Goal: Task Accomplishment & Management: Manage account settings

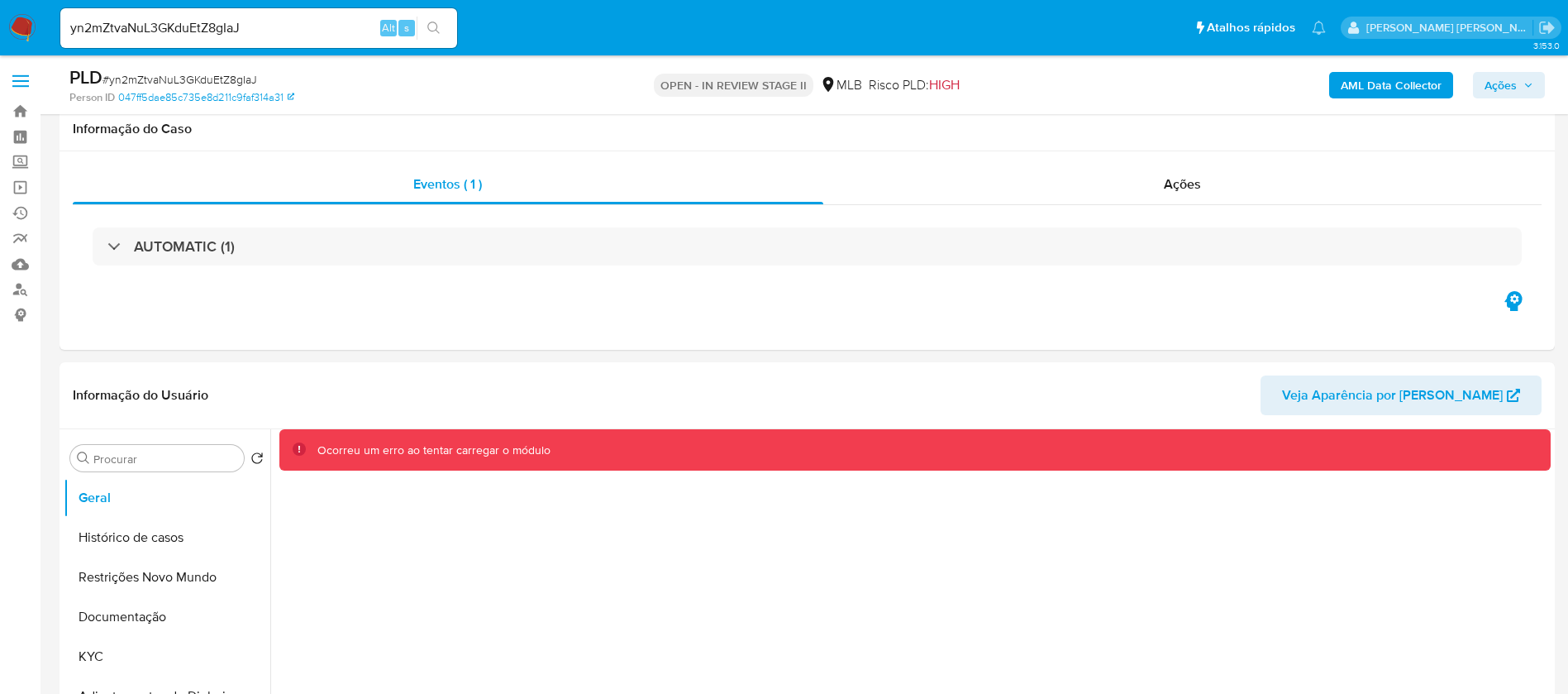
select select "10"
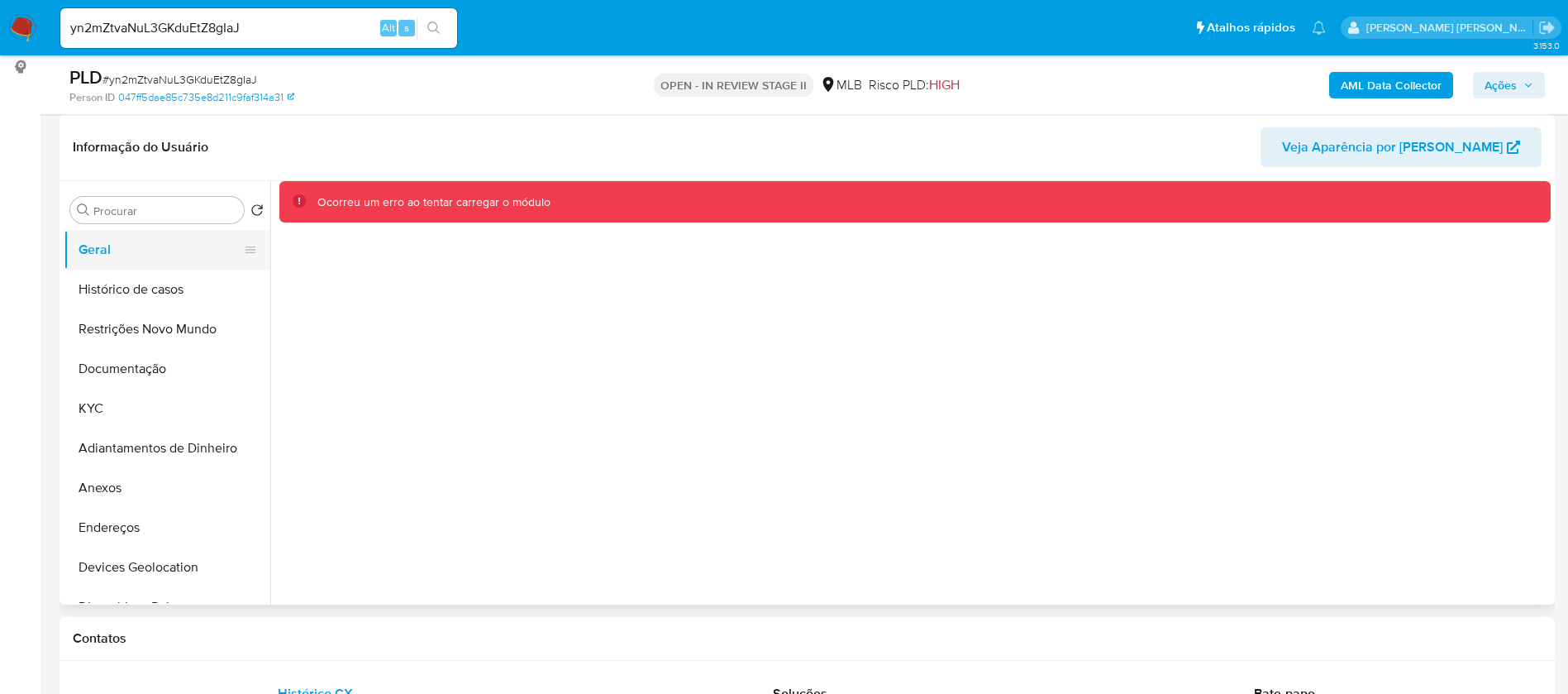
click at [125, 253] on button "Geral" at bounding box center [160, 249] width 194 height 39
click at [135, 288] on button "Histórico de casos" at bounding box center [160, 289] width 194 height 39
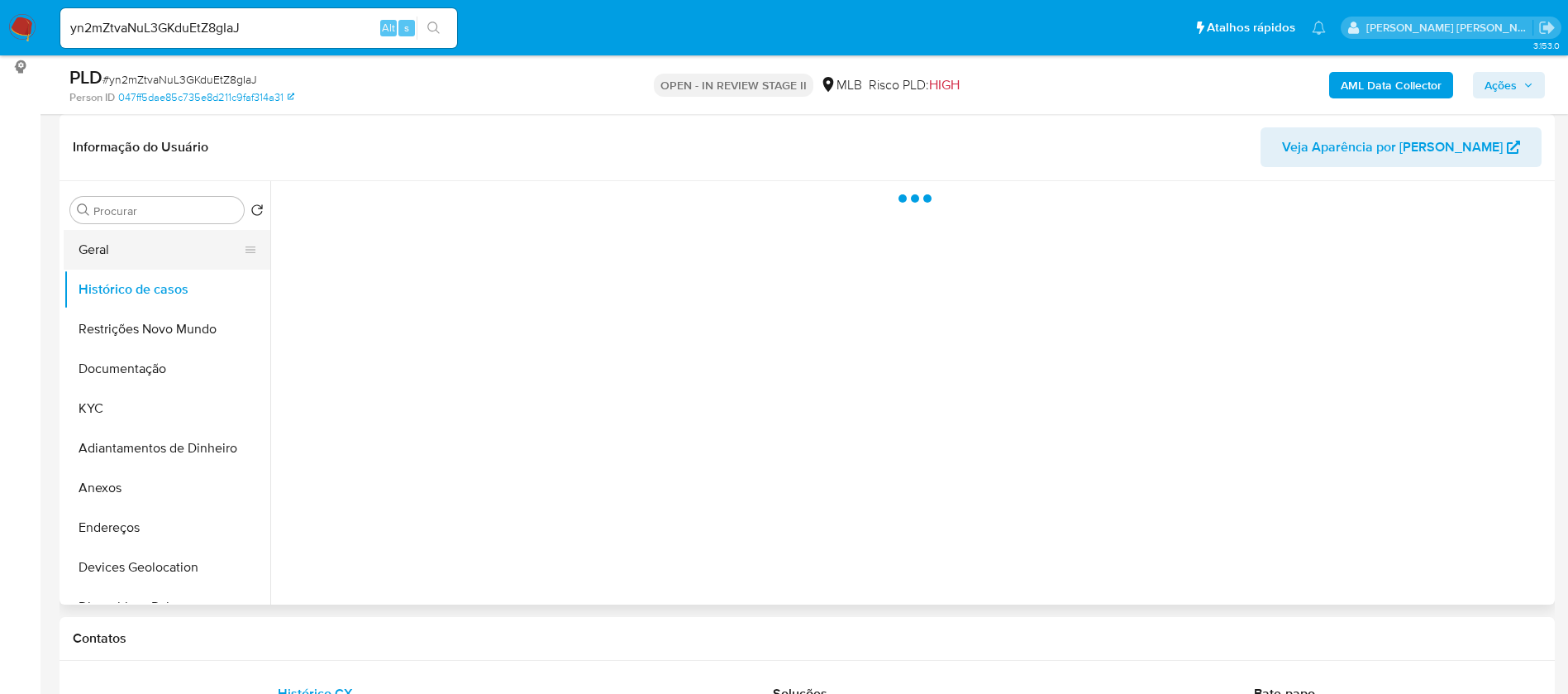
click at [132, 251] on button "Geral" at bounding box center [160, 249] width 194 height 39
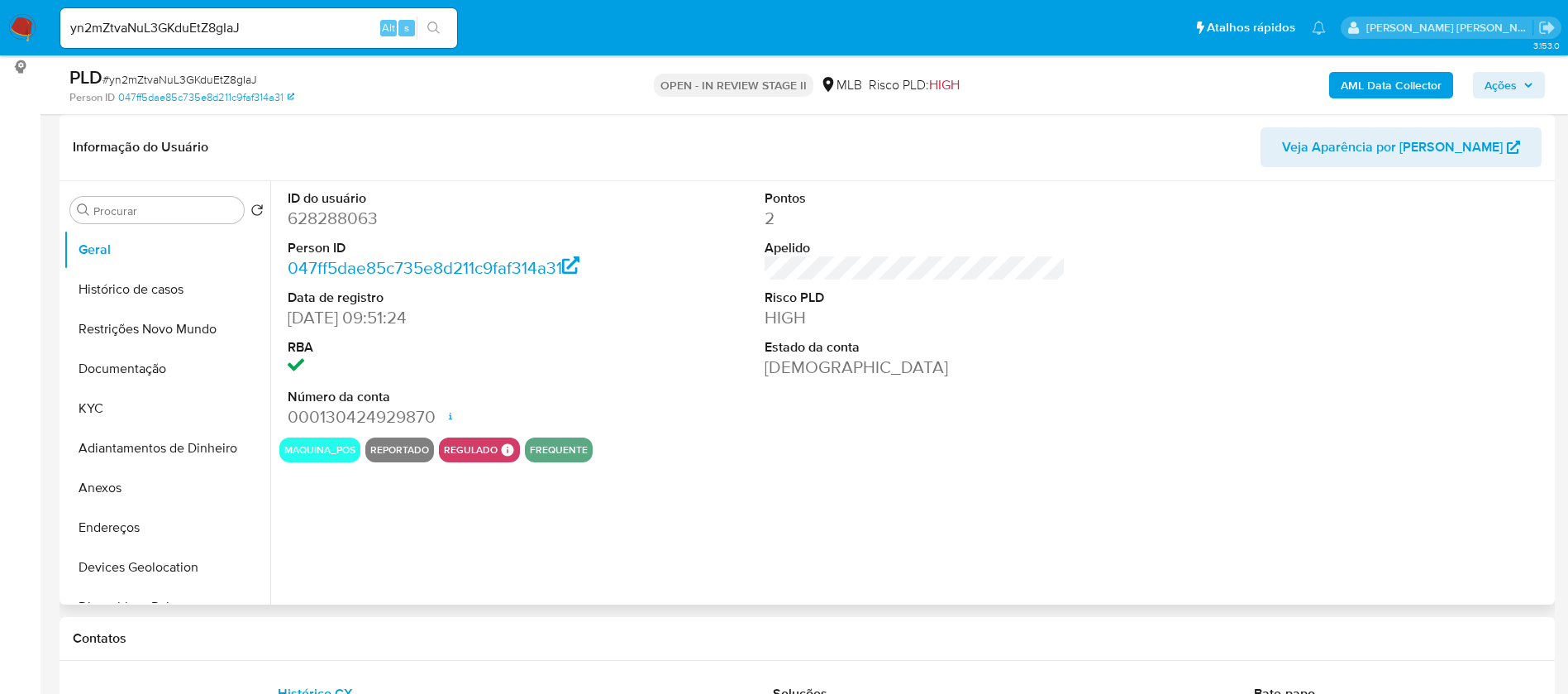
click at [343, 224] on dd "628288063" at bounding box center [439, 218] width 302 height 23
copy dd "628288063"
click at [971, 568] on div "ID do usuário 628288063 Person ID 047ff5dae85c735e8d211c9faf314a31 Data de regi…" at bounding box center [911, 393] width 1280 height 423
click at [144, 407] on button "KYC" at bounding box center [160, 408] width 194 height 39
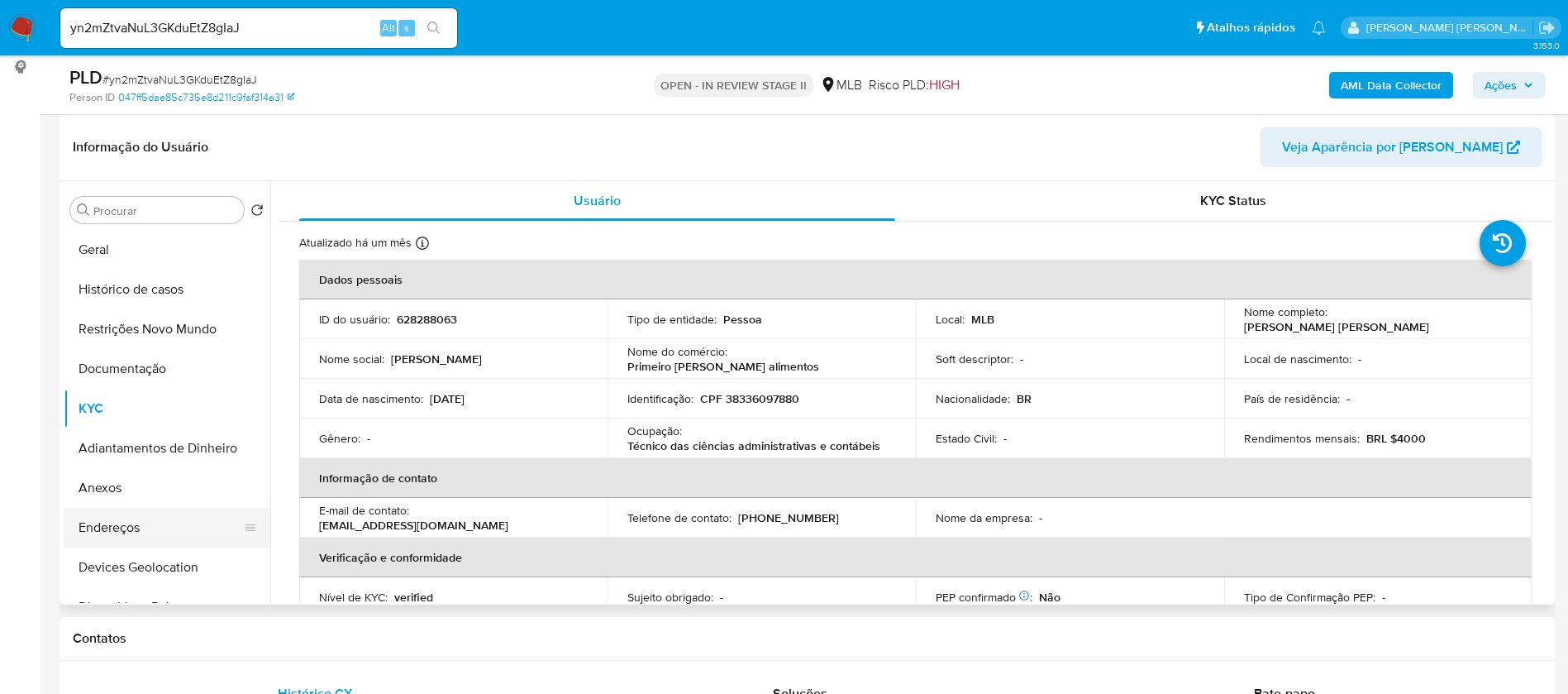
click at [165, 530] on button "Endereços" at bounding box center [160, 528] width 194 height 39
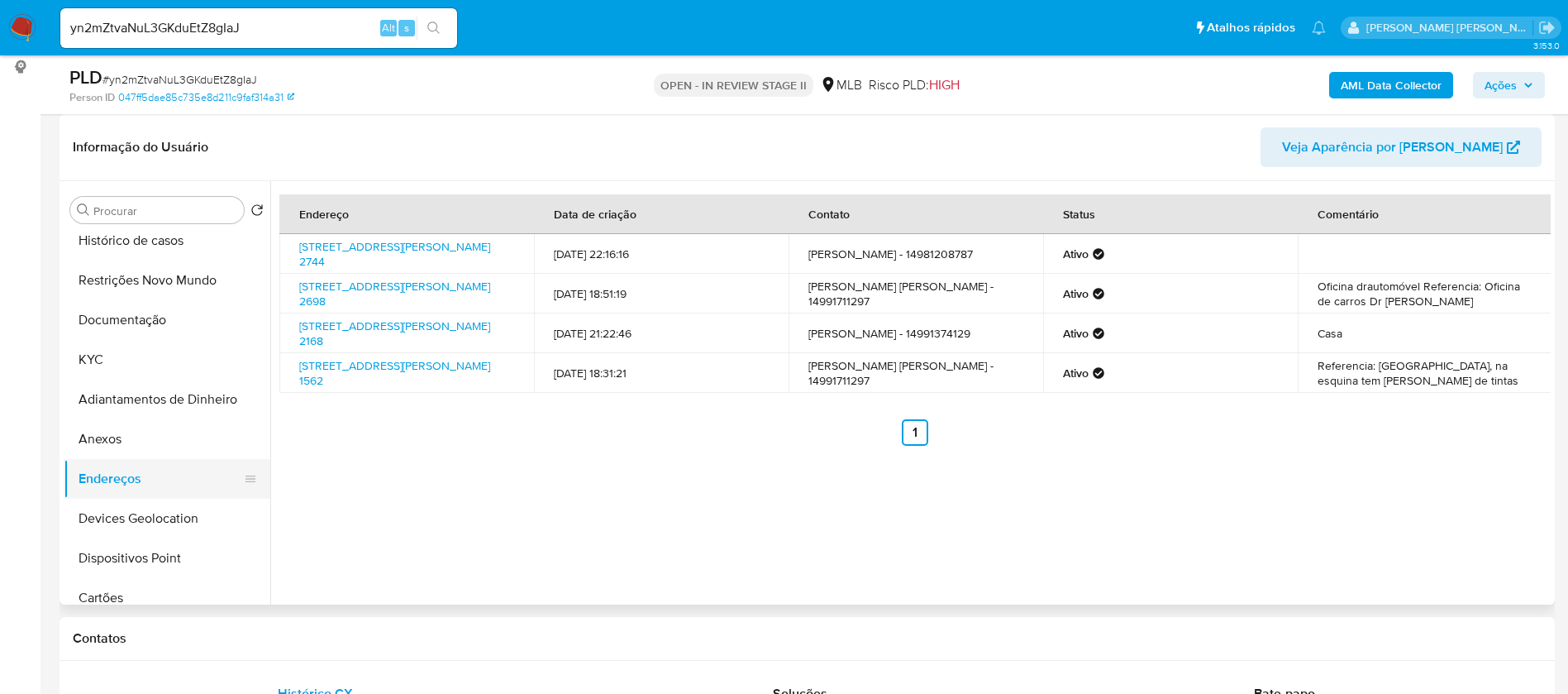
scroll to position [124, 0]
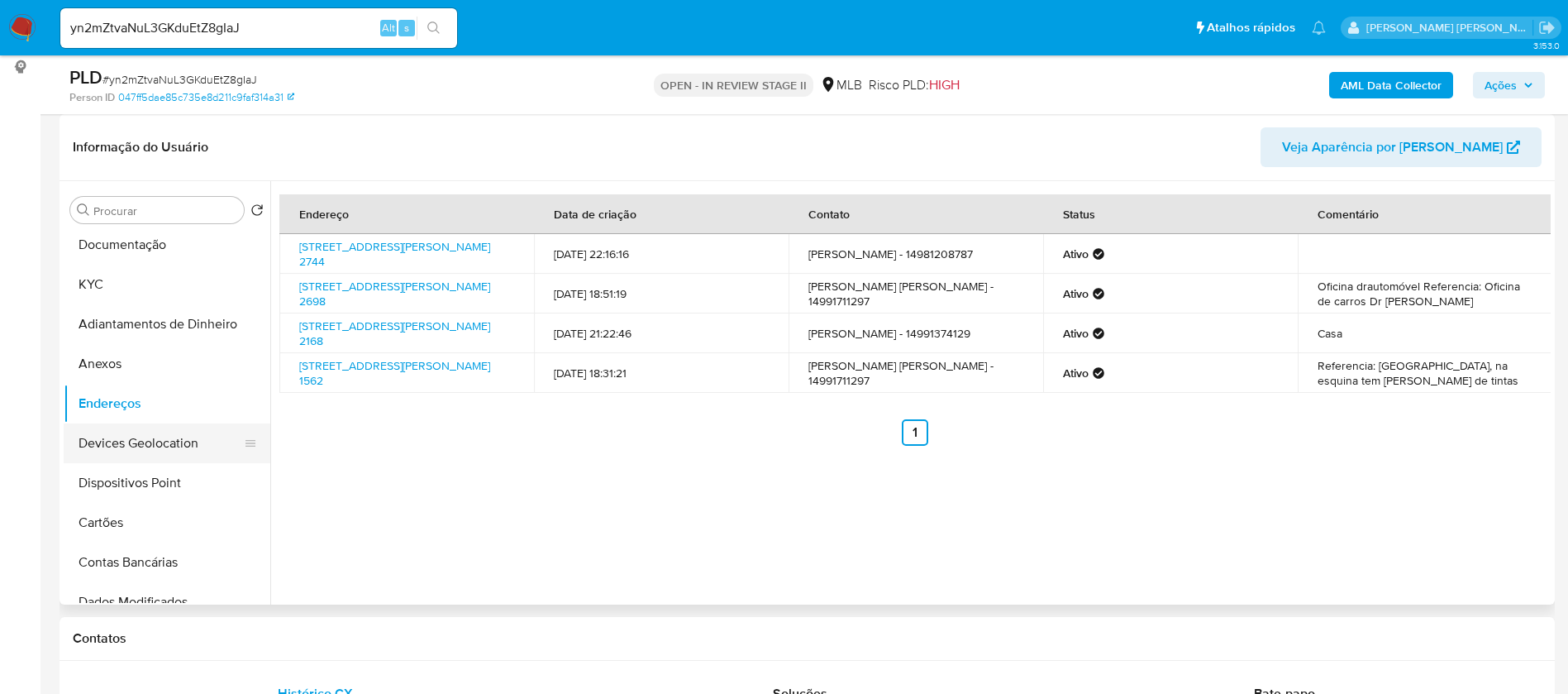
click at [180, 438] on button "Devices Geolocation" at bounding box center [160, 443] width 194 height 39
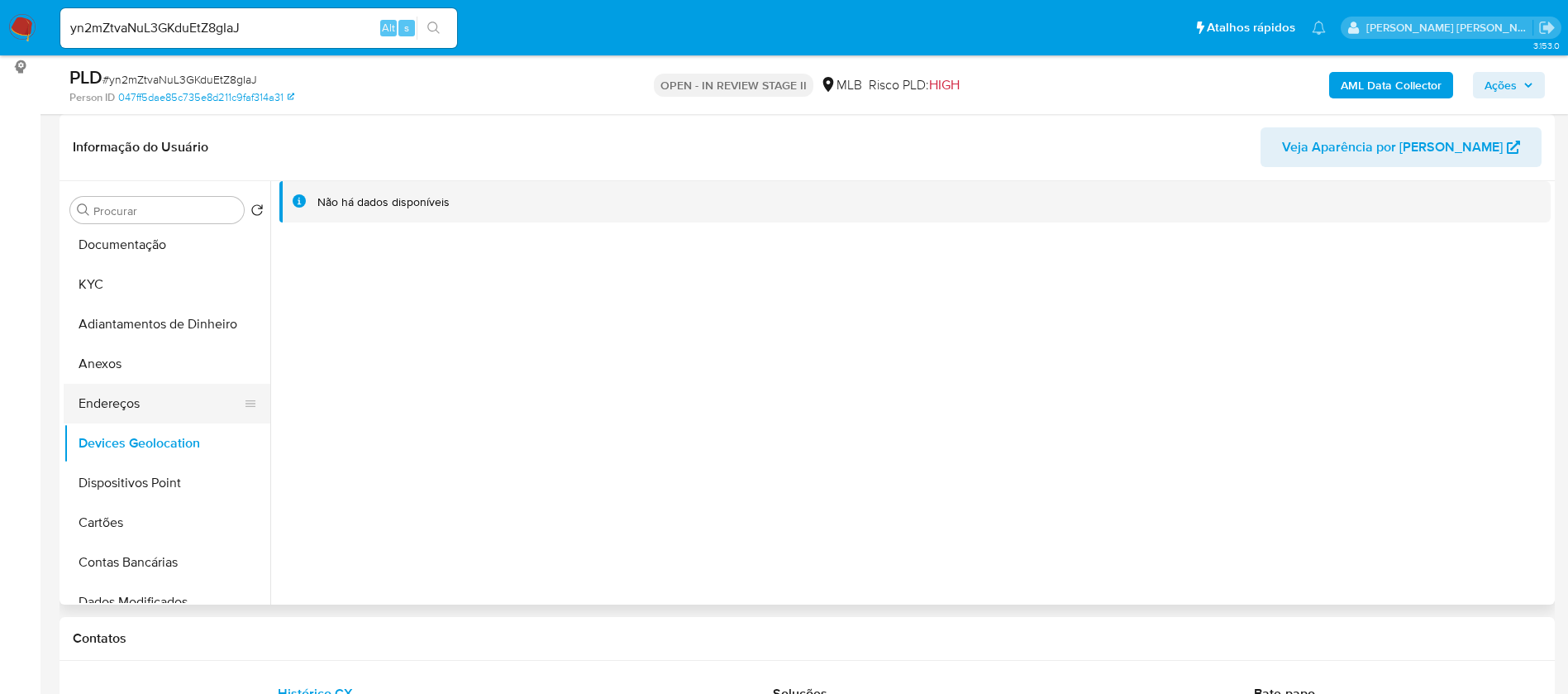
scroll to position [0, 0]
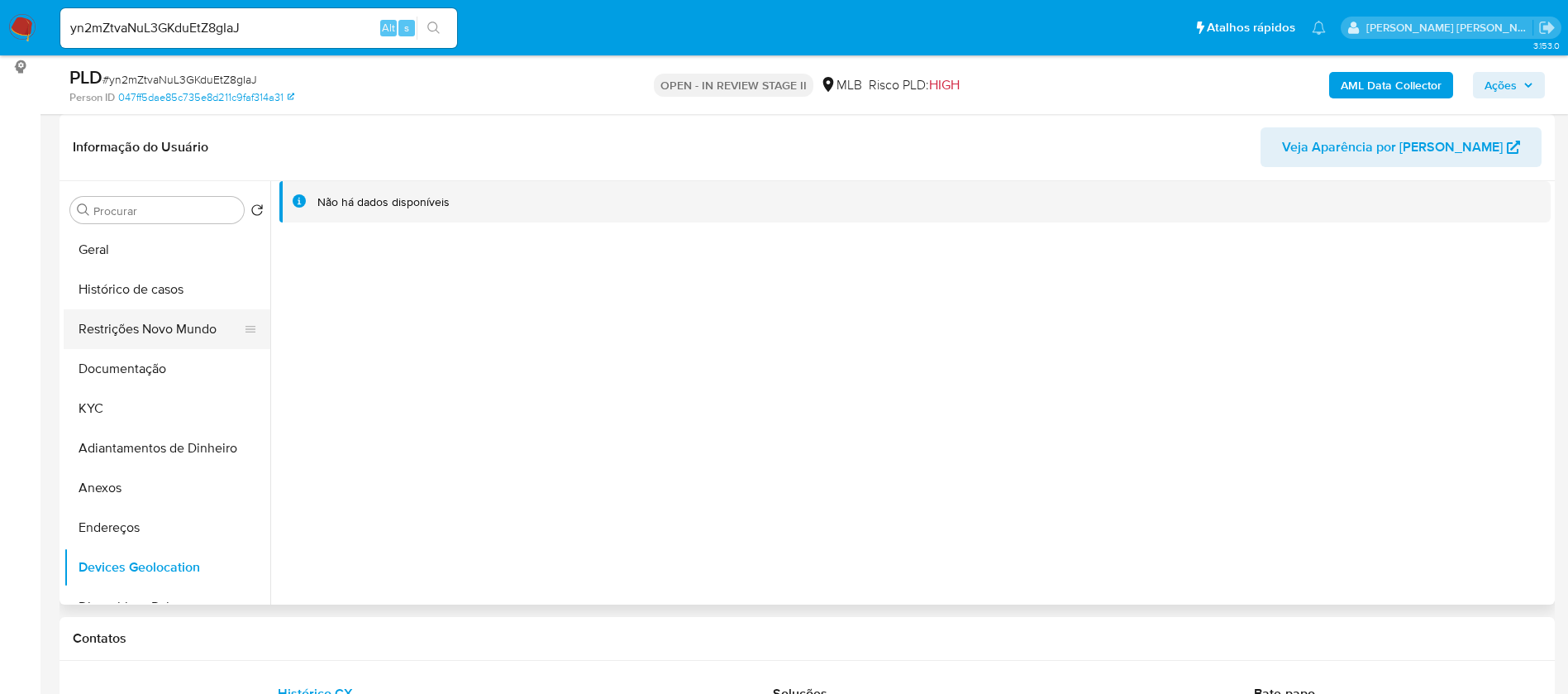
click at [156, 332] on button "Restrições Novo Mundo" at bounding box center [160, 329] width 194 height 39
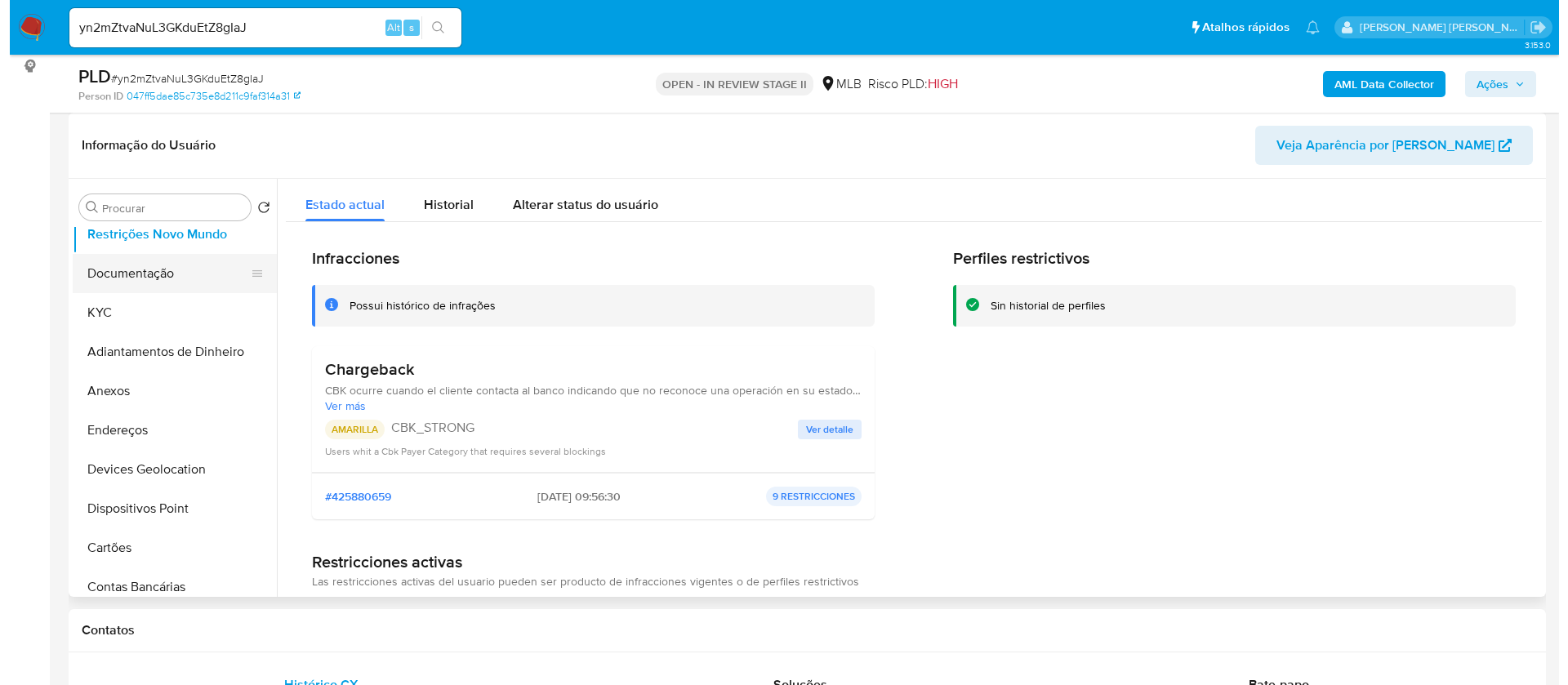
scroll to position [122, 0]
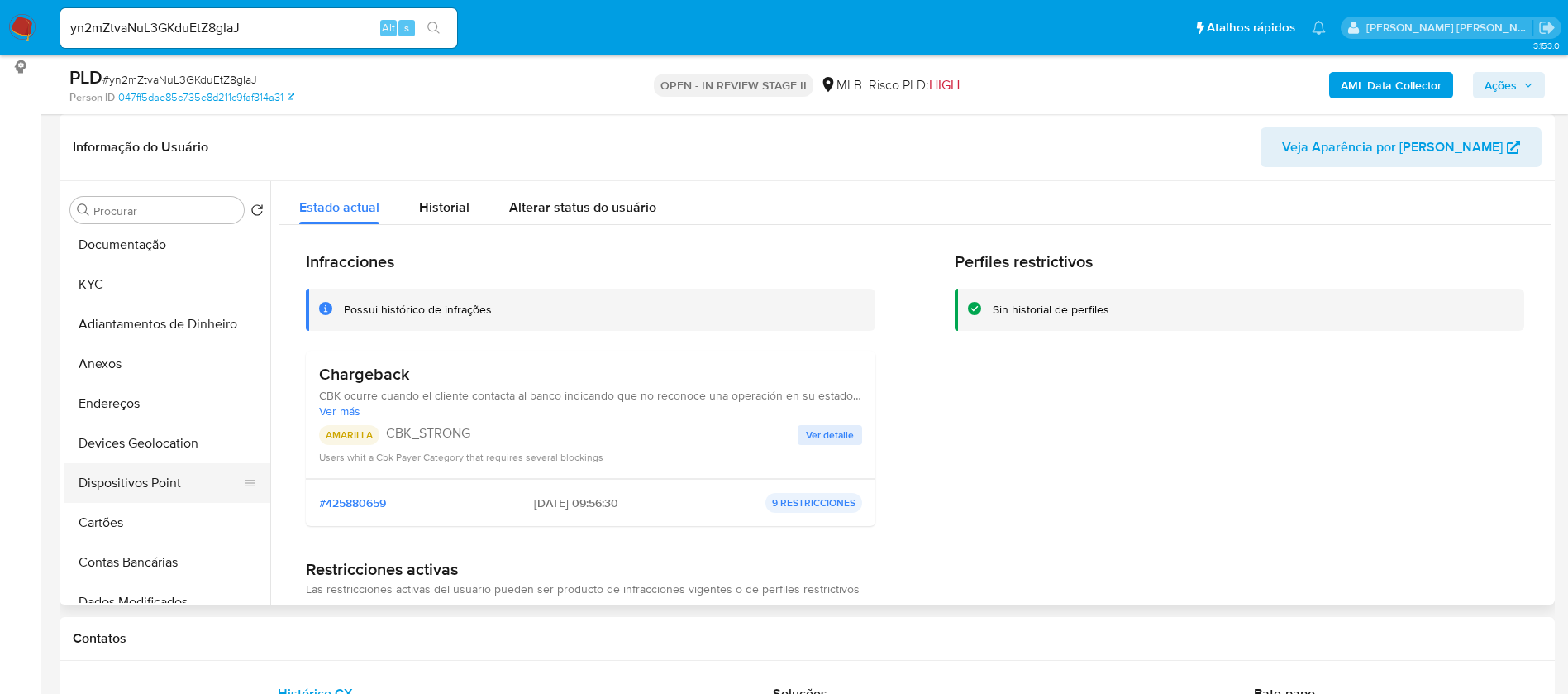
click at [137, 477] on button "Dispositivos Point" at bounding box center [160, 482] width 194 height 39
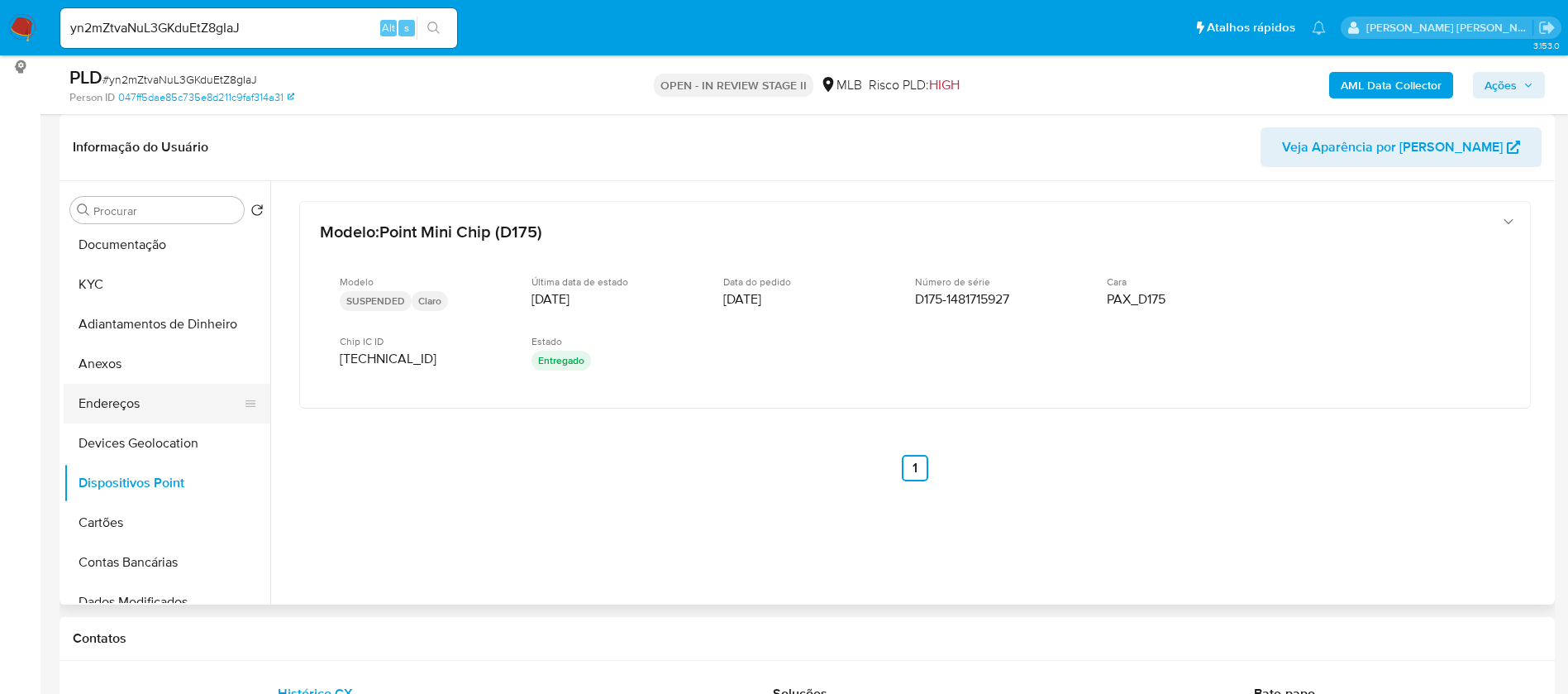
click at [111, 392] on button "Endereços" at bounding box center [160, 403] width 194 height 39
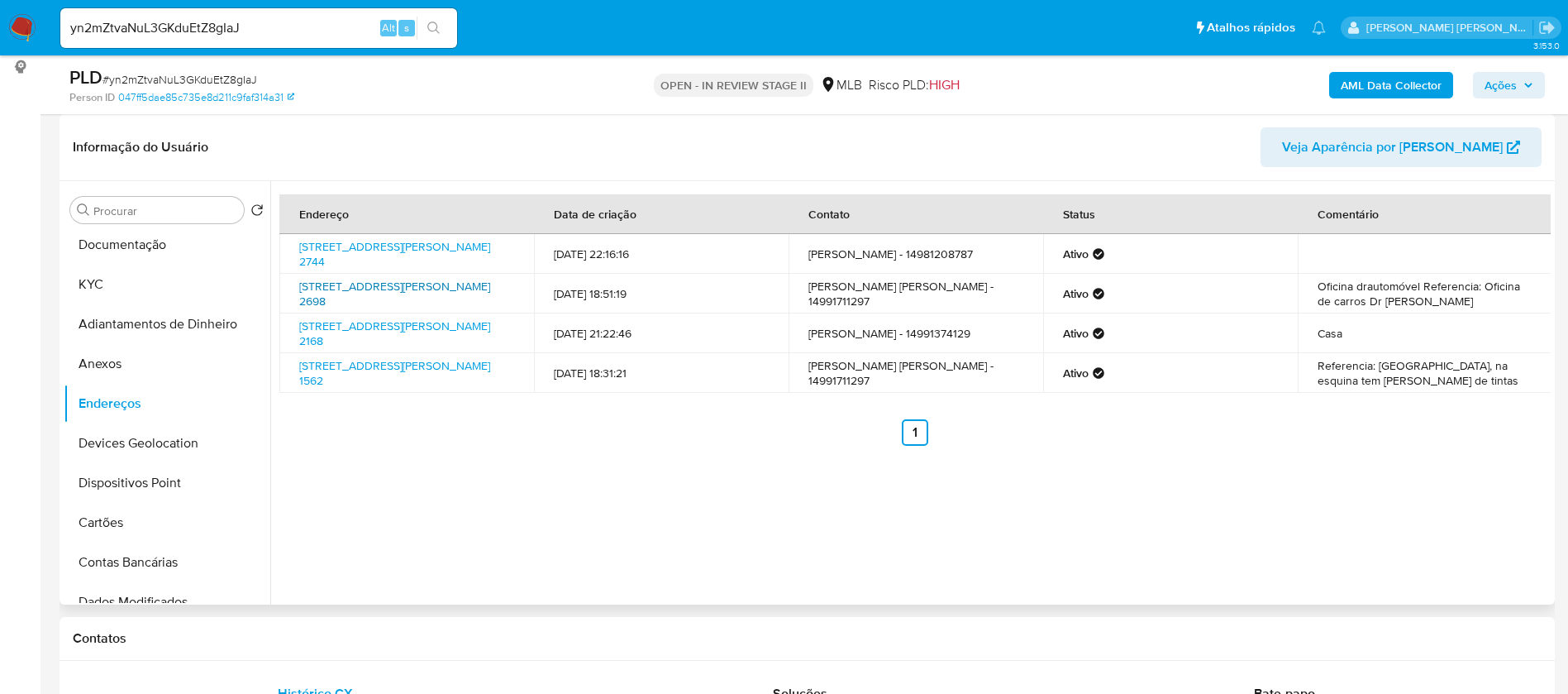
click at [384, 296] on link "Avenida Duque De Caxias 2698, Bauru, São Paulo, 17030520, Brasil 2698" at bounding box center [395, 293] width 191 height 32
click at [157, 245] on button "Documentação" at bounding box center [160, 244] width 194 height 39
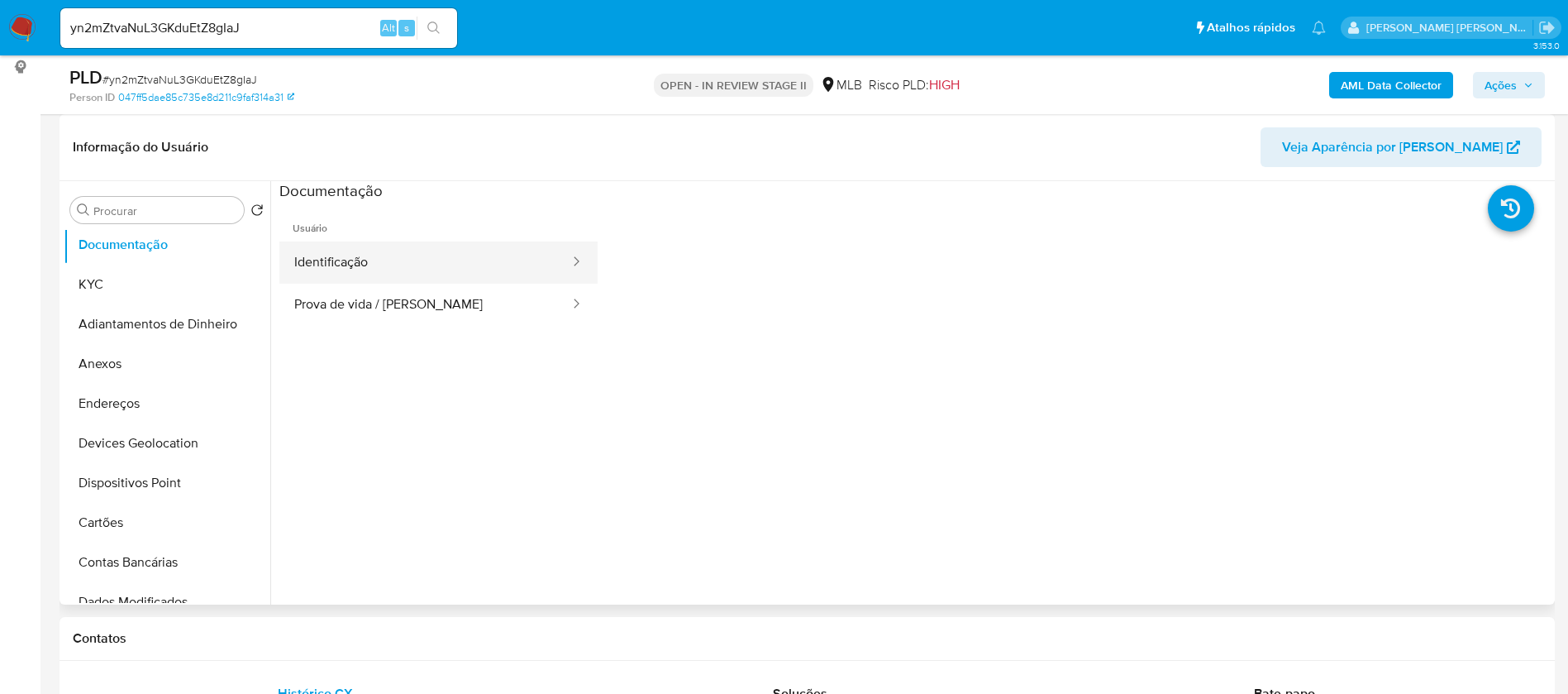
click at [385, 271] on button "Identificação" at bounding box center [425, 262] width 292 height 42
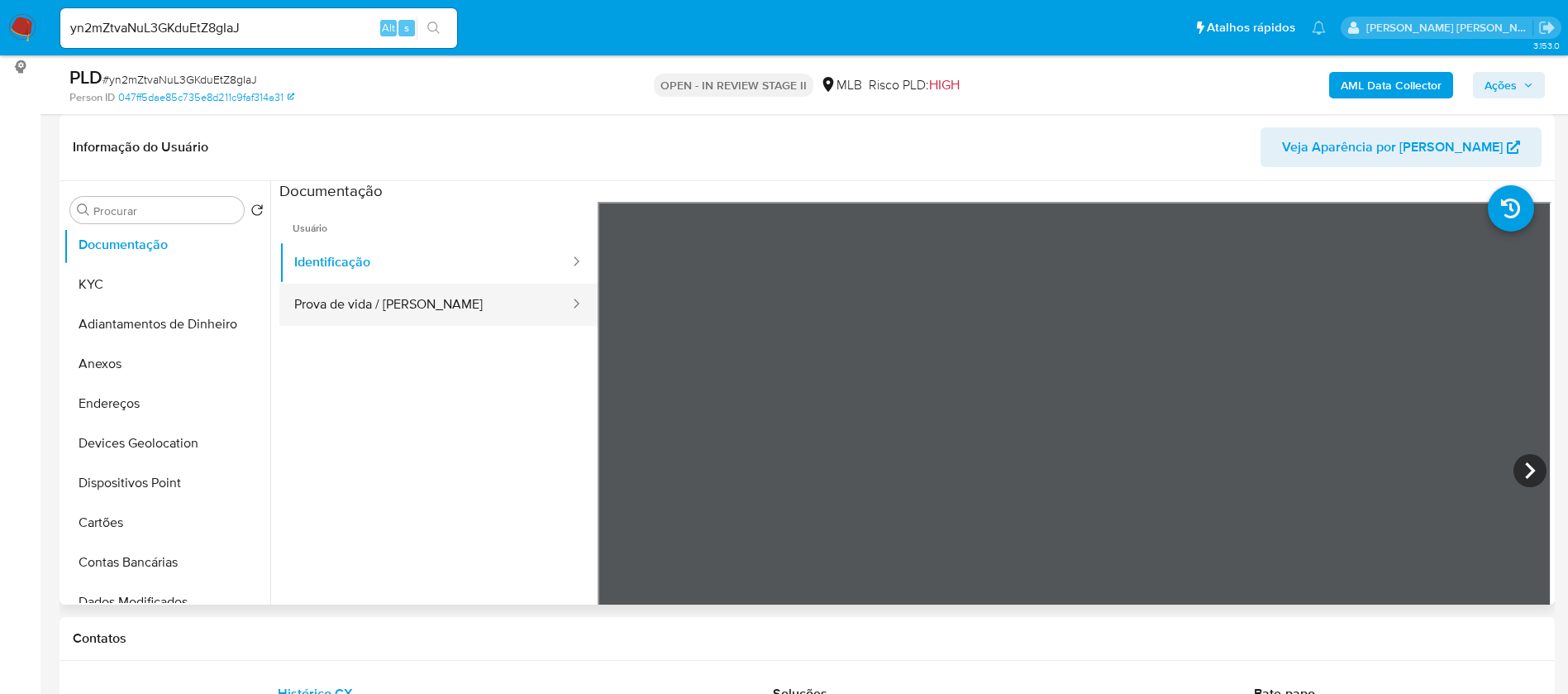
click at [416, 301] on button "Prova de vida / Selfie" at bounding box center [425, 304] width 292 height 42
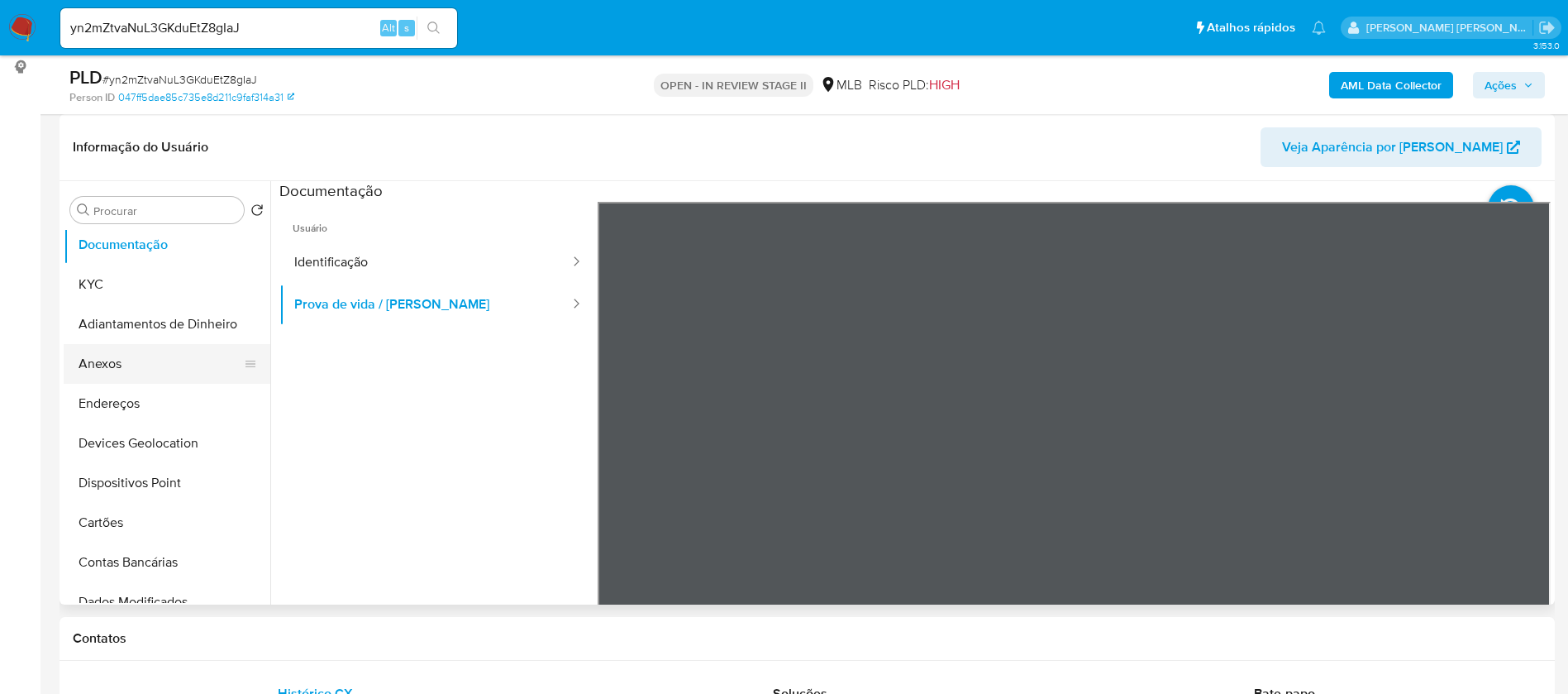
click at [145, 362] on button "Anexos" at bounding box center [160, 364] width 194 height 39
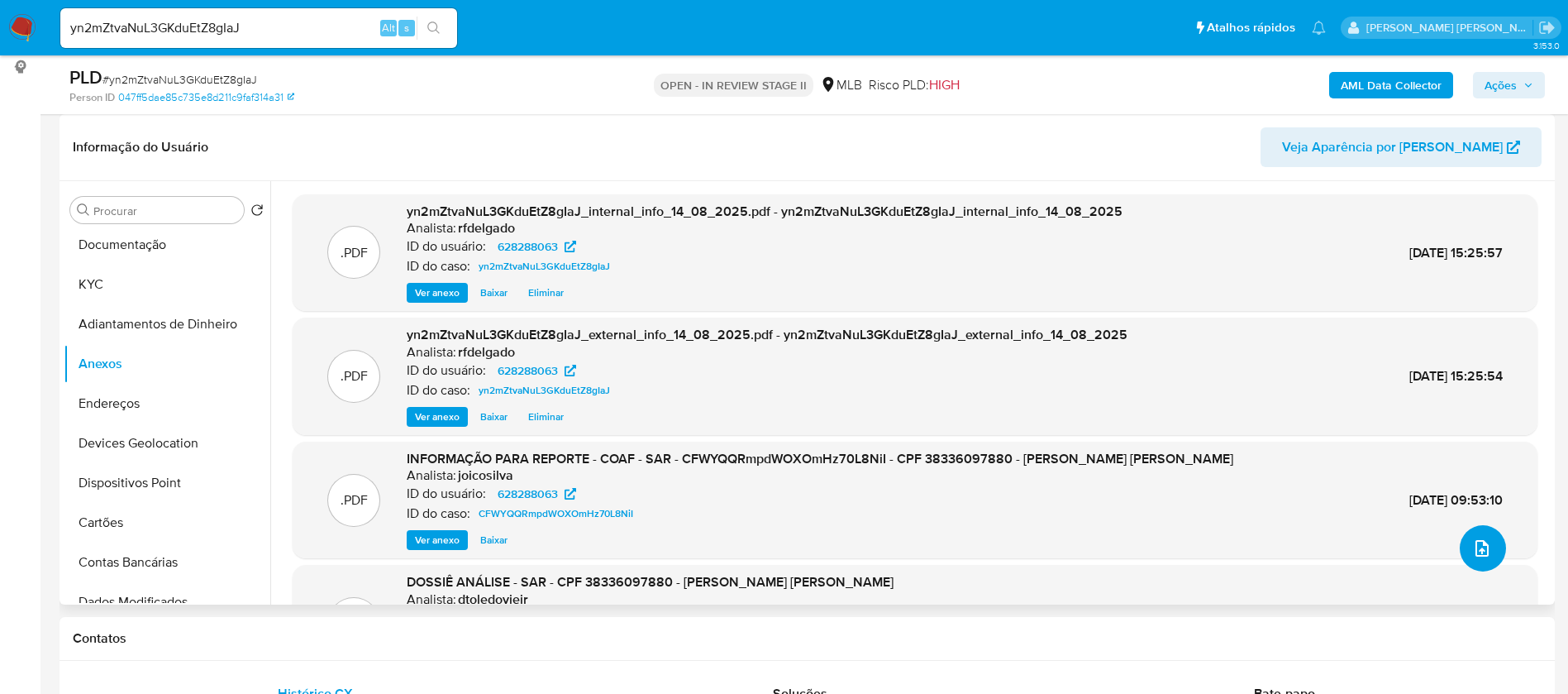
click at [1473, 542] on icon "upload-file" at bounding box center [1482, 548] width 20 height 20
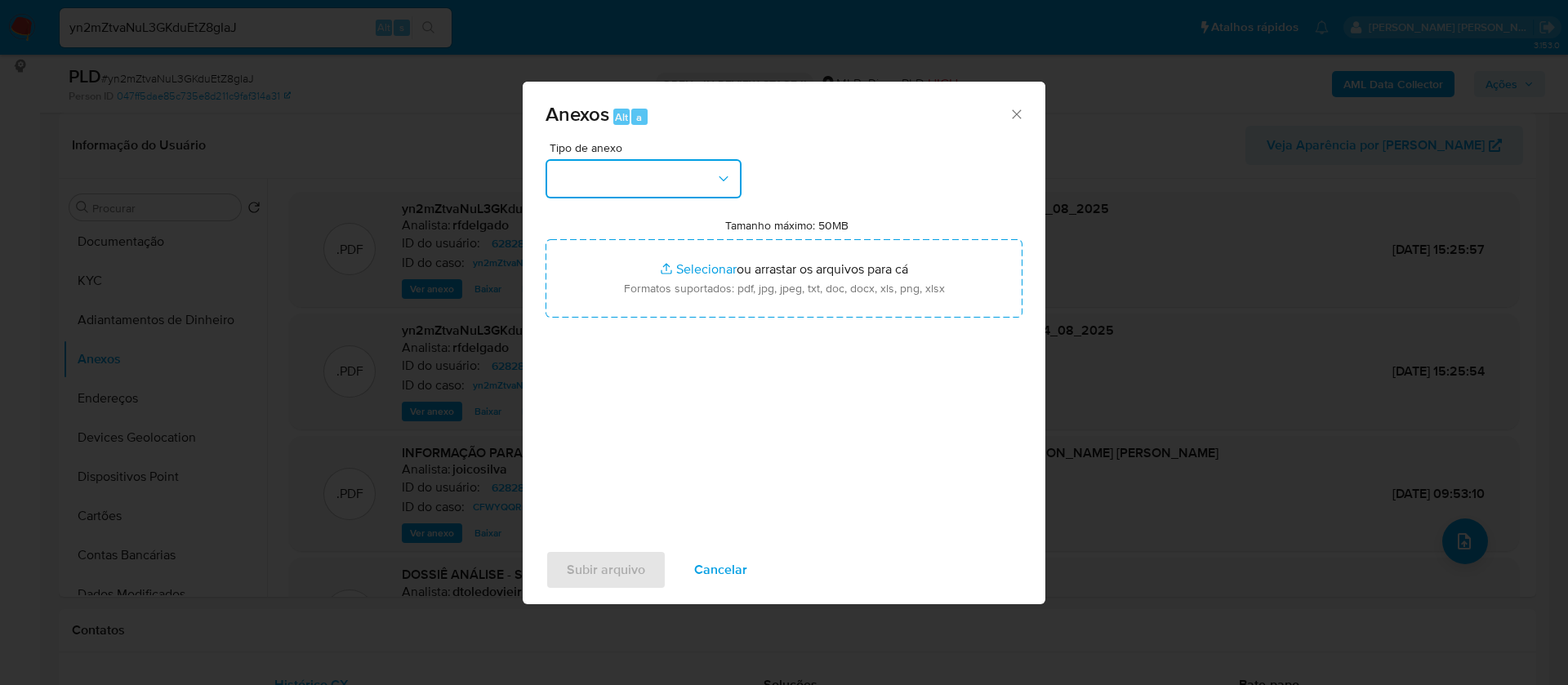
click at [685, 174] on button "button" at bounding box center [643, 179] width 196 height 39
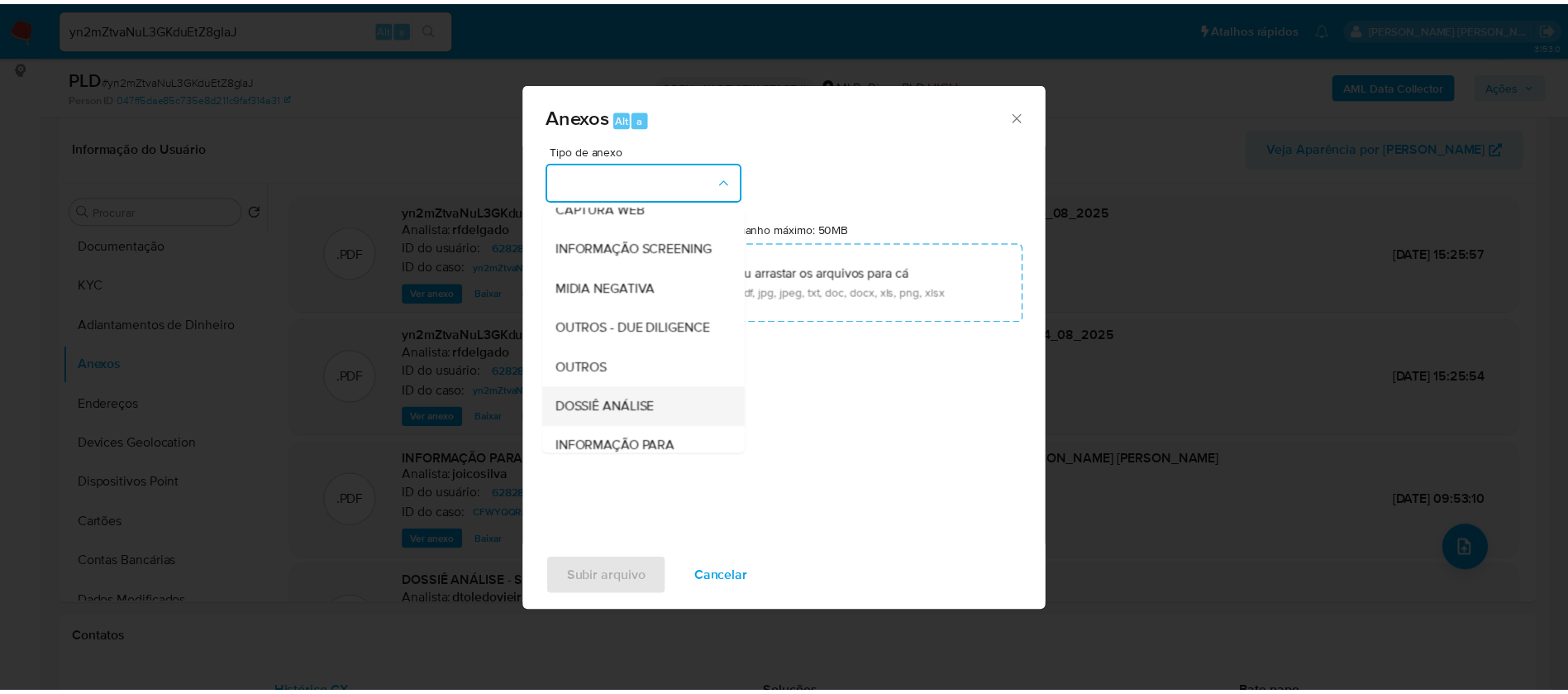
scroll to position [248, 0]
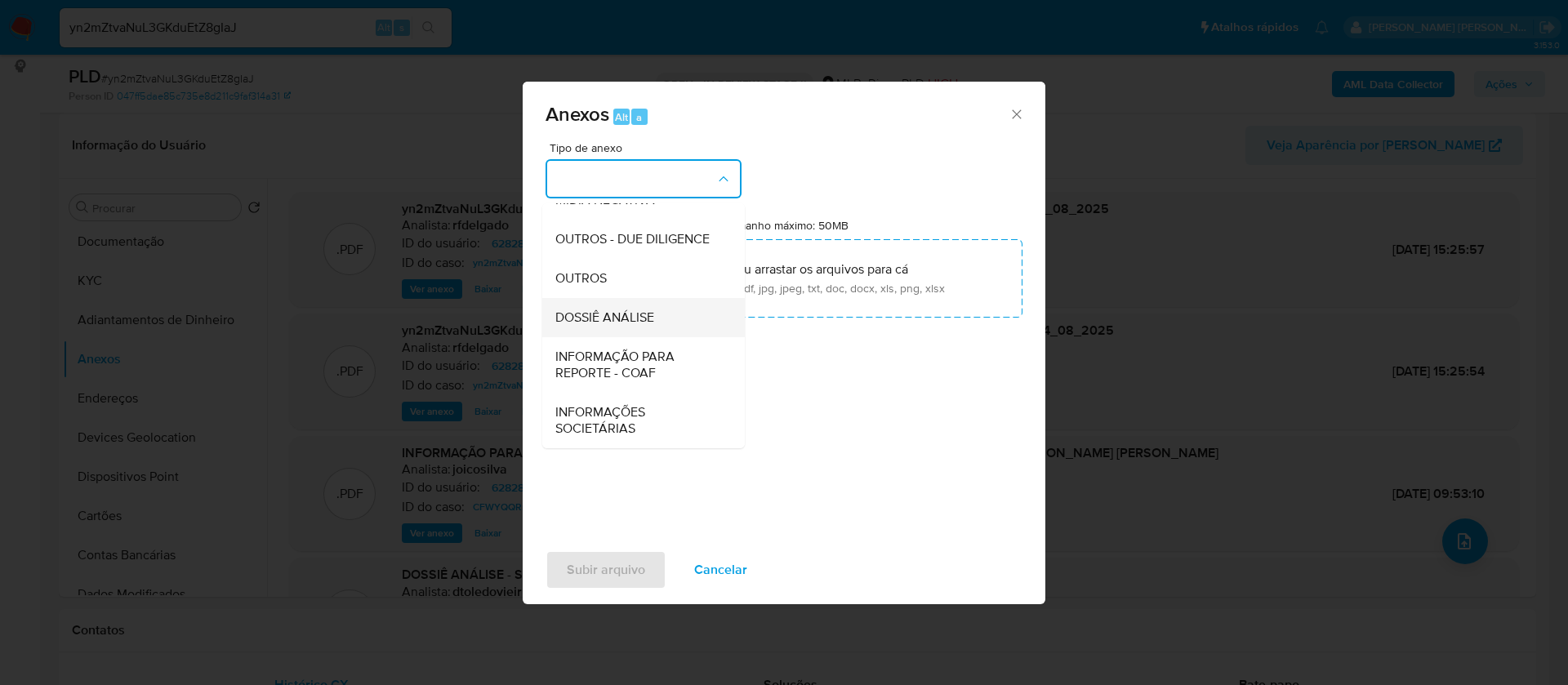
click at [636, 322] on span "DOSSIÊ ANÁLISE" at bounding box center [604, 317] width 99 height 16
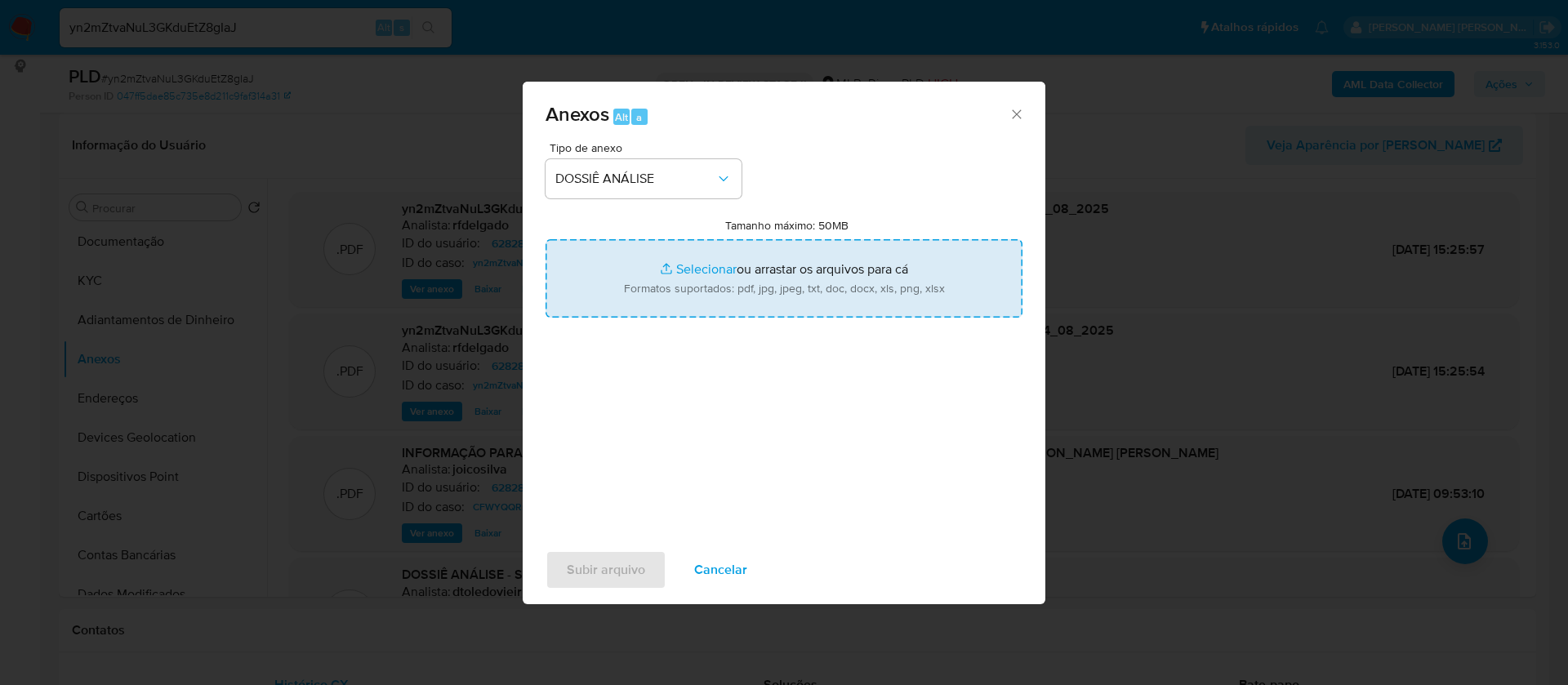
click at [685, 270] on input "Tamanho máximo: 50MB Selecionar arquivos" at bounding box center [784, 278] width 477 height 78
type input "C:\fakepath\Mulan 628288063_2025_08_13_16_16_13.xlsx"
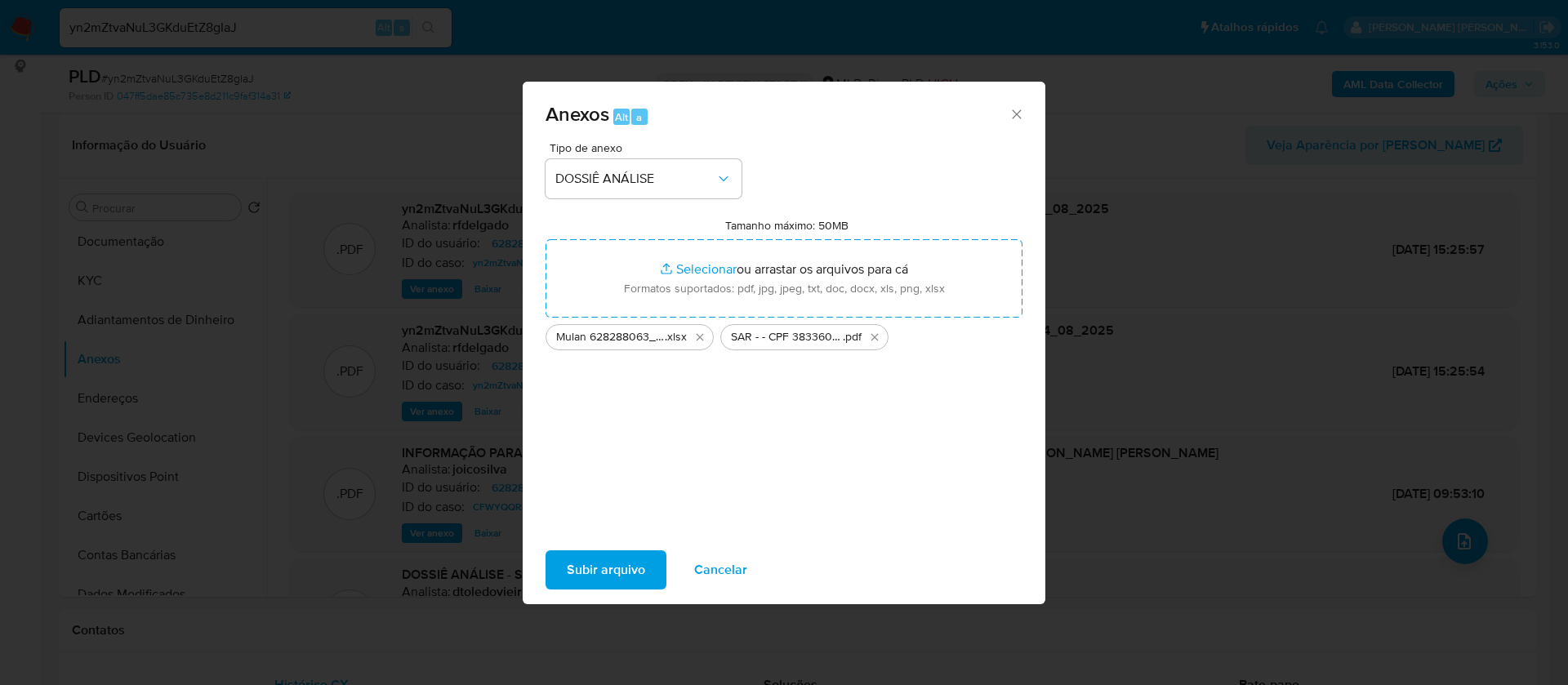
click at [612, 573] on span "Subir arquivo" at bounding box center [605, 570] width 78 height 36
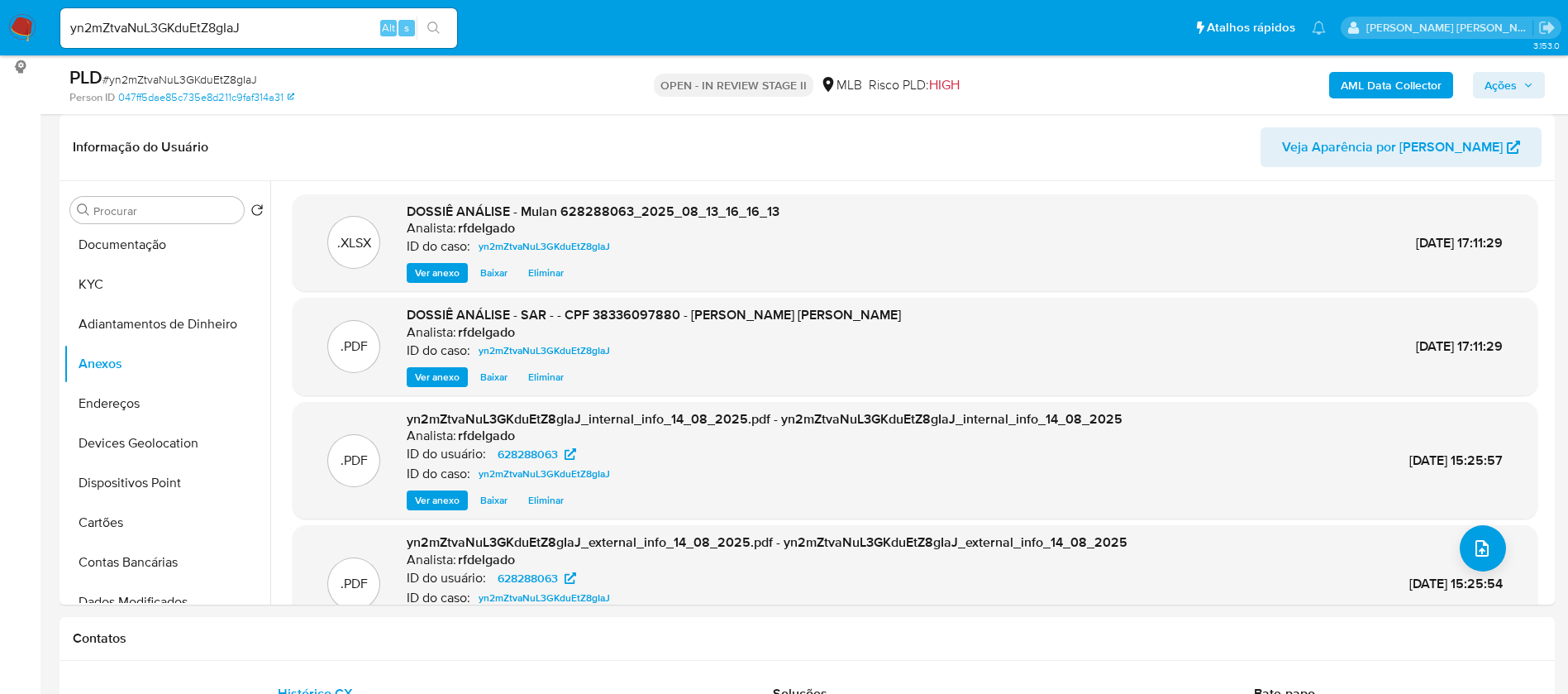
drag, startPoint x: 1525, startPoint y: 75, endPoint x: 1495, endPoint y: 85, distance: 31.6
click at [1524, 75] on span "Ações" at bounding box center [1509, 85] width 49 height 23
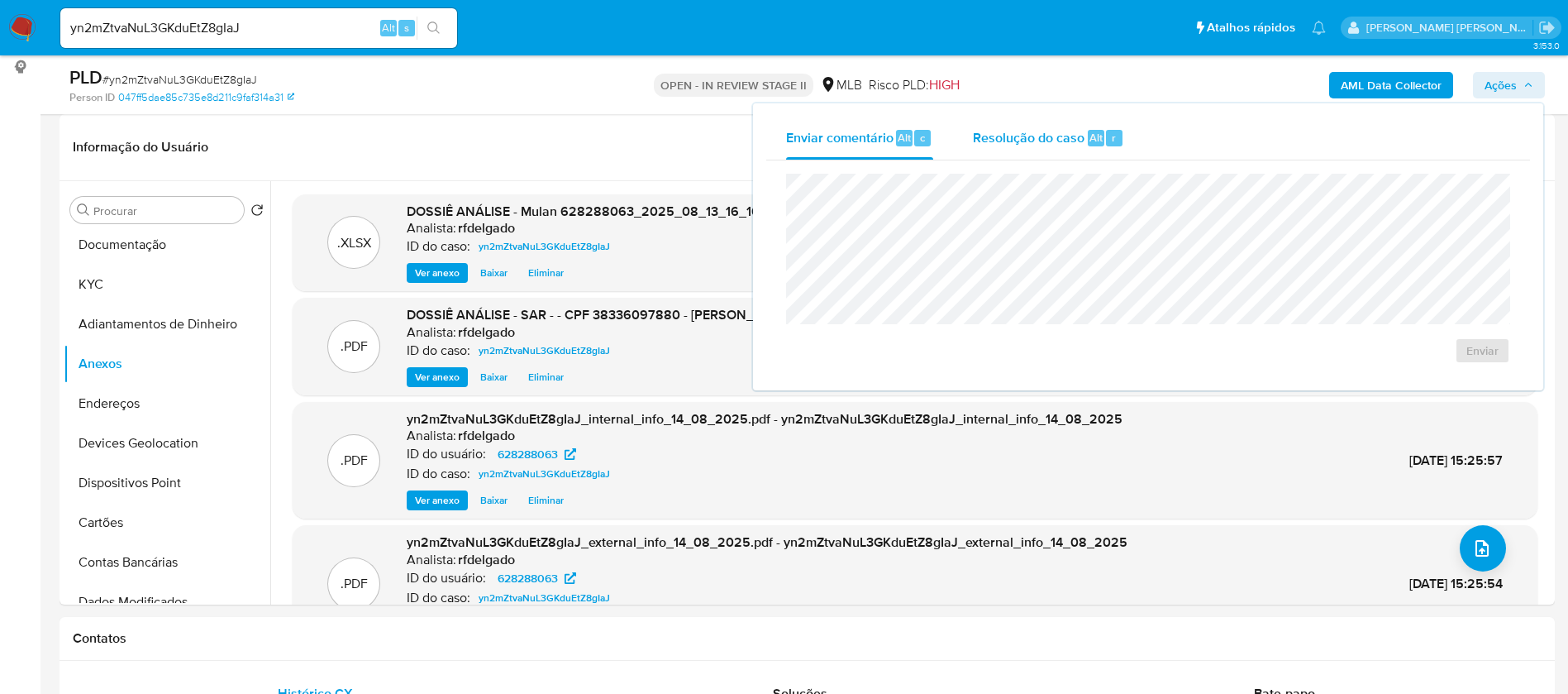
click at [1029, 140] on span "Resolução do caso" at bounding box center [1029, 137] width 112 height 19
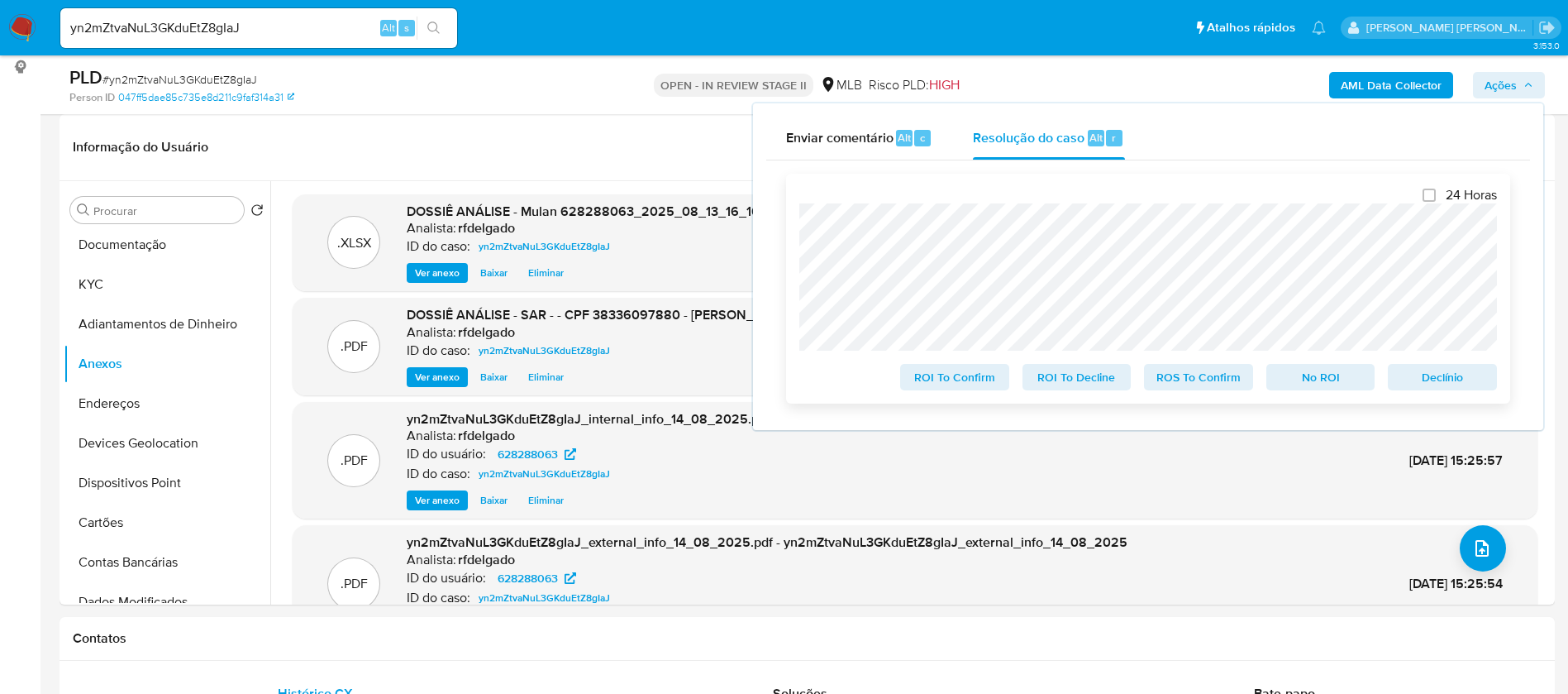
click at [1435, 384] on span "Declínio" at bounding box center [1443, 376] width 86 height 23
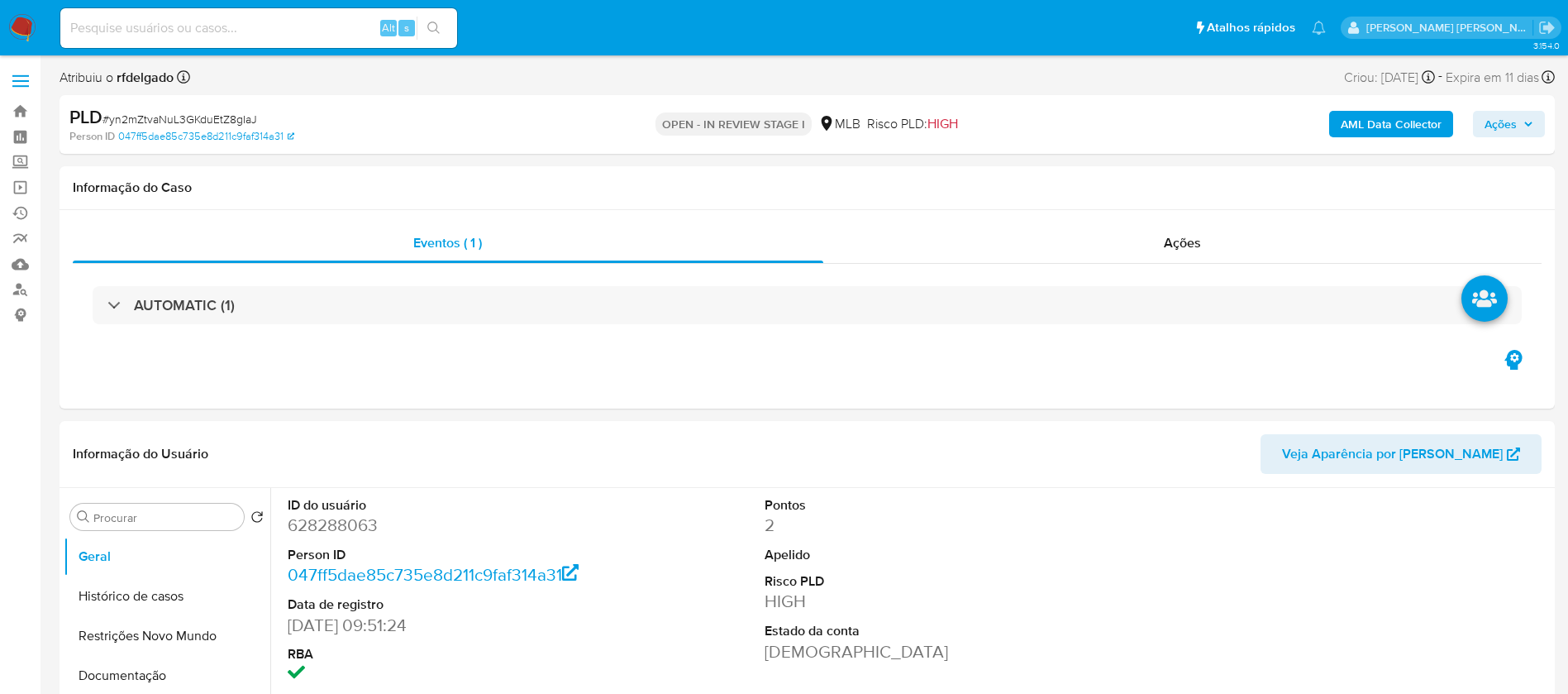
click at [1507, 131] on span "Ações" at bounding box center [1501, 124] width 32 height 26
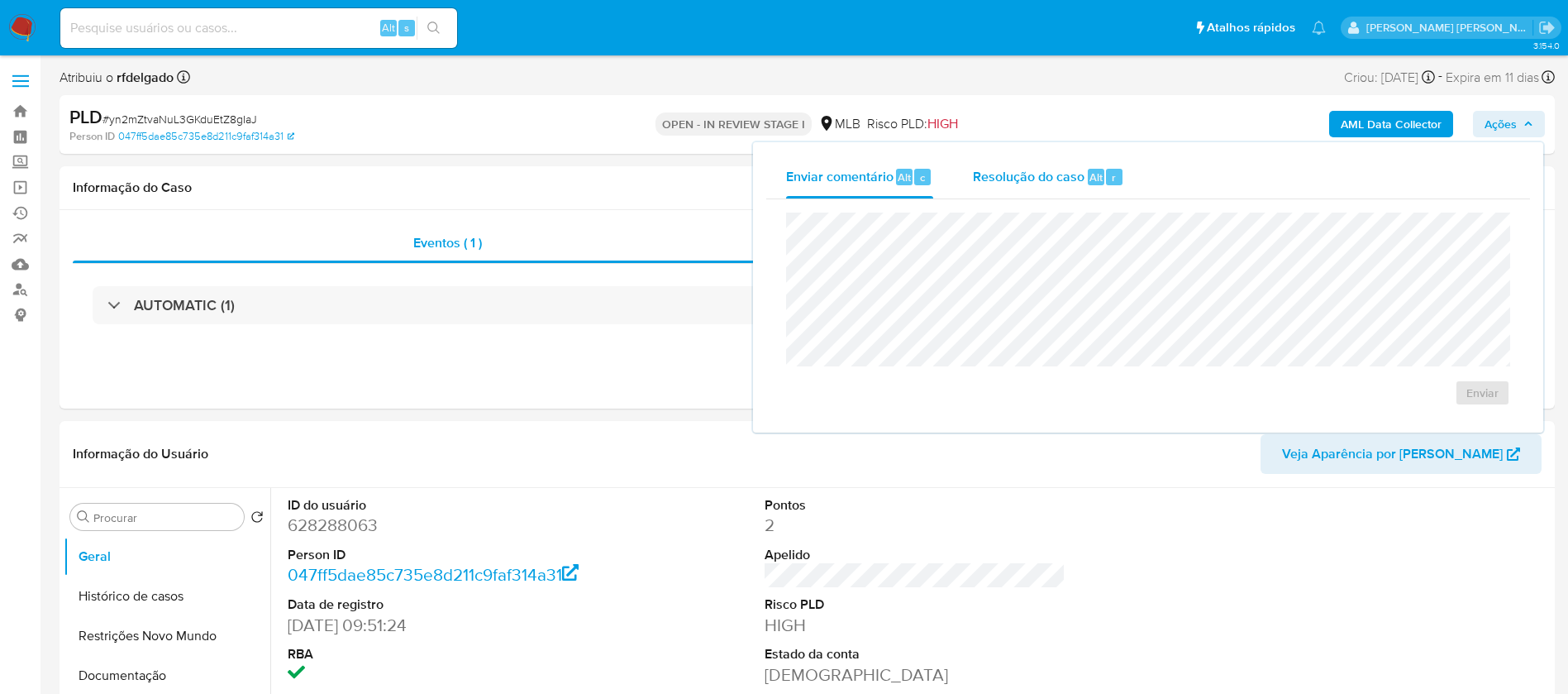
click at [994, 183] on span "Resolução do caso" at bounding box center [1029, 177] width 112 height 19
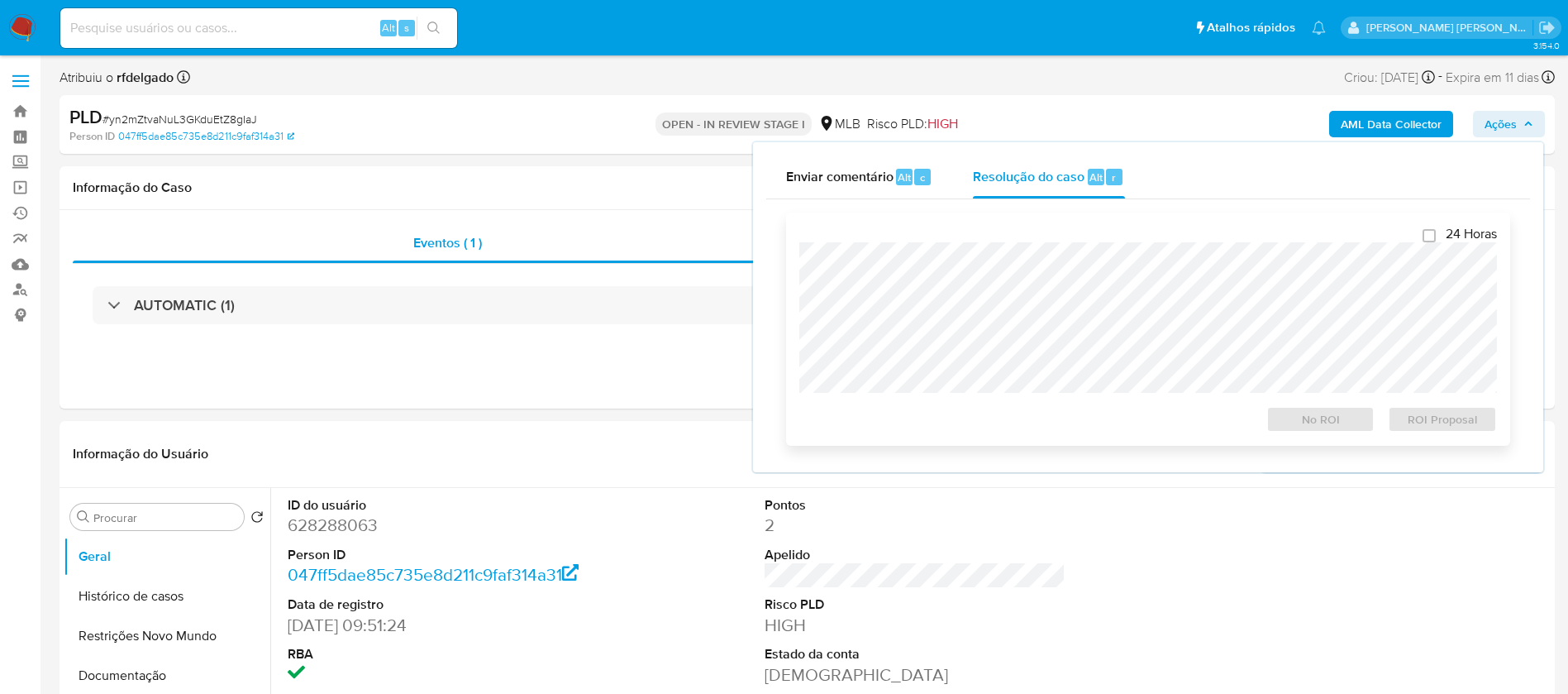
select select "10"
click at [1451, 428] on span "ROI Proposal" at bounding box center [1443, 418] width 86 height 23
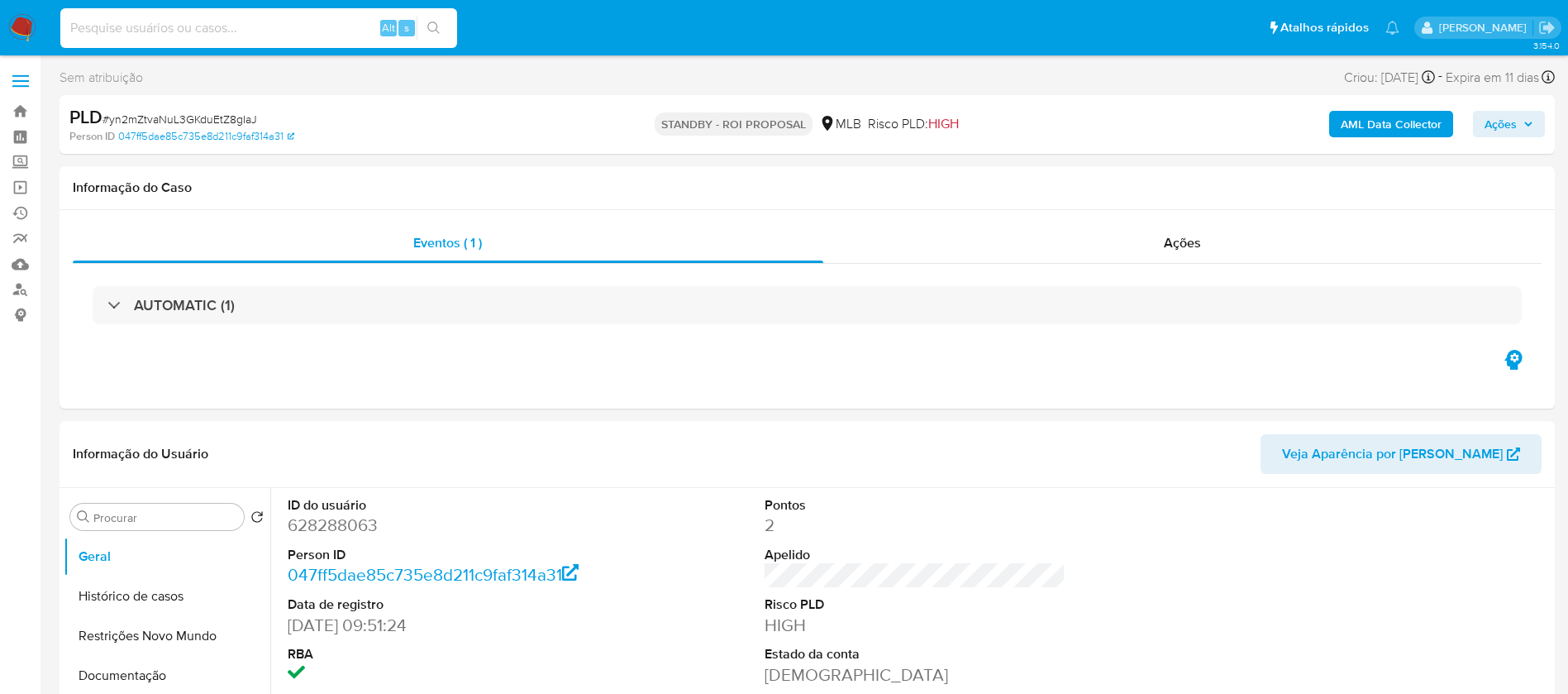
click at [271, 20] on input at bounding box center [259, 27] width 397 height 21
paste input "kTMLHRCLXIe9TI4HXgxV457F"
type input "kTMLHRCLXIe9TI4HXgxV457F"
click at [434, 21] on icon "search-icon" at bounding box center [434, 27] width 13 height 13
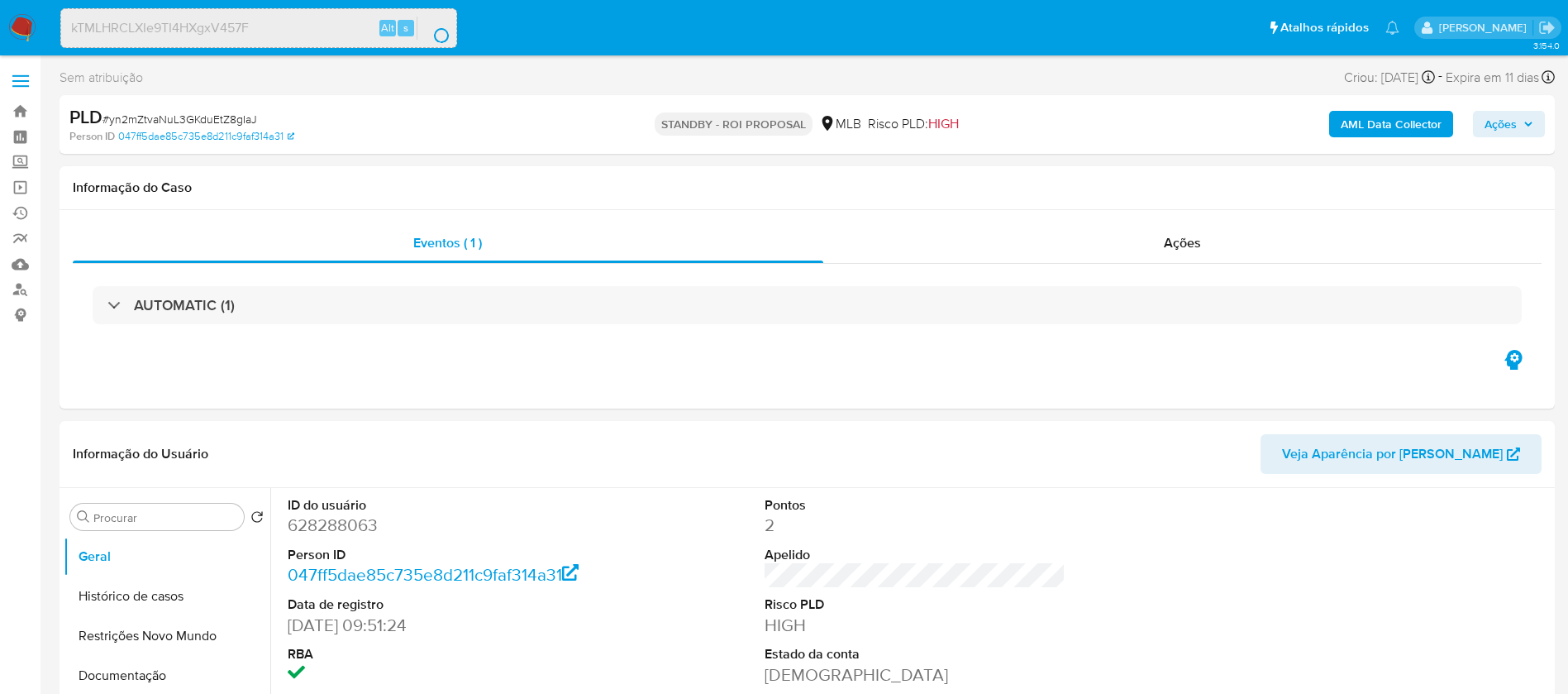
select select "10"
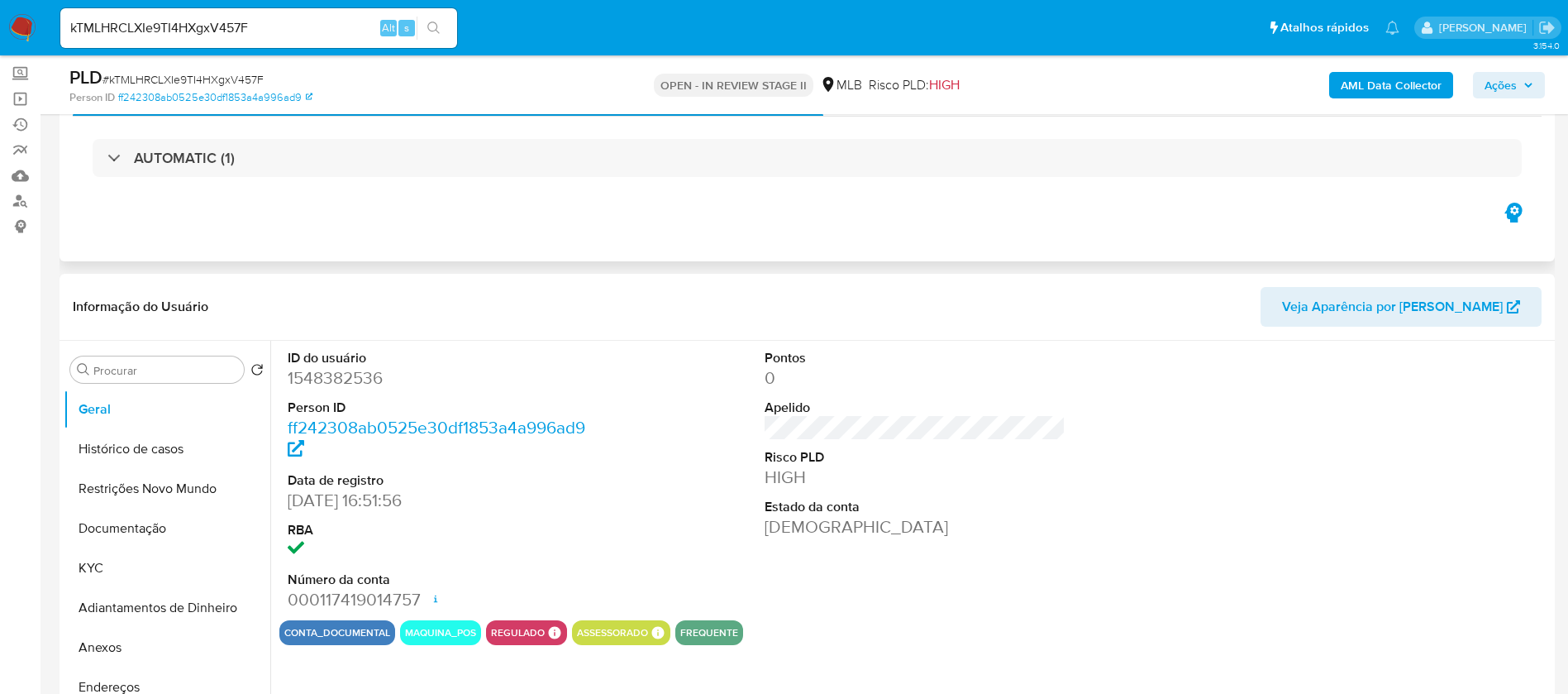
scroll to position [248, 0]
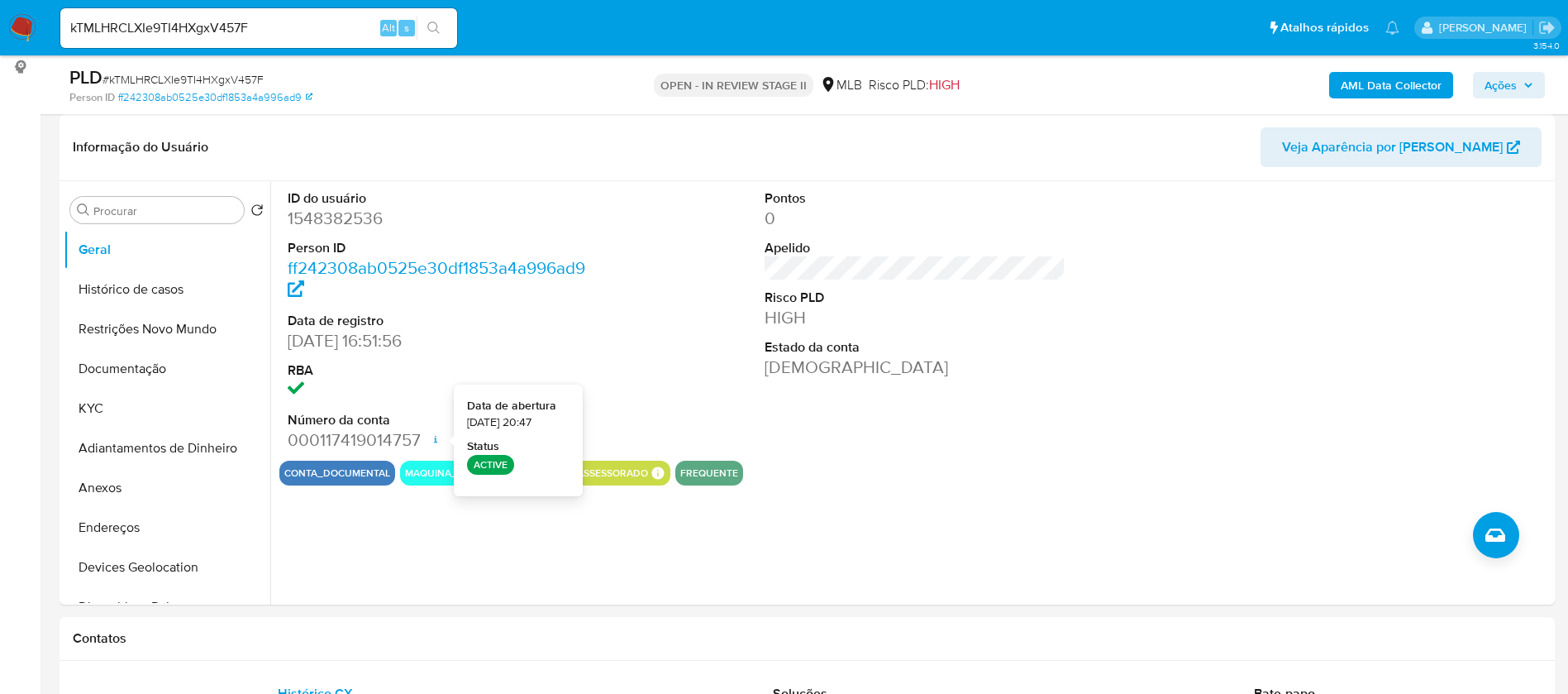
select select "10"
click at [155, 408] on button "KYC" at bounding box center [160, 408] width 194 height 39
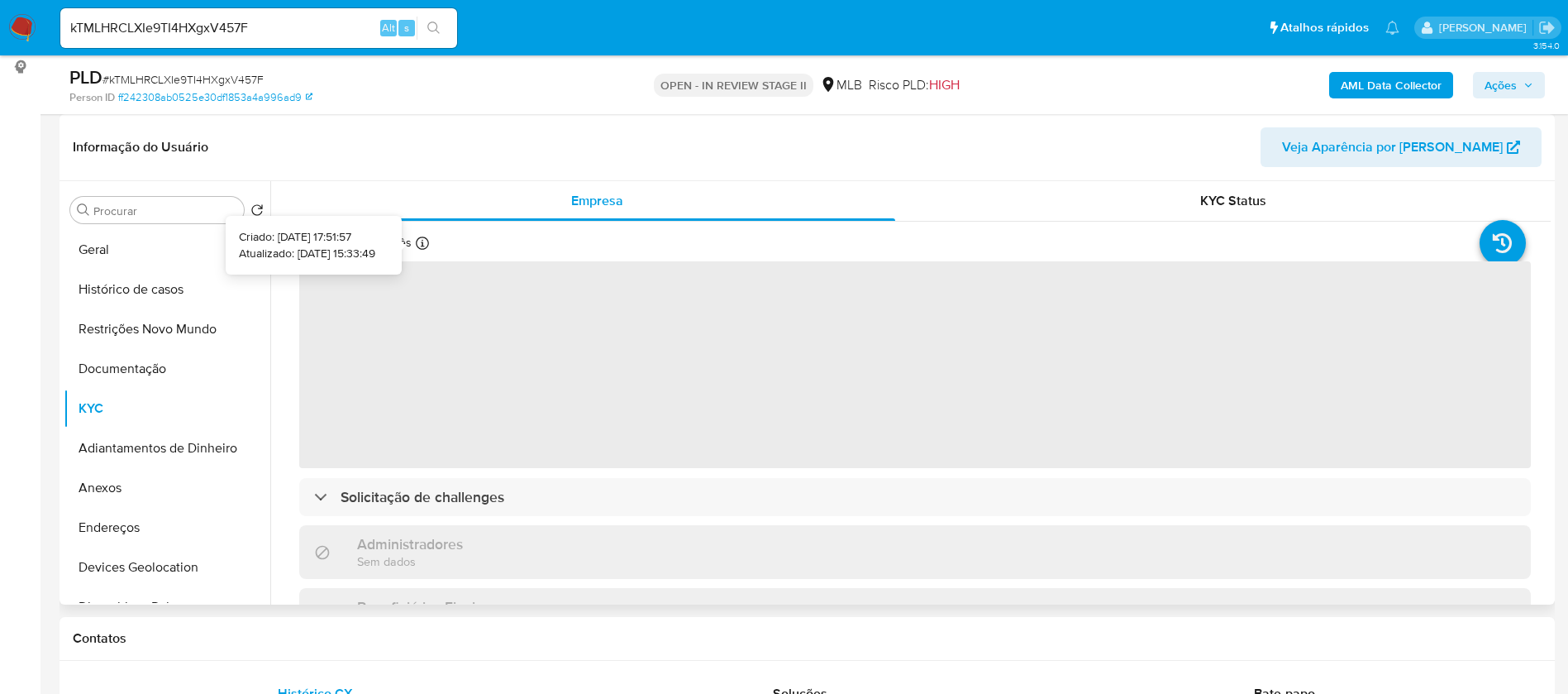
click at [417, 244] on icon at bounding box center [422, 242] width 13 height 13
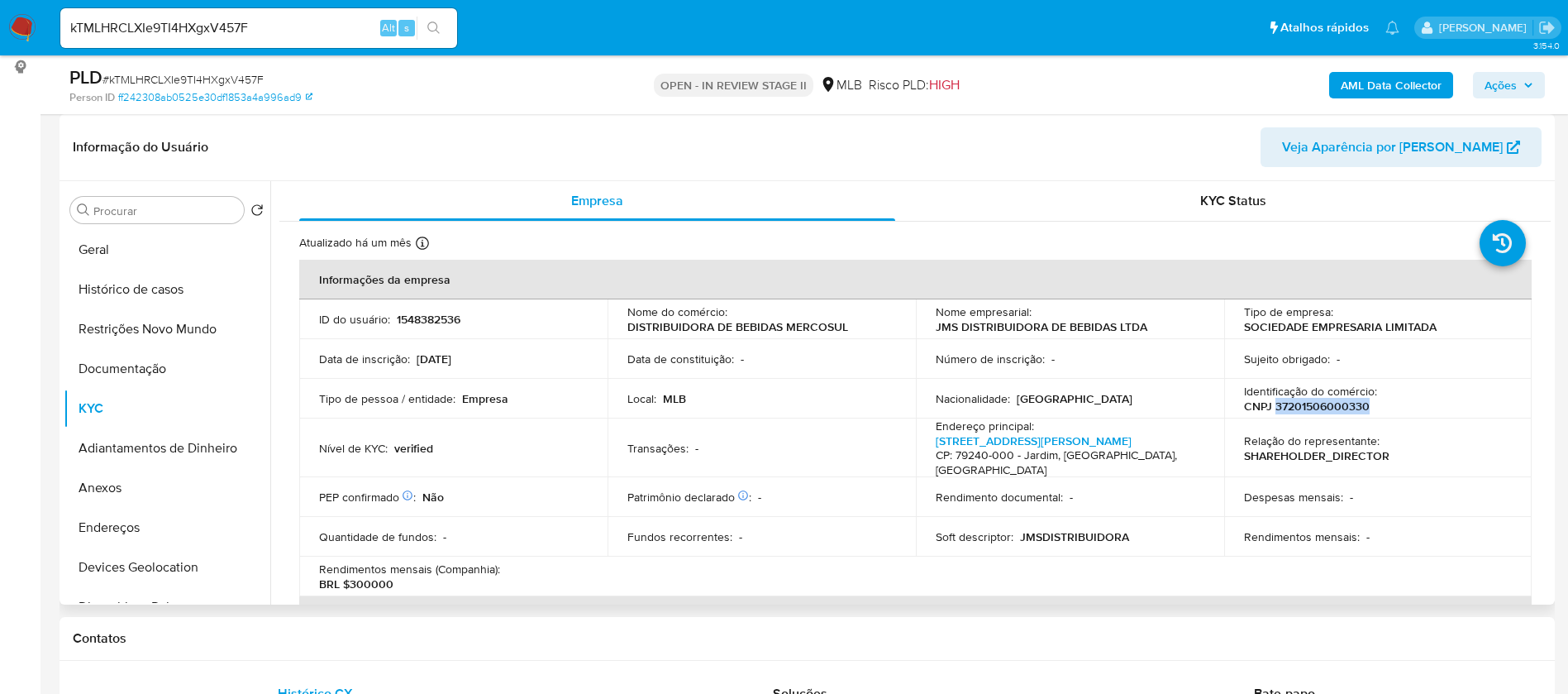
drag, startPoint x: 1370, startPoint y: 399, endPoint x: 1272, endPoint y: 402, distance: 98.0
click at [1272, 402] on div "Identificação do comércio : CNPJ 37201506000330" at bounding box center [1379, 398] width 269 height 30
copy p "37201506000330"
click at [164, 365] on button "Documentação" at bounding box center [160, 369] width 194 height 39
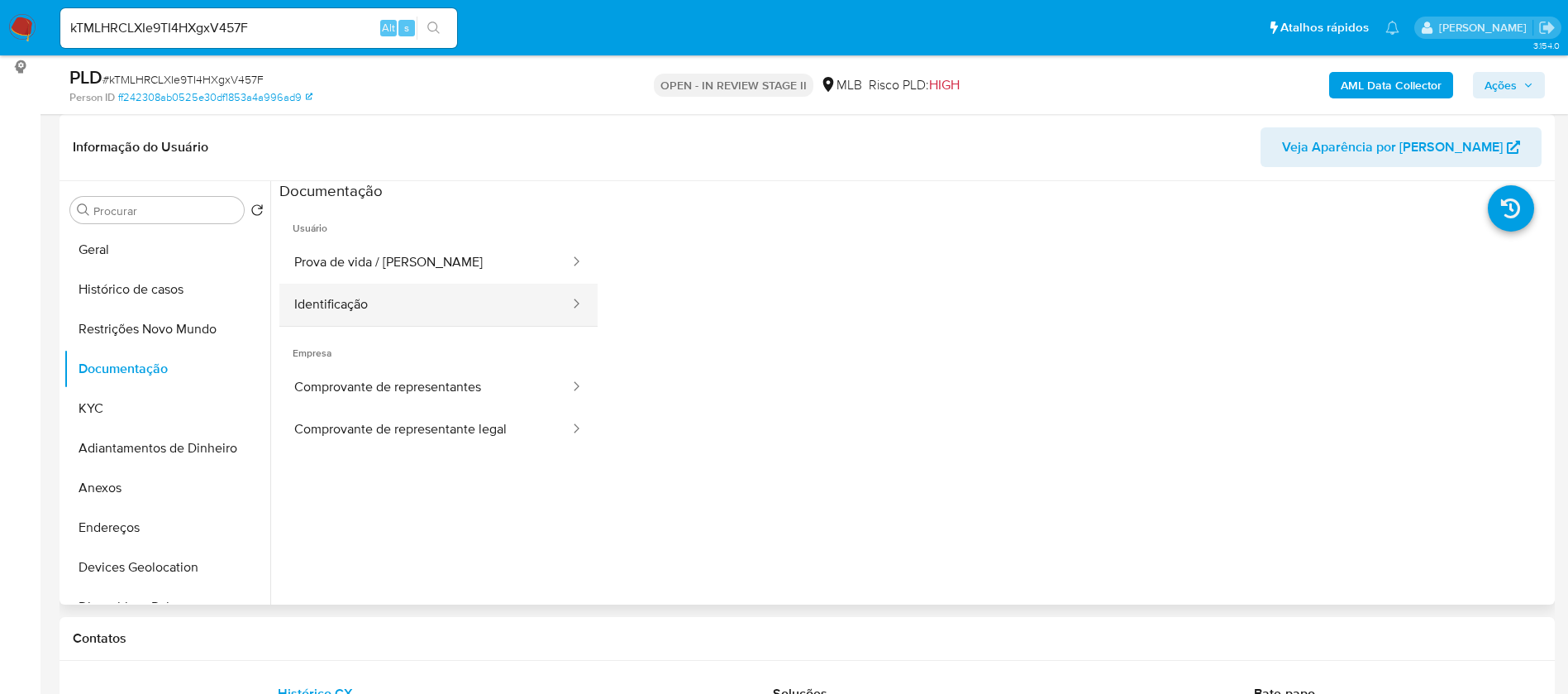
click at [386, 307] on button "Identificação" at bounding box center [425, 304] width 292 height 42
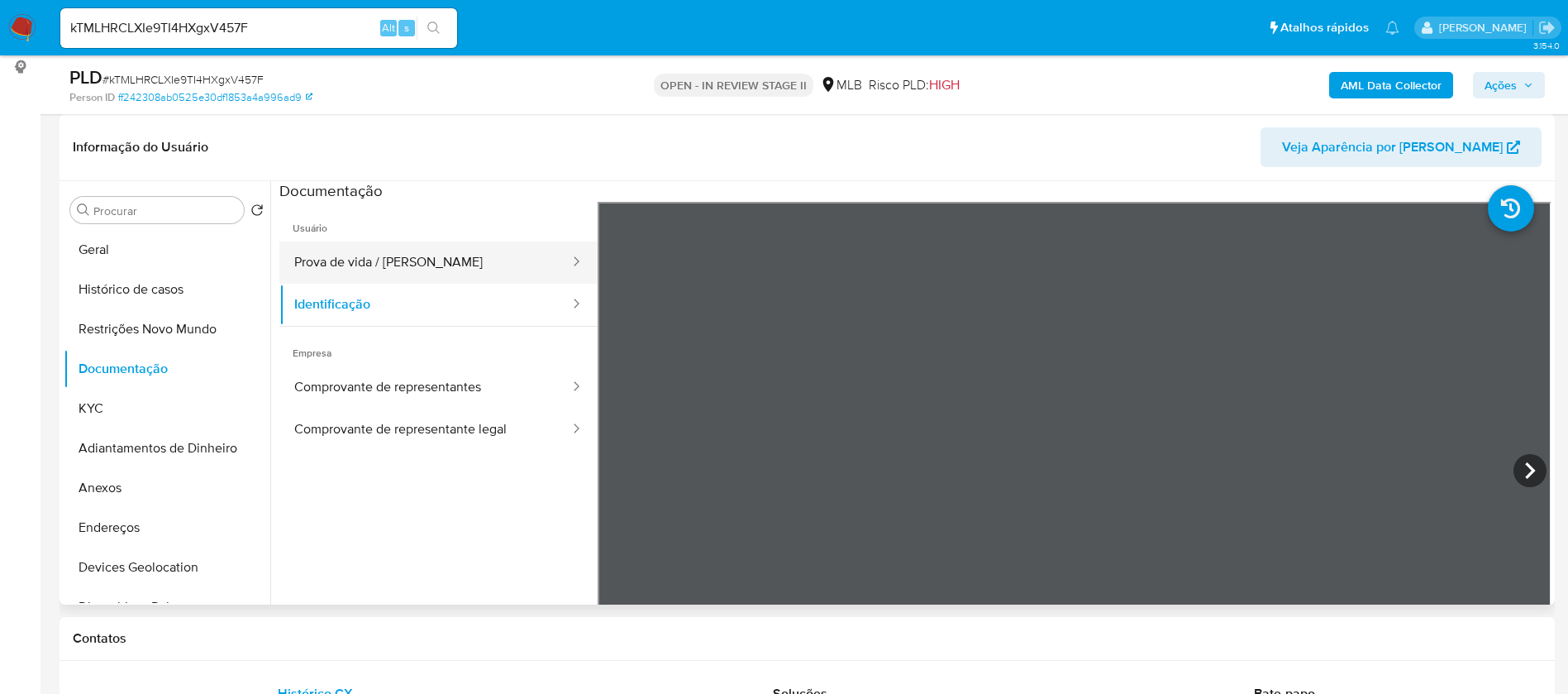
click at [400, 262] on button "Prova de vida / Selfie" at bounding box center [425, 262] width 292 height 42
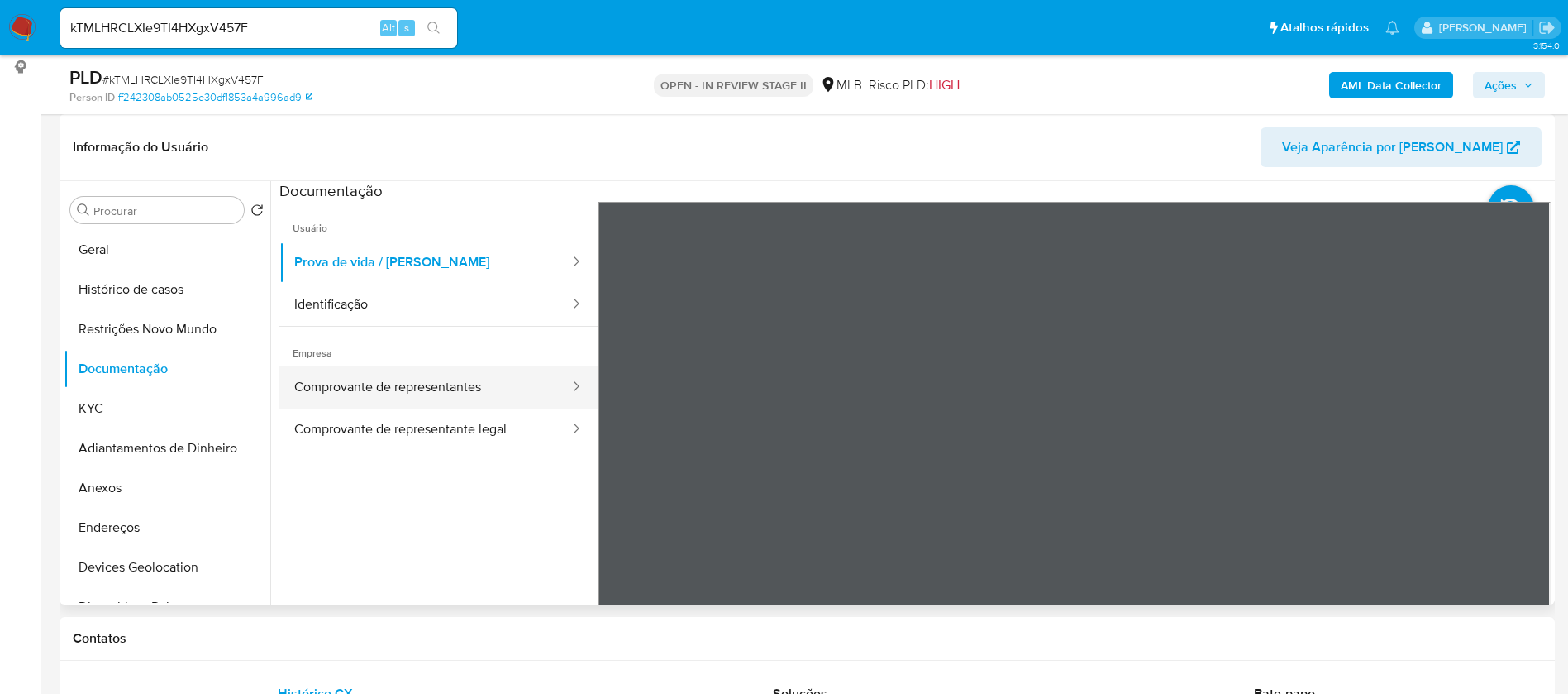
click at [451, 381] on button "Comprovante de representantes" at bounding box center [425, 387] width 292 height 42
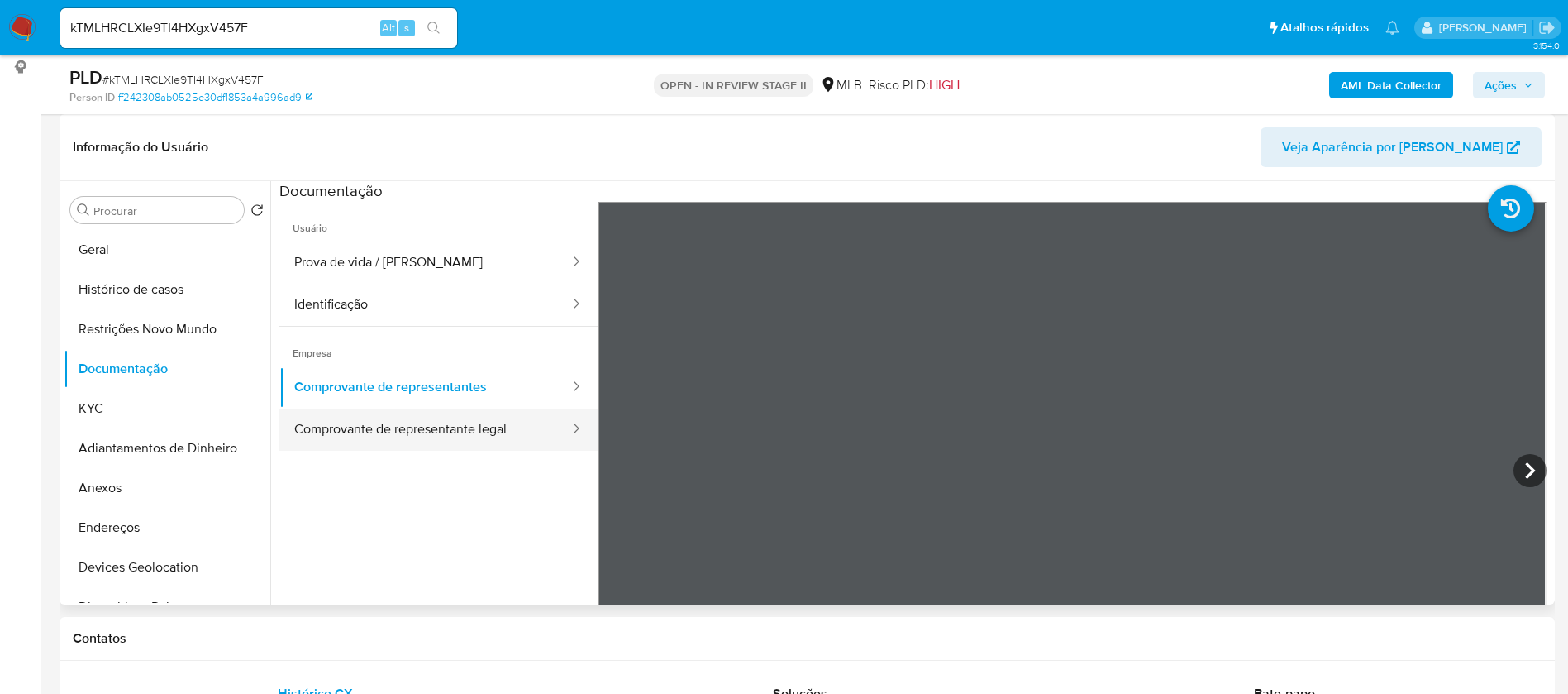
click at [453, 438] on button "Comprovante de representante legal" at bounding box center [425, 429] width 292 height 42
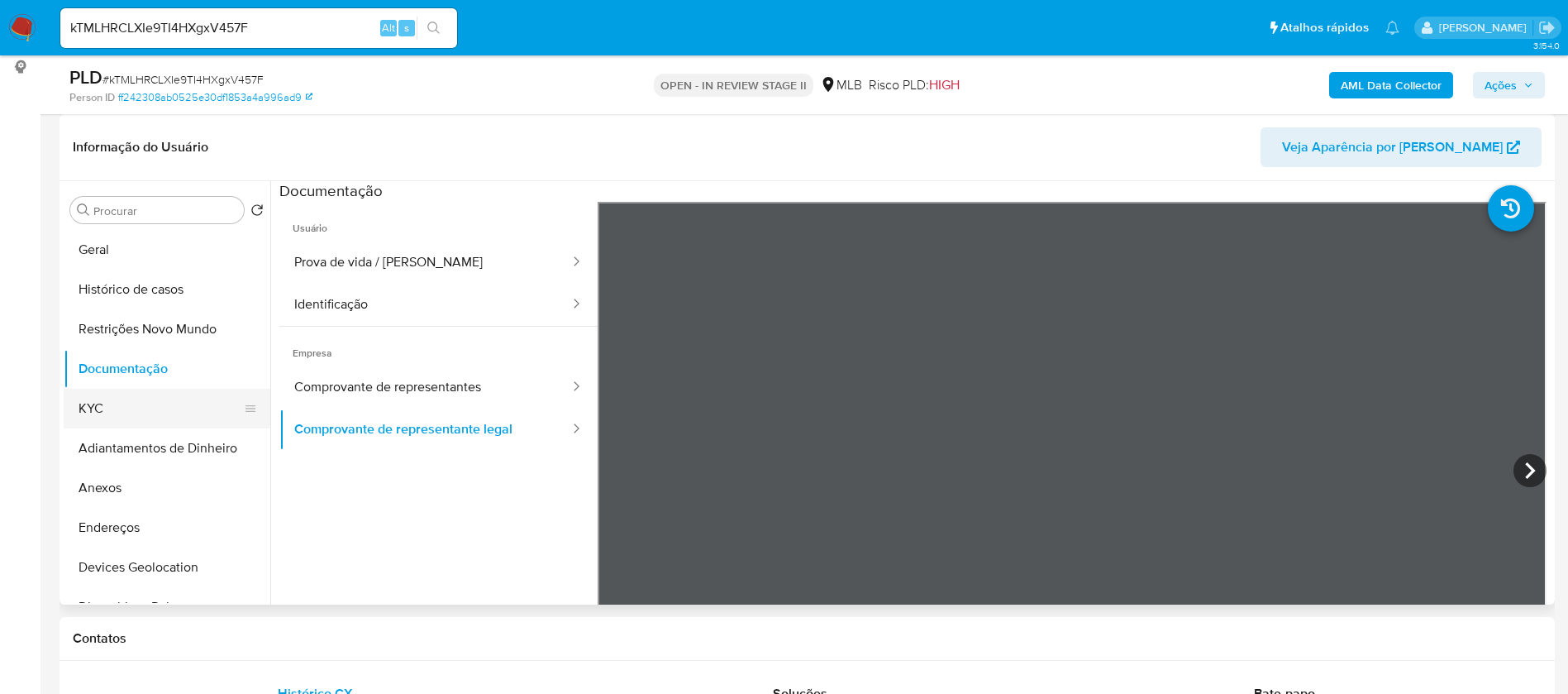
click at [164, 411] on button "KYC" at bounding box center [160, 408] width 194 height 39
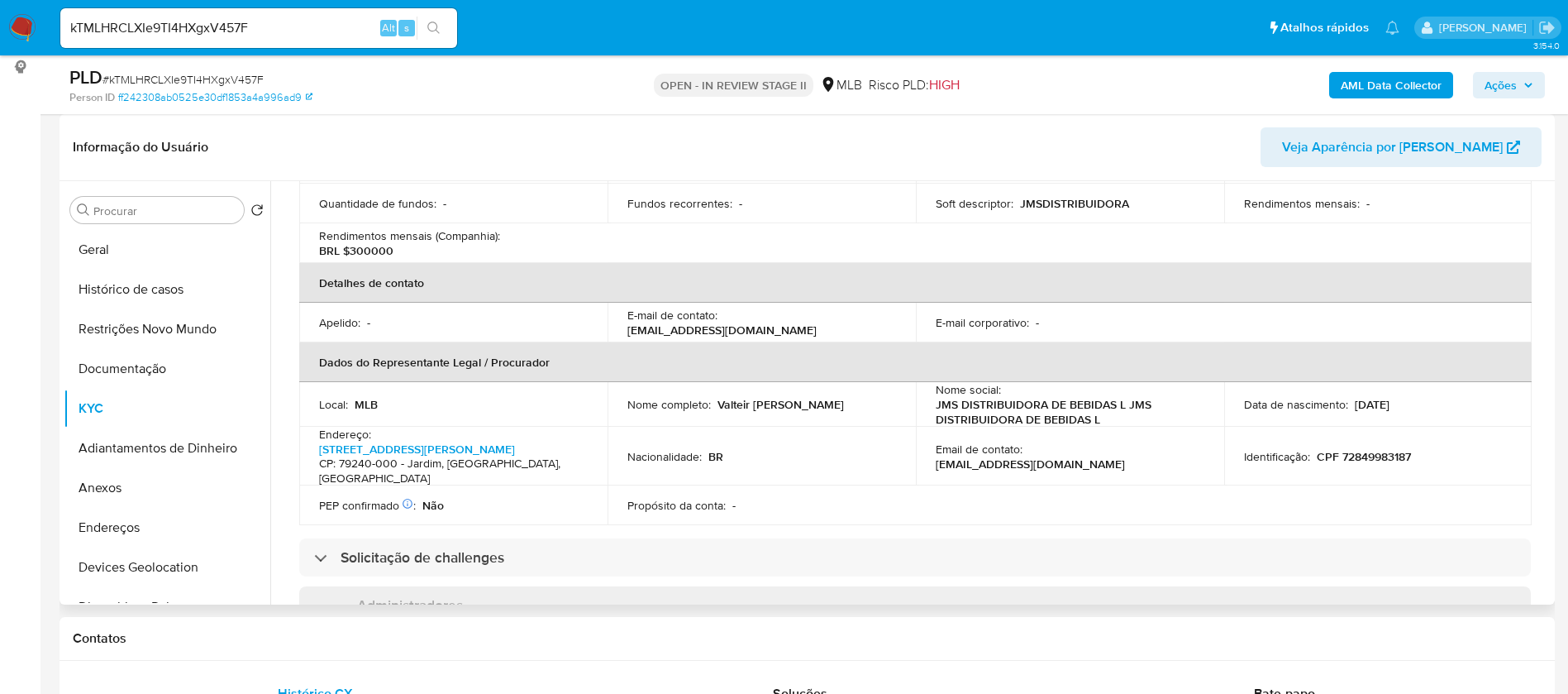
scroll to position [372, 0]
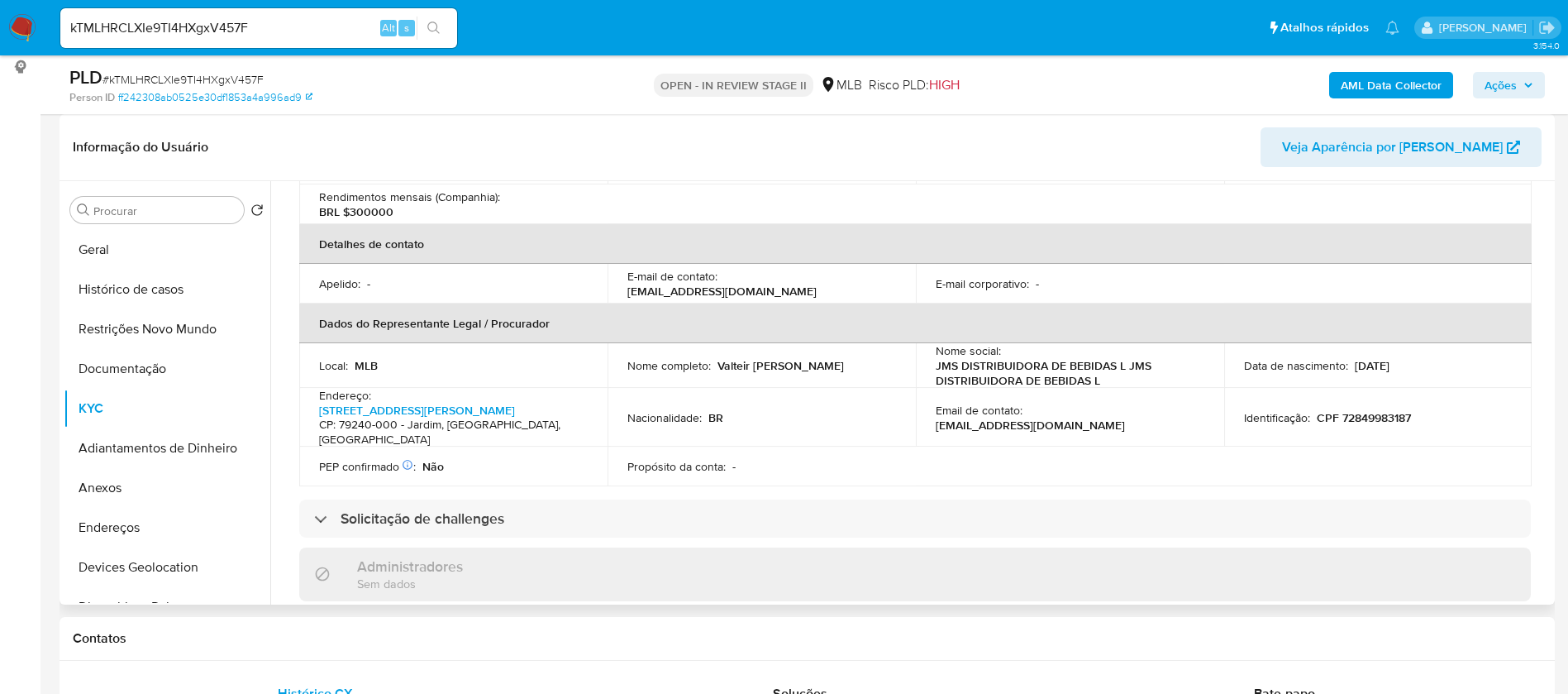
drag, startPoint x: 844, startPoint y: 362, endPoint x: 714, endPoint y: 367, distance: 130.1
click at [714, 367] on div "Nome completo : Valteir Paredes da Silva" at bounding box center [761, 364] width 269 height 15
copy div "Valteir Paredes da Silva"
drag, startPoint x: 1427, startPoint y: 417, endPoint x: 1312, endPoint y: 417, distance: 115.0
click at [1312, 417] on div "Identificação : CPF 72849983187" at bounding box center [1379, 417] width 269 height 15
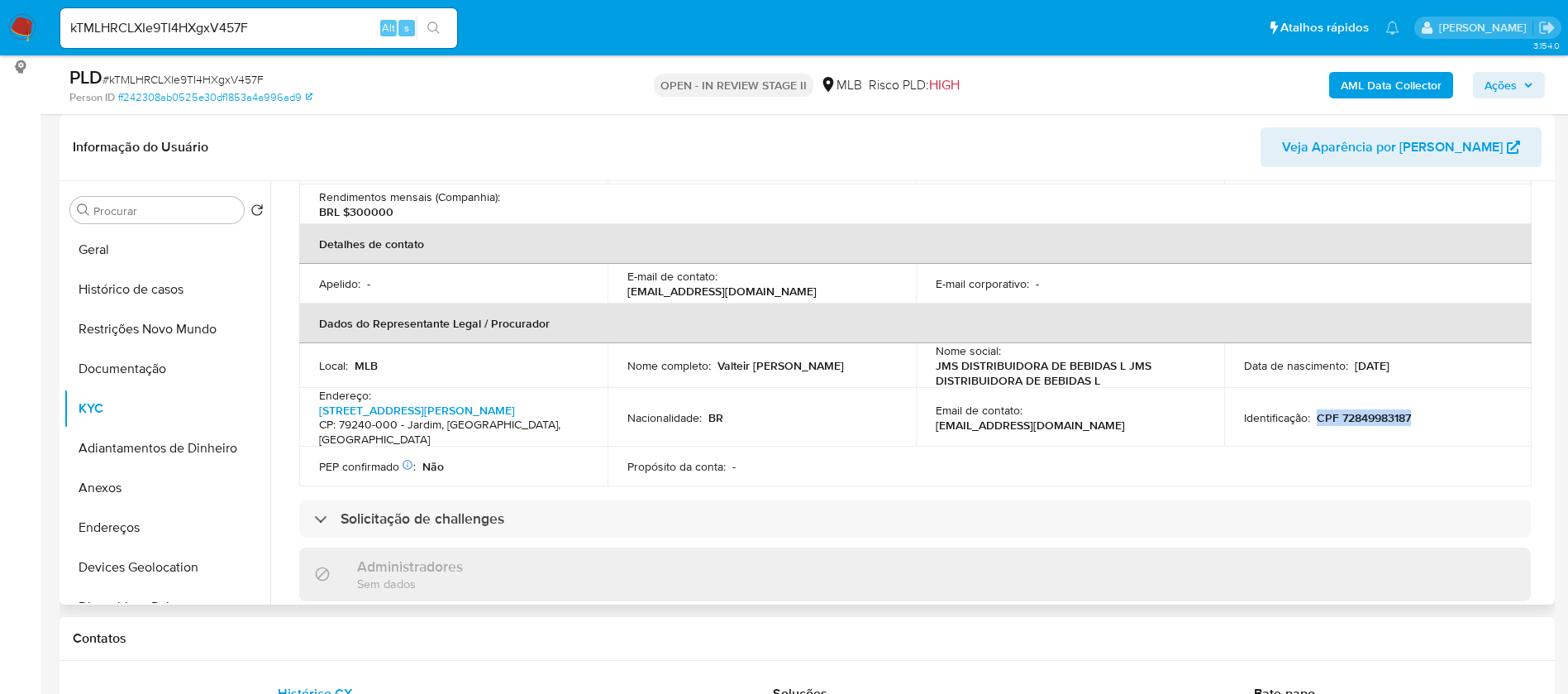
copy p "CPF 72849983187"
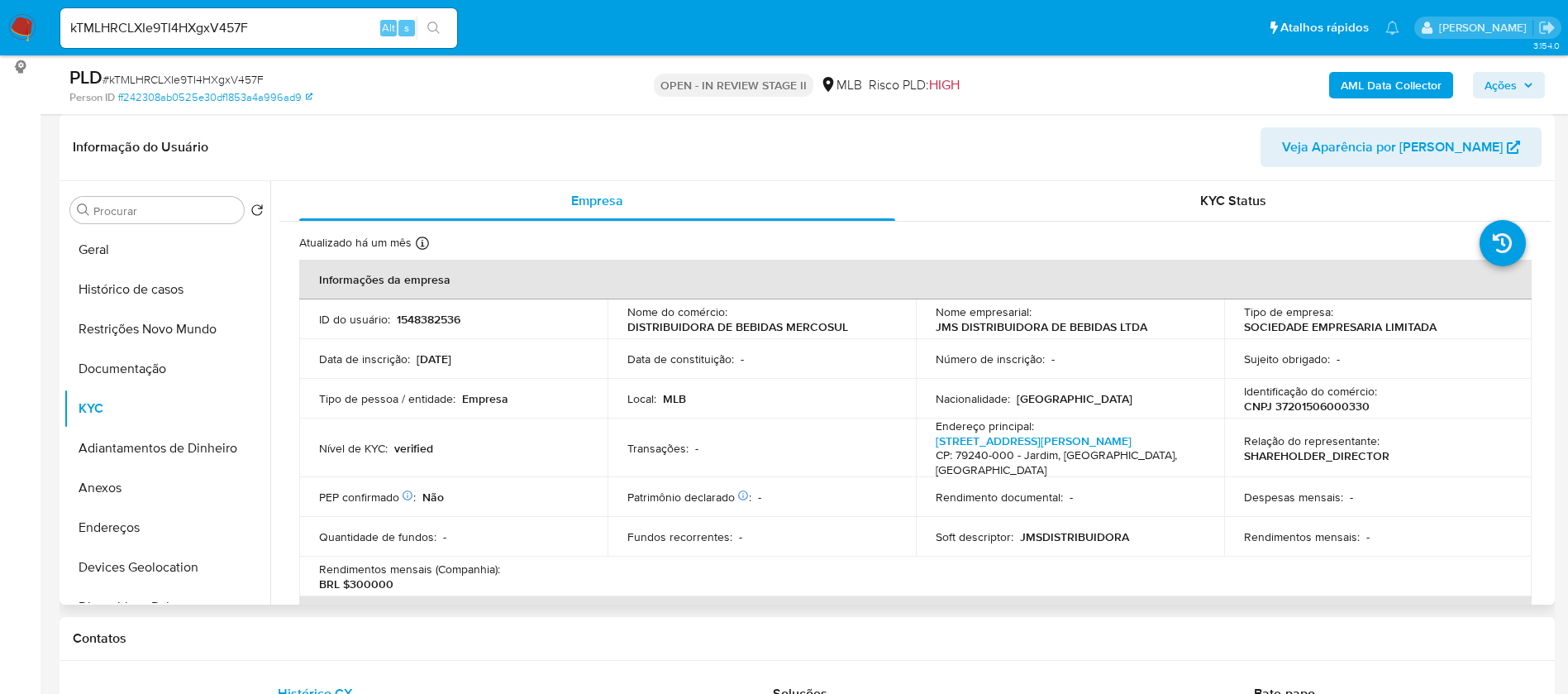
click at [439, 319] on p "1548382536" at bounding box center [428, 318] width 64 height 15
copy p "1548382536"
click at [797, 421] on td "Transações : -" at bounding box center [761, 447] width 308 height 59
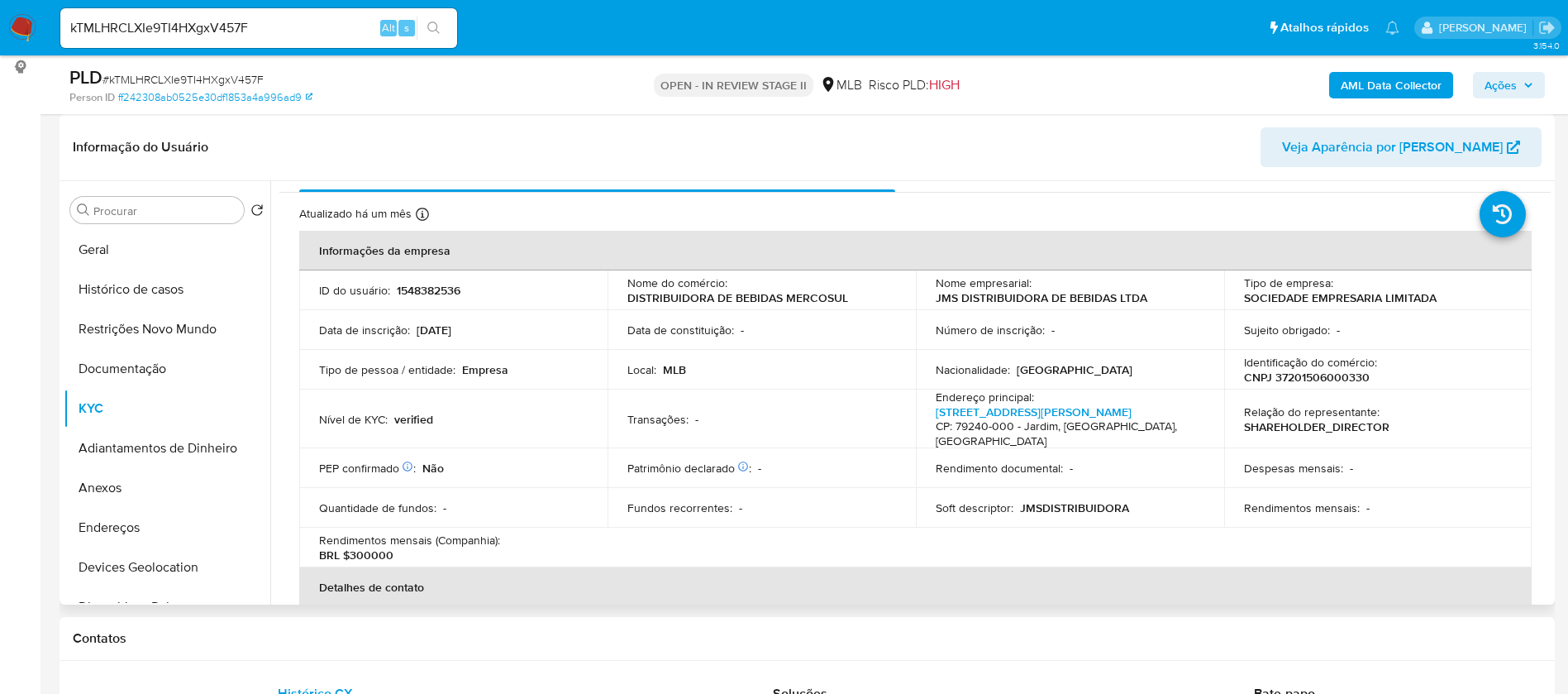
scroll to position [18, 0]
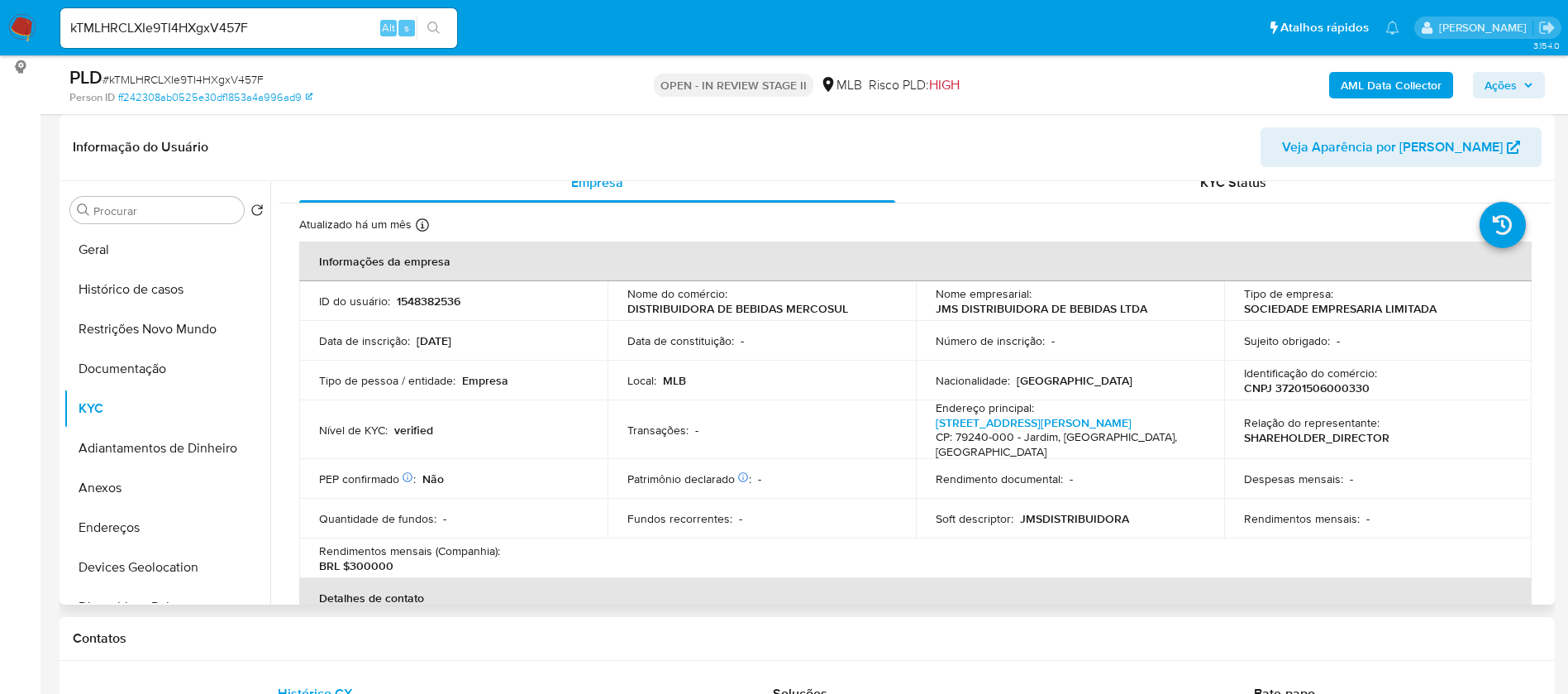
click at [1339, 386] on p "CNPJ 37201506000330" at bounding box center [1307, 388] width 125 height 15
copy p "37201506000330"
click at [154, 248] on button "Geral" at bounding box center [160, 249] width 194 height 39
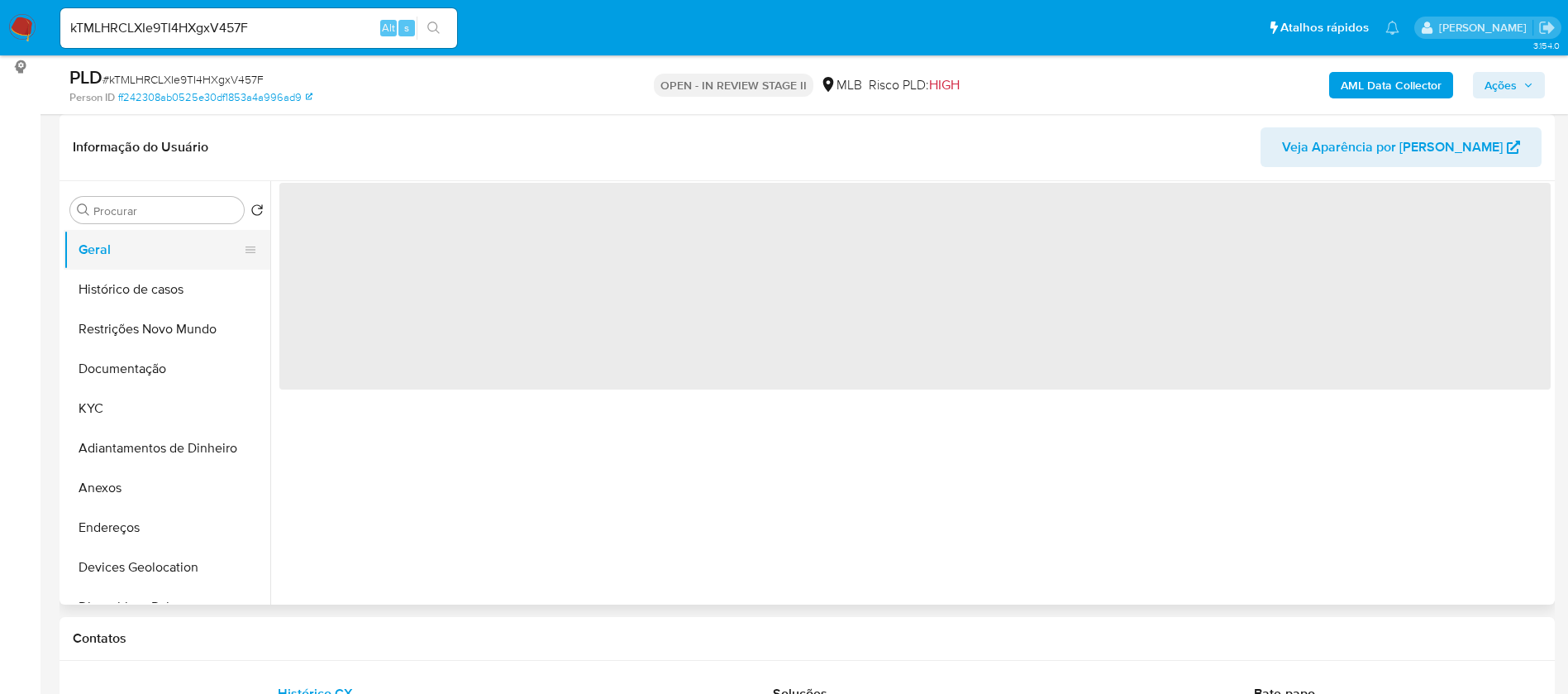
scroll to position [0, 0]
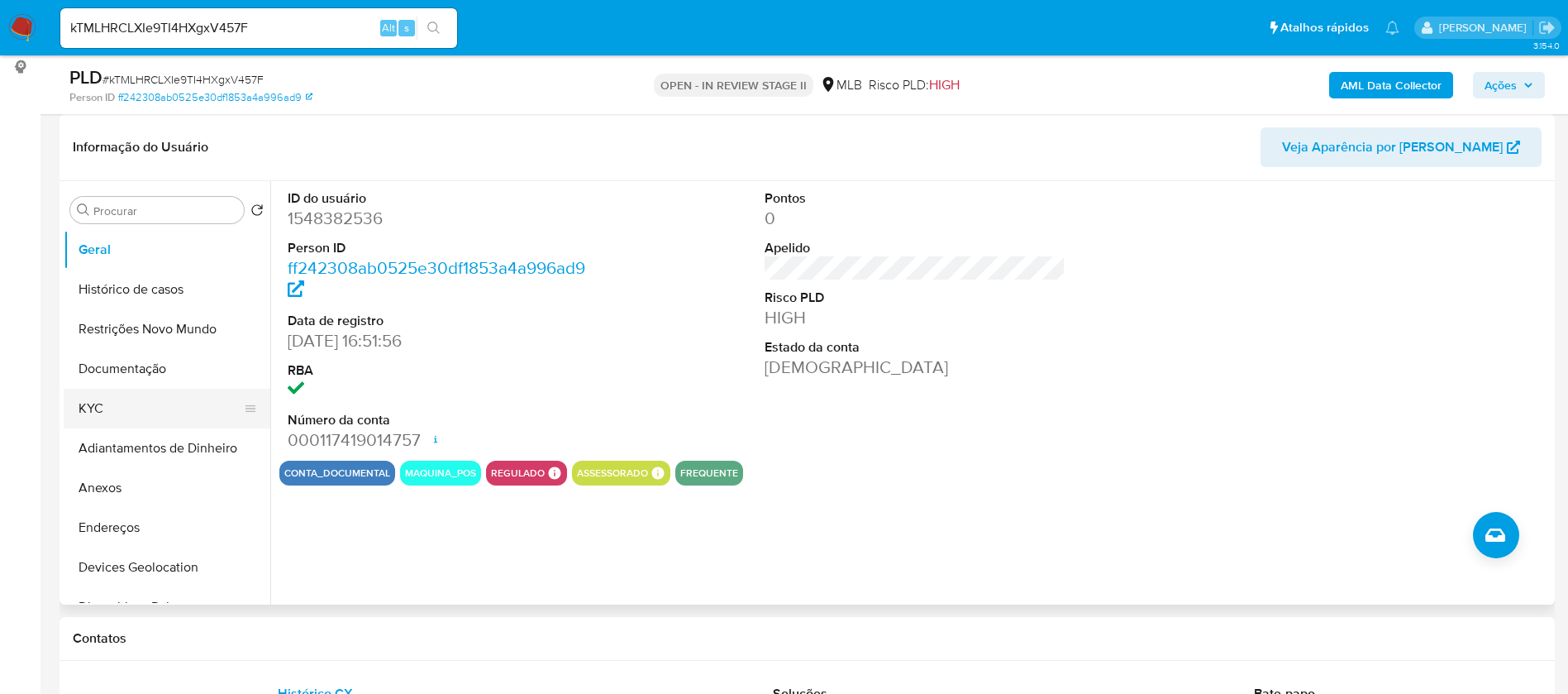
click at [149, 405] on button "KYC" at bounding box center [160, 408] width 194 height 39
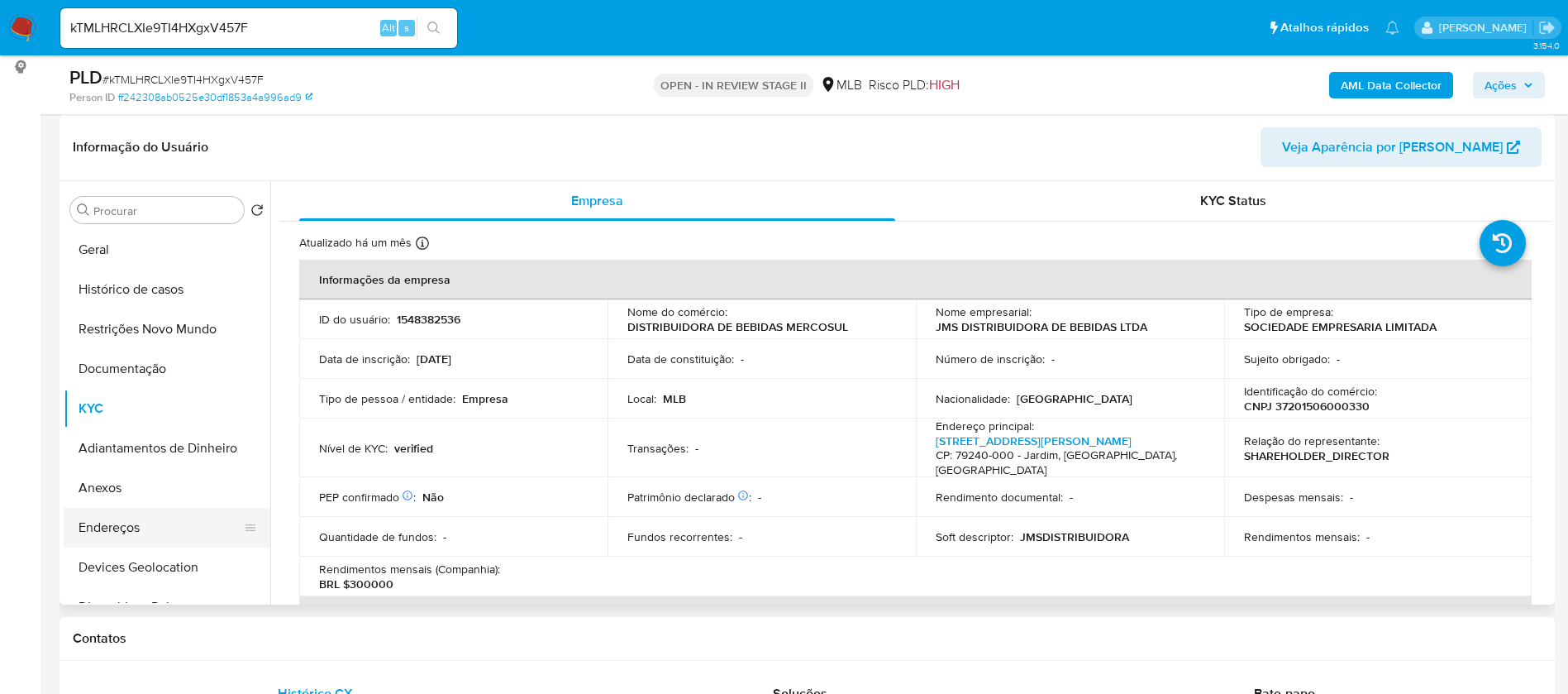
click at [160, 526] on button "Endereços" at bounding box center [160, 528] width 194 height 39
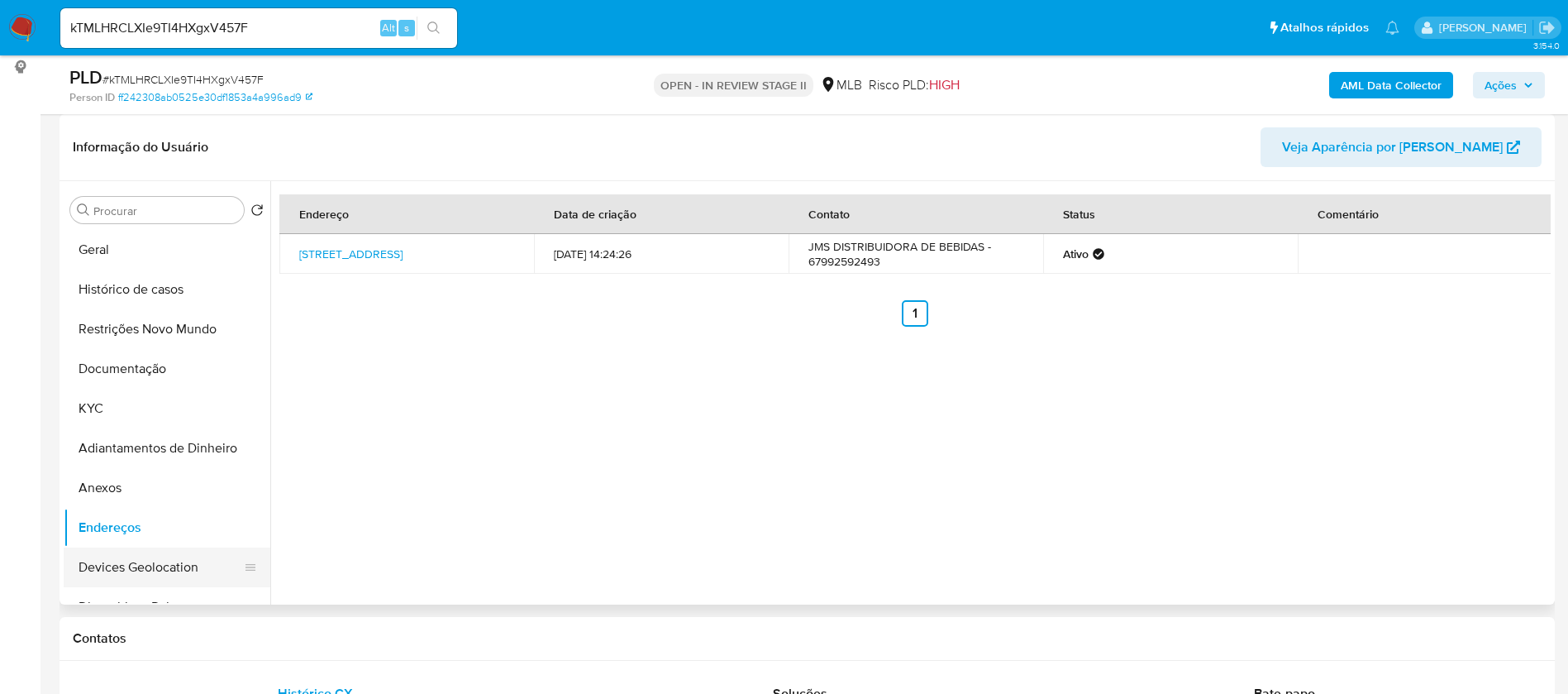
click at [127, 563] on button "Devices Geolocation" at bounding box center [160, 567] width 194 height 39
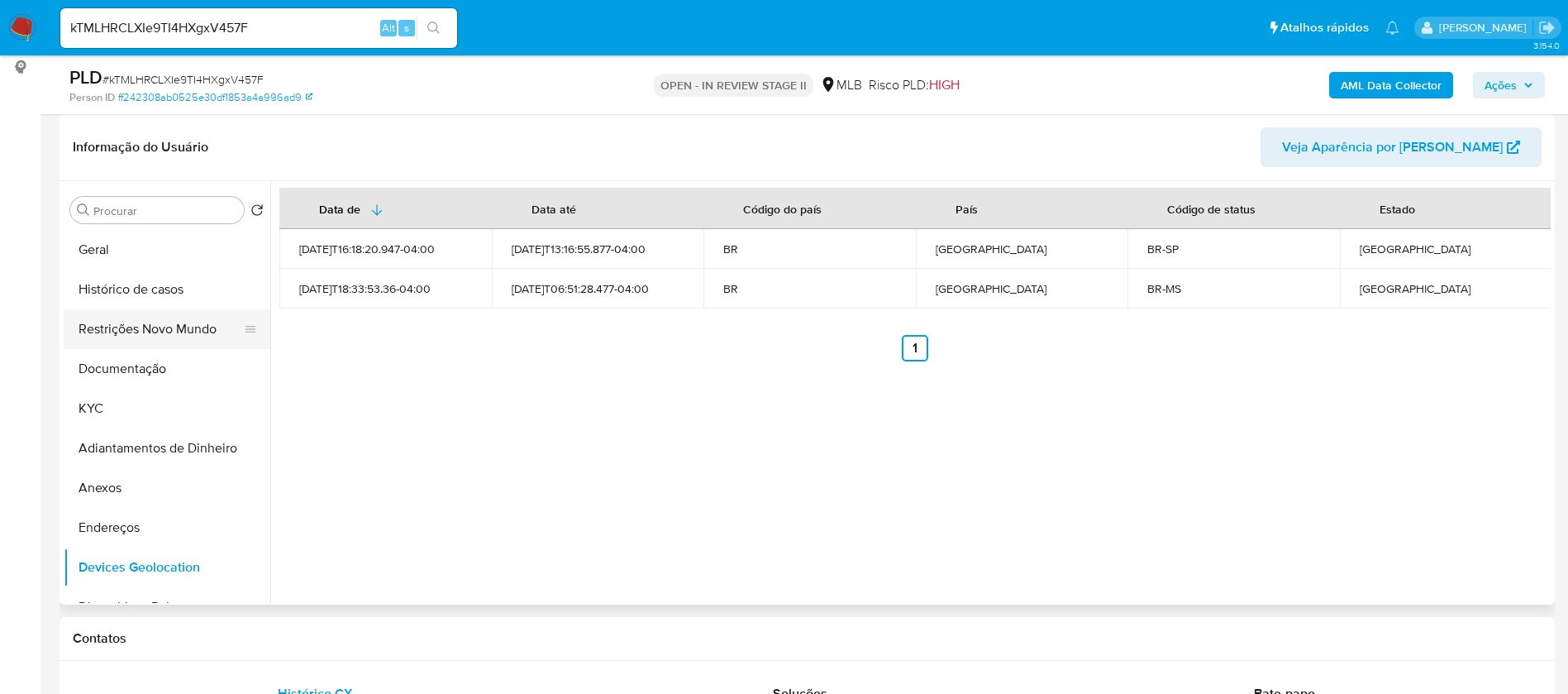
click at [154, 342] on button "Restrições Novo Mundo" at bounding box center [160, 329] width 194 height 39
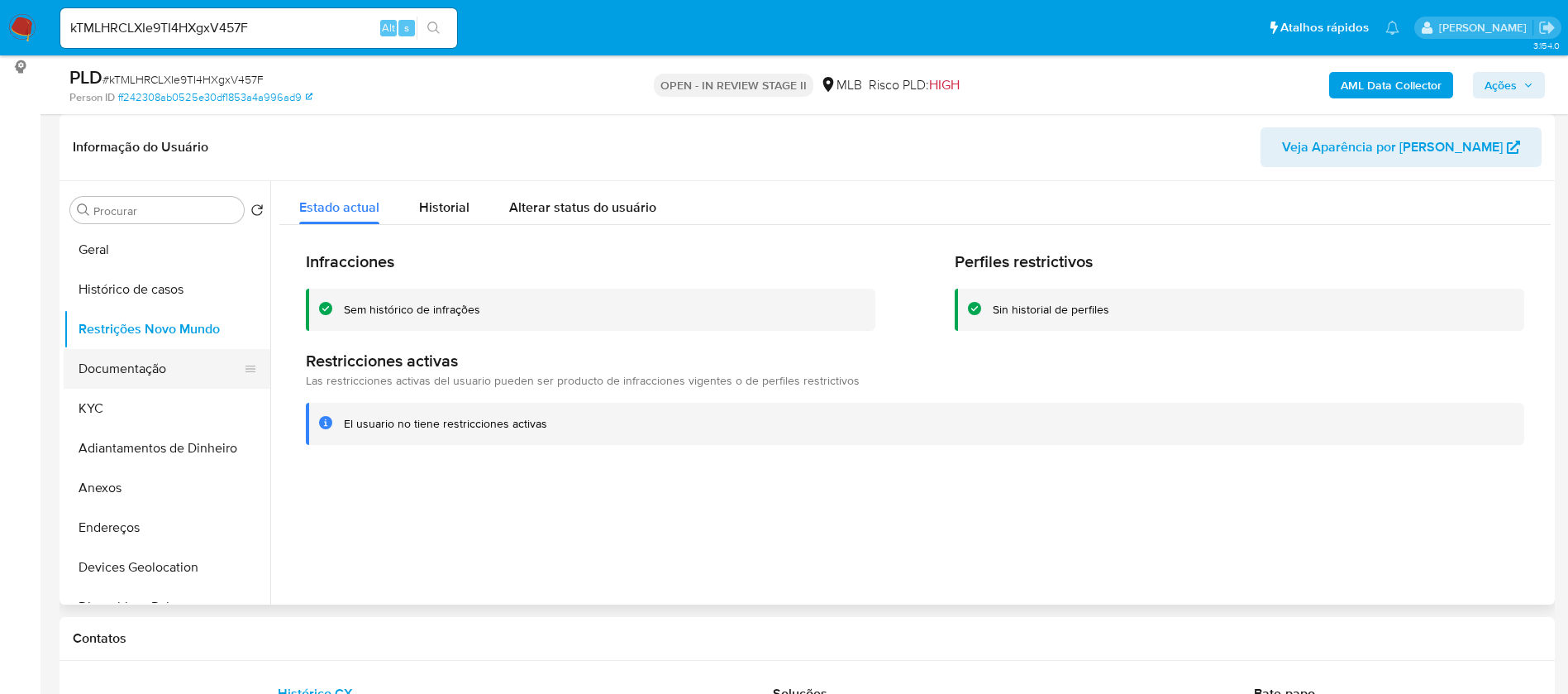
scroll to position [124, 0]
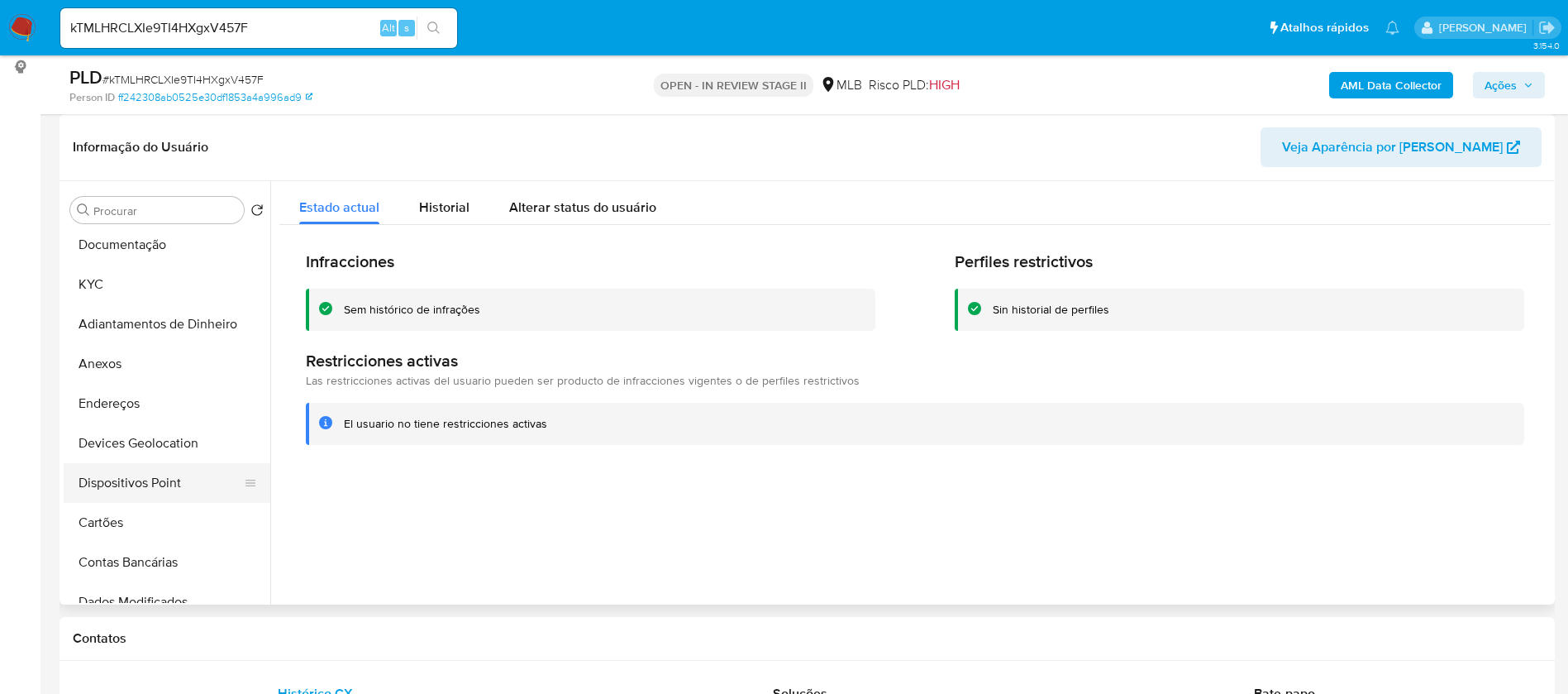
click at [171, 486] on button "Dispositivos Point" at bounding box center [160, 482] width 194 height 39
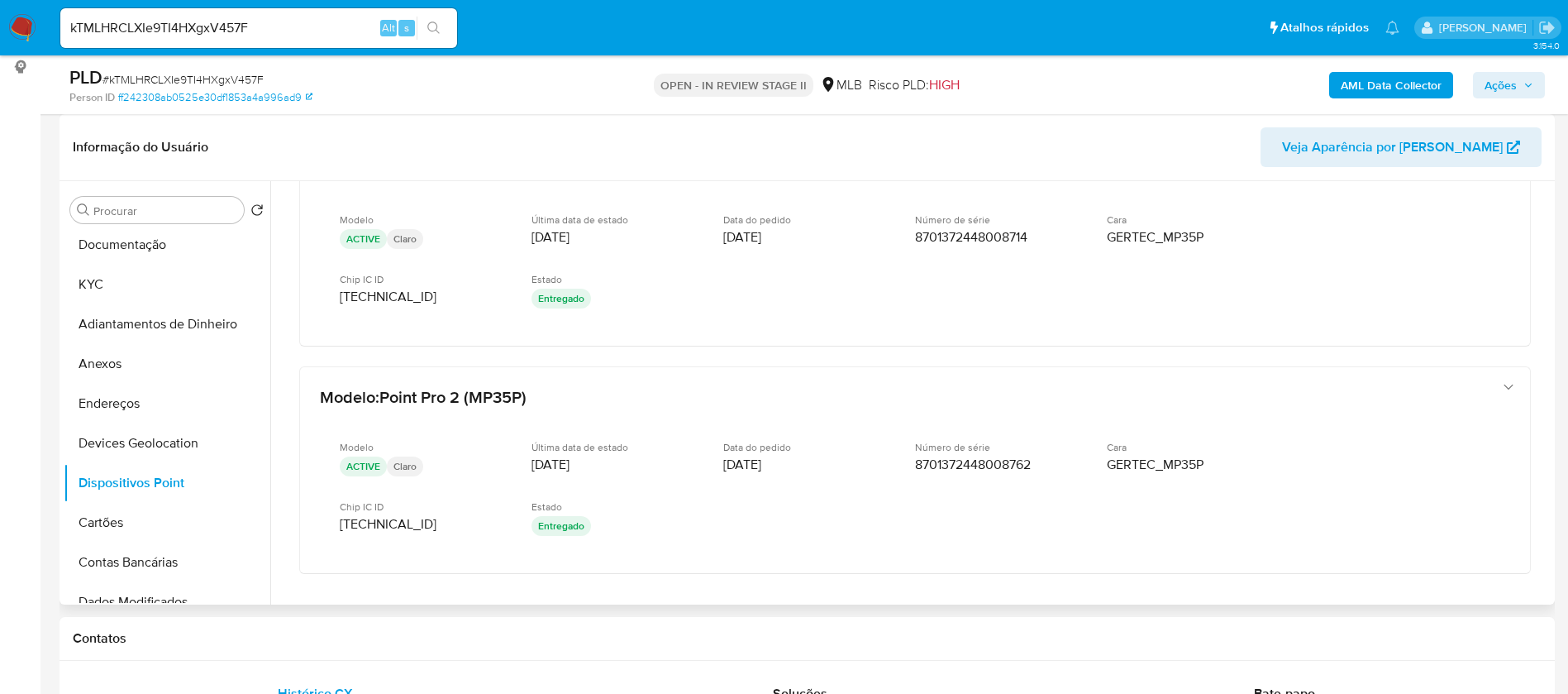
scroll to position [814, 0]
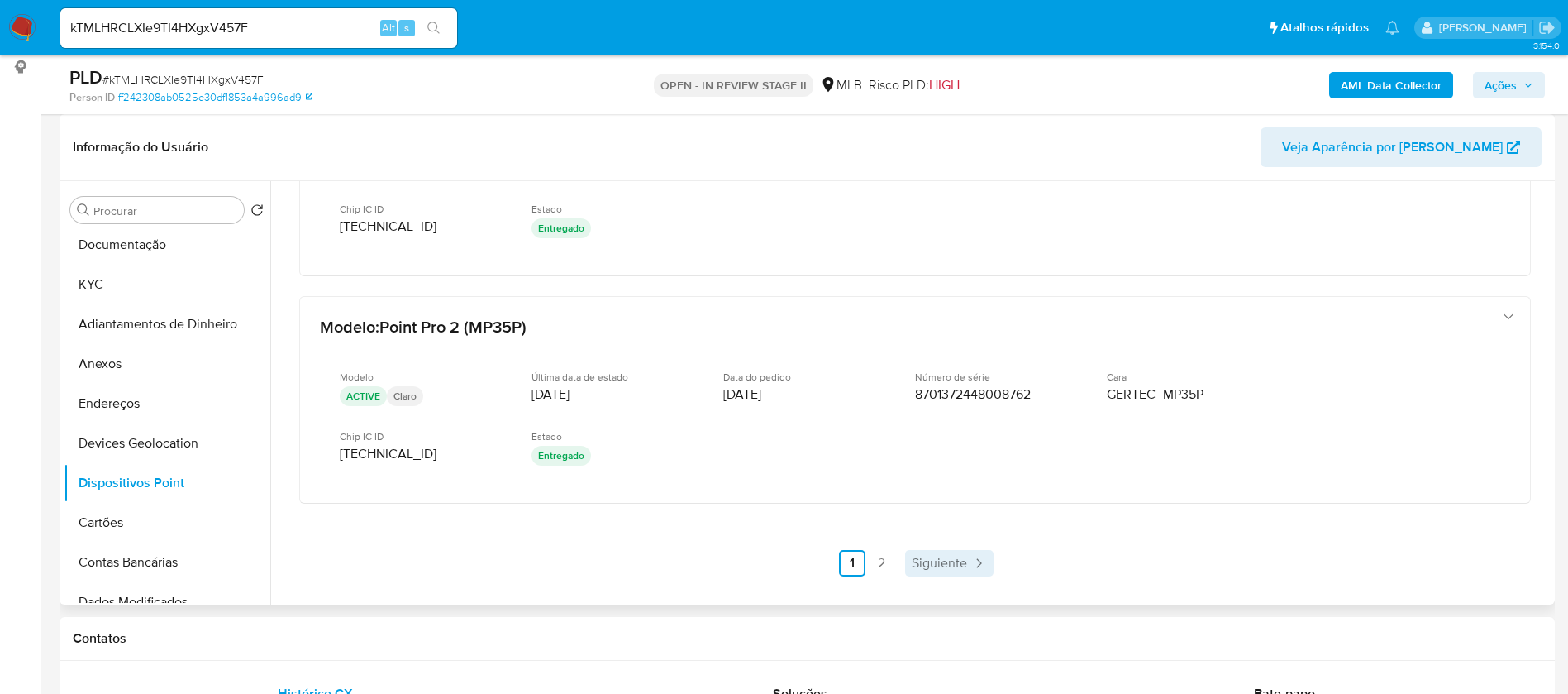
click at [931, 567] on span "Siguiente" at bounding box center [939, 563] width 55 height 13
click at [112, 412] on button "Endereços" at bounding box center [160, 403] width 194 height 39
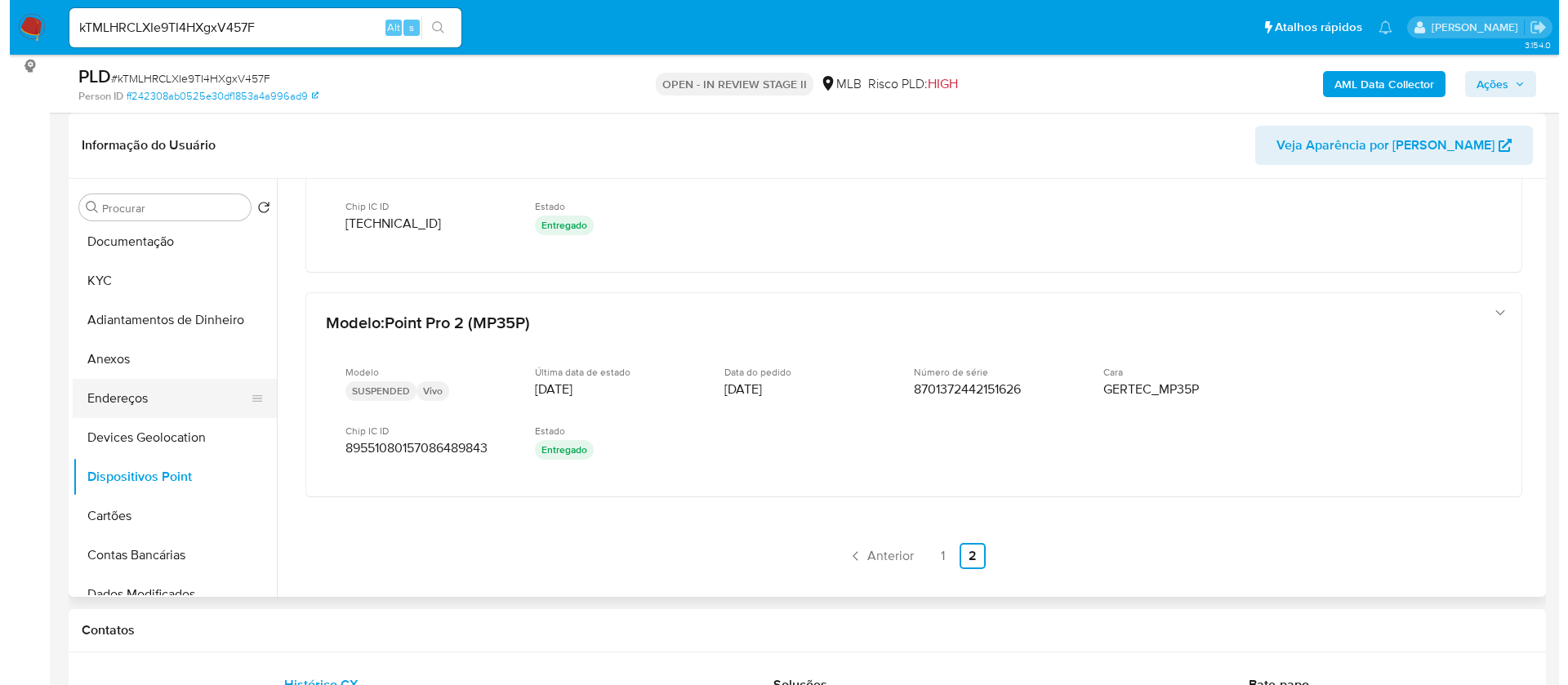
scroll to position [0, 0]
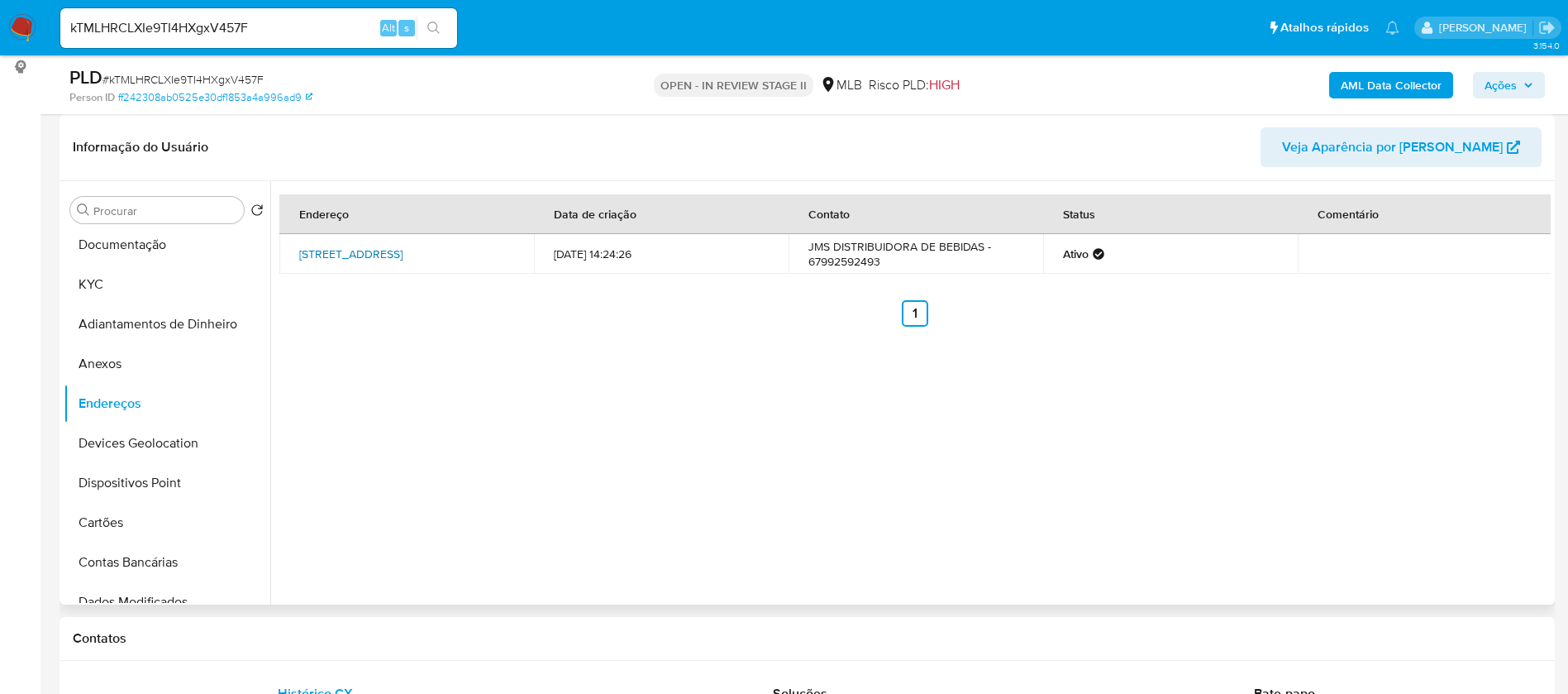
click at [403, 247] on link "Rua Do Contôrno 1161, Jardim, Mato Grosso Do Sul, 79240000, Brasil 1161" at bounding box center [351, 254] width 103 height 16
drag, startPoint x: 139, startPoint y: 248, endPoint x: 160, endPoint y: 252, distance: 21.4
click at [138, 248] on button "Documentação" at bounding box center [160, 244] width 194 height 39
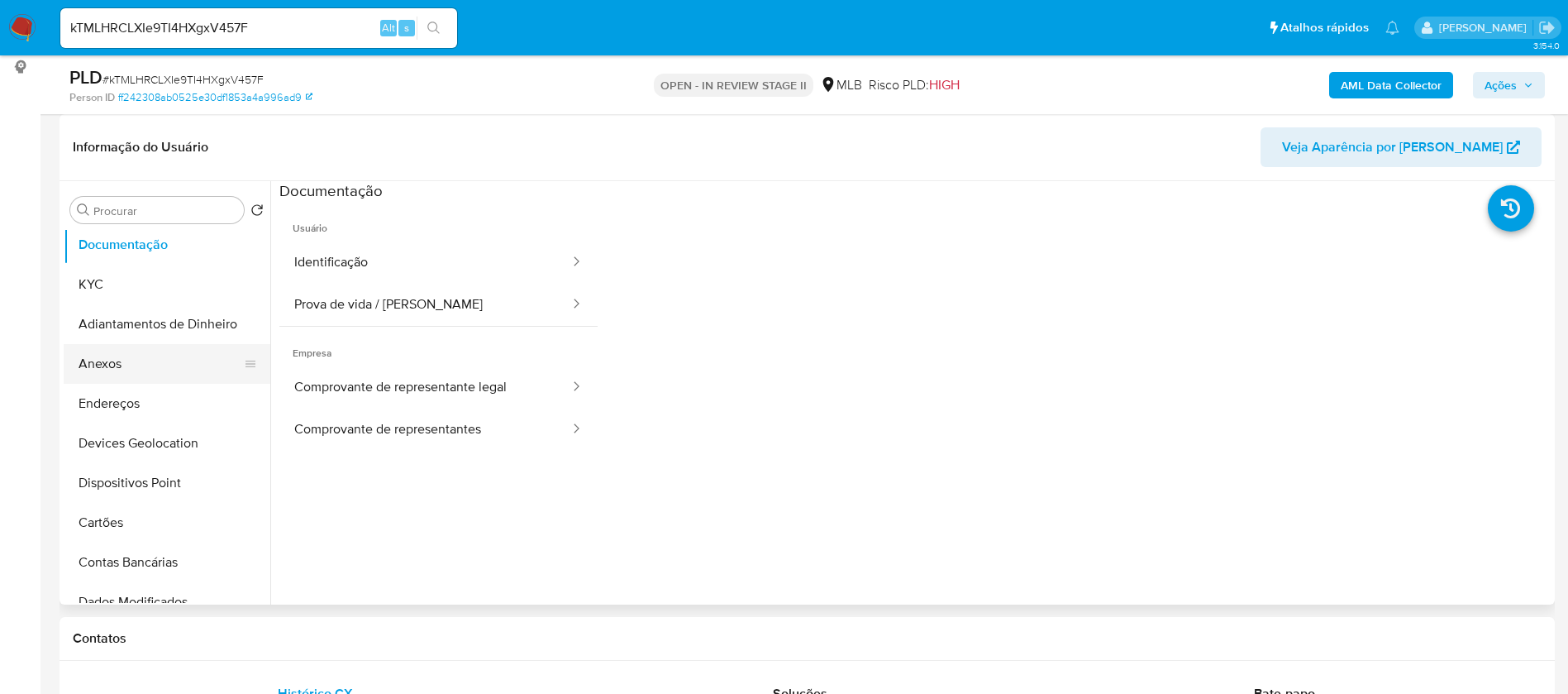
click at [110, 352] on button "Anexos" at bounding box center [160, 364] width 194 height 39
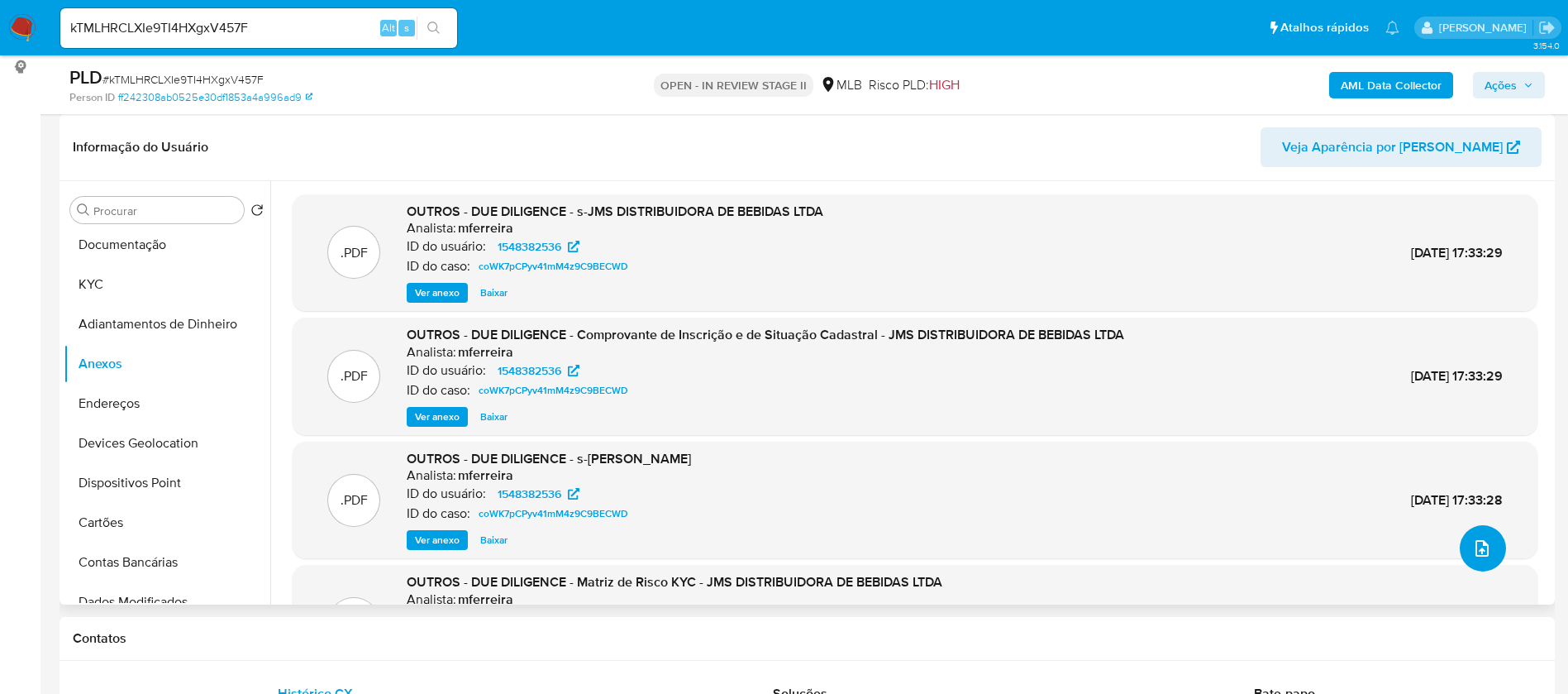
click at [1480, 551] on icon "upload-file" at bounding box center [1482, 548] width 20 height 20
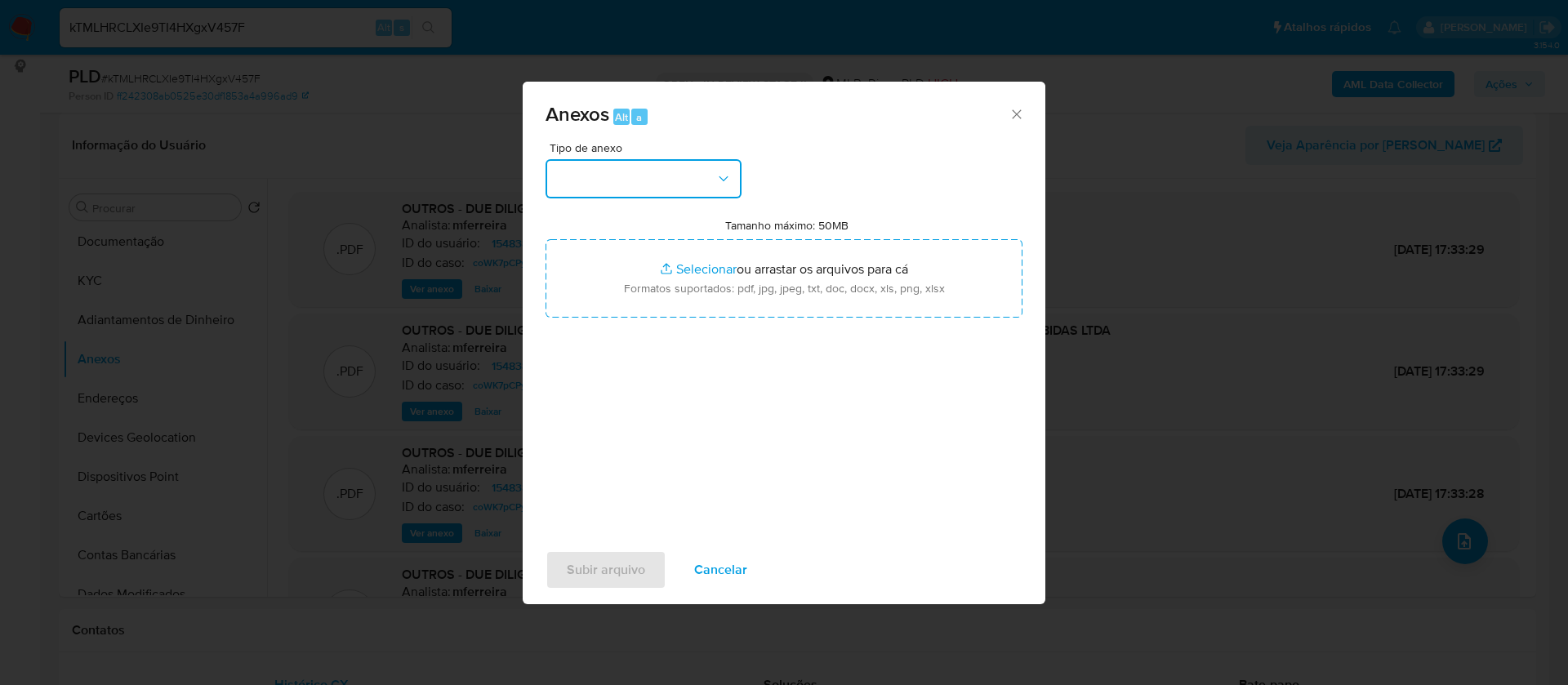
click at [679, 179] on button "button" at bounding box center [643, 179] width 196 height 39
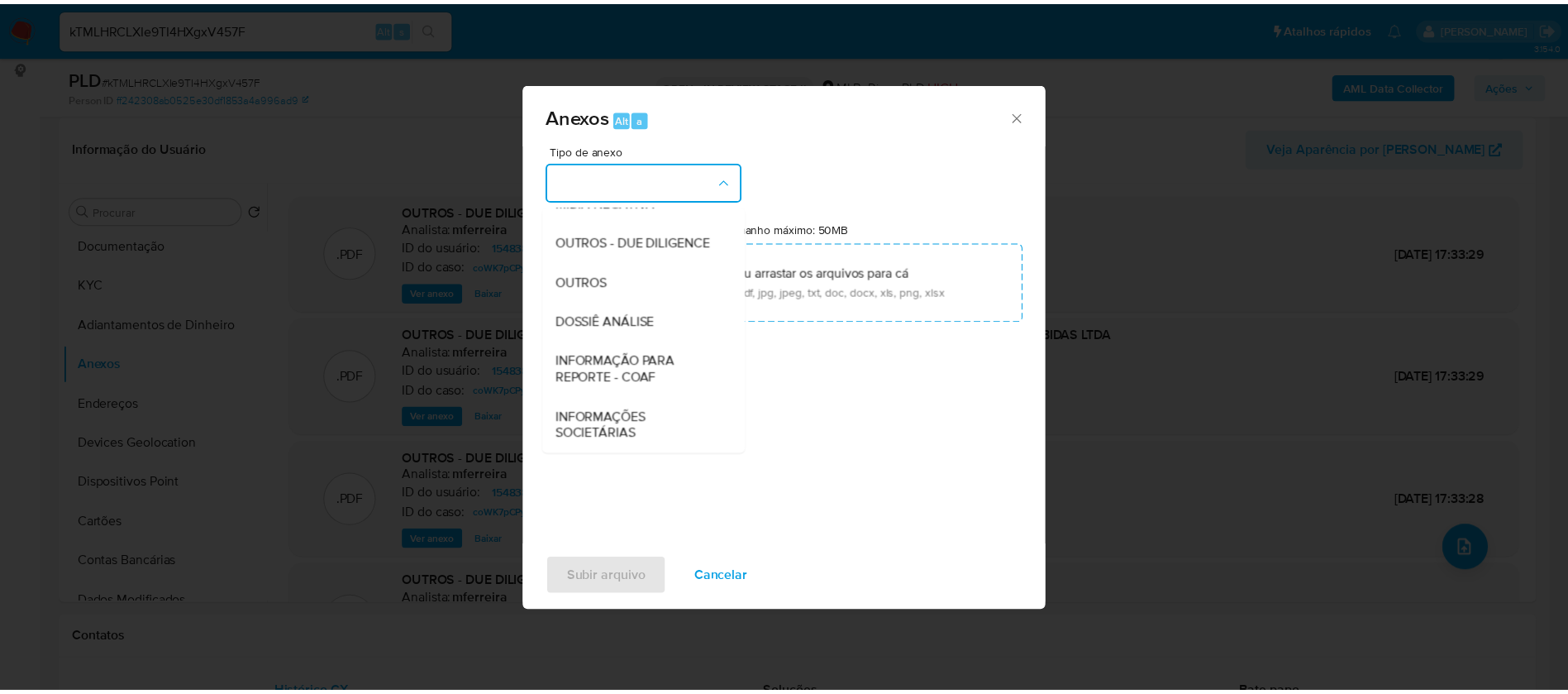
scroll to position [248, 0]
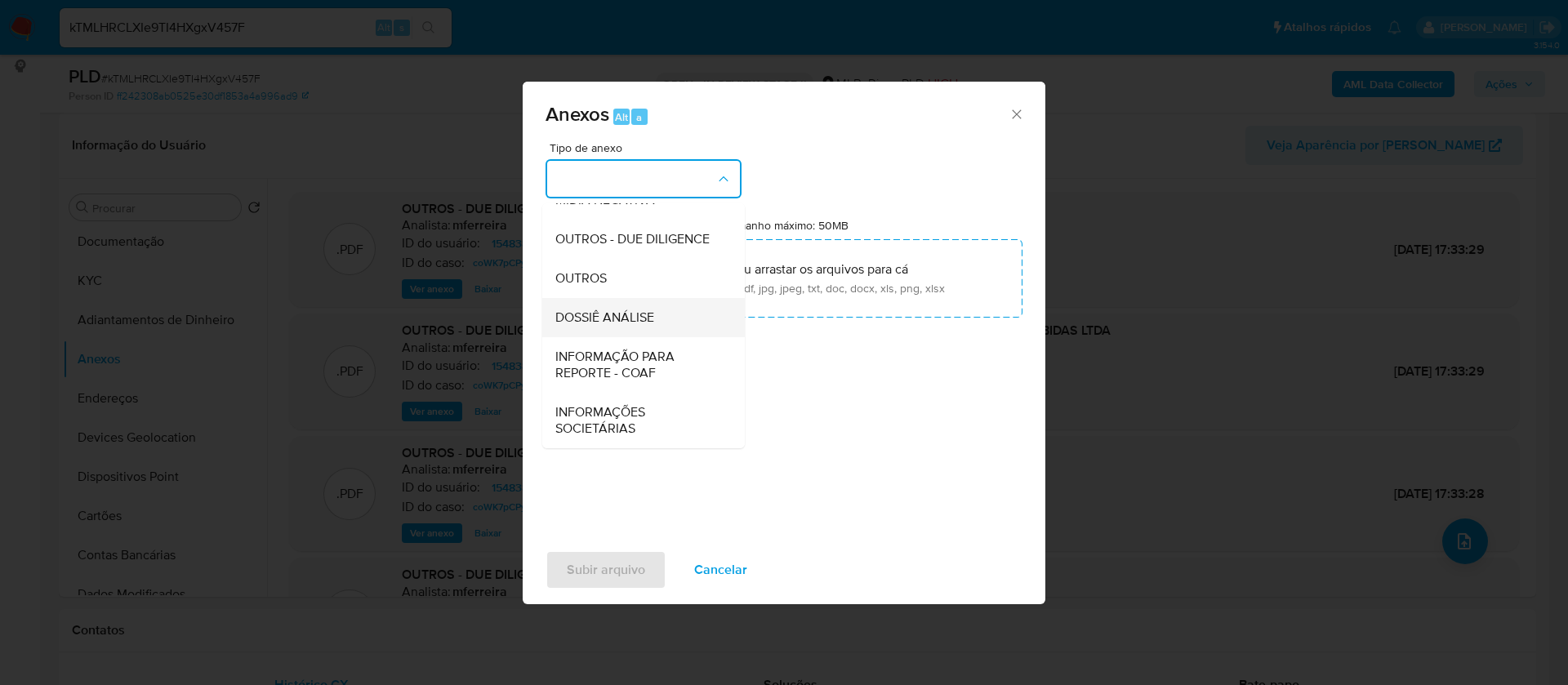
click at [658, 321] on div "DOSSIÊ ANÁLISE" at bounding box center [639, 318] width 167 height 39
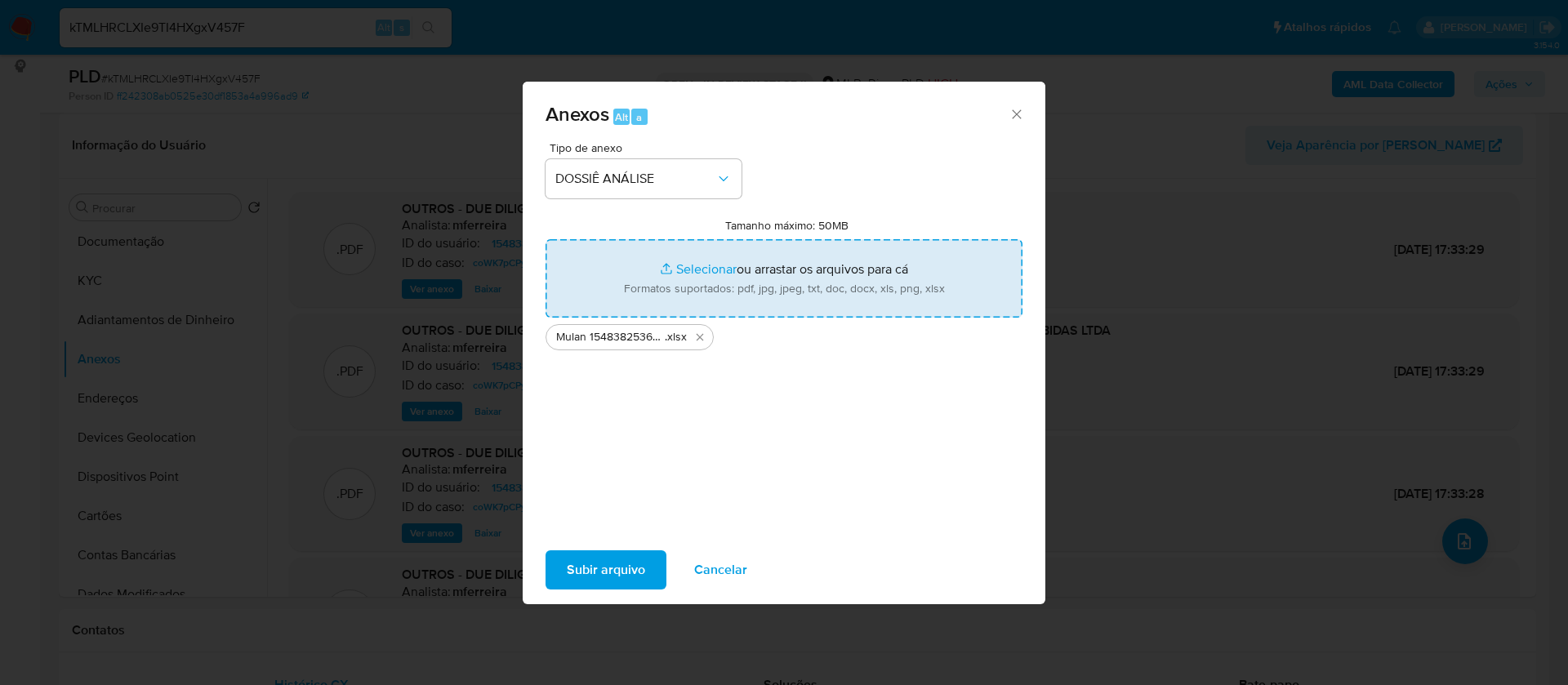
type input "C:\fakepath\SAR - - CNPJ 37201506000330 - JMS DISTRIBUIDORA DE BEBIDAS LTDA.pdf"
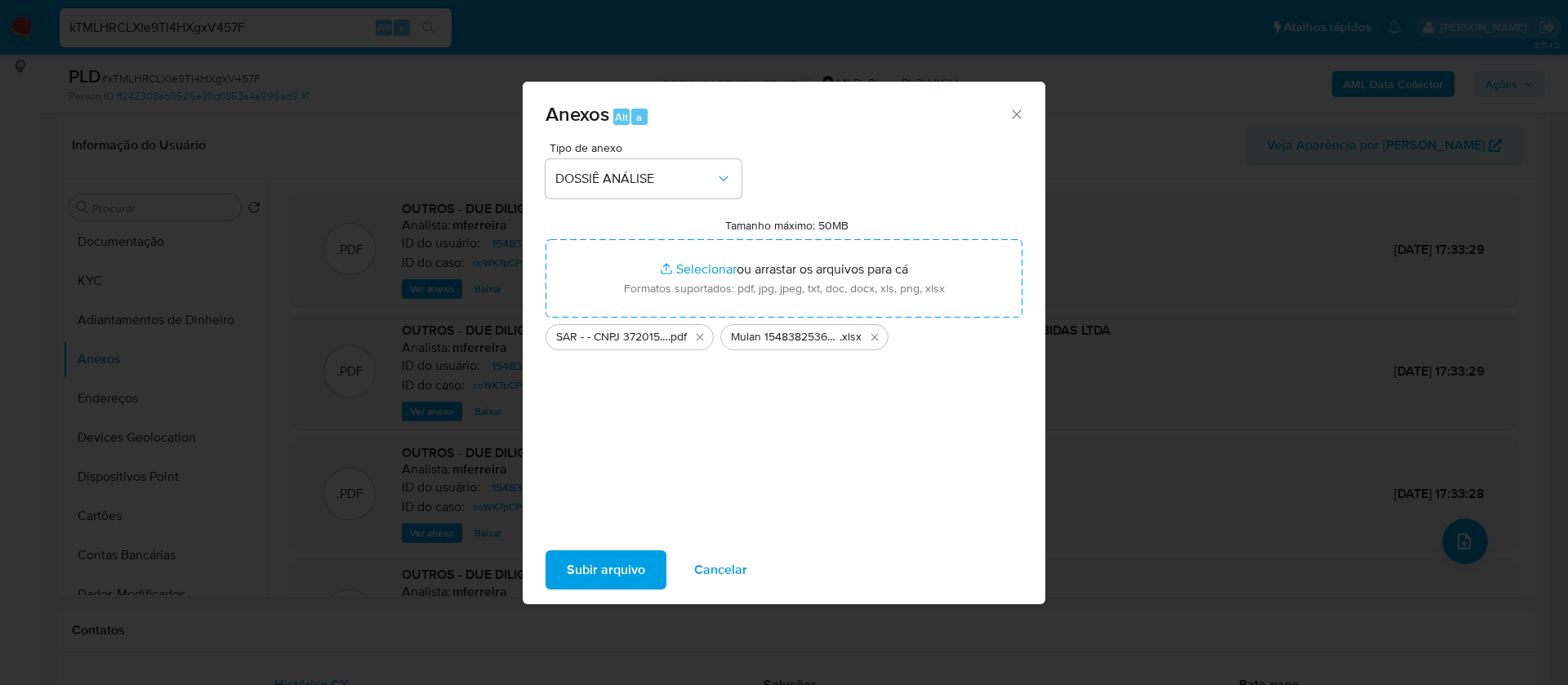
click at [588, 573] on span "Subir arquivo" at bounding box center [605, 570] width 78 height 36
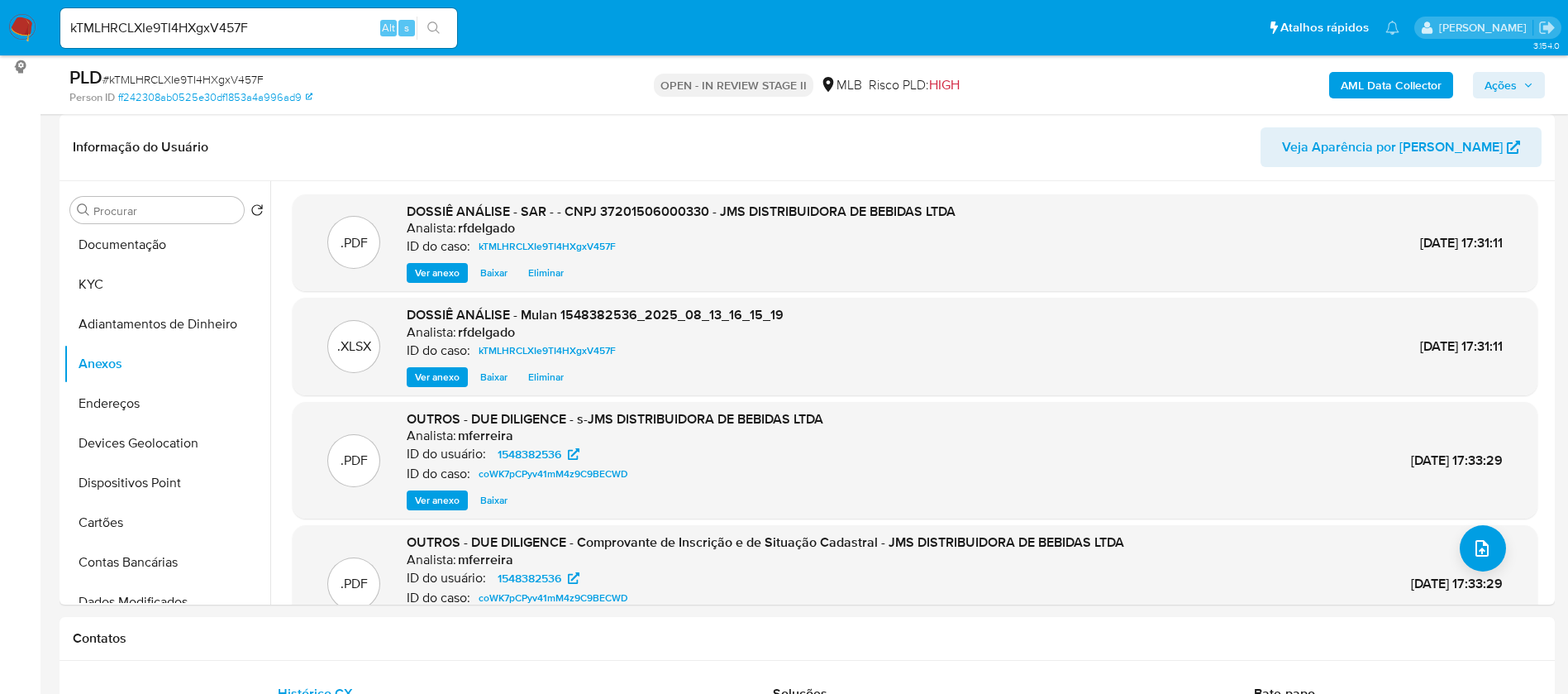
click at [1500, 90] on span "Ações" at bounding box center [1501, 85] width 32 height 26
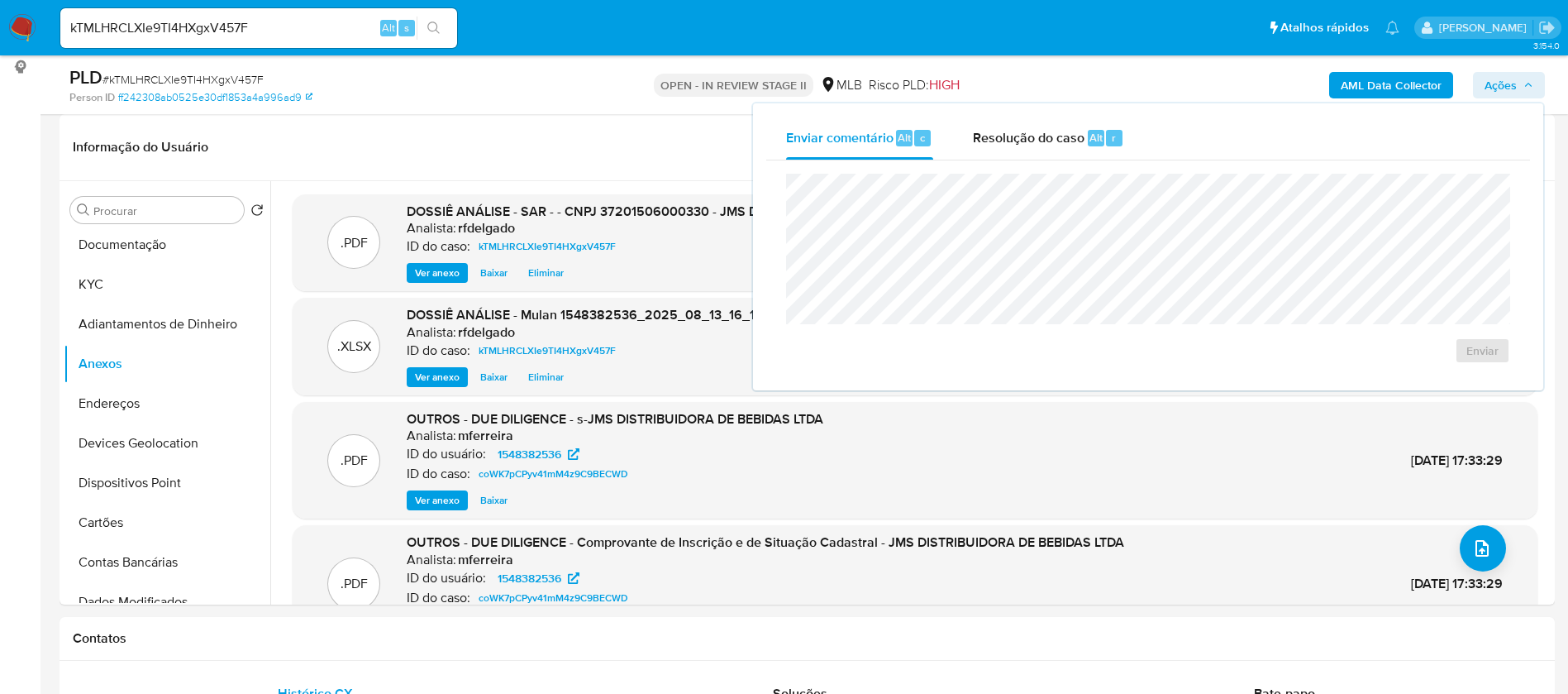
drag, startPoint x: 1081, startPoint y: 137, endPoint x: 1091, endPoint y: 161, distance: 26.0
click at [1081, 137] on span "Resolução do caso" at bounding box center [1029, 137] width 112 height 19
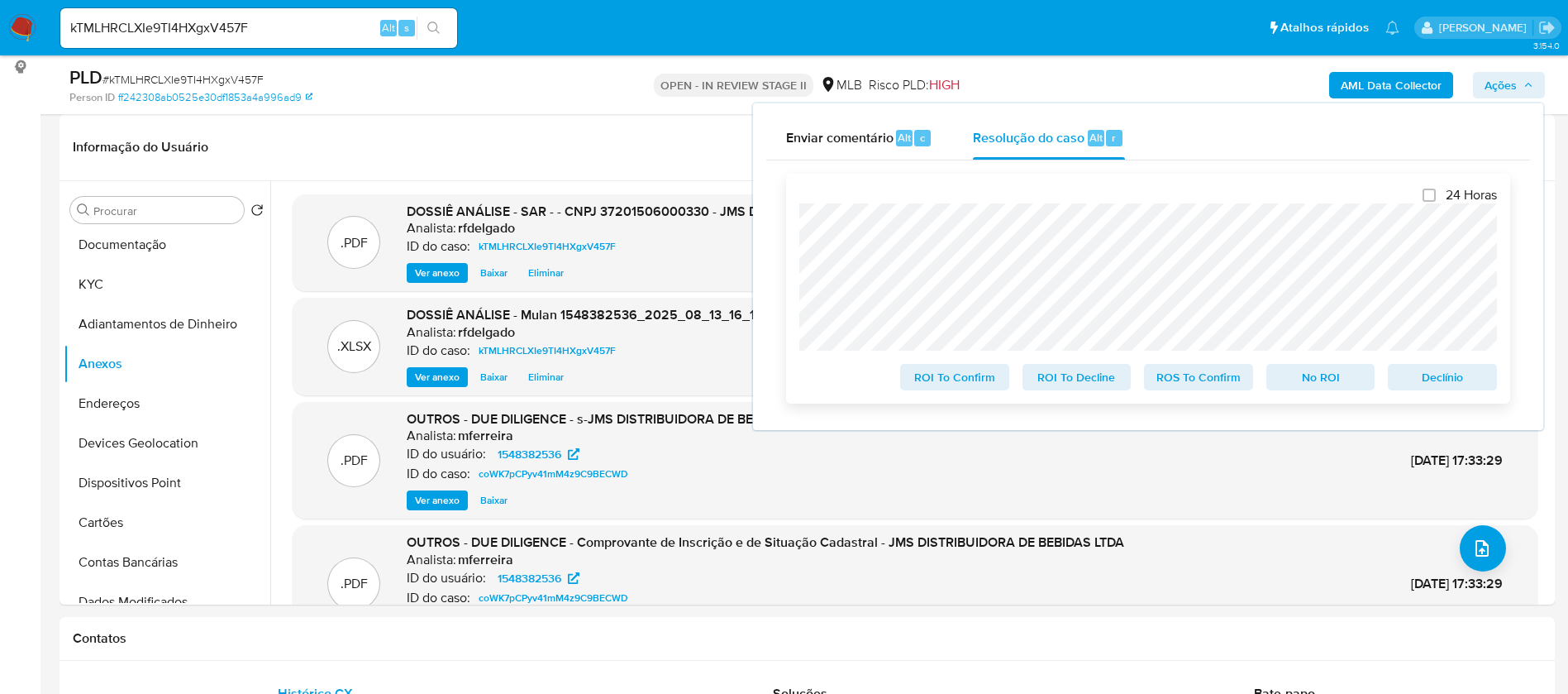
click at [1433, 382] on span "Declínio" at bounding box center [1443, 376] width 86 height 23
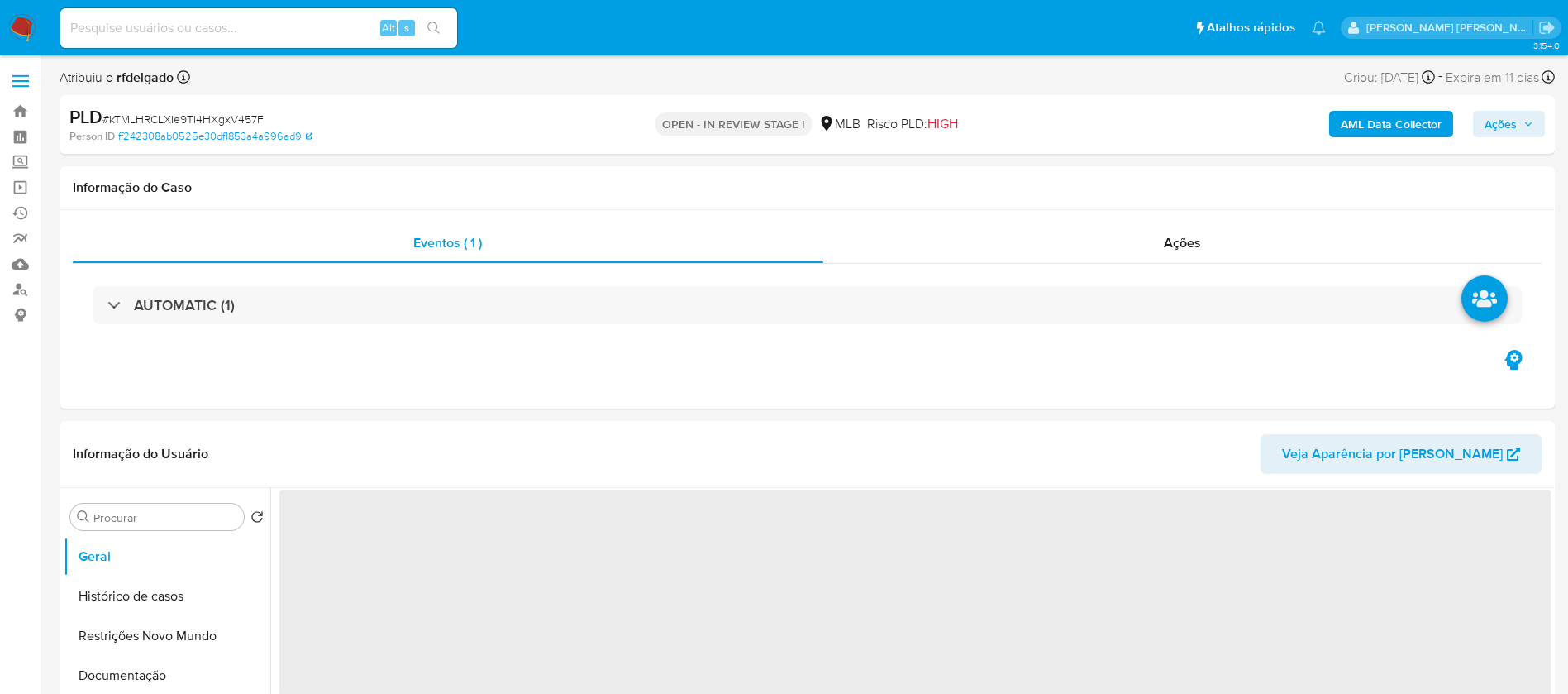
click at [1519, 123] on span "Ações" at bounding box center [1509, 124] width 49 height 23
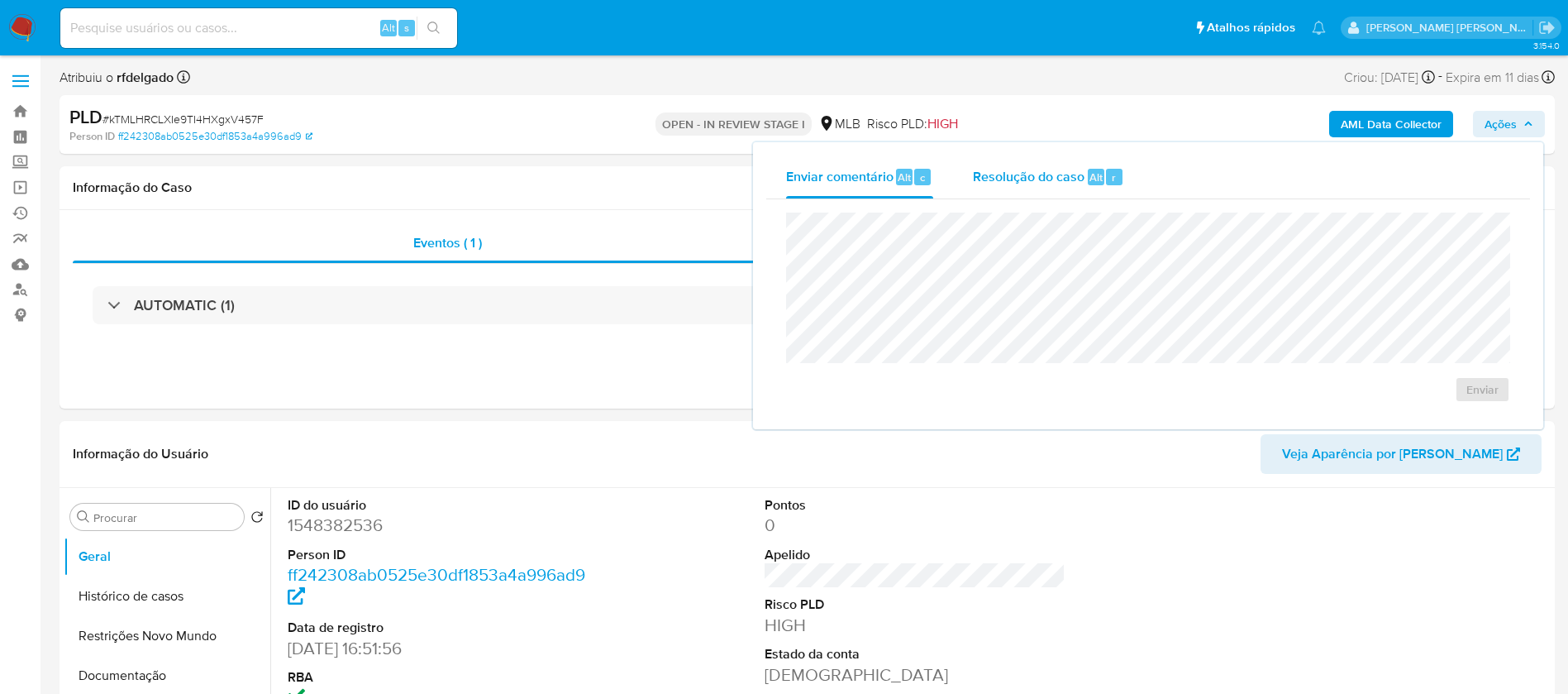
click at [1043, 178] on span "Resolução do caso" at bounding box center [1029, 177] width 112 height 19
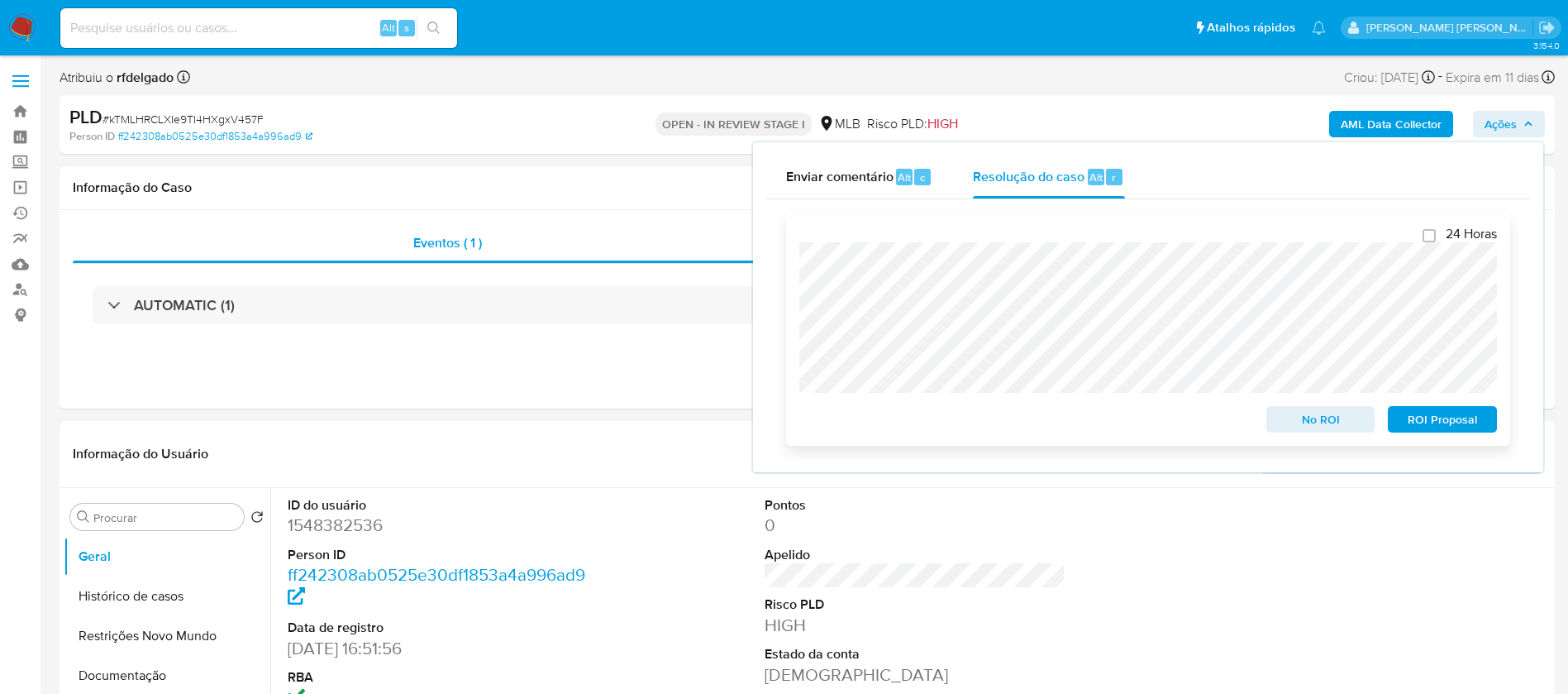
drag, startPoint x: 1437, startPoint y: 423, endPoint x: 1411, endPoint y: 414, distance: 27.5
click at [1437, 423] on span "ROI Proposal" at bounding box center [1443, 418] width 86 height 23
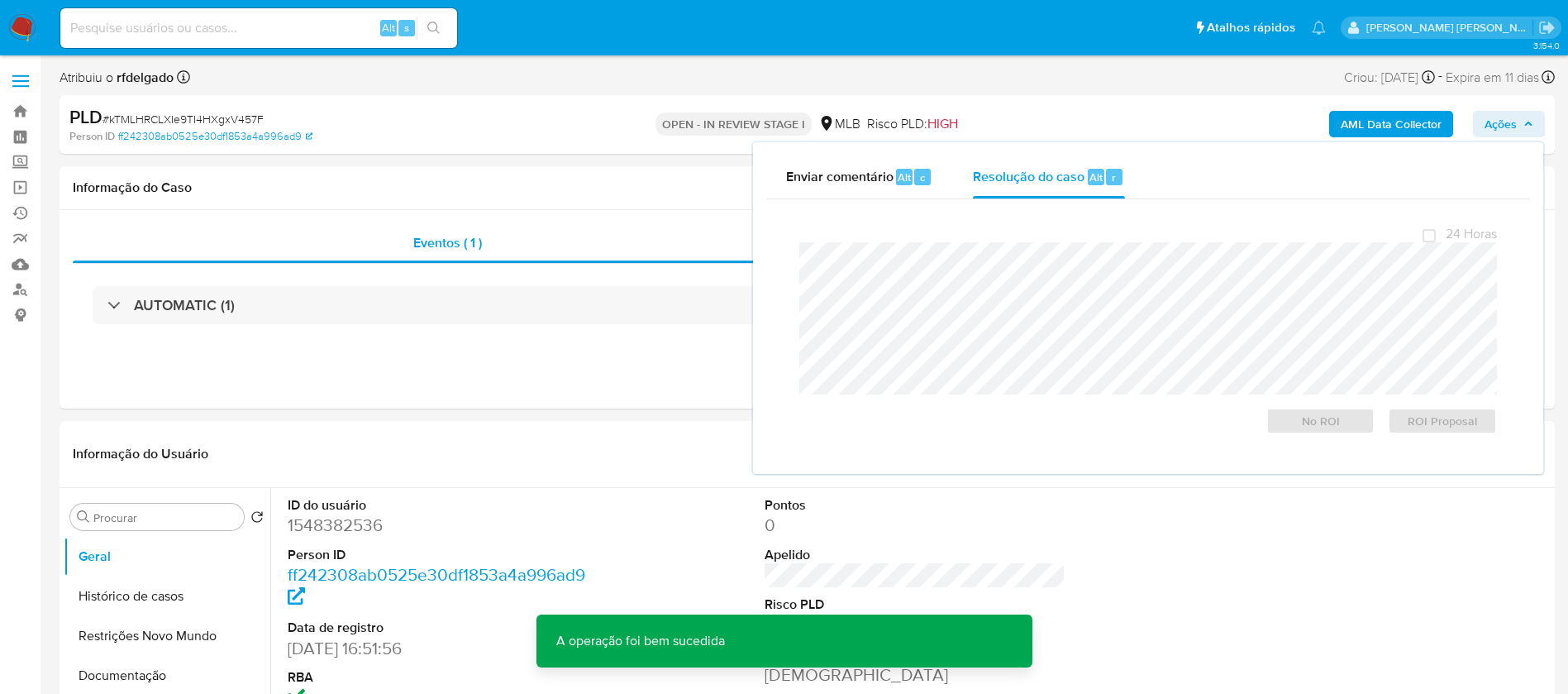
select select "10"
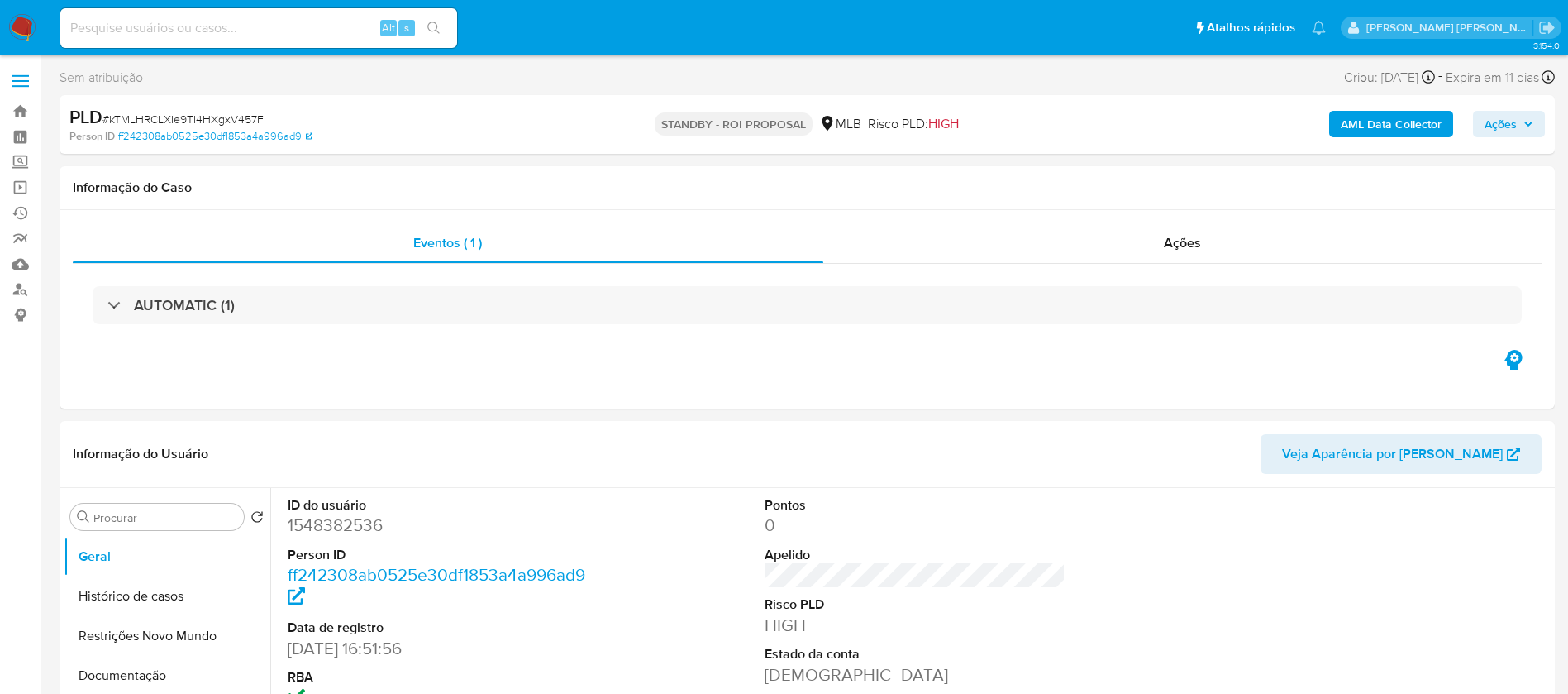
select select "10"
click at [355, 20] on input at bounding box center [259, 27] width 397 height 21
paste input "wJ9X8w25kqnEOwZq1VAse1QB"
type input "wJ9X8w25kqnEOwZq1VAse1QB"
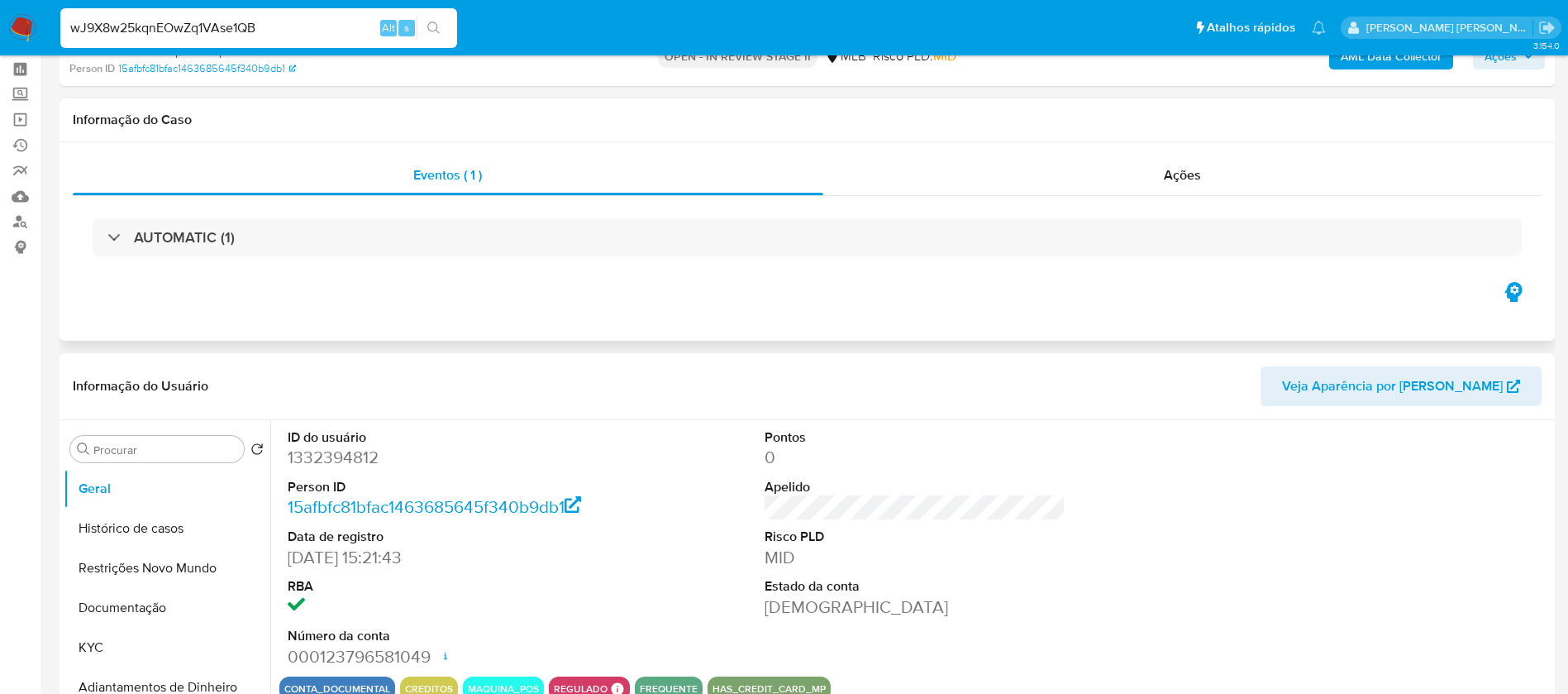
scroll to position [124, 0]
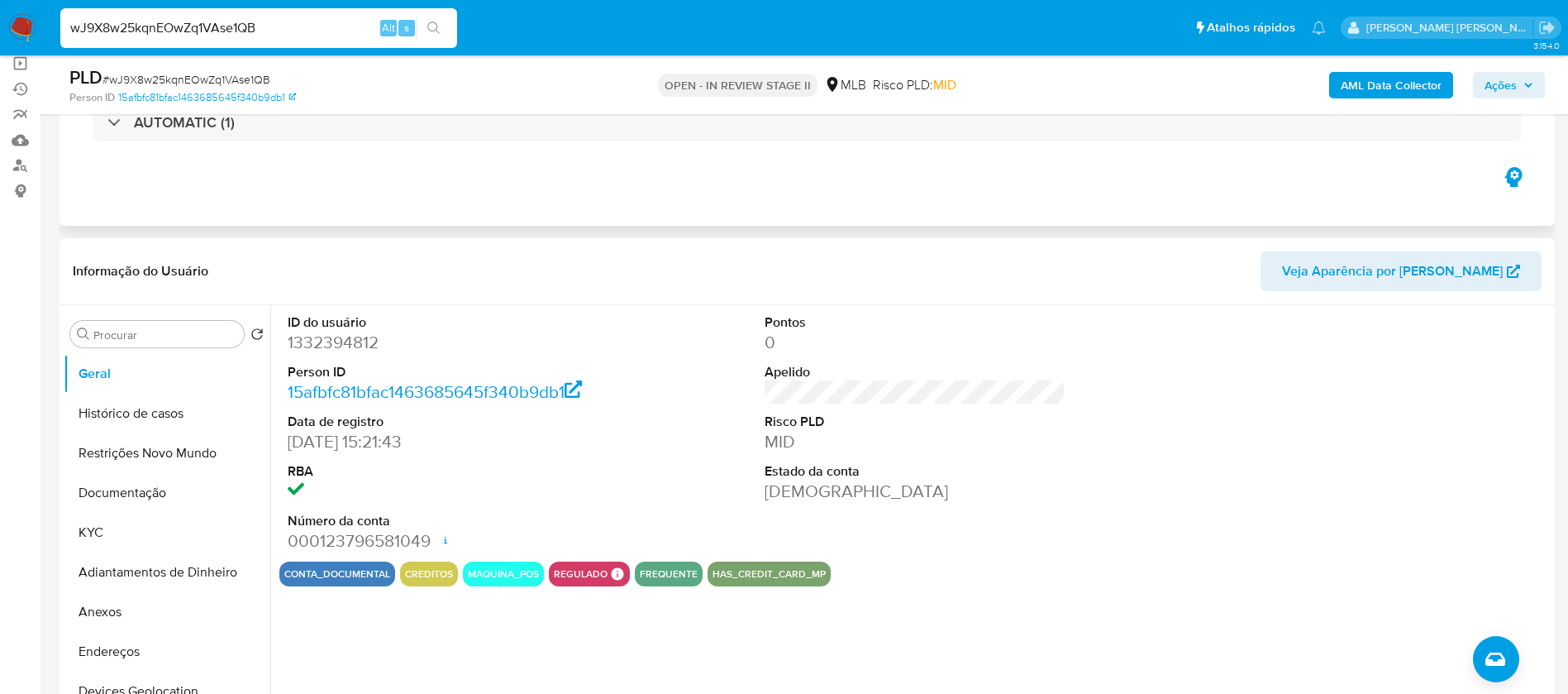
select select "10"
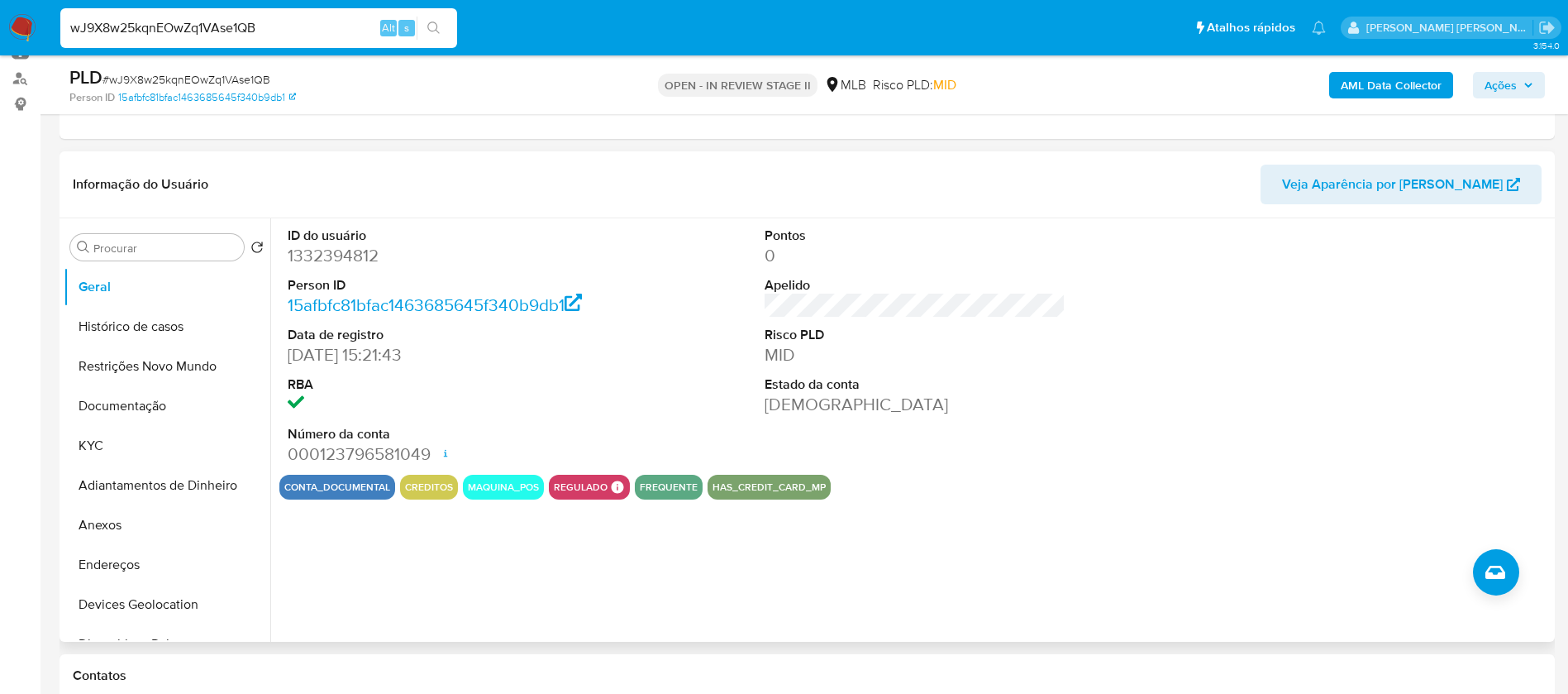
scroll to position [248, 0]
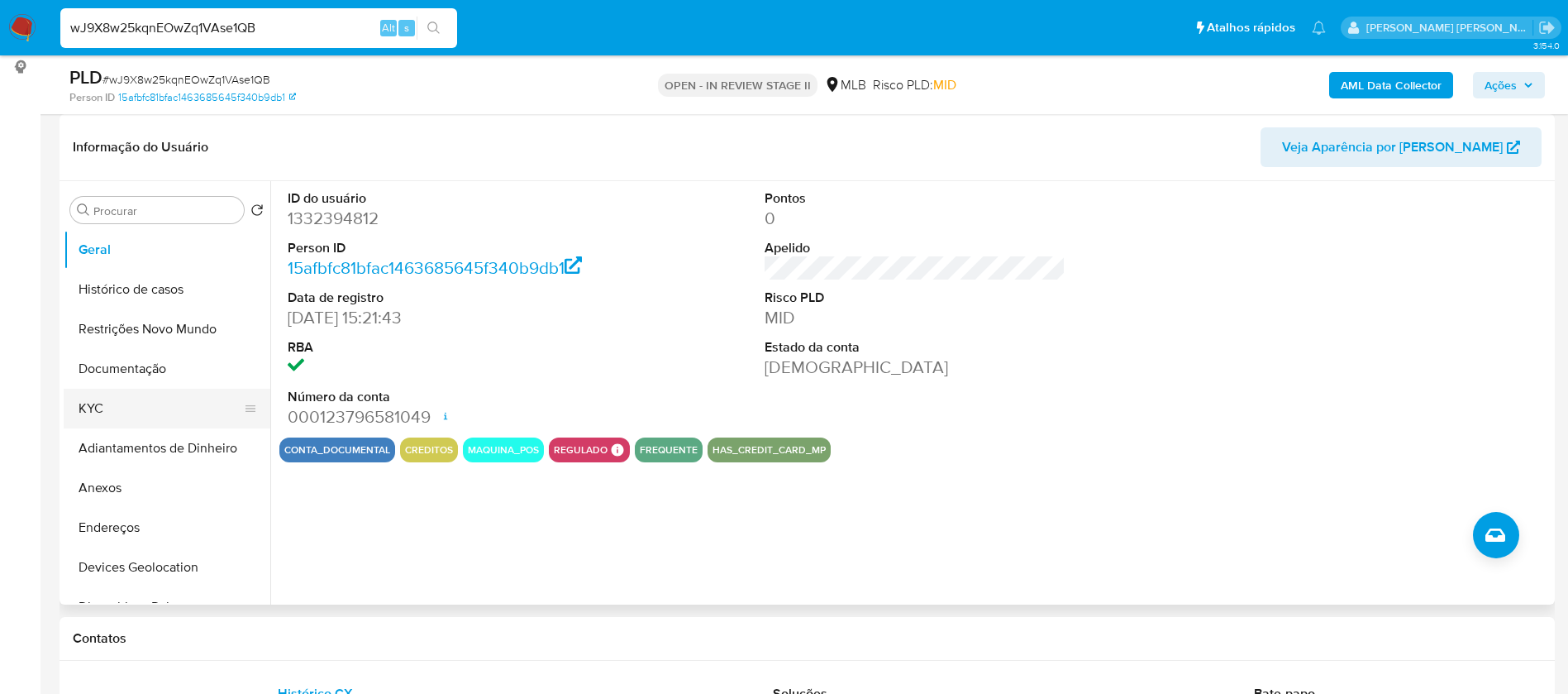
click at [118, 406] on button "KYC" at bounding box center [160, 408] width 194 height 39
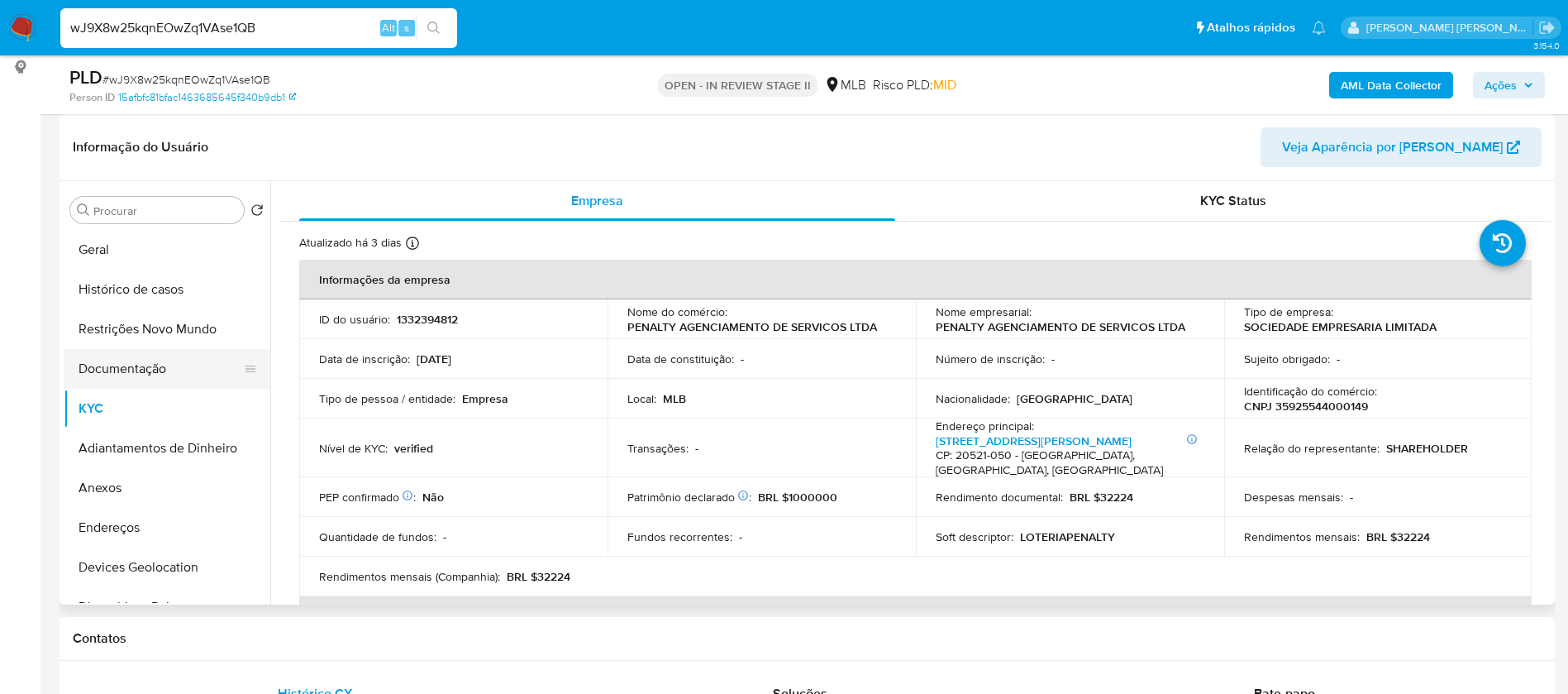
click at [147, 360] on button "Documentação" at bounding box center [160, 369] width 194 height 39
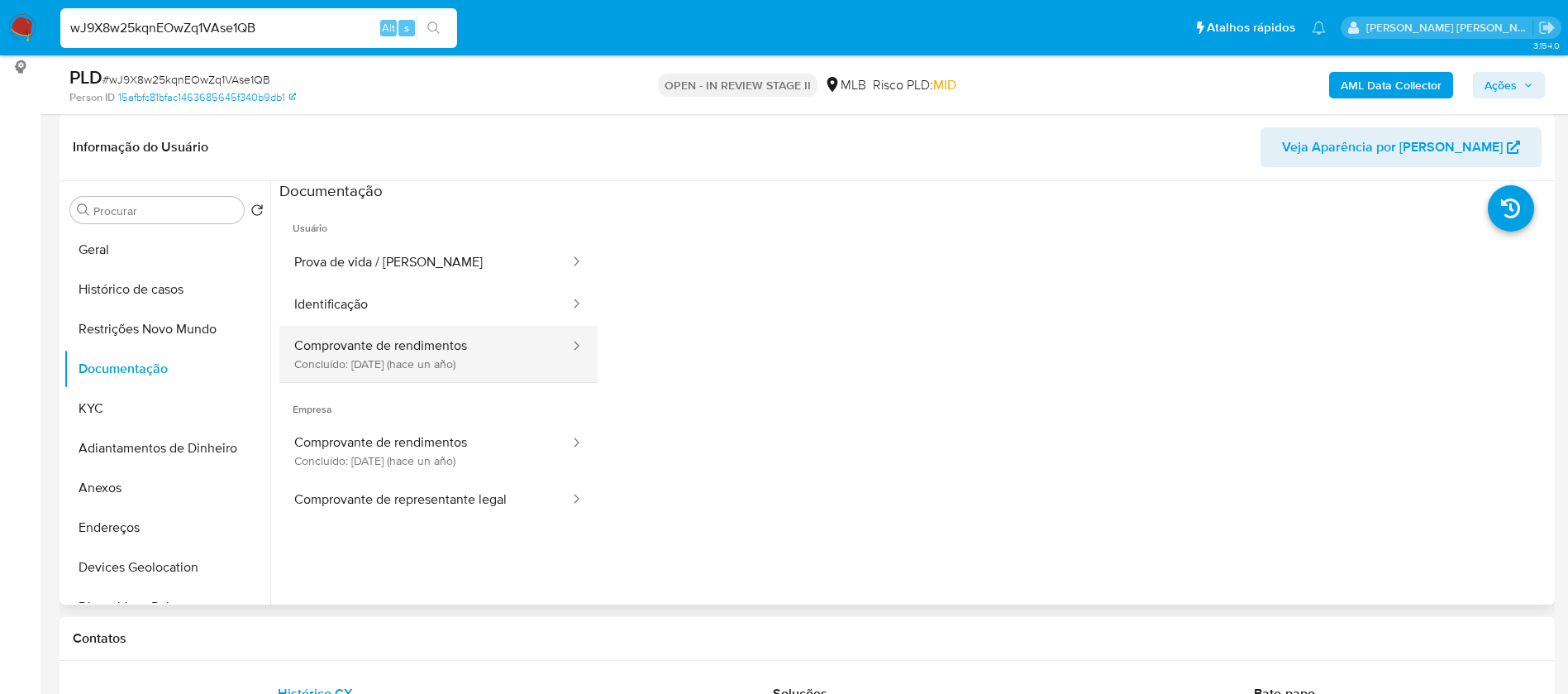
click at [435, 359] on button "Comprovante de rendimentos Concluído: 19/09/2024 (hace un año)" at bounding box center [425, 354] width 292 height 56
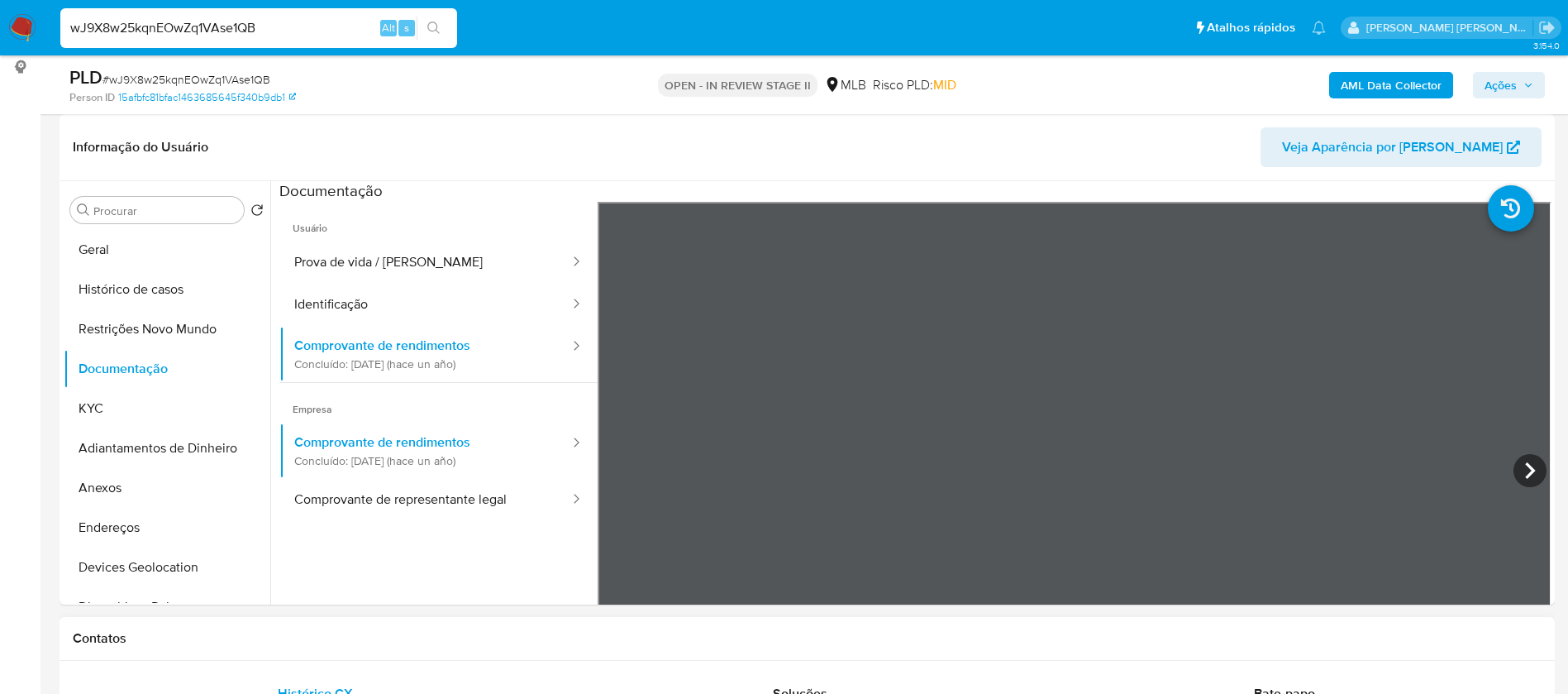
click at [155, 399] on button "KYC" at bounding box center [160, 408] width 194 height 39
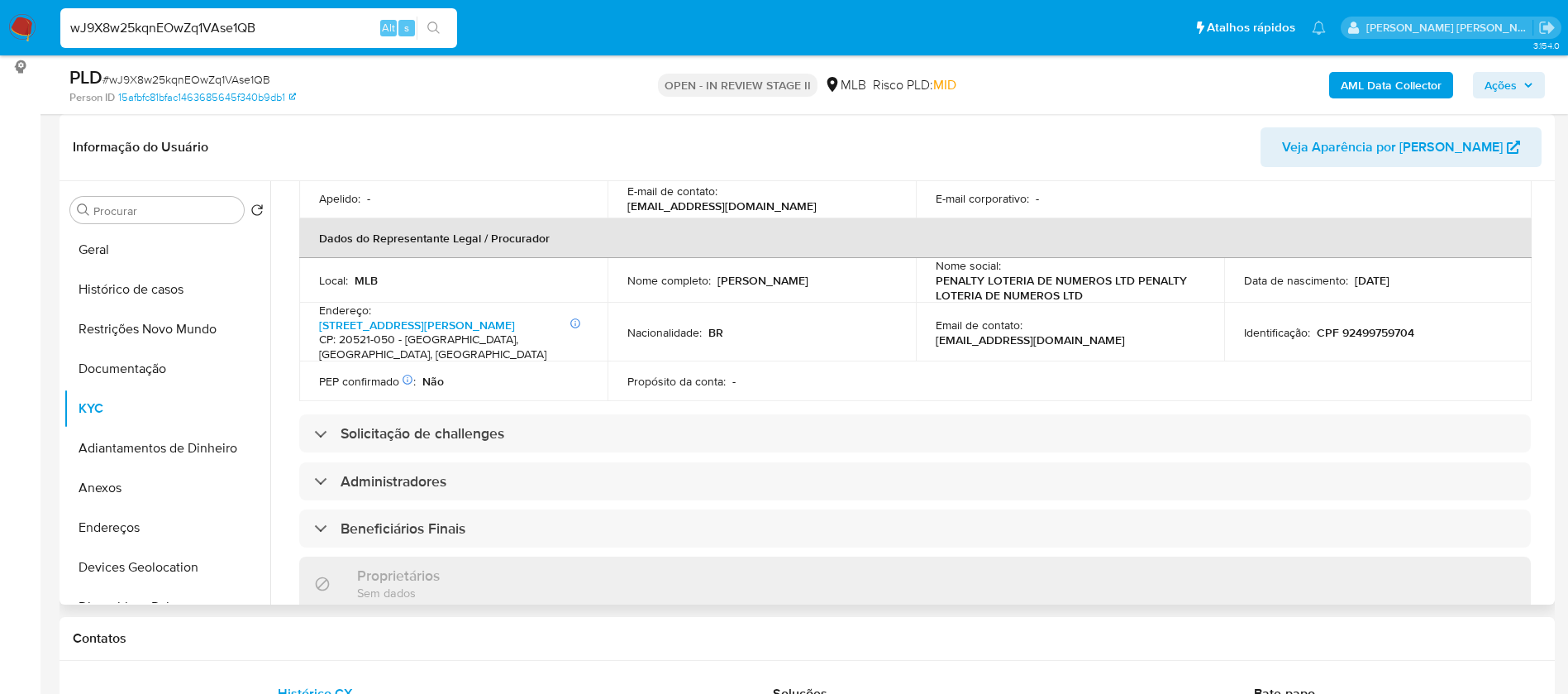
scroll to position [496, 0]
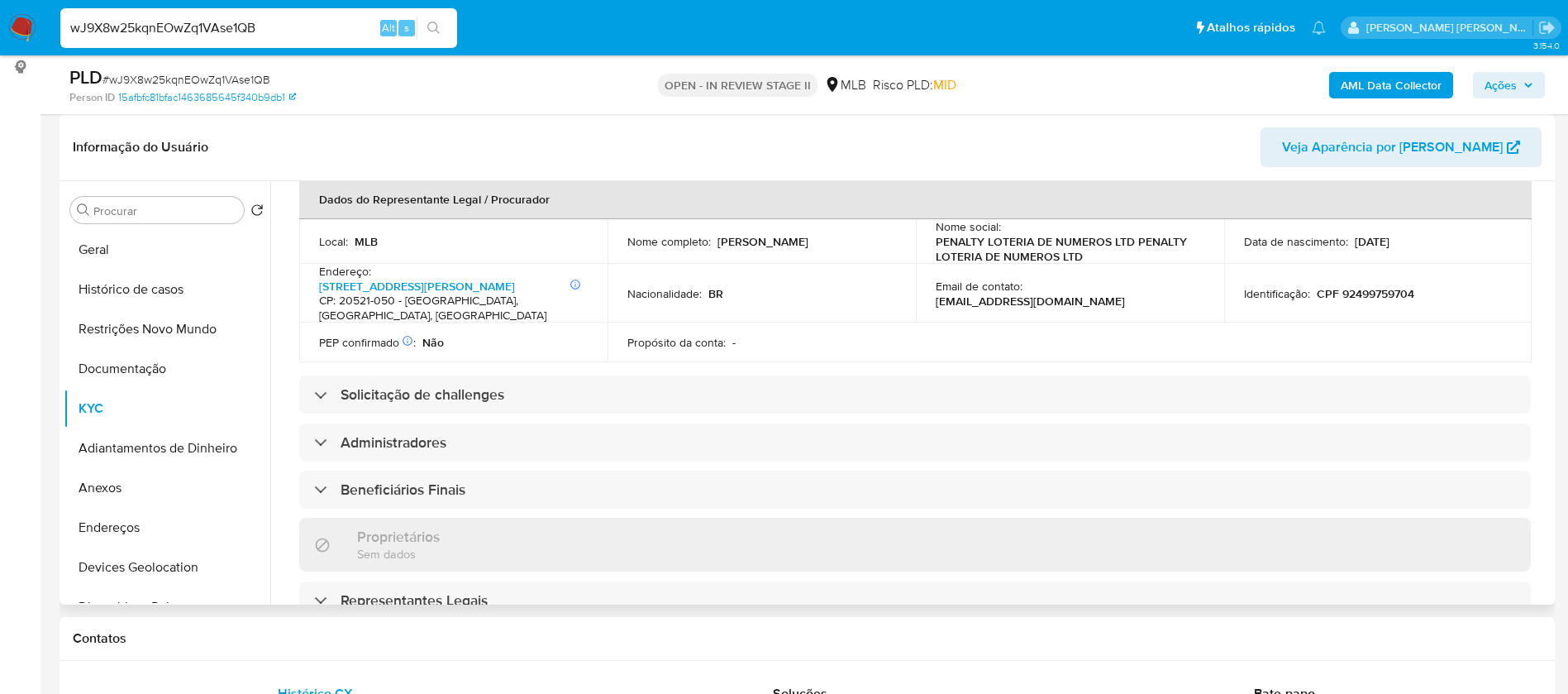
drag, startPoint x: 822, startPoint y: 238, endPoint x: 715, endPoint y: 236, distance: 107.0
click at [715, 236] on div "Nome completo : Claudia Pinto Nunes" at bounding box center [761, 241] width 269 height 15
copy p "Claudia Pinto Nunes"
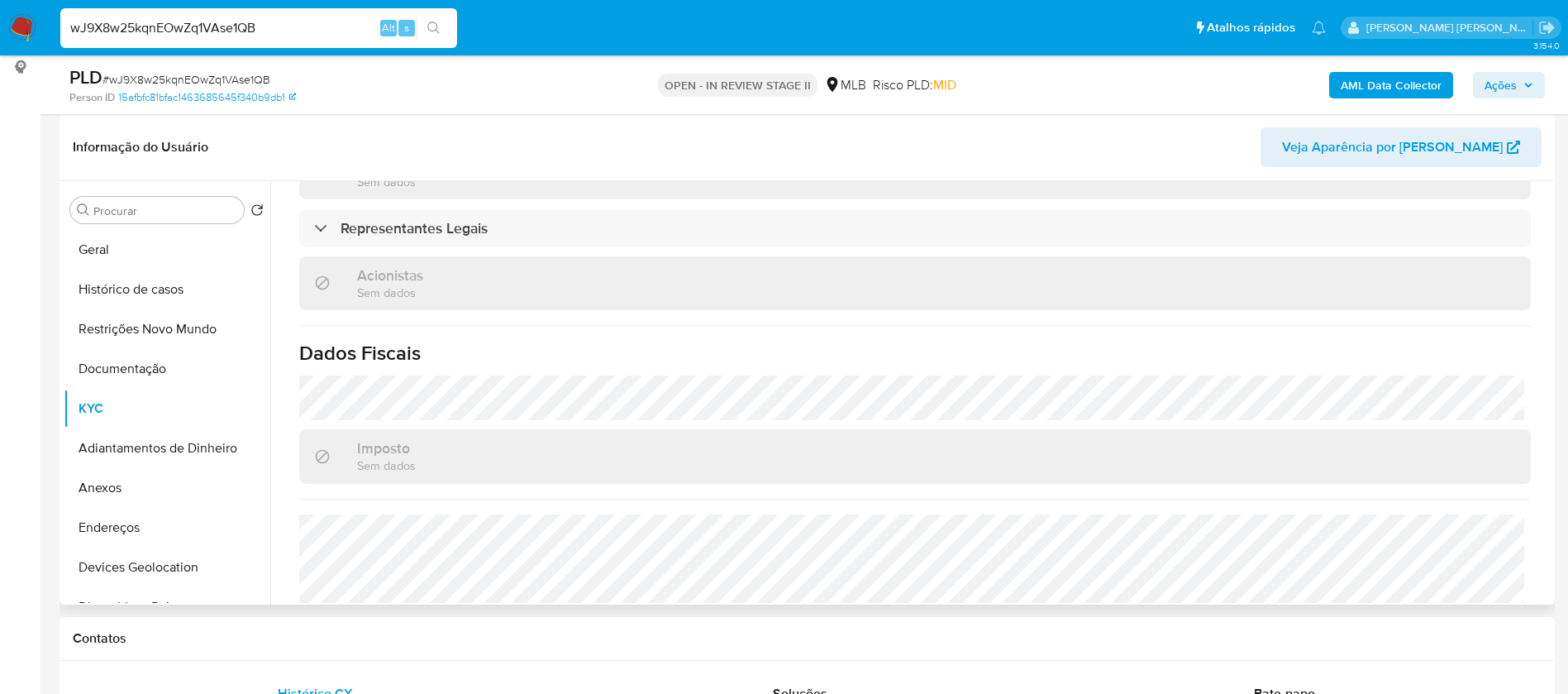
scroll to position [248, 0]
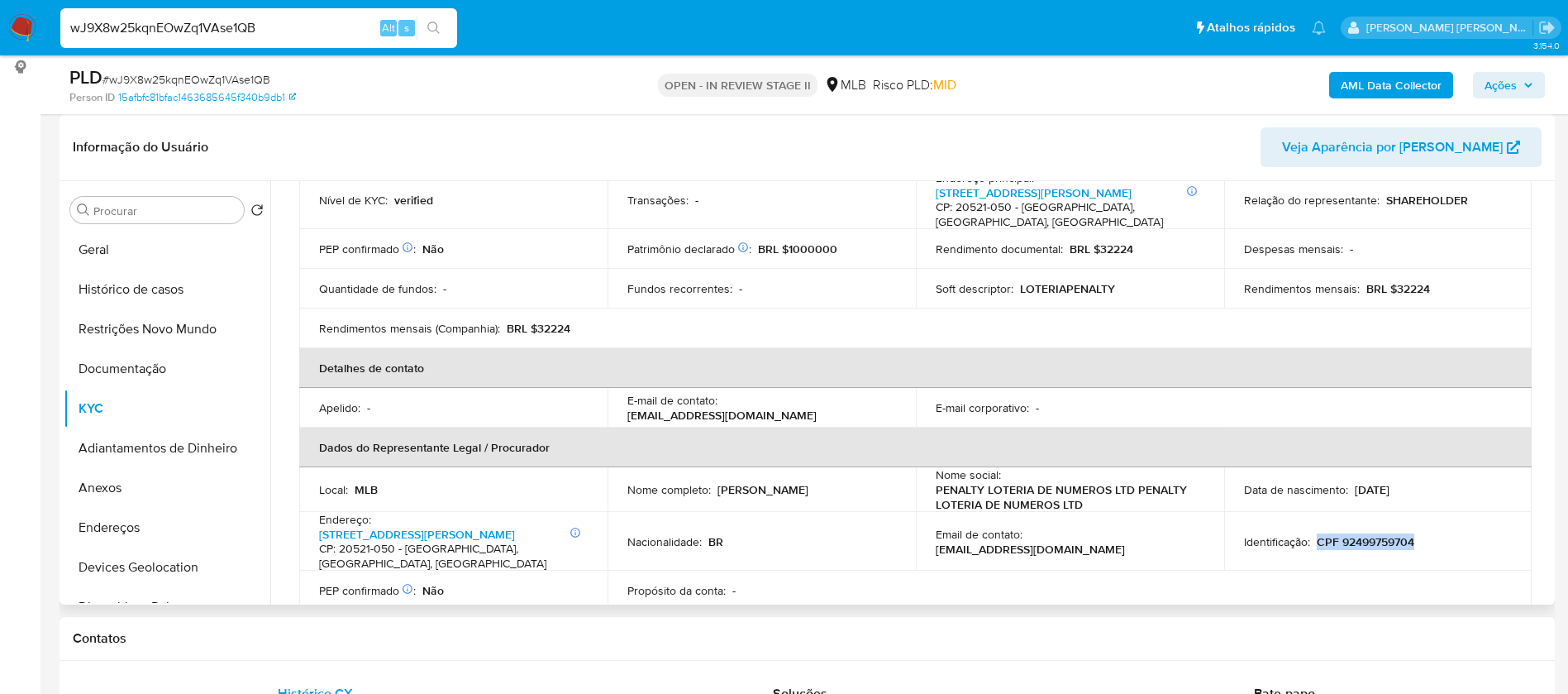
drag, startPoint x: 1422, startPoint y: 540, endPoint x: 1312, endPoint y: 539, distance: 110.0
click at [1312, 539] on div "Identificação : CPF 92499759704" at bounding box center [1379, 541] width 269 height 15
copy p "CPF 92499759704"
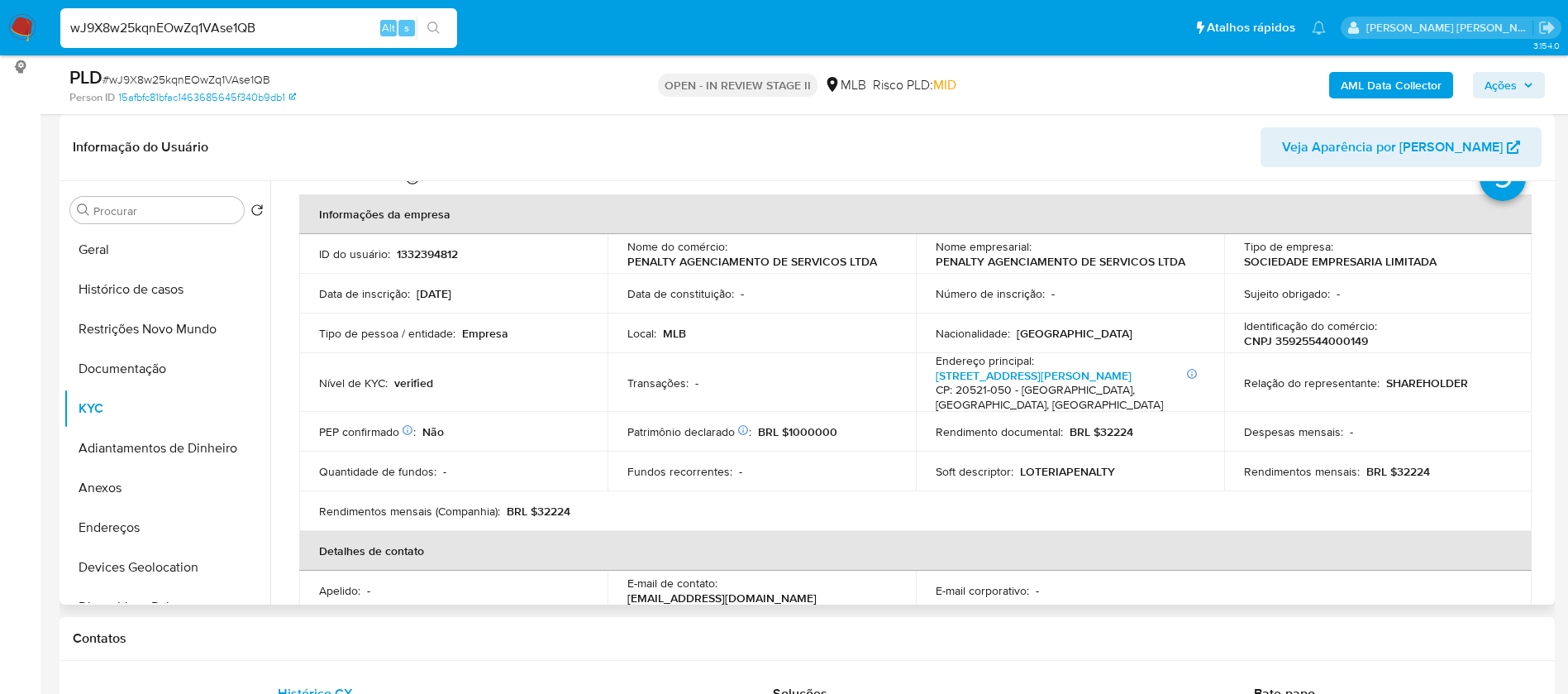
scroll to position [0, 0]
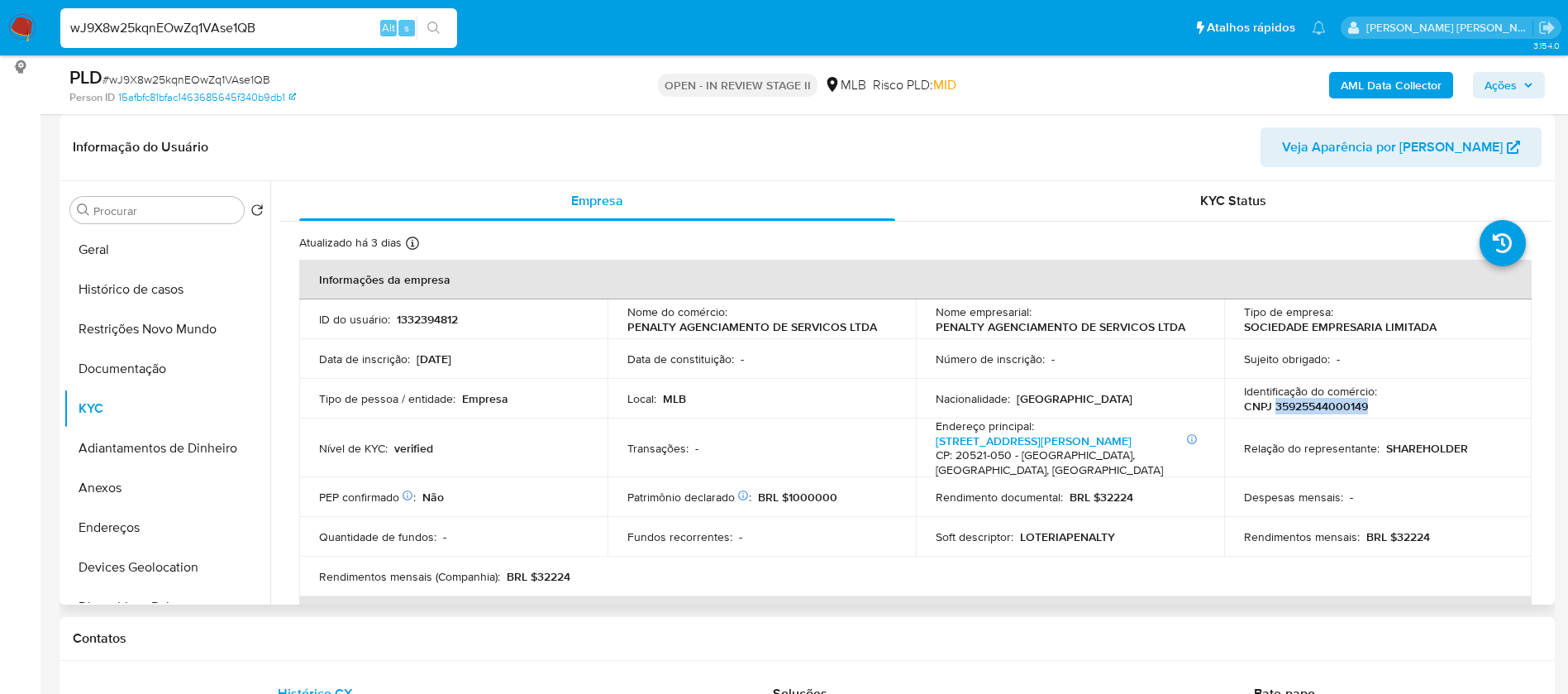
drag, startPoint x: 1366, startPoint y: 404, endPoint x: 1272, endPoint y: 408, distance: 94.1
click at [1272, 408] on div "Identificação do comércio : CNPJ 35925544000149" at bounding box center [1379, 398] width 269 height 30
copy p "35925544000149"
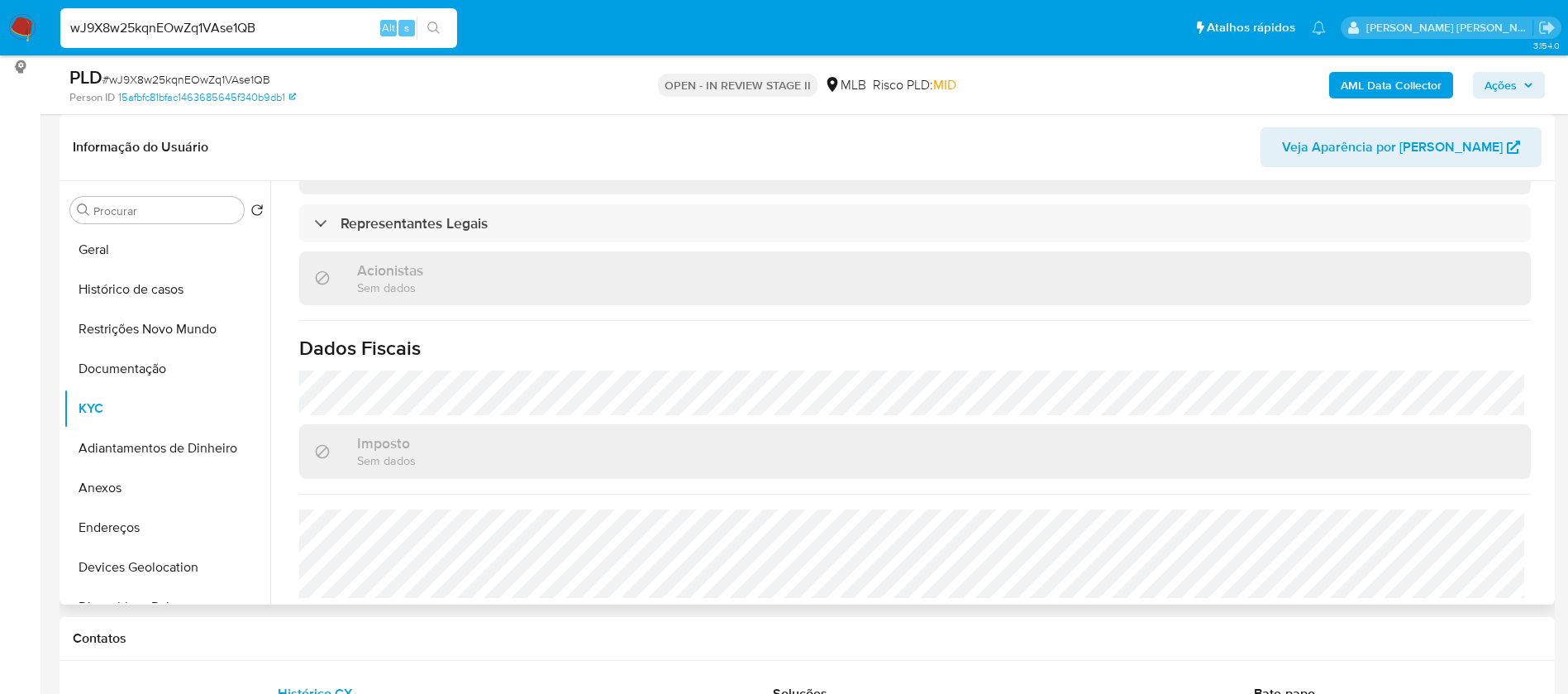
scroll to position [880, 0]
click at [136, 260] on button "Geral" at bounding box center [160, 249] width 194 height 39
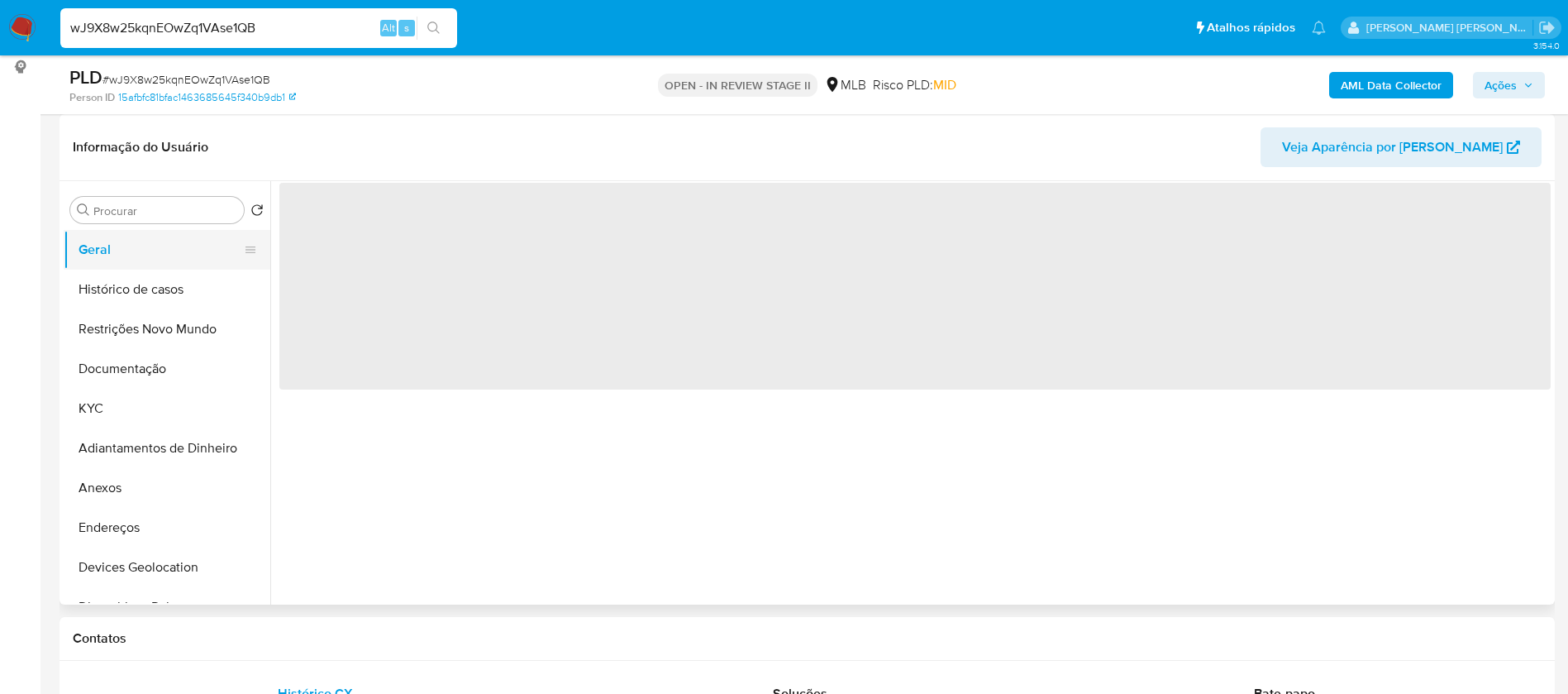
scroll to position [0, 0]
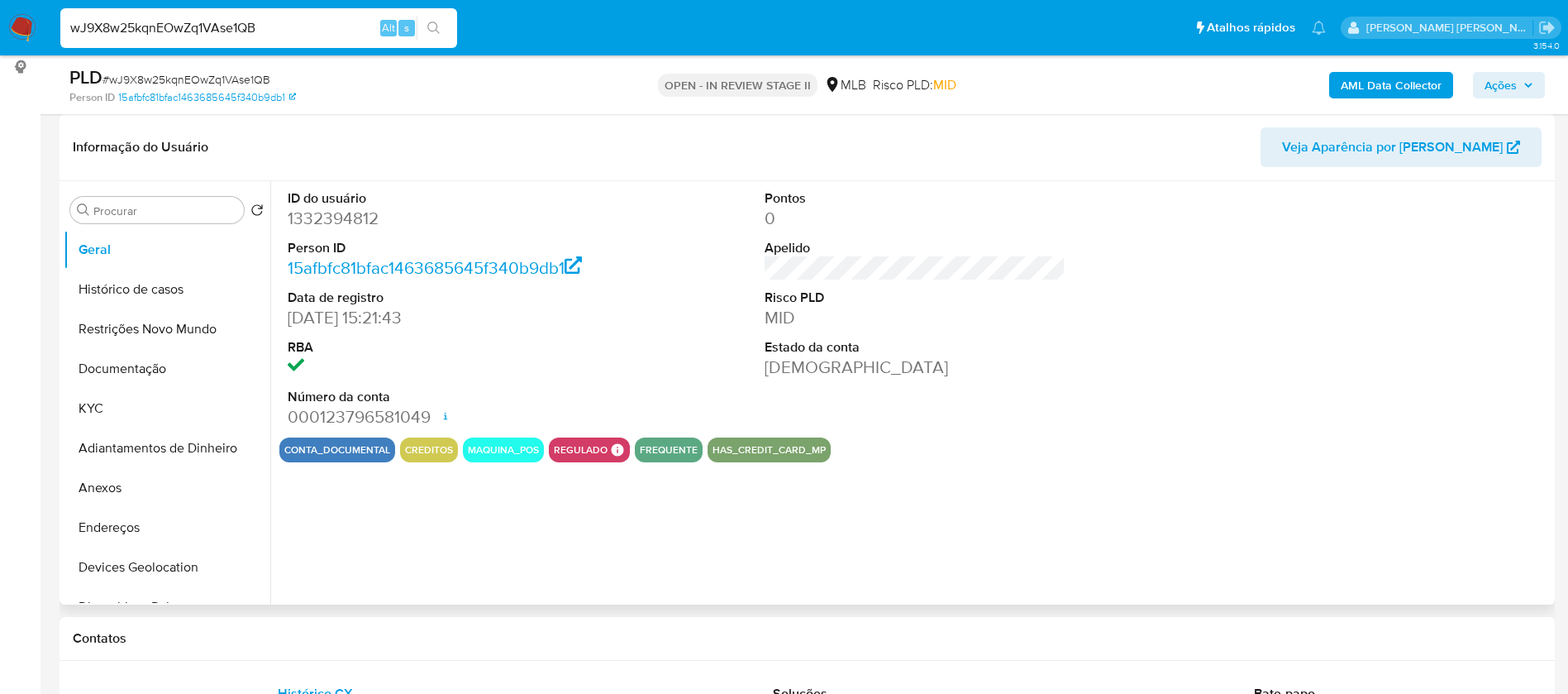
click at [324, 216] on dd "1332394812" at bounding box center [439, 218] width 302 height 23
copy dd "1332394812"
click at [979, 559] on div "ID do usuário 1332394812 Person ID 15afbfc81bfac1463685645f340b9db1 Data de reg…" at bounding box center [911, 393] width 1280 height 423
click at [108, 403] on button "KYC" at bounding box center [160, 408] width 194 height 39
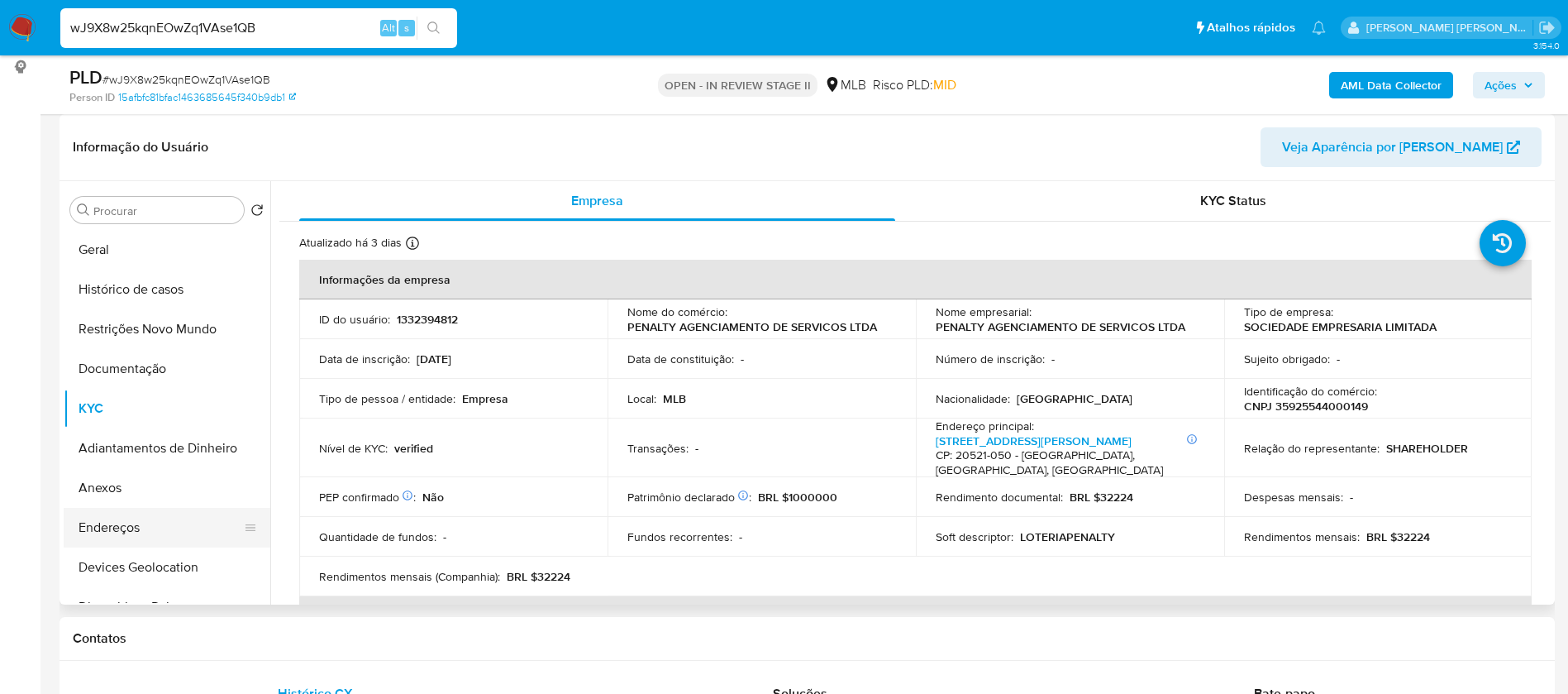
click at [178, 520] on button "Endereços" at bounding box center [160, 528] width 194 height 39
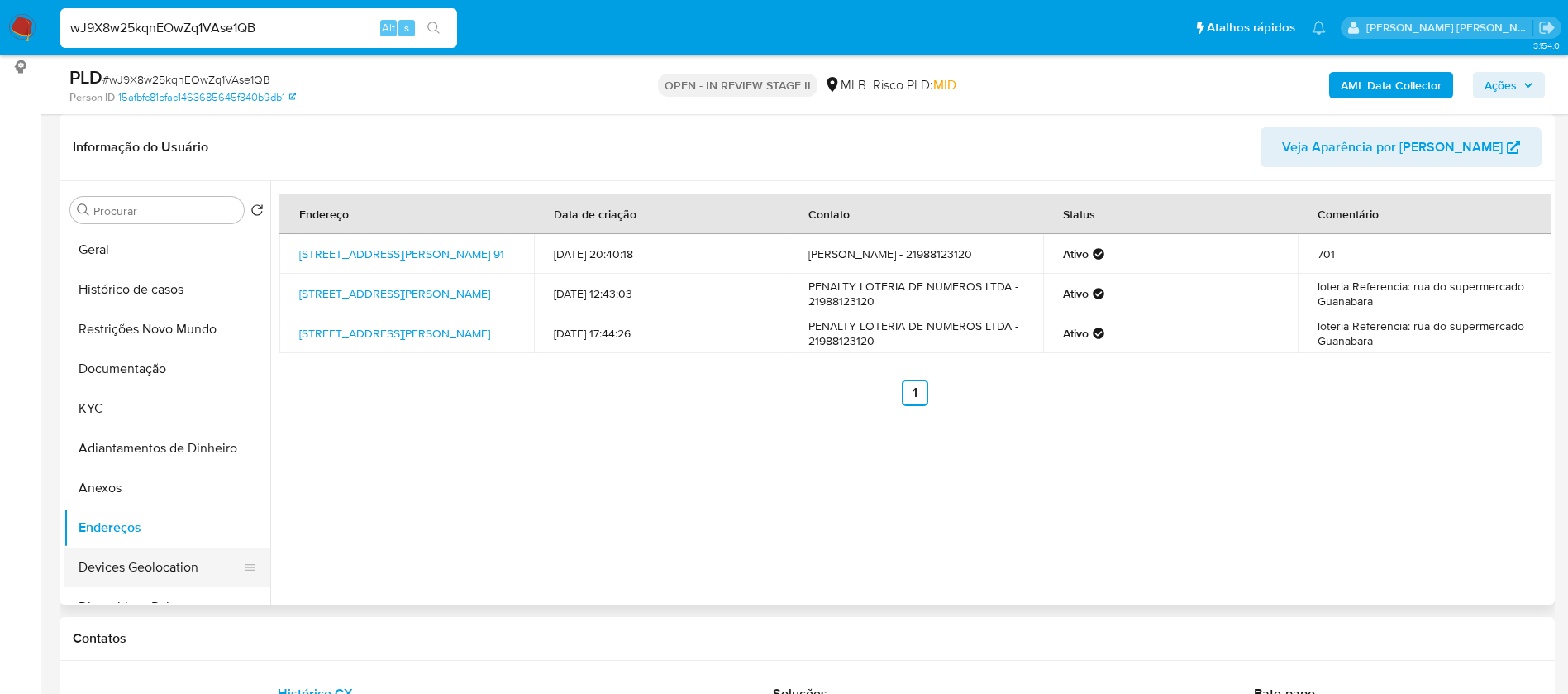
click at [147, 560] on button "Devices Geolocation" at bounding box center [160, 567] width 194 height 39
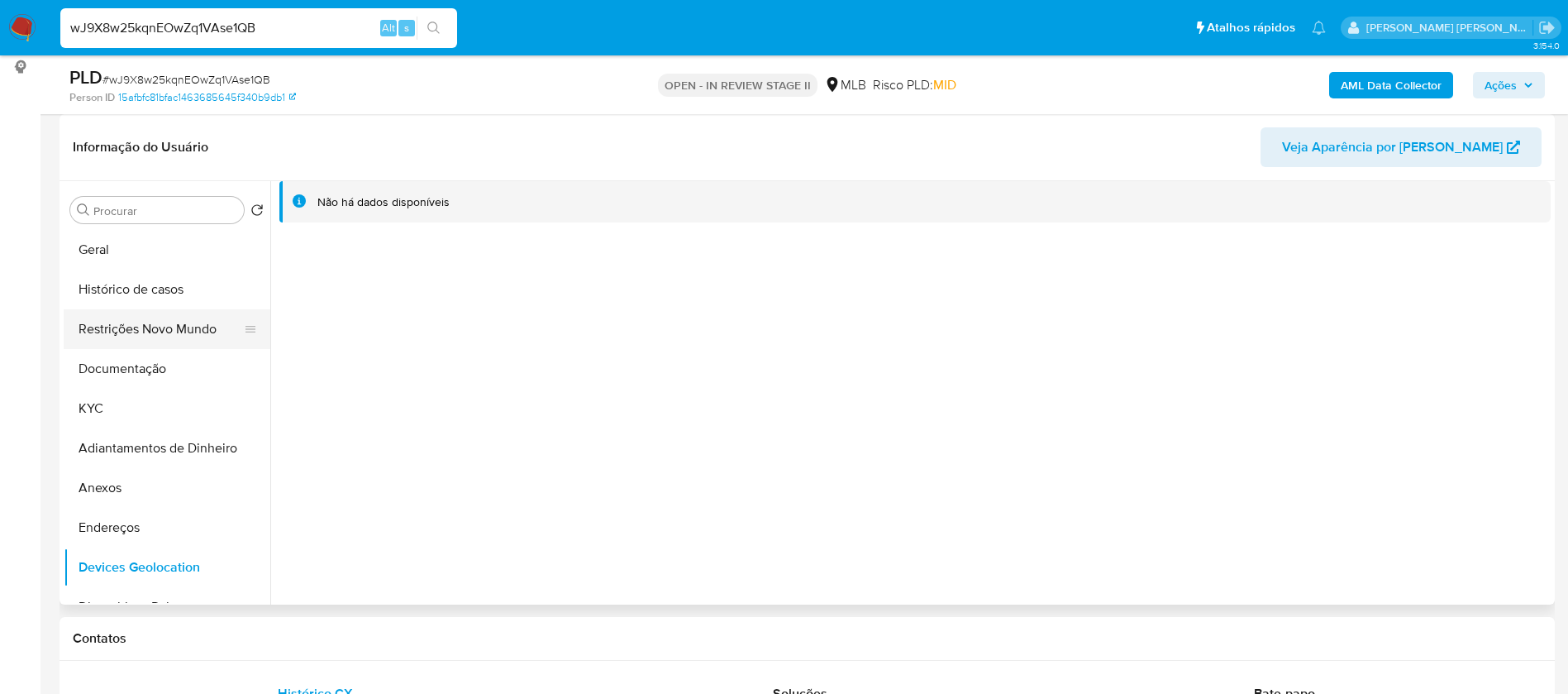
click at [149, 334] on button "Restrições Novo Mundo" at bounding box center [160, 329] width 194 height 39
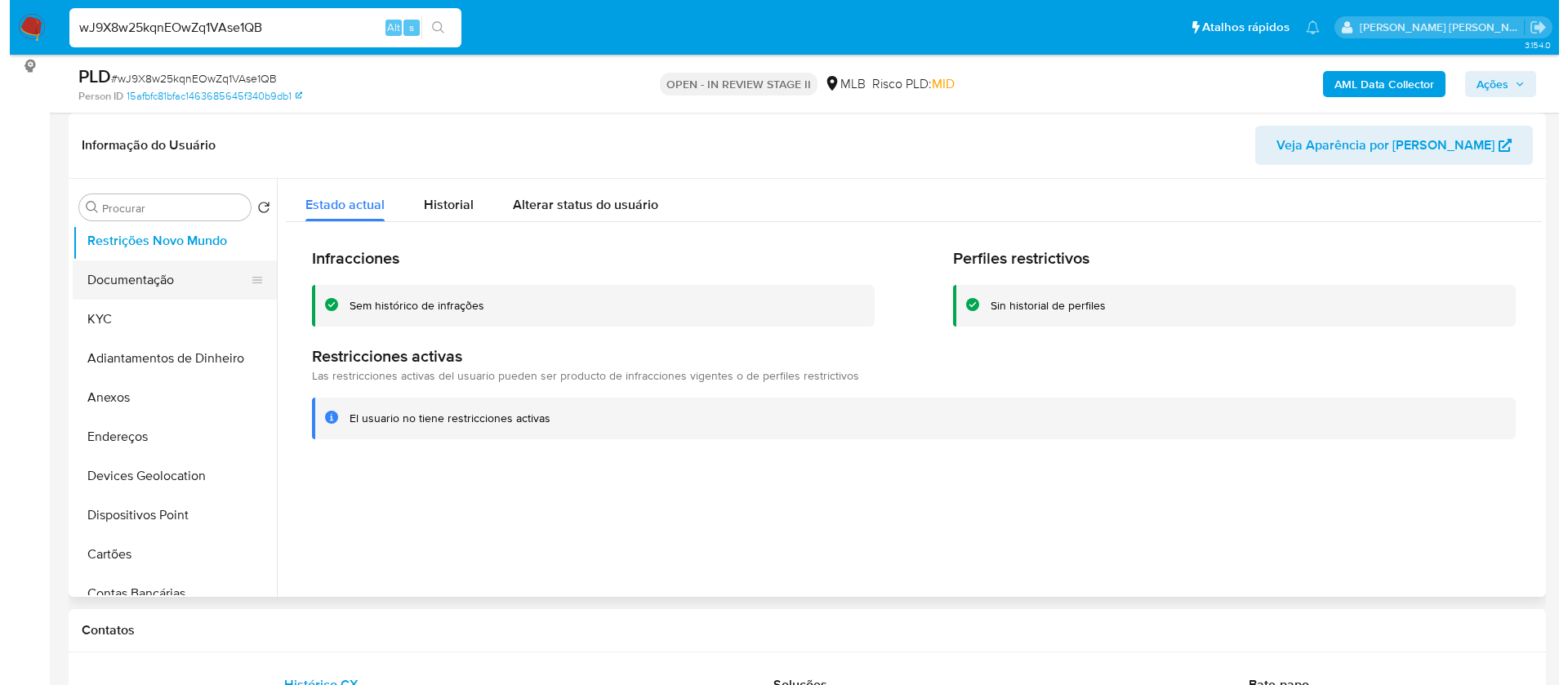
scroll to position [122, 0]
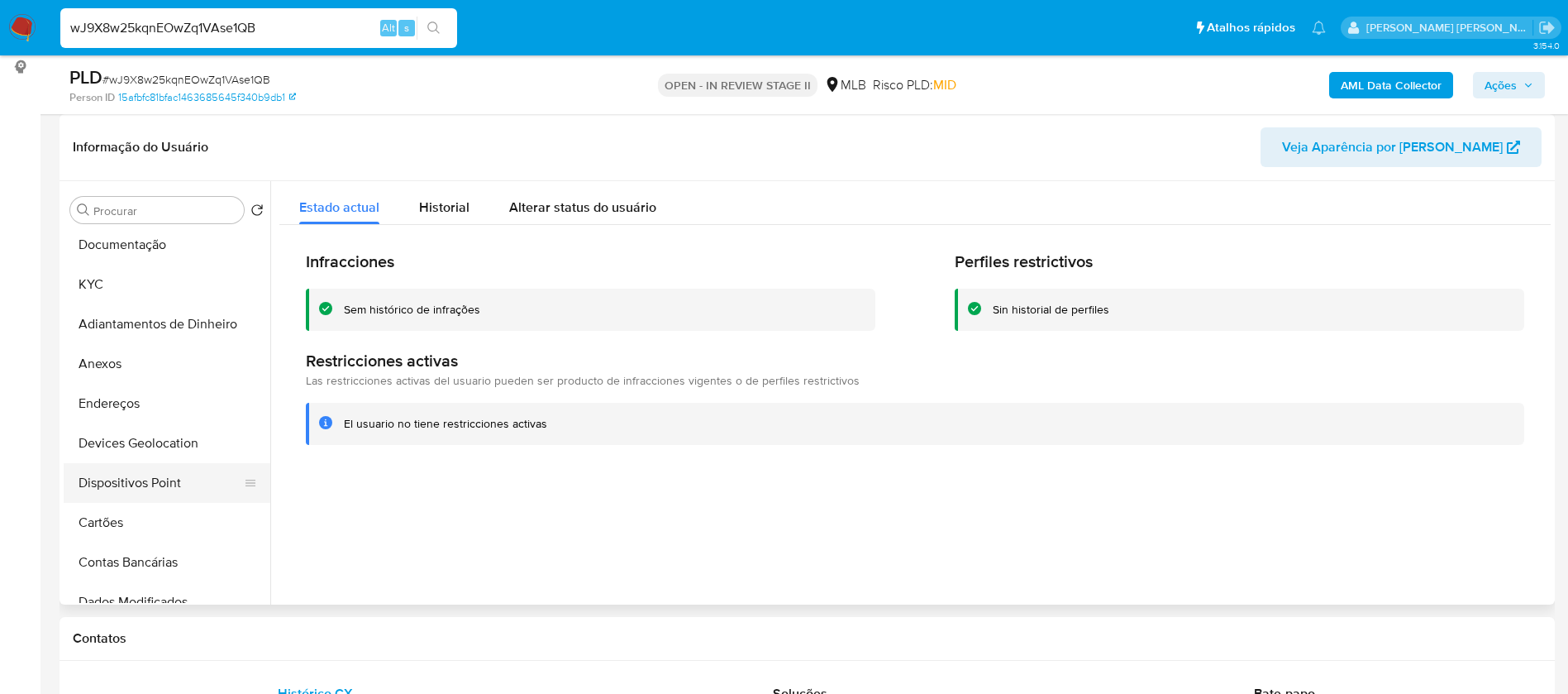
click at [153, 483] on button "Dispositivos Point" at bounding box center [160, 482] width 194 height 39
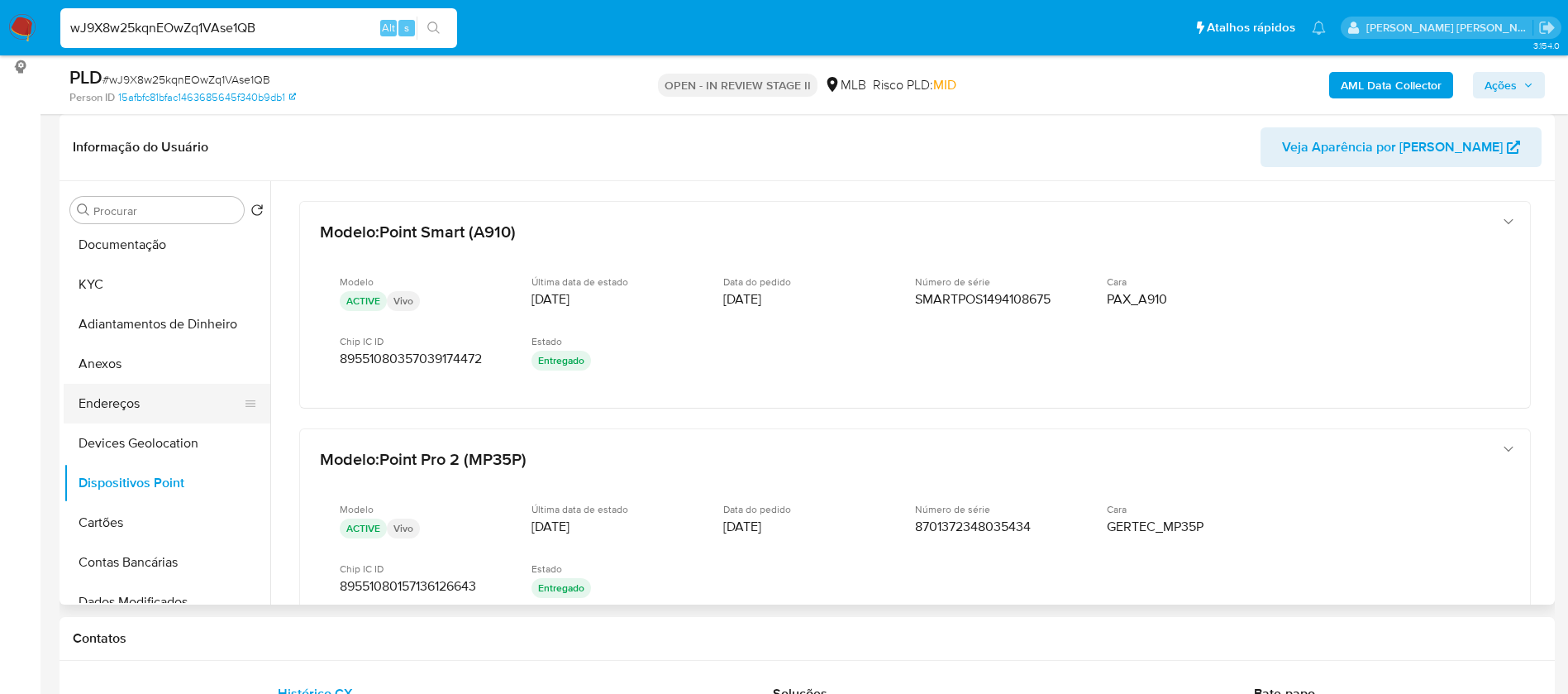
click at [154, 401] on button "Endereços" at bounding box center [160, 403] width 194 height 39
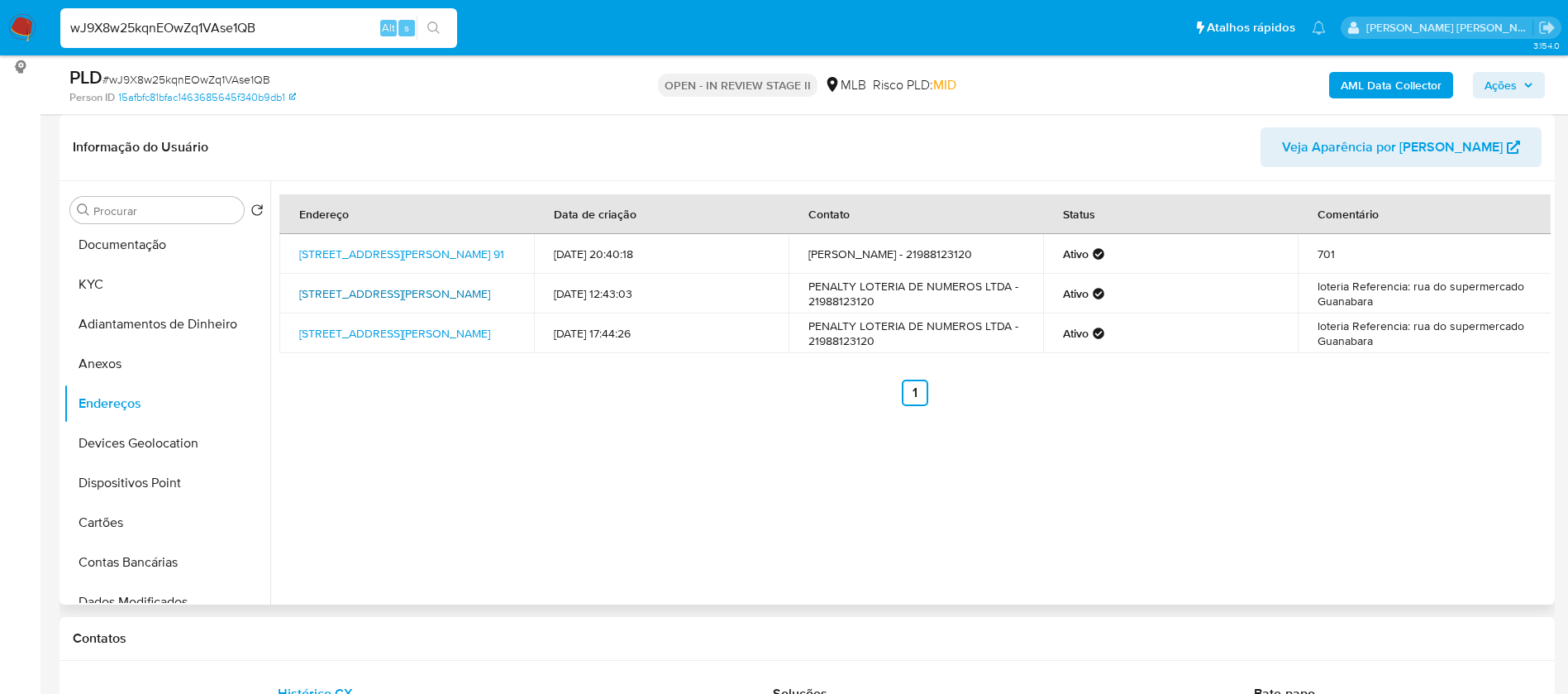
click at [371, 290] on link "Rua São João Batista 167, São João De Meriti, Rio De Janeiro, 25515520, Brasil …" at bounding box center [395, 293] width 191 height 16
click at [197, 251] on button "Documentação" at bounding box center [160, 244] width 194 height 39
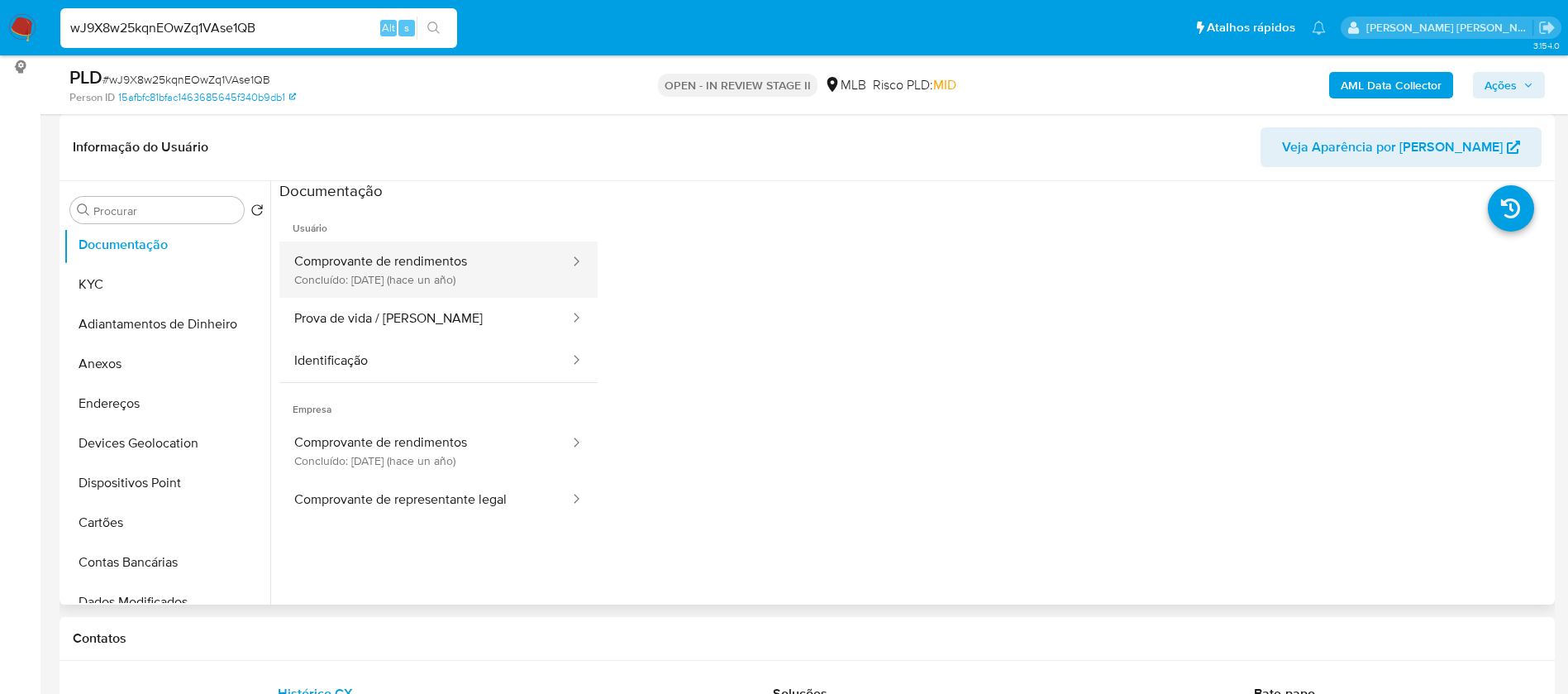
click at [485, 280] on button "Comprovante de rendimentos Concluído: 19/09/2024 (hace un año)" at bounding box center [425, 270] width 292 height 56
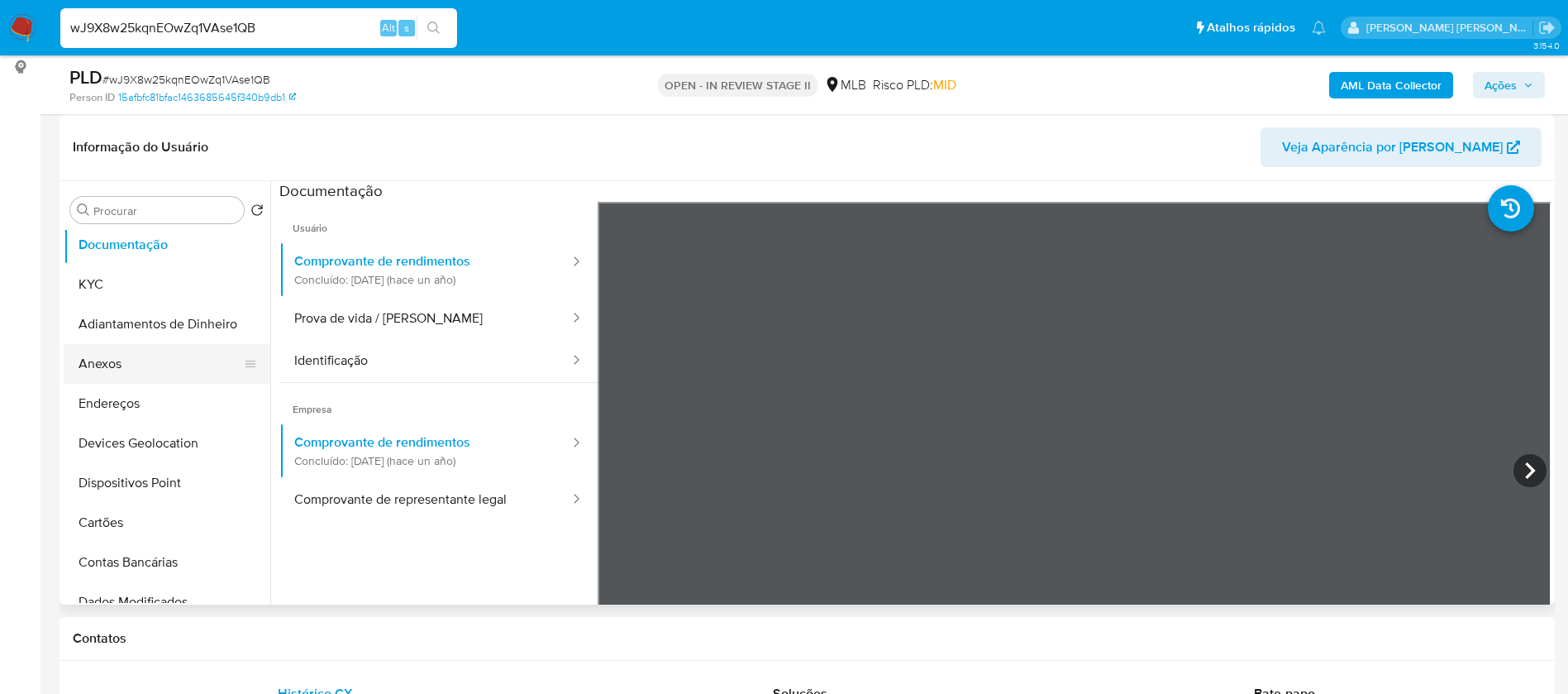
drag, startPoint x: 143, startPoint y: 355, endPoint x: 172, endPoint y: 352, distance: 29.2
click at [142, 356] on button "Anexos" at bounding box center [160, 364] width 194 height 39
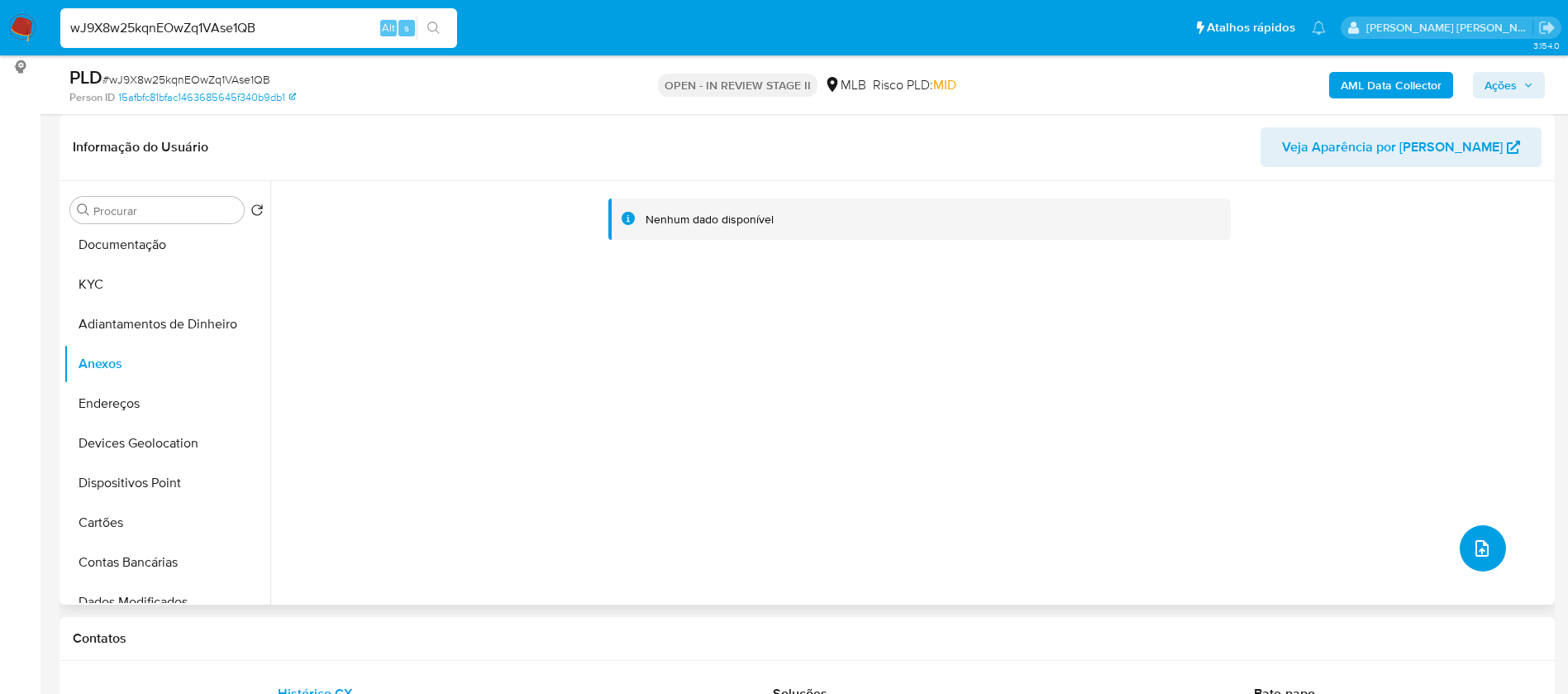
click at [1472, 548] on icon "upload-file" at bounding box center [1482, 548] width 20 height 20
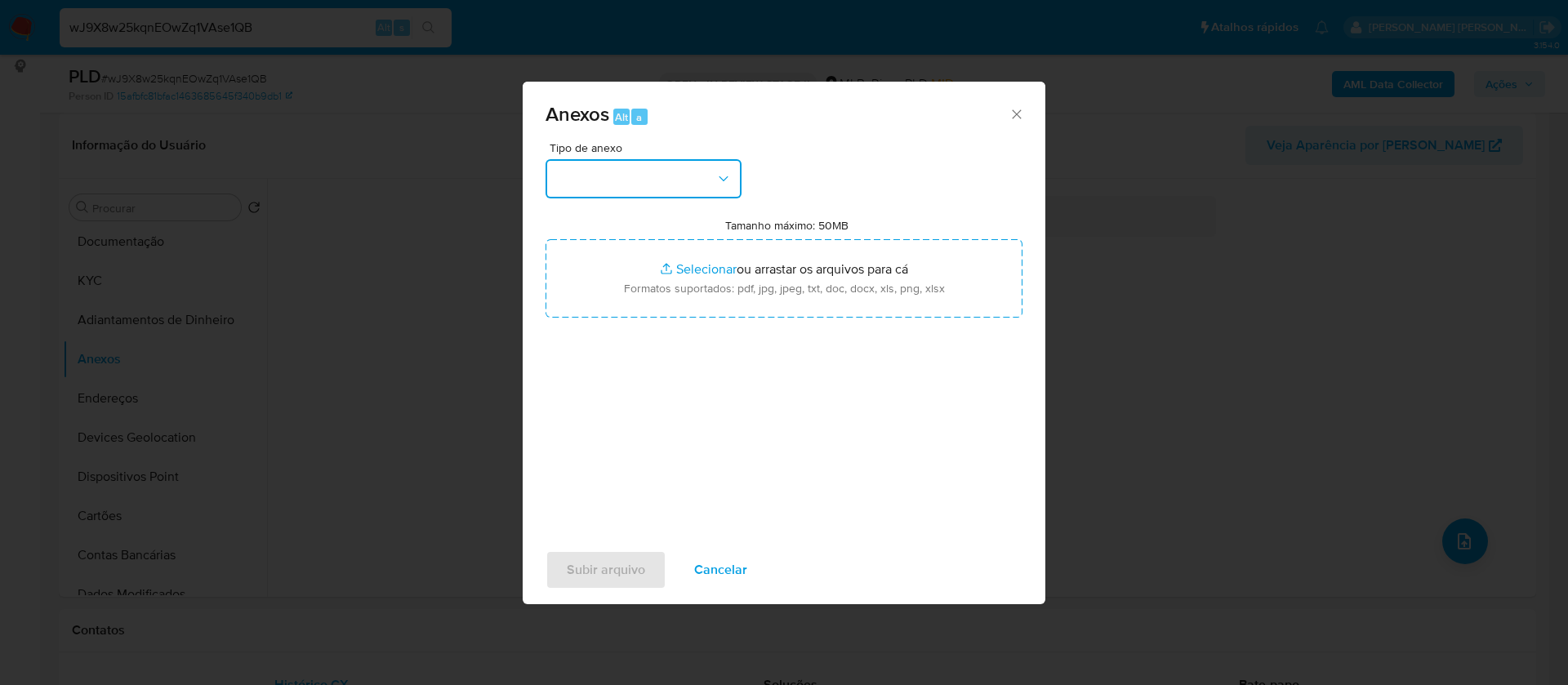
click at [681, 179] on button "button" at bounding box center [643, 179] width 196 height 39
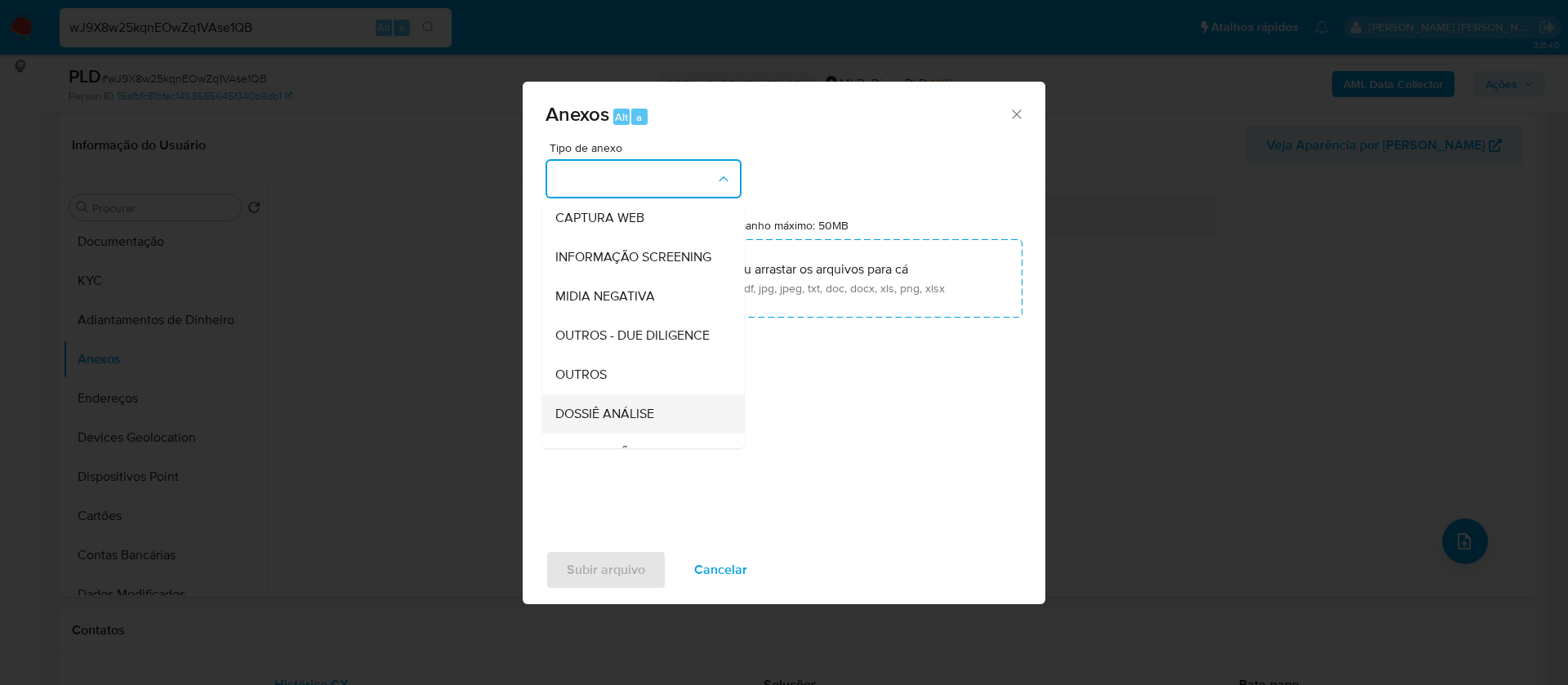
click at [636, 422] on span "DOSSIÊ ANÁLISE" at bounding box center [604, 413] width 99 height 16
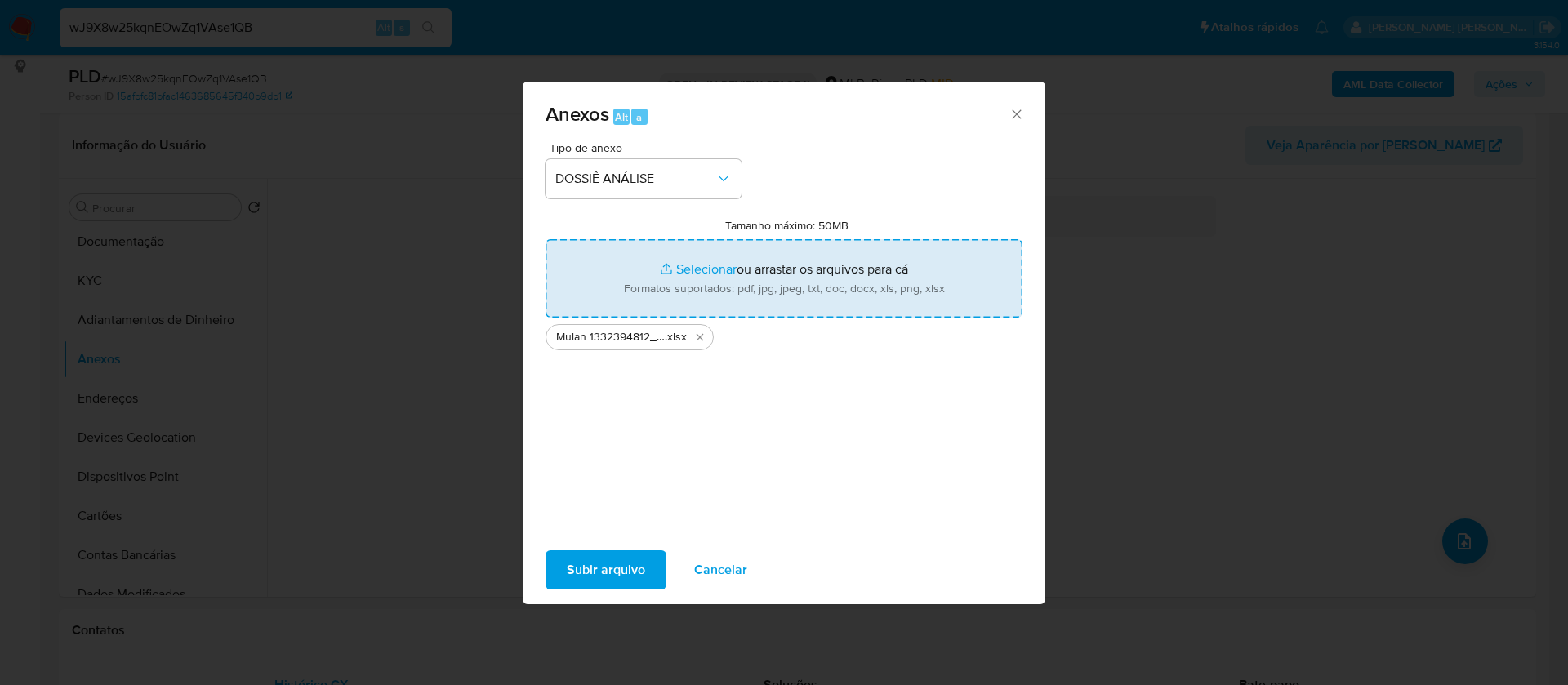
type input "C:\fakepath\SAR - - CNPJ 35925544000149 - PENALTY AGENCIAMENTO DE SERVIÇOS LTDA…"
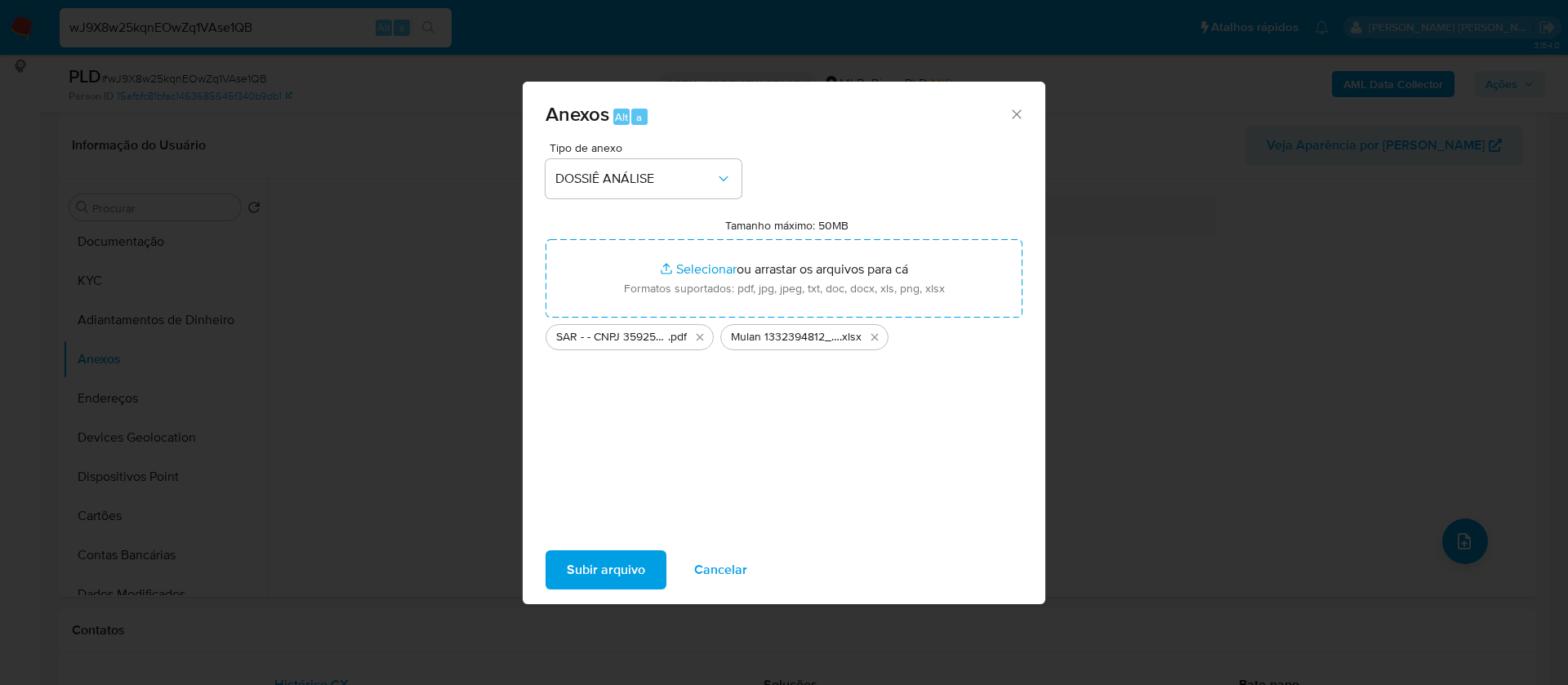
click at [588, 564] on span "Subir arquivo" at bounding box center [605, 570] width 78 height 36
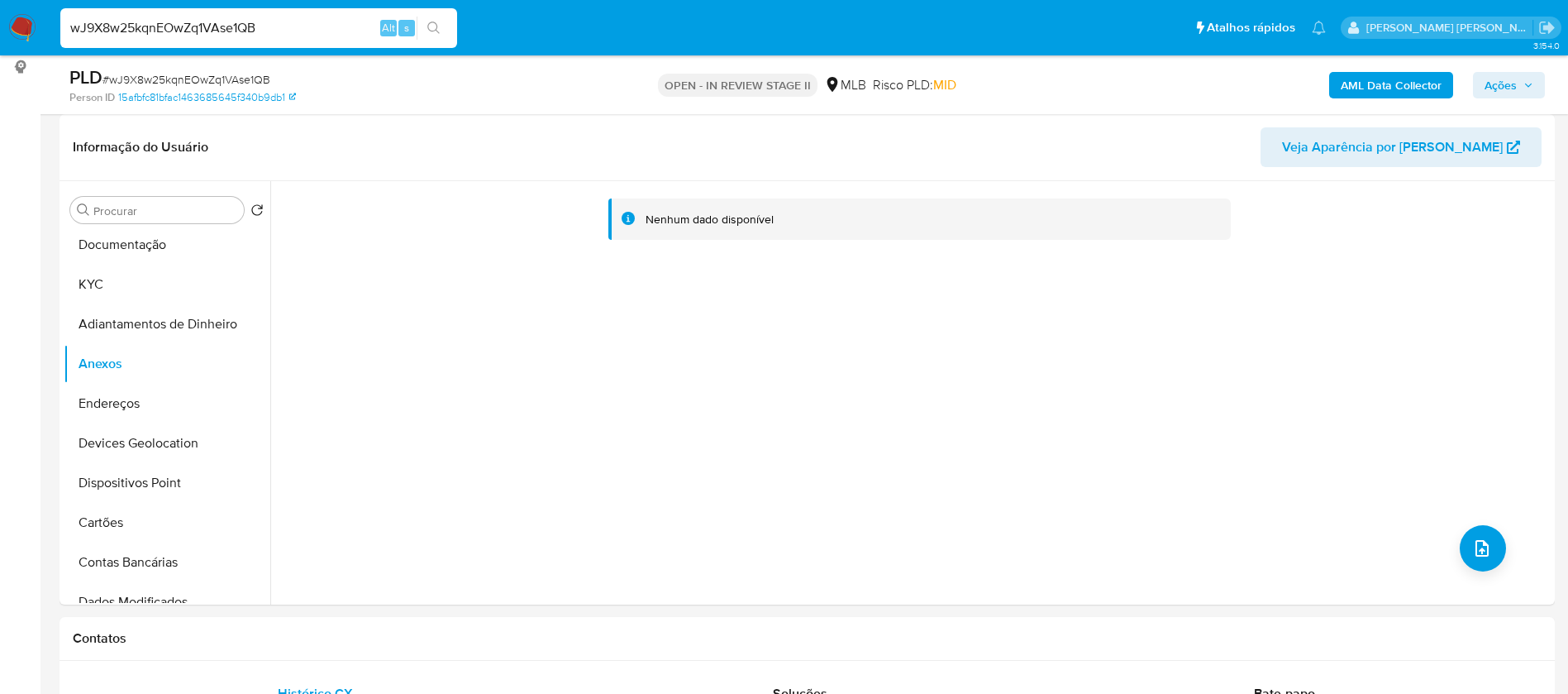
click at [1530, 80] on icon "button" at bounding box center [1529, 85] width 10 height 10
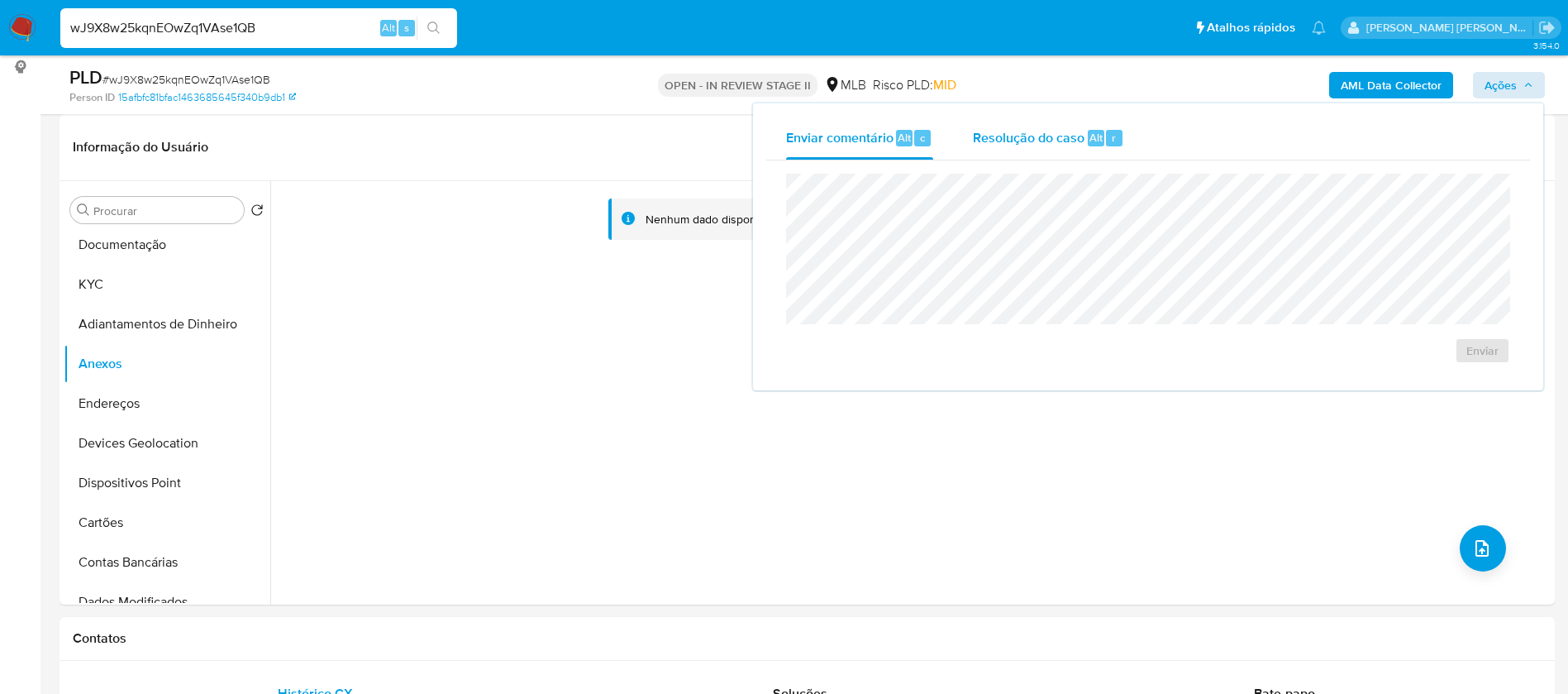
click at [997, 130] on span "Resolução do caso" at bounding box center [1029, 137] width 112 height 19
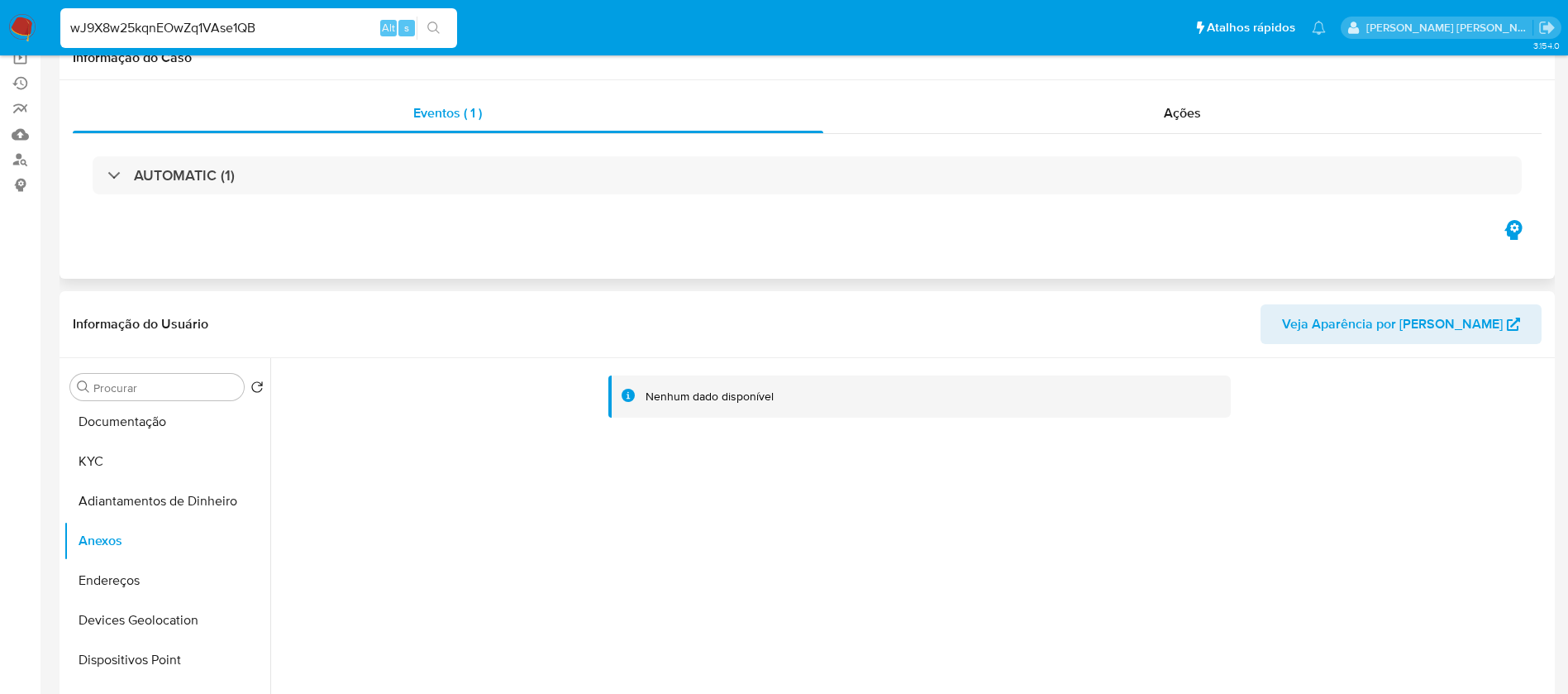
scroll to position [0, 0]
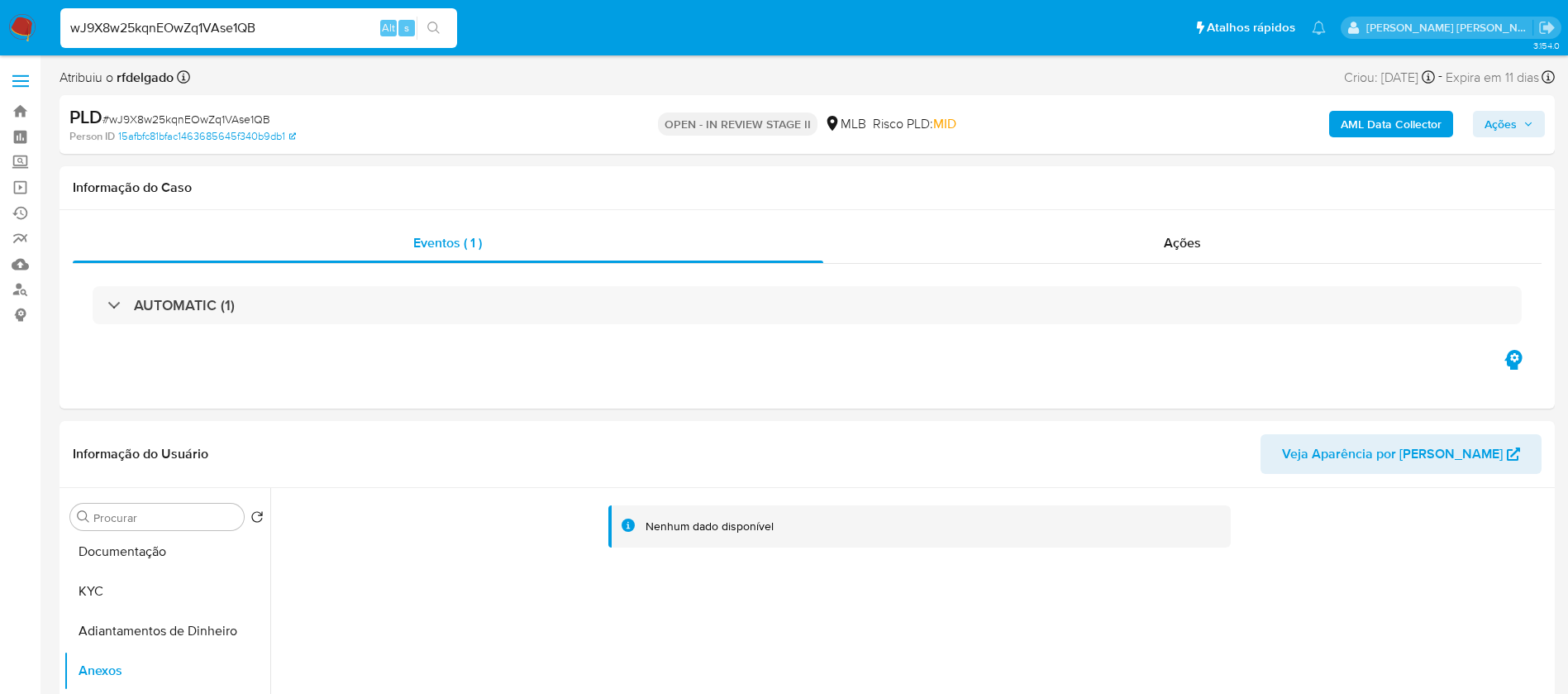
click at [1513, 125] on span "Ações" at bounding box center [1501, 124] width 32 height 26
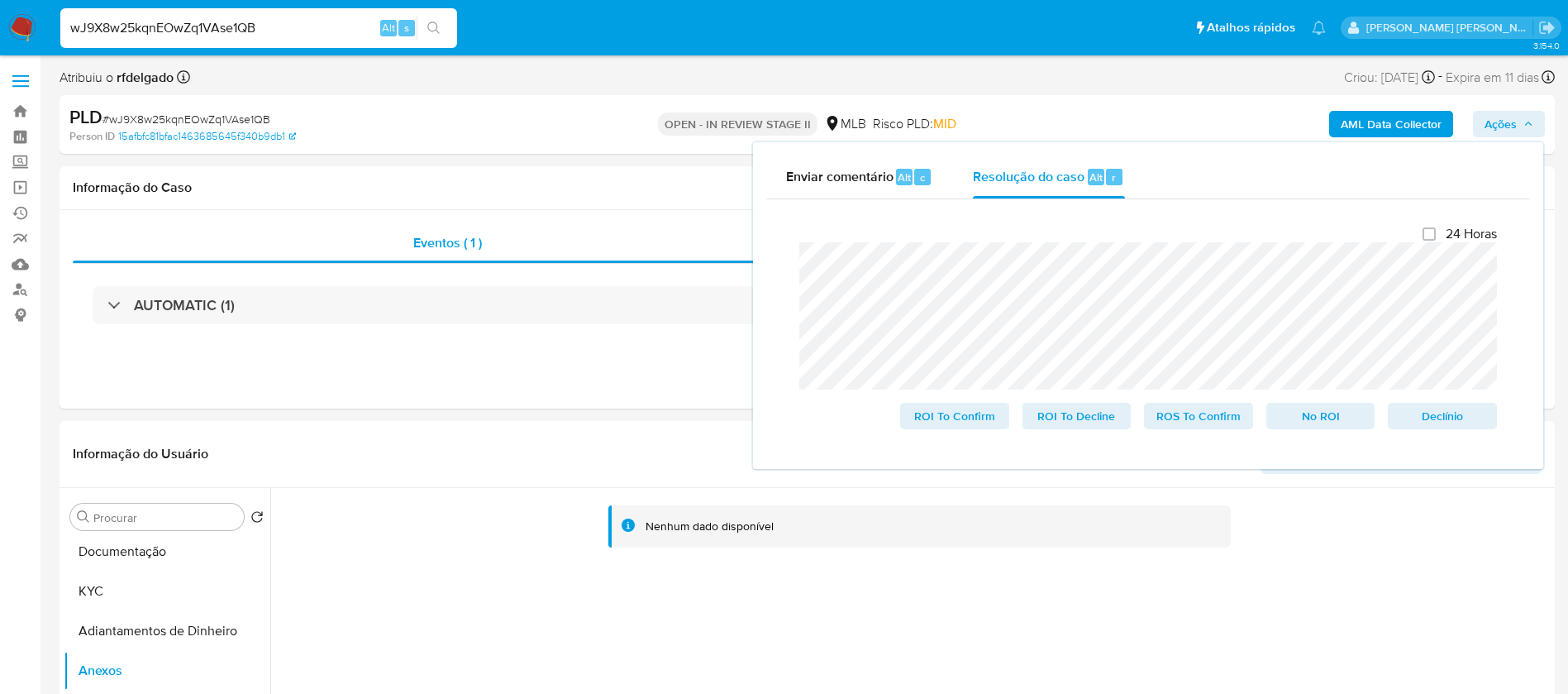
click at [773, 262] on div "Fechamento do caso 24 Horas ROI To Confirm ROI To Decline ROS To Confirm No ROI…" at bounding box center [1148, 327] width 764 height 256
click at [1437, 416] on span "Declínio" at bounding box center [1443, 416] width 86 height 23
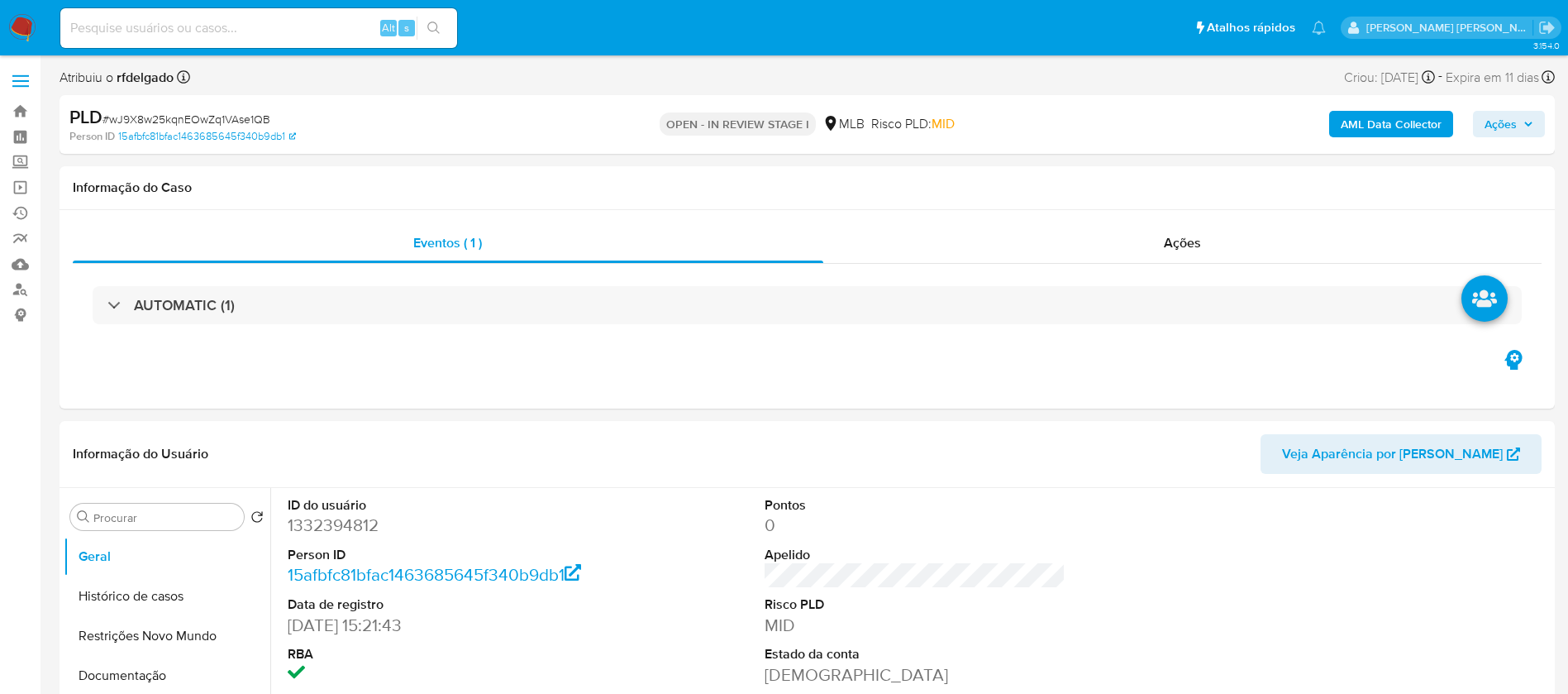
click at [1527, 123] on icon "button" at bounding box center [1529, 124] width 7 height 4
select select "10"
click at [1519, 125] on span "Ações" at bounding box center [1509, 124] width 49 height 23
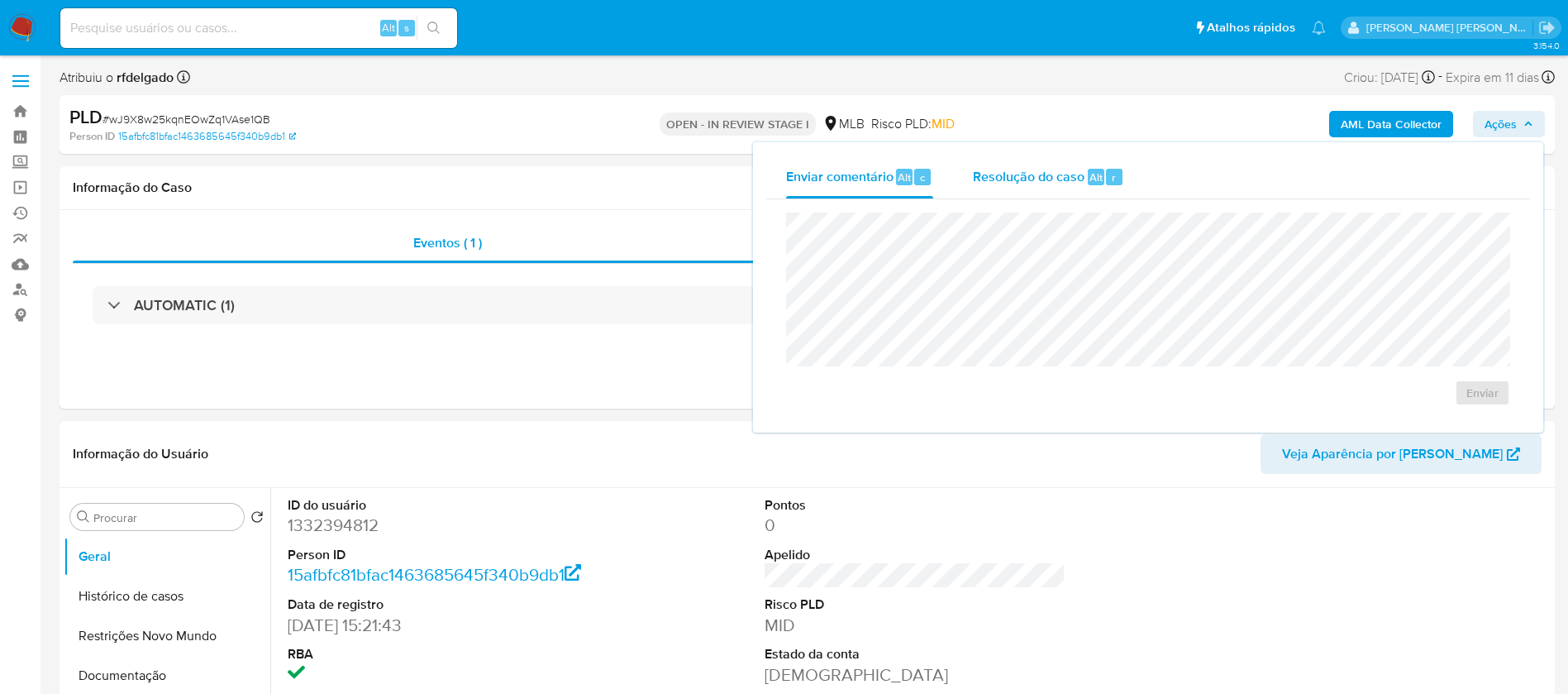
click at [1069, 171] on span "Resolução do caso" at bounding box center [1029, 177] width 112 height 19
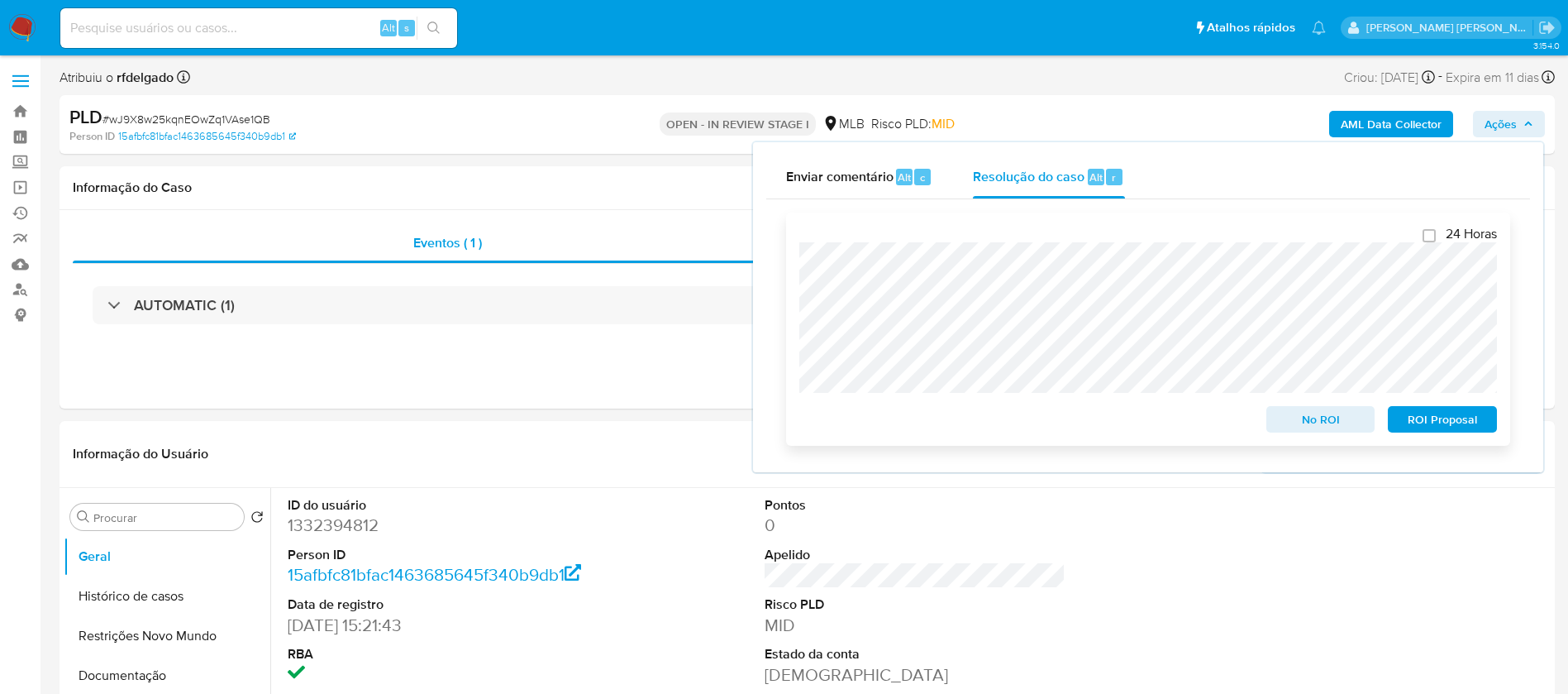
click at [1436, 420] on span "ROI Proposal" at bounding box center [1443, 418] width 86 height 23
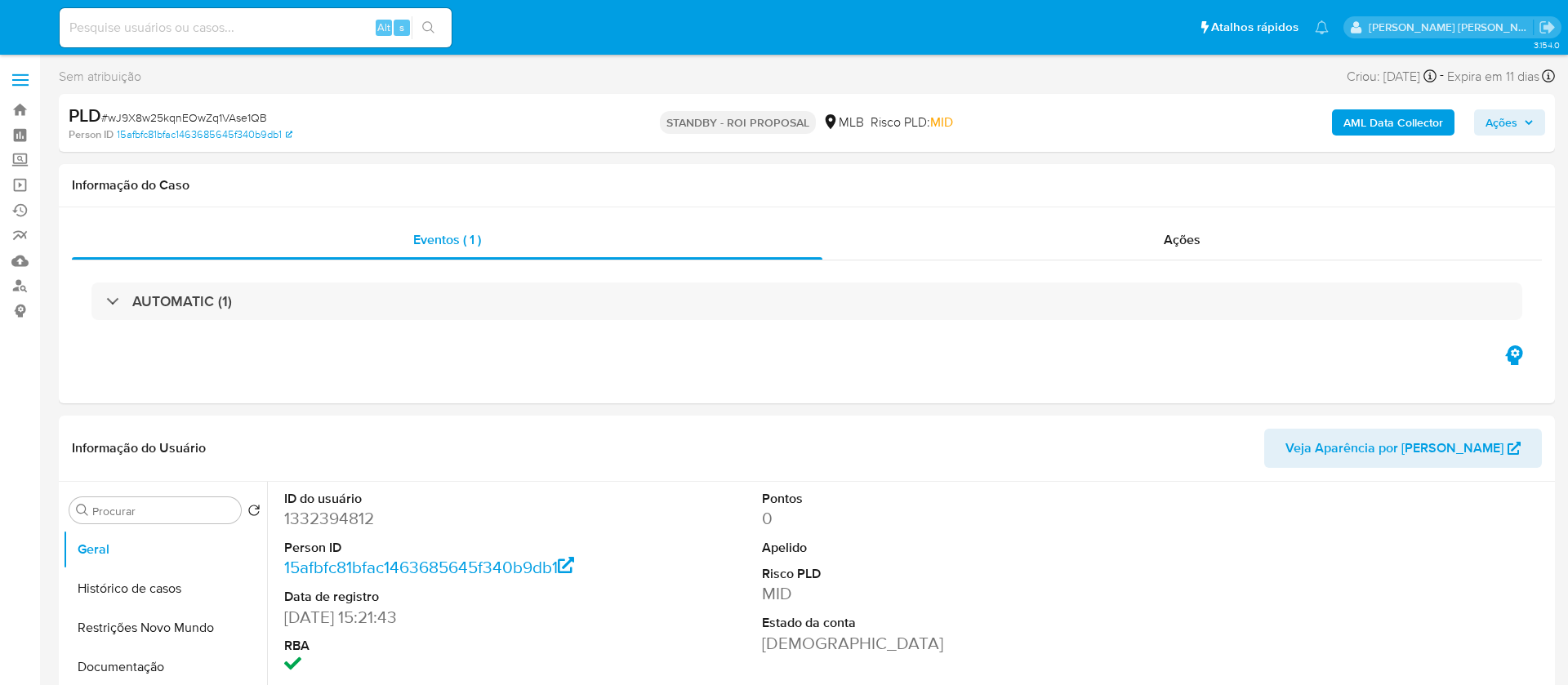
select select "10"
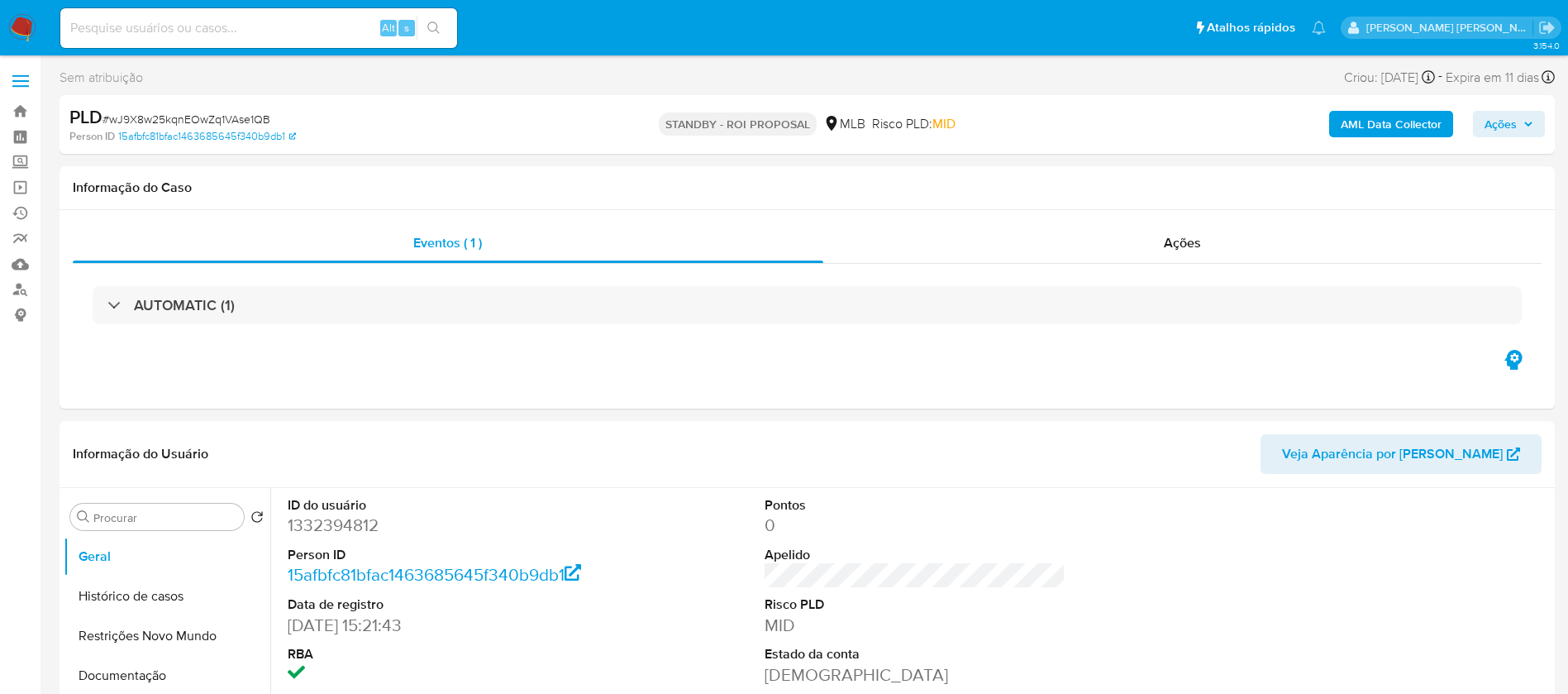
click at [288, 26] on input at bounding box center [259, 27] width 397 height 21
paste input "SlwBn3iSku9ALNI4mFE3B9Qk"
type input "SlwBn3iSku9ALNI4mFE3B9Qk"
click at [436, 29] on icon "search-icon" at bounding box center [434, 27] width 13 height 13
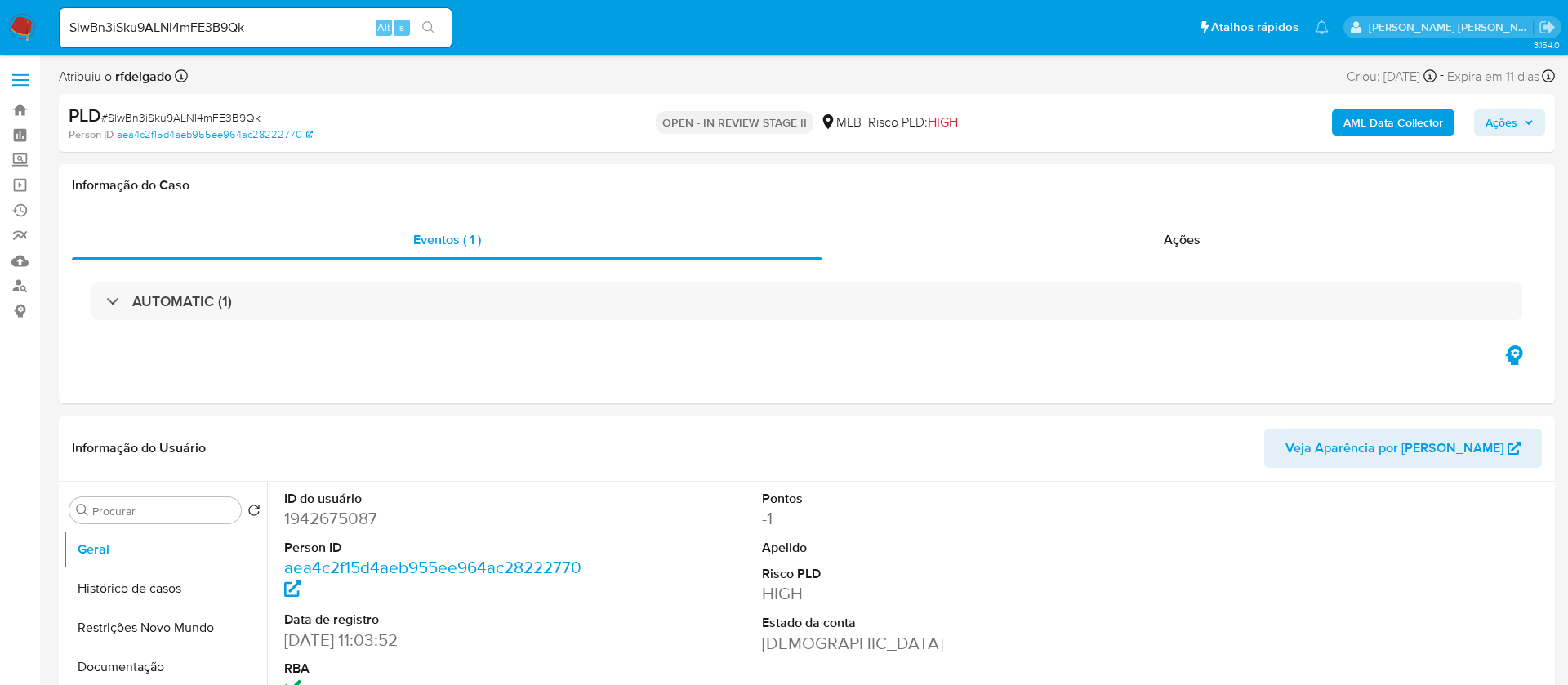
select select "10"
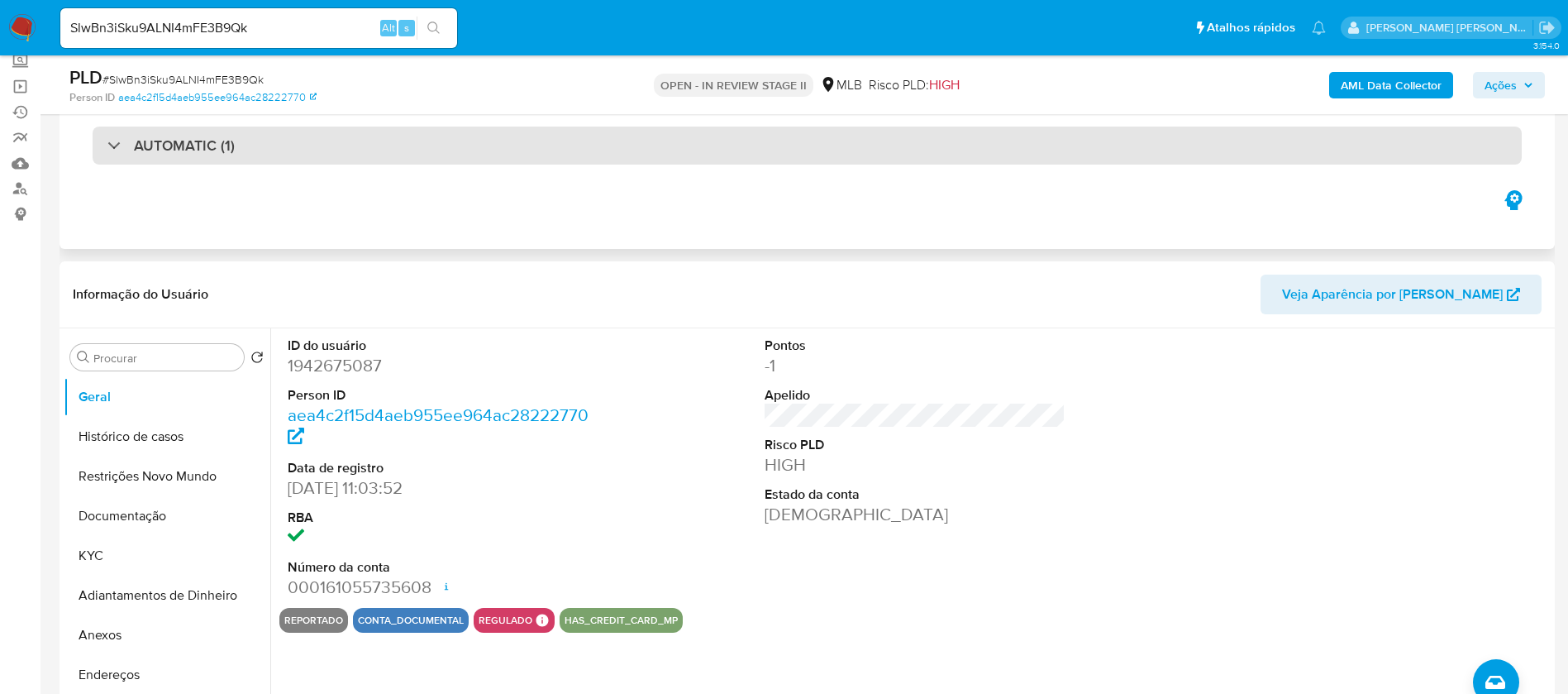
scroll to position [124, 0]
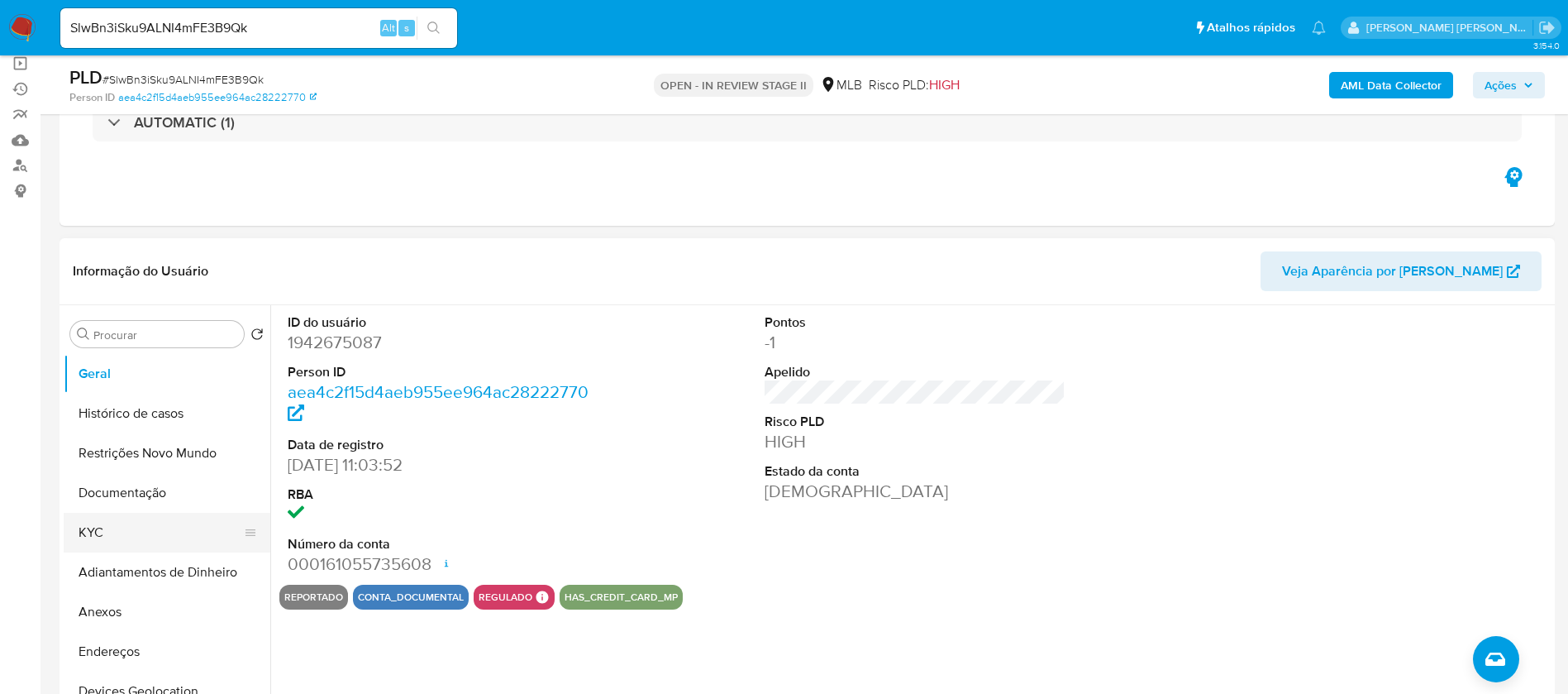
click at [143, 533] on button "KYC" at bounding box center [160, 532] width 194 height 39
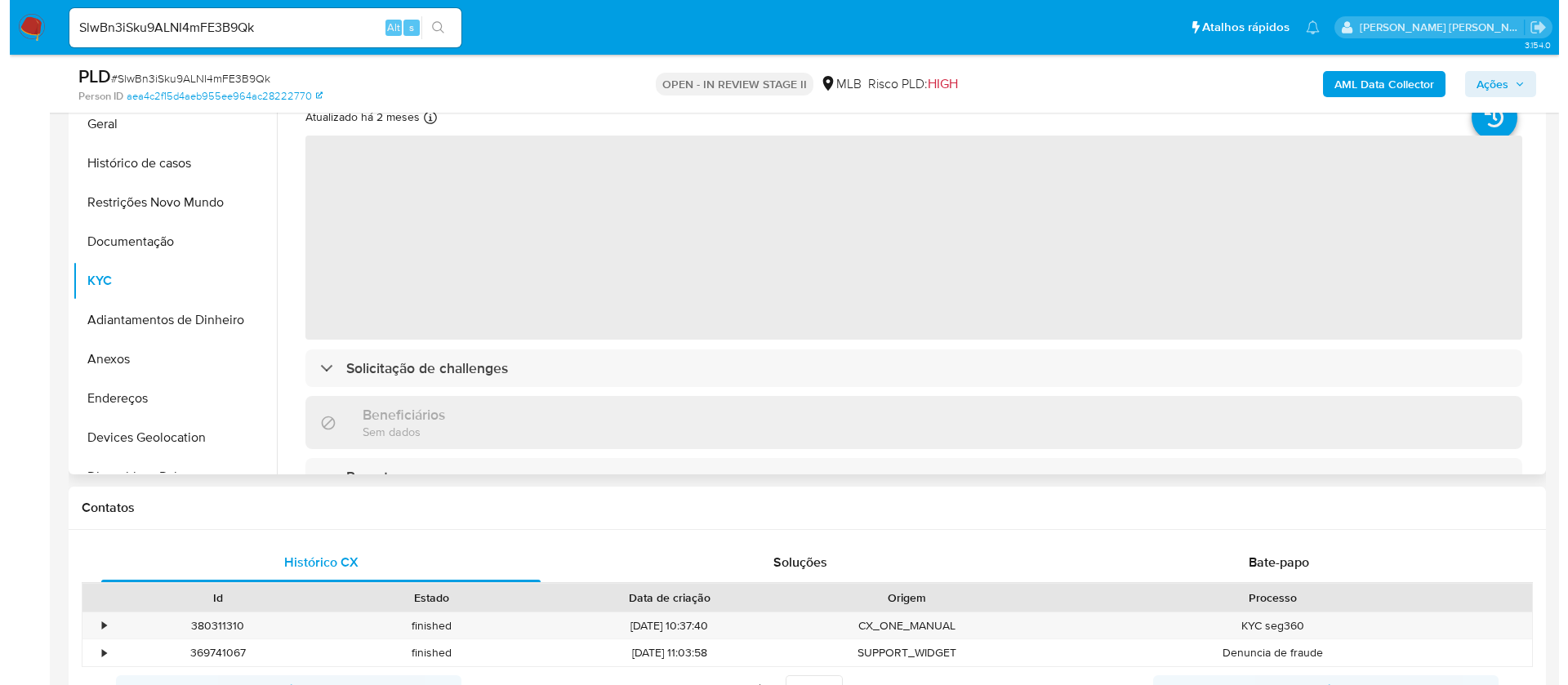
scroll to position [245, 0]
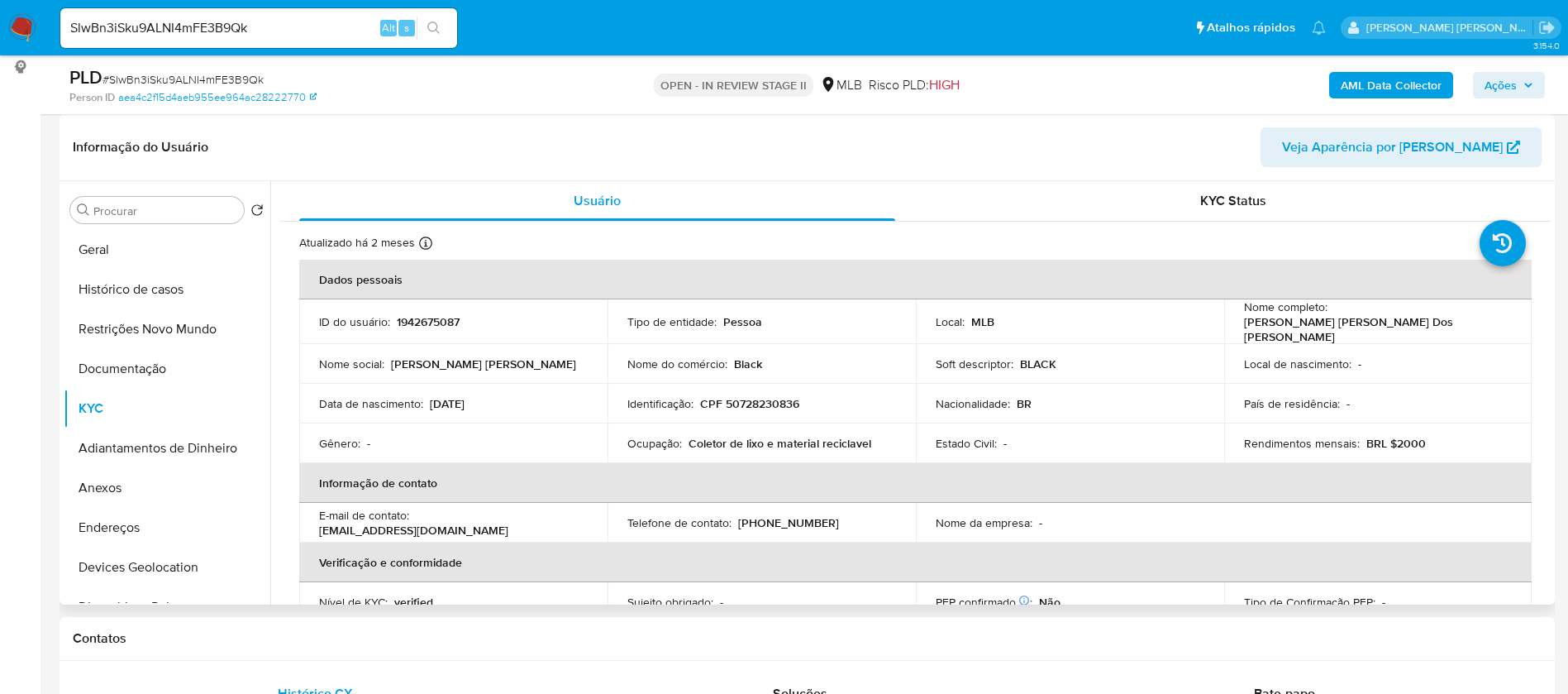
click at [799, 441] on p "Coletor de lixo e material reciclavel" at bounding box center [780, 442] width 183 height 15
copy div "Ocupação : Coletor de lixo e material reciclavel"
click at [137, 368] on button "Documentação" at bounding box center [160, 369] width 194 height 39
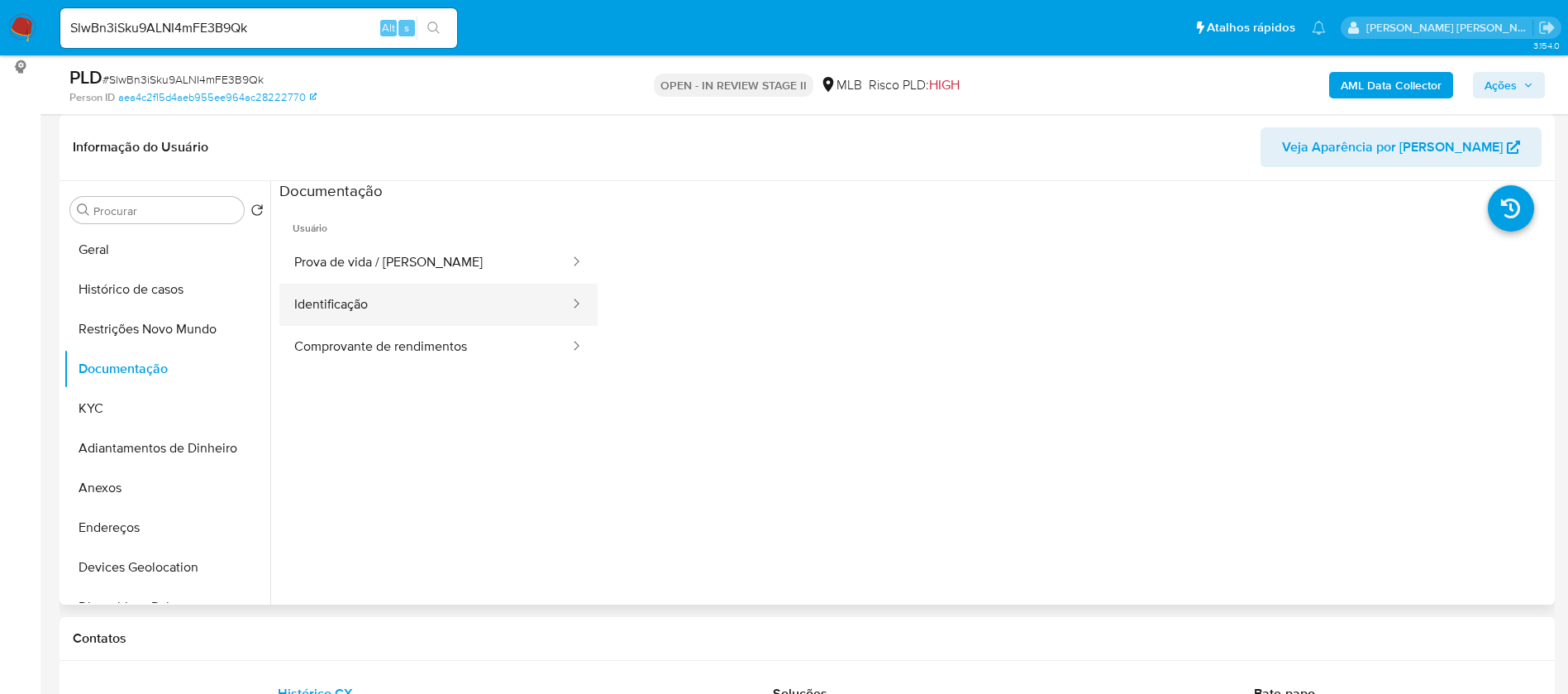
click at [428, 304] on button "Identificação" at bounding box center [425, 304] width 292 height 42
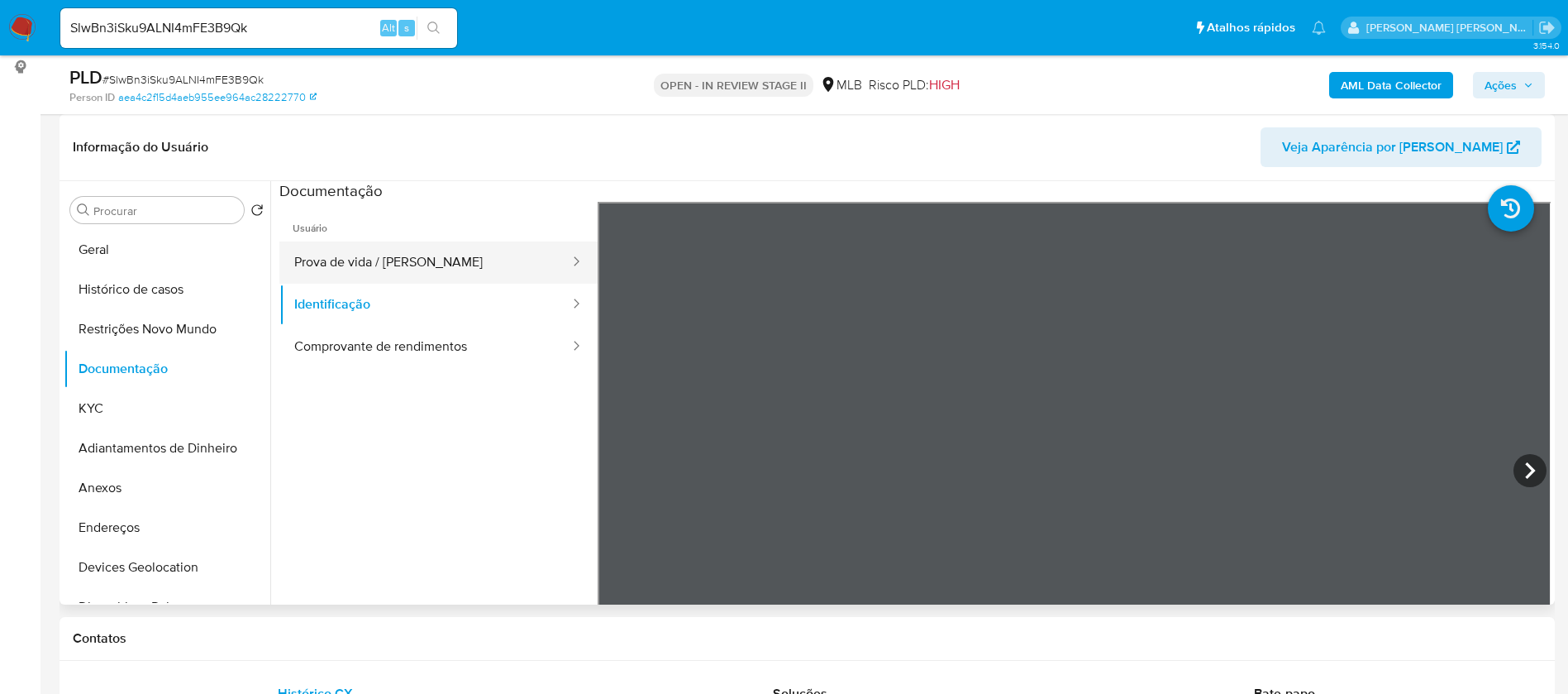
click at [447, 260] on button "Prova de vida / Selfie" at bounding box center [425, 262] width 292 height 42
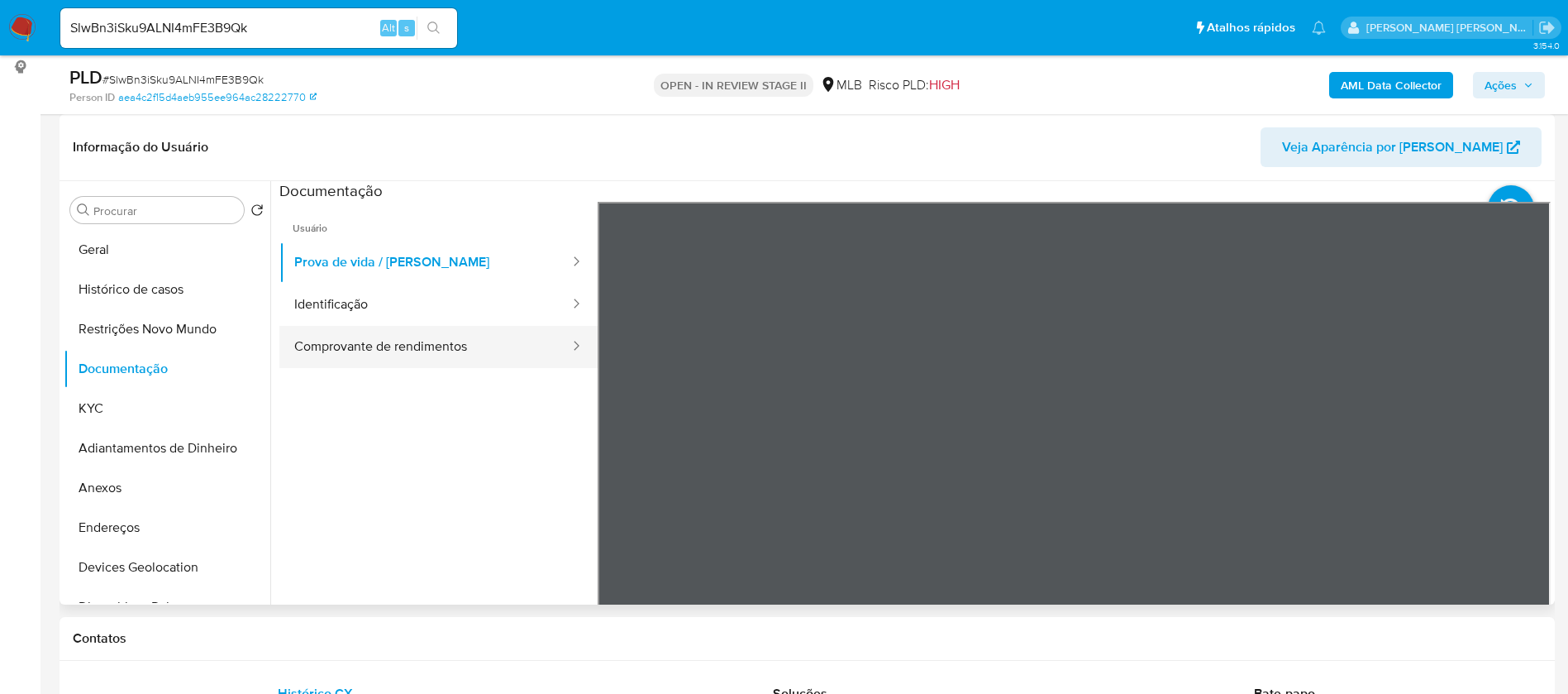
click at [460, 337] on button "Comprovante de rendimentos" at bounding box center [425, 347] width 292 height 42
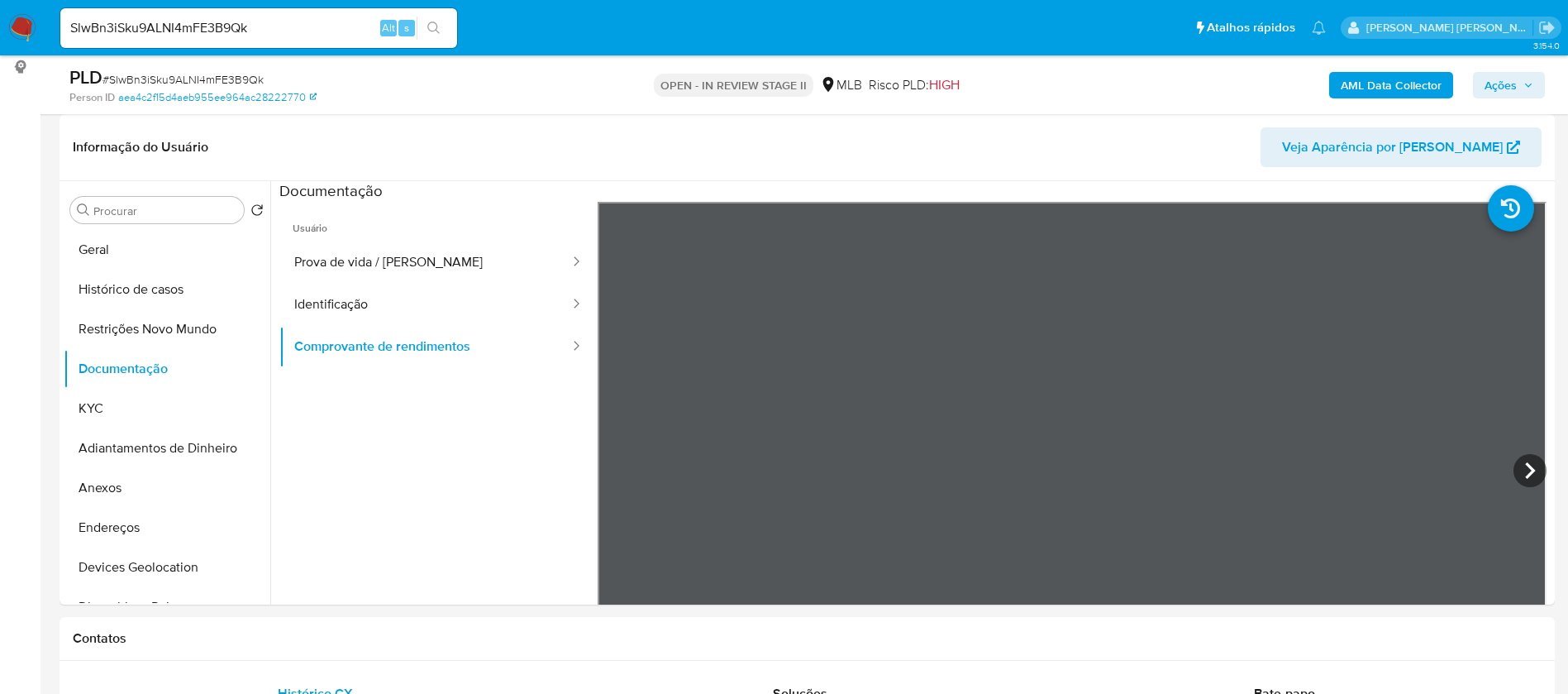
click at [1370, 73] on b "AML Data Collector" at bounding box center [1391, 85] width 101 height 26
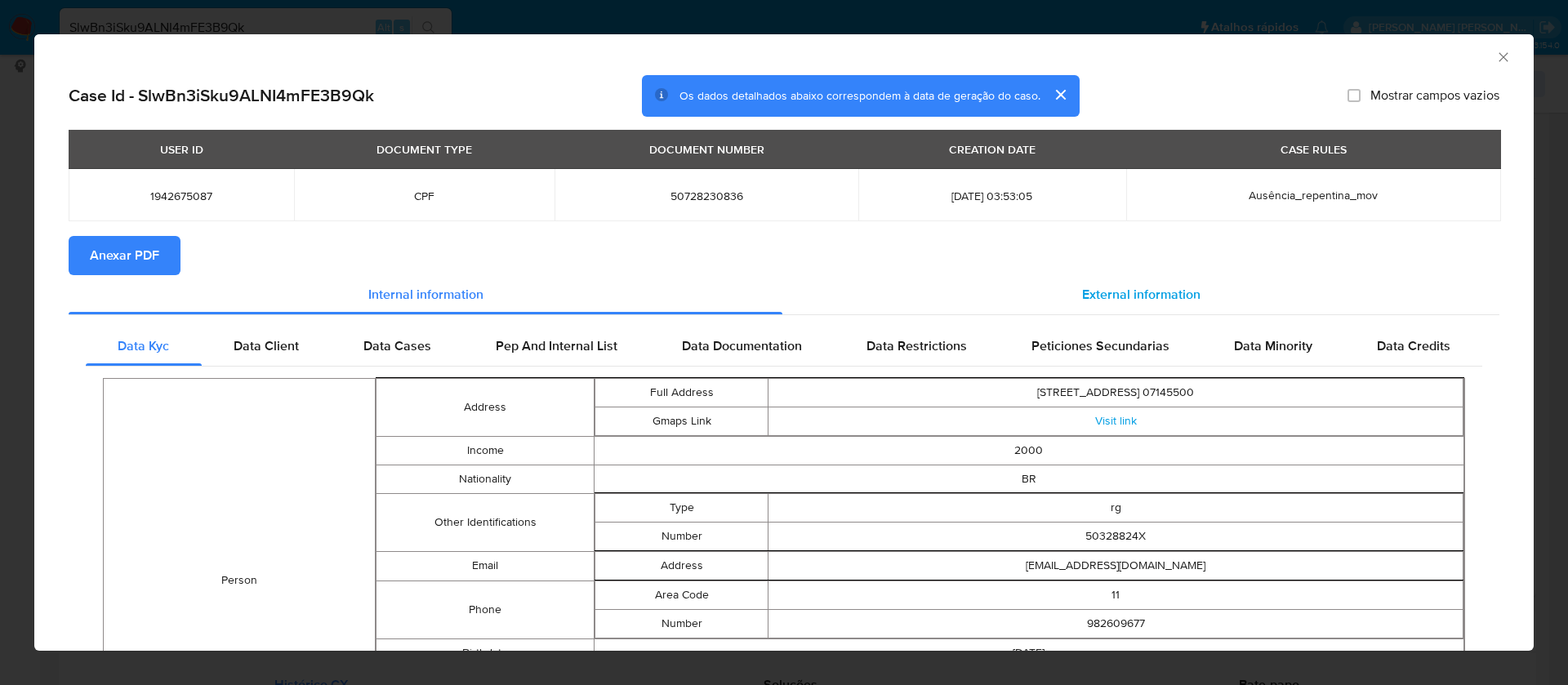
click at [1138, 282] on div "External information" at bounding box center [1141, 294] width 717 height 39
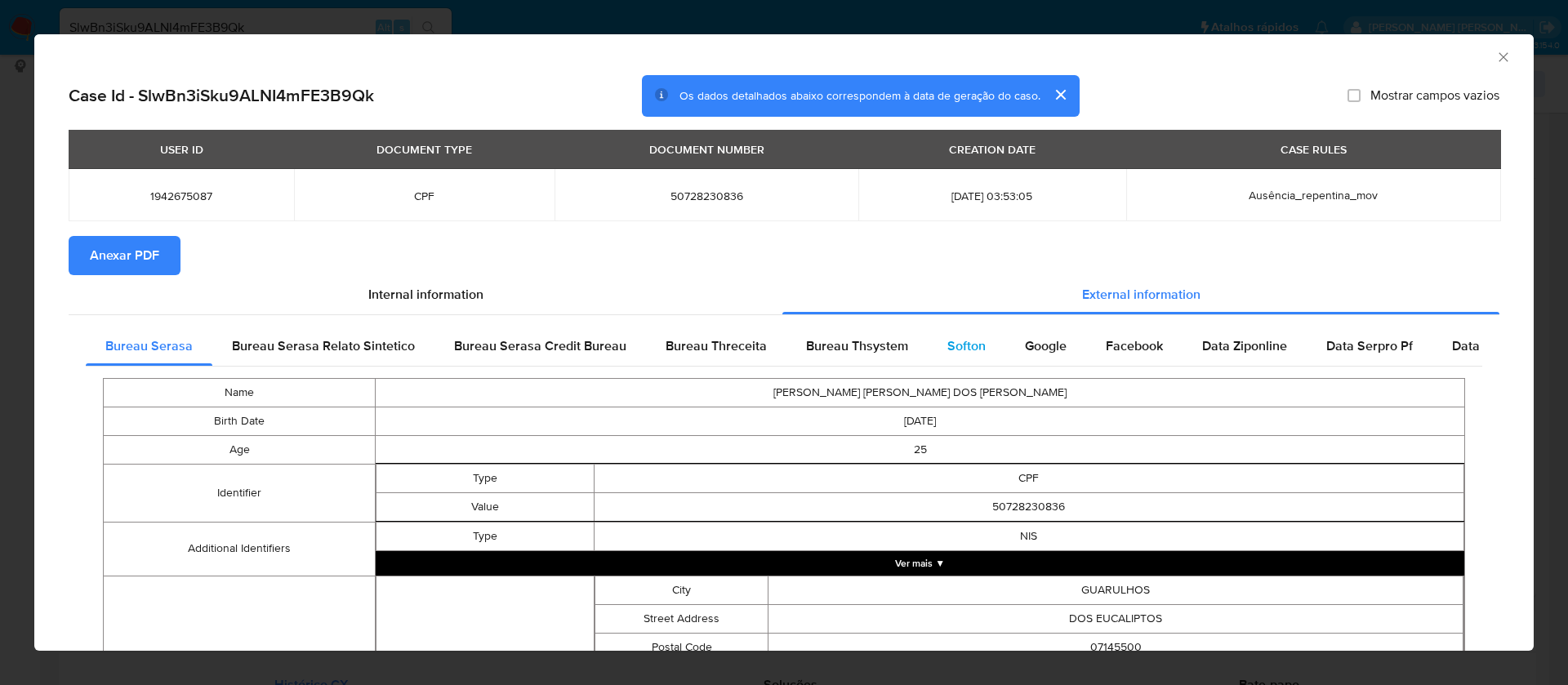
click at [948, 348] on span "Softon" at bounding box center [967, 345] width 39 height 19
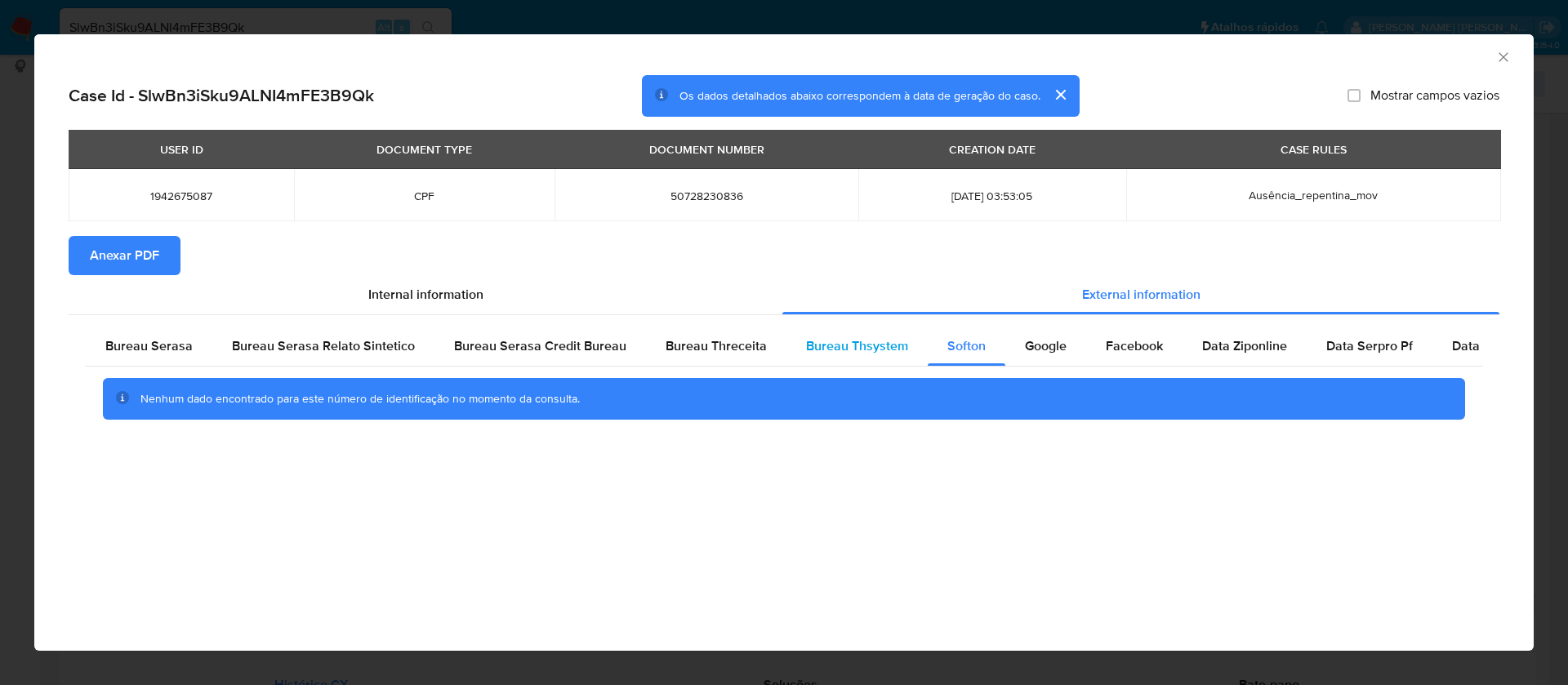
click at [835, 340] on span "Bureau Thsystem" at bounding box center [856, 345] width 102 height 19
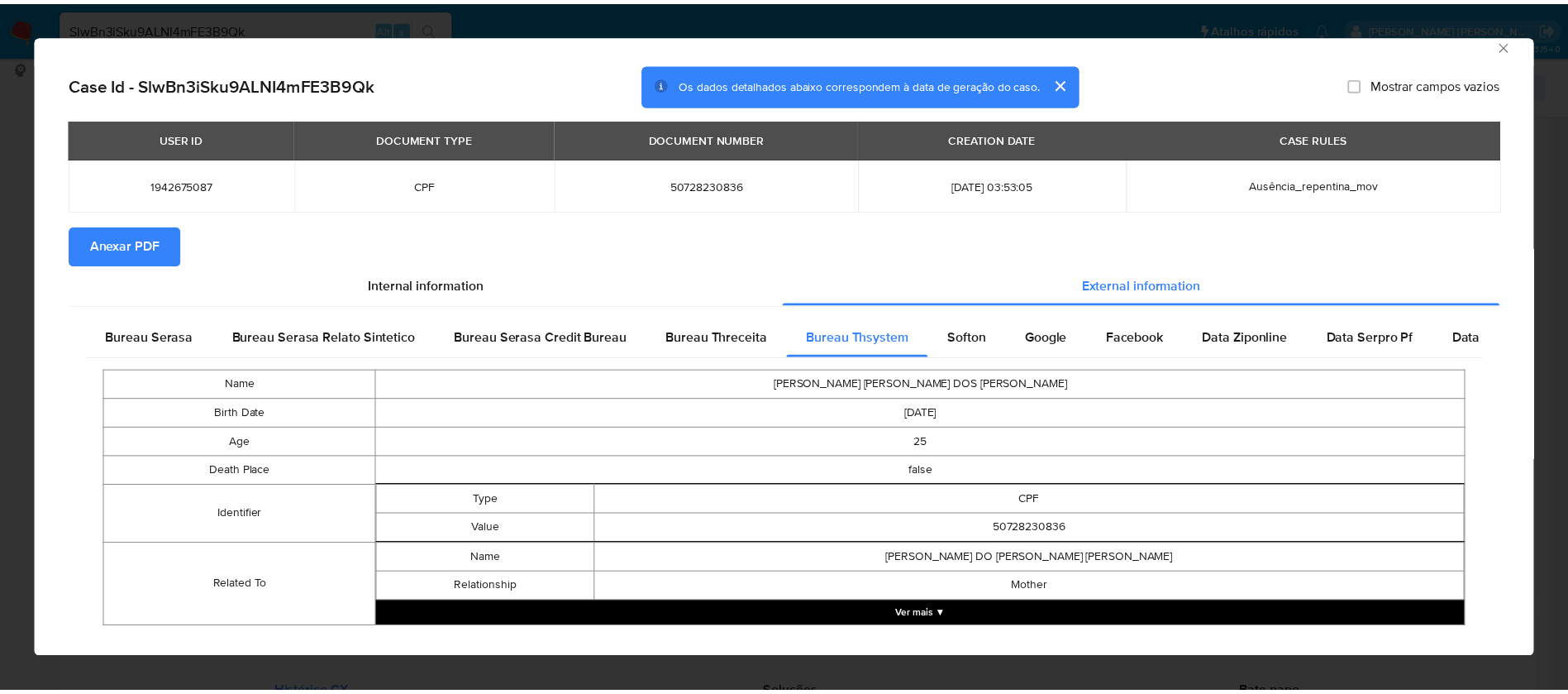
scroll to position [0, 0]
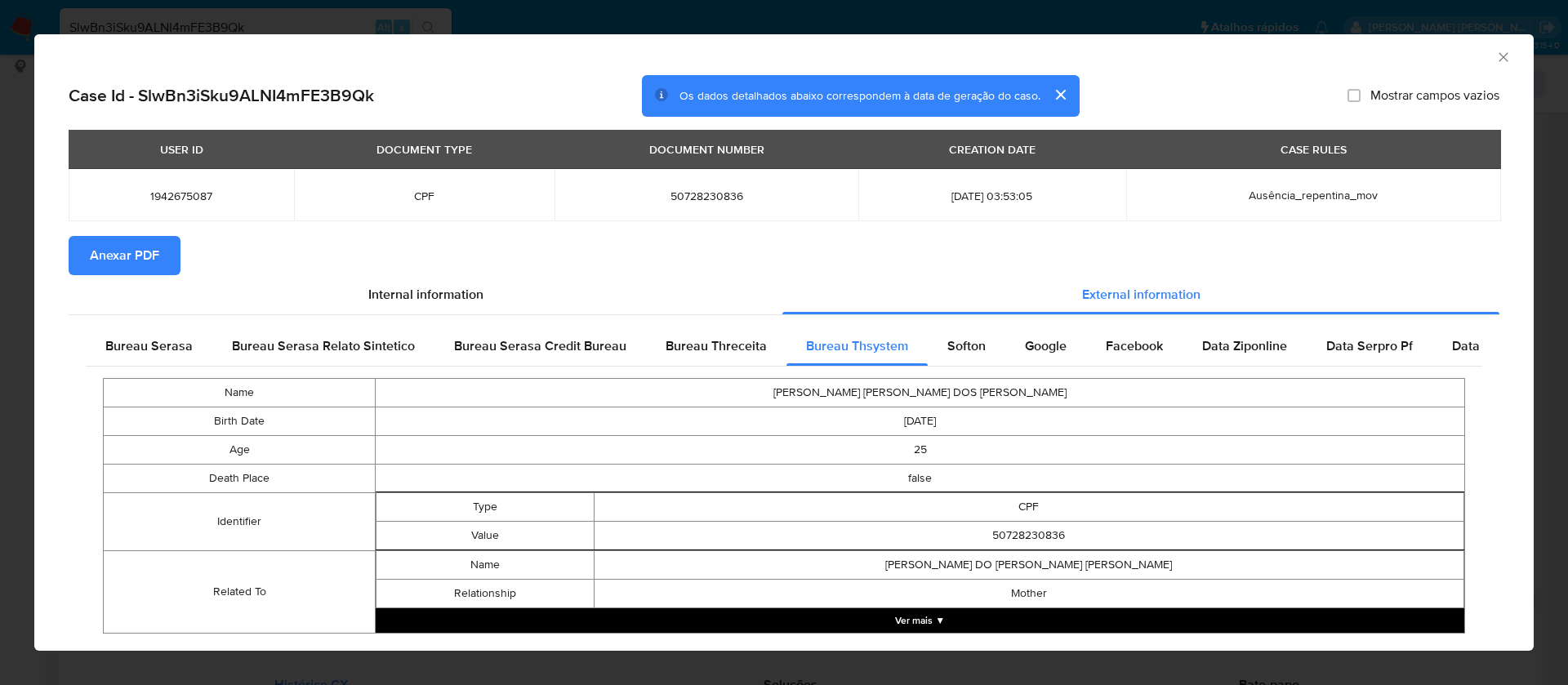
click at [1370, 99] on span "Mostrar campos vazios" at bounding box center [1434, 95] width 129 height 16
click at [1361, 99] on input "Mostrar campos vazios" at bounding box center [1353, 95] width 13 height 13
checkbox input "true"
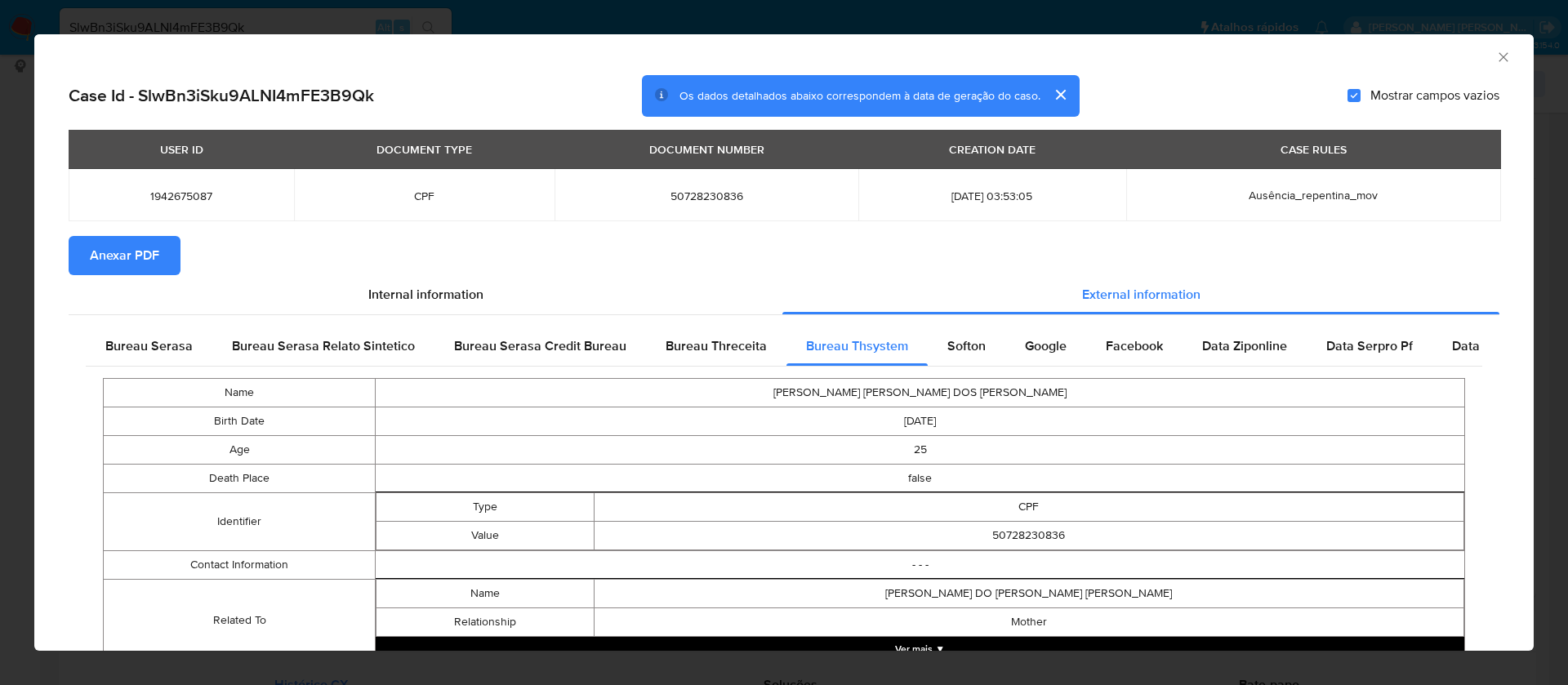
click at [134, 247] on span "Anexar PDF" at bounding box center [125, 255] width 69 height 36
click at [1495, 59] on icon "Fechar a janela" at bounding box center [1502, 56] width 16 height 16
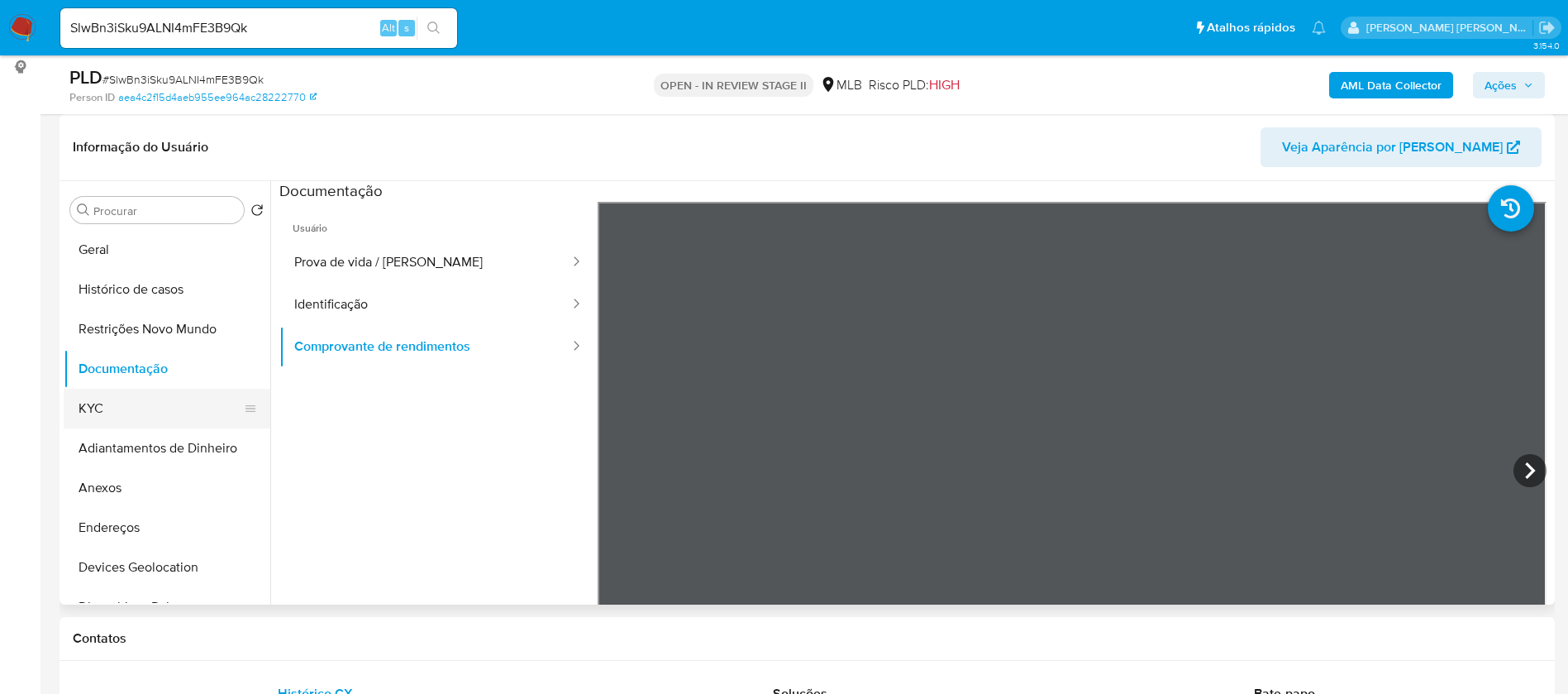
drag, startPoint x: 107, startPoint y: 412, endPoint x: 178, endPoint y: 411, distance: 71.0
click at [107, 411] on button "KYC" at bounding box center [160, 408] width 194 height 39
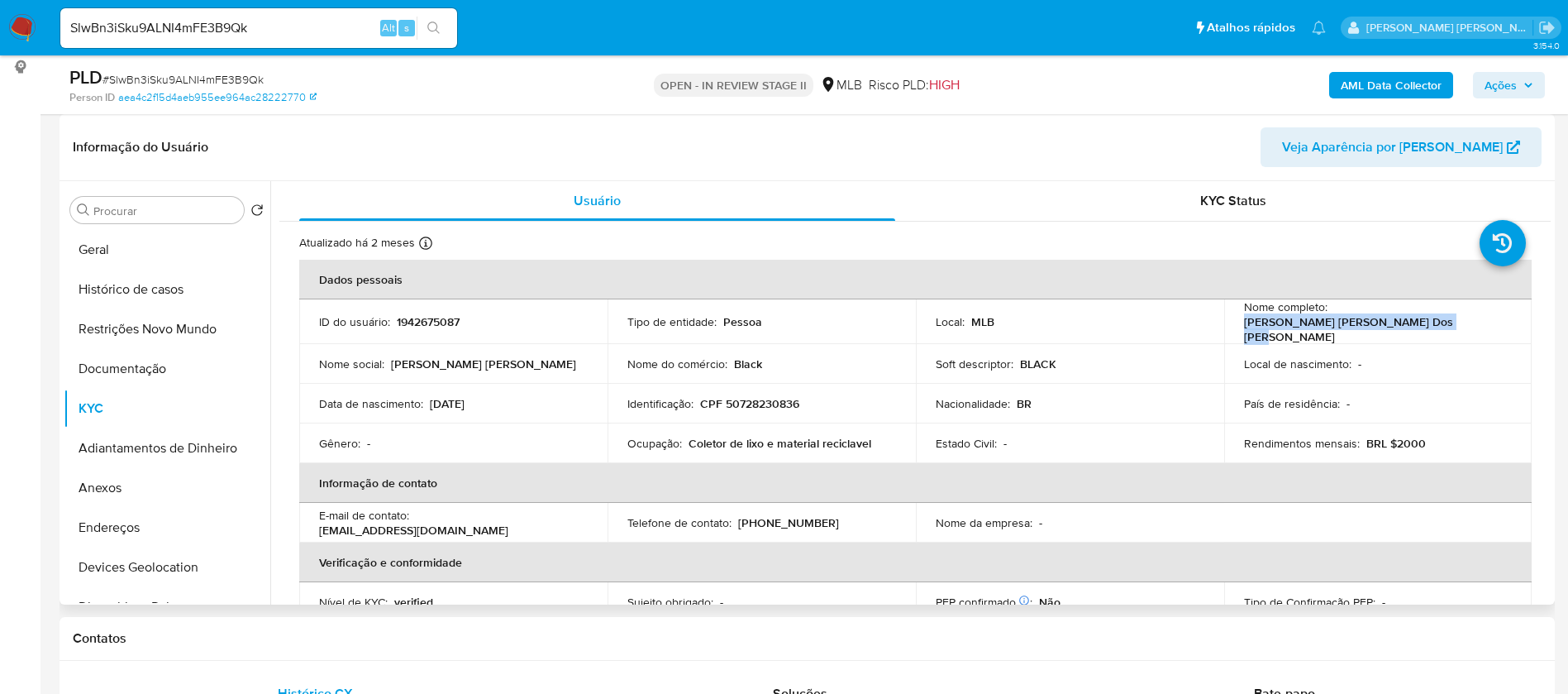
drag, startPoint x: 1431, startPoint y: 329, endPoint x: 1237, endPoint y: 329, distance: 194.0
click at [1237, 329] on td "Nome completo : Jennyfer Larissa Ferreira Dos Santos" at bounding box center [1378, 322] width 308 height 44
copy p "Jennyfer Larissa Ferreira Dos Santos"
click at [446, 323] on p "1942675087" at bounding box center [428, 321] width 63 height 15
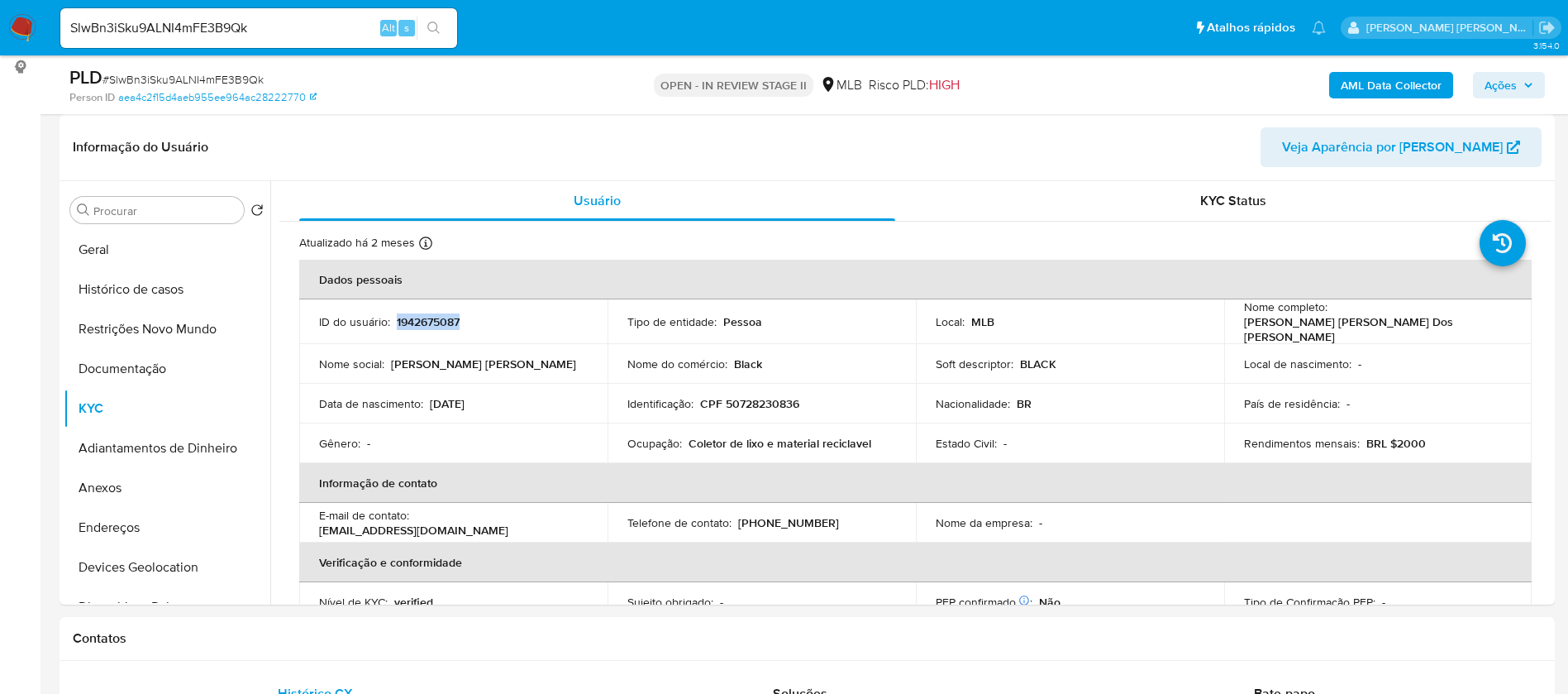
copy p "1942675087"
click at [172, 250] on button "Geral" at bounding box center [160, 249] width 194 height 39
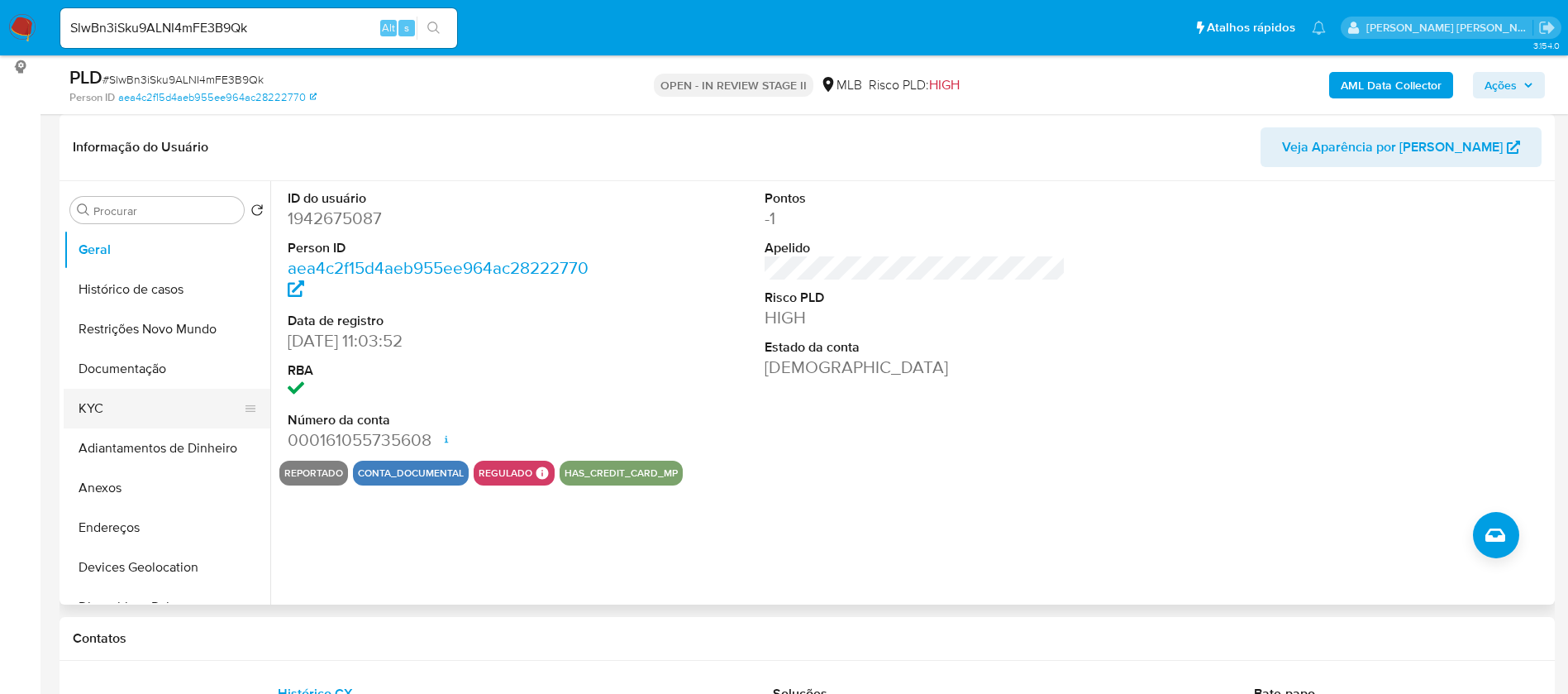
click at [138, 416] on button "KYC" at bounding box center [160, 408] width 194 height 39
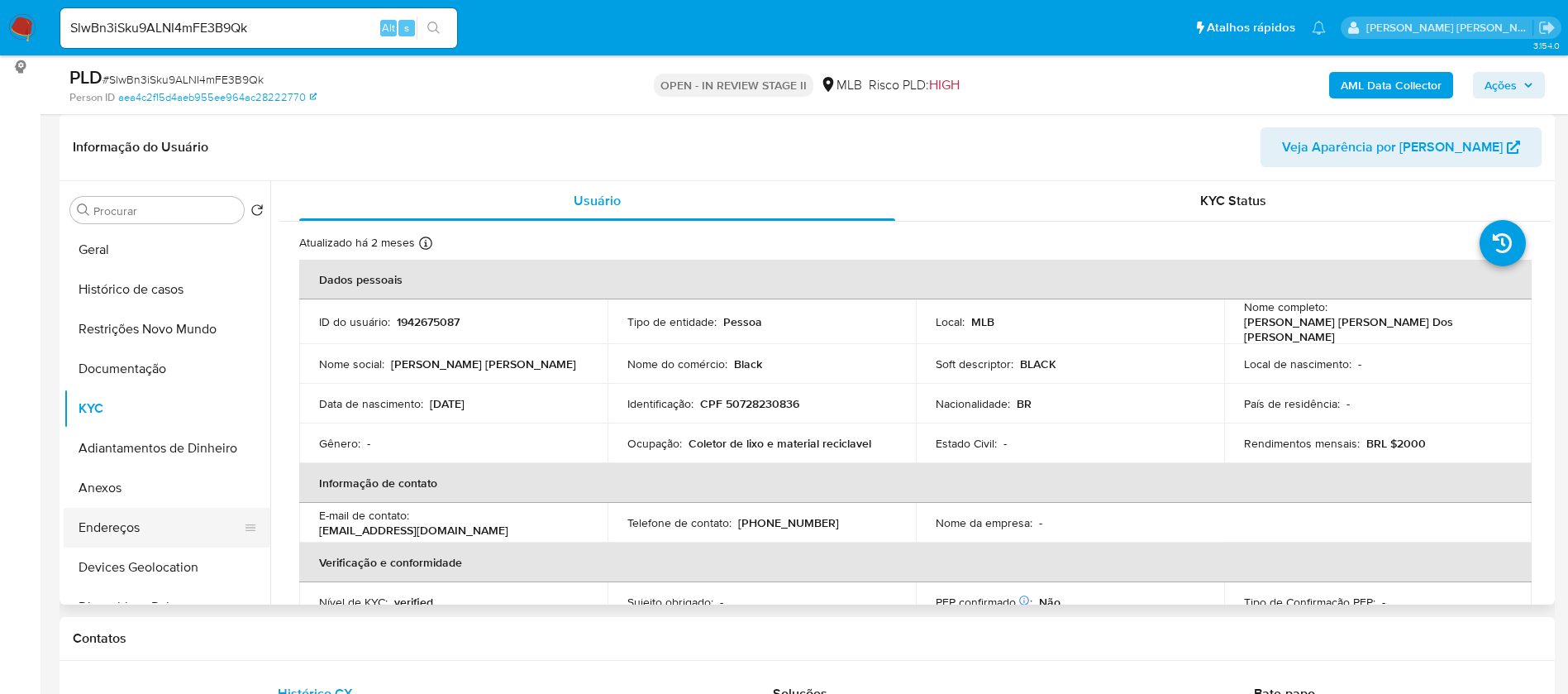
click at [92, 528] on button "Endereços" at bounding box center [160, 528] width 194 height 39
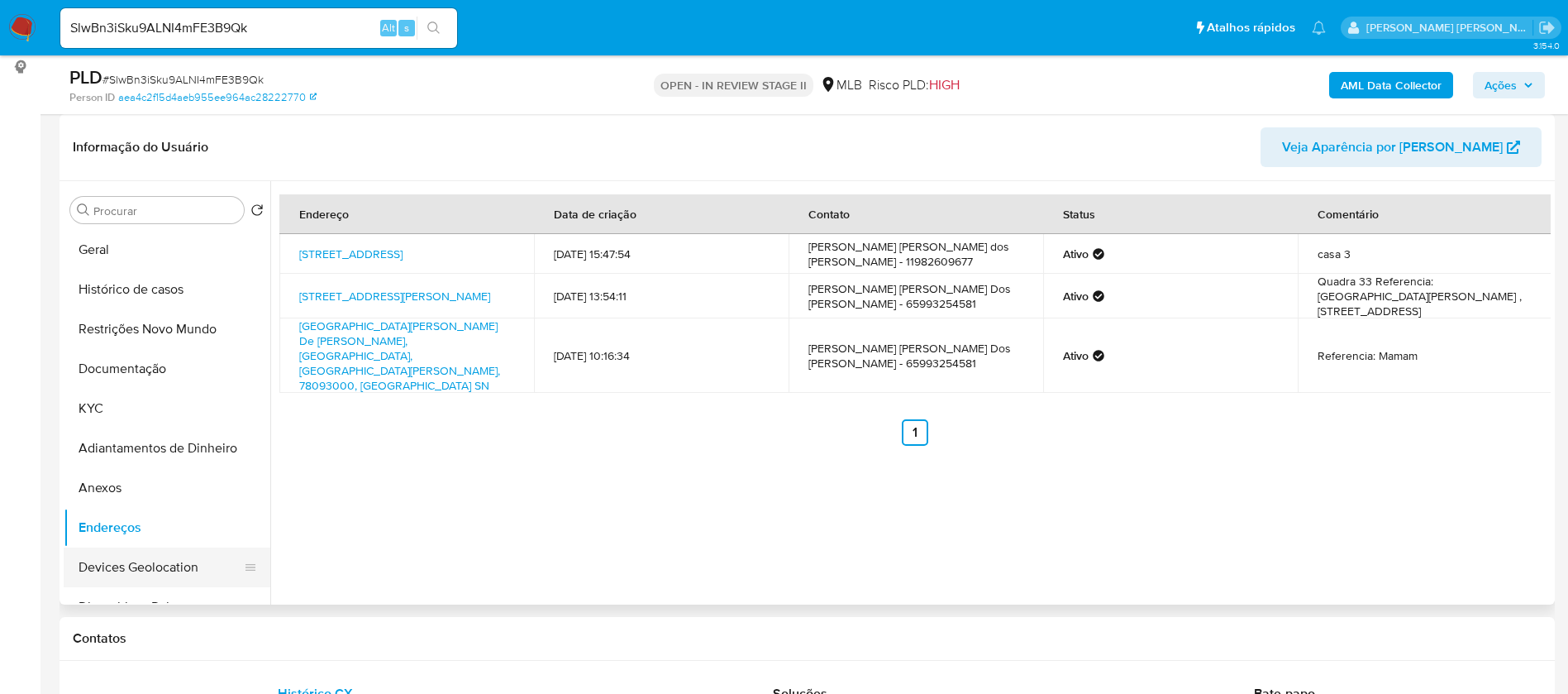
click at [172, 569] on button "Devices Geolocation" at bounding box center [160, 567] width 194 height 39
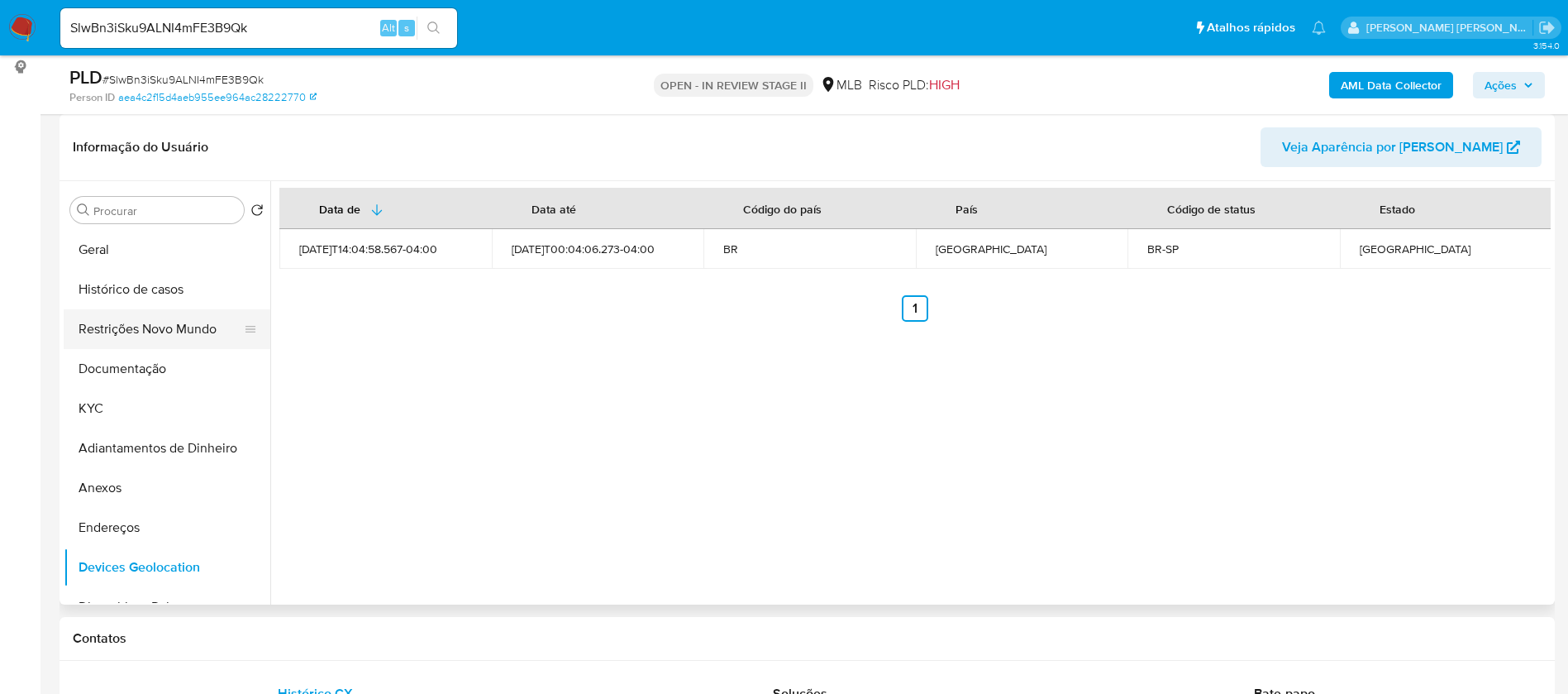
click at [137, 333] on button "Restrições Novo Mundo" at bounding box center [160, 329] width 194 height 39
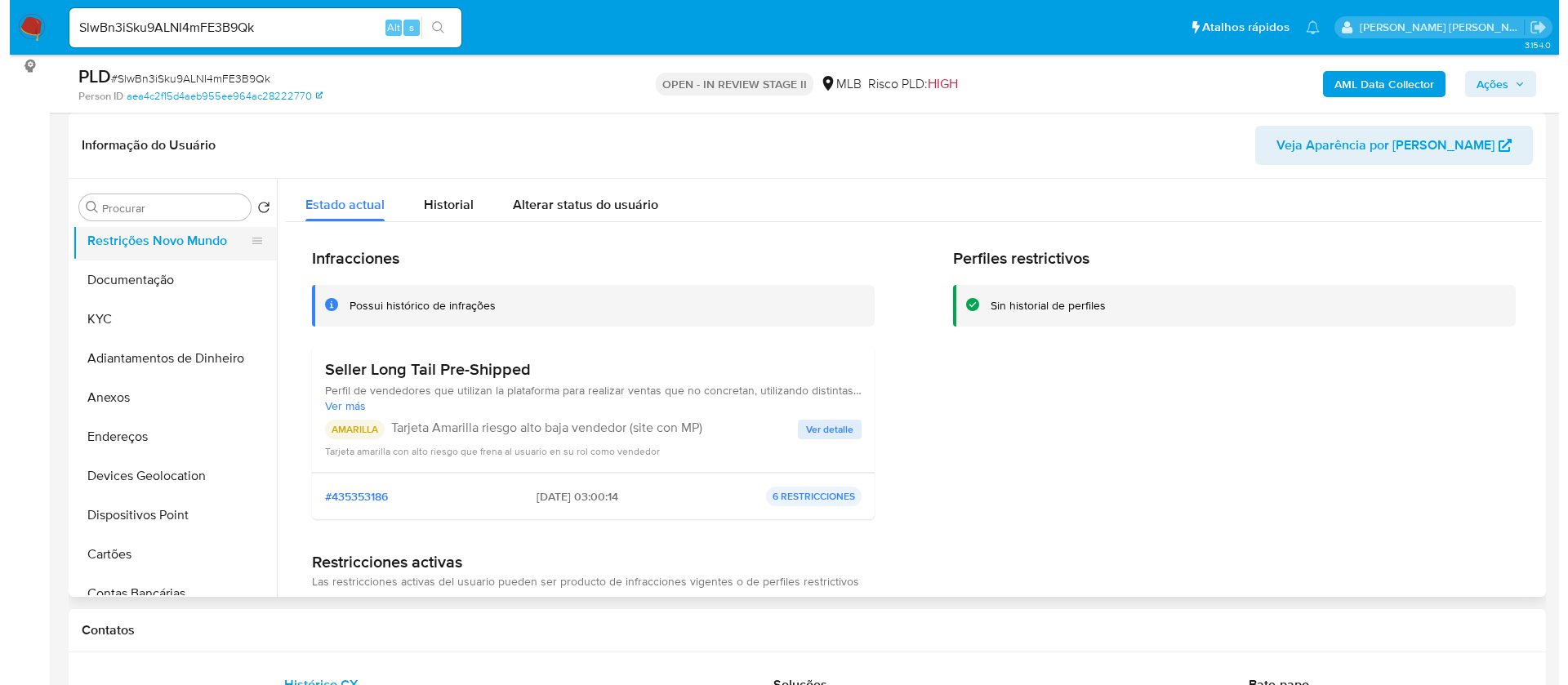
scroll to position [122, 0]
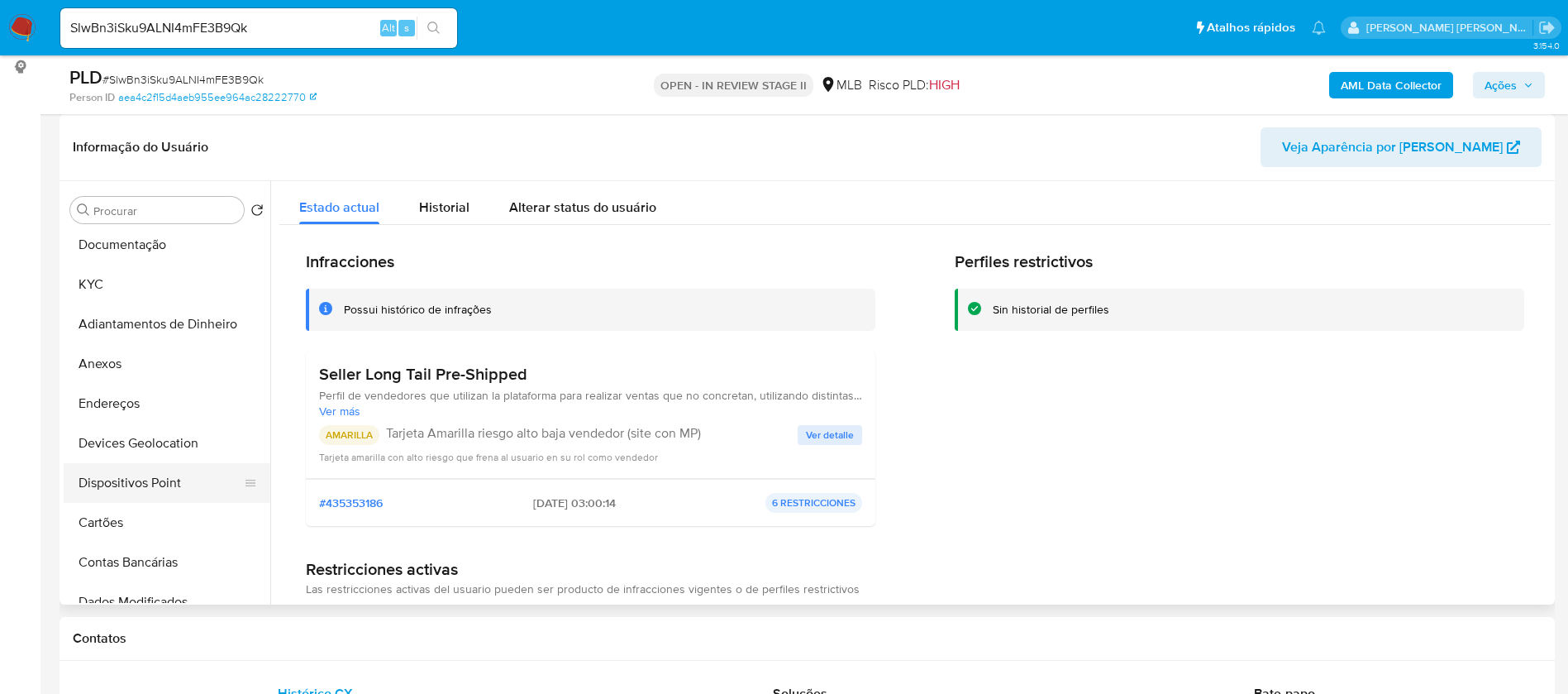
click at [153, 477] on button "Dispositivos Point" at bounding box center [160, 482] width 194 height 39
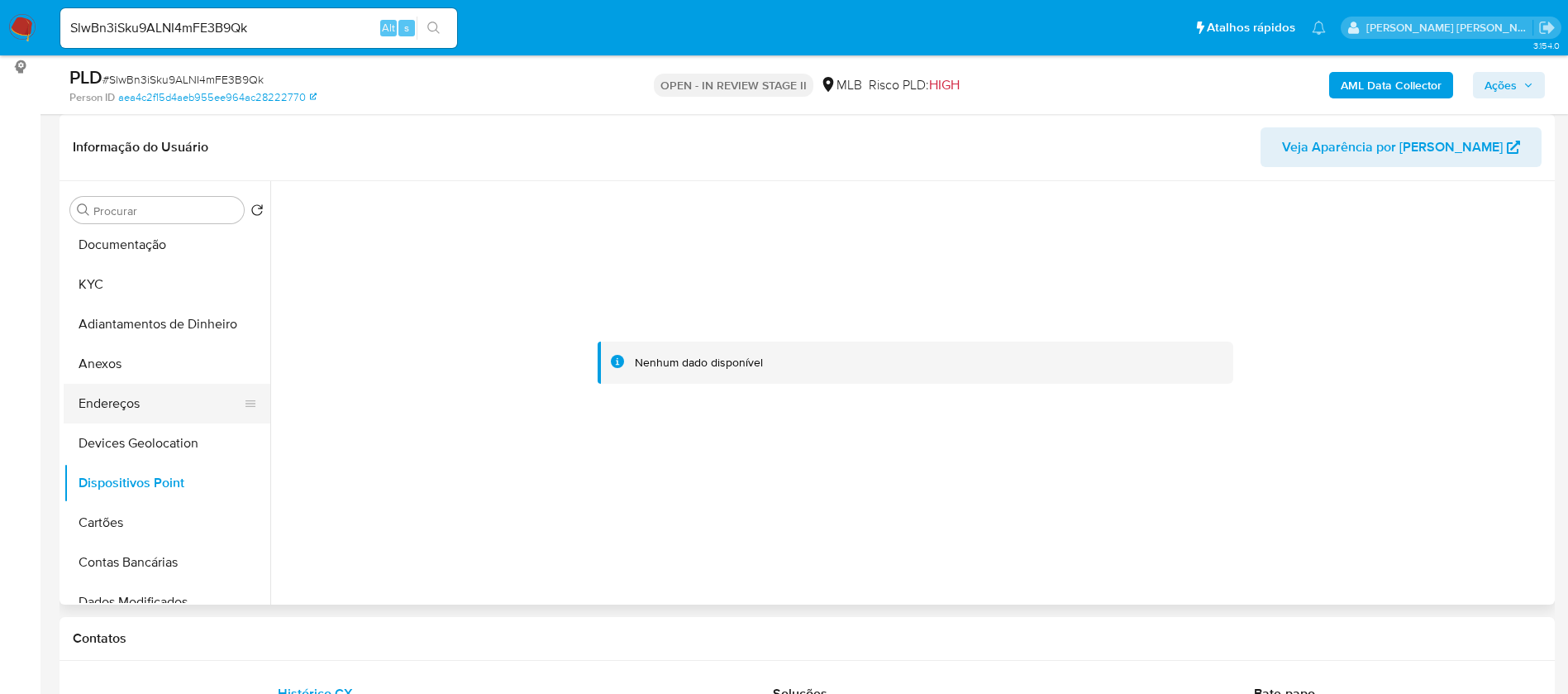
click at [121, 410] on button "Endereços" at bounding box center [160, 403] width 194 height 39
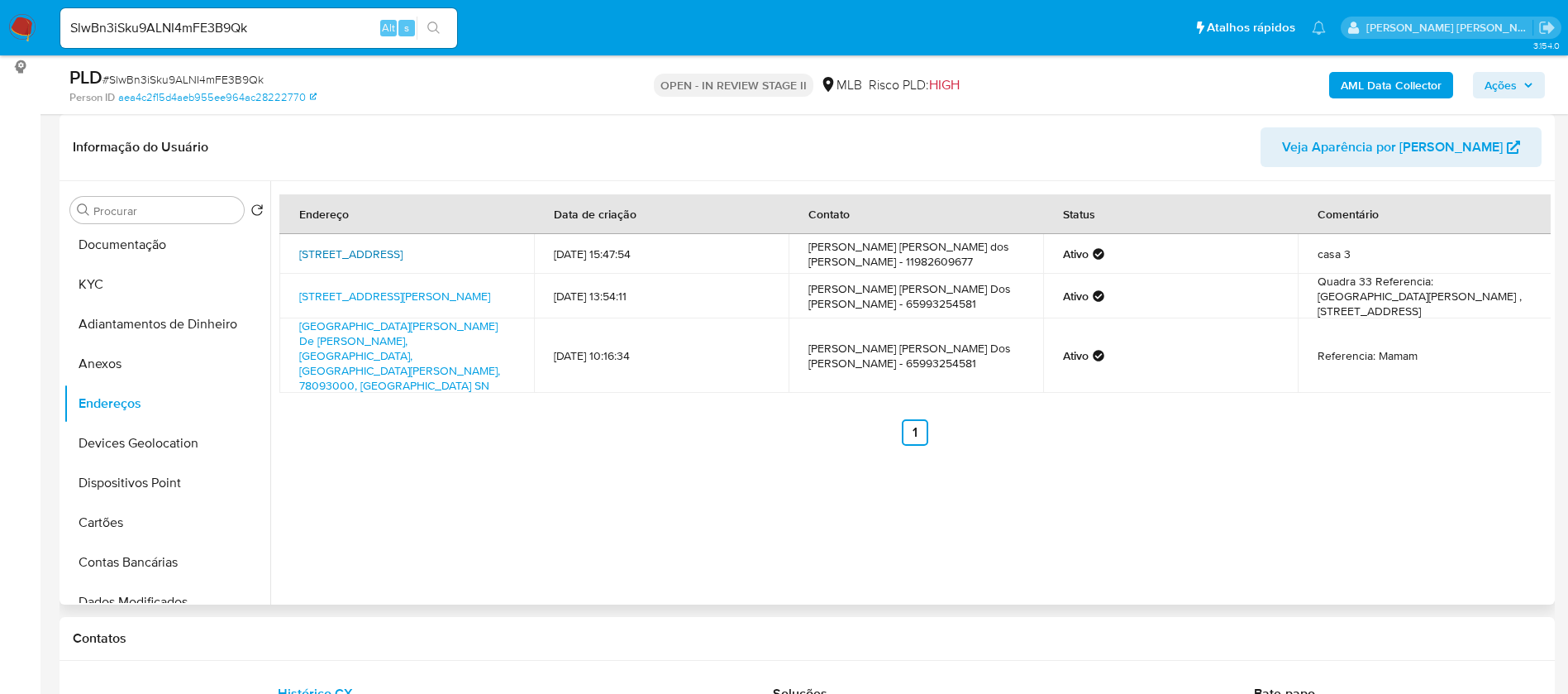
click at [374, 246] on link "Rua Dos Eucaliptos 113, Guarulhos, São Paulo, 07145500, Brasil 113" at bounding box center [351, 254] width 103 height 16
click at [142, 246] on button "Documentação" at bounding box center [160, 244] width 194 height 39
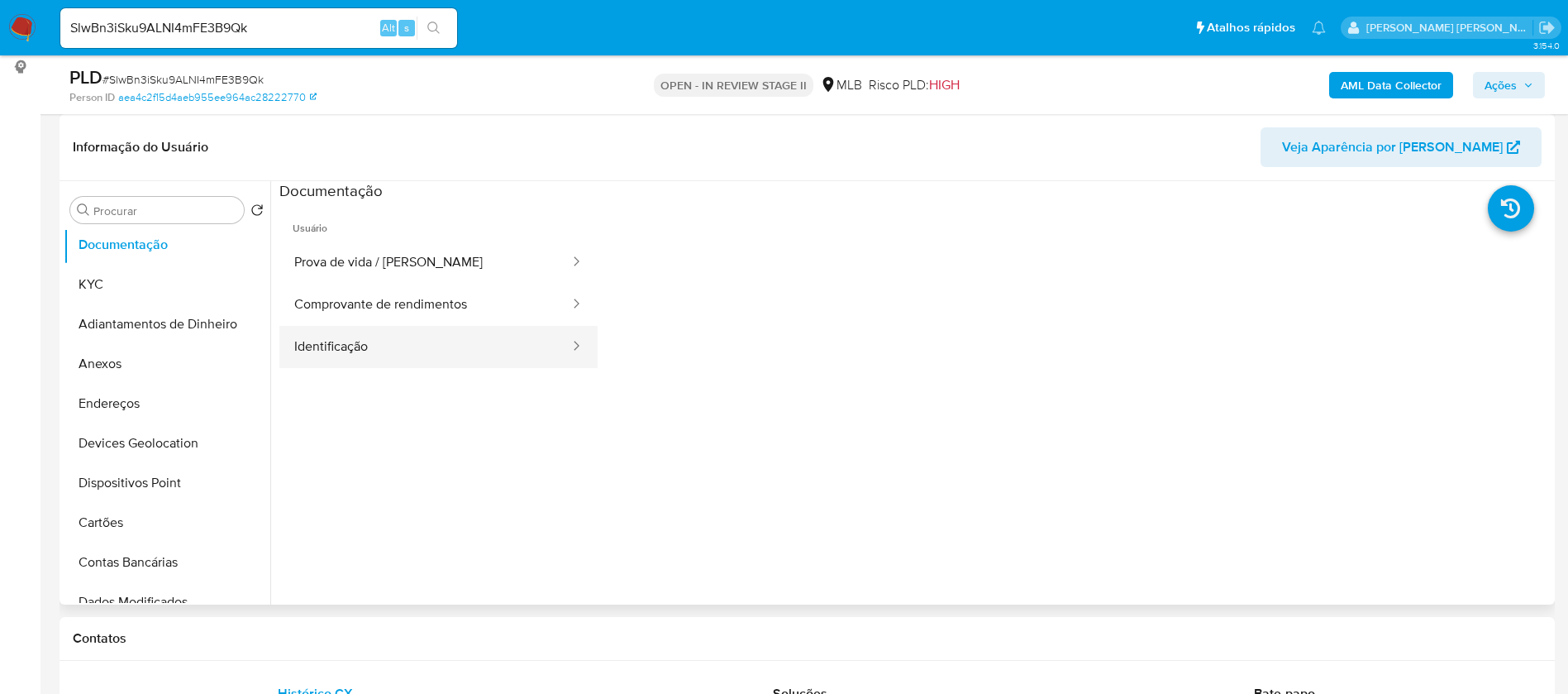
click at [404, 358] on button "Identificação" at bounding box center [425, 347] width 292 height 42
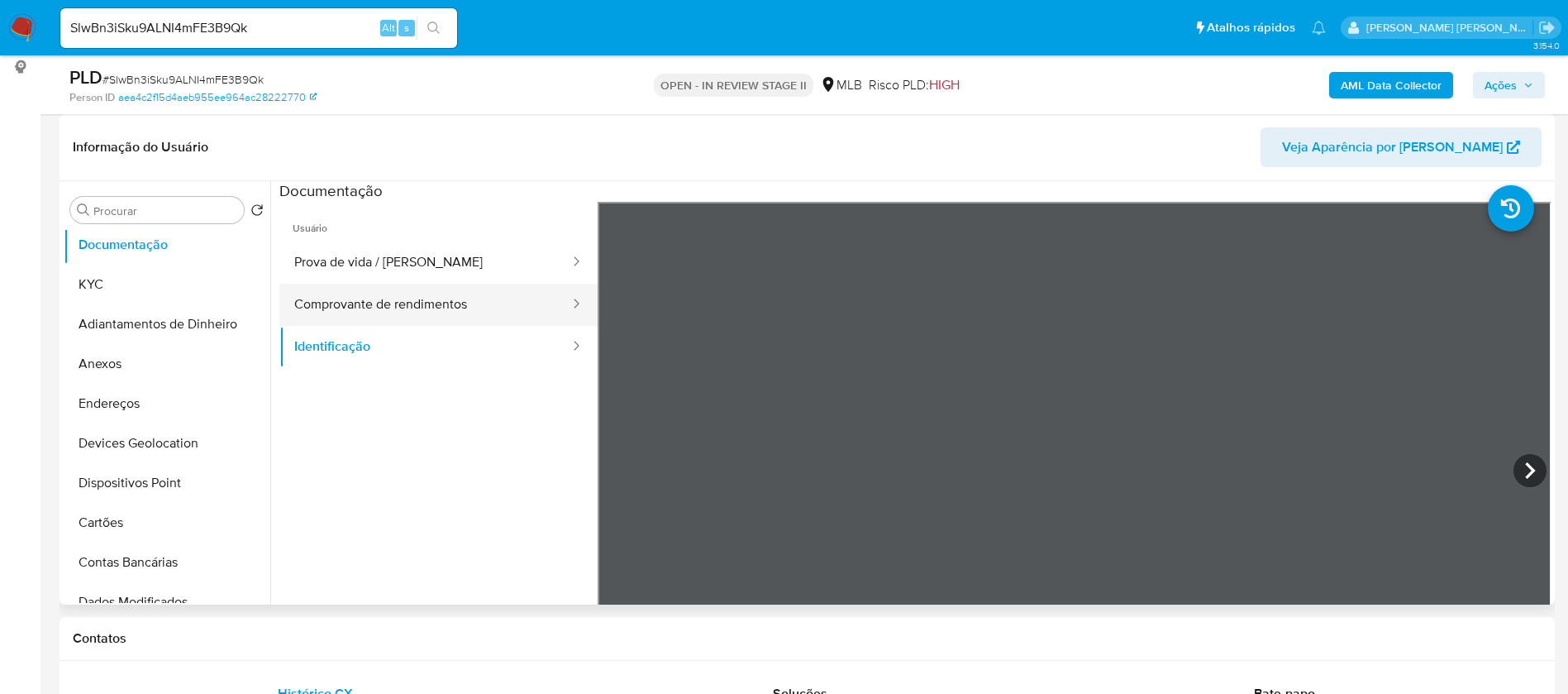
click at [430, 296] on button "Comprovante de rendimentos" at bounding box center [425, 304] width 292 height 42
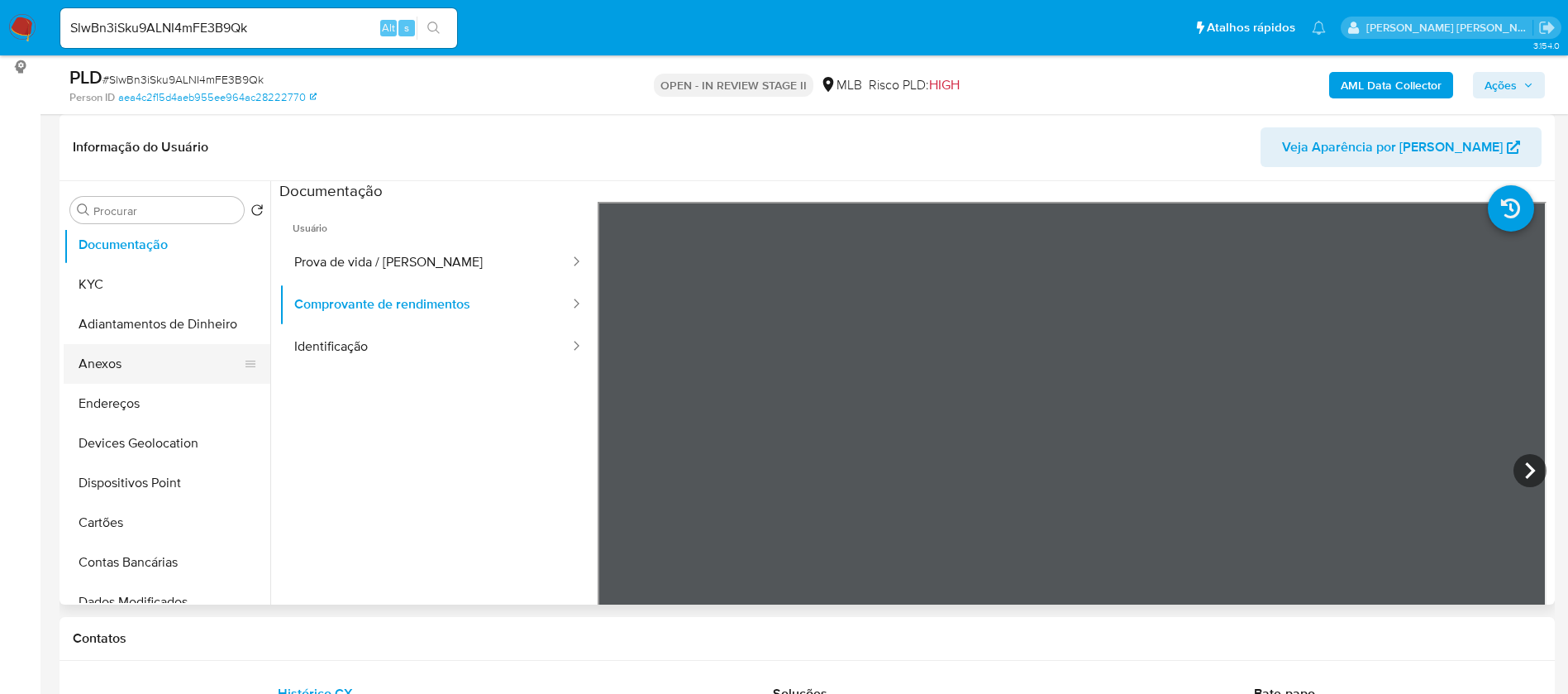
click at [134, 366] on button "Anexos" at bounding box center [160, 364] width 194 height 39
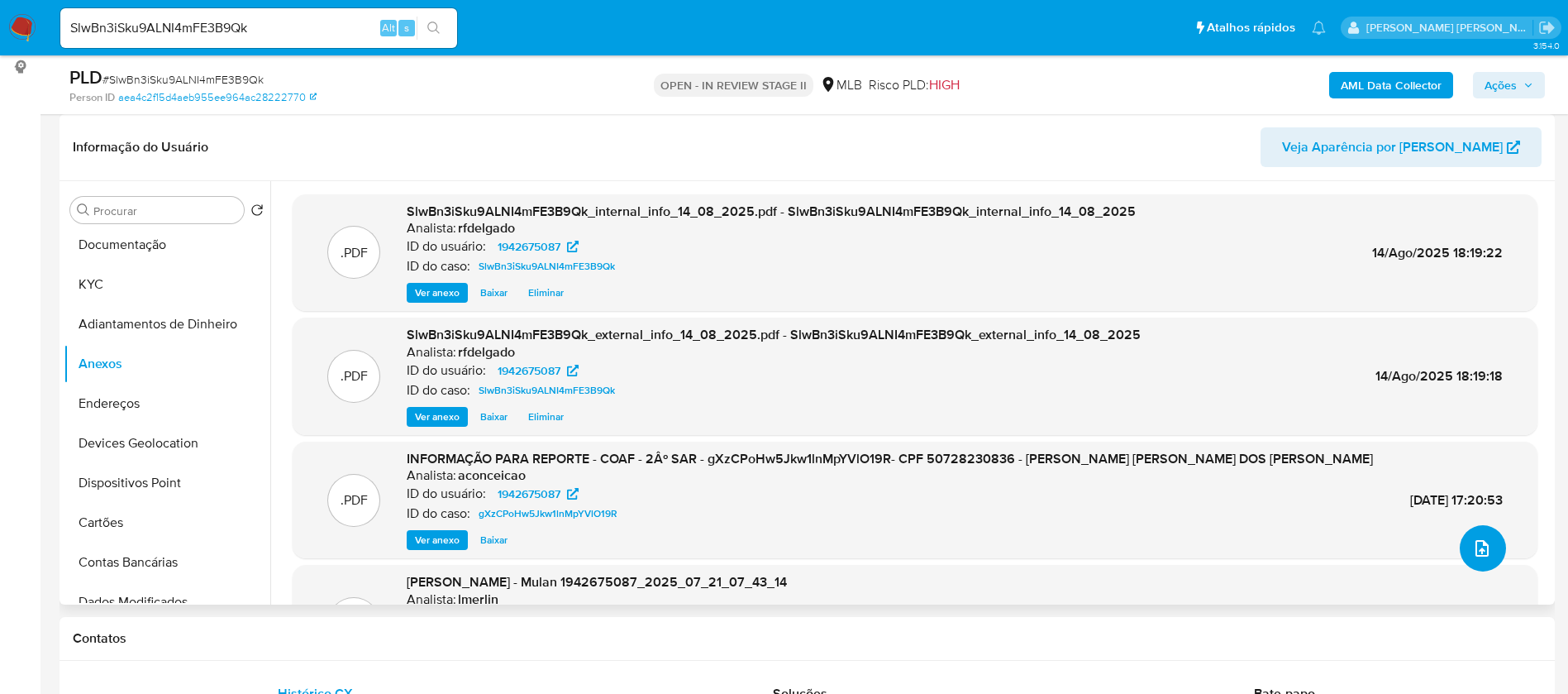
click at [1482, 546] on icon "upload-file" at bounding box center [1482, 547] width 13 height 16
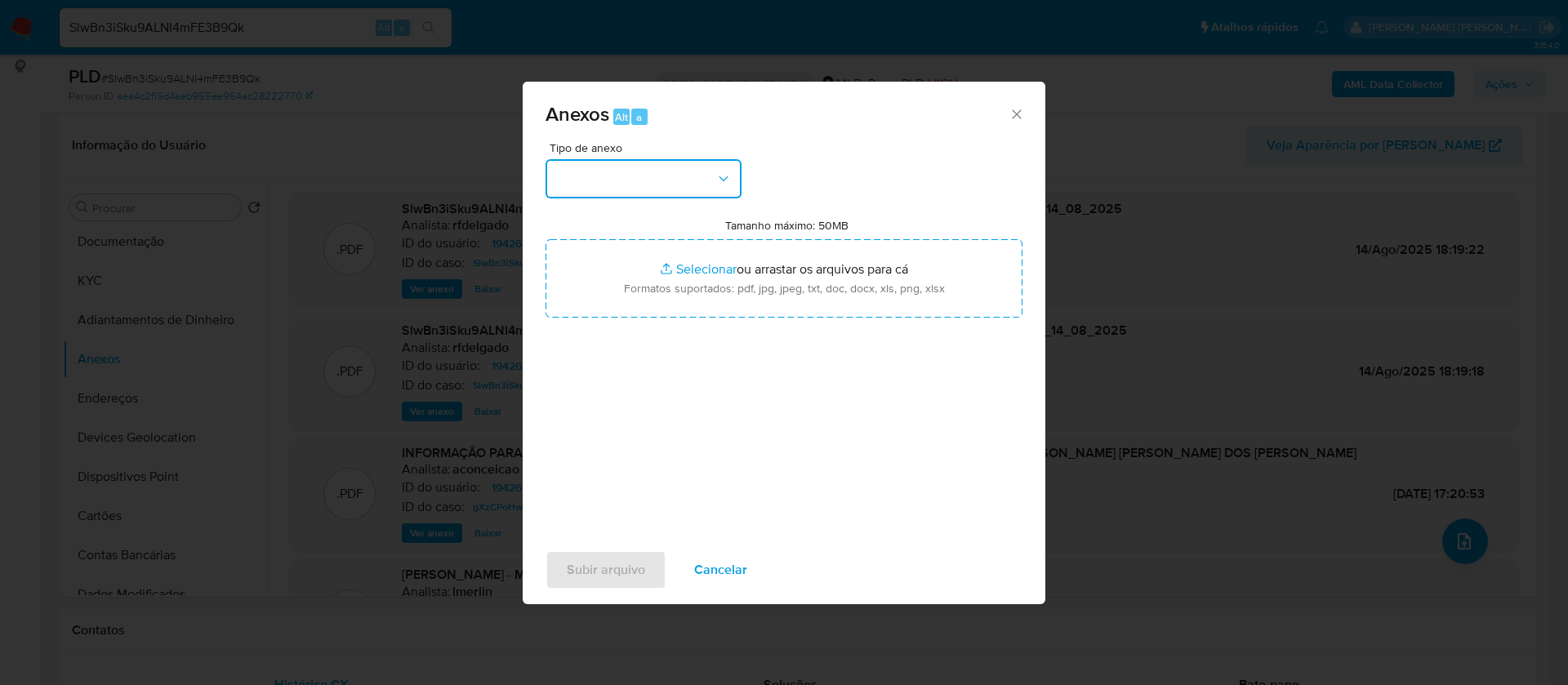
click at [707, 166] on button "button" at bounding box center [643, 179] width 196 height 39
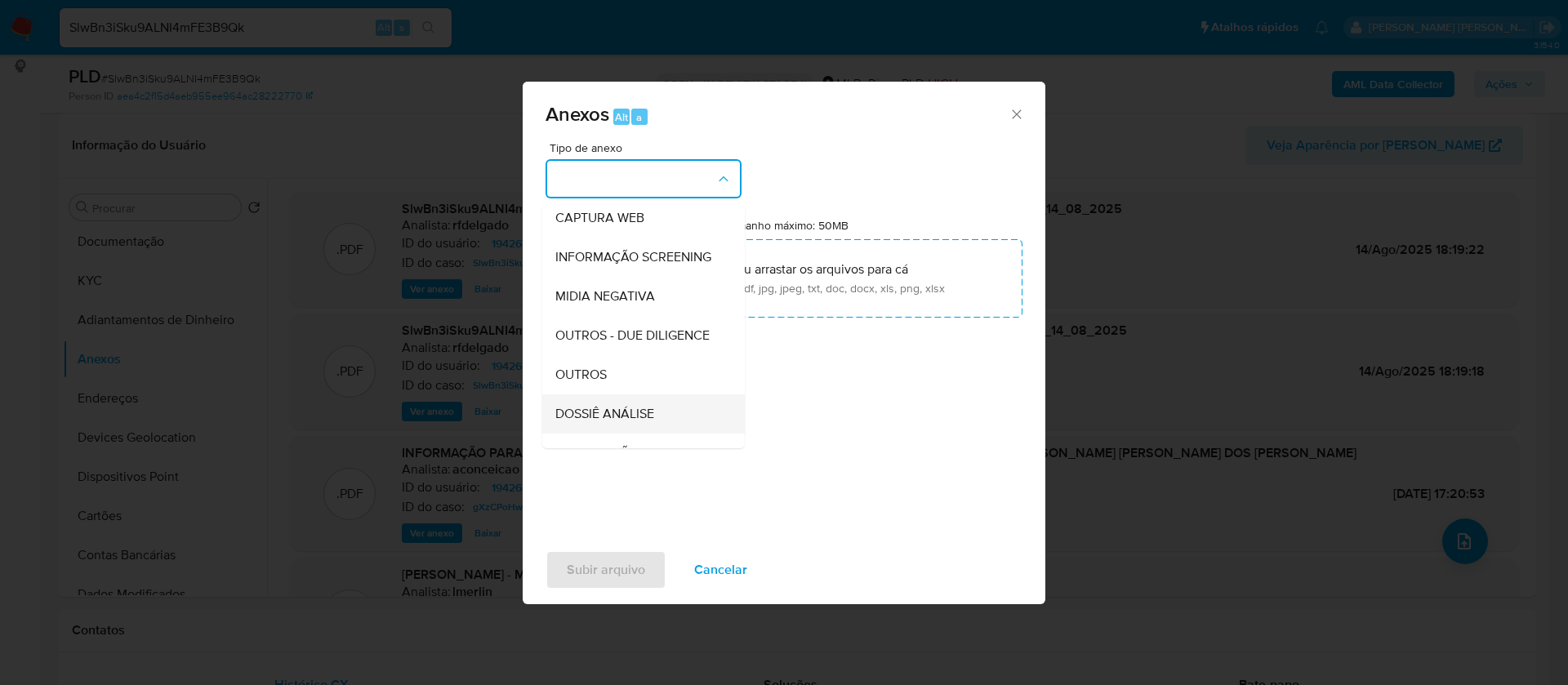
click at [638, 431] on div "DOSSIÊ ANÁLISE" at bounding box center [639, 414] width 167 height 39
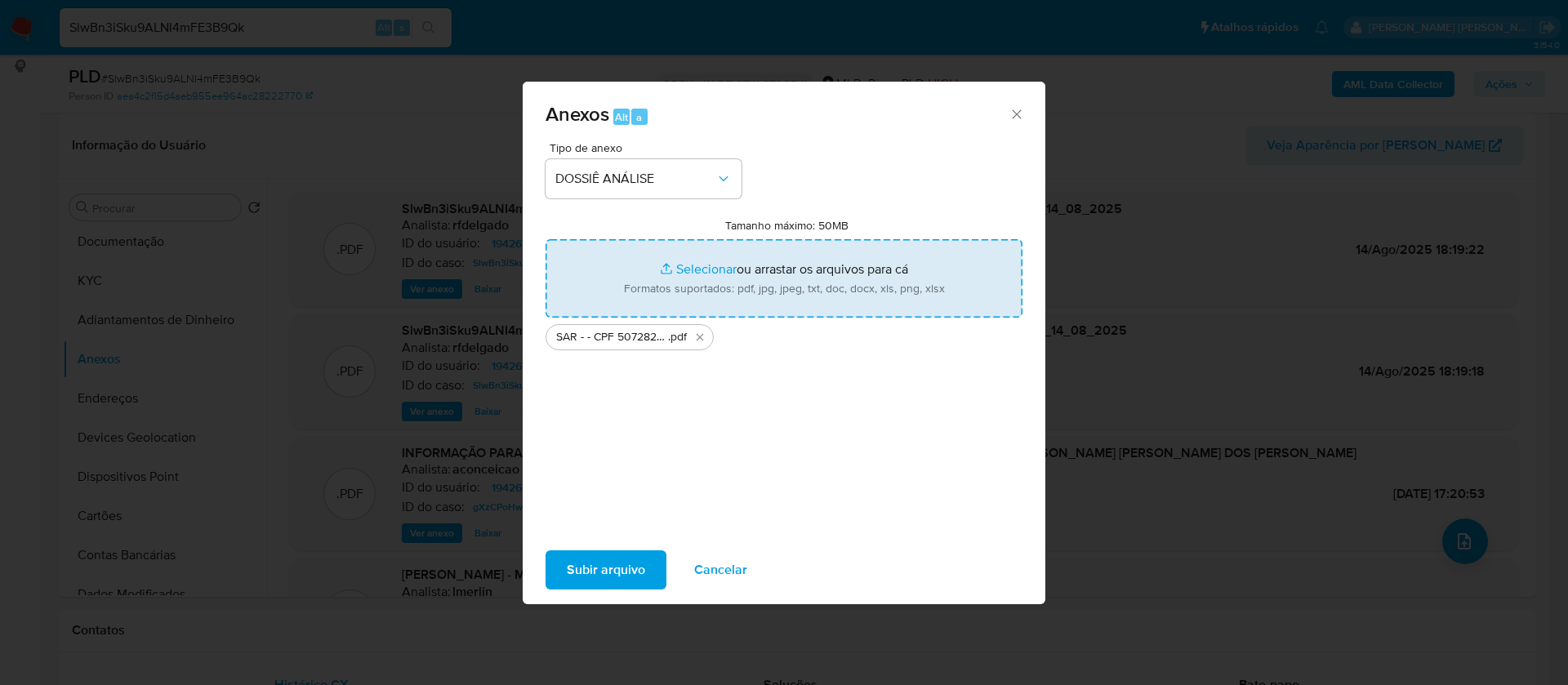
type input "C:\fakepath\Mulan 1942675087_2025_08_13_16_14_59 (1).xlsx"
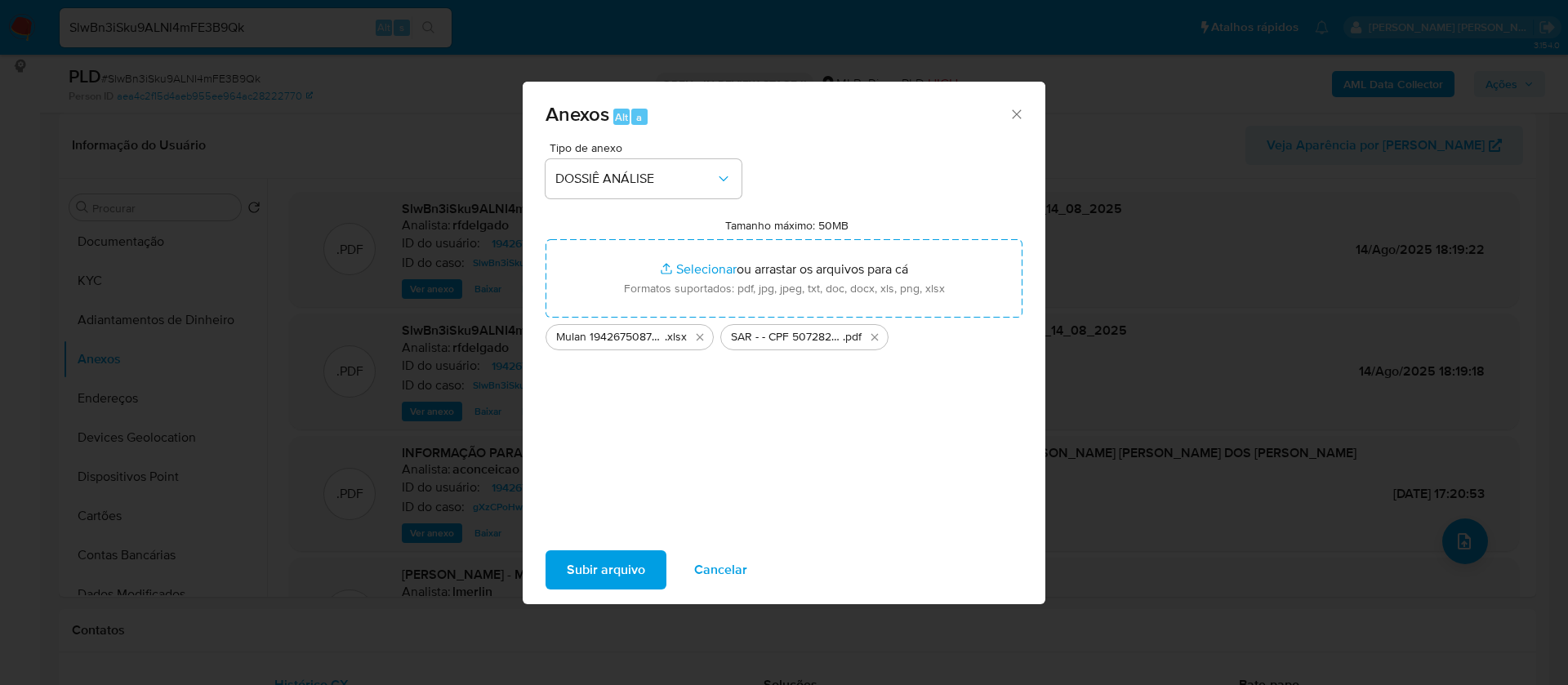
click at [628, 552] on span "Subir arquivo" at bounding box center [605, 570] width 78 height 36
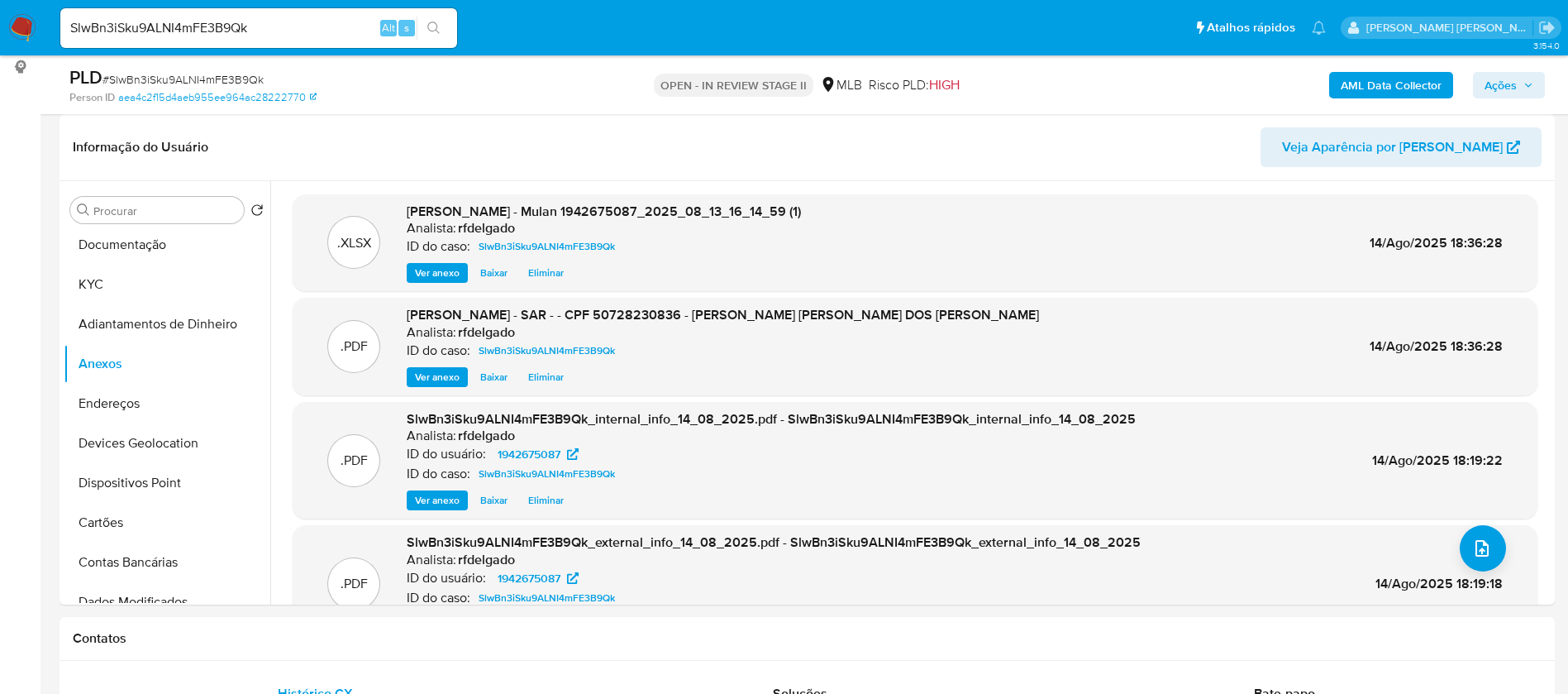
click at [1519, 79] on span "Ações" at bounding box center [1509, 85] width 49 height 23
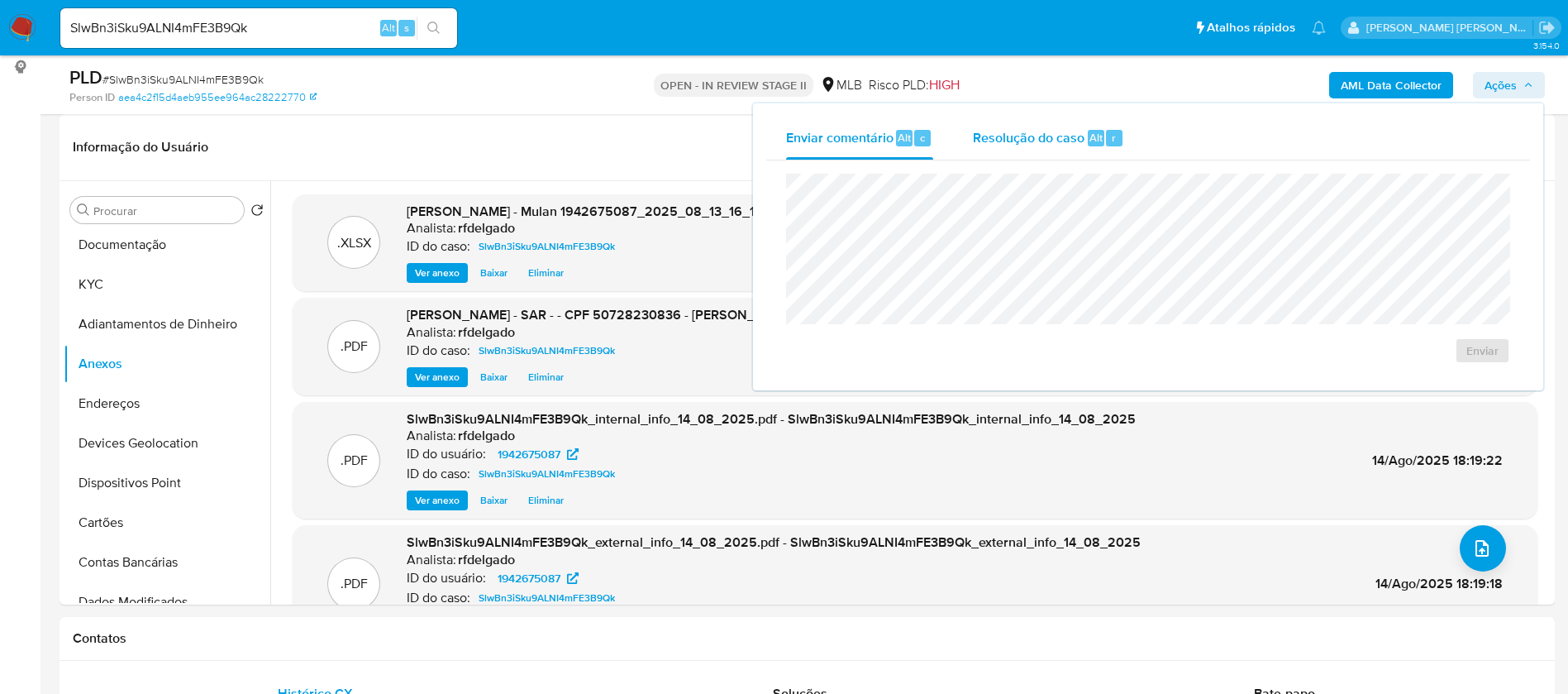
click at [1035, 141] on span "Resolução do caso" at bounding box center [1029, 137] width 112 height 19
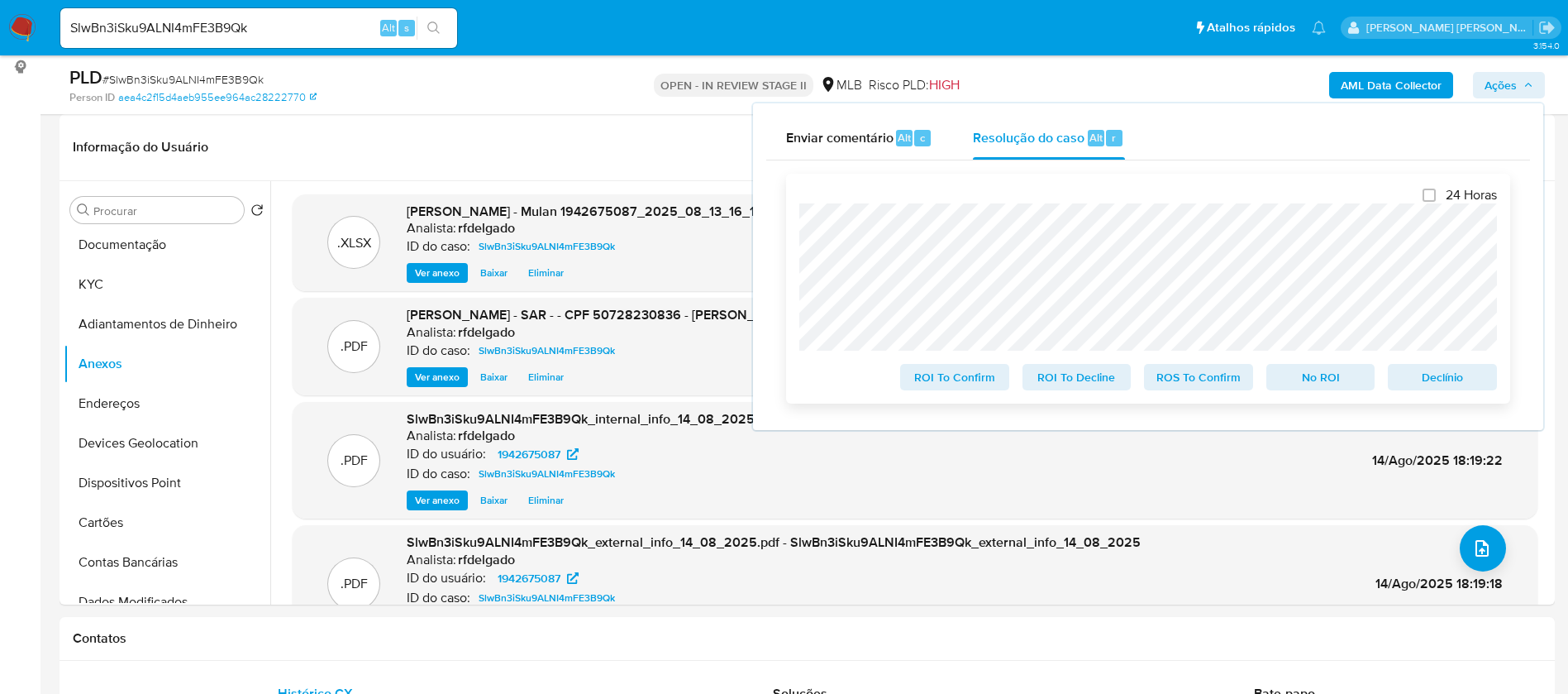
click at [1418, 373] on span "Declínio" at bounding box center [1443, 376] width 86 height 23
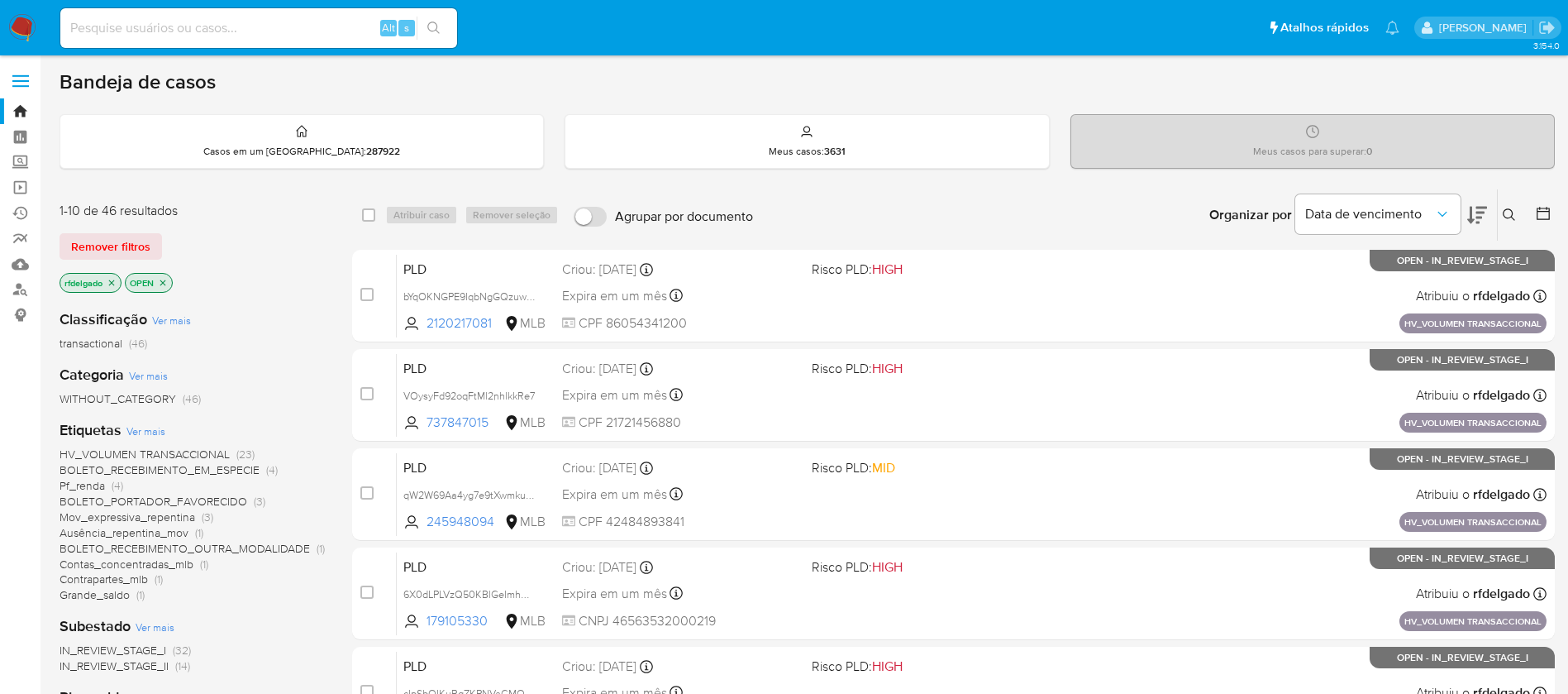
click at [1478, 208] on icon at bounding box center [1477, 215] width 20 height 17
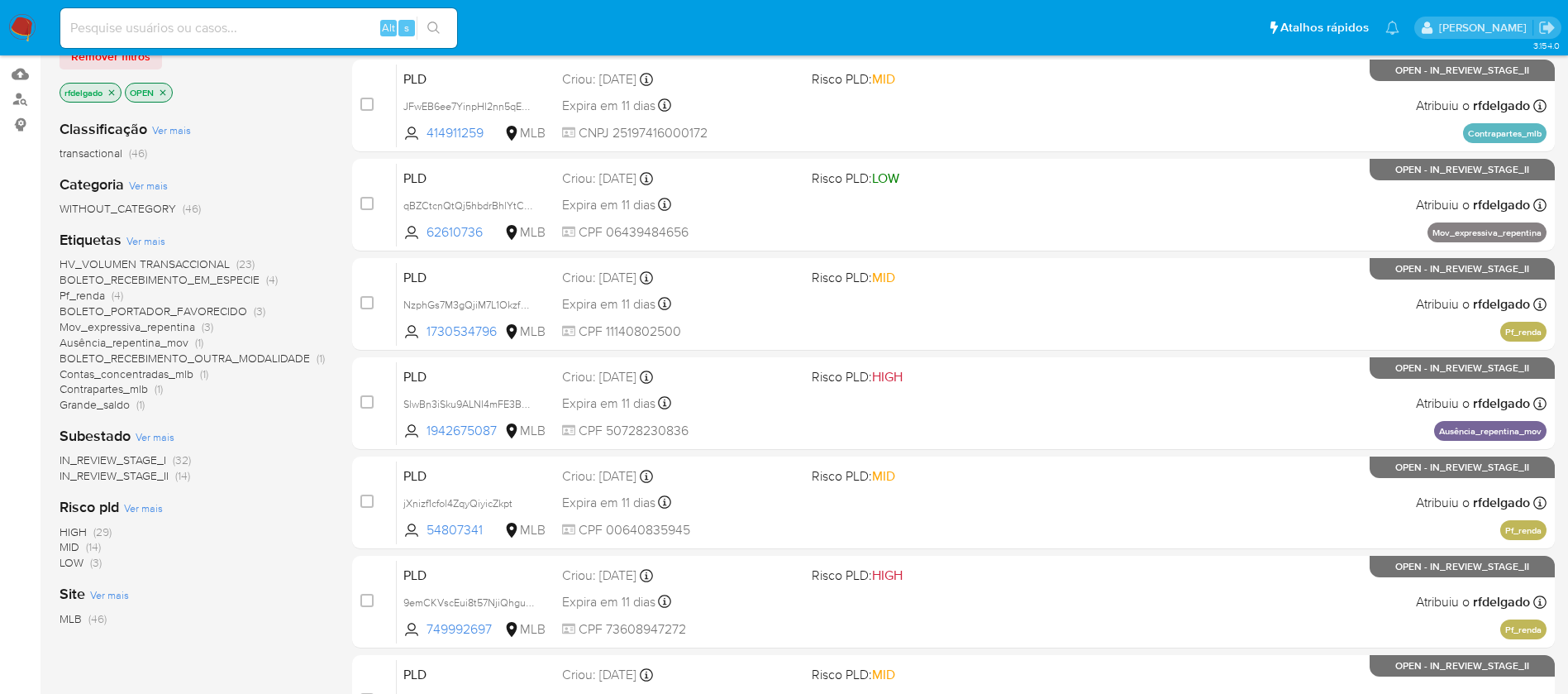
scroll to position [248, 0]
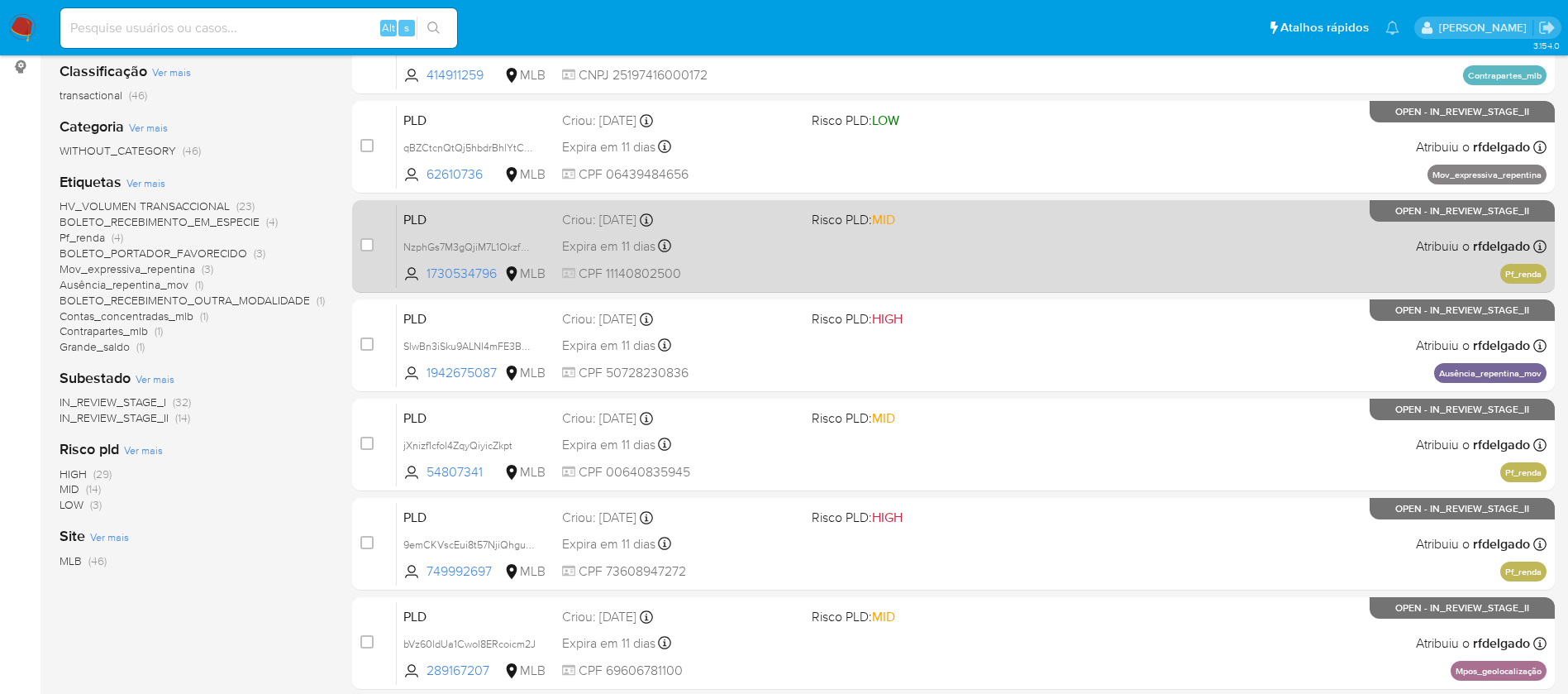
click at [1187, 256] on div "PLD NzphGs7M3gQjiM7L1OkzfWaq 1730534796 MLB Risco PLD: MID Criou: [DATE] Criou:…" at bounding box center [971, 246] width 1150 height 84
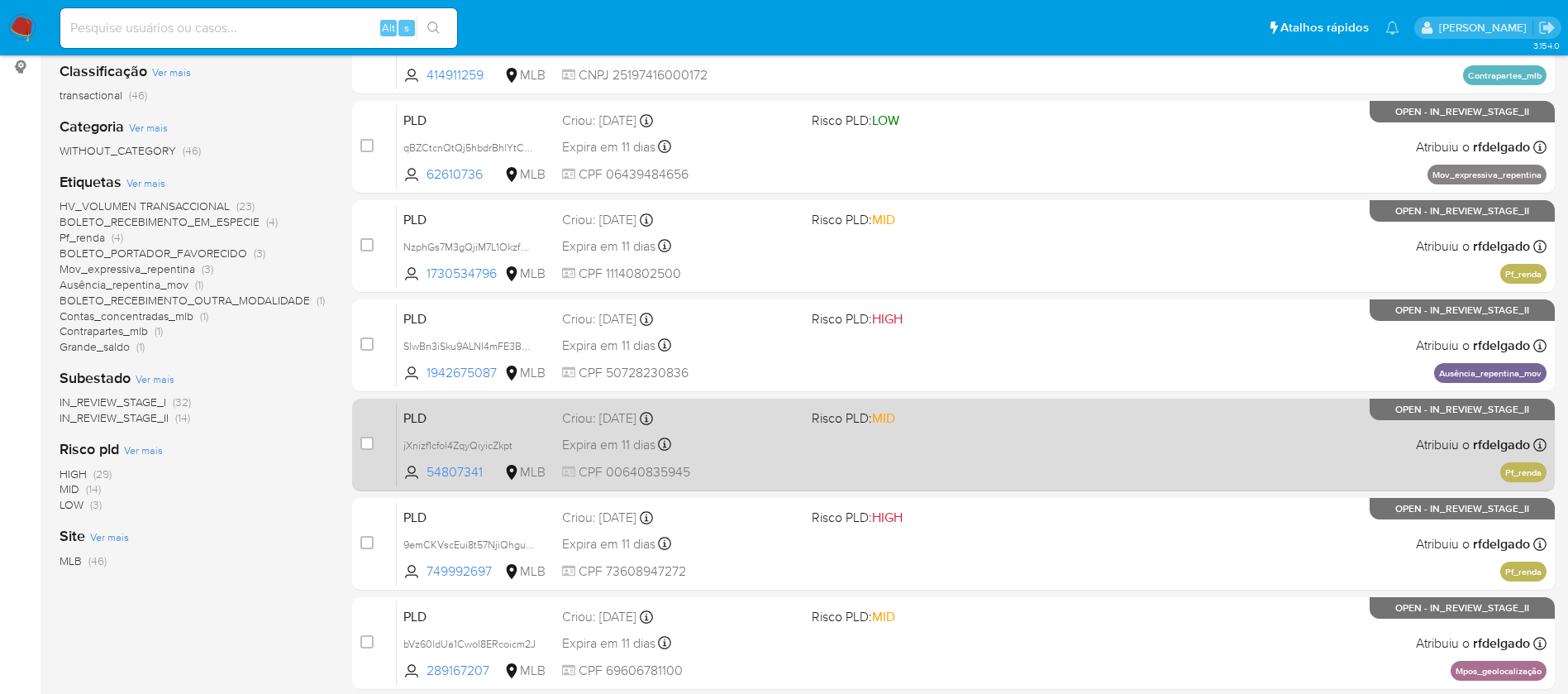
click at [1142, 434] on div "PLD jXnizf1cfol4ZqyQiyicZkpt 54807341 MLB Risco PLD: MID Criou: [DATE] Criou: […" at bounding box center [971, 445] width 1150 height 84
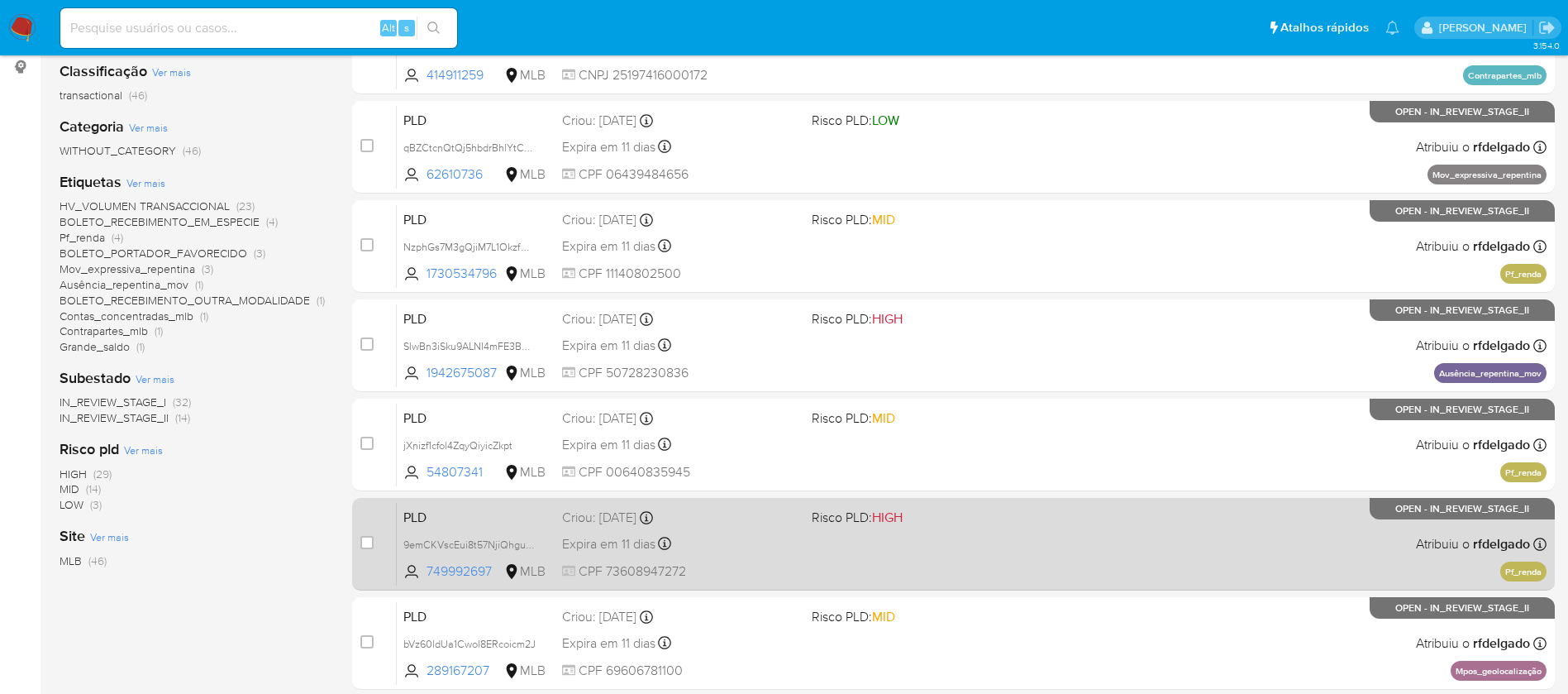
click at [1215, 563] on div "PLD 9emCKVscEui8t57NjiQhguVG 749992697 MLB Risco PLD: HIGH Criou: [DATE] Criou:…" at bounding box center [971, 544] width 1150 height 84
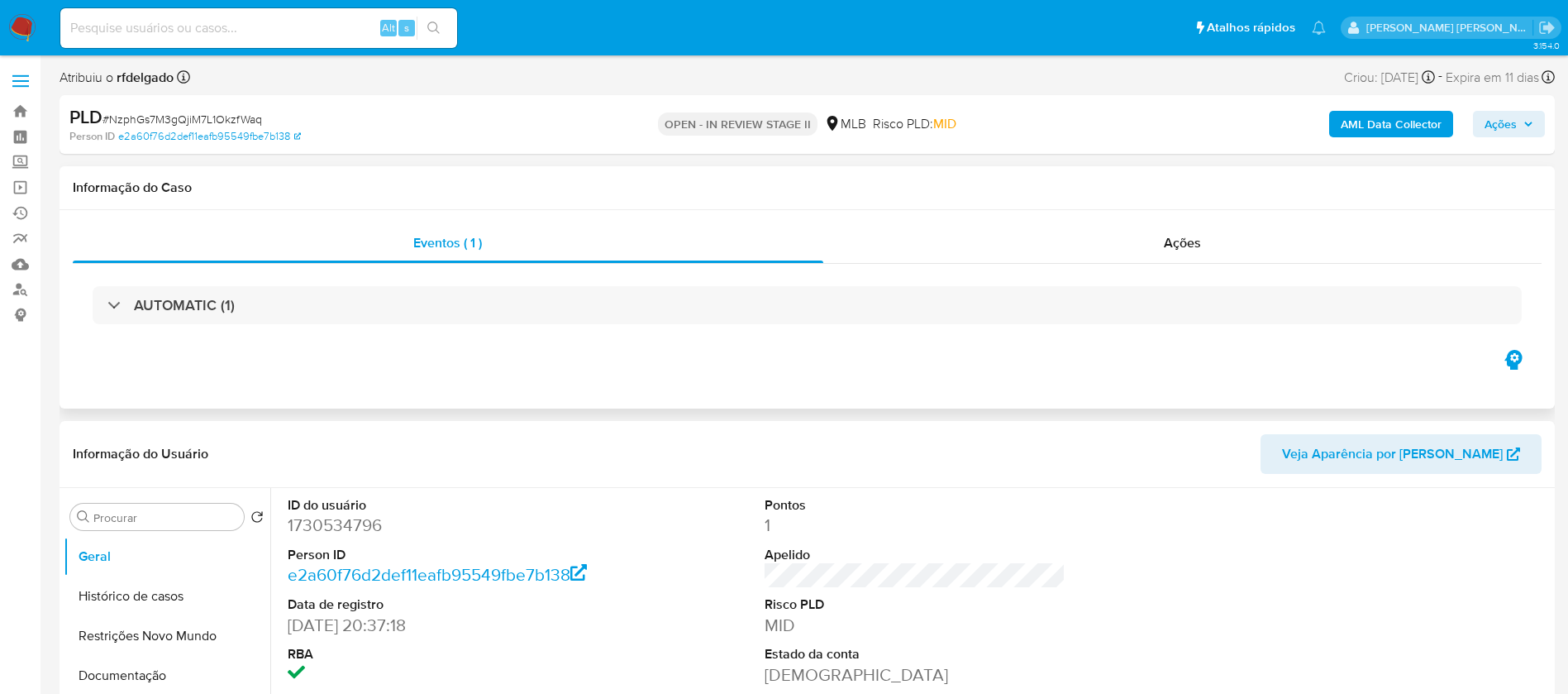
select select "10"
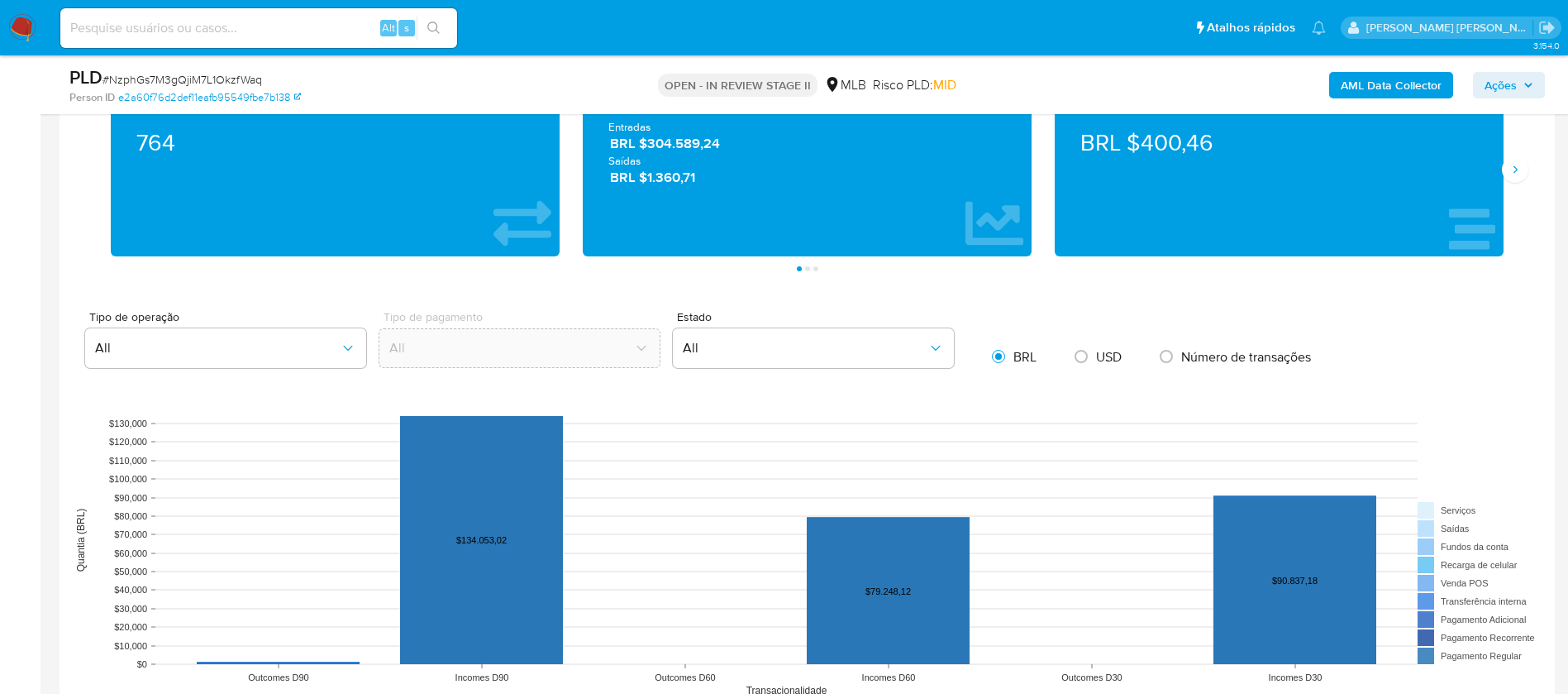
scroll to position [1364, 0]
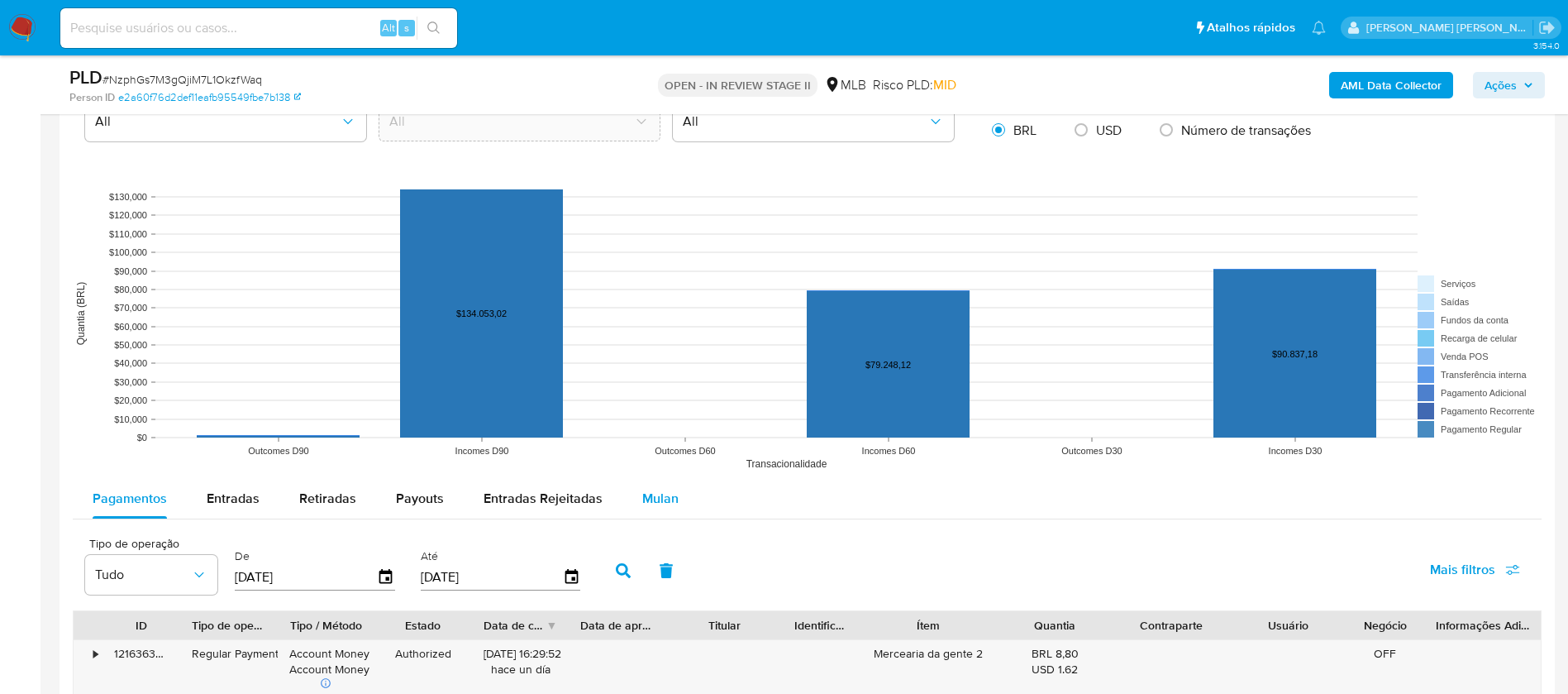
click at [656, 495] on span "Mulan" at bounding box center [661, 498] width 37 height 19
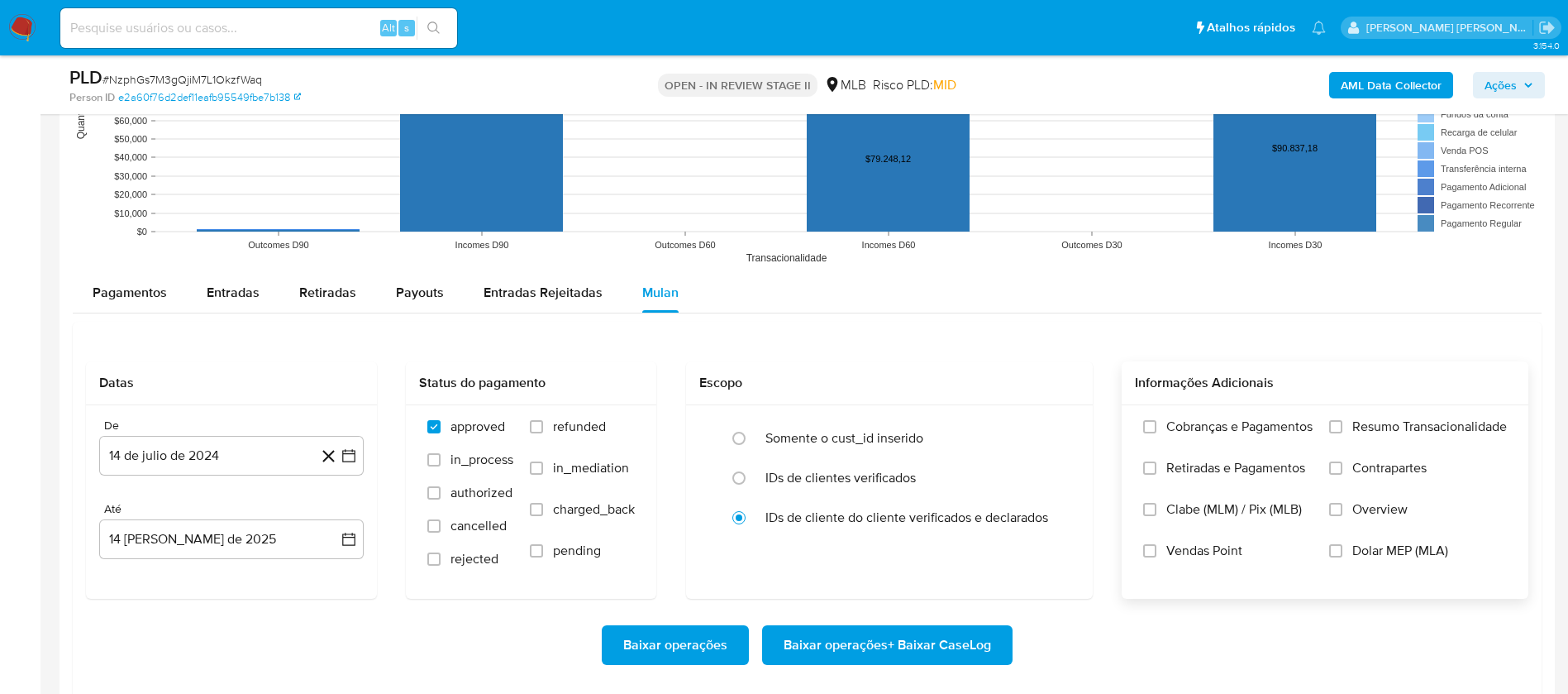
scroll to position [1613, 0]
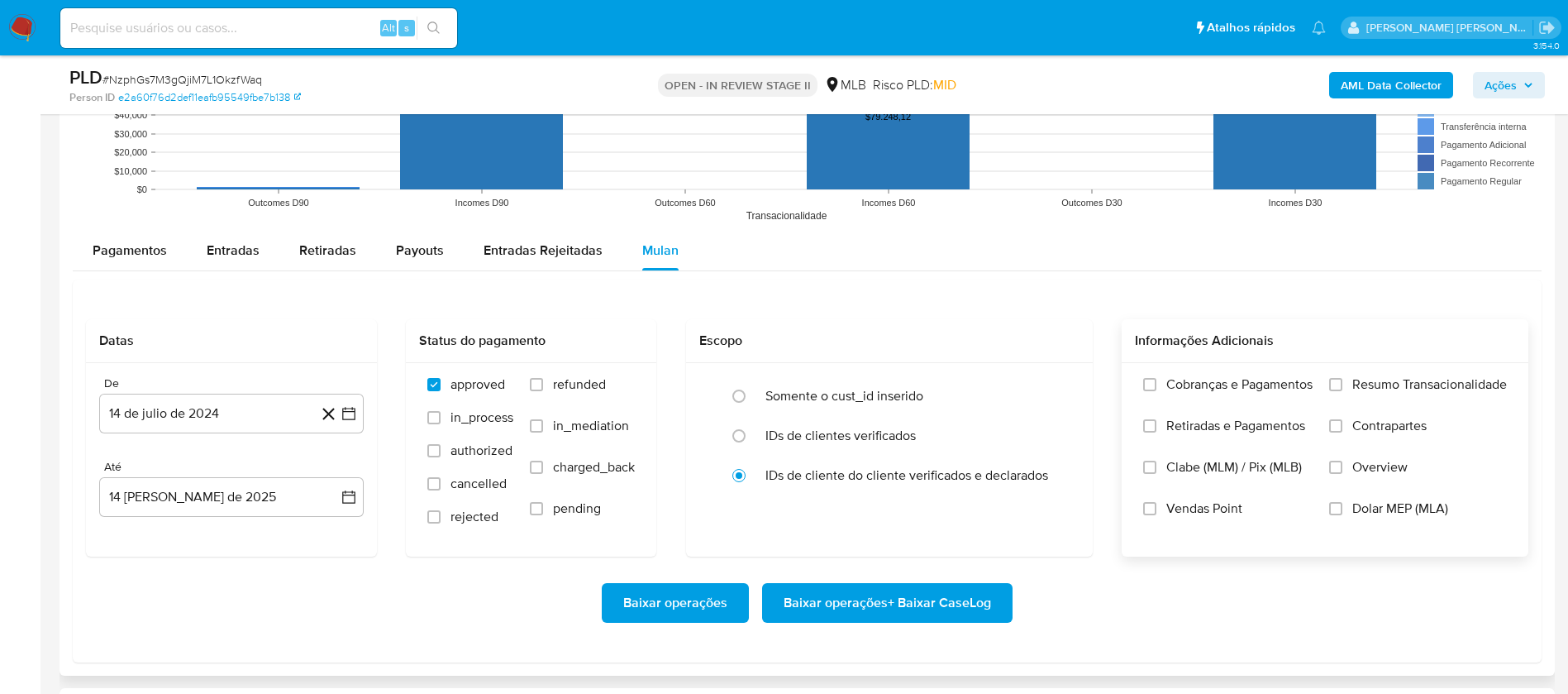
click at [1441, 376] on span "Resumo Transacionalidade" at bounding box center [1430, 384] width 154 height 16
click at [1343, 378] on input "Resumo Transacionalidade" at bounding box center [1335, 384] width 13 height 13
click at [1198, 512] on span "Vendas Point" at bounding box center [1204, 508] width 76 height 16
click at [1157, 512] on input "Vendas Point" at bounding box center [1149, 508] width 13 height 13
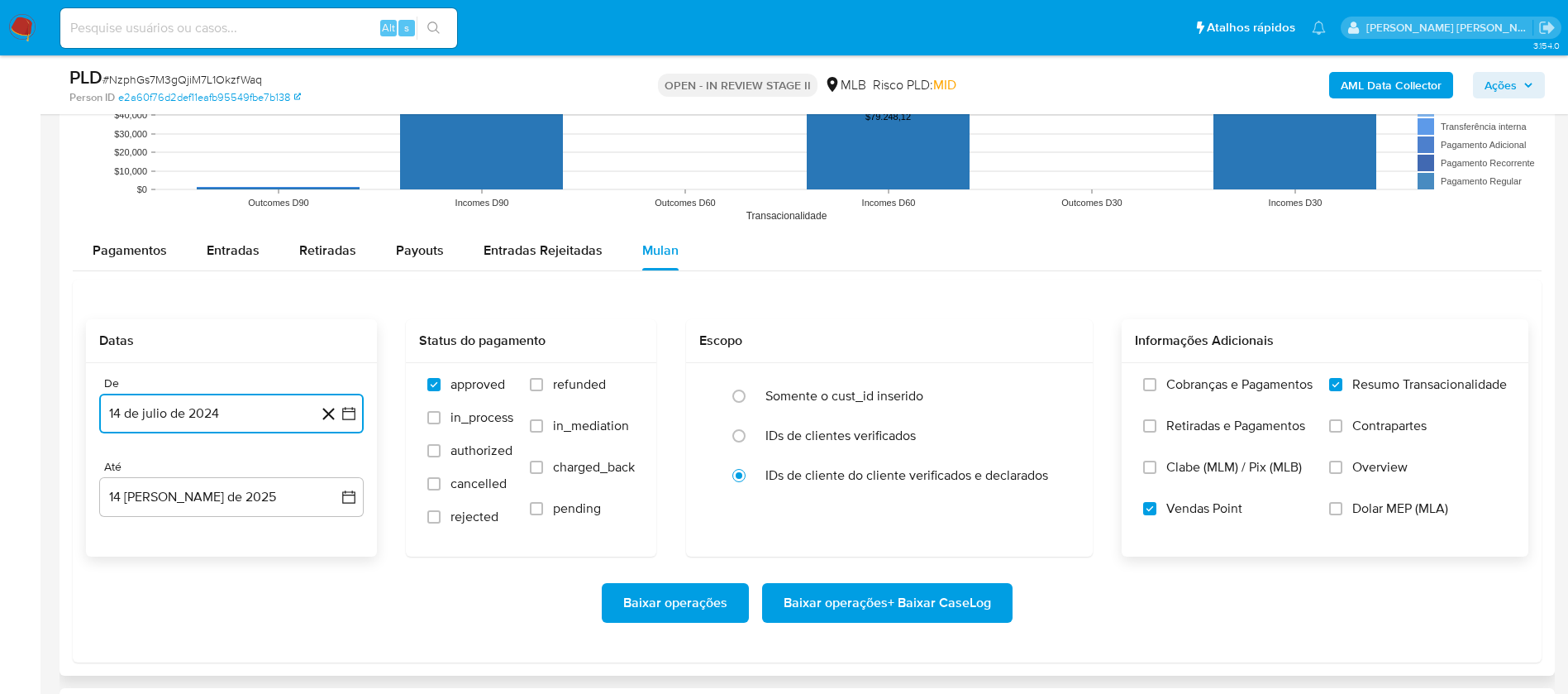
click at [253, 408] on button "14 de julio de 2024" at bounding box center [231, 413] width 265 height 39
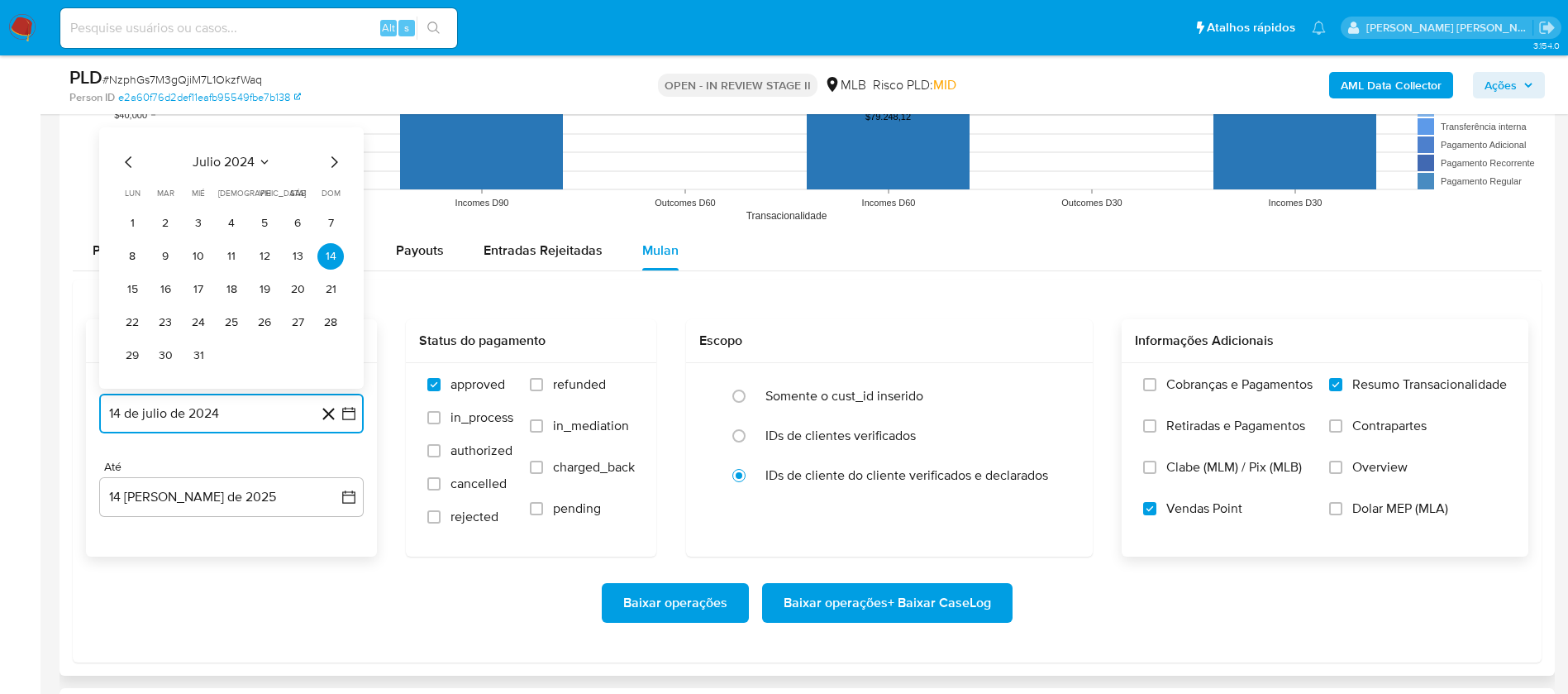
click at [228, 160] on span "julio 2024" at bounding box center [224, 161] width 62 height 16
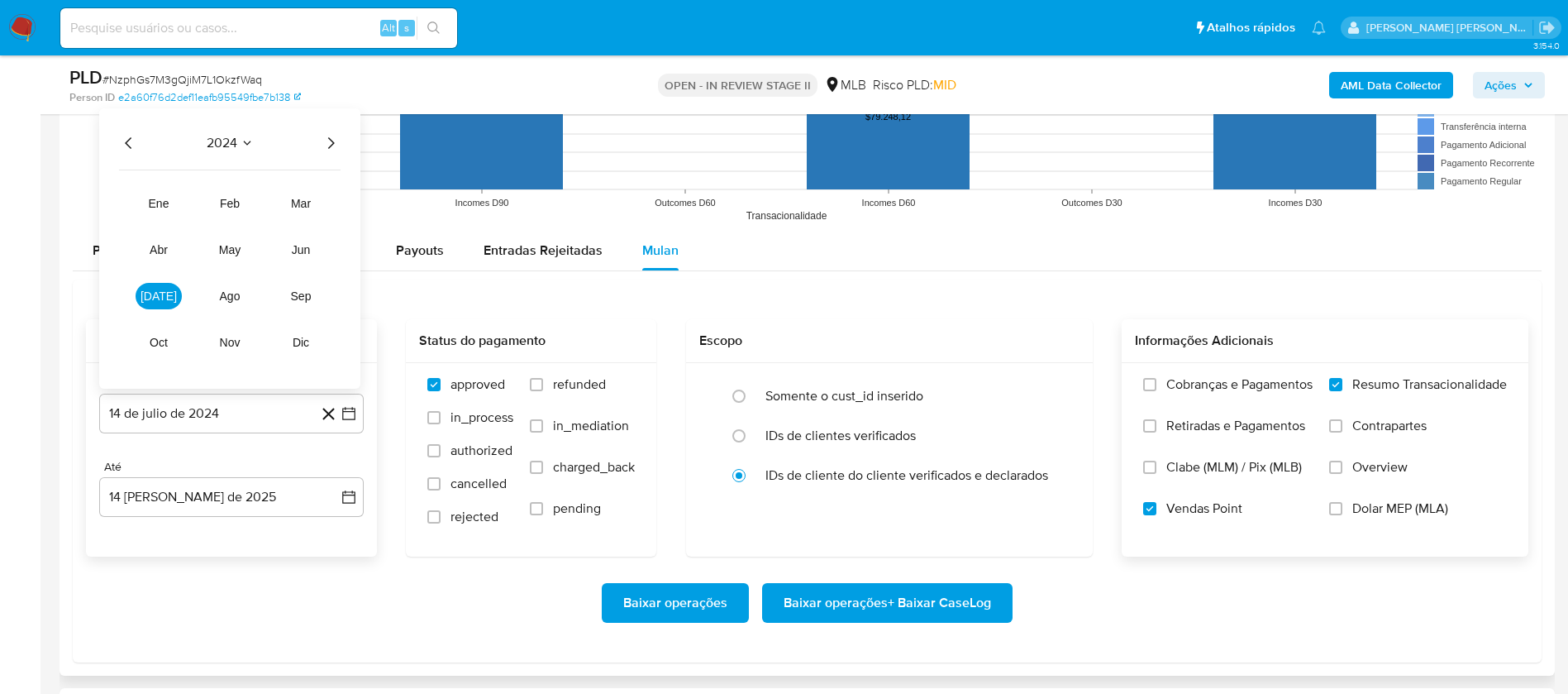
click at [326, 141] on icon "Año siguiente" at bounding box center [330, 143] width 20 height 20
click at [308, 248] on span "jun" at bounding box center [301, 249] width 19 height 13
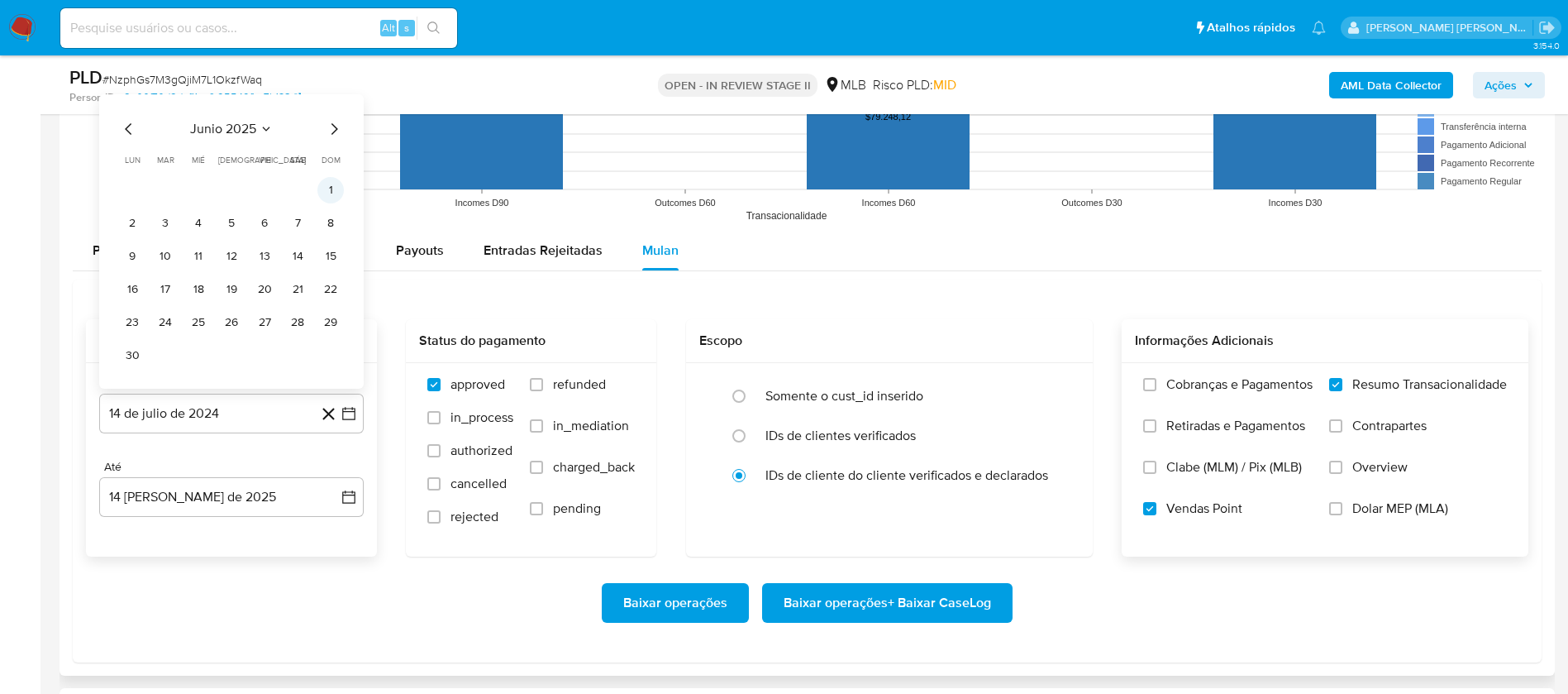
click at [329, 179] on button "1" at bounding box center [330, 190] width 26 height 26
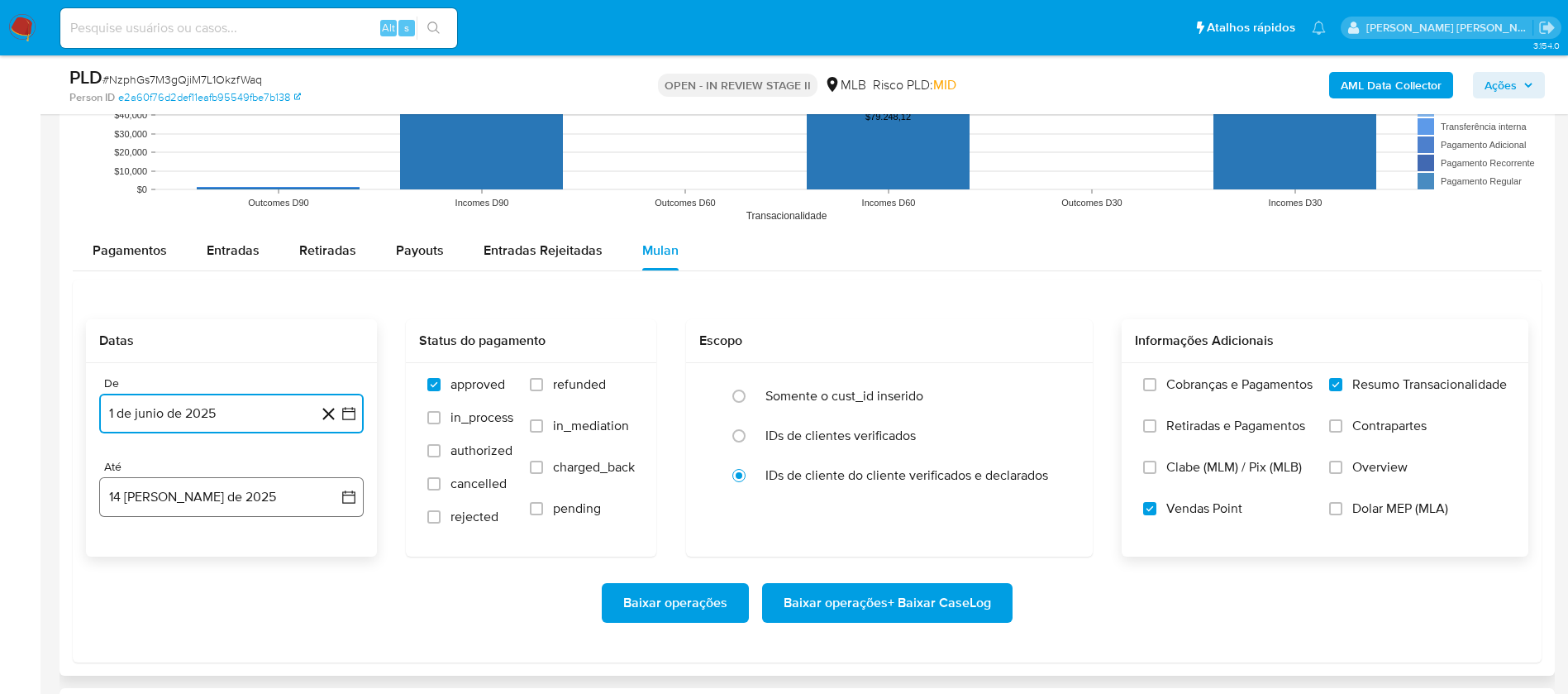
click at [251, 499] on button "14 [PERSON_NAME] de 2025" at bounding box center [231, 497] width 265 height 39
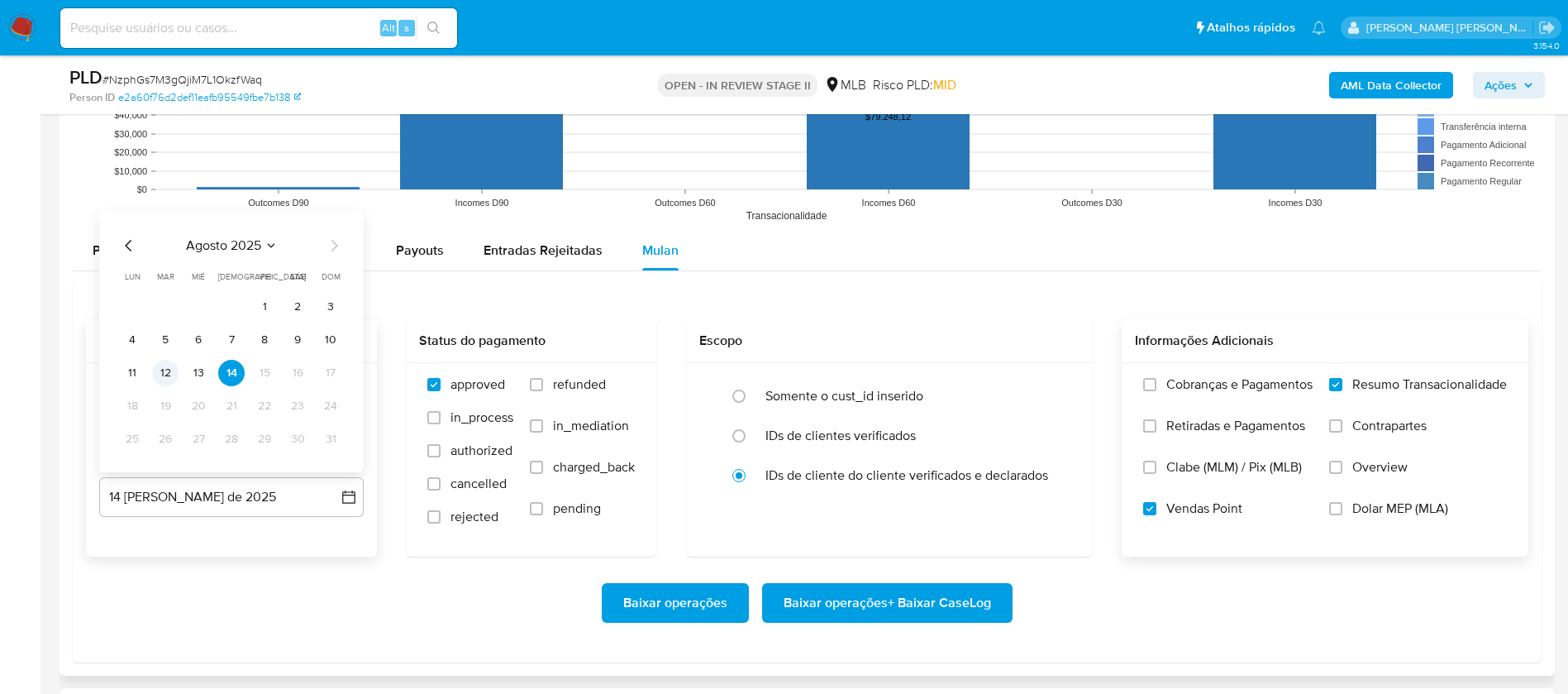
click at [157, 371] on button "12" at bounding box center [165, 372] width 26 height 26
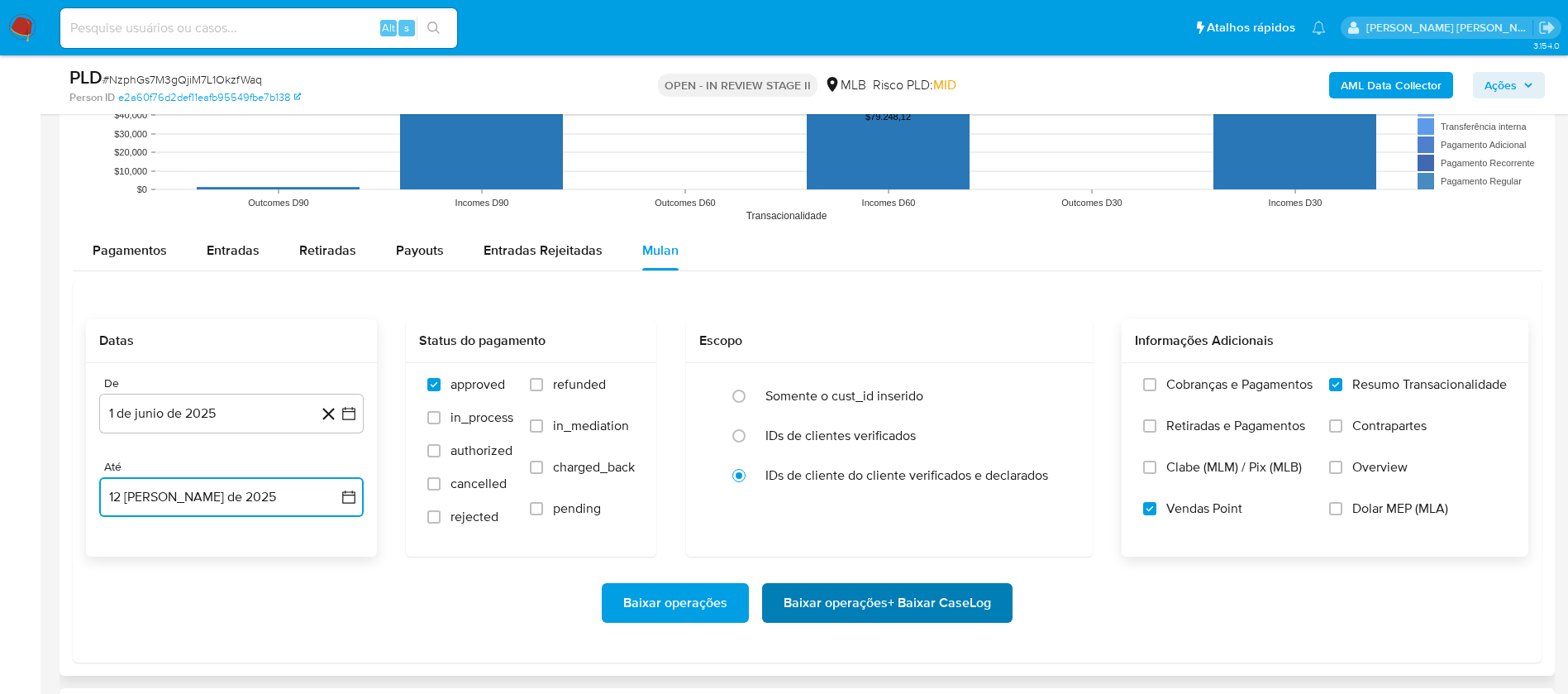
click at [895, 604] on span "Baixar operações + Baixar CaseLog" at bounding box center [887, 603] width 207 height 37
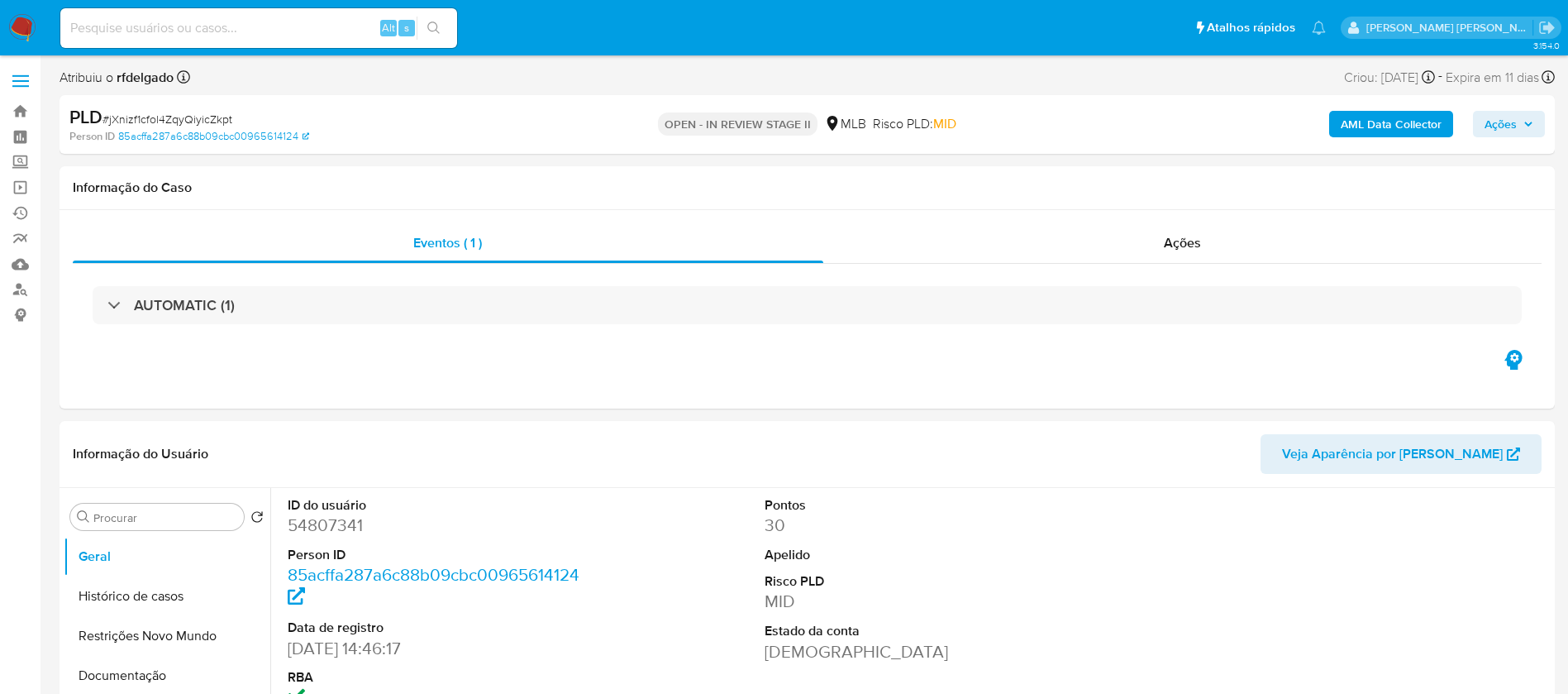
select select "10"
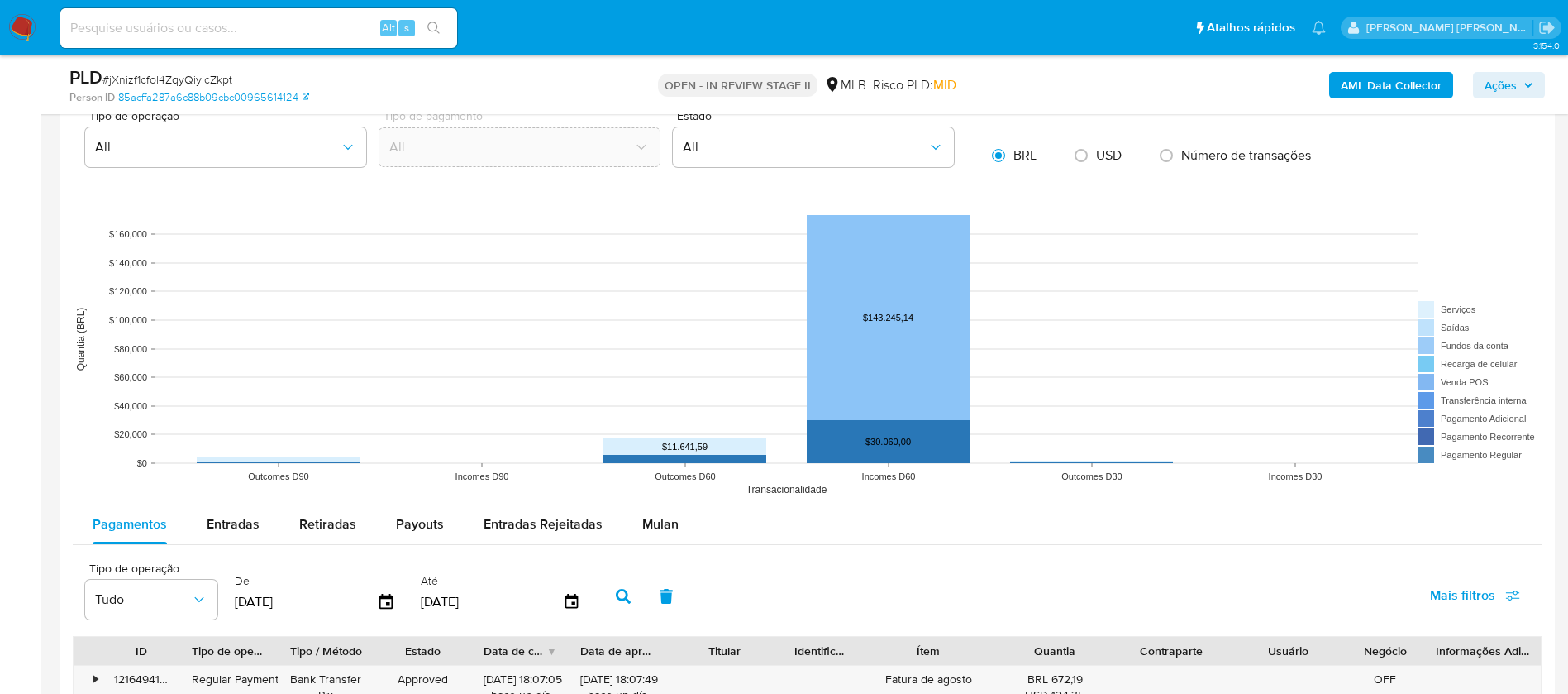
scroll to position [1488, 0]
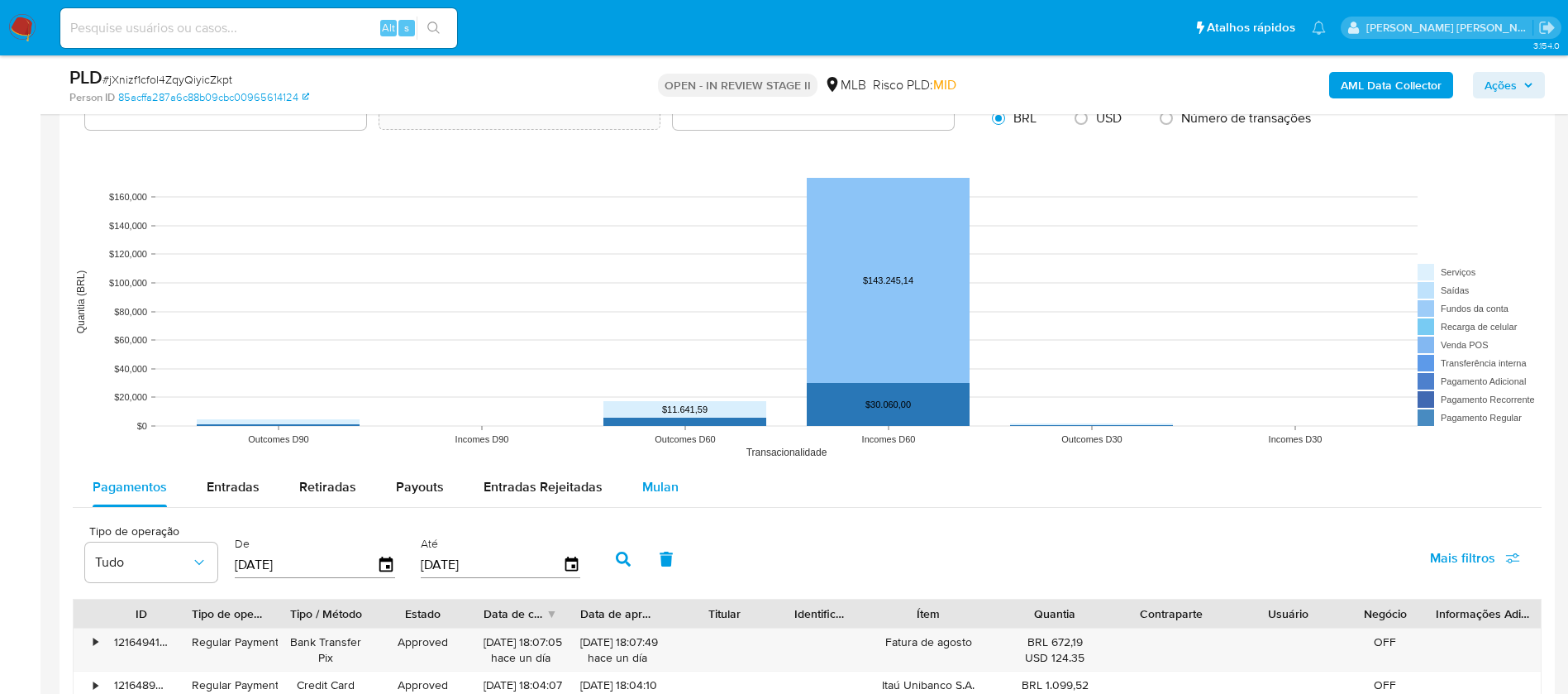
click at [652, 481] on span "Mulan" at bounding box center [661, 487] width 37 height 19
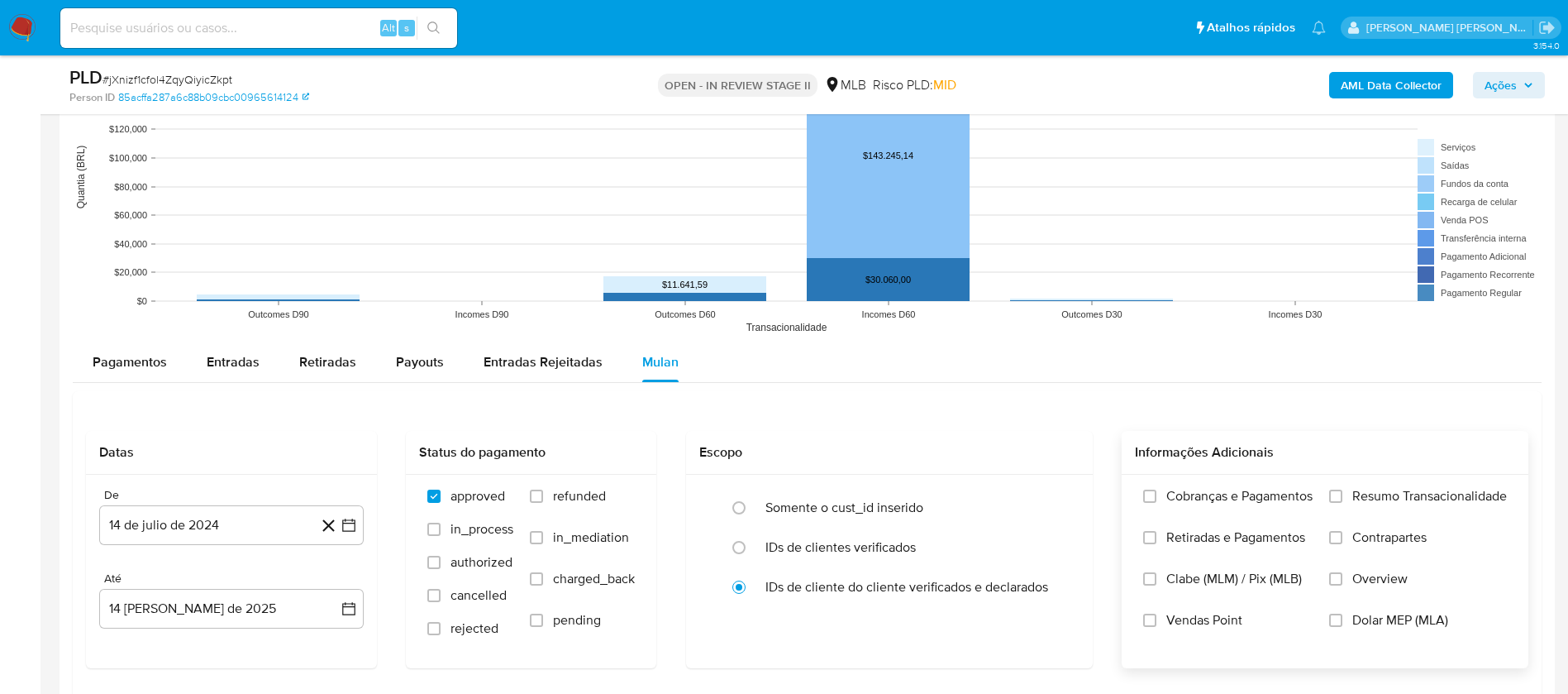
scroll to position [1736, 0]
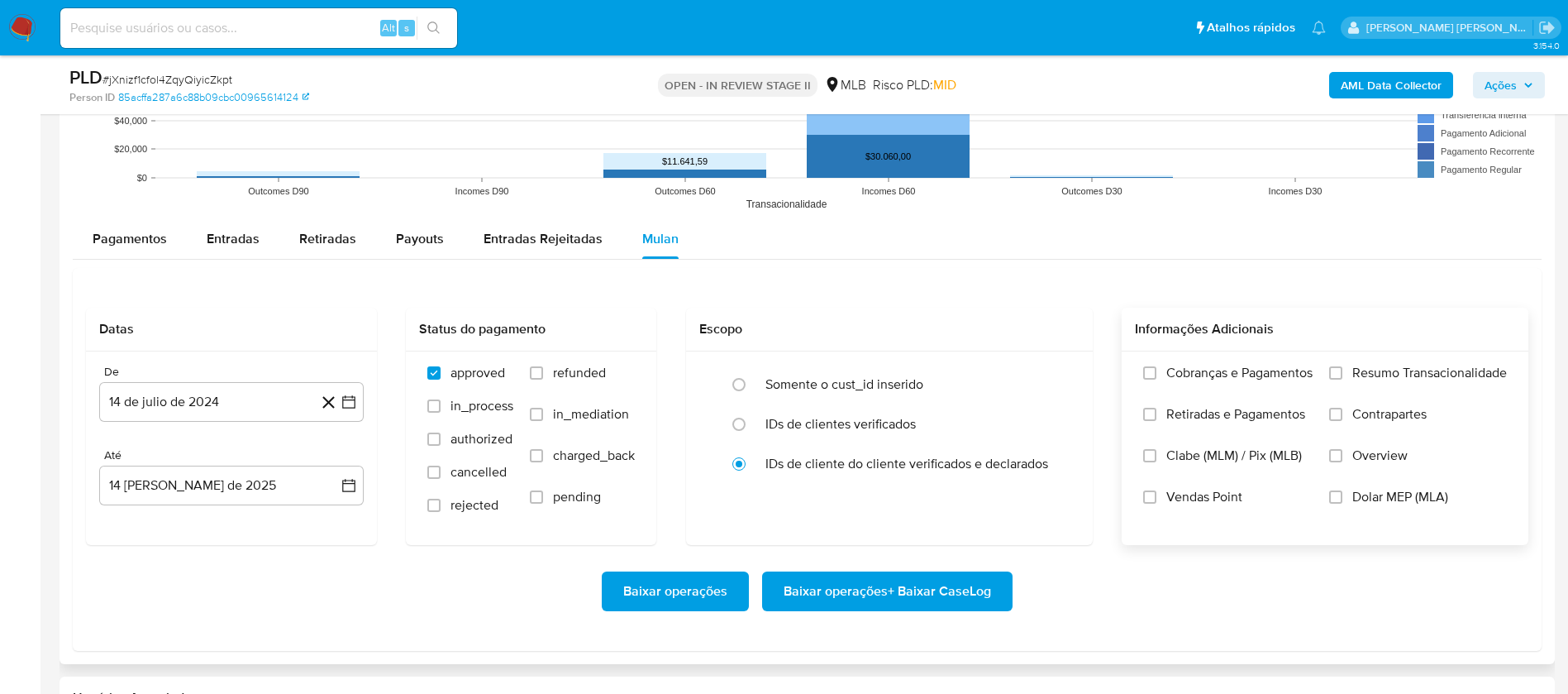
click at [1462, 360] on div "Cobranças e Pagamentos Retiradas e Pagamentos Clabe (MLM) / Pix (MLB) Vendas Po…" at bounding box center [1325, 447] width 407 height 192
click at [1461, 371] on span "Resumo Transacionalidade" at bounding box center [1430, 372] width 154 height 16
click at [1343, 371] on input "Resumo Transacionalidade" at bounding box center [1335, 372] width 13 height 13
click at [1196, 501] on span "Vendas Point" at bounding box center [1204, 496] width 76 height 16
click at [1157, 501] on input "Vendas Point" at bounding box center [1149, 496] width 13 height 13
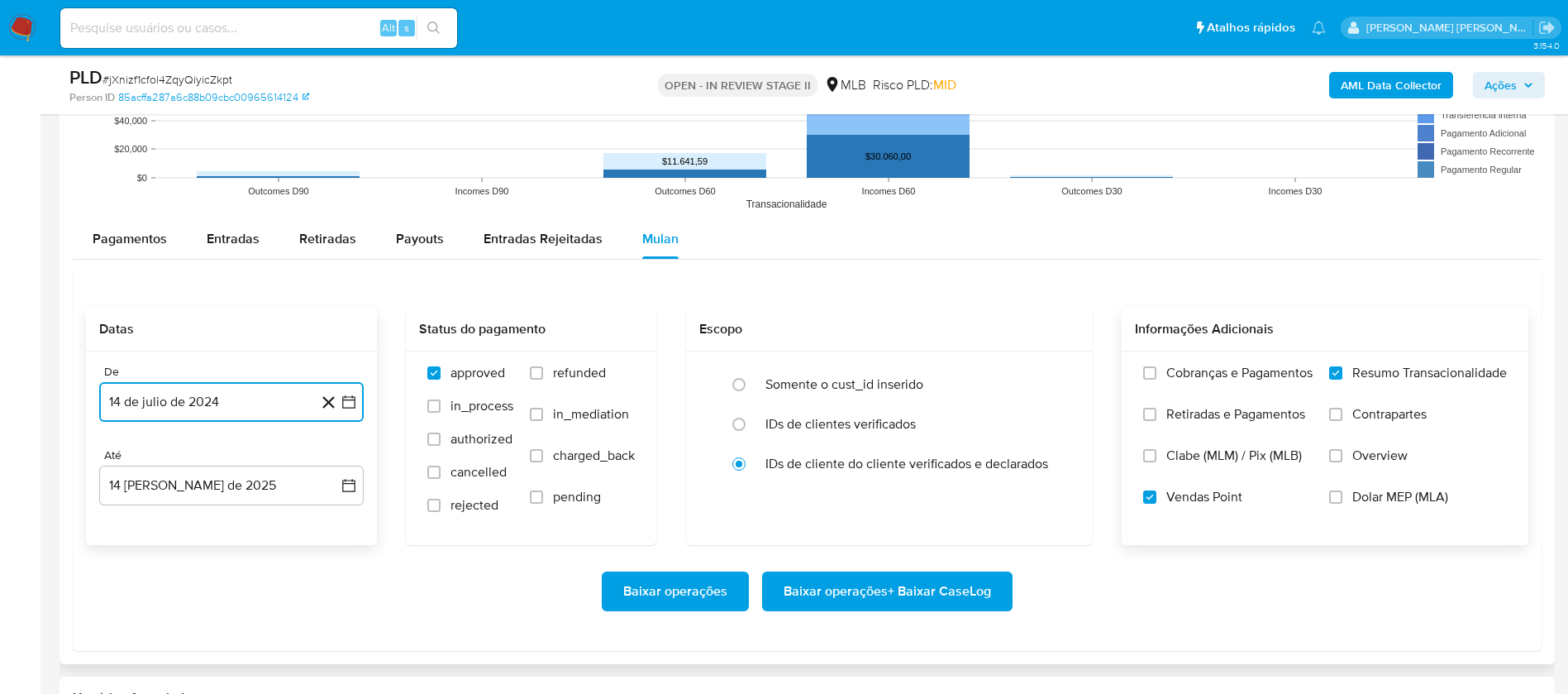
click at [257, 397] on button "14 de julio de 2024" at bounding box center [231, 401] width 265 height 39
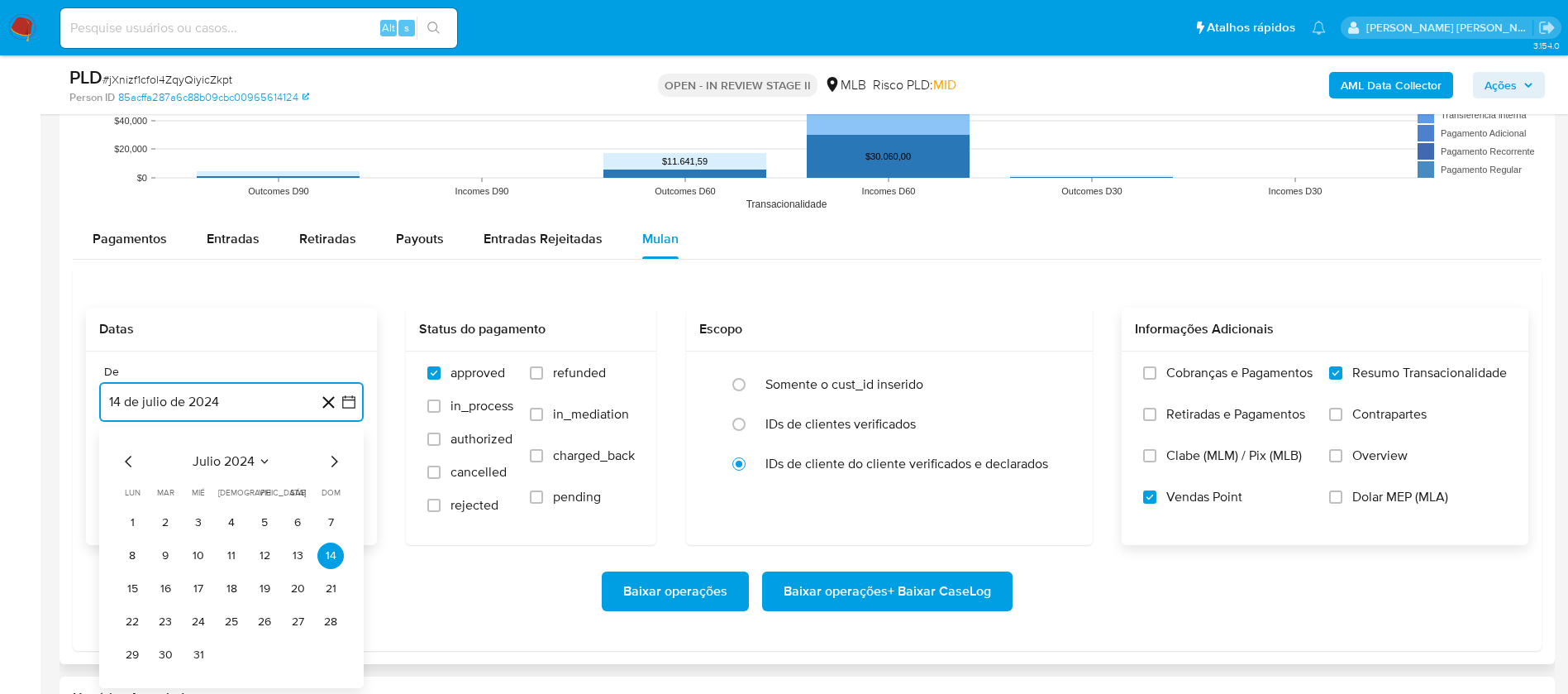
click at [244, 460] on span "julio 2024" at bounding box center [224, 461] width 62 height 16
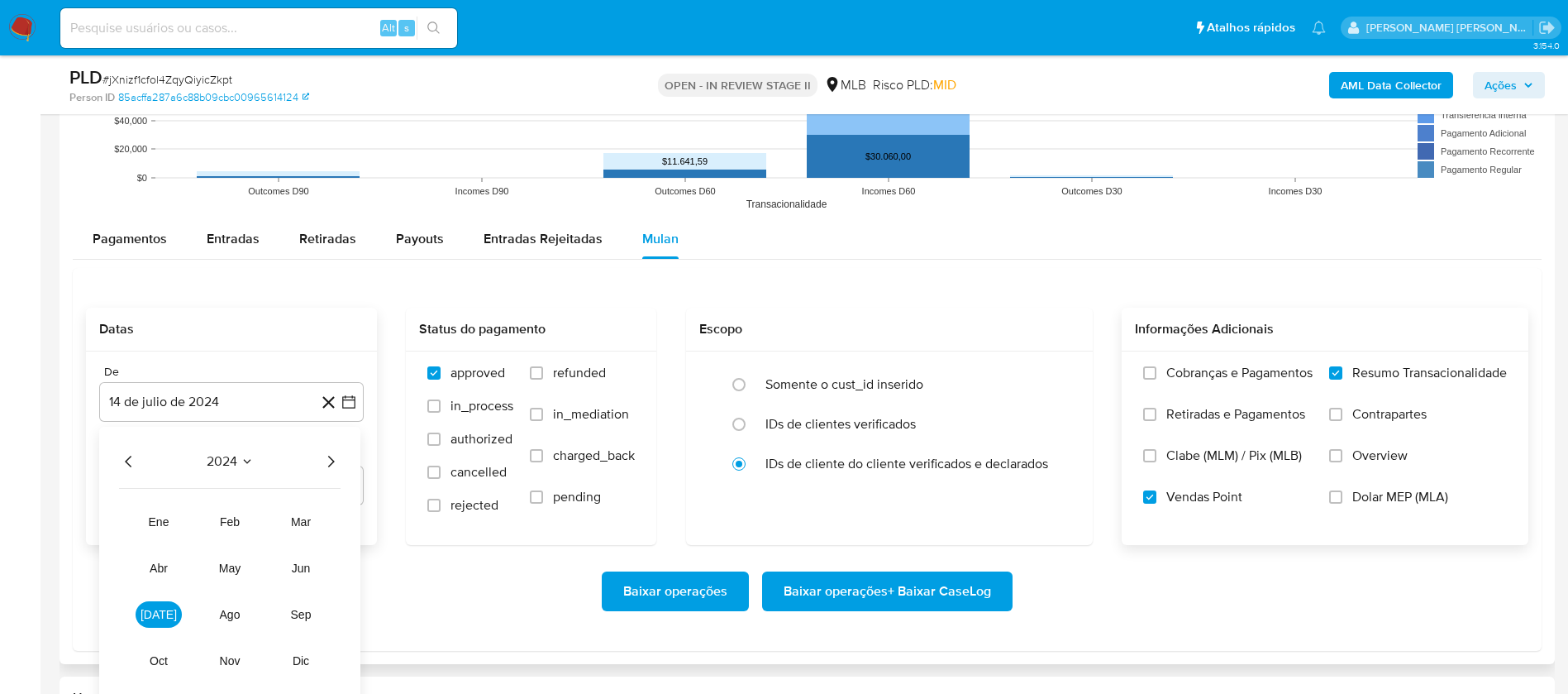
click at [328, 458] on icon "Año siguiente" at bounding box center [330, 461] width 20 height 20
click at [297, 566] on span "jun" at bounding box center [301, 568] width 19 height 13
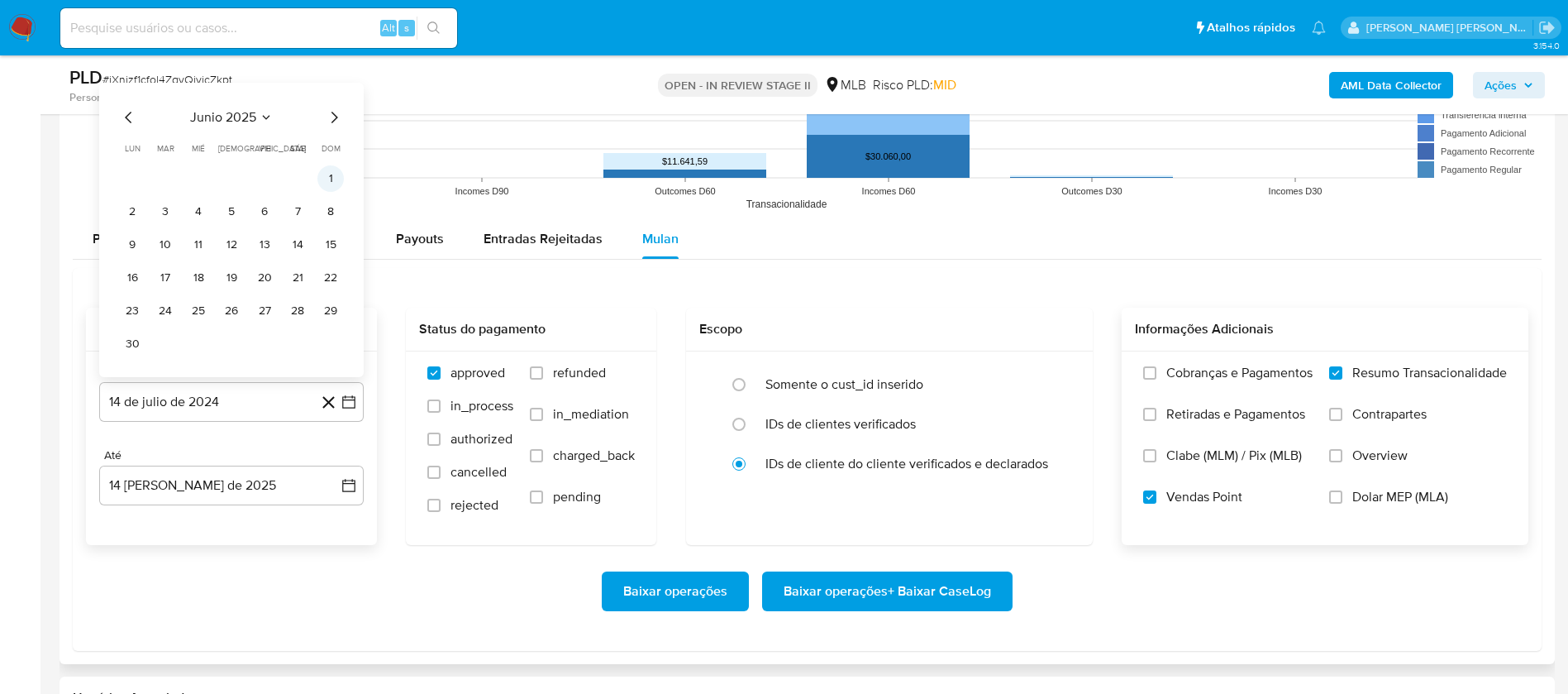
click at [334, 175] on button "1" at bounding box center [330, 178] width 26 height 26
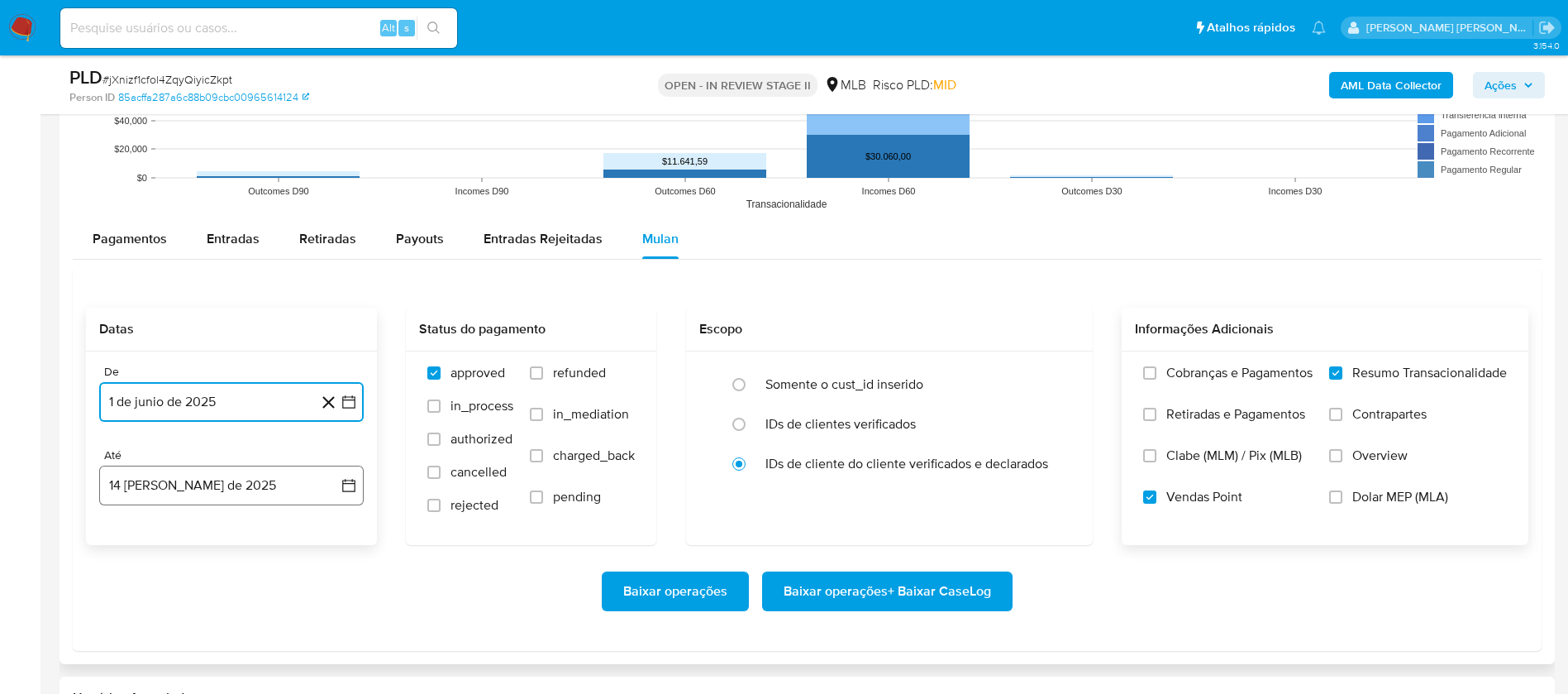
click at [230, 487] on button "14 [PERSON_NAME] de 2025" at bounding box center [231, 485] width 265 height 39
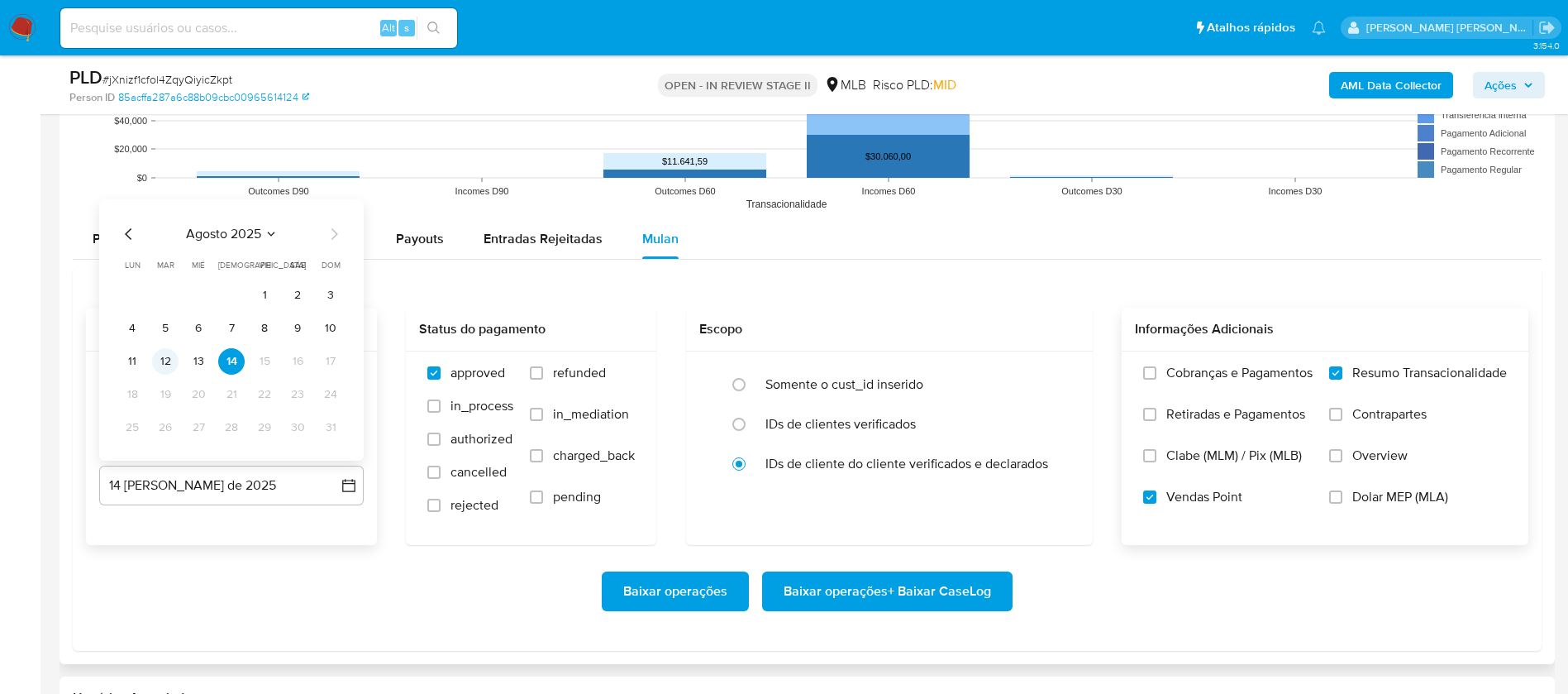
click at [171, 356] on button "12" at bounding box center [165, 361] width 26 height 26
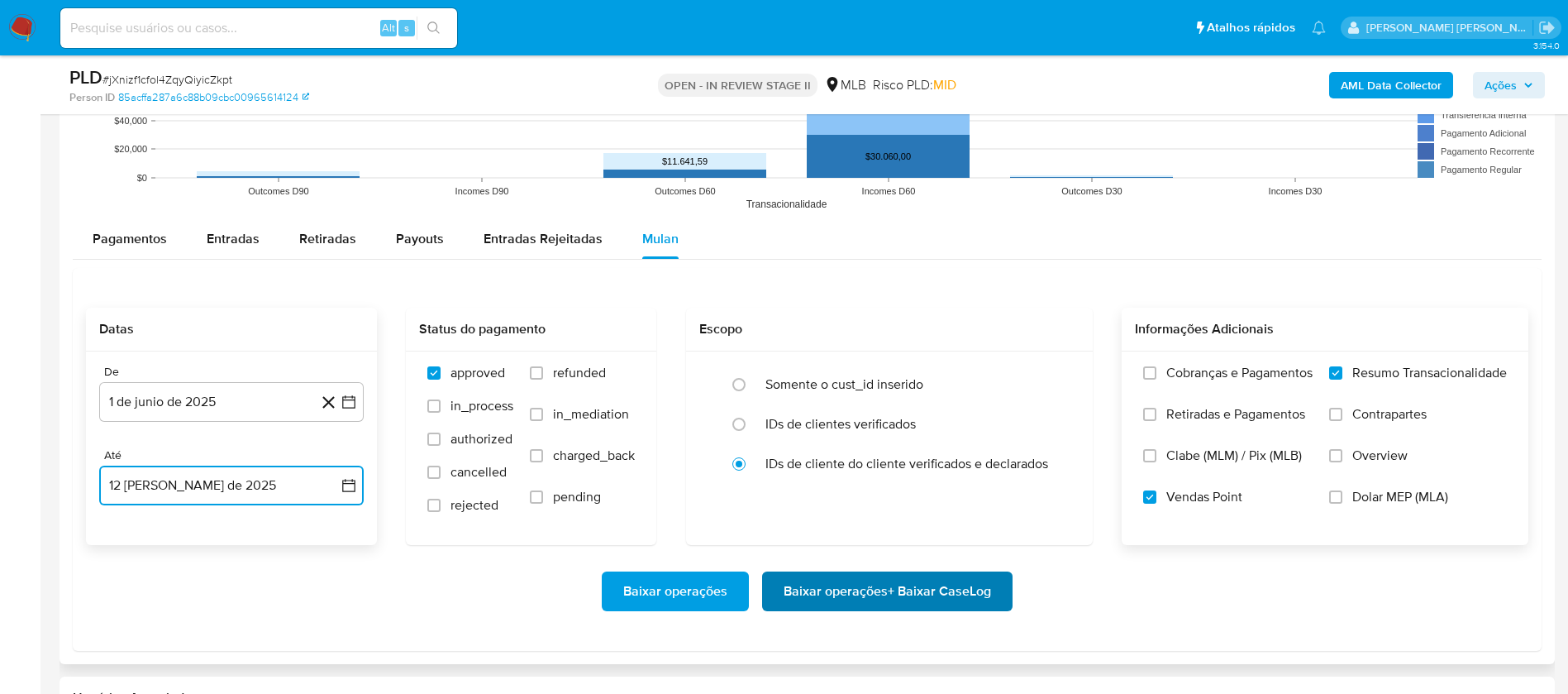
click at [816, 589] on span "Baixar operações + Baixar CaseLog" at bounding box center [887, 591] width 207 height 37
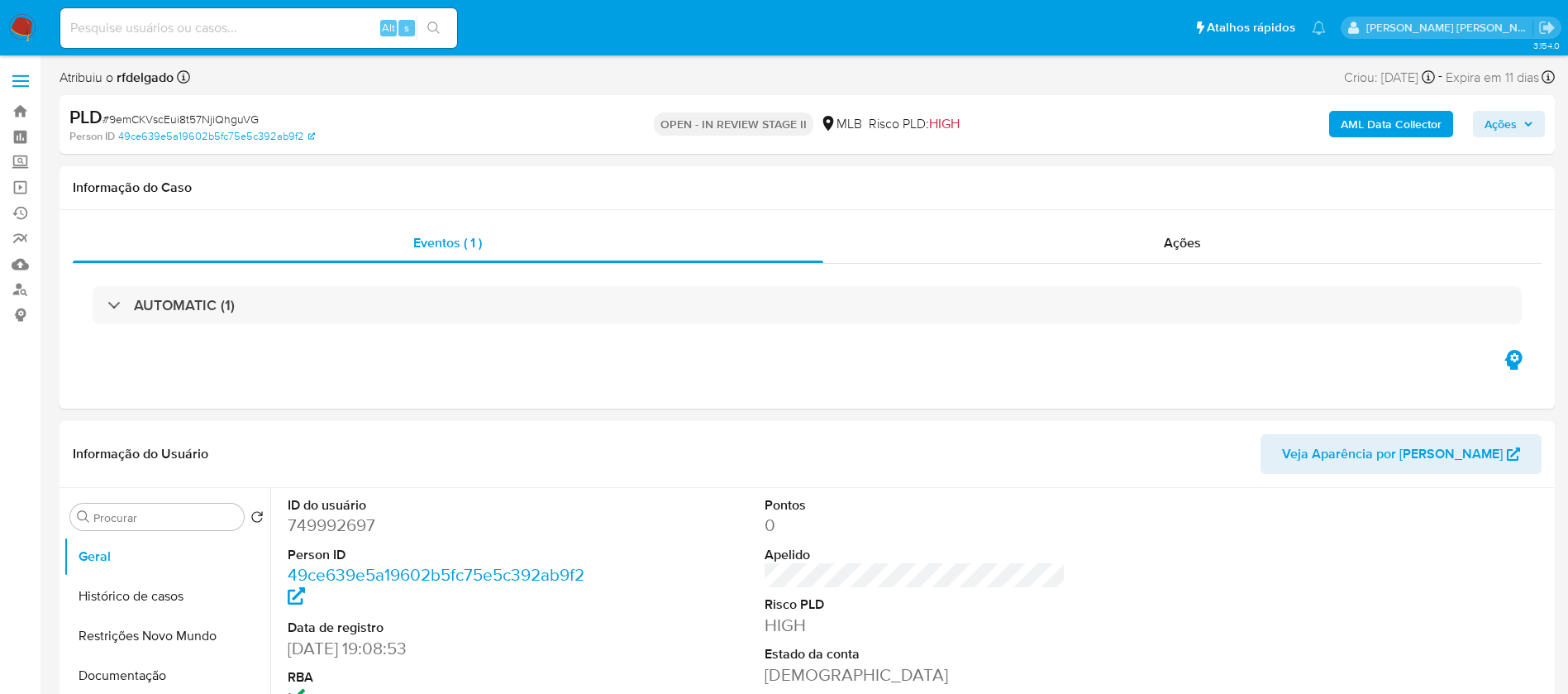
select select "10"
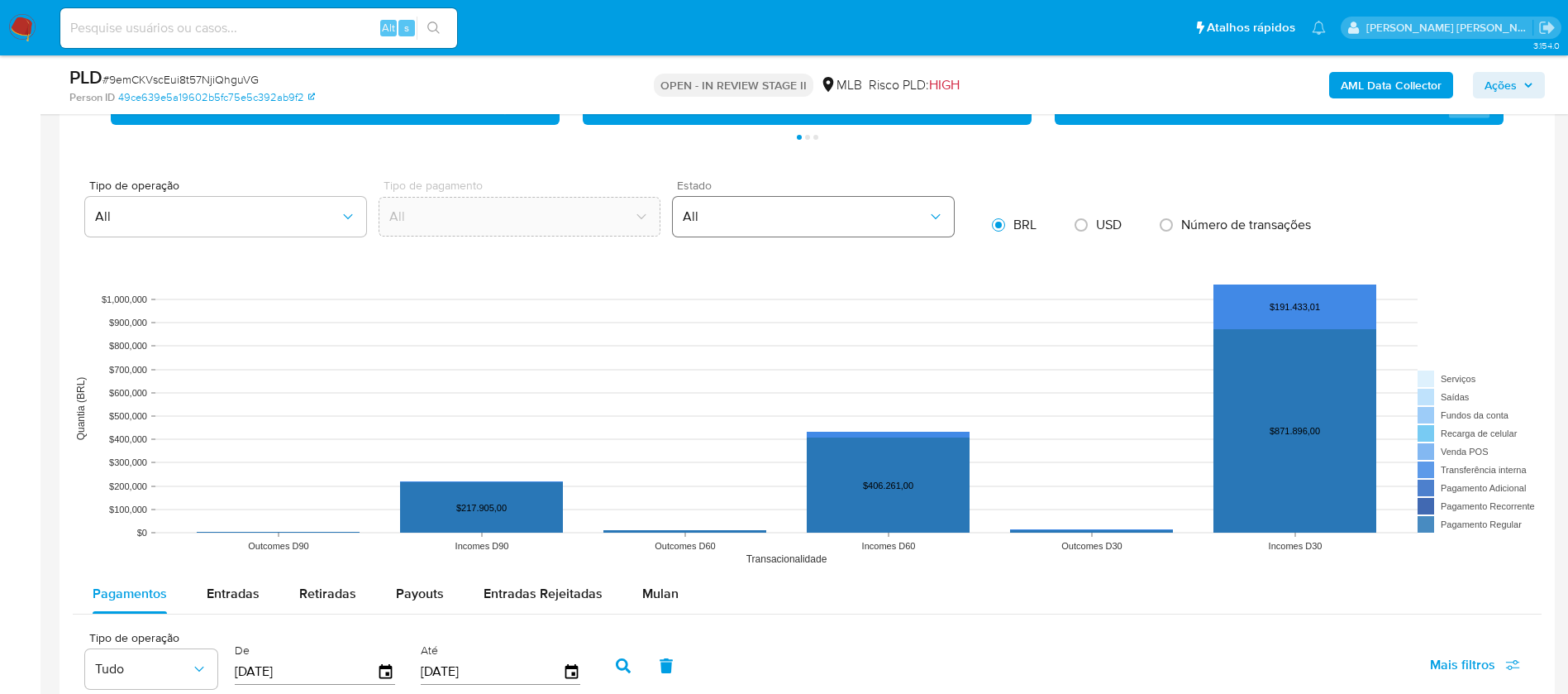
scroll to position [1613, 0]
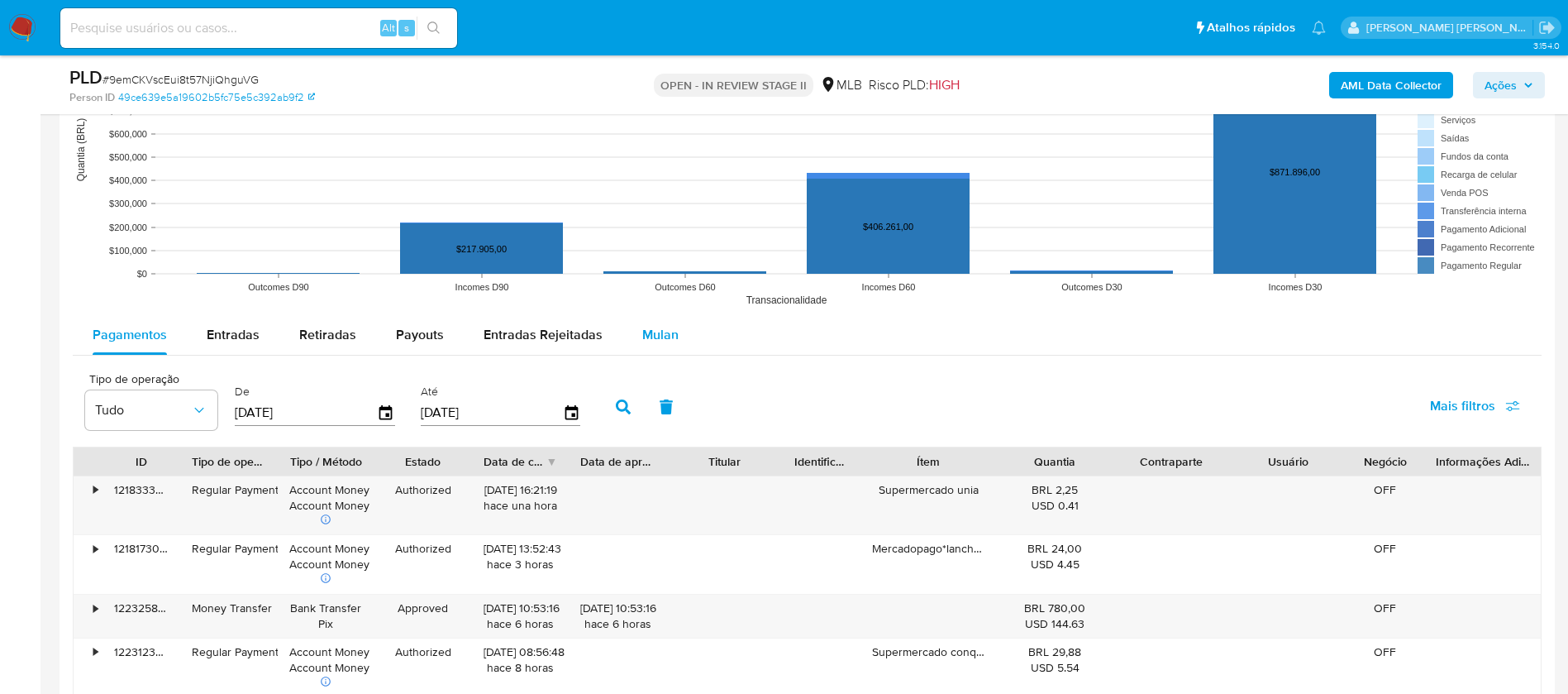
click at [656, 329] on span "Mulan" at bounding box center [661, 335] width 37 height 19
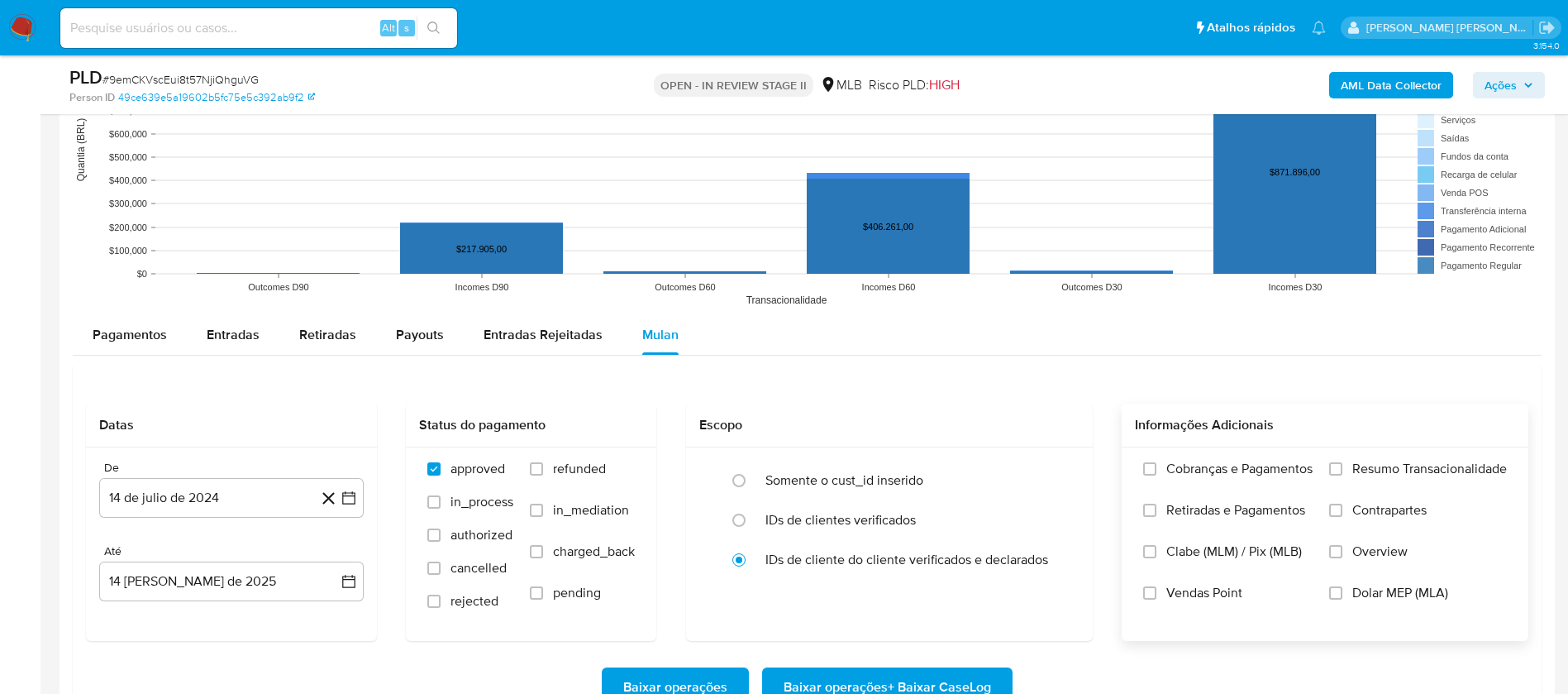
click at [1369, 456] on div "Cobranças e Pagamentos Retiradas e Pagamentos Clabe (MLM) / Pix (MLB) Vendas Po…" at bounding box center [1325, 543] width 407 height 192
click at [1369, 469] on span "Resumo Transacionalidade" at bounding box center [1430, 468] width 154 height 16
click at [1343, 469] on input "Resumo Transacionalidade" at bounding box center [1335, 468] width 13 height 13
click at [1201, 594] on span "Vendas Point" at bounding box center [1204, 592] width 76 height 16
click at [1157, 594] on input "Vendas Point" at bounding box center [1149, 592] width 13 height 13
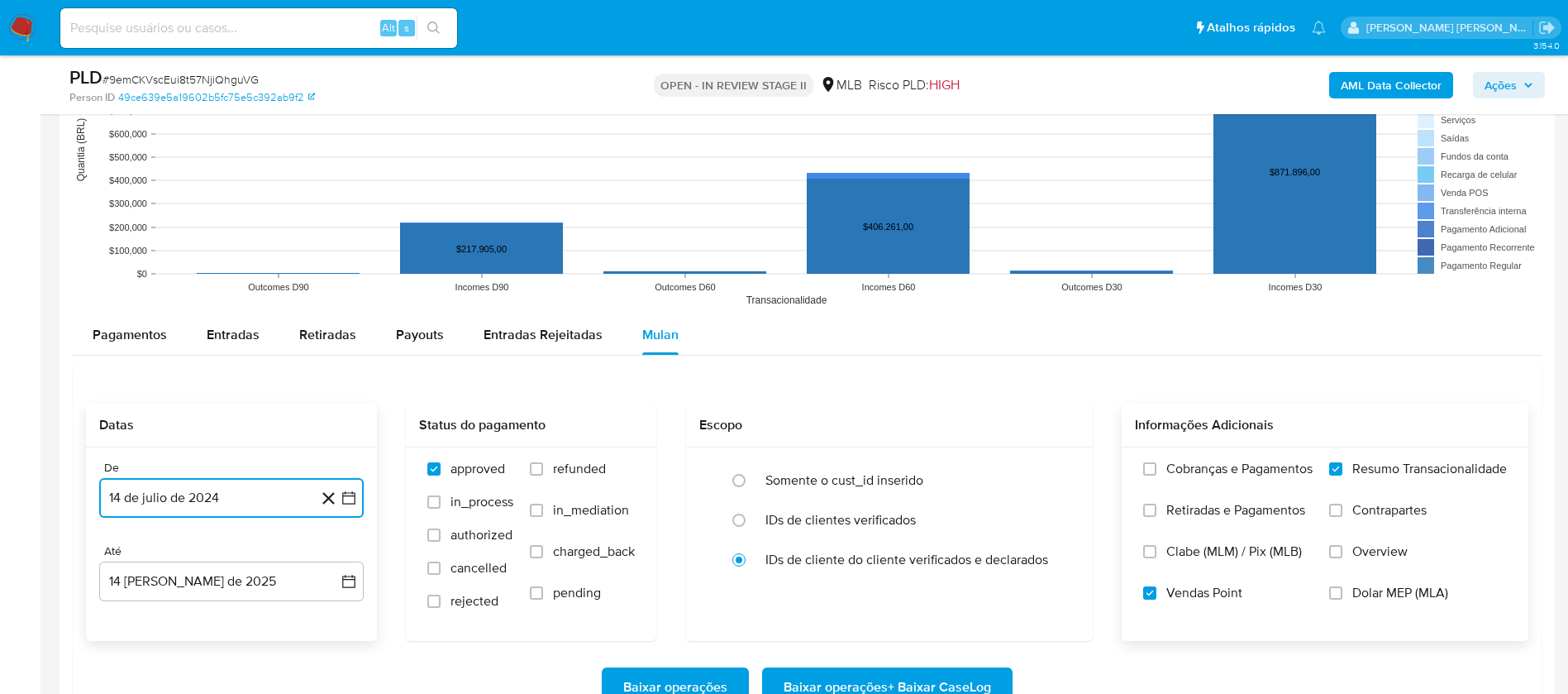
click at [166, 487] on button "14 de julio de 2024" at bounding box center [231, 498] width 265 height 39
click at [236, 241] on span "julio 2024" at bounding box center [224, 246] width 62 height 16
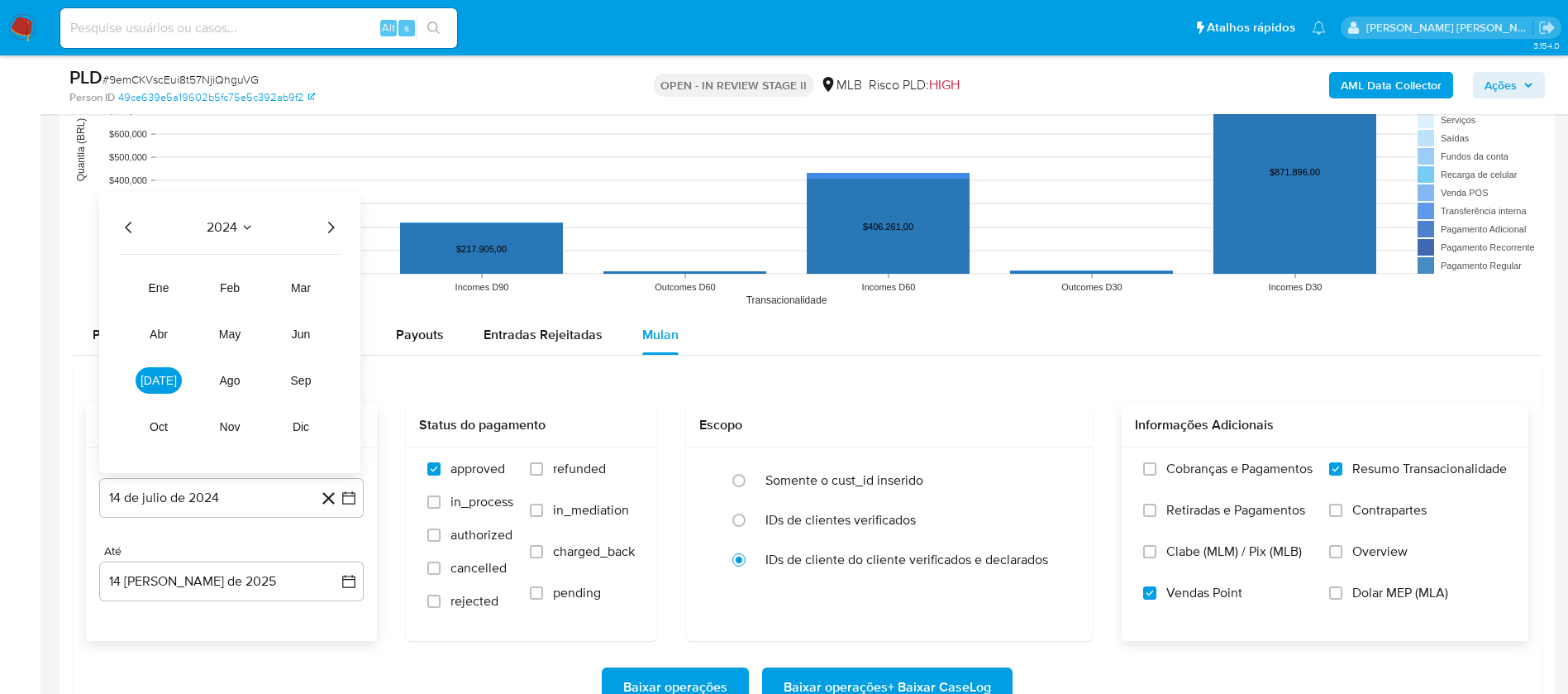
click at [333, 224] on icon "Año siguiente" at bounding box center [330, 227] width 20 height 20
click at [309, 325] on button "jun" at bounding box center [300, 334] width 46 height 26
click at [336, 272] on button "1" at bounding box center [330, 274] width 26 height 26
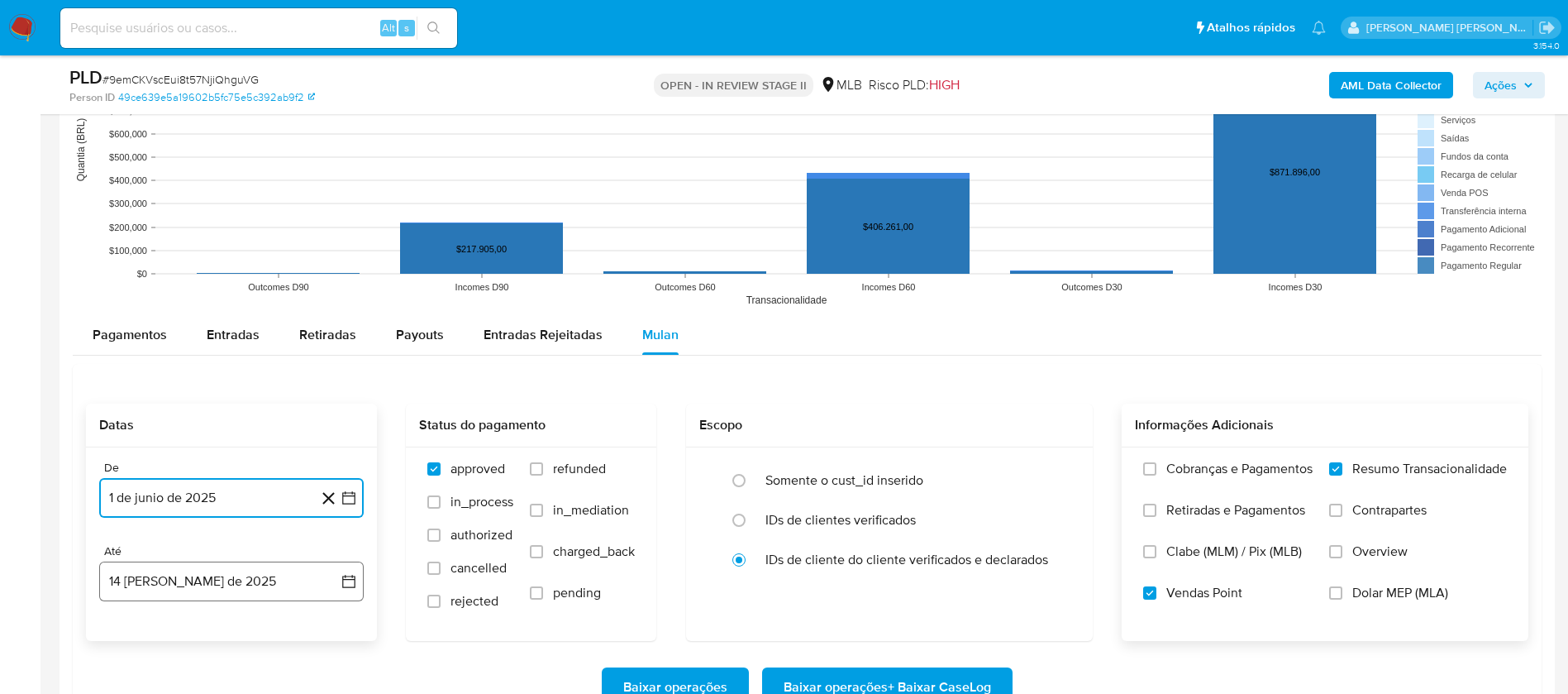
click at [259, 586] on button "14 de agosto de 2025" at bounding box center [231, 581] width 265 height 39
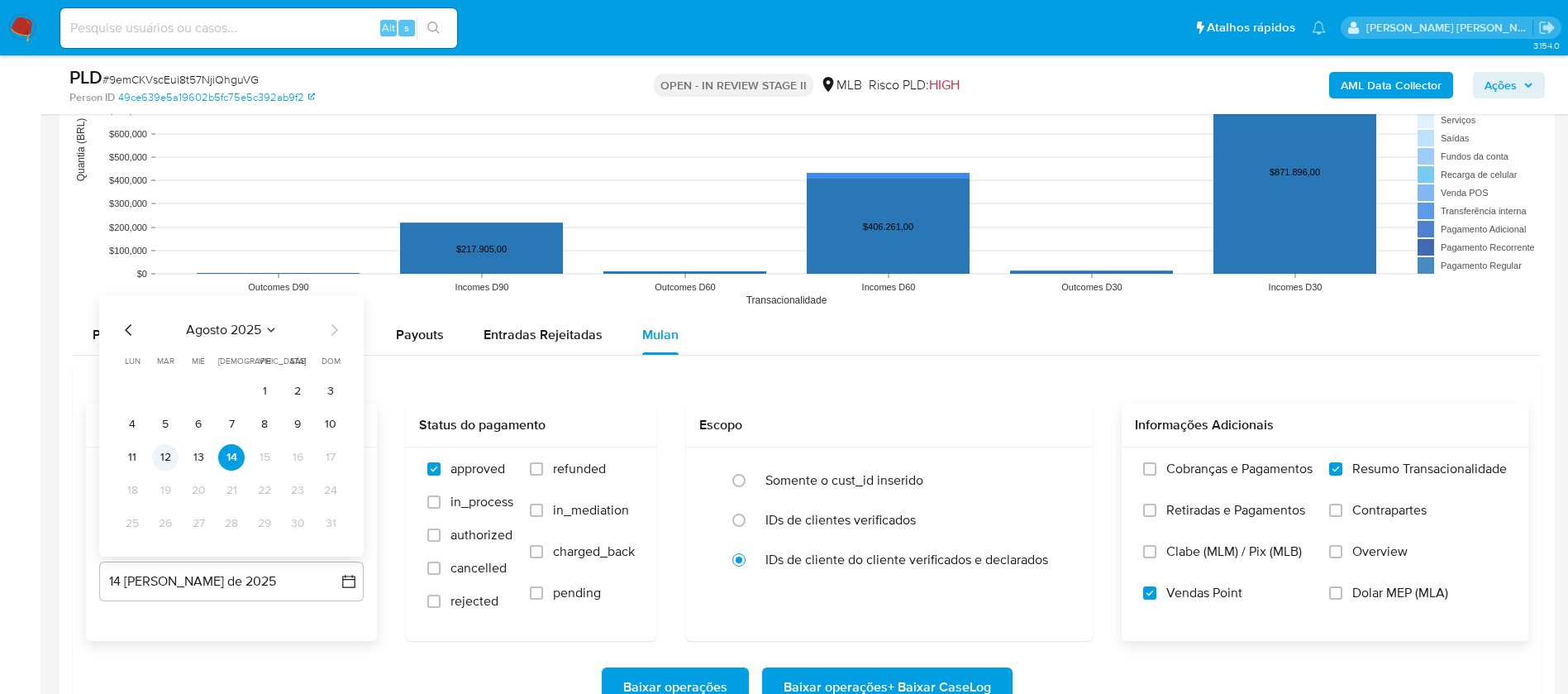
click at [169, 456] on button "12" at bounding box center [165, 457] width 26 height 26
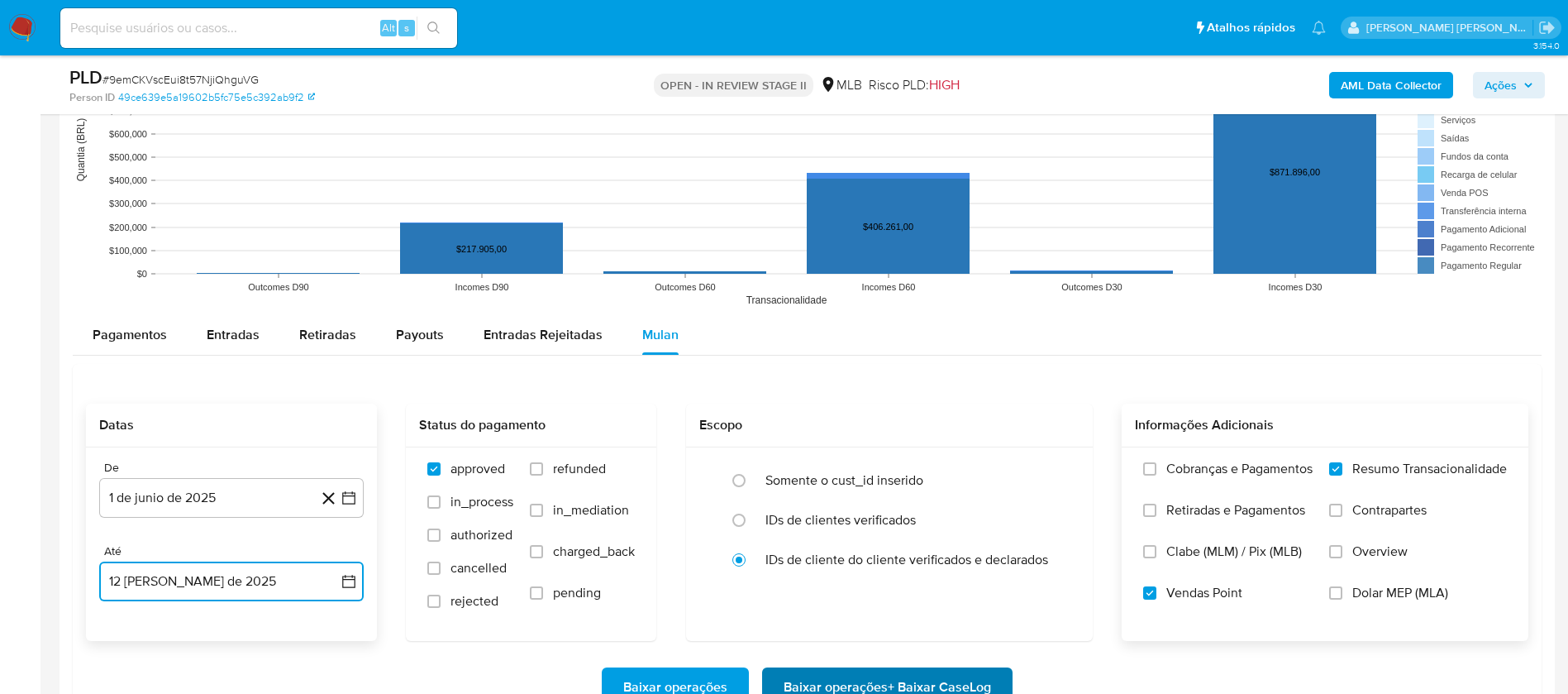
click at [812, 677] on span "Baixar operações + Baixar CaseLog" at bounding box center [887, 687] width 207 height 37
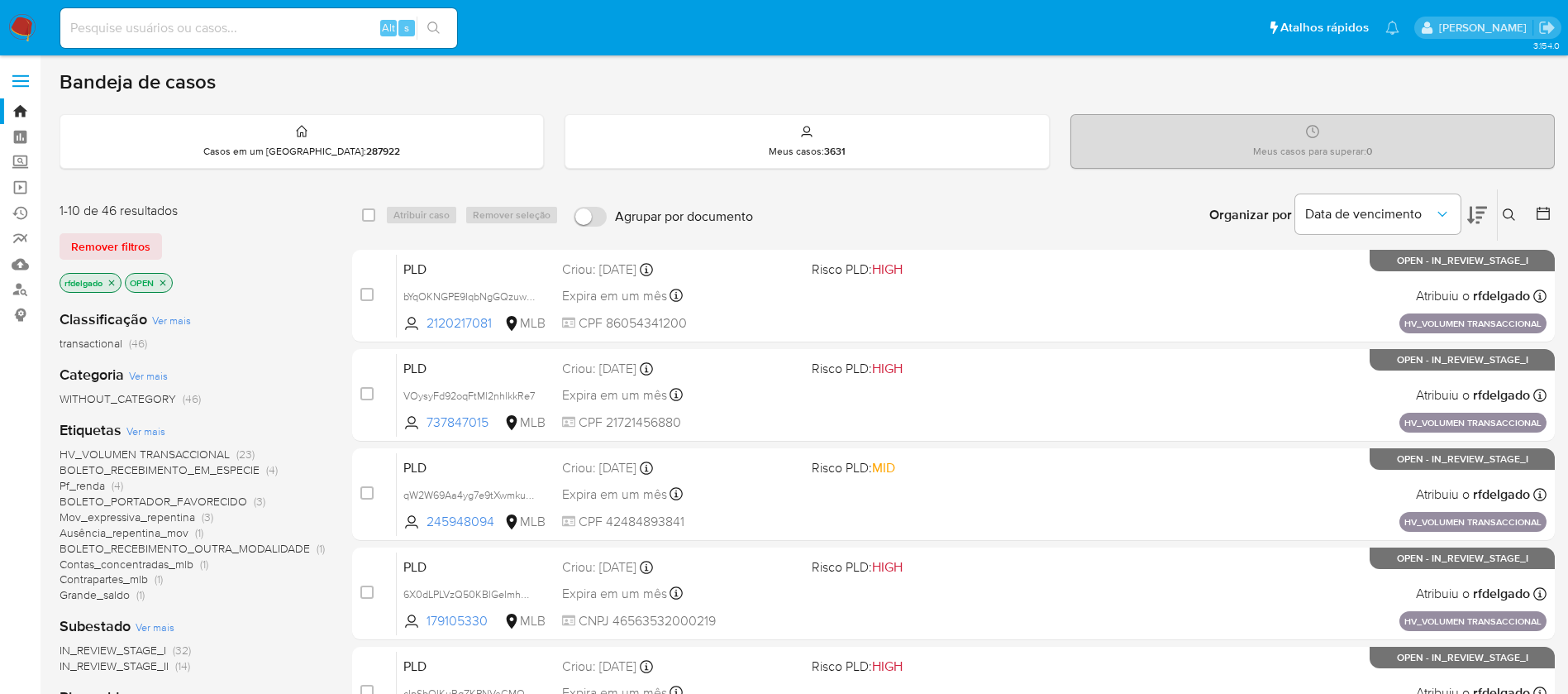
click at [142, 25] on input at bounding box center [259, 27] width 397 height 21
paste input "612270263"
type input "612270263"
click at [434, 32] on icon "search-icon" at bounding box center [434, 27] width 13 height 13
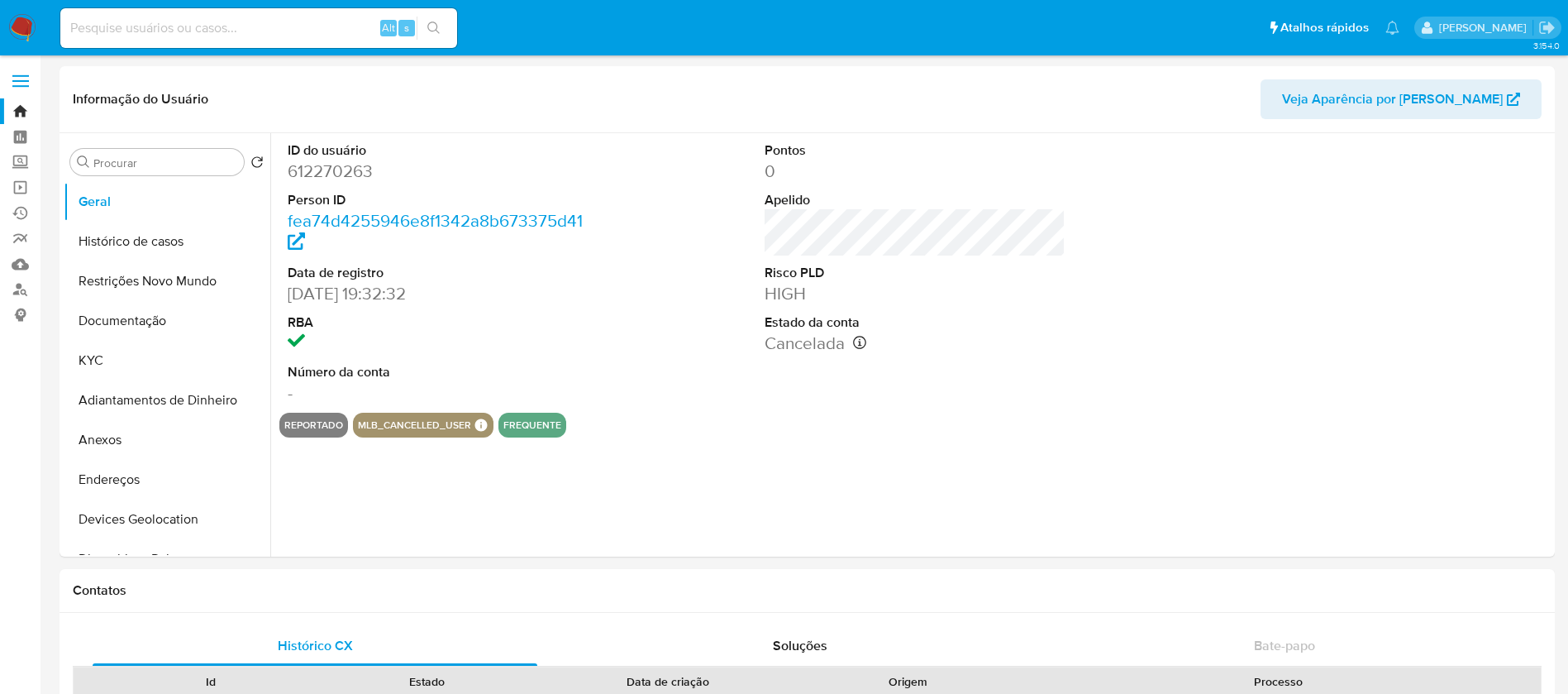
select select "10"
click at [117, 441] on button "Anexos" at bounding box center [160, 440] width 194 height 39
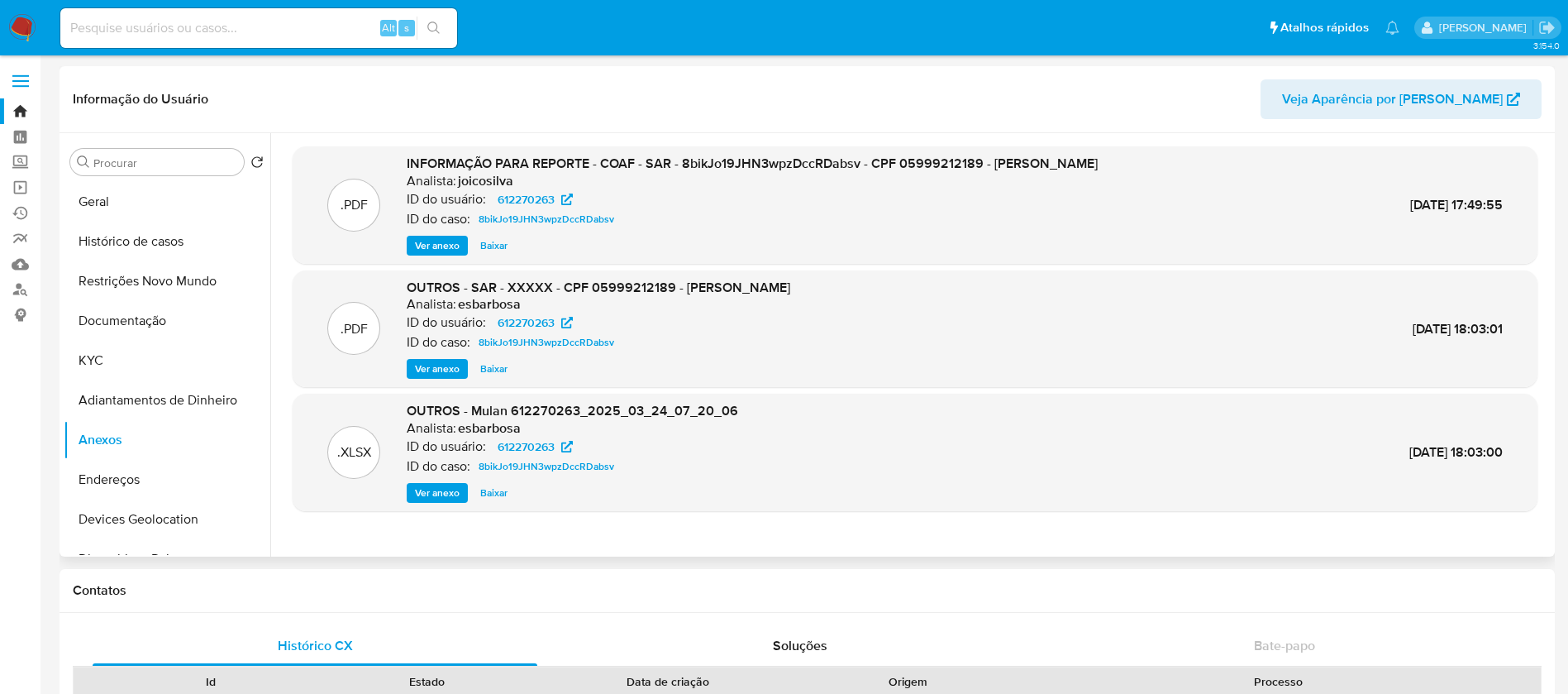
click at [447, 249] on span "Ver anexo" at bounding box center [437, 245] width 44 height 16
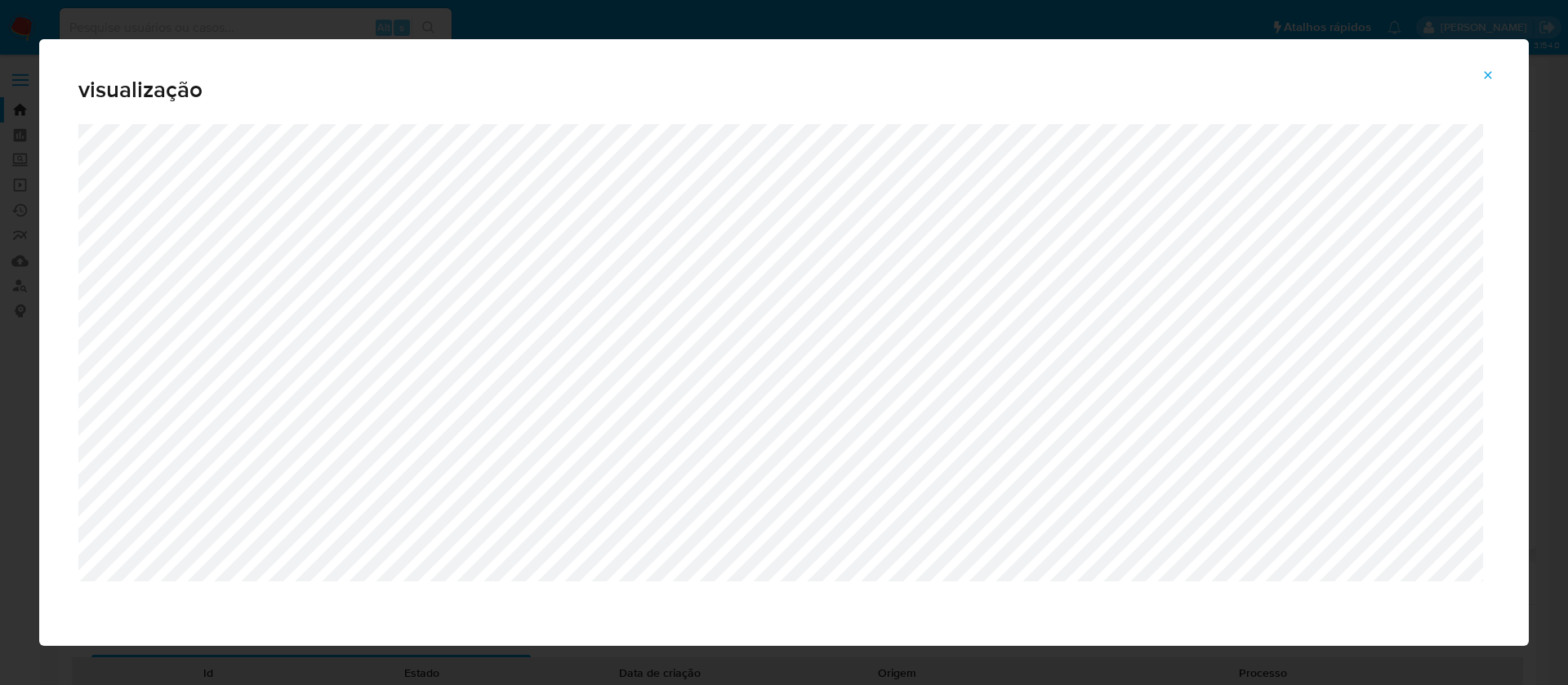
click at [1490, 76] on icon "Attachment preview" at bounding box center [1488, 74] width 8 height 8
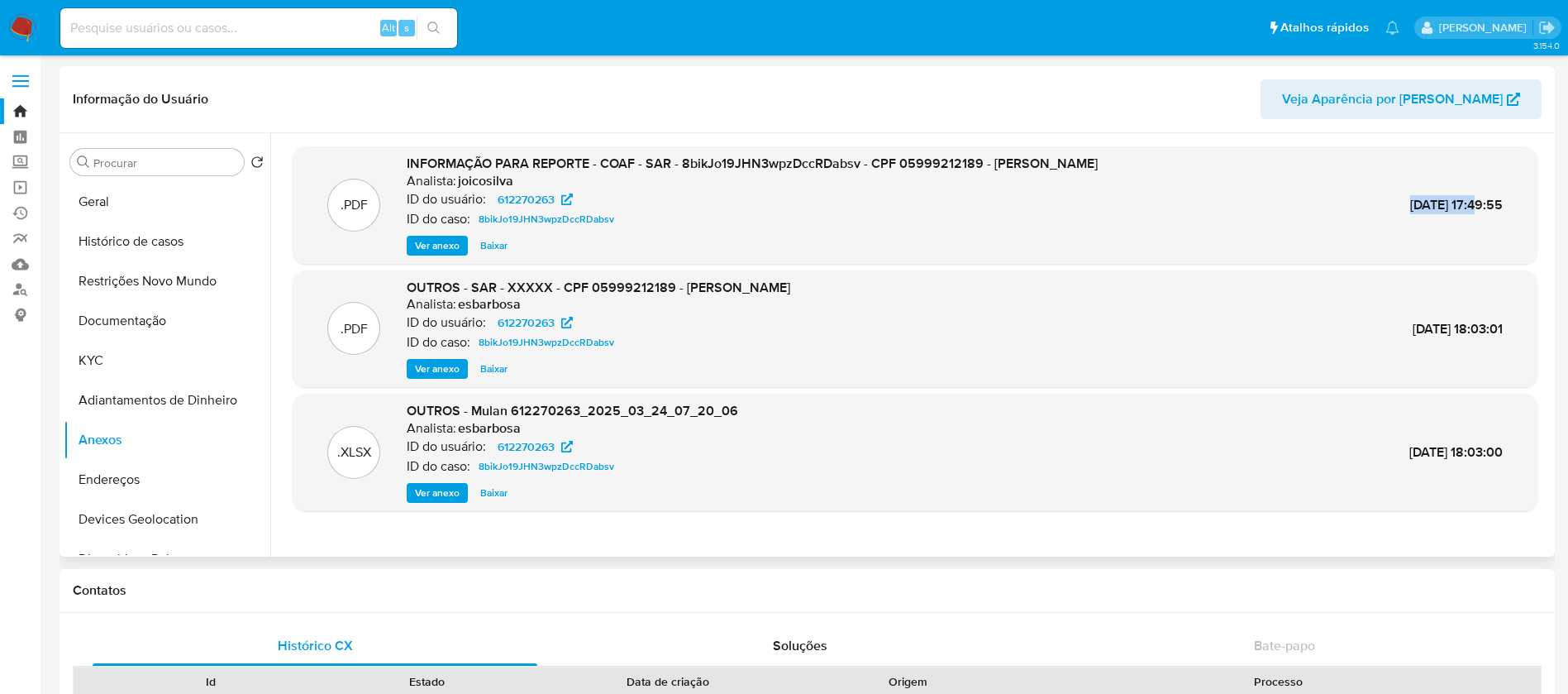
drag, startPoint x: 1365, startPoint y: 206, endPoint x: 1442, endPoint y: 206, distance: 77.0
click at [1442, 206] on div ".PDF INFORMAÇÃO PARA REPORTE - COAF - SAR - 8bikJo19JHN3wpzDccRDabsv - CPF 0599…" at bounding box center [915, 205] width 1228 height 101
copy span "27/Mar/2025"
click at [222, 39] on div "Alt s" at bounding box center [259, 28] width 397 height 39
click at [237, 25] on input at bounding box center [259, 27] width 397 height 21
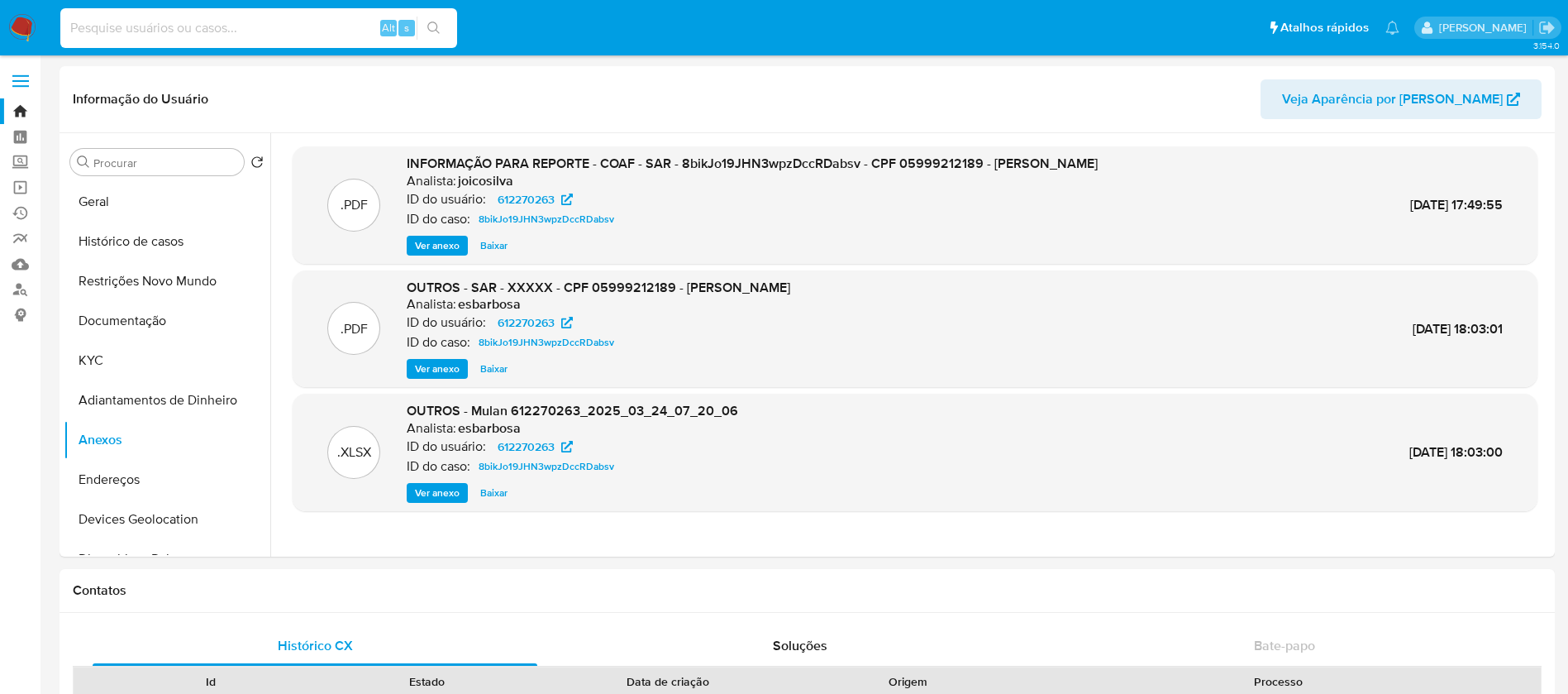
paste input "1913074614"
type input "1913074614"
click at [434, 25] on icon "search-icon" at bounding box center [434, 27] width 13 height 13
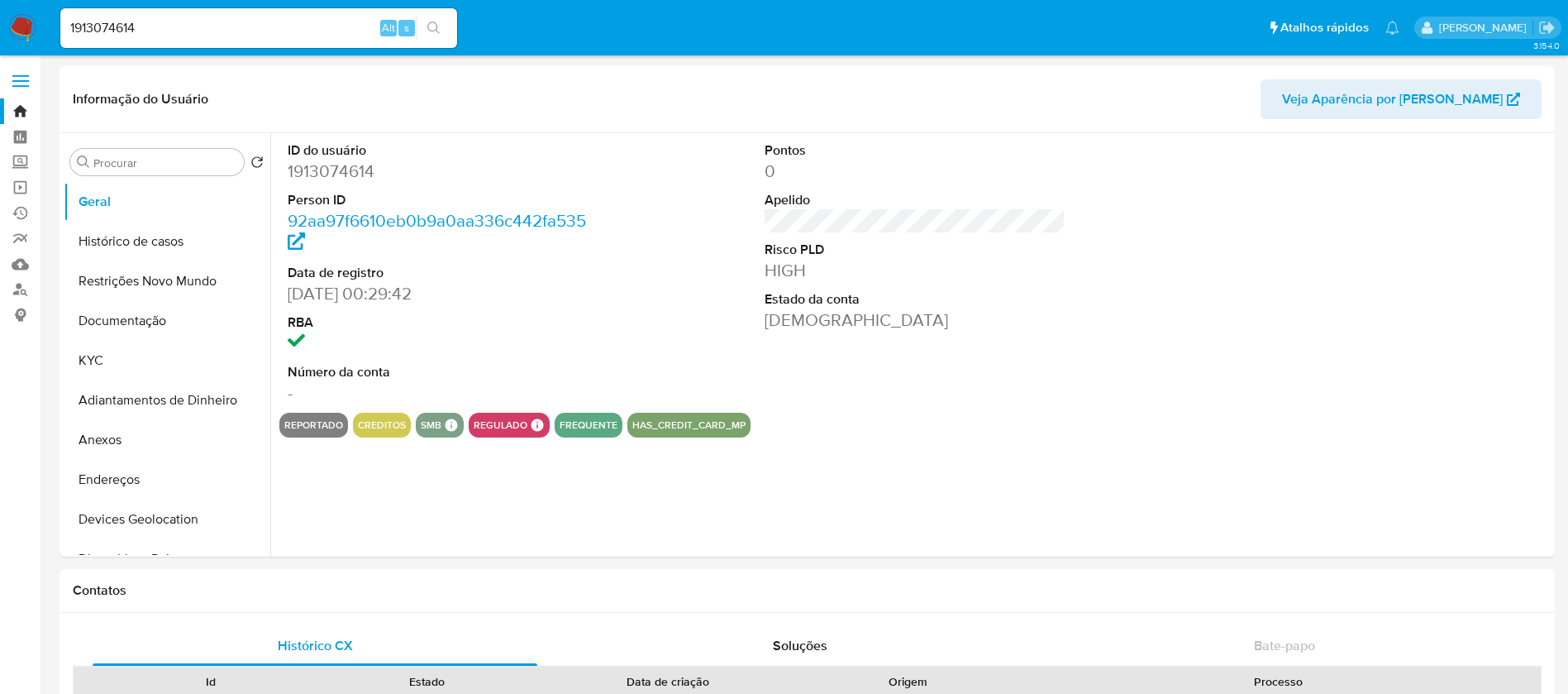
select select "10"
click at [213, 26] on input "1913074614" at bounding box center [259, 27] width 397 height 21
click at [156, 238] on button "Histórico de casos" at bounding box center [160, 242] width 194 height 39
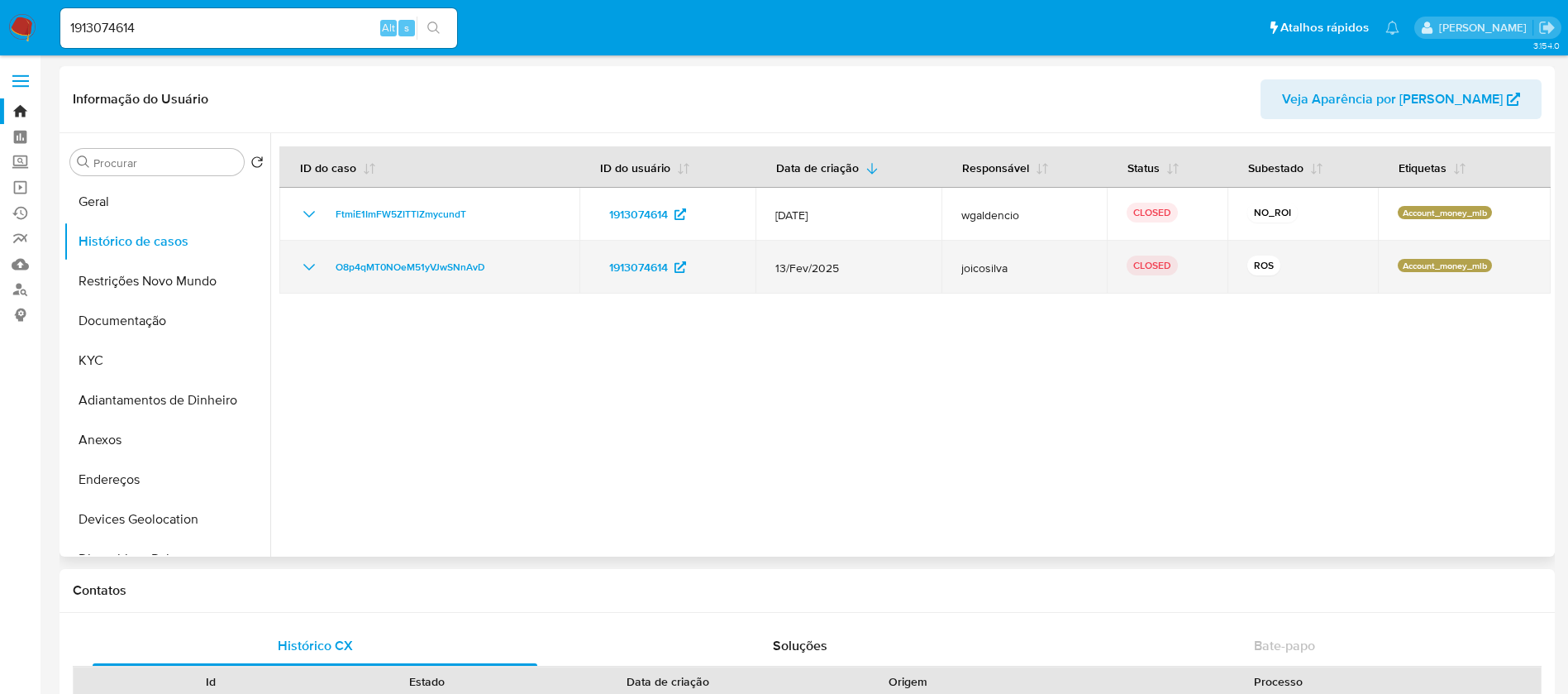
click at [310, 266] on icon "Mostrar/Ocultar" at bounding box center [309, 266] width 20 height 20
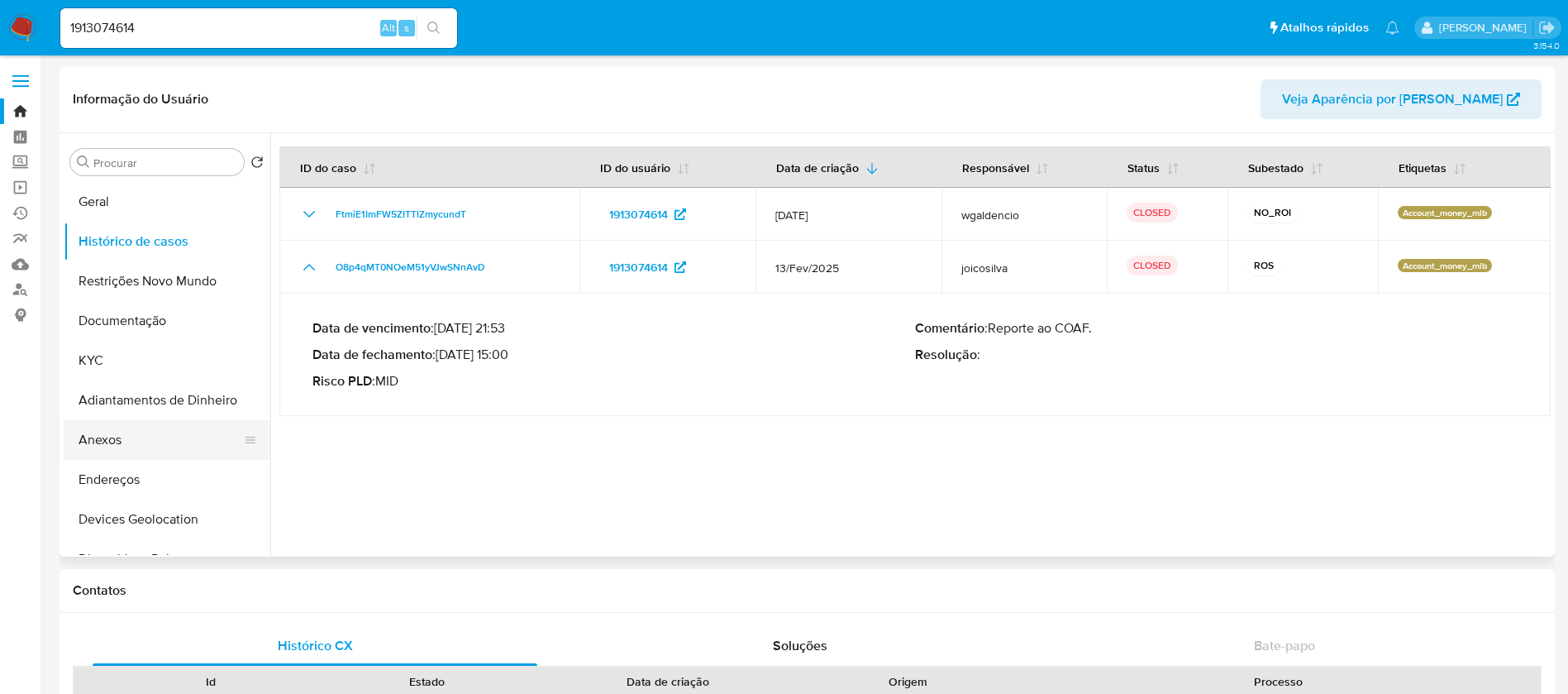
click at [129, 438] on button "Anexos" at bounding box center [160, 440] width 194 height 39
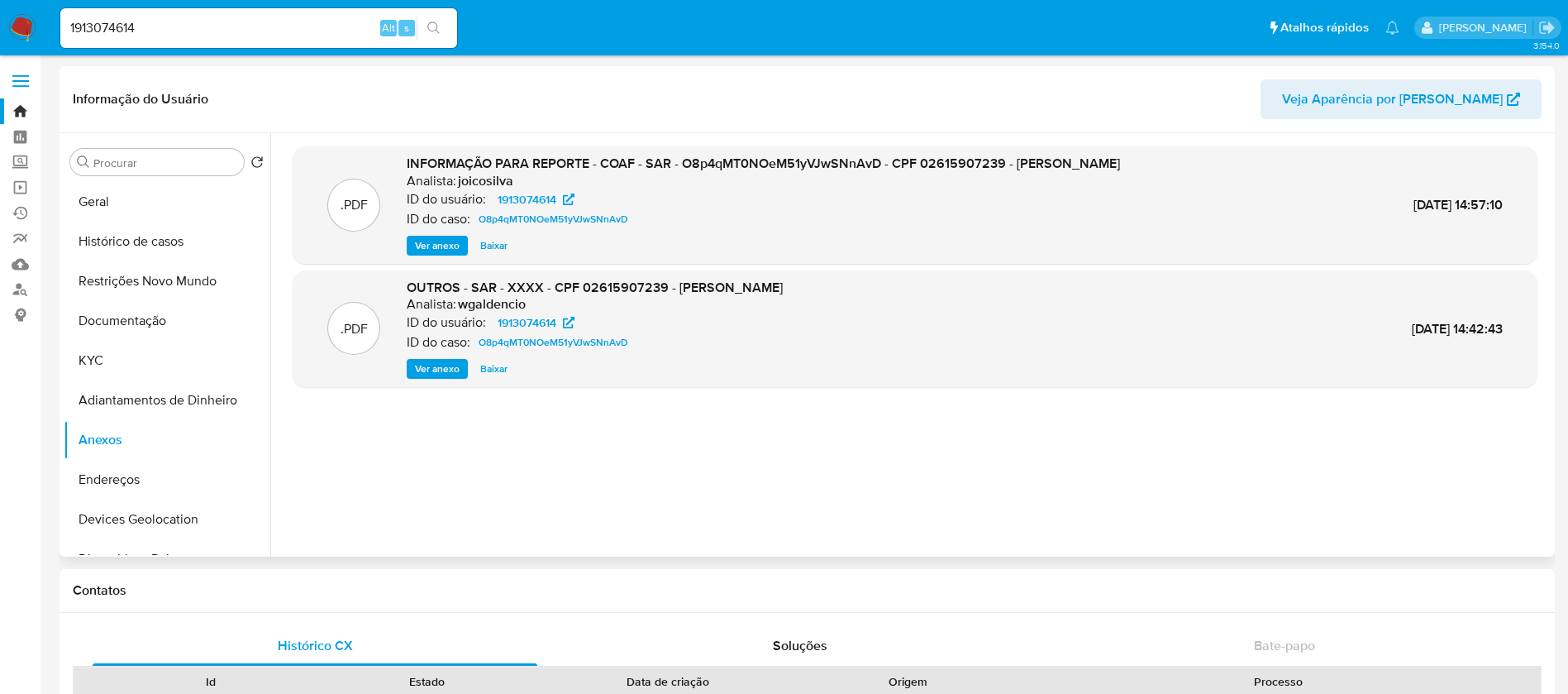
click at [432, 246] on span "Ver anexo" at bounding box center [437, 245] width 44 height 16
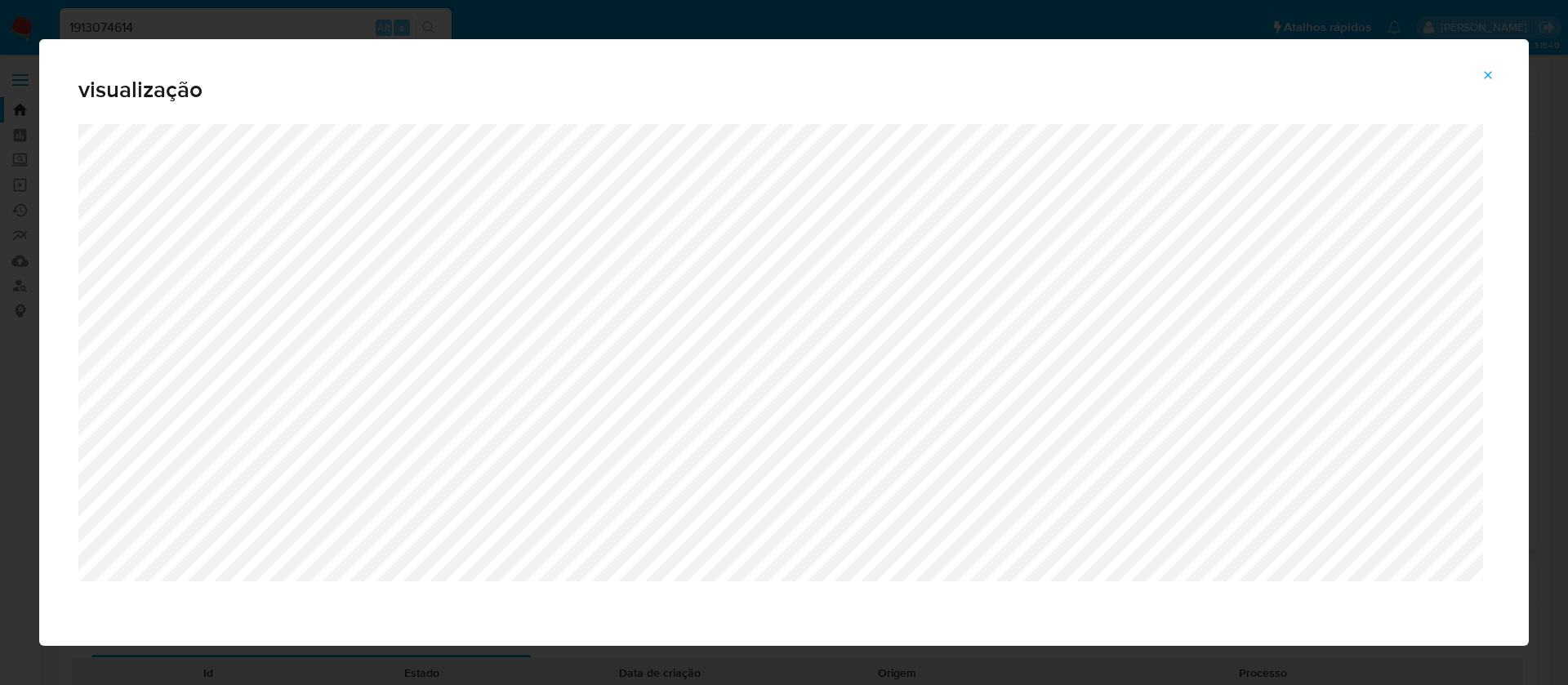
click at [1492, 70] on icon "Attachment preview" at bounding box center [1487, 74] width 13 height 13
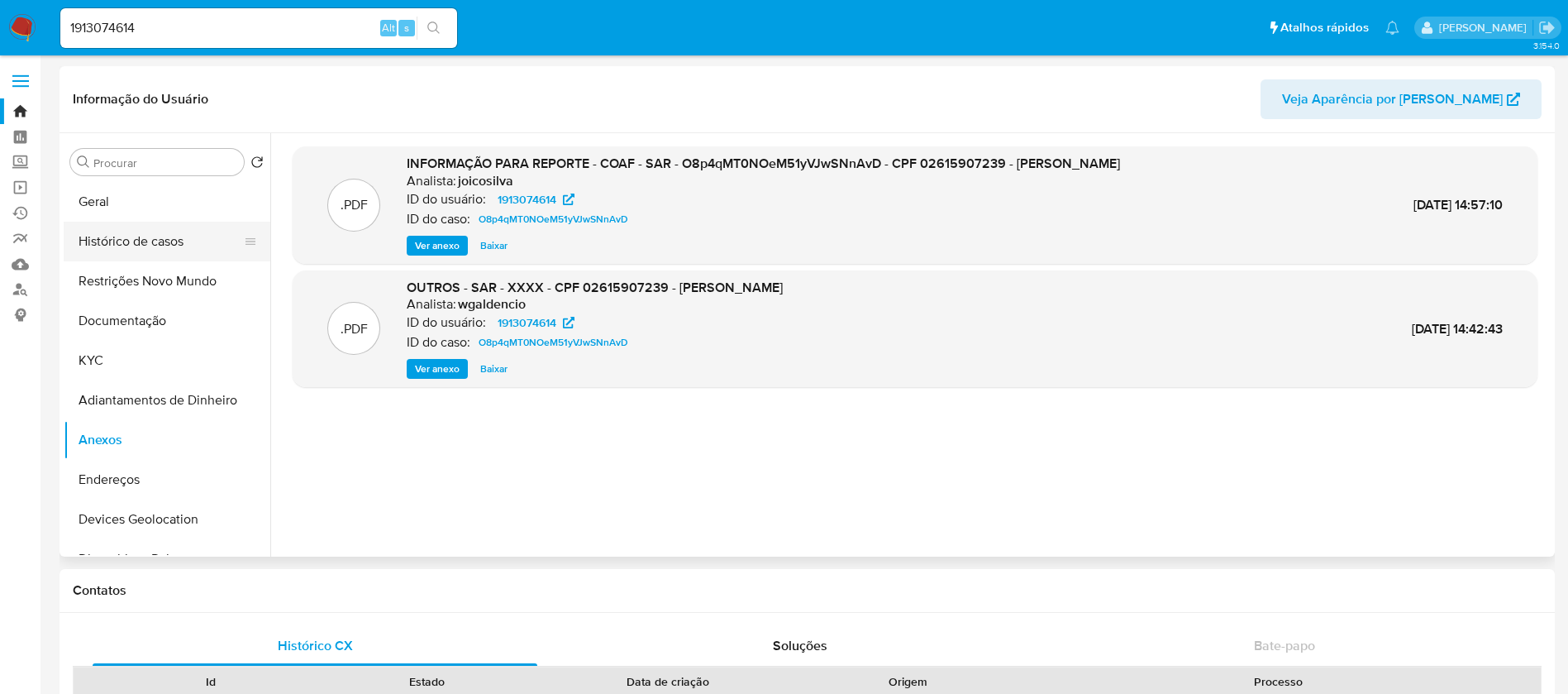
click at [160, 242] on button "Histórico de casos" at bounding box center [160, 242] width 194 height 39
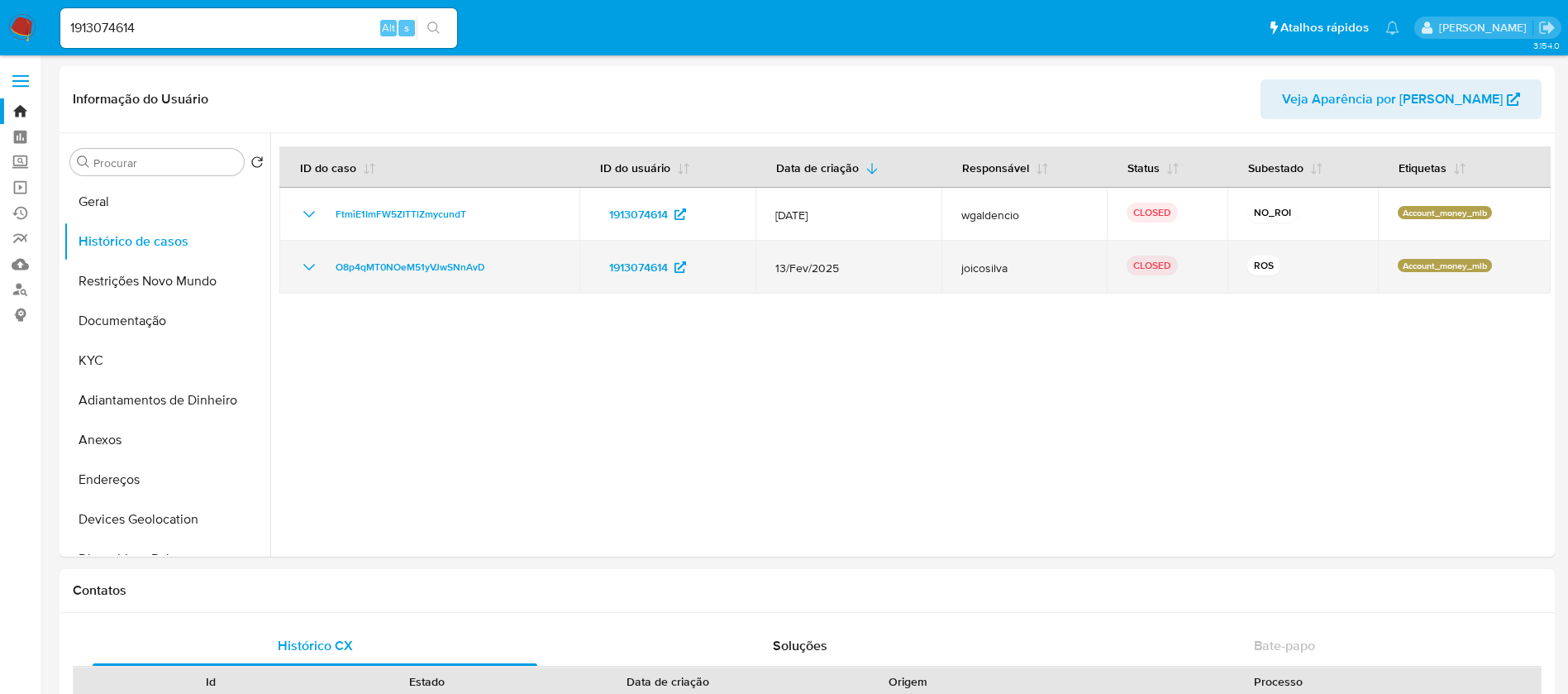
drag, startPoint x: 773, startPoint y: 269, endPoint x: 837, endPoint y: 271, distance: 64.0
click at [839, 271] on td "13/Fev/2025" at bounding box center [848, 267] width 186 height 53
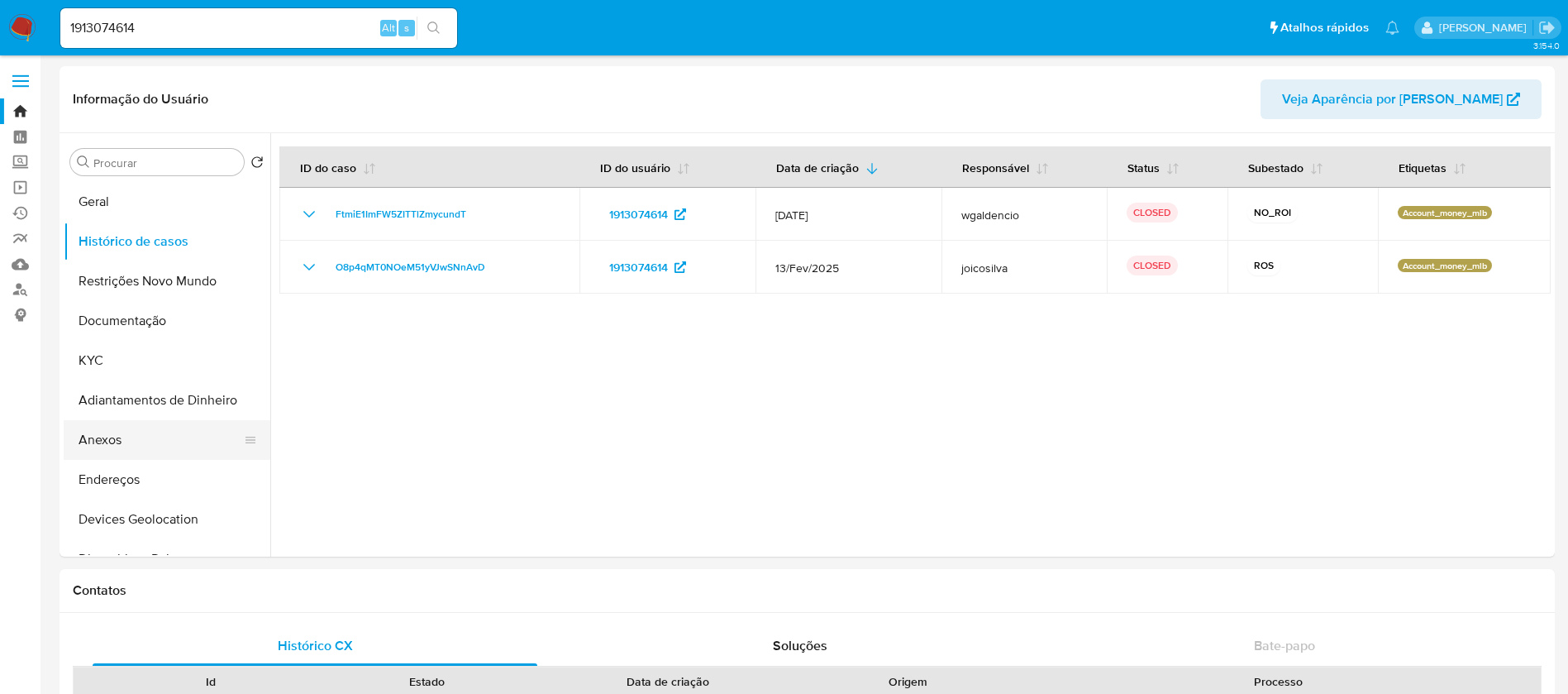
click at [148, 443] on button "Anexos" at bounding box center [160, 440] width 194 height 39
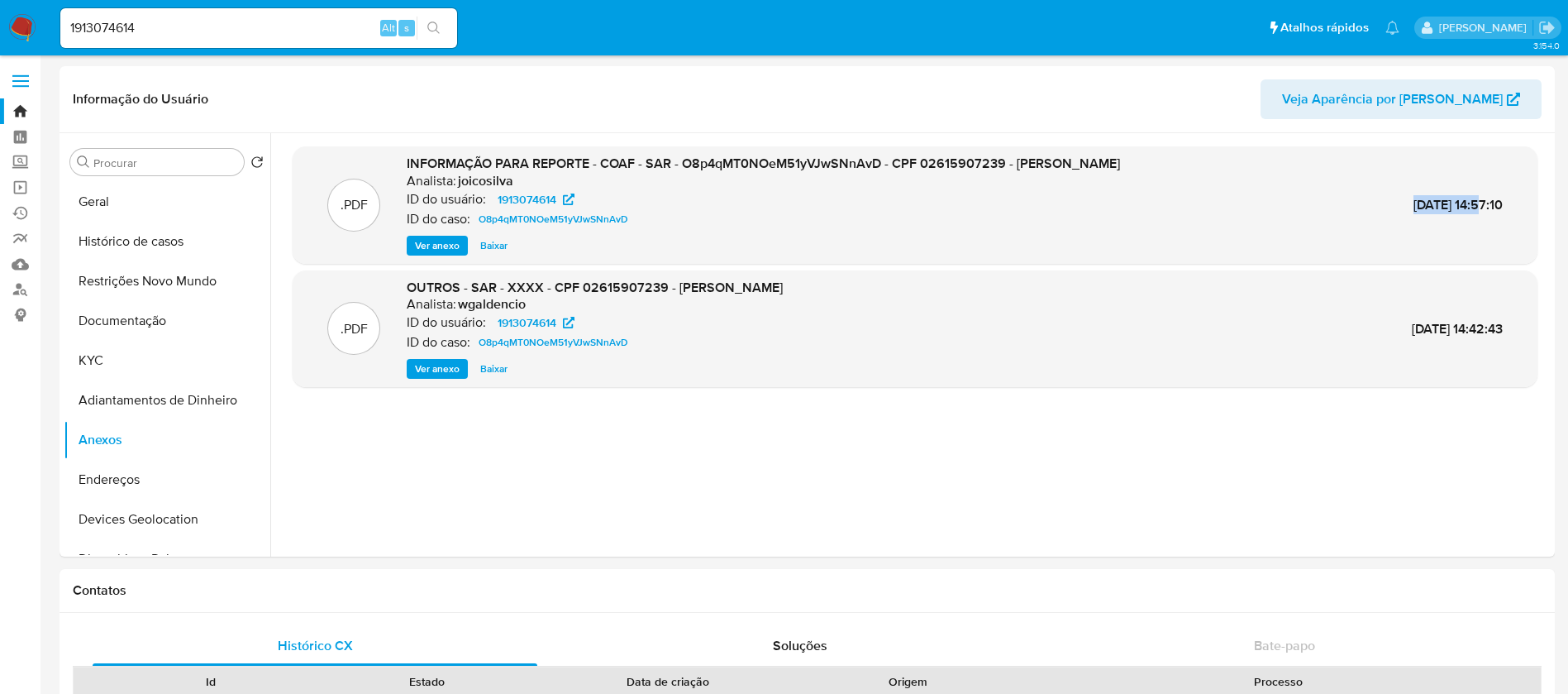
drag, startPoint x: 1365, startPoint y: 203, endPoint x: 1444, endPoint y: 207, distance: 79.1
click at [1444, 207] on div ".PDF INFORMAÇÃO PARA REPORTE - COAF - SAR - O8p4qMT0NOeM51yVJwSNnAvD - CPF 0261…" at bounding box center [915, 205] width 1228 height 101
copy span "27/Mar/2025"
click at [139, 356] on button "KYC" at bounding box center [160, 360] width 194 height 39
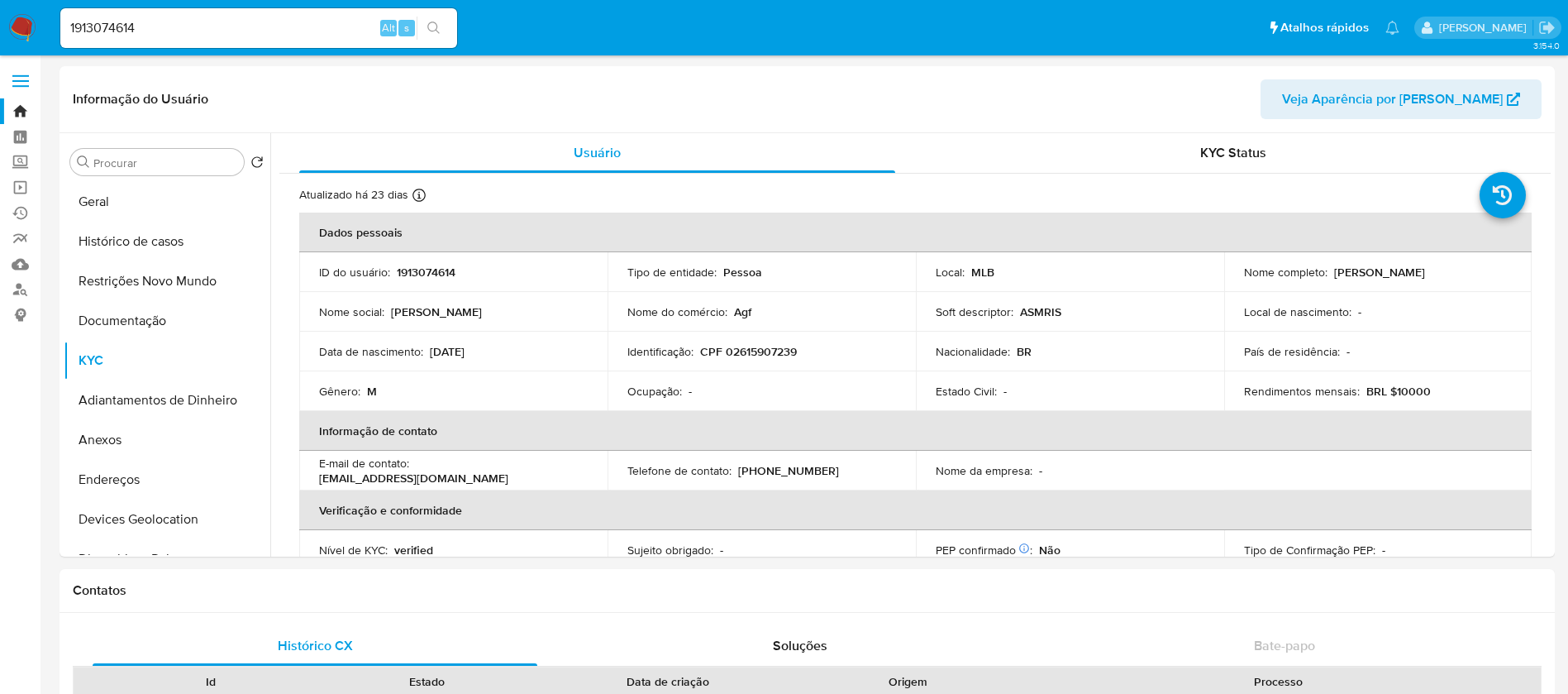
click at [26, 26] on img at bounding box center [22, 27] width 28 height 28
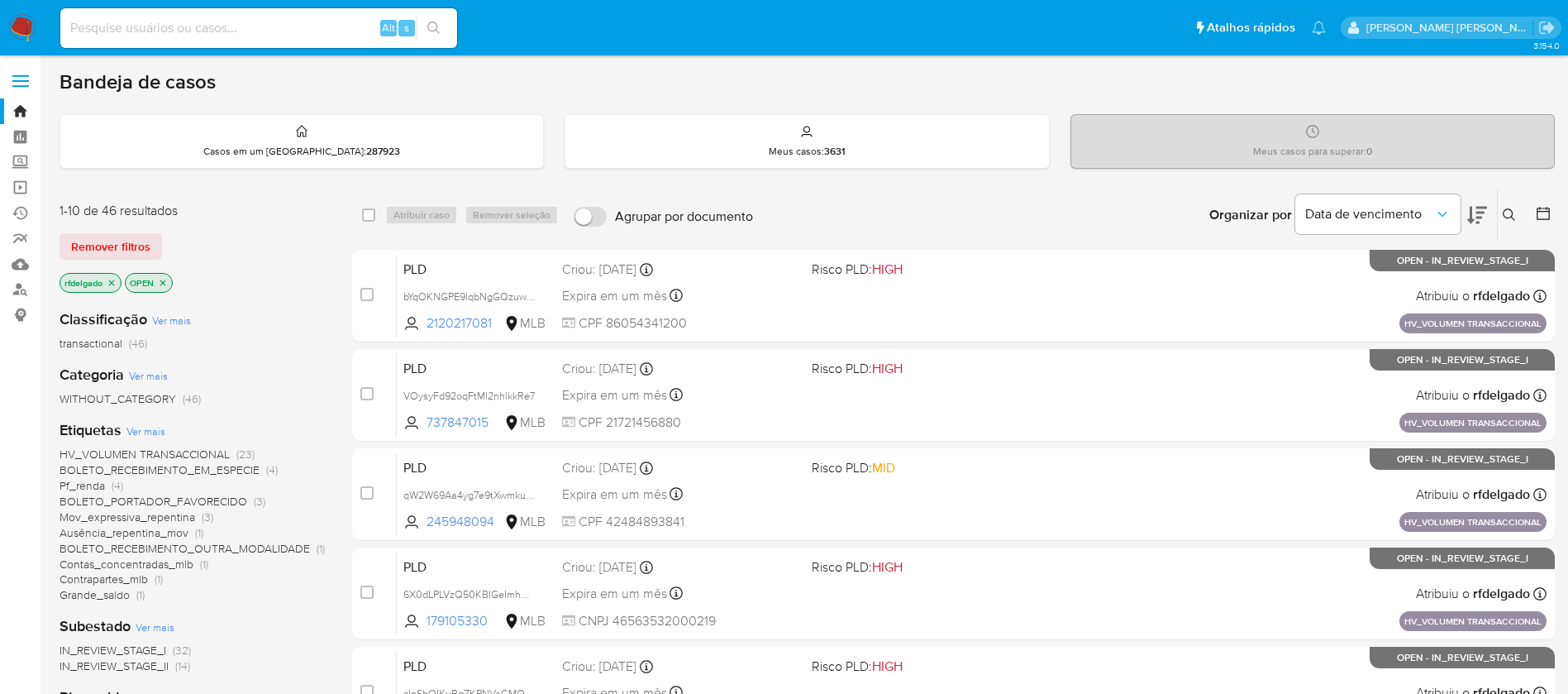
click at [329, 23] on input at bounding box center [259, 27] width 397 height 21
paste input "312104852"
type input "312104852"
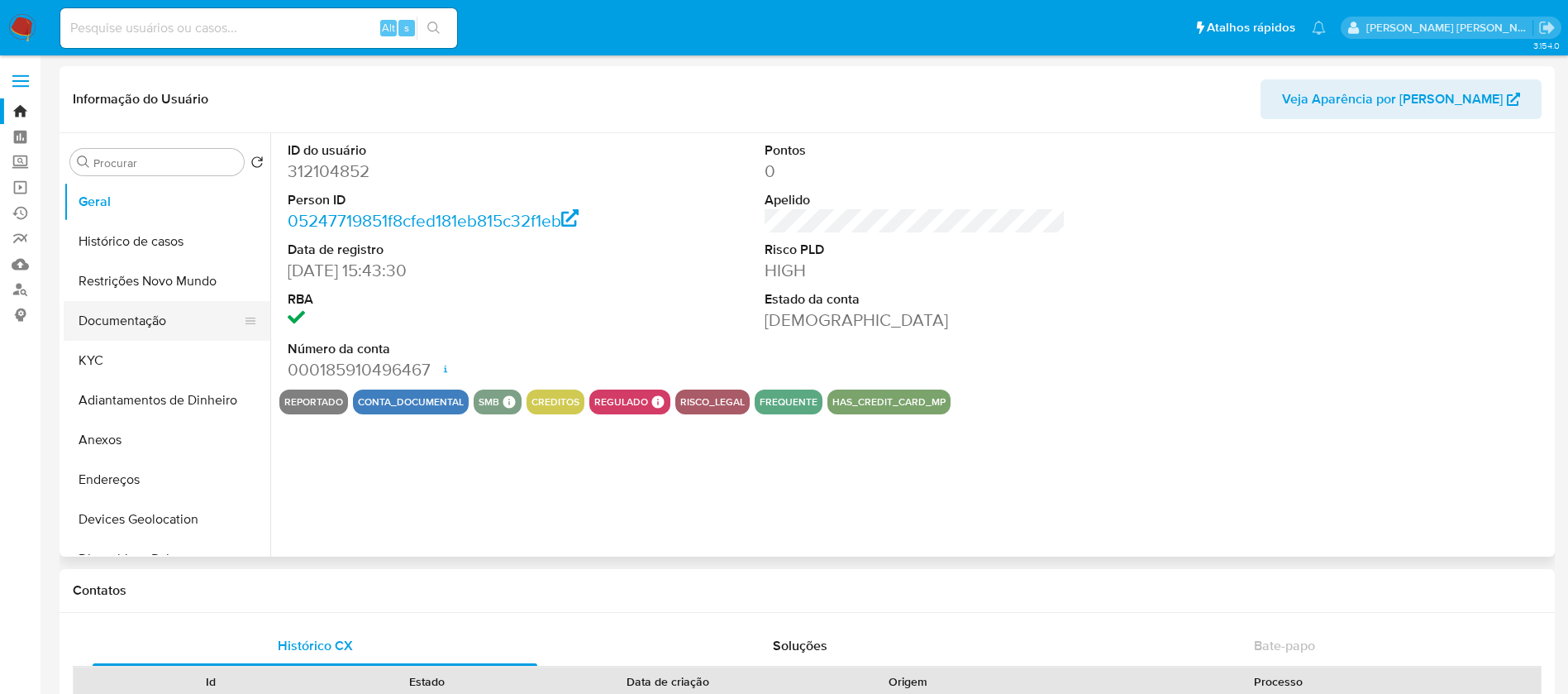
select select "10"
click at [135, 453] on button "Anexos" at bounding box center [160, 440] width 194 height 39
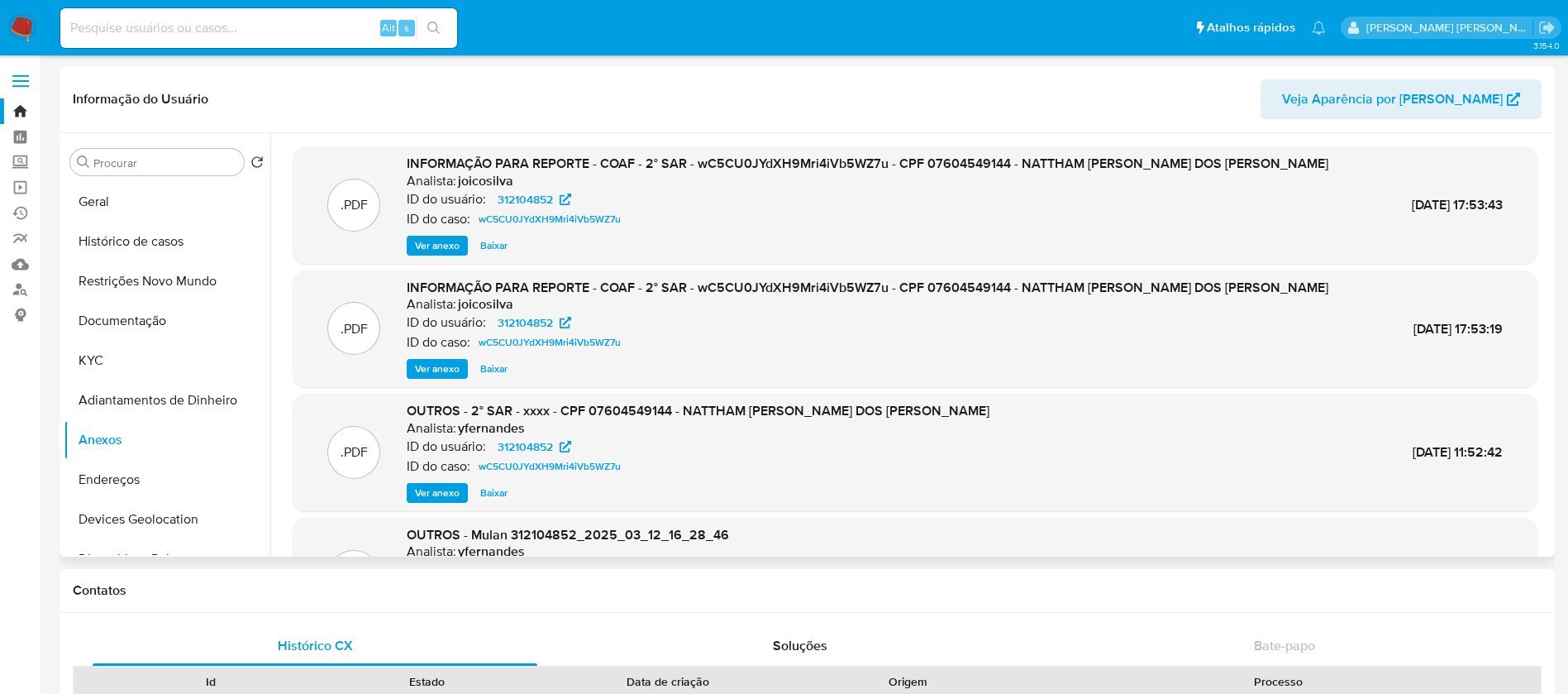
click at [450, 243] on span "Ver anexo" at bounding box center [437, 245] width 44 height 16
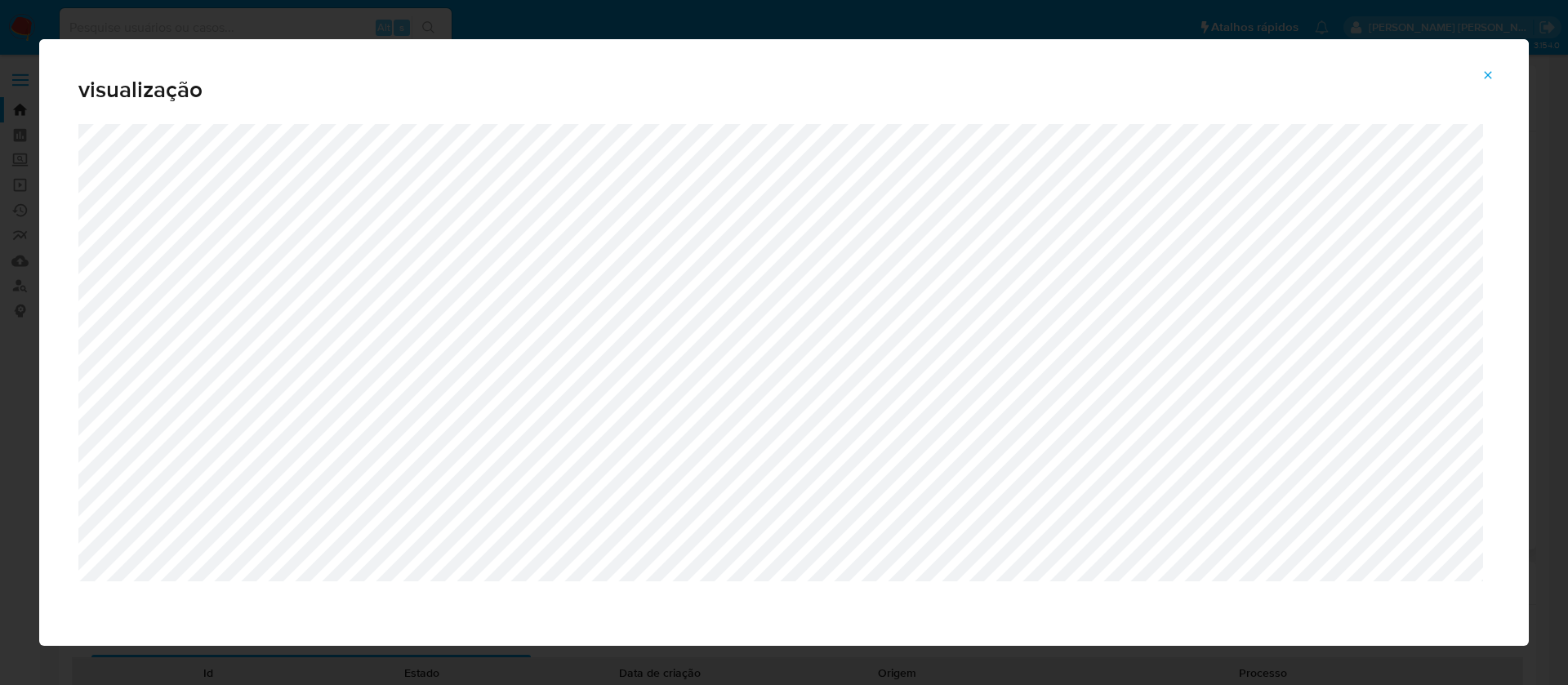
click at [1489, 71] on icon "Attachment preview" at bounding box center [1487, 74] width 13 height 13
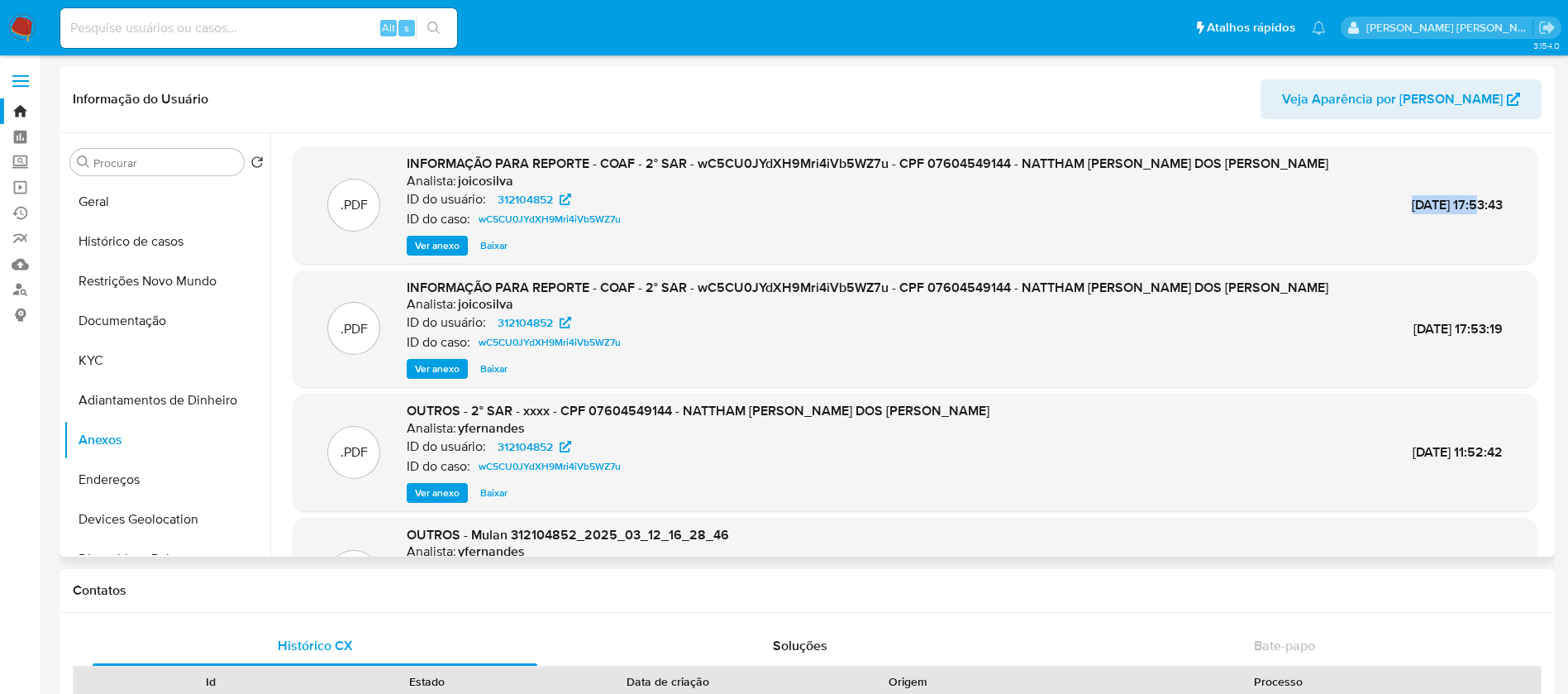
drag, startPoint x: 1371, startPoint y: 206, endPoint x: 1436, endPoint y: 202, distance: 65.1
click at [1442, 203] on span "17/Mar/2025 17:53:43" at bounding box center [1457, 205] width 91 height 19
copy span "17/Mar/2025"
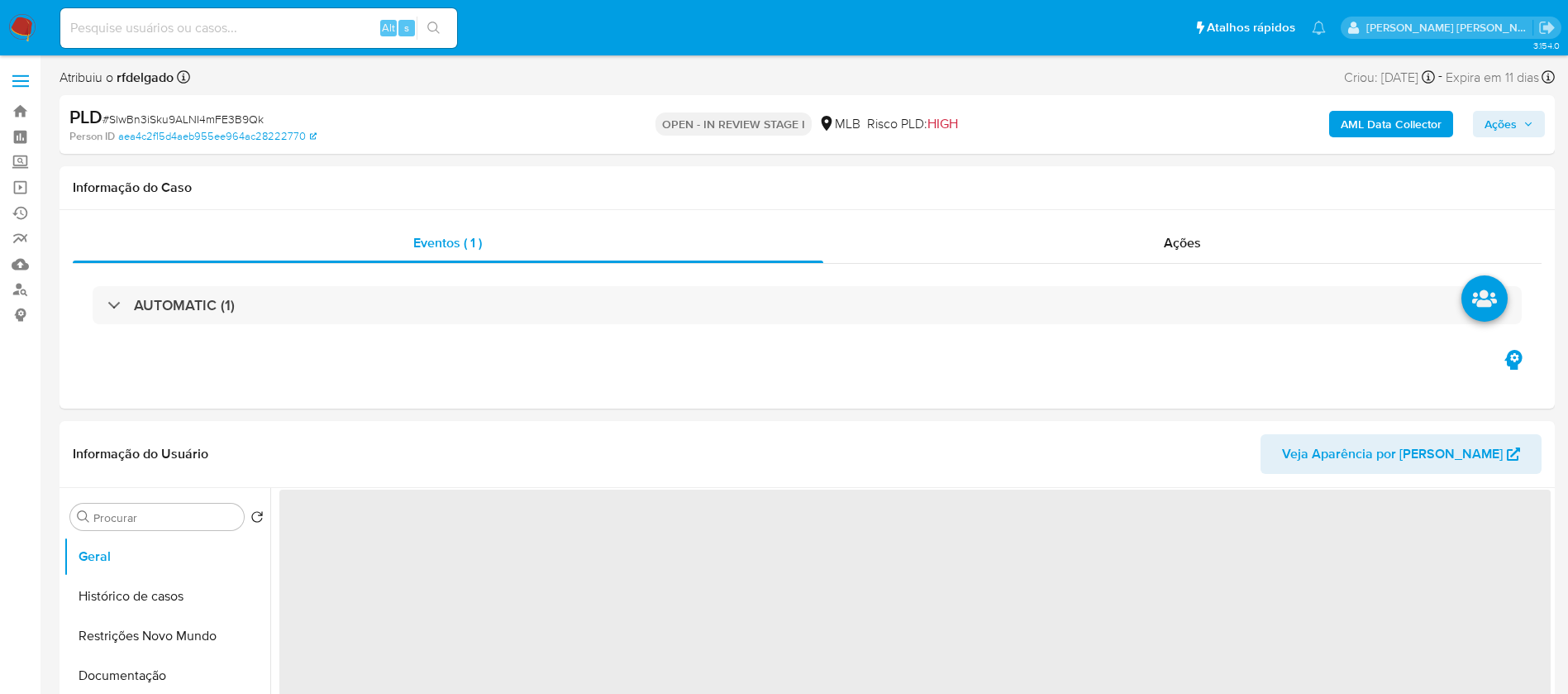
click at [1516, 120] on span "Ações" at bounding box center [1501, 124] width 32 height 26
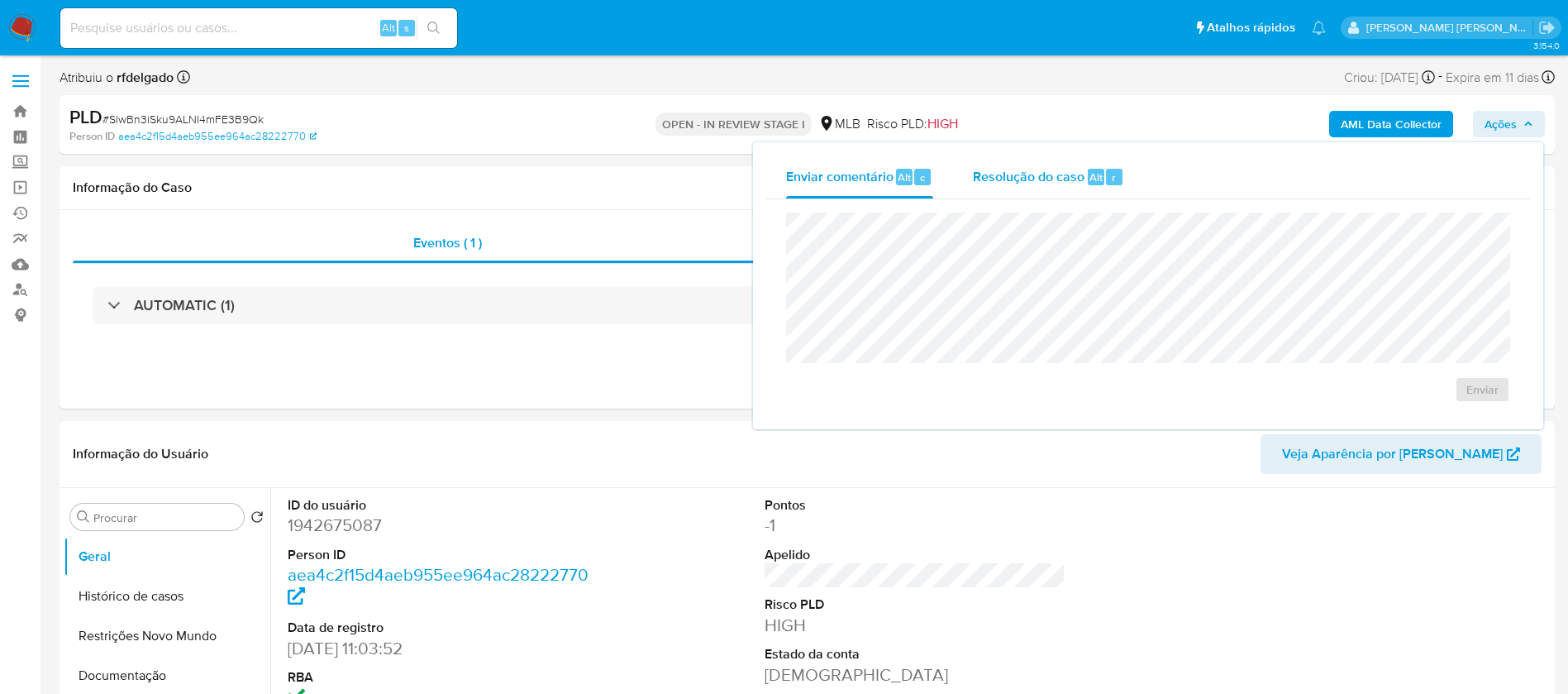
click at [1072, 171] on span "Resolução do caso" at bounding box center [1029, 177] width 112 height 19
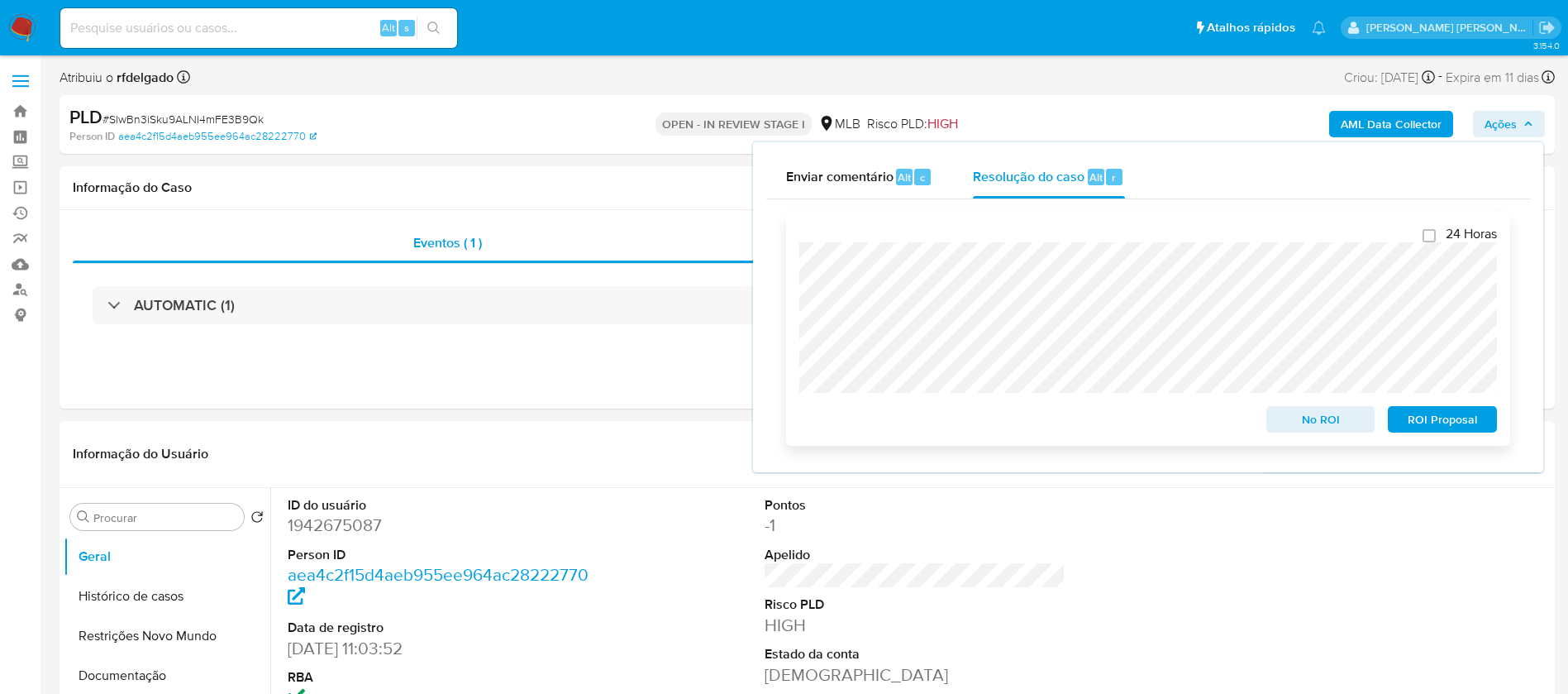
click at [1443, 419] on span "ROI Proposal" at bounding box center [1443, 418] width 86 height 23
select select "10"
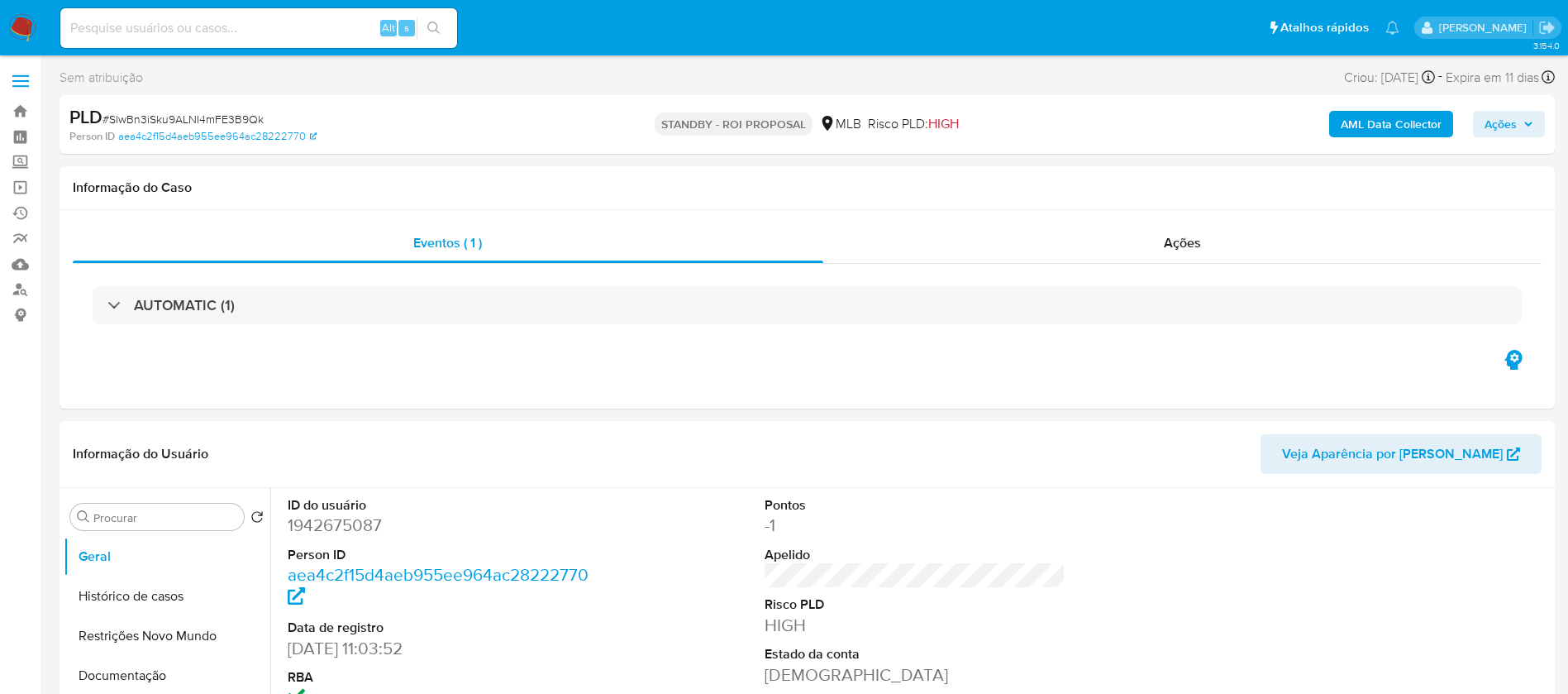
select select "10"
click at [261, 27] on input at bounding box center [259, 27] width 397 height 21
paste input "jXnizf1cfol4ZqyQiyicZkpt"
type input "jXnizf1cfol4ZqyQiyicZkpt"
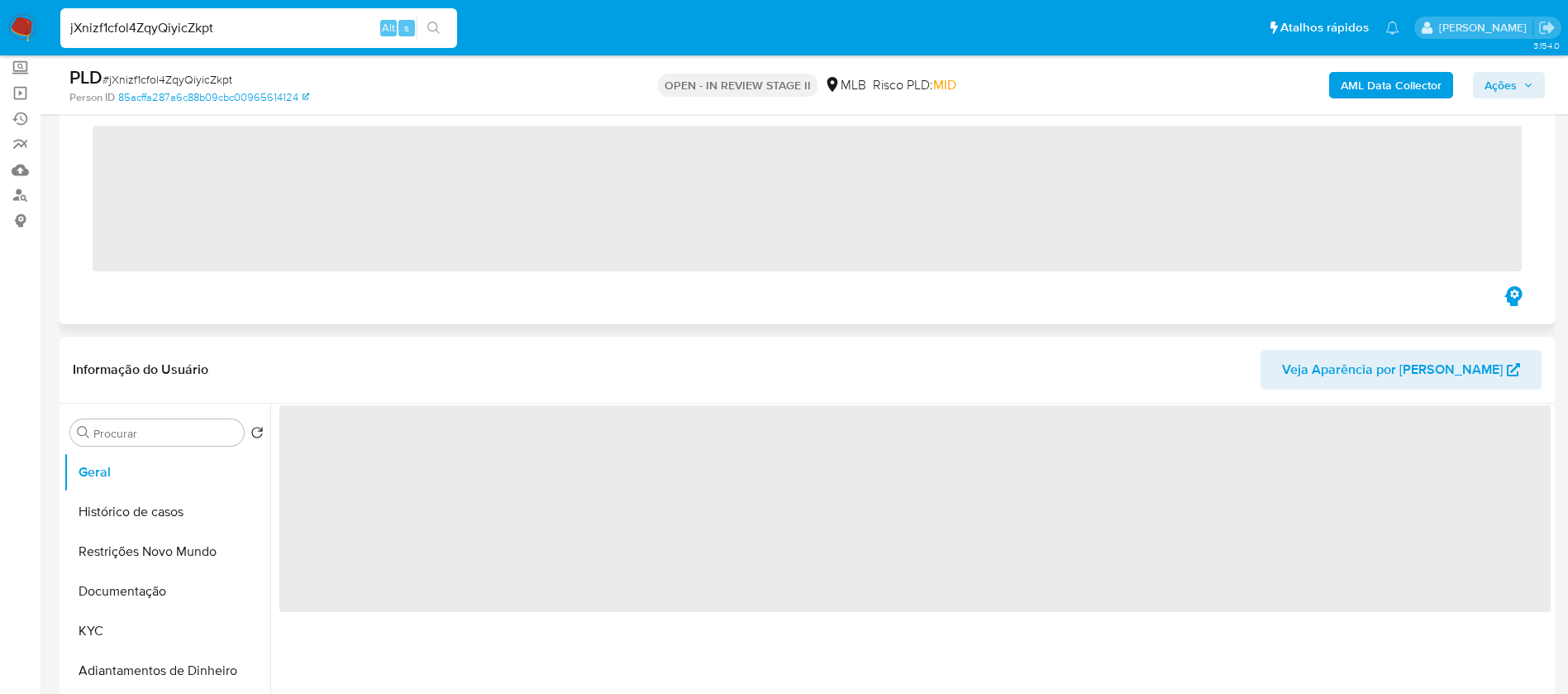
scroll to position [248, 0]
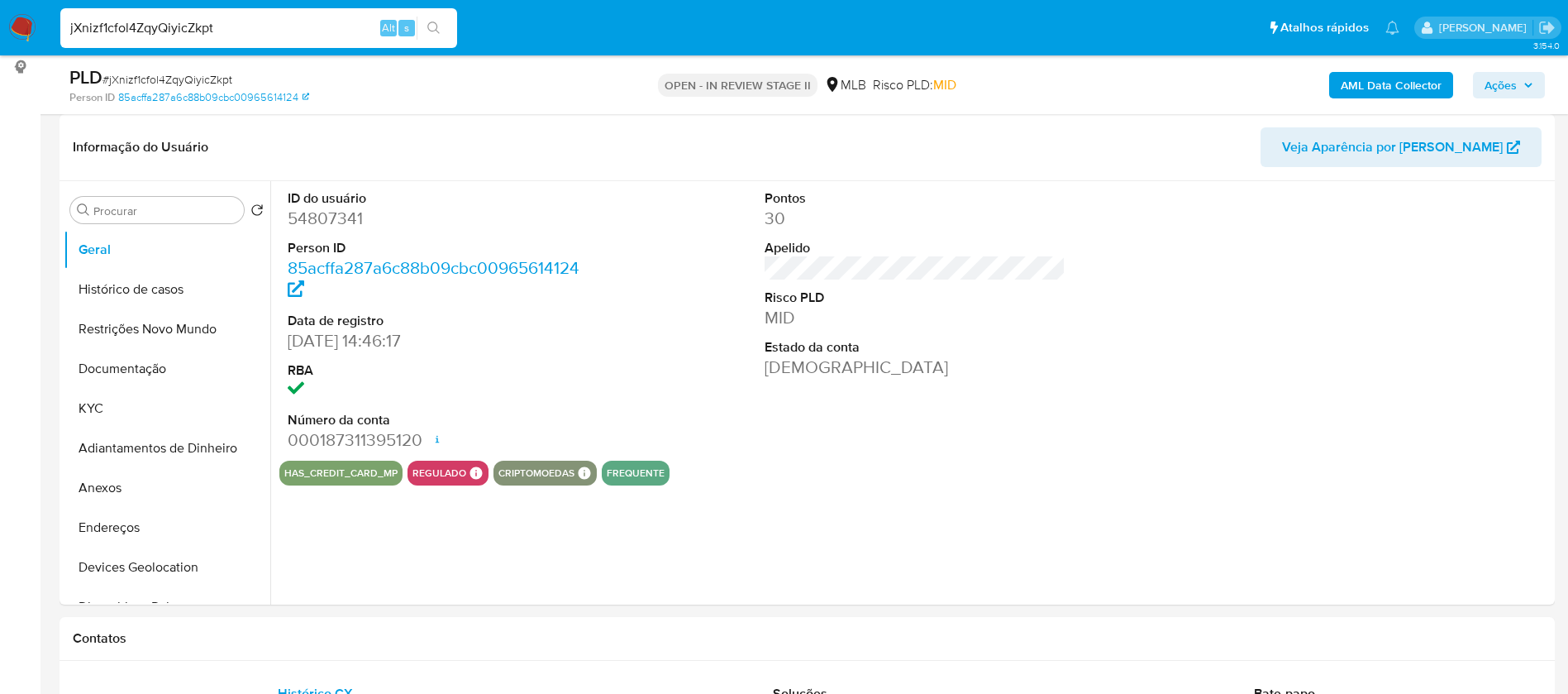
select select "10"
click at [114, 397] on button "KYC" at bounding box center [160, 408] width 194 height 39
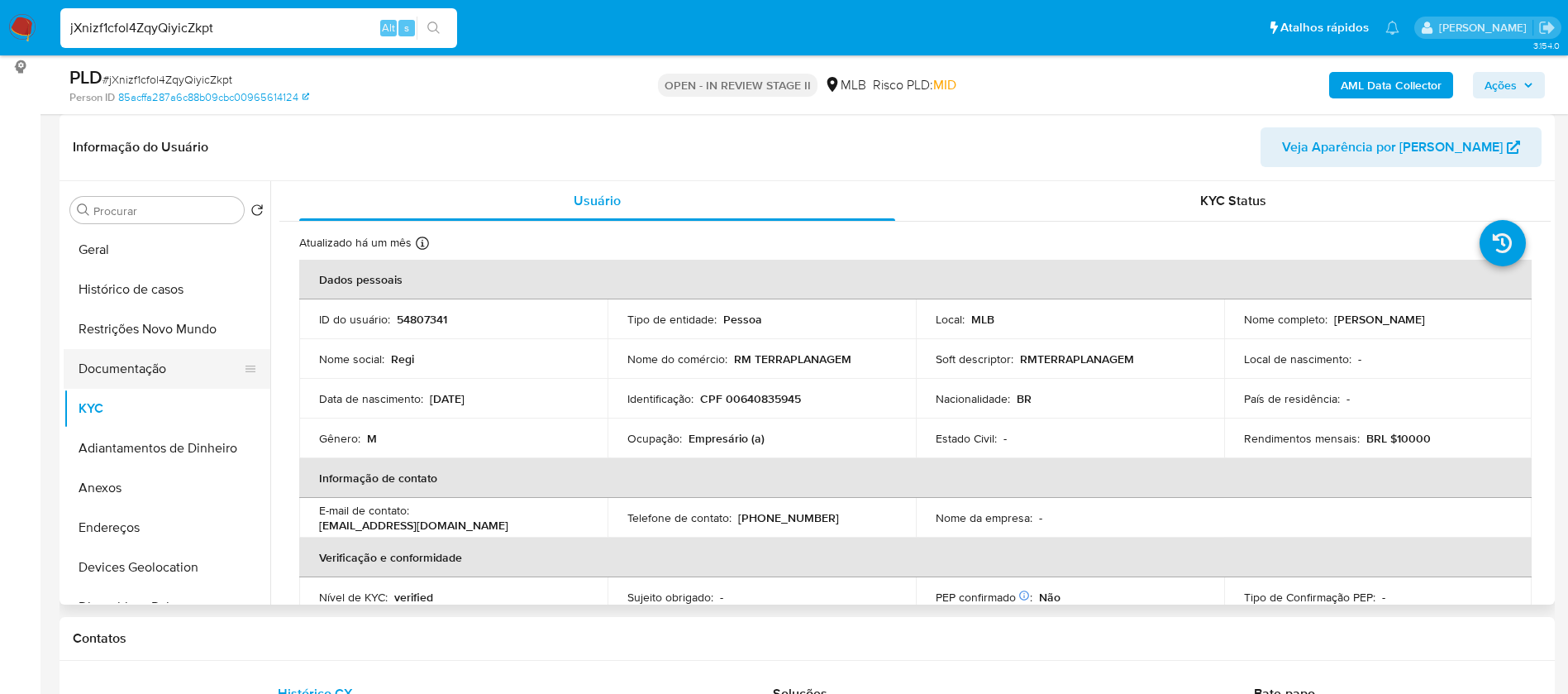
click at [124, 365] on button "Documentação" at bounding box center [160, 369] width 194 height 39
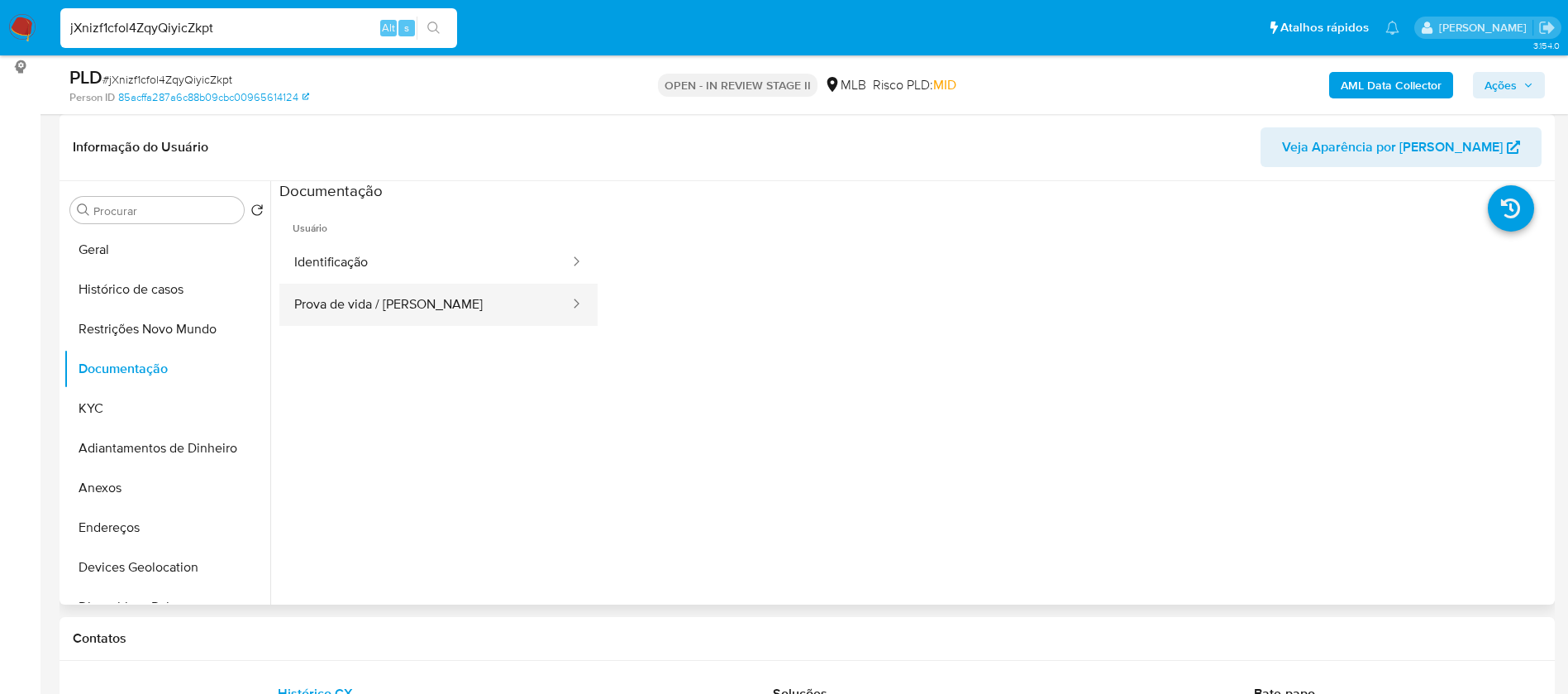
drag, startPoint x: 393, startPoint y: 265, endPoint x: 403, endPoint y: 290, distance: 26.9
click at [392, 264] on button "Identificação" at bounding box center [425, 262] width 292 height 42
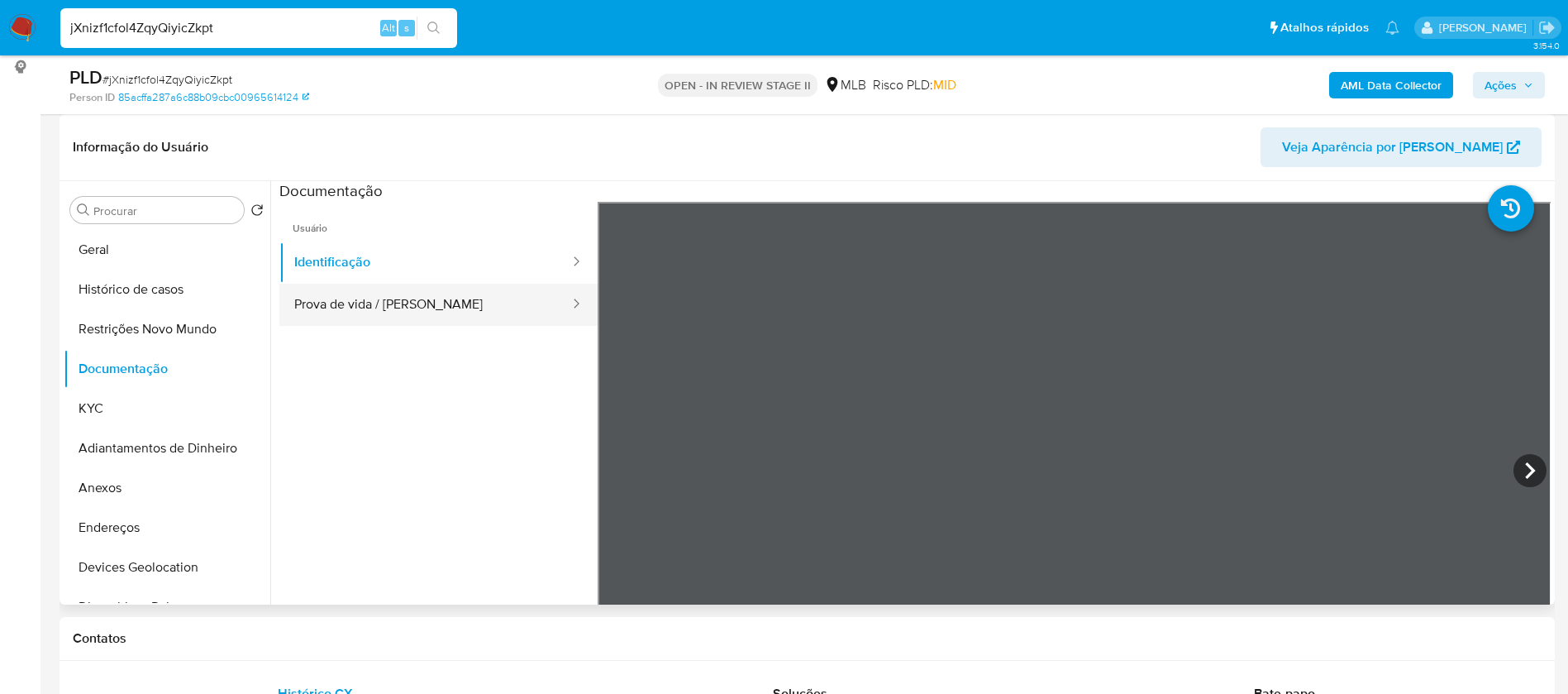
click at [405, 293] on button "Prova de vida / Selfie" at bounding box center [425, 304] width 292 height 42
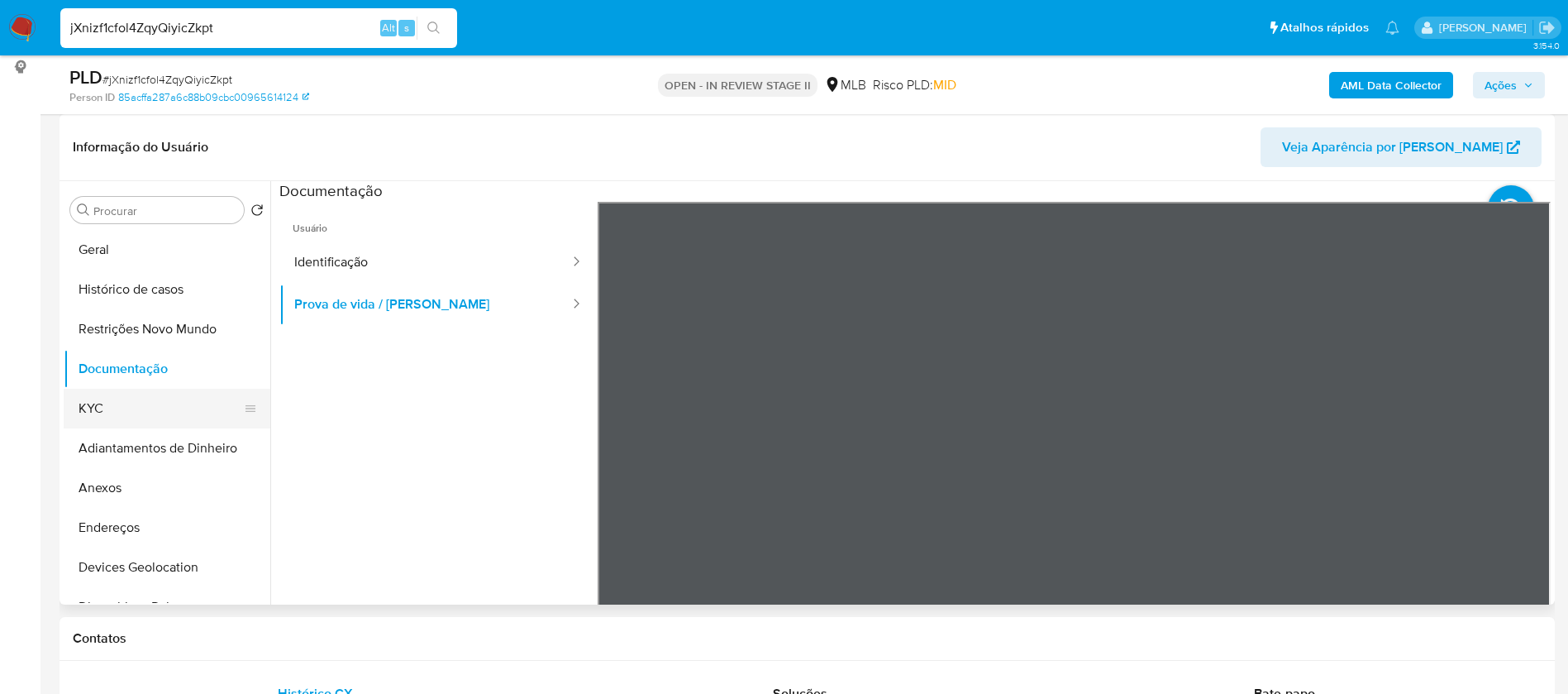
click at [115, 417] on button "KYC" at bounding box center [160, 408] width 194 height 39
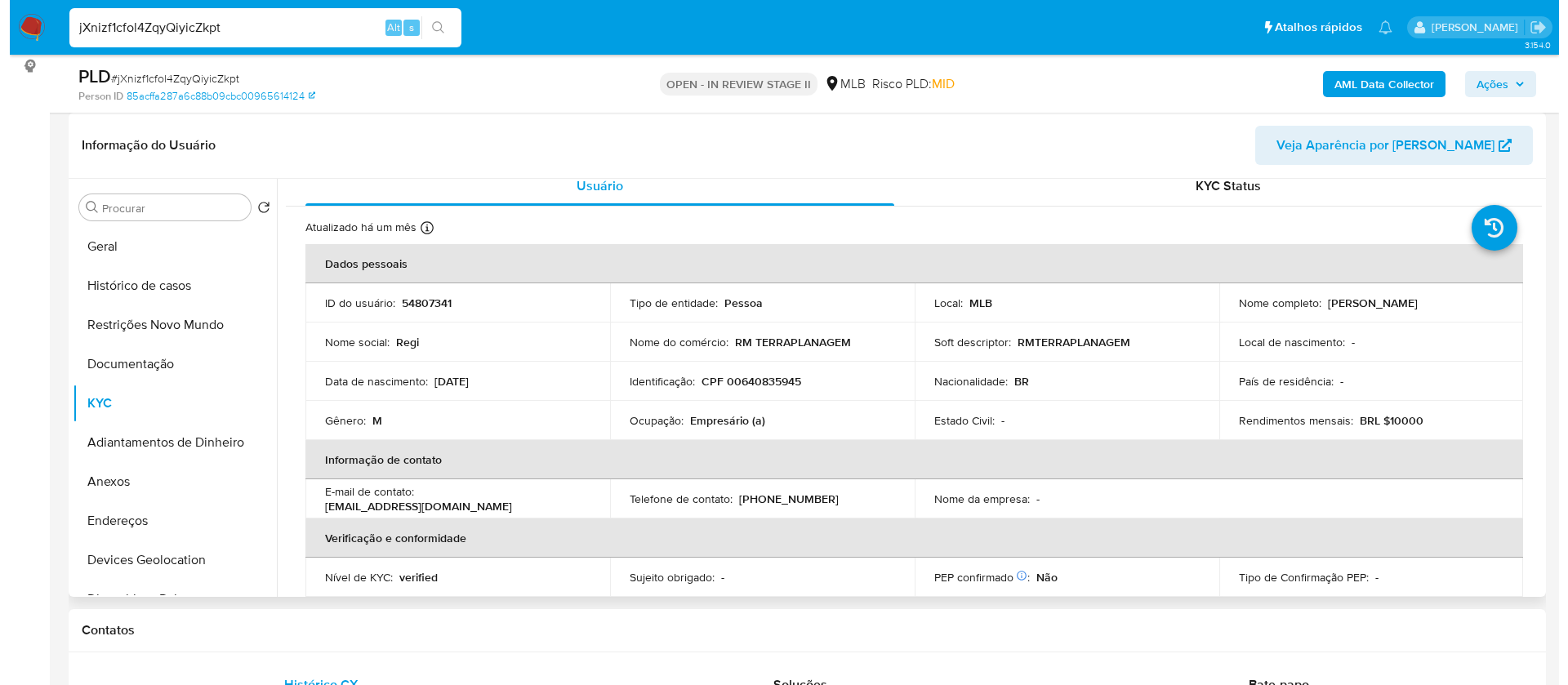
scroll to position [0, 0]
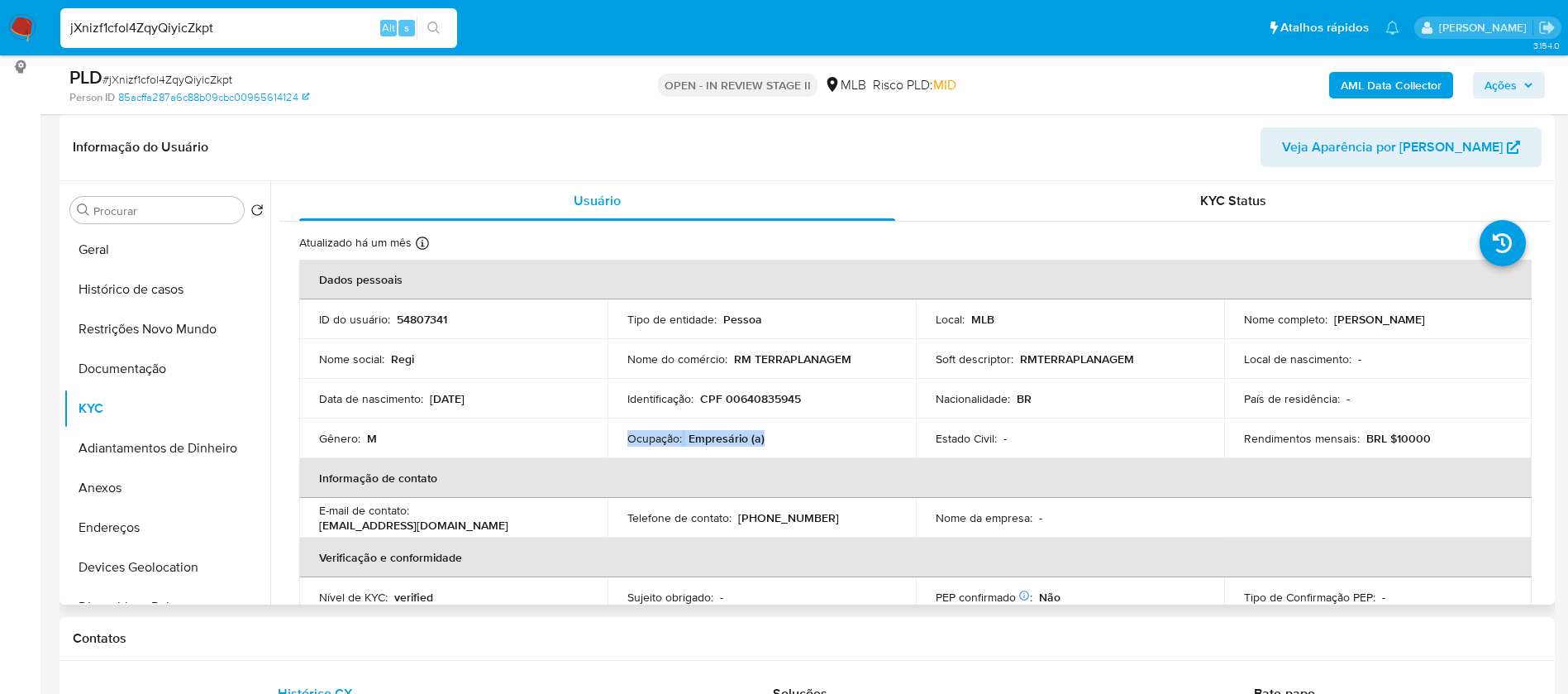
drag, startPoint x: 775, startPoint y: 438, endPoint x: 629, endPoint y: 440, distance: 146.0
click at [629, 440] on div "Ocupação : Empresário (a)" at bounding box center [761, 438] width 269 height 15
click at [629, 440] on p "Ocupação :" at bounding box center [655, 438] width 55 height 15
click at [695, 437] on p "Empresário (a)" at bounding box center [726, 438] width 76 height 15
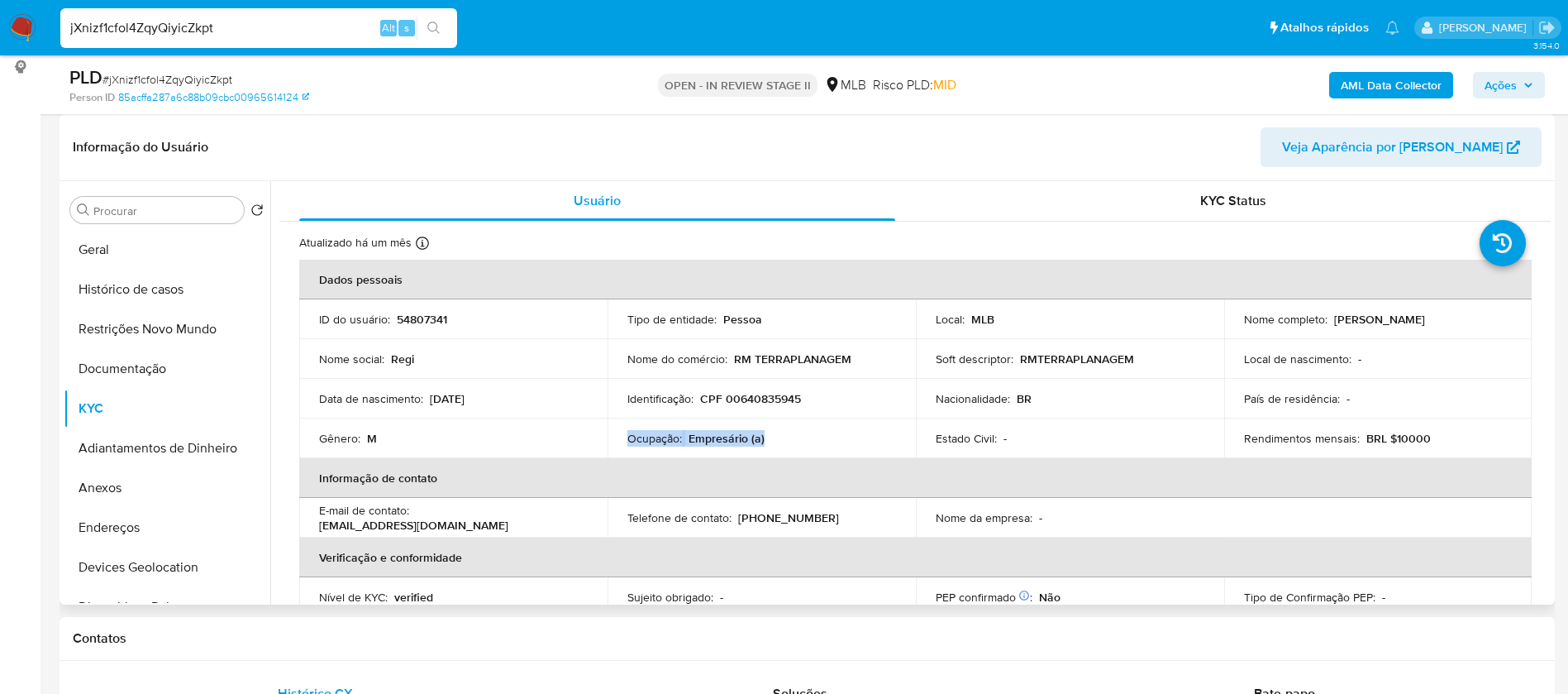
click at [695, 437] on p "Empresário (a)" at bounding box center [726, 438] width 76 height 15
copy div "Ocupação : Empresário (a)"
click at [1382, 85] on b "AML Data Collector" at bounding box center [1391, 85] width 101 height 26
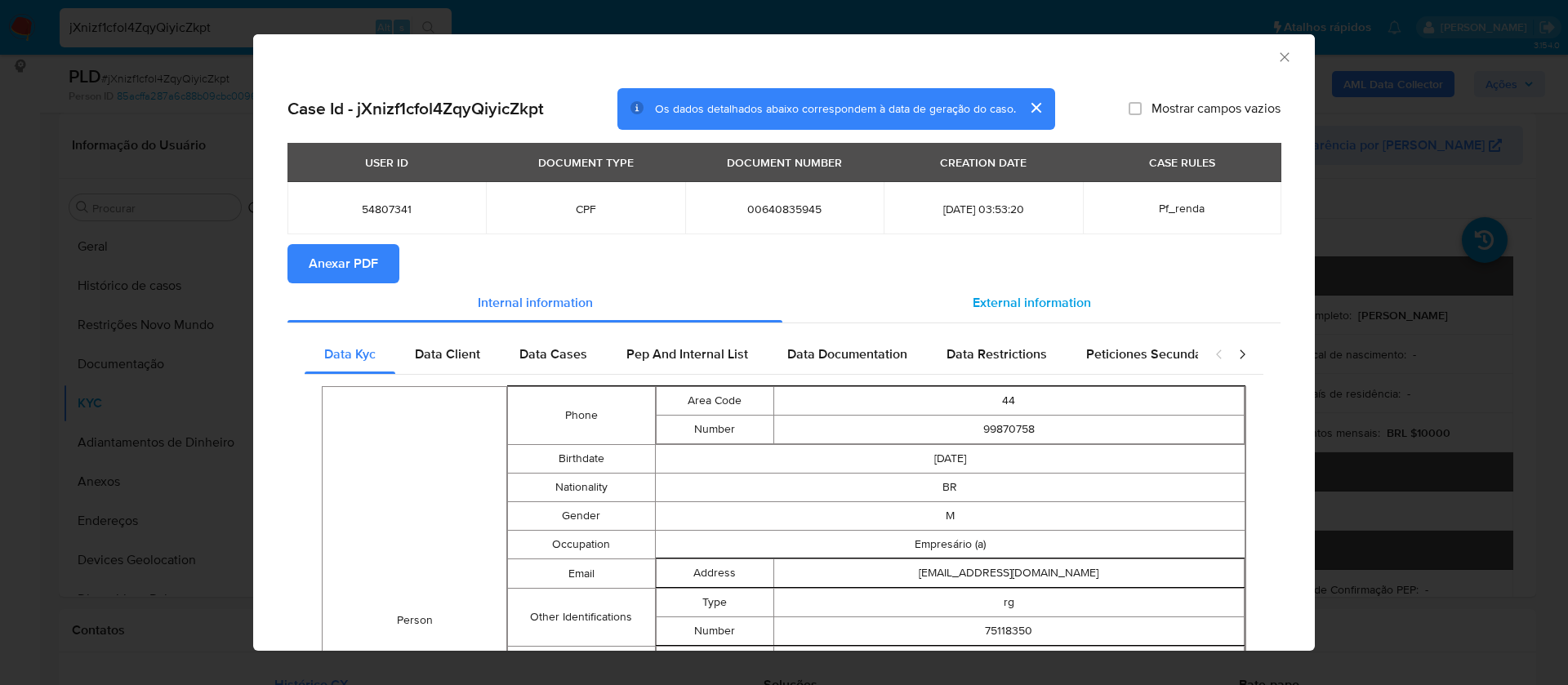
click at [1006, 299] on span "External information" at bounding box center [1032, 302] width 118 height 19
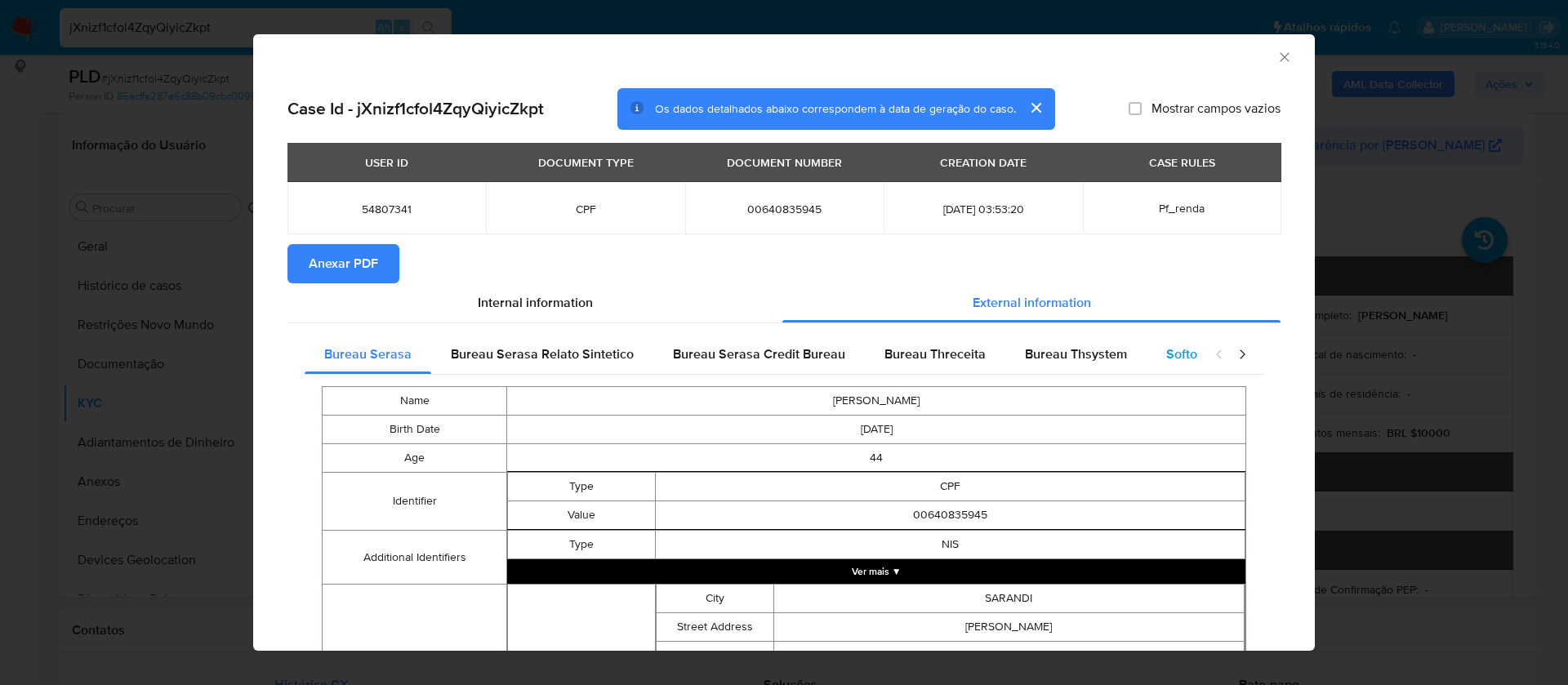
click at [1175, 351] on span "Softon" at bounding box center [1185, 354] width 39 height 19
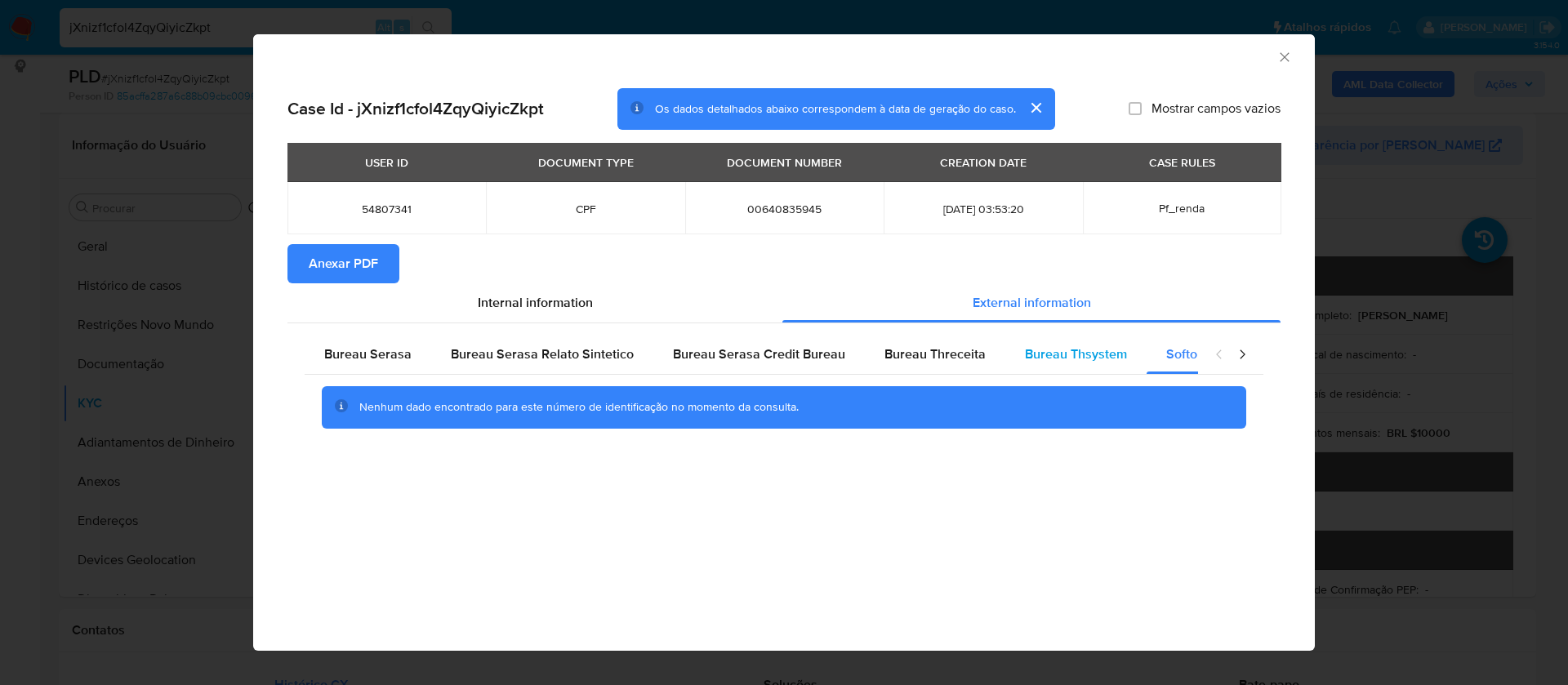
click at [1077, 361] on span "Bureau Thsystem" at bounding box center [1076, 354] width 102 height 19
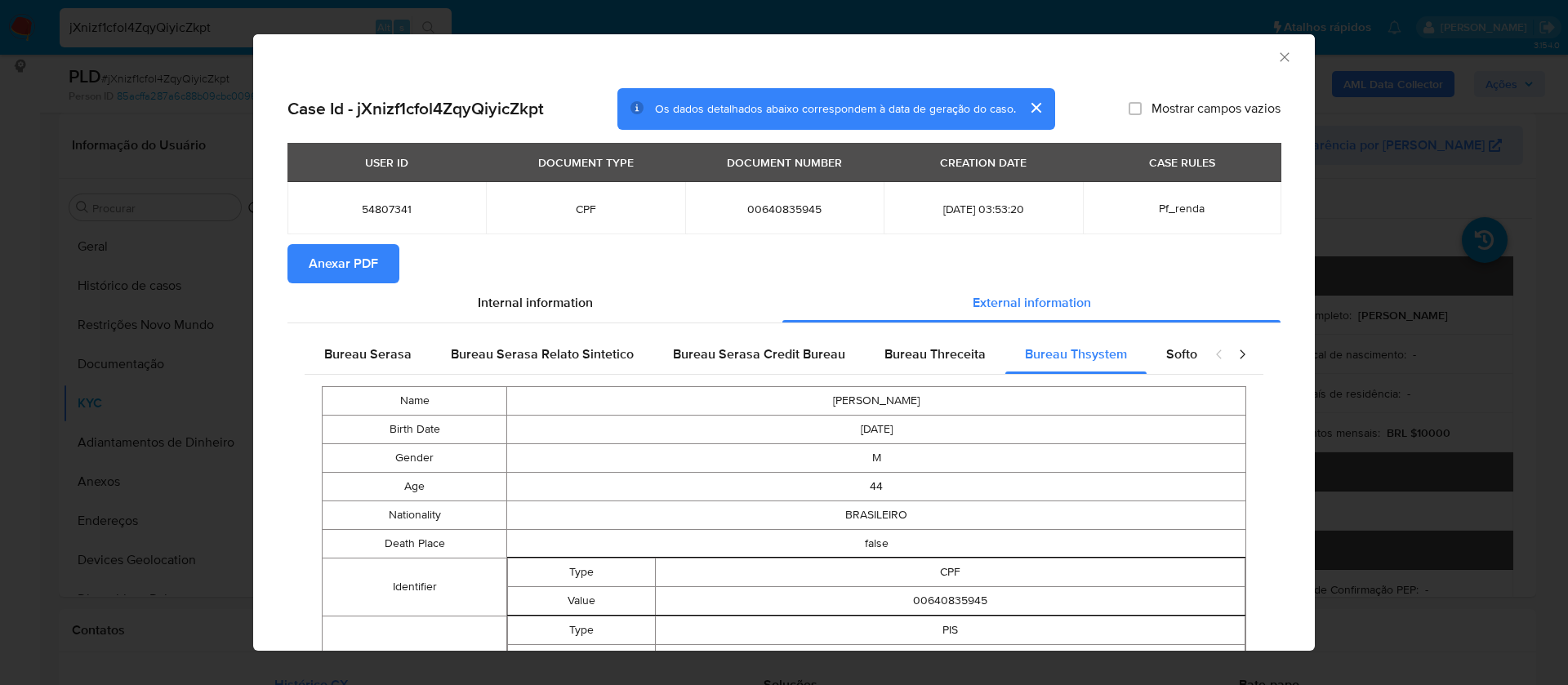
click at [1159, 97] on div "Case Id - jXnizf1cfol4ZqyQiyicZkpt Os dados detalhados abaixo correspondem à da…" at bounding box center [784, 110] width 993 height 42
click at [1157, 105] on span "Mostrar campos vazios" at bounding box center [1216, 108] width 129 height 16
click at [1141, 105] on input "Mostrar campos vazios" at bounding box center [1135, 108] width 13 height 13
checkbox input "true"
click at [375, 263] on span "Anexar PDF" at bounding box center [343, 264] width 69 height 36
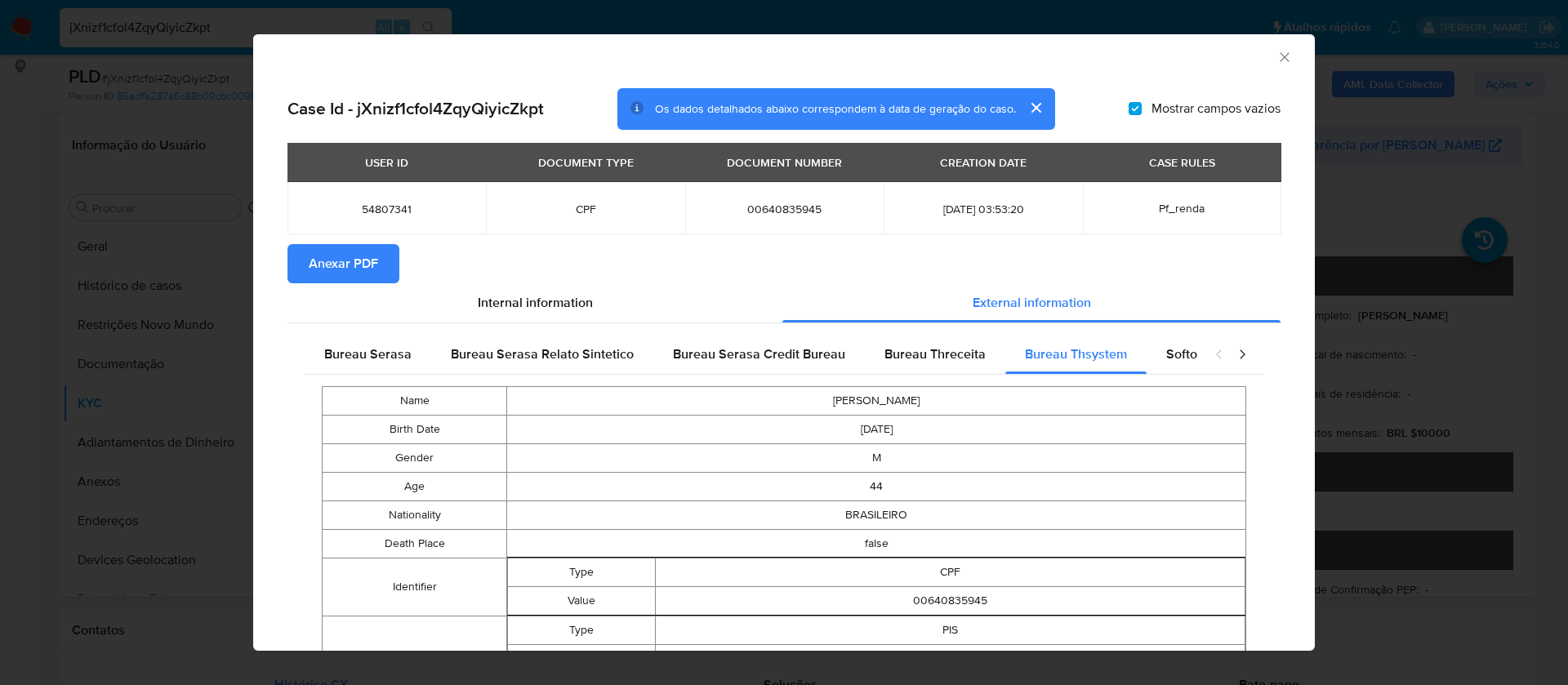
click at [1280, 57] on icon "Fechar a janela" at bounding box center [1284, 56] width 9 height 9
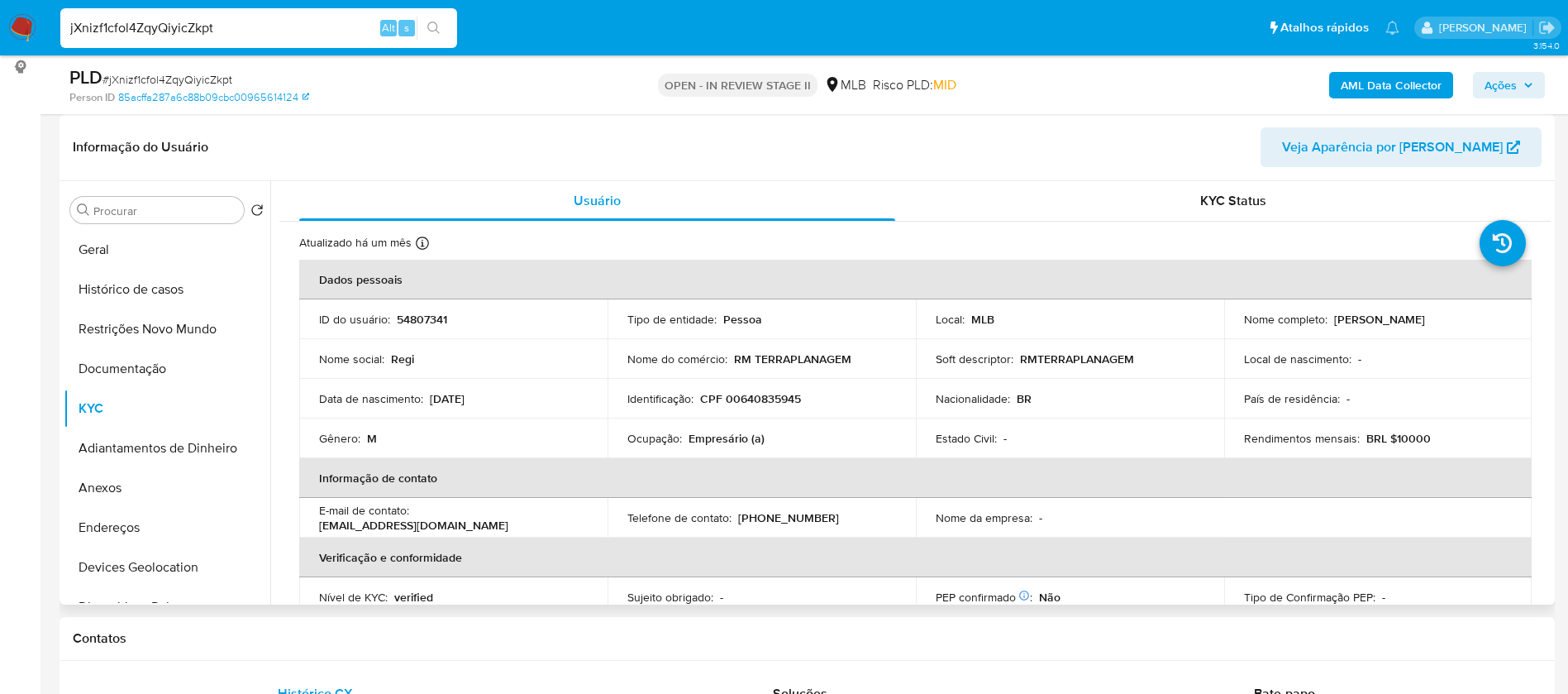
click at [1412, 318] on p "Reginaldo Martins de Carvalho" at bounding box center [1379, 318] width 91 height 15
click at [1493, 321] on div "Nome completo : Reginaldo Martins de Carvalho" at bounding box center [1379, 318] width 269 height 15
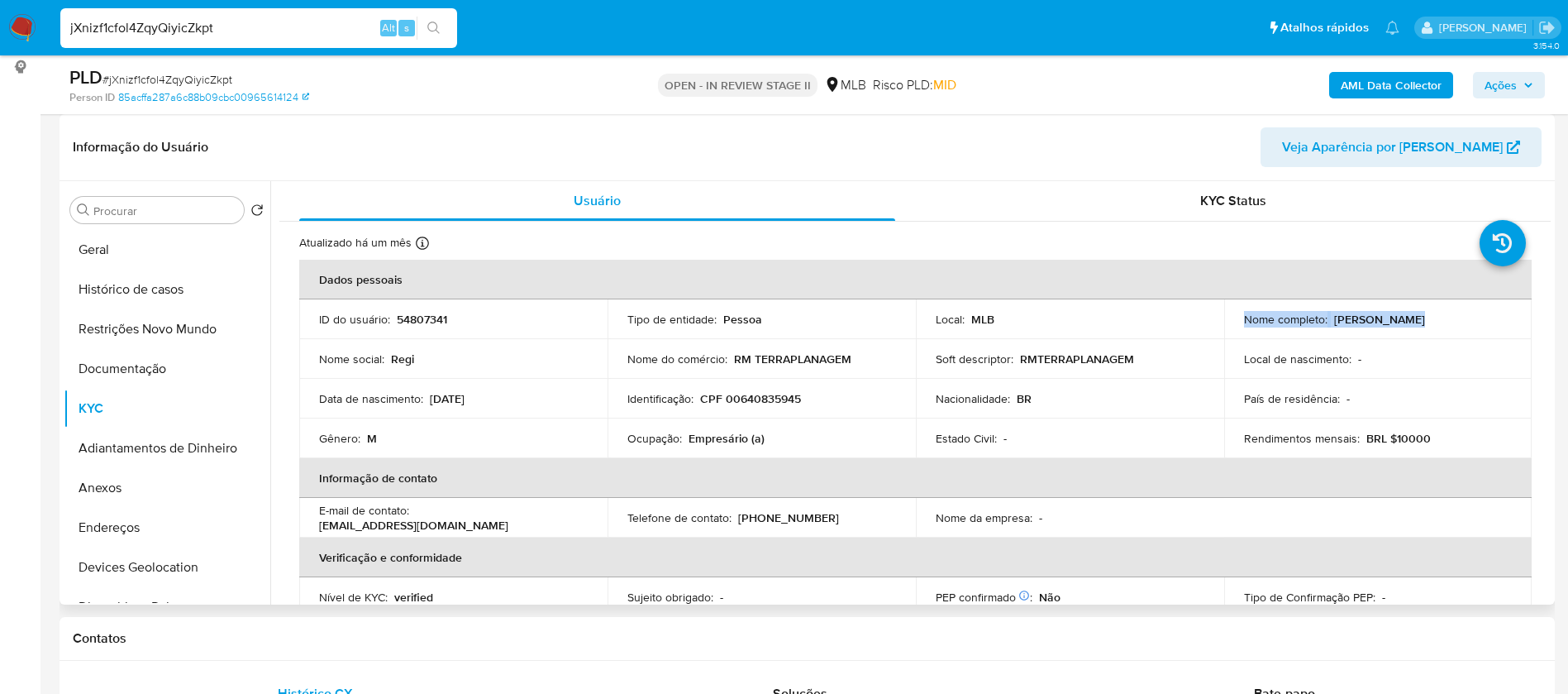
click at [1425, 312] on p "Reginaldo Martins de Carvalho" at bounding box center [1379, 318] width 91 height 15
drag, startPoint x: 1489, startPoint y: 318, endPoint x: 1330, endPoint y: 319, distance: 159.0
click at [1330, 319] on div "Nome completo : Reginaldo Martins de Carvalho" at bounding box center [1379, 318] width 269 height 15
copy p "Reginaldo Martins de Carvalho"
click at [788, 400] on p "CPF 00640835945" at bounding box center [750, 398] width 101 height 15
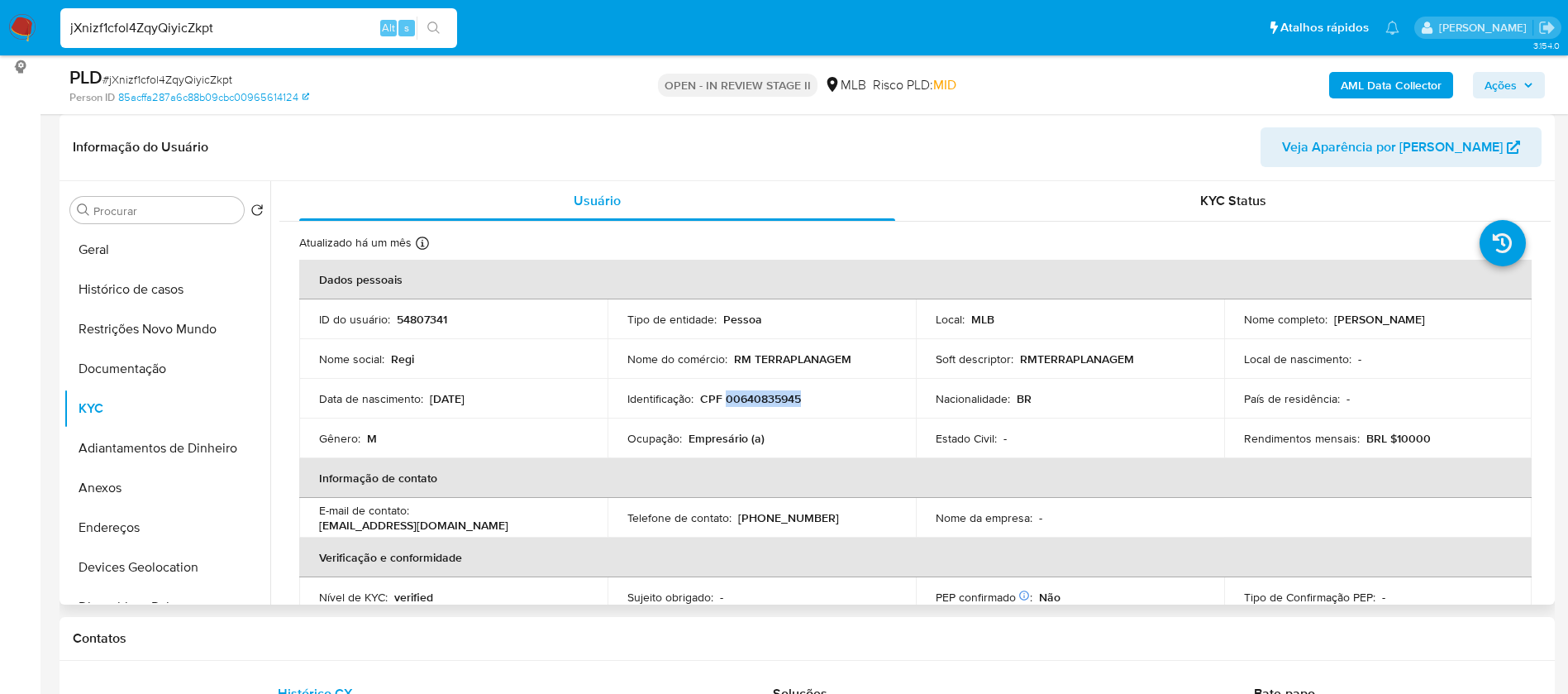
click at [788, 400] on p "CPF 00640835945" at bounding box center [750, 398] width 101 height 15
copy p "00640835945"
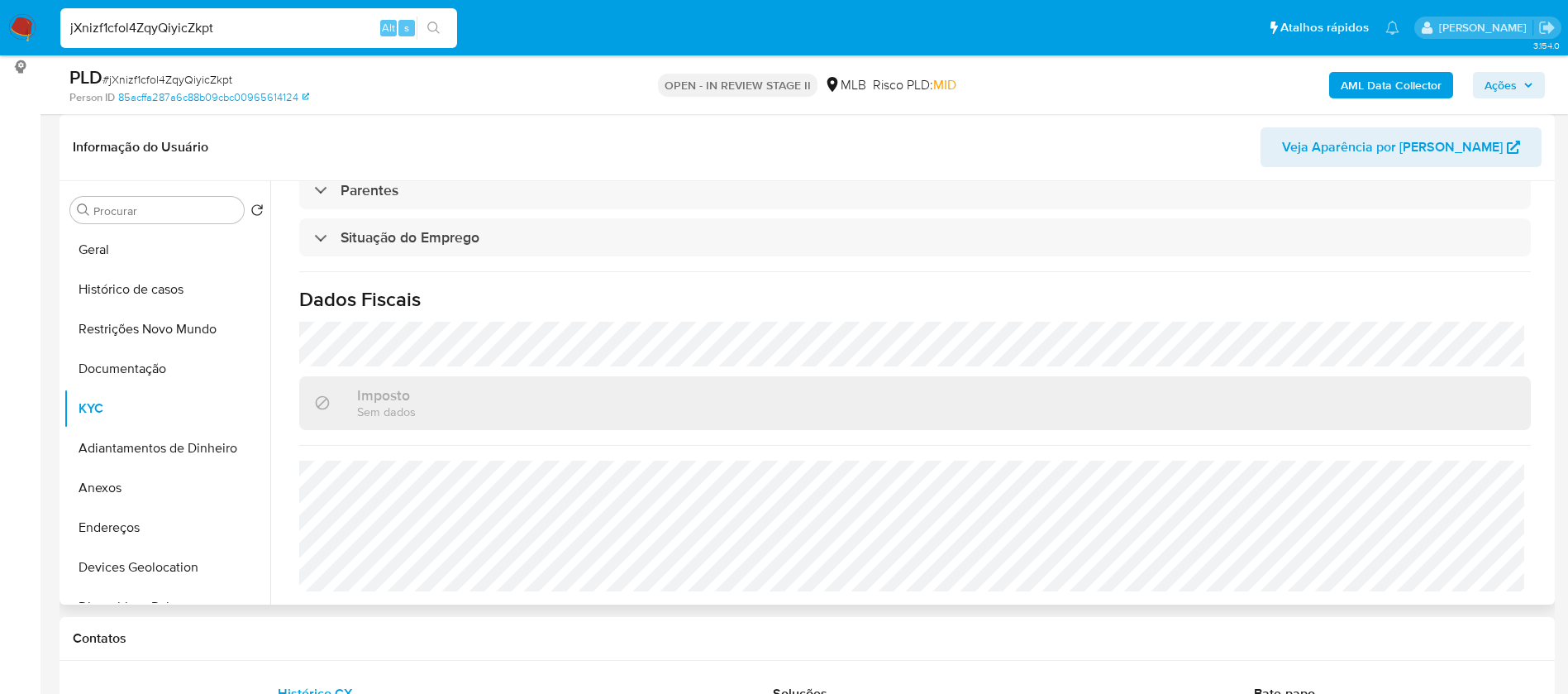
scroll to position [68, 0]
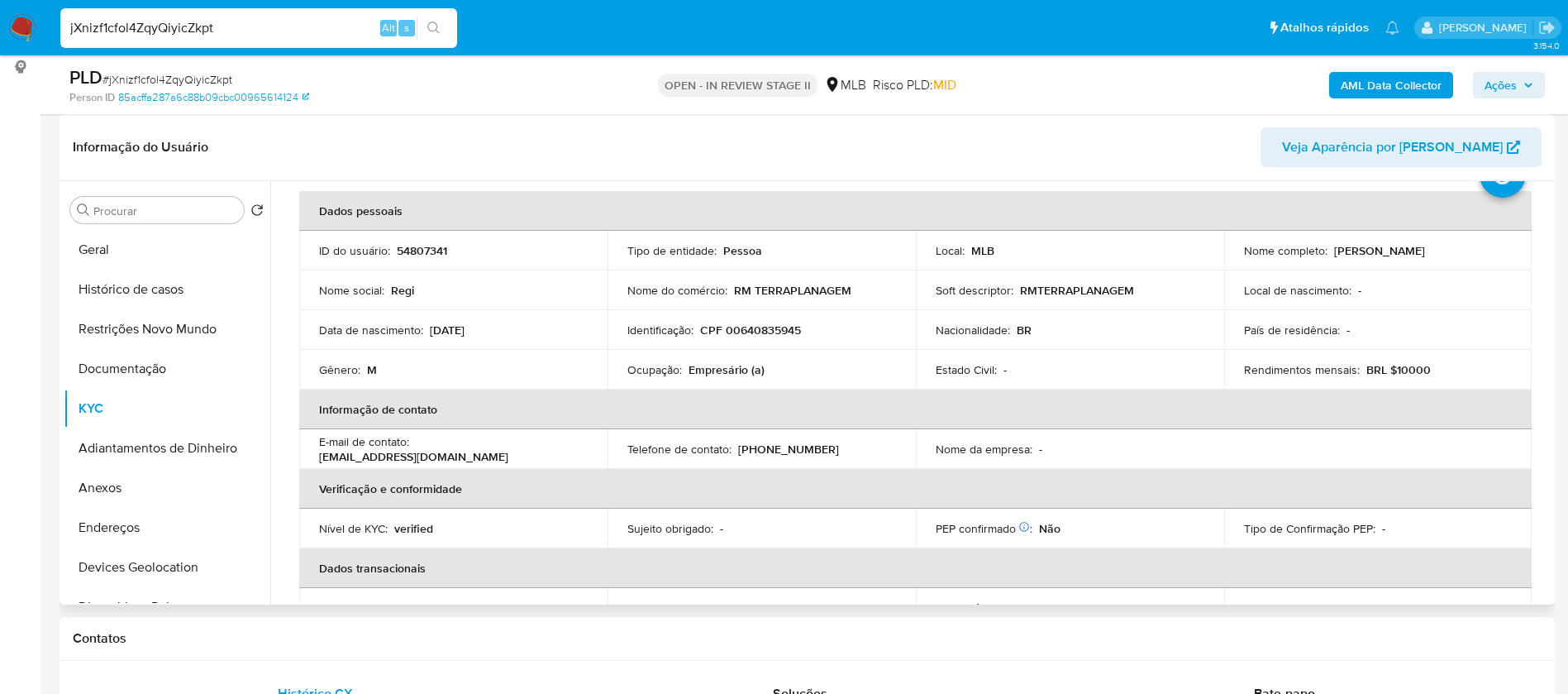
click at [418, 243] on p "54807341" at bounding box center [422, 250] width 50 height 15
copy p "54807341"
click at [165, 253] on button "Geral" at bounding box center [160, 249] width 194 height 39
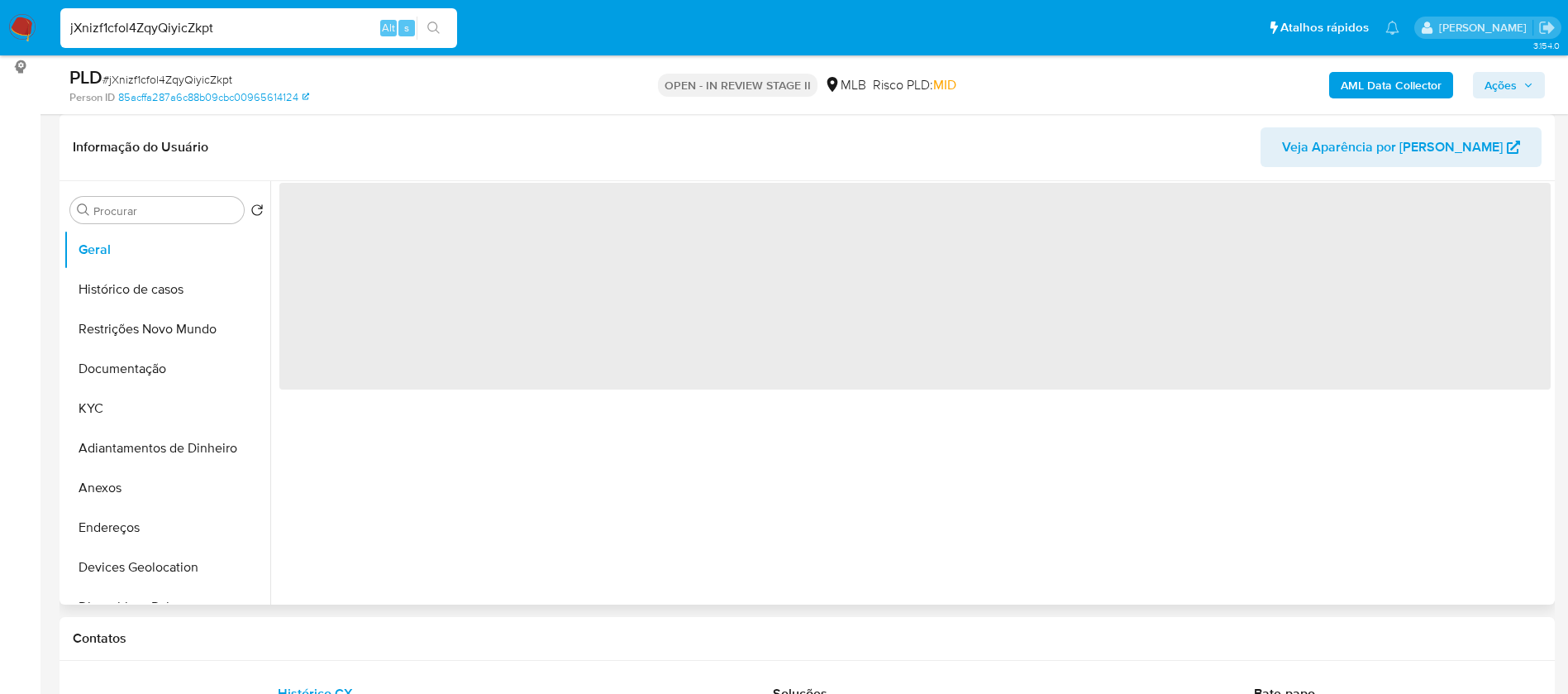
scroll to position [0, 0]
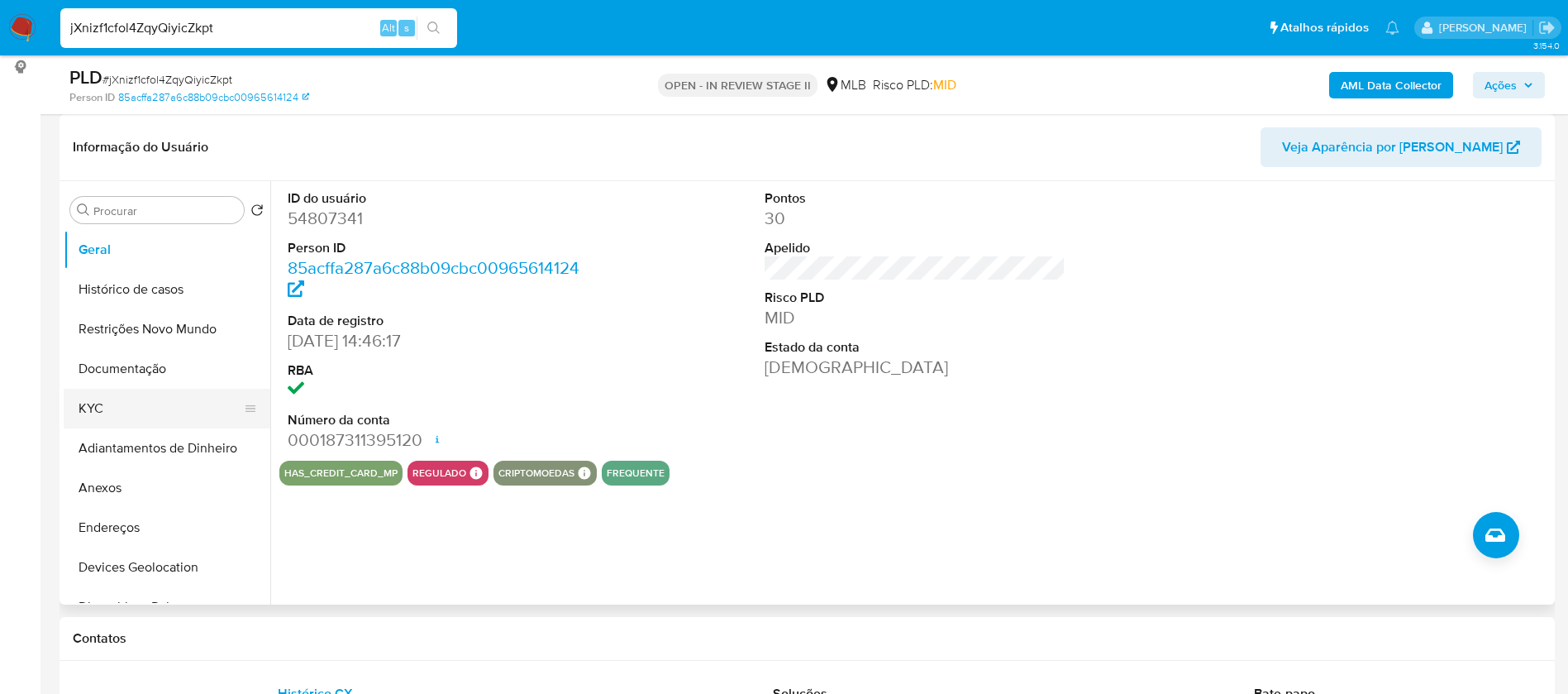
click at [119, 411] on button "KYC" at bounding box center [160, 408] width 194 height 39
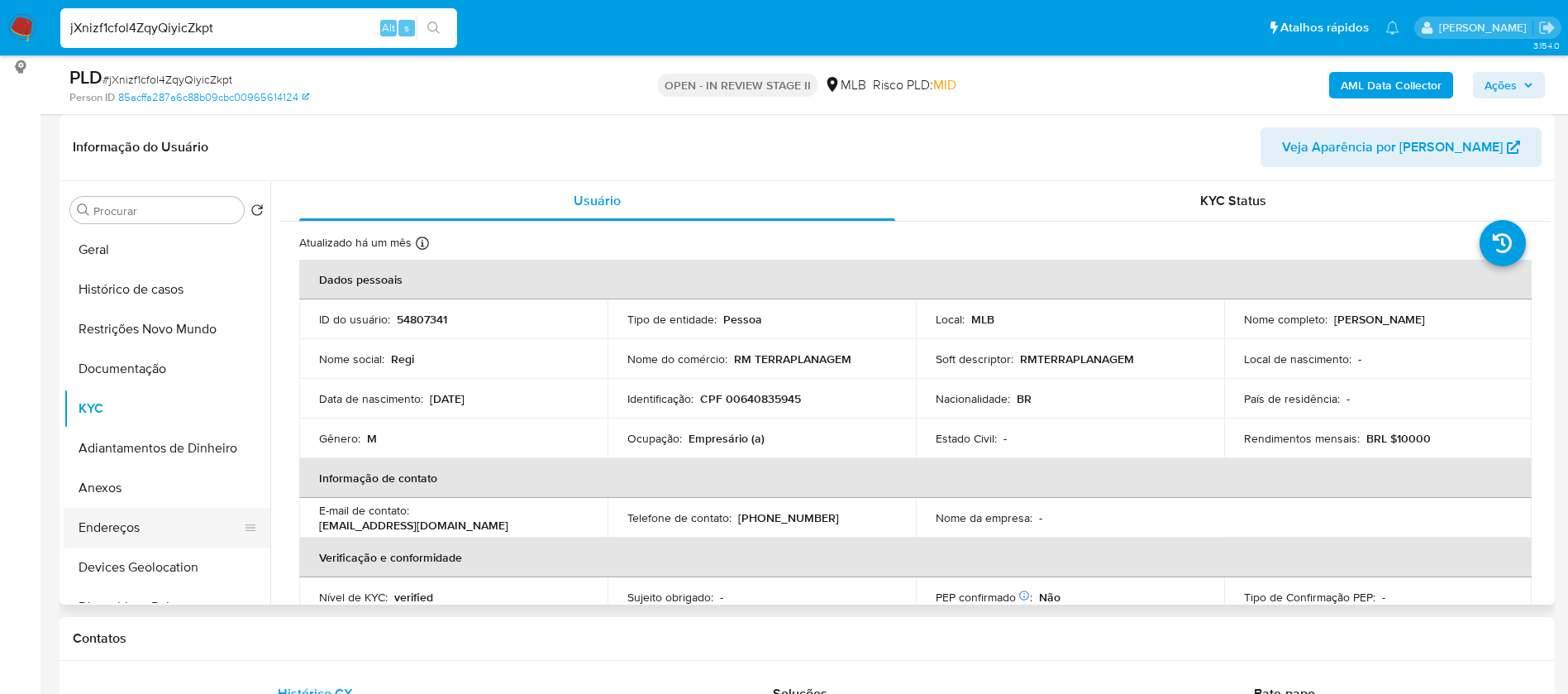
click at [118, 529] on button "Endereços" at bounding box center [160, 528] width 194 height 39
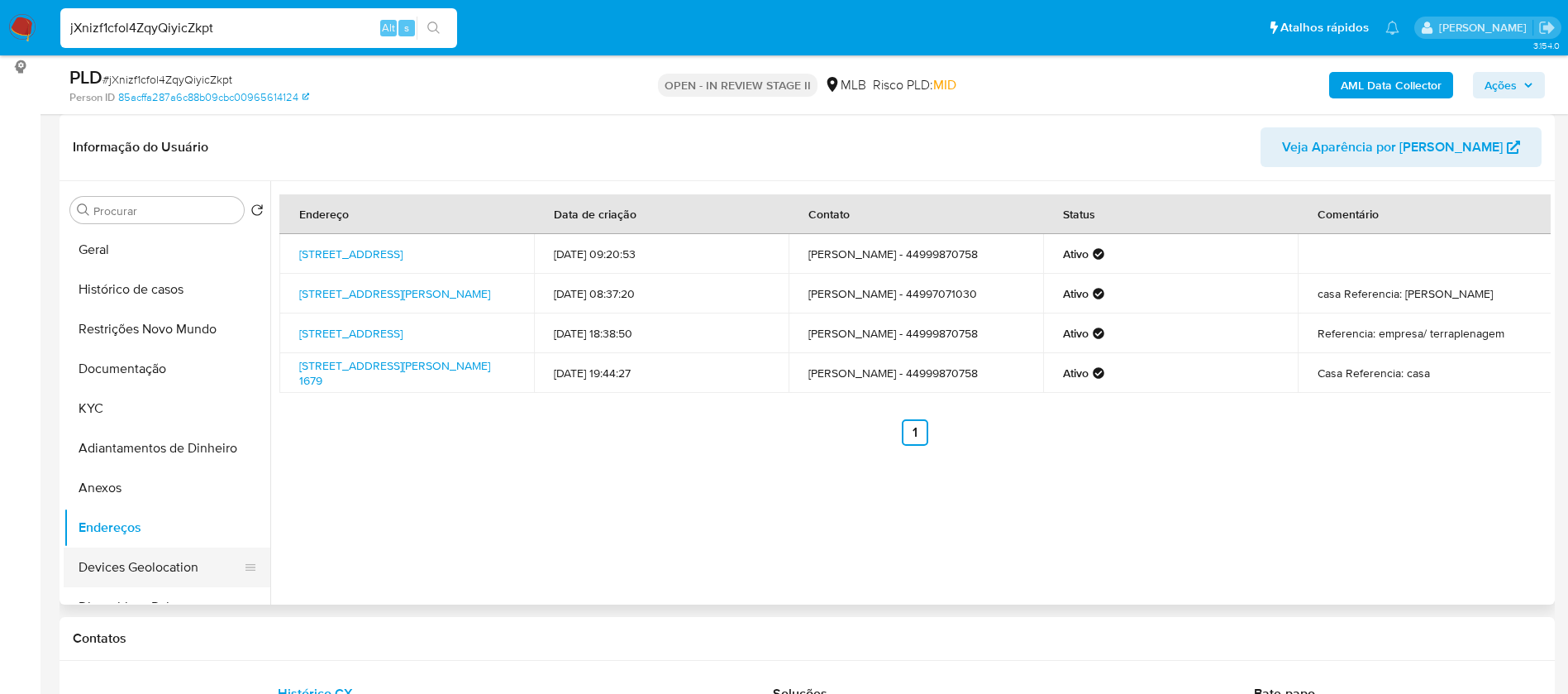
click at [168, 558] on button "Devices Geolocation" at bounding box center [160, 567] width 194 height 39
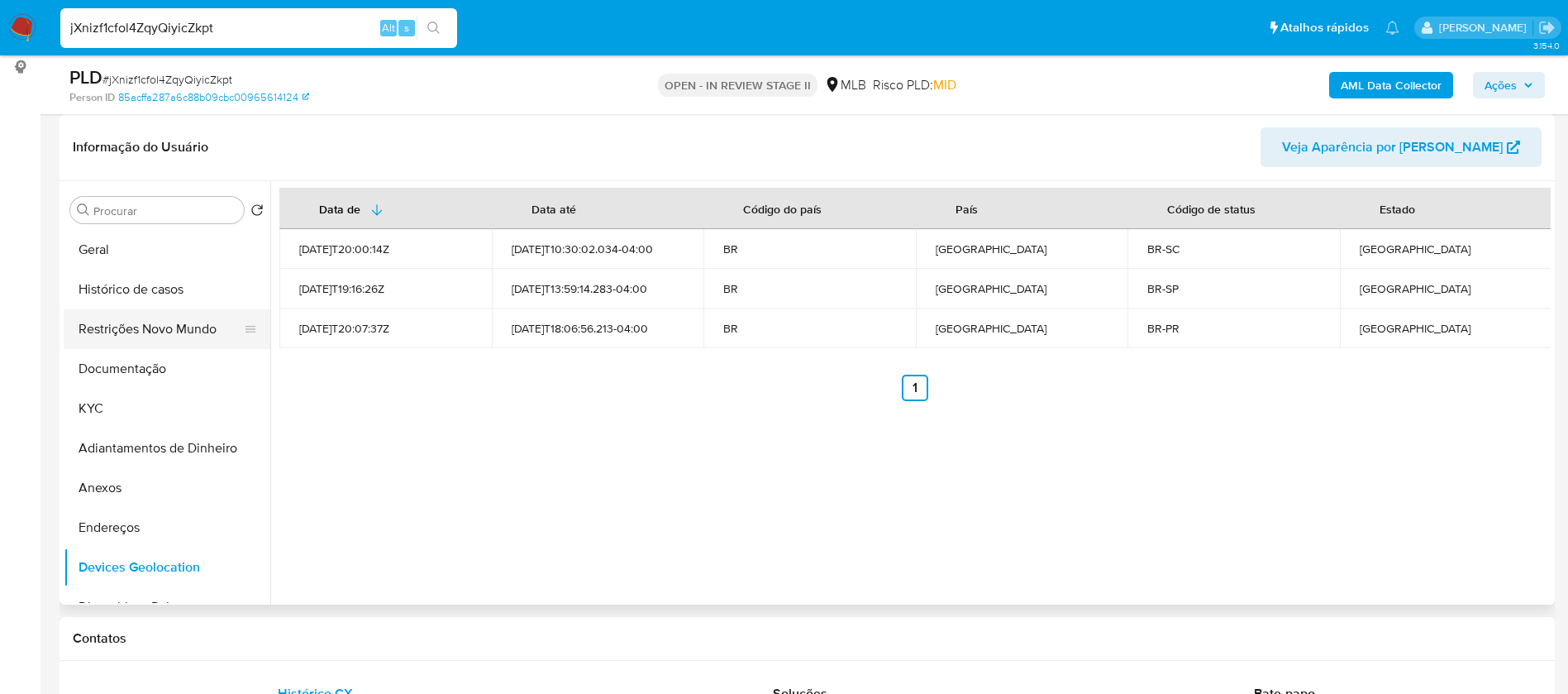
click at [178, 332] on button "Restrições Novo Mundo" at bounding box center [160, 329] width 194 height 39
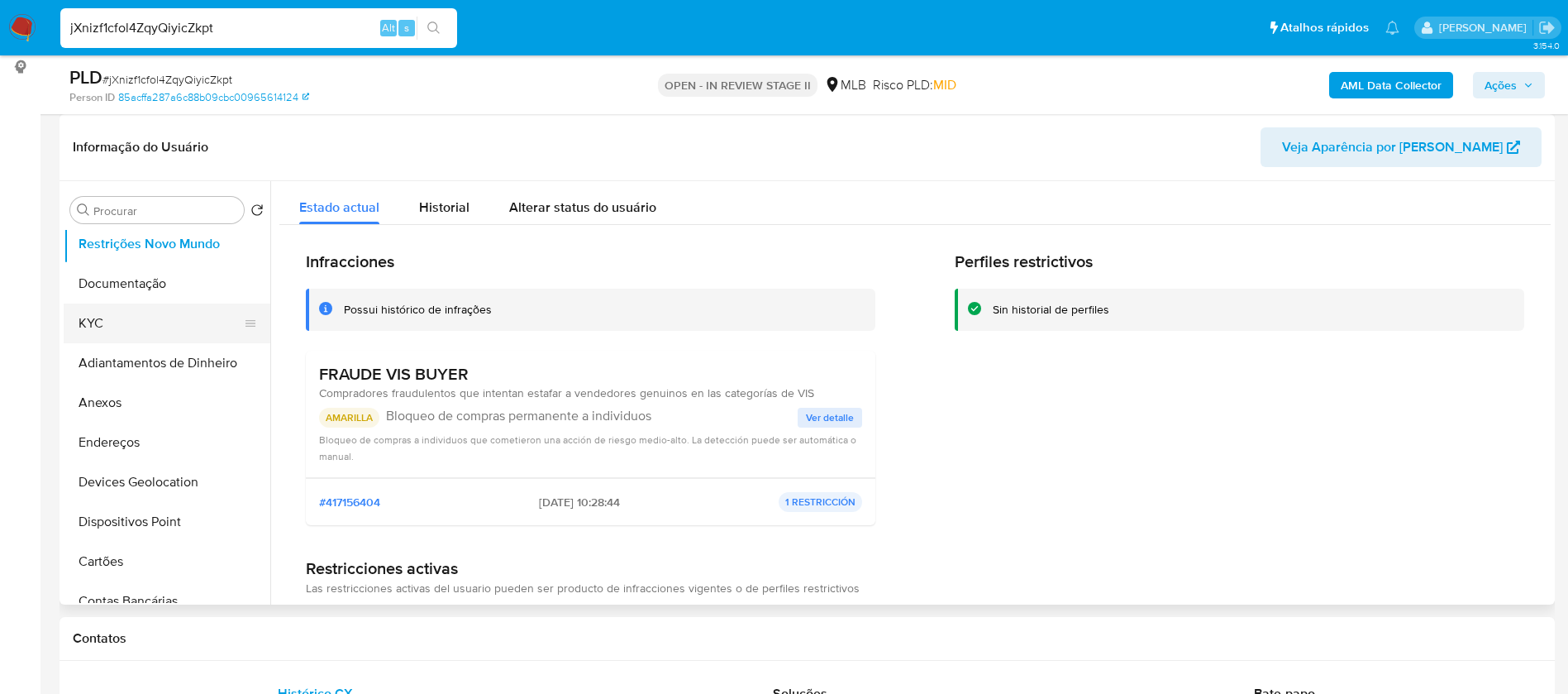
scroll to position [124, 0]
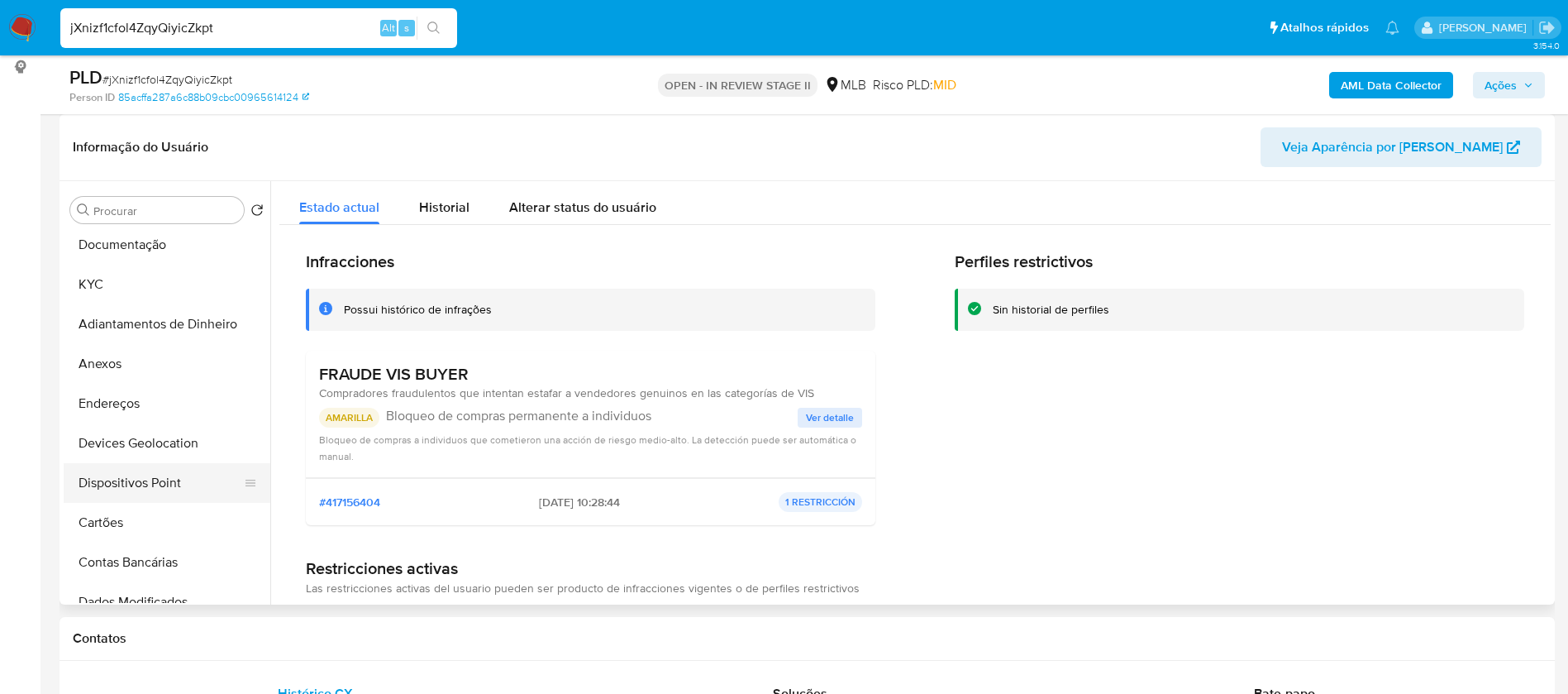
click at [172, 475] on button "Dispositivos Point" at bounding box center [160, 482] width 194 height 39
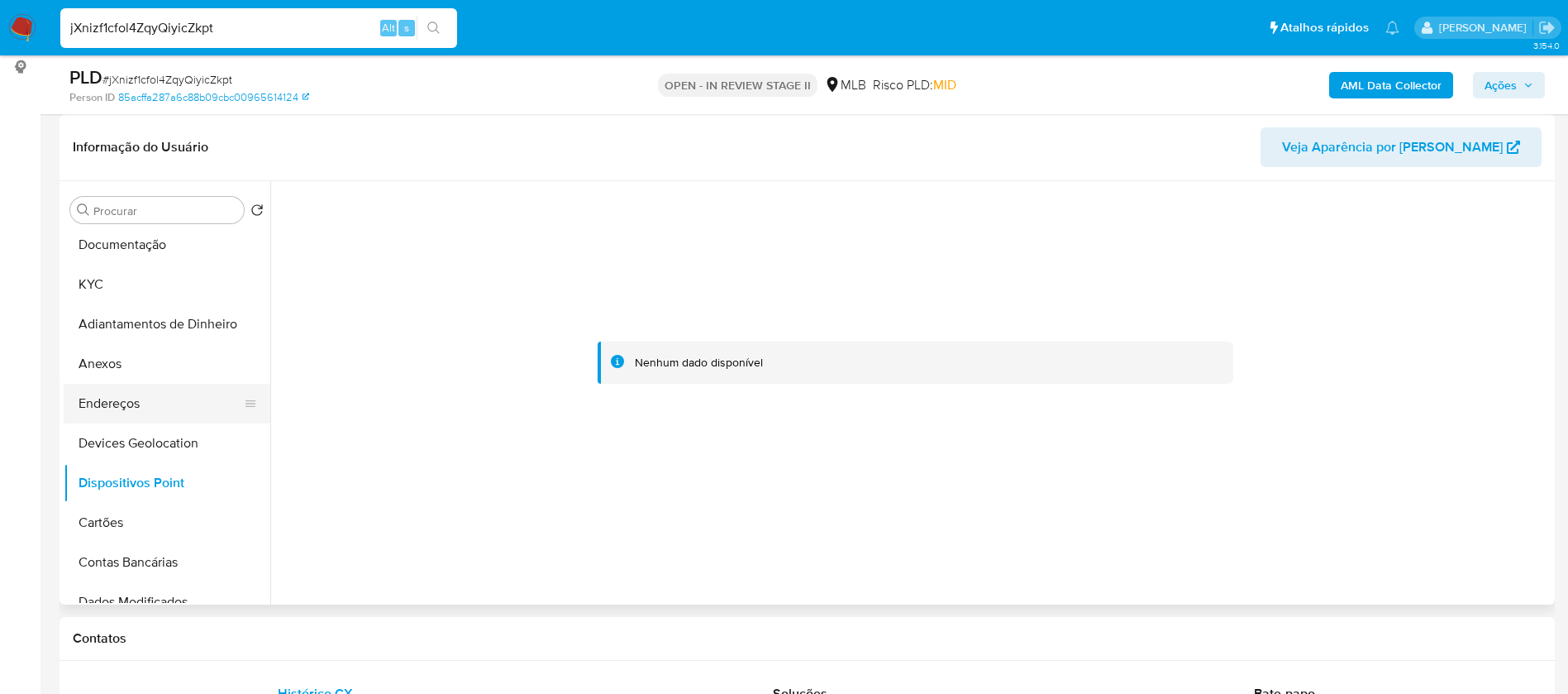
click at [154, 394] on button "Endereços" at bounding box center [160, 403] width 194 height 39
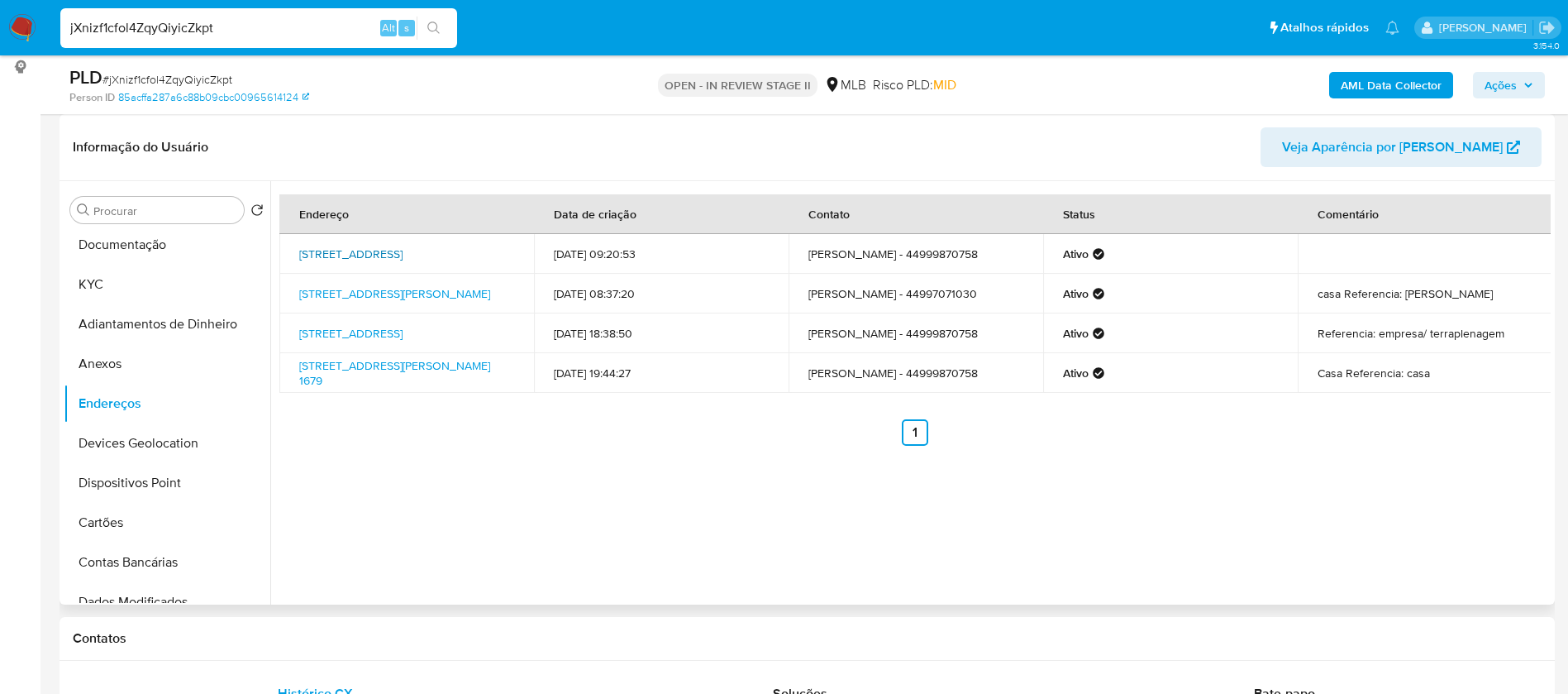
click at [403, 254] on link "Rua Das Cravinas 40, Campo Mourão, Paraná, 87308092, Brasil 40" at bounding box center [351, 254] width 103 height 16
click at [193, 244] on button "Documentação" at bounding box center [160, 244] width 194 height 39
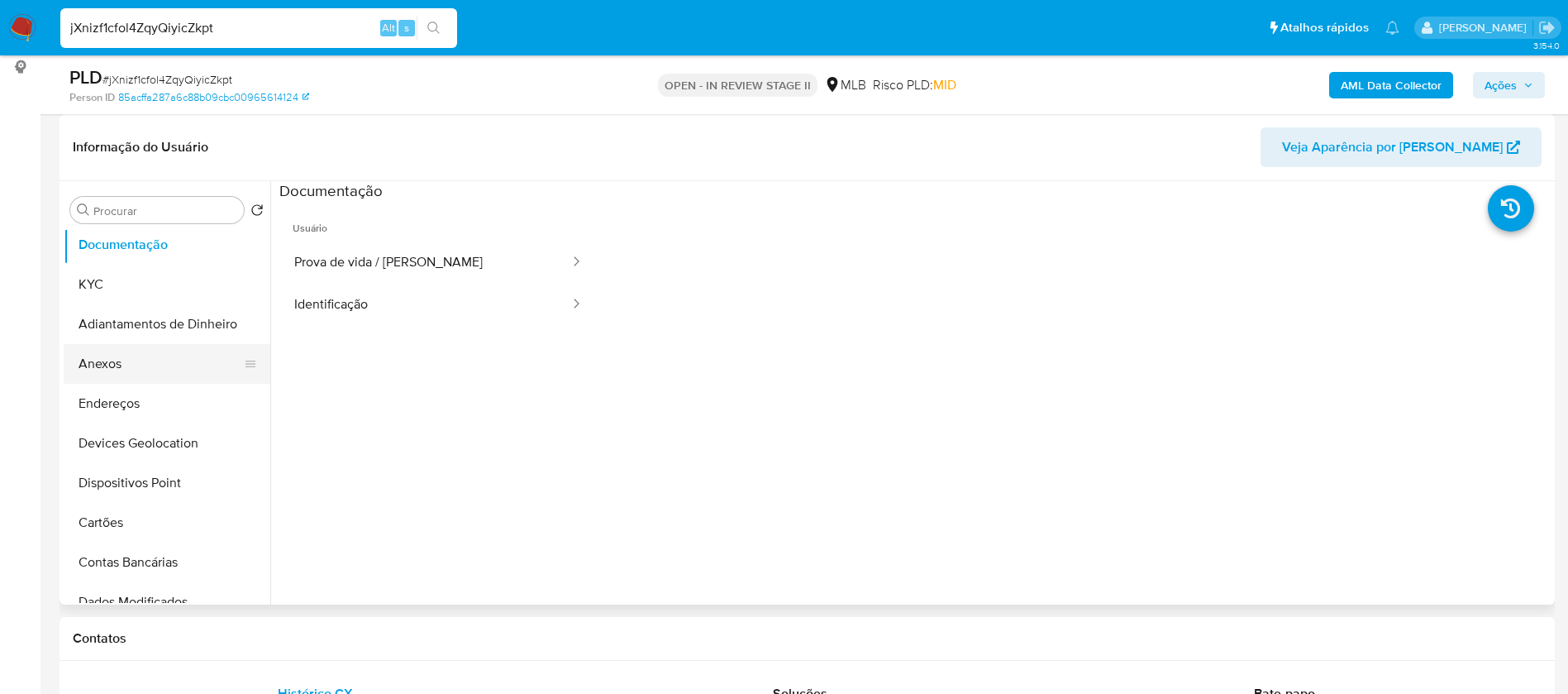
click at [147, 370] on button "Anexos" at bounding box center [160, 364] width 194 height 39
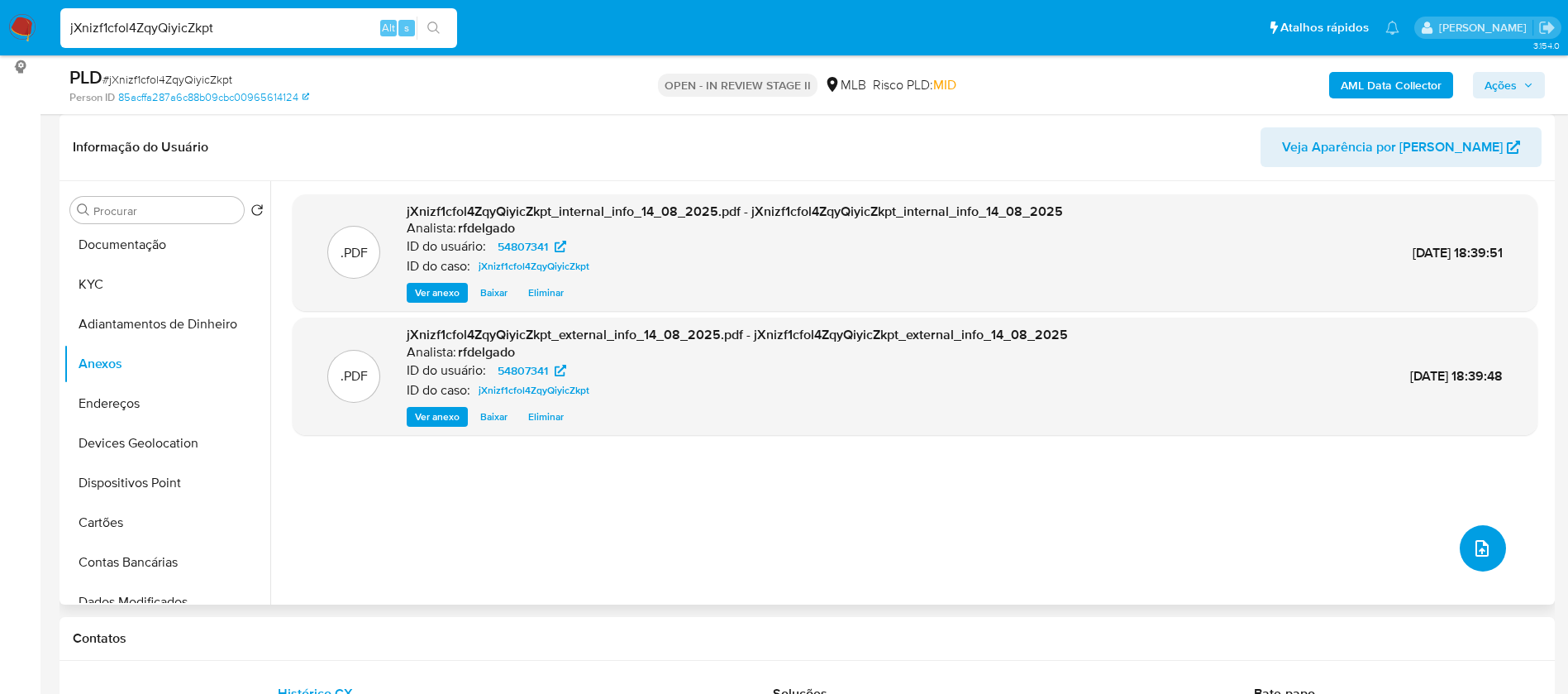
click at [1488, 551] on button "upload-file" at bounding box center [1483, 548] width 46 height 46
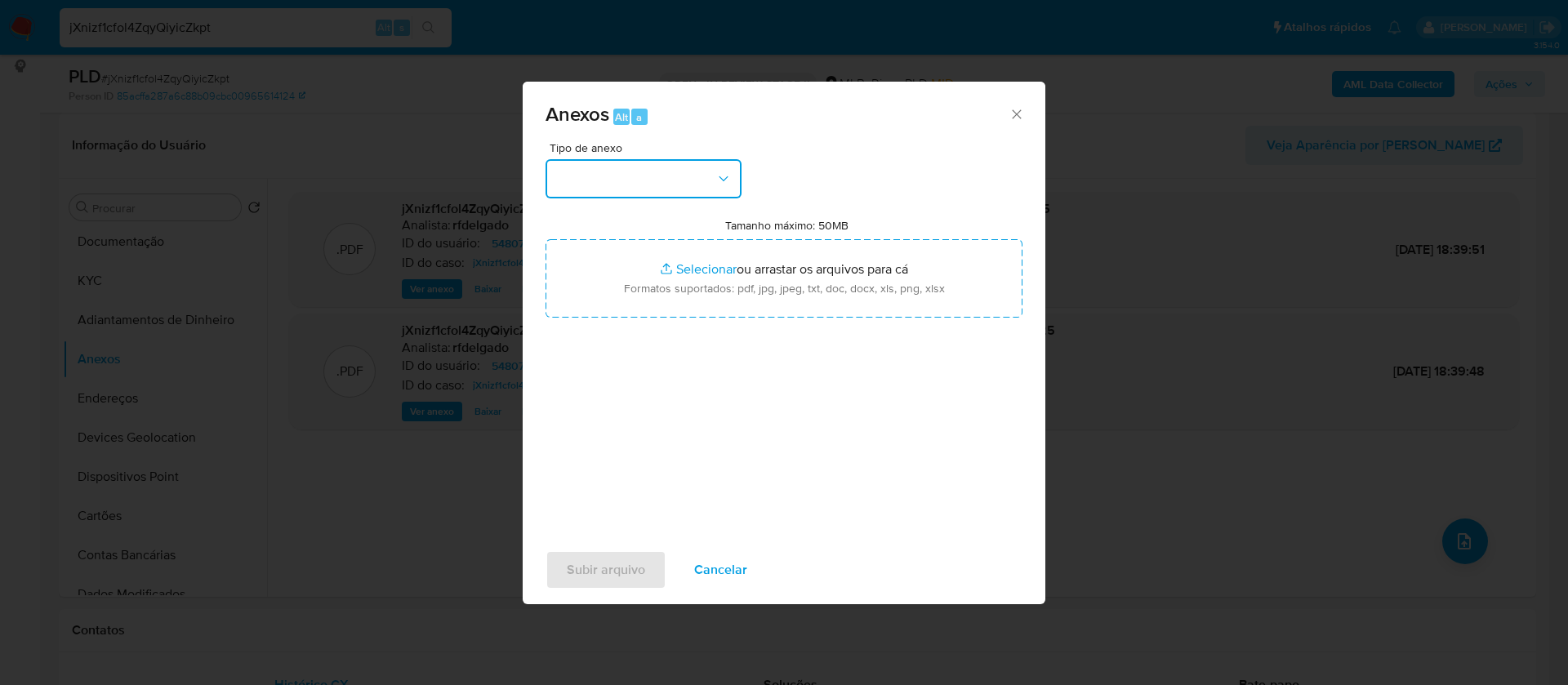
drag, startPoint x: 692, startPoint y: 167, endPoint x: 692, endPoint y: 176, distance: 9.0
click at [692, 166] on button "button" at bounding box center [643, 179] width 196 height 39
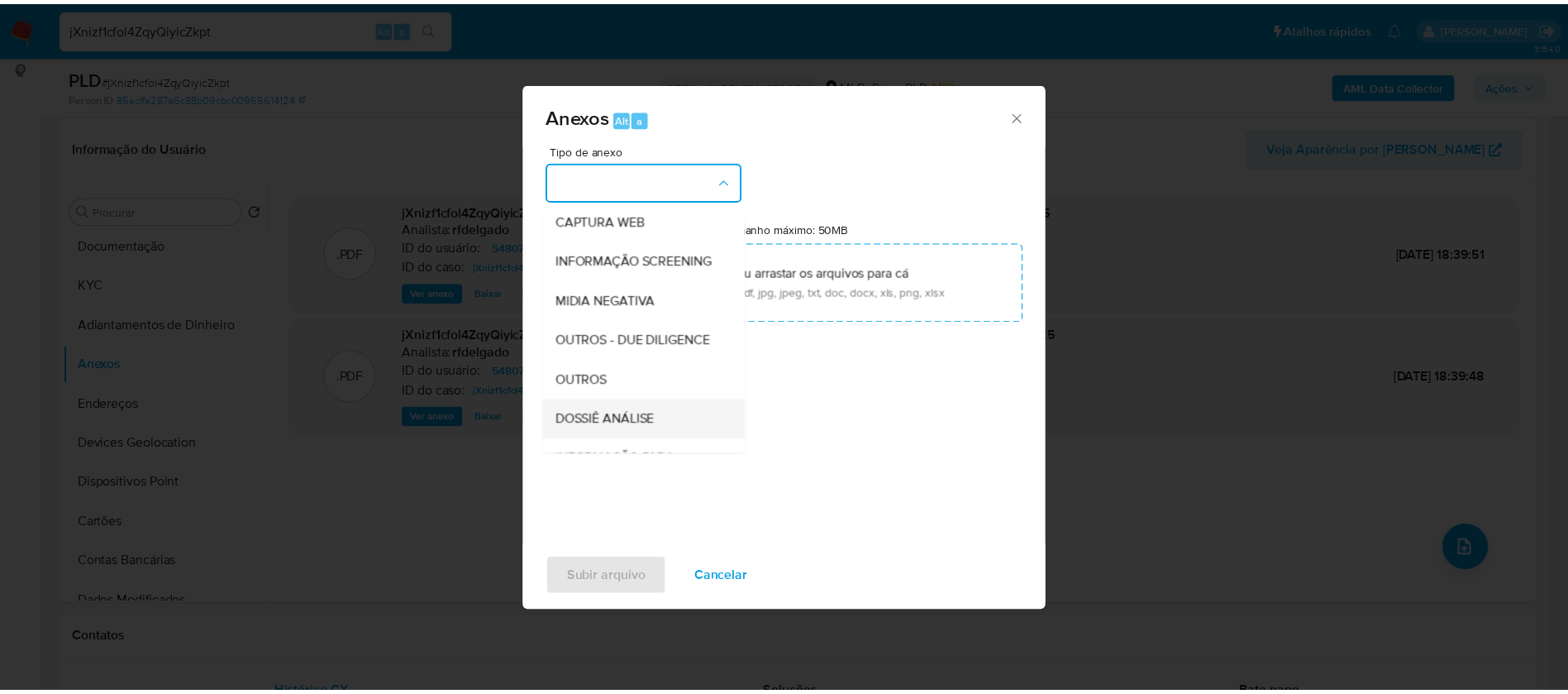
scroll to position [248, 0]
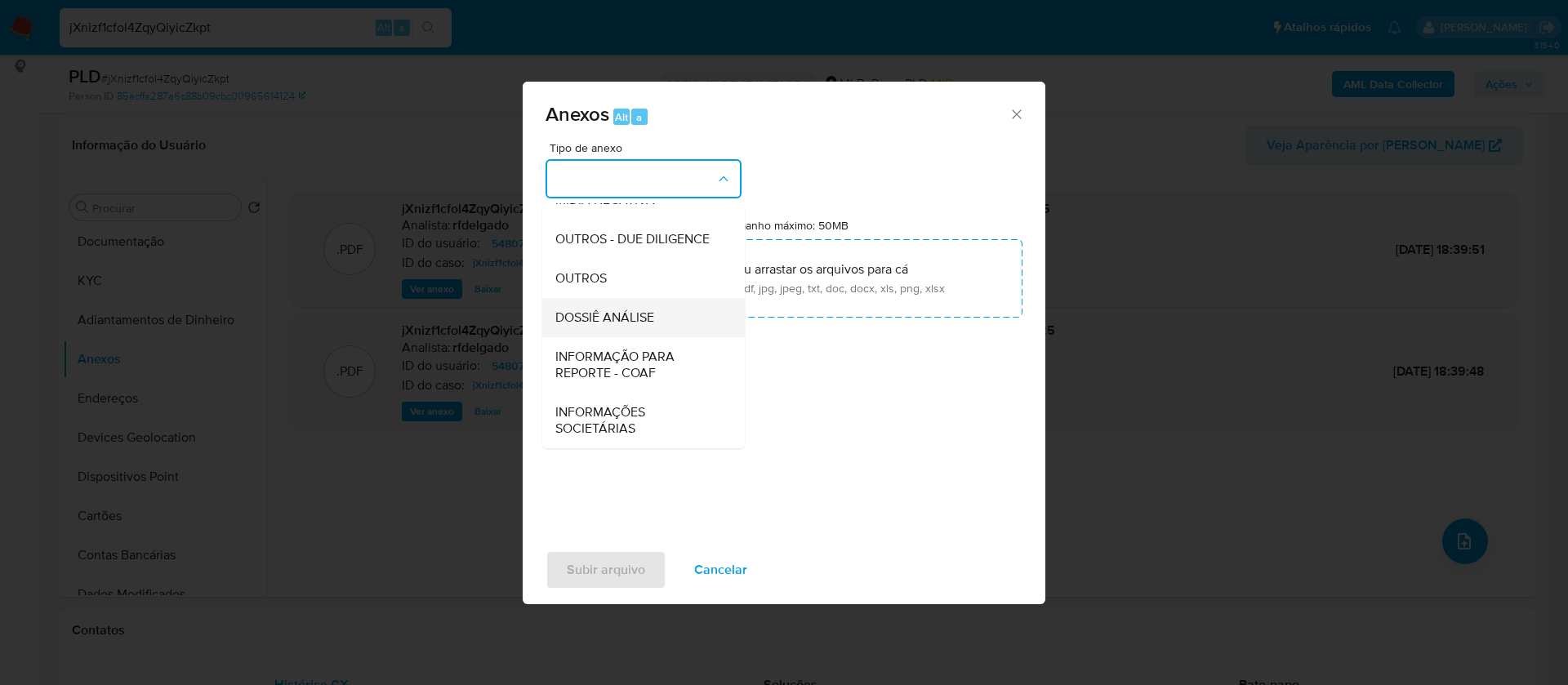
click at [656, 328] on div "DOSSIÊ ANÁLISE" at bounding box center [639, 318] width 167 height 39
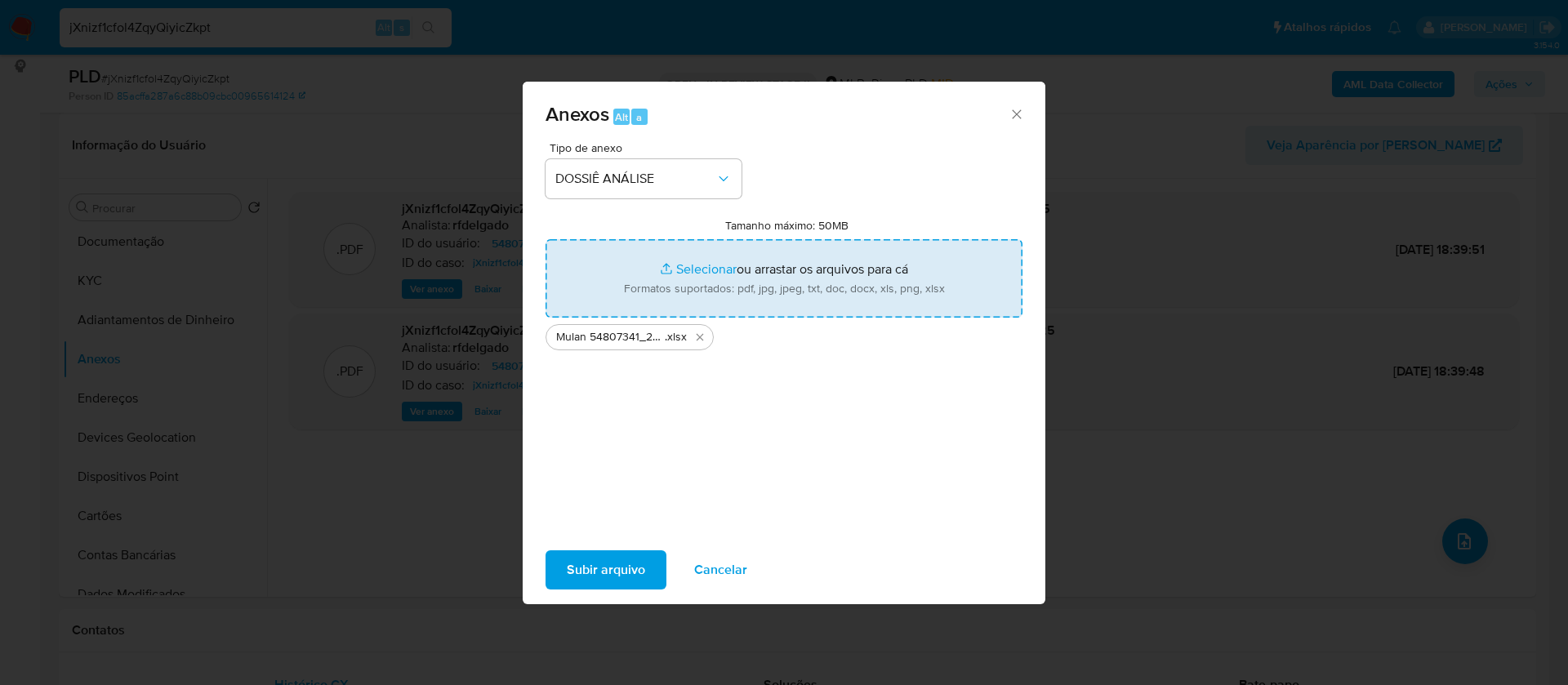
type input "C:\fakepath\SAR - - CPF 00640835945 - REGINALDO MARTINS DE CARVALHO.pdf"
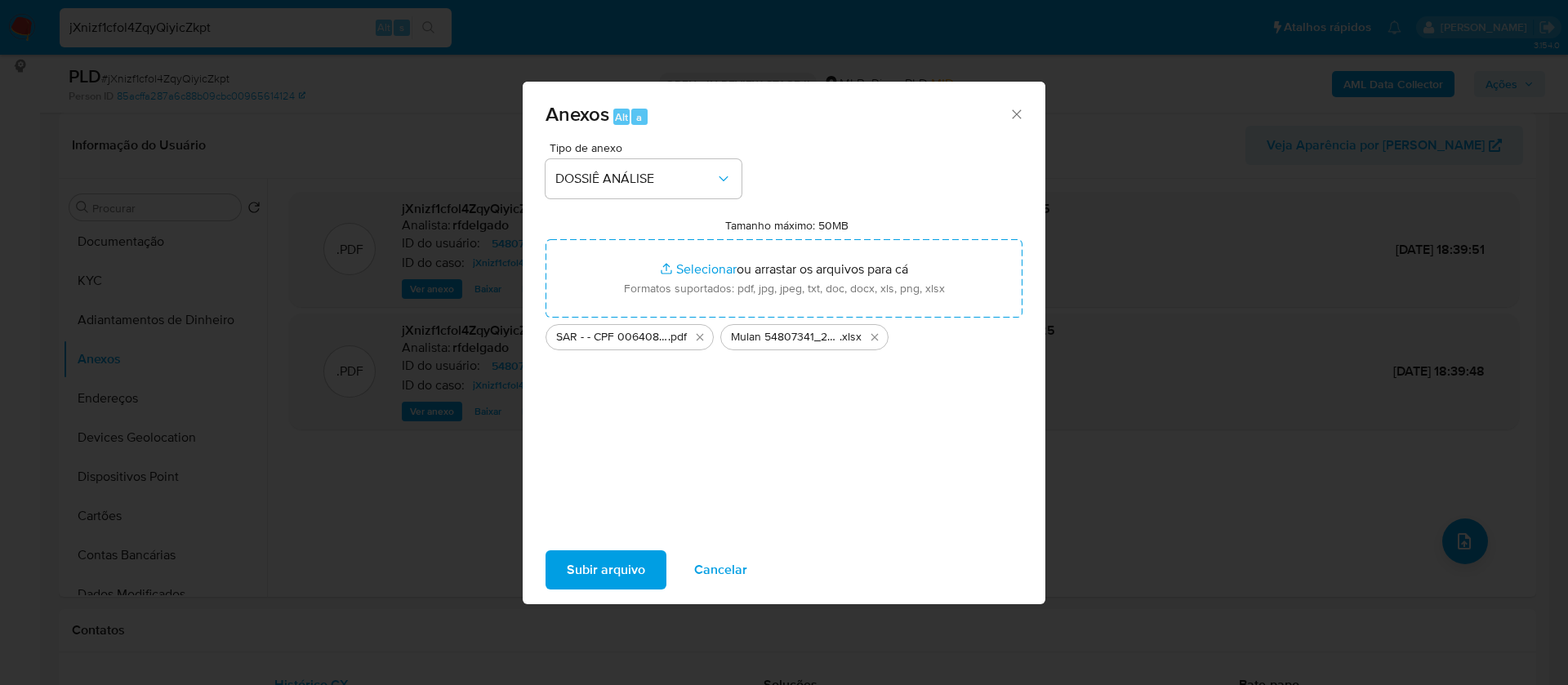
click at [635, 553] on span "Subir arquivo" at bounding box center [605, 570] width 78 height 36
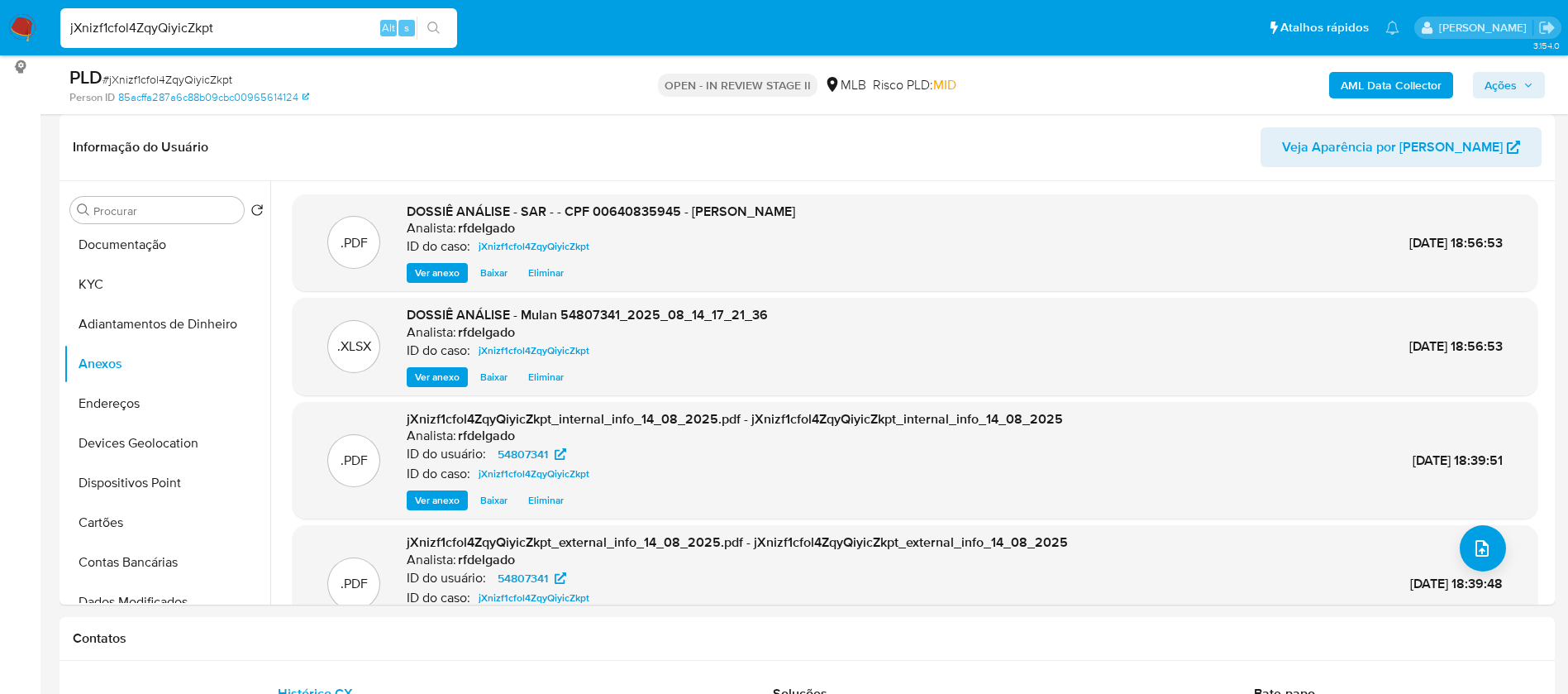
click at [1507, 85] on span "Ações" at bounding box center [1501, 85] width 32 height 26
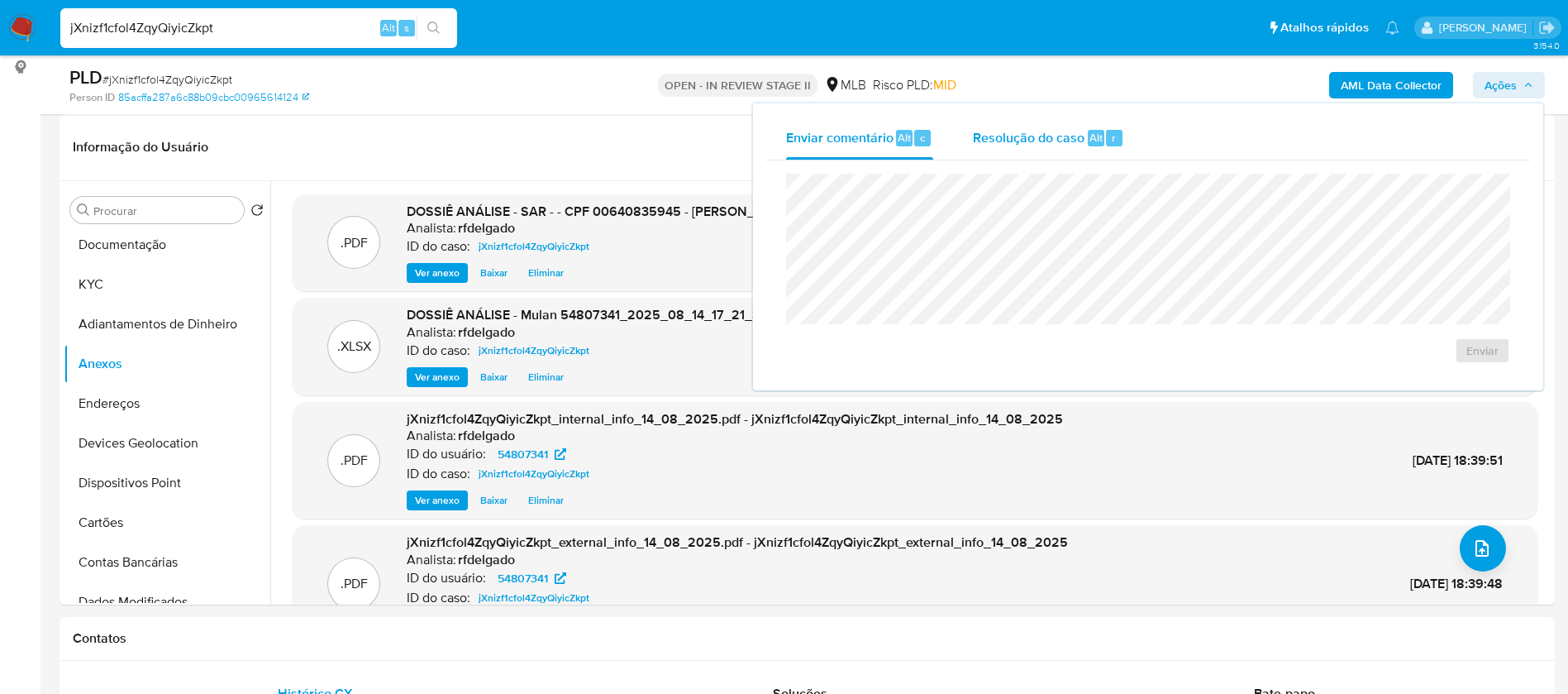
click at [1070, 137] on span "Resolução do caso" at bounding box center [1029, 137] width 112 height 19
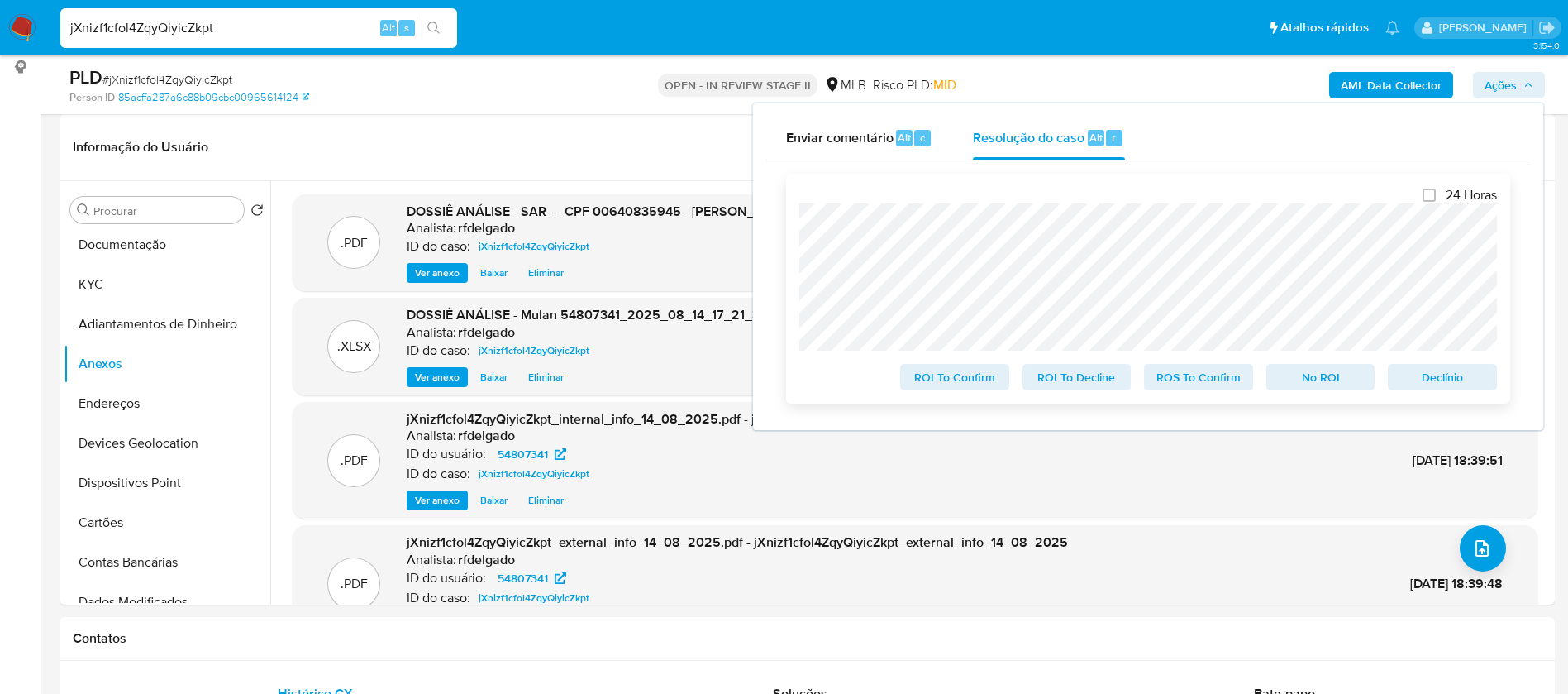
click at [1463, 384] on span "Declínio" at bounding box center [1443, 376] width 86 height 23
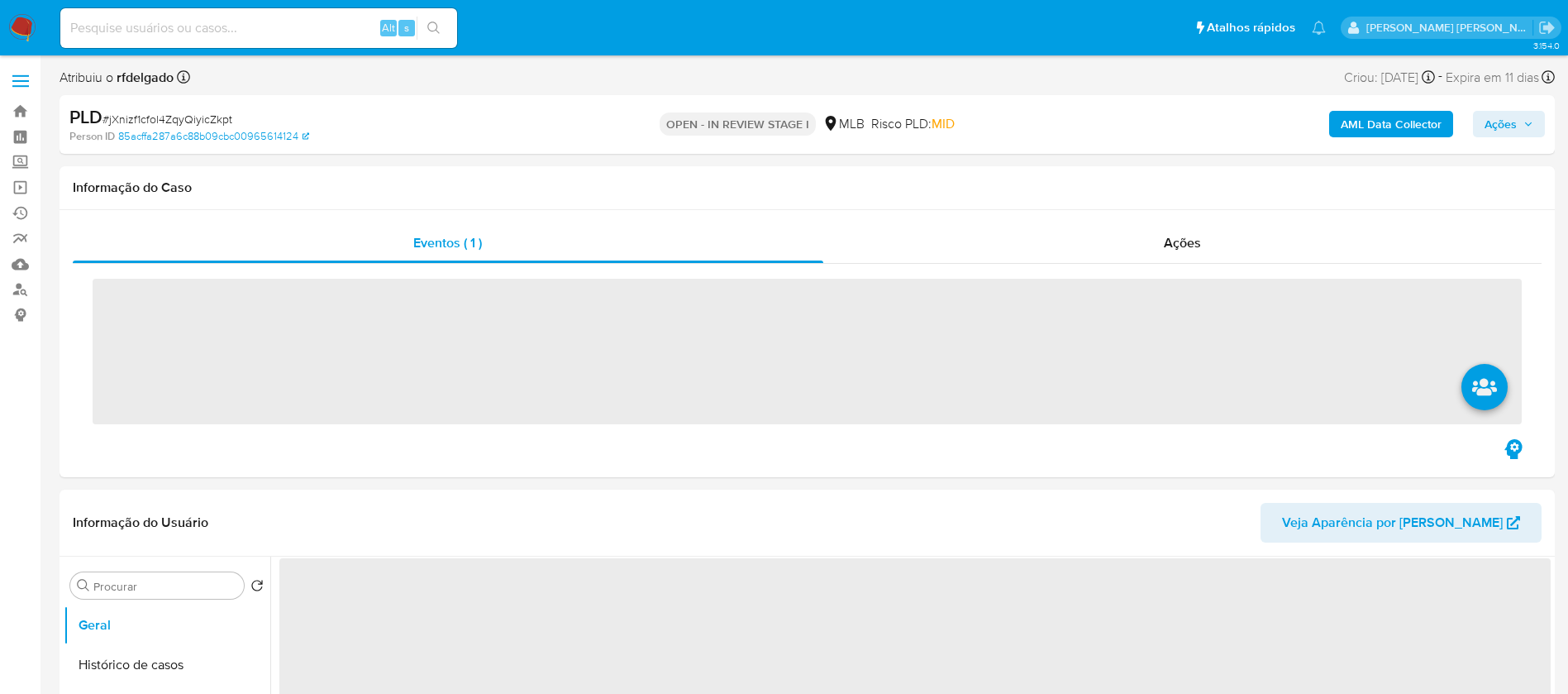
click at [1518, 125] on span "Ações" at bounding box center [1509, 124] width 49 height 23
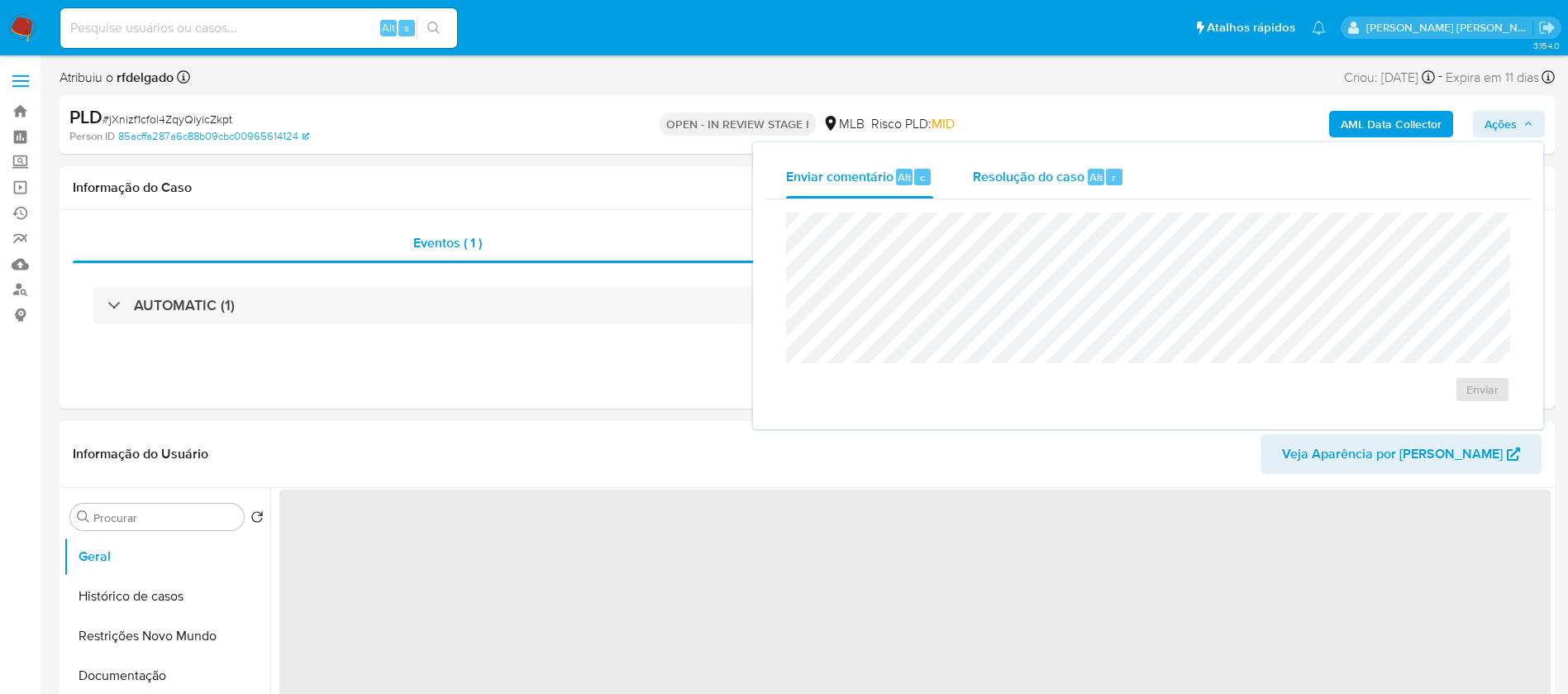
click at [1046, 175] on span "Resolução do caso" at bounding box center [1029, 177] width 112 height 19
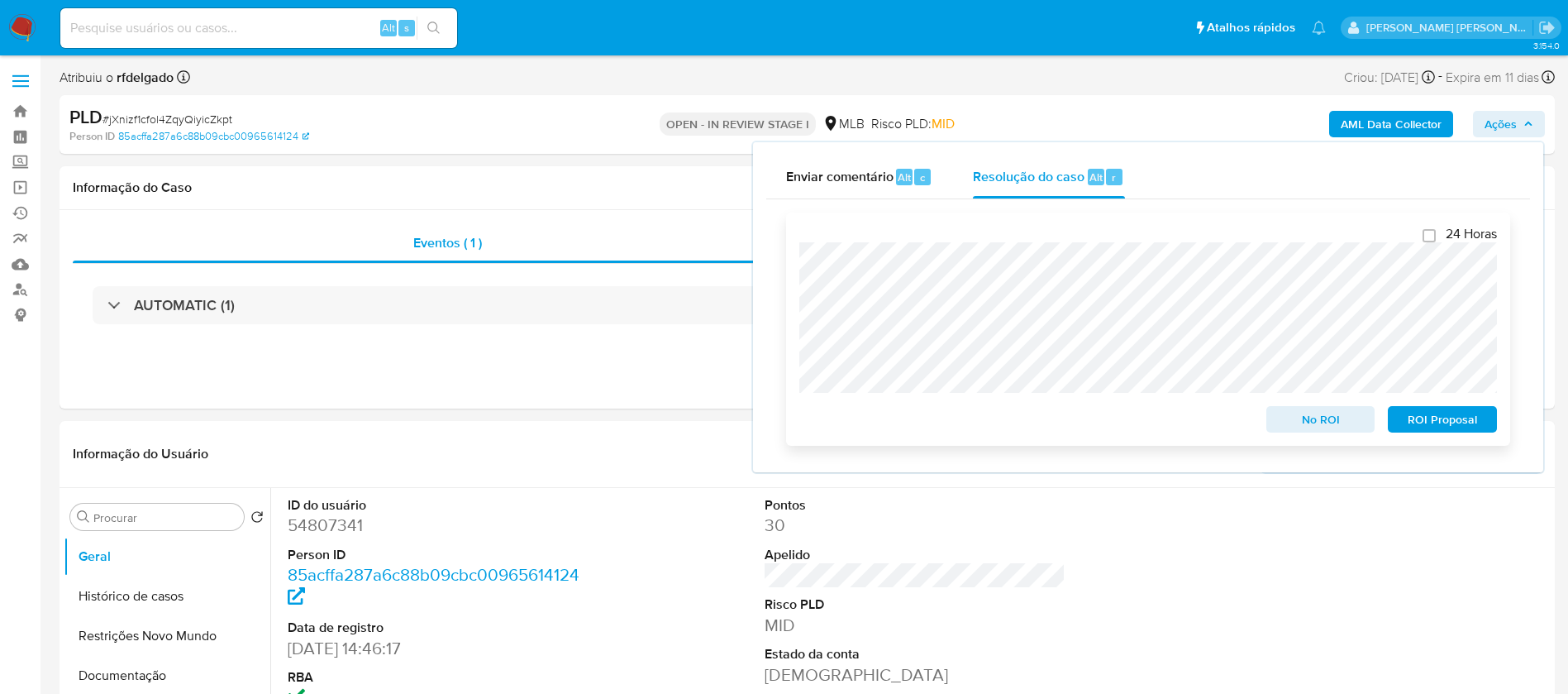
click at [1428, 421] on span "ROI Proposal" at bounding box center [1443, 418] width 86 height 23
select select "10"
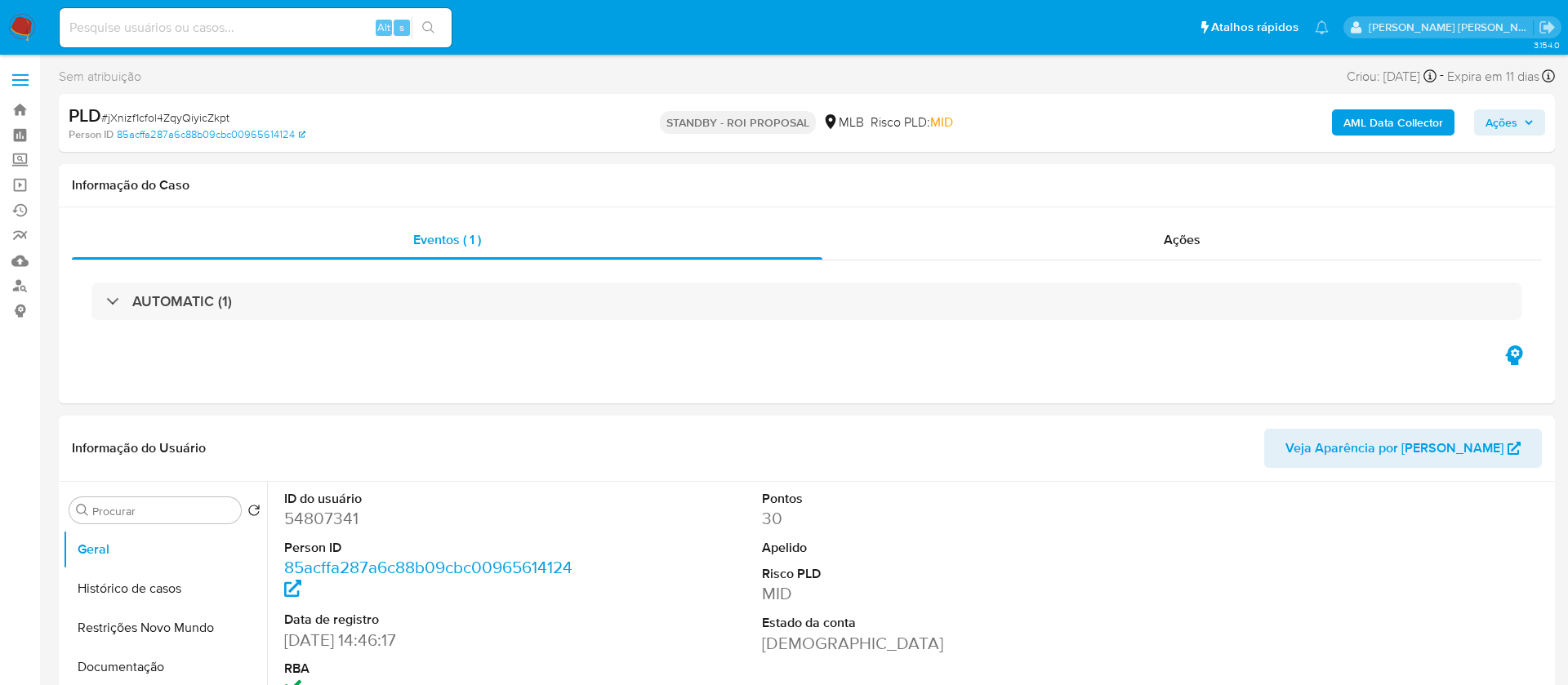
select select "10"
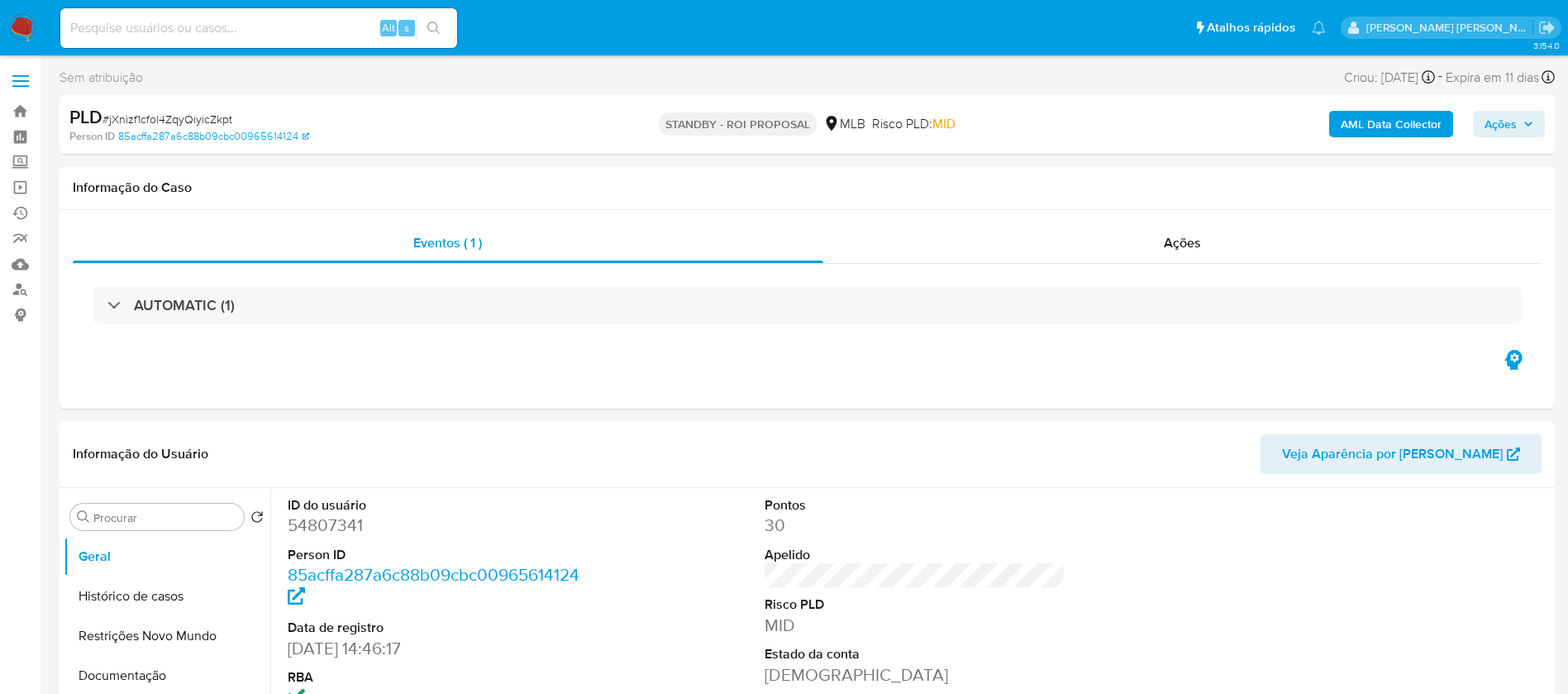
click at [150, 35] on input at bounding box center [259, 27] width 397 height 21
paste input "9emCKVscEui8t57NjiQhguVG"
type input "9emCKVscEui8t57NjiQhguVG"
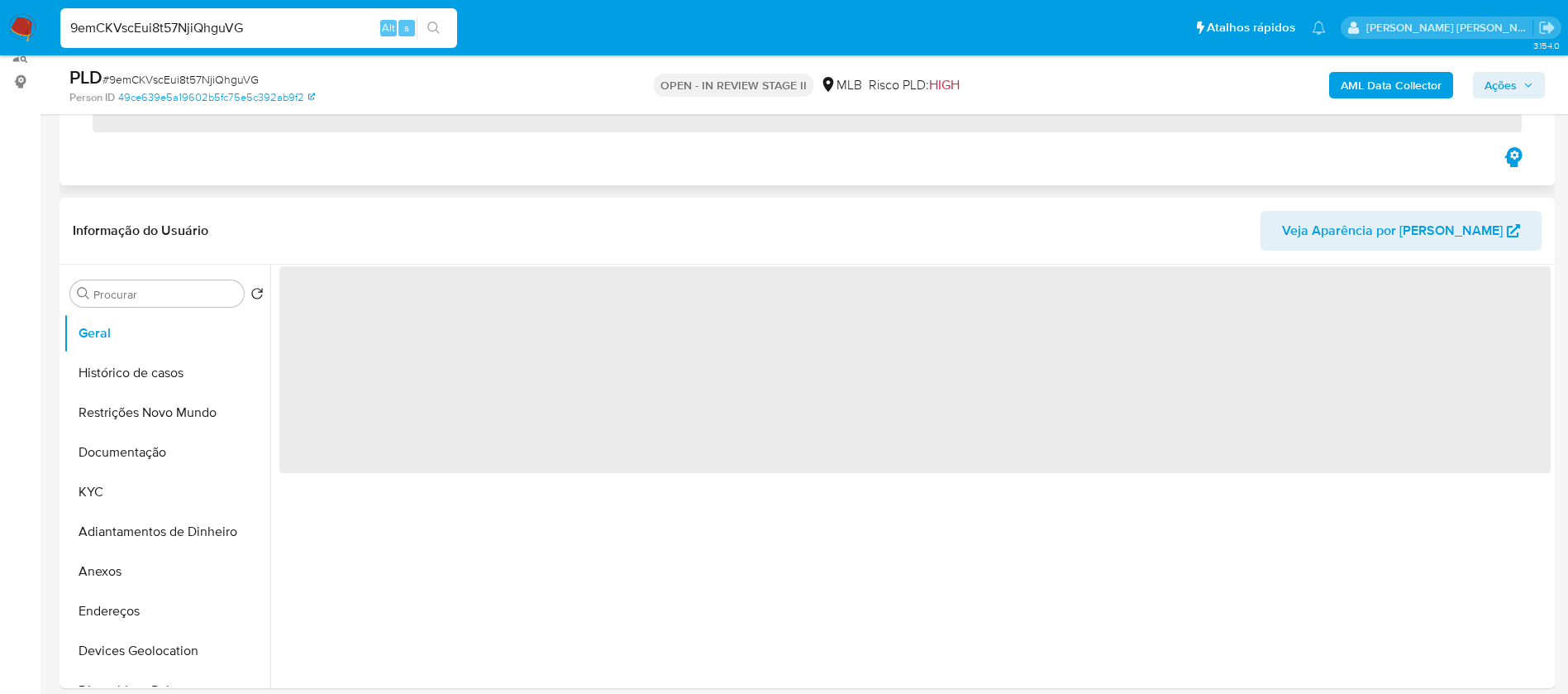
scroll to position [248, 0]
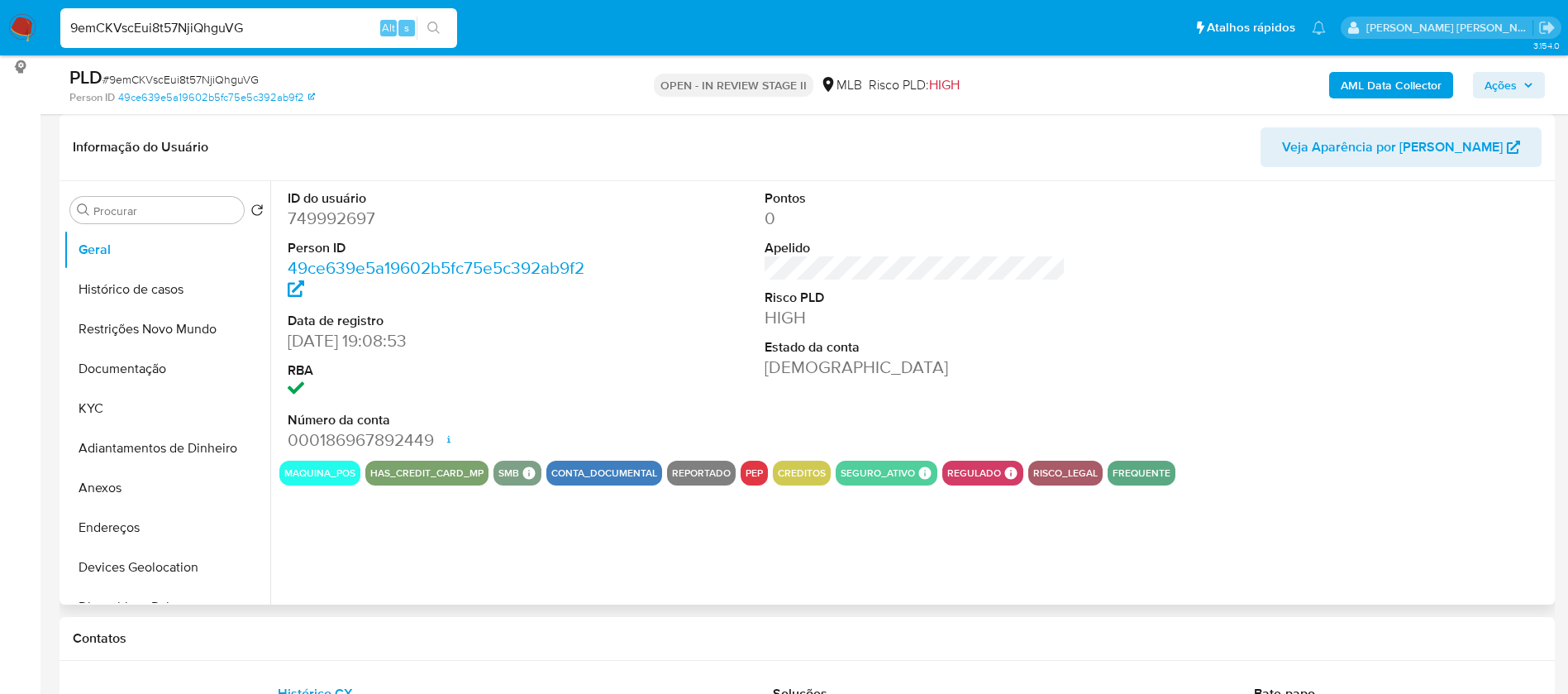
select select "10"
click at [143, 291] on button "Histórico de casos" at bounding box center [160, 289] width 194 height 39
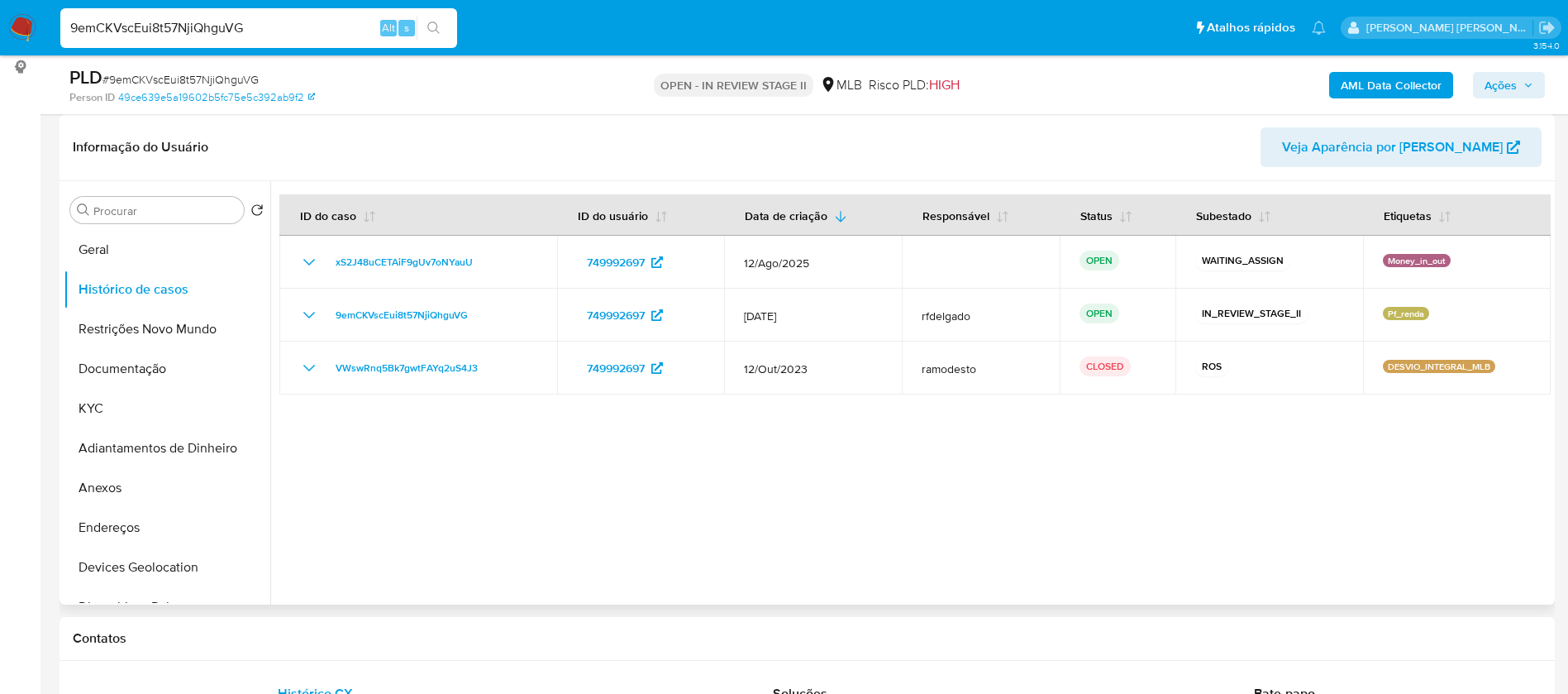
click at [555, 117] on div "Informação do Usuário Veja Aparência por [PERSON_NAME]" at bounding box center [807, 148] width 1495 height 67
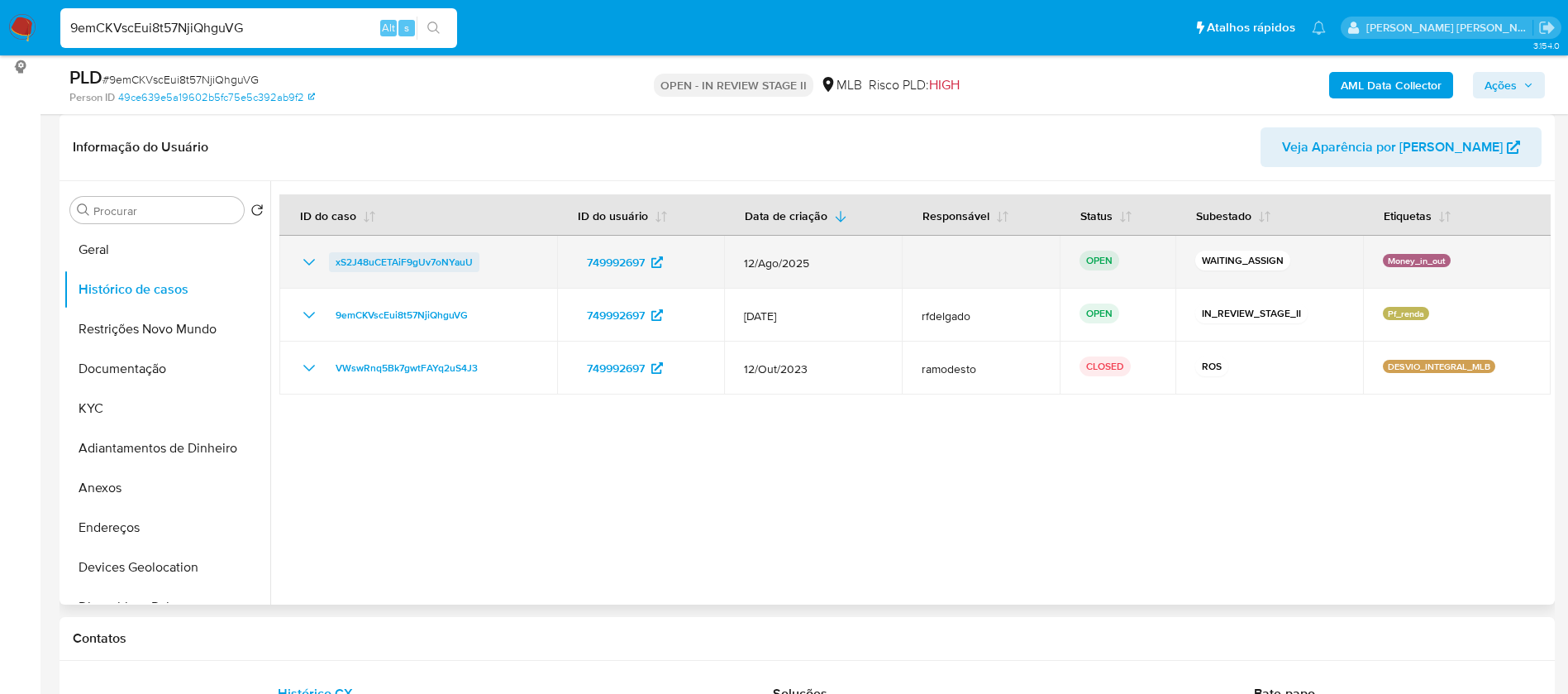
drag, startPoint x: 480, startPoint y: 264, endPoint x: 335, endPoint y: 260, distance: 145.1
click at [335, 260] on div "xS2J48uCETAiF9gUv7oNYauU" at bounding box center [418, 261] width 238 height 20
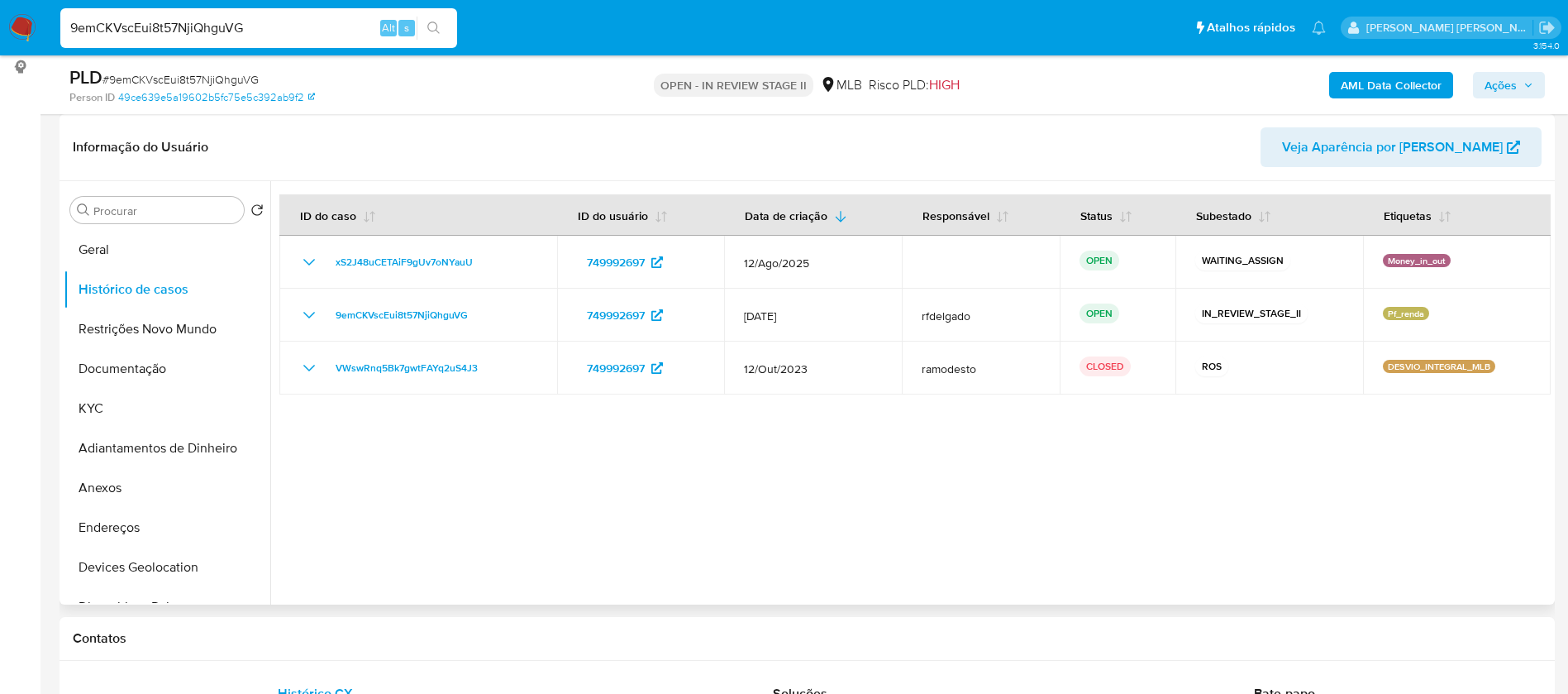
click at [701, 554] on div at bounding box center [911, 393] width 1280 height 423
click at [1517, 84] on span "Ações" at bounding box center [1509, 85] width 49 height 23
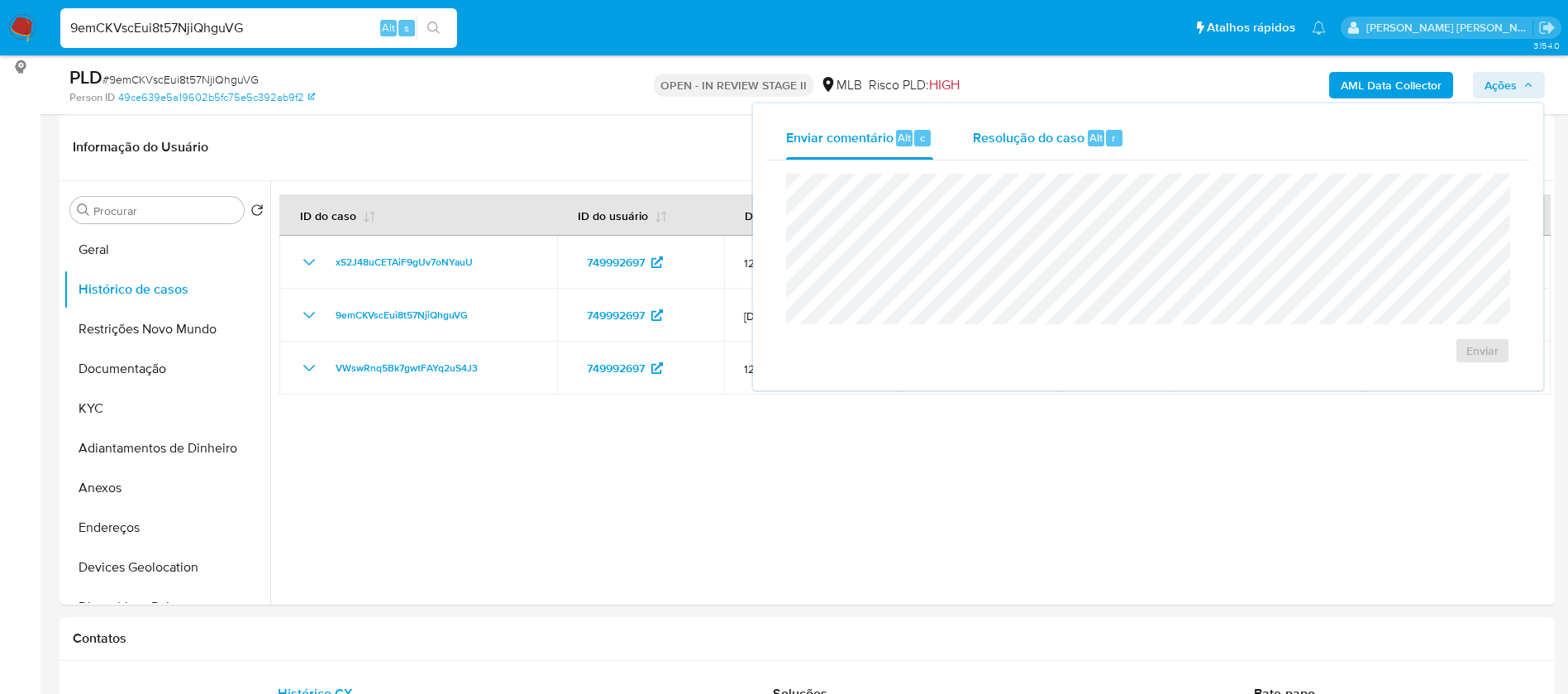
click at [1018, 135] on span "Resolução do caso" at bounding box center [1029, 137] width 112 height 19
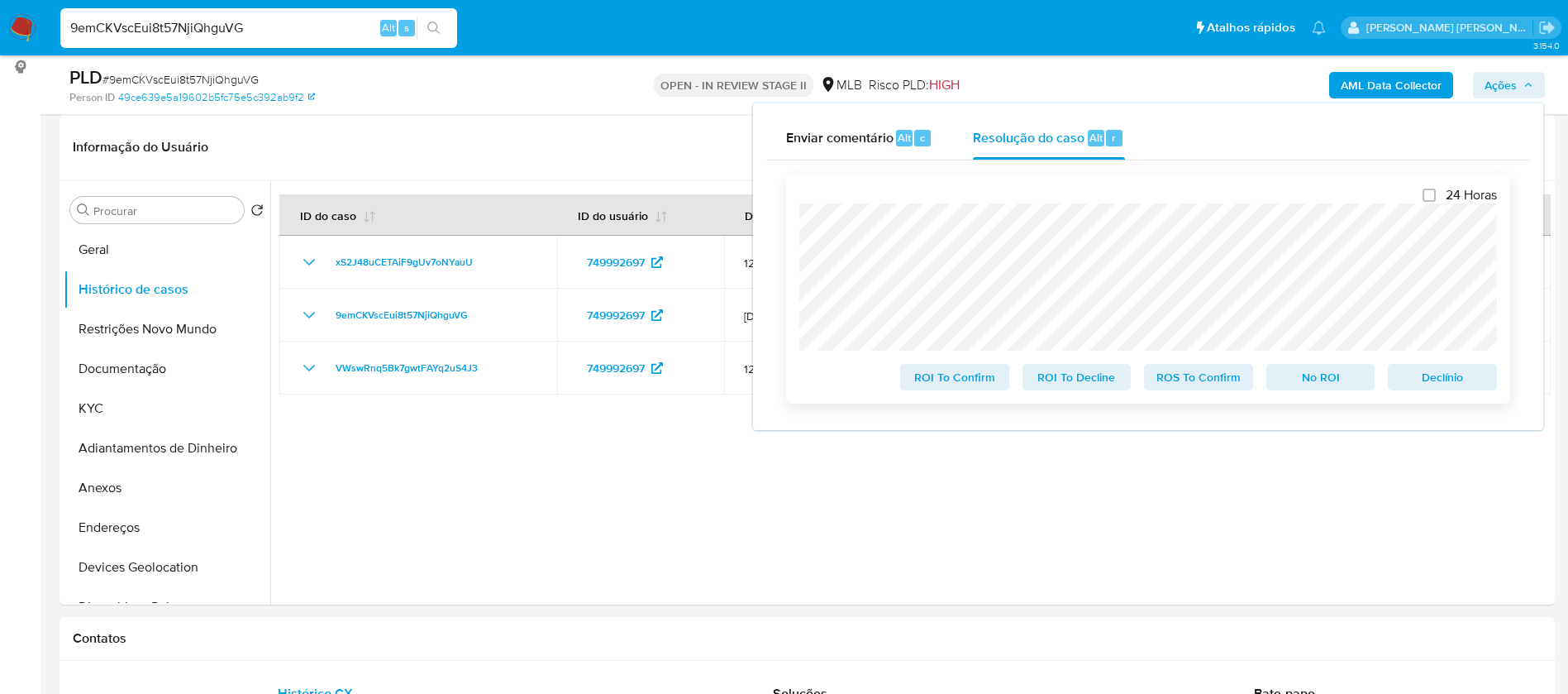
click at [1345, 374] on span "No ROI" at bounding box center [1320, 376] width 86 height 23
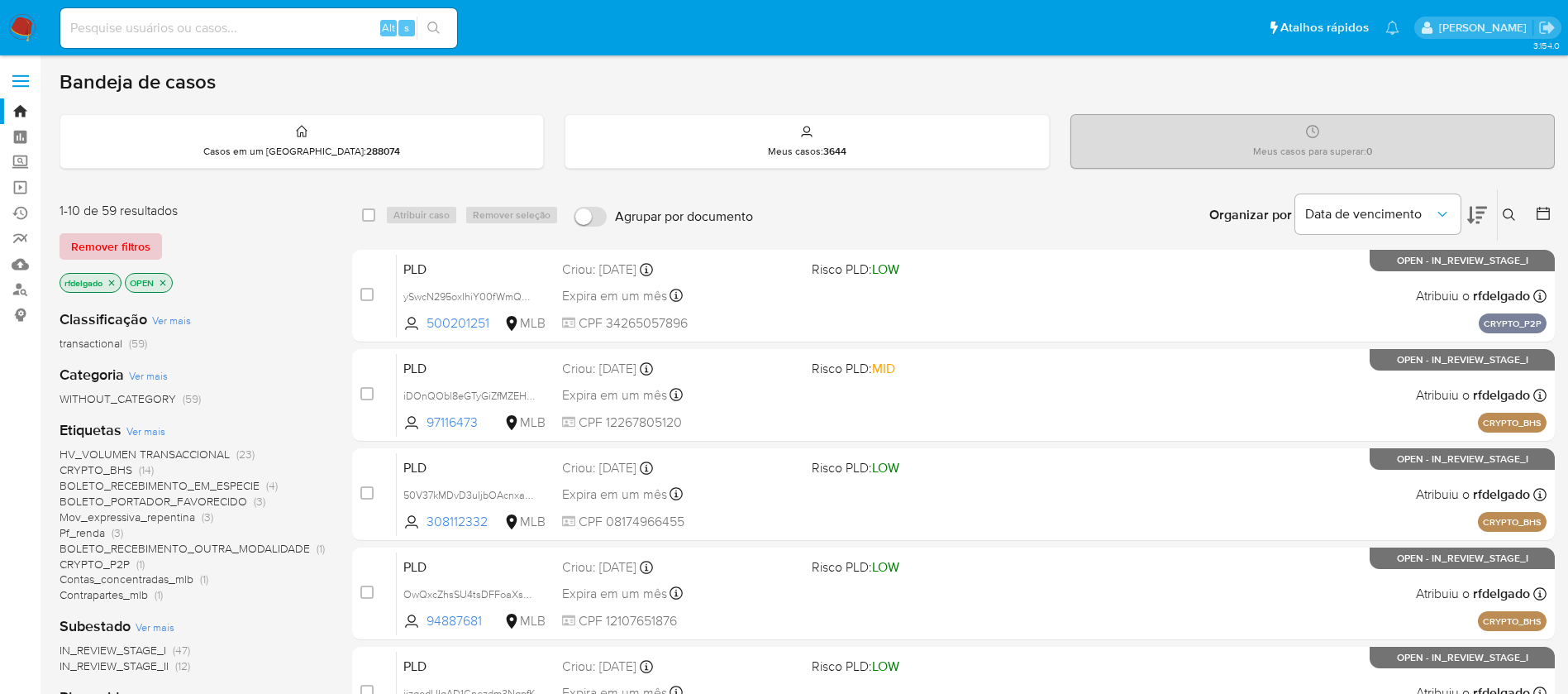
click at [140, 246] on span "Remover filtros" at bounding box center [110, 246] width 79 height 23
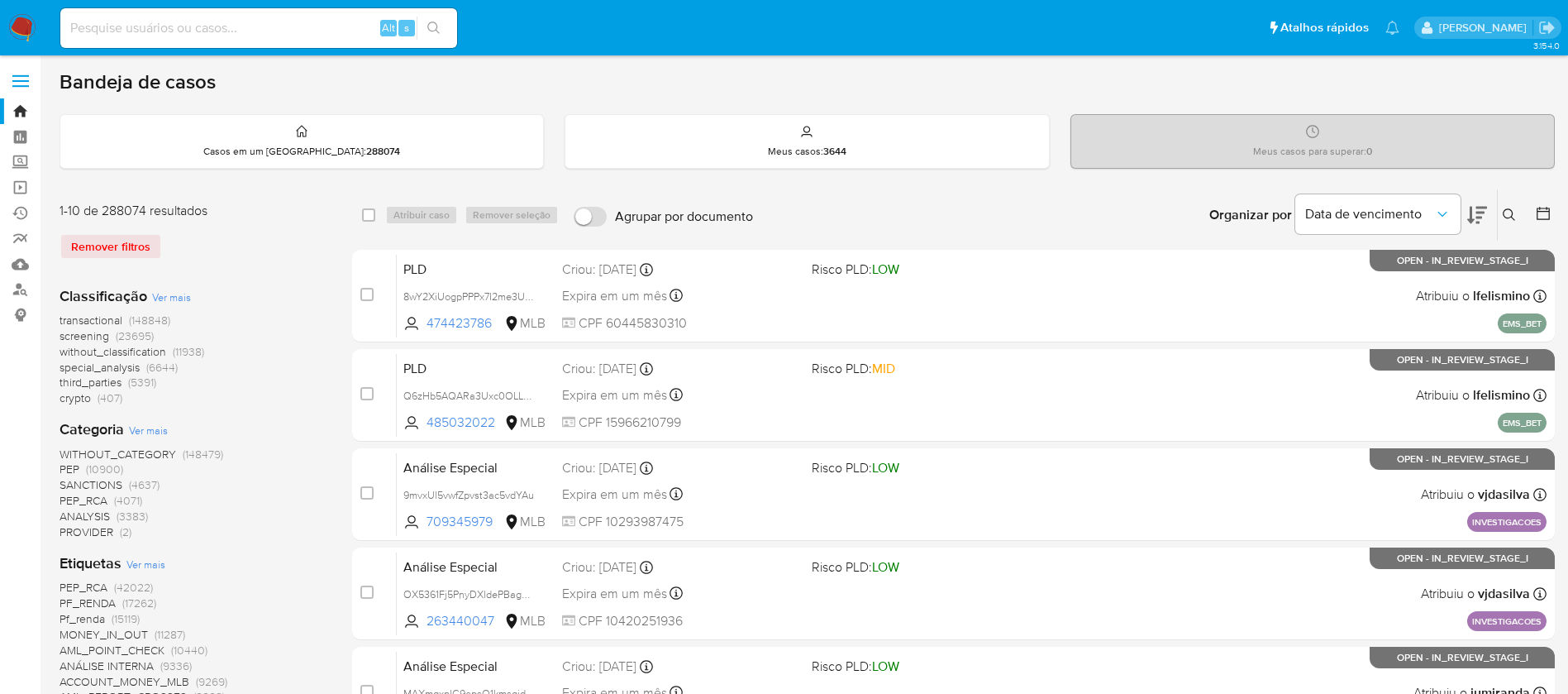
click at [1508, 212] on icon at bounding box center [1509, 214] width 13 height 13
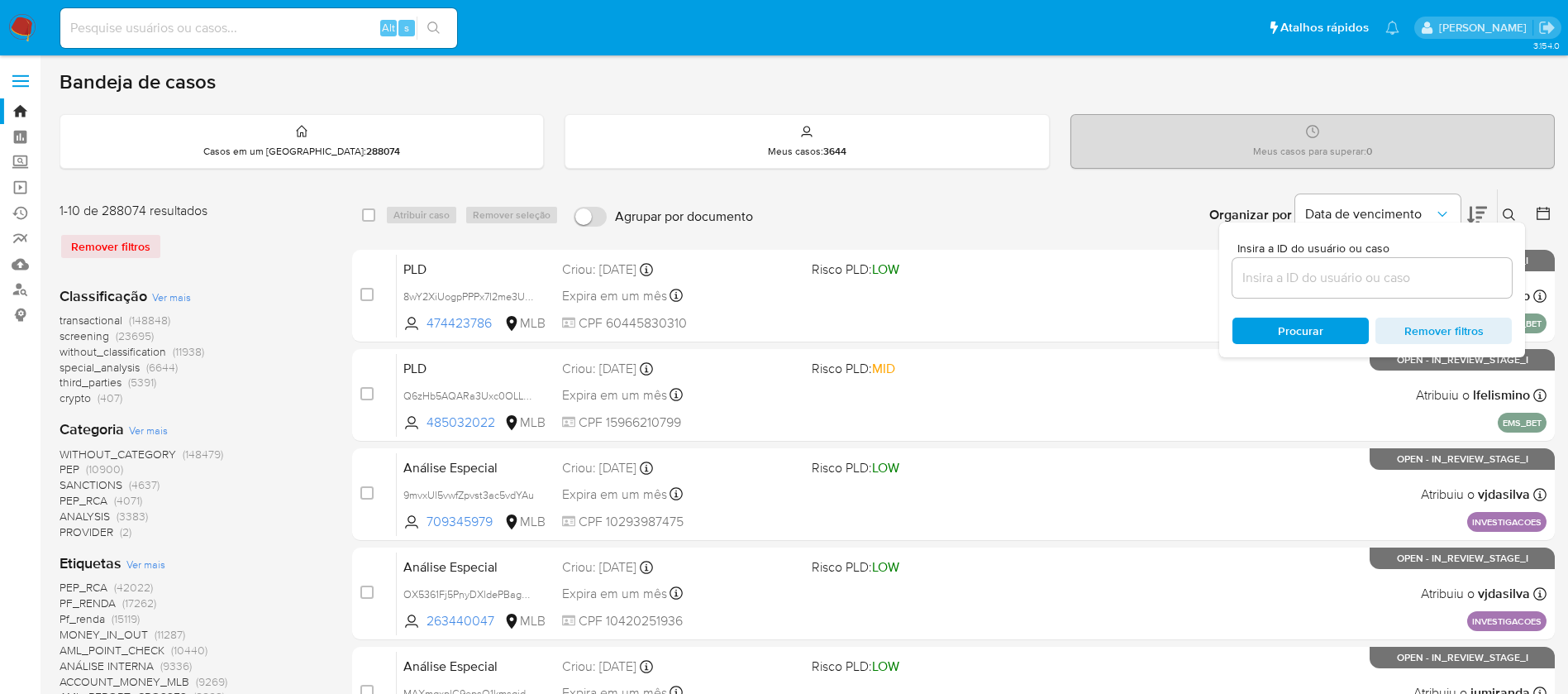
click at [1346, 288] on input at bounding box center [1372, 277] width 279 height 21
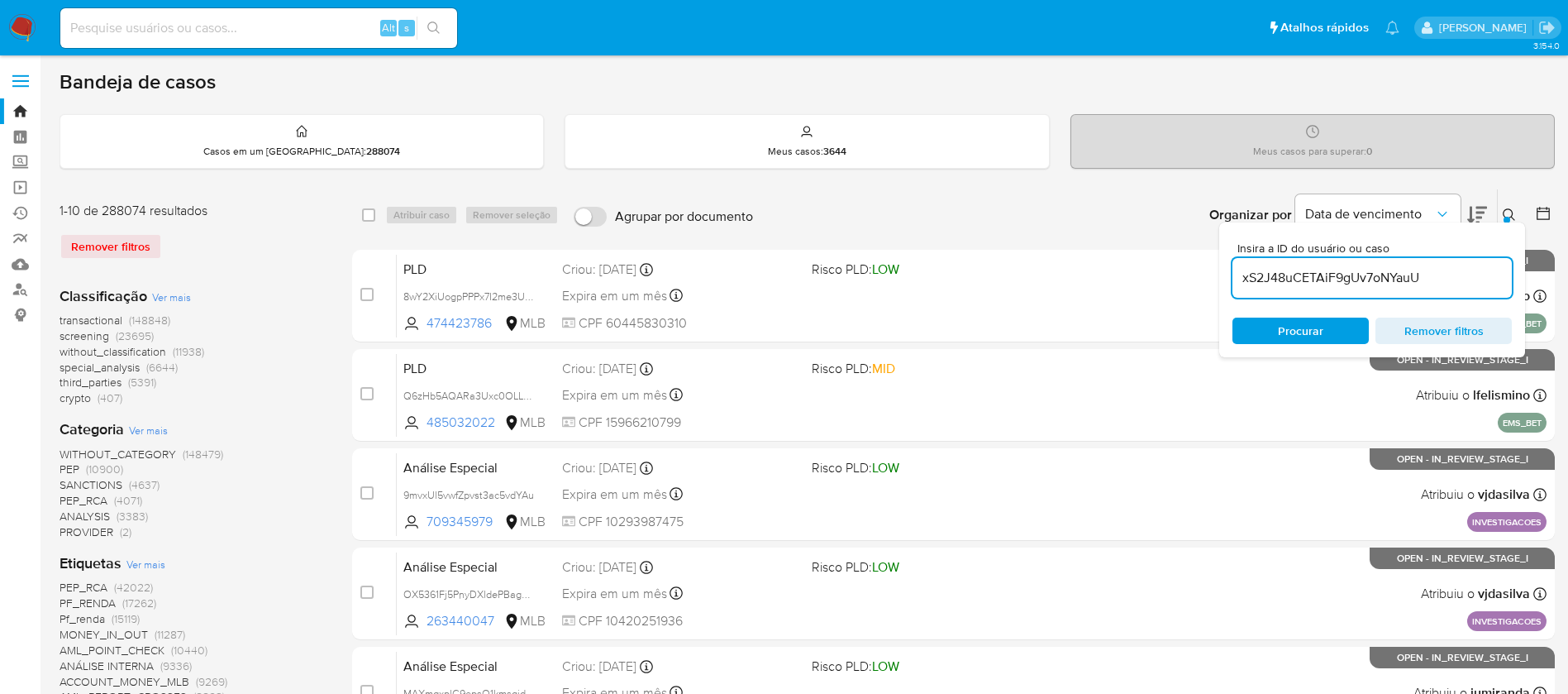
type input "xS2J48uCETAiF9gUv7oNYauU"
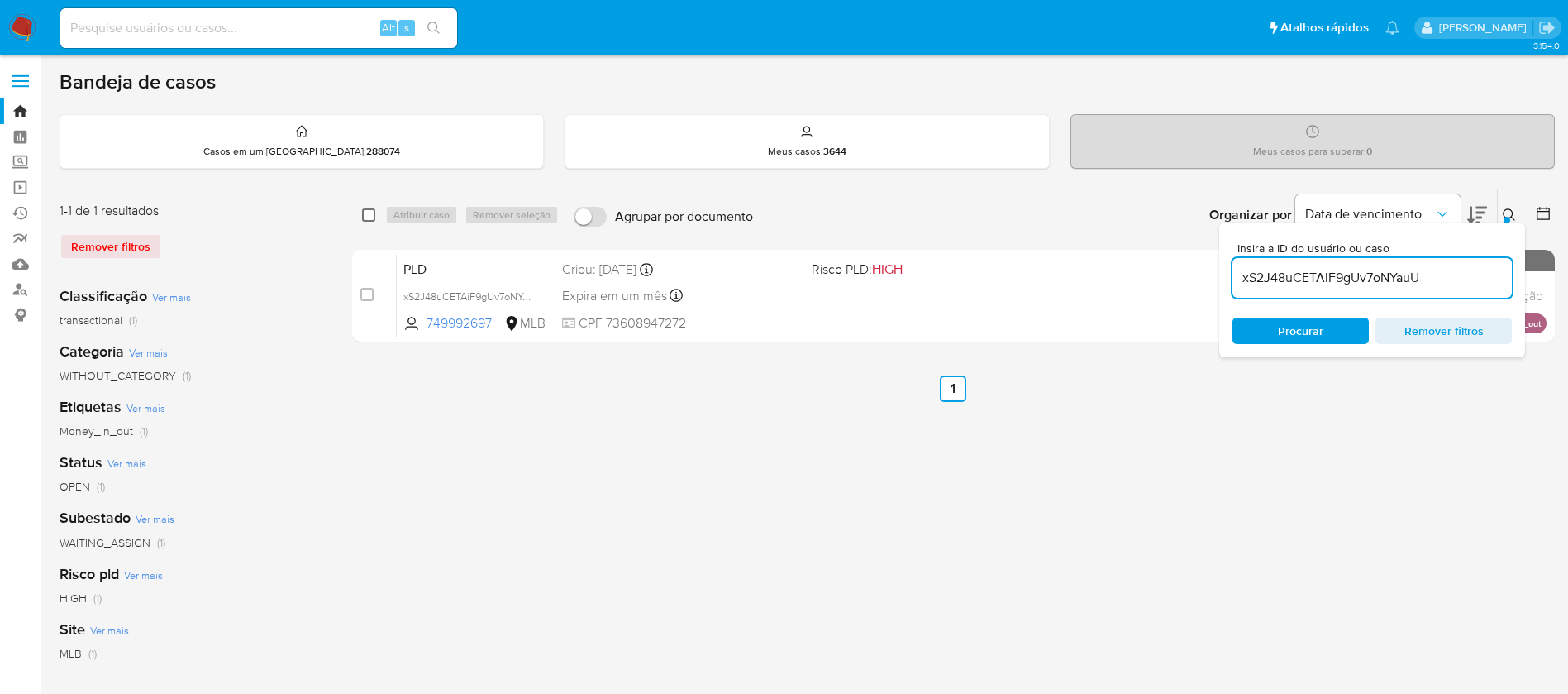
click at [362, 218] on input "checkbox" at bounding box center [368, 214] width 13 height 13
checkbox input "true"
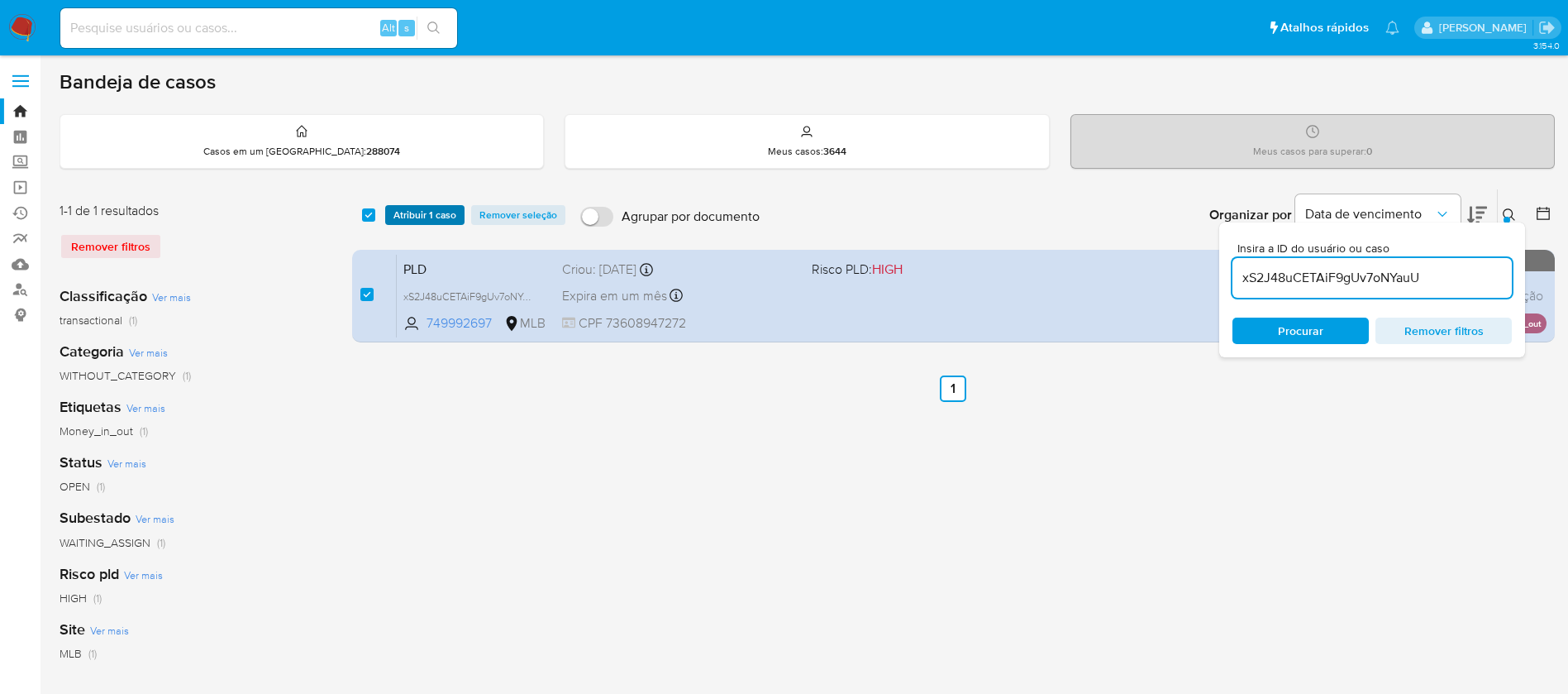
click at [408, 215] on span "Atribuir 1 caso" at bounding box center [425, 214] width 63 height 16
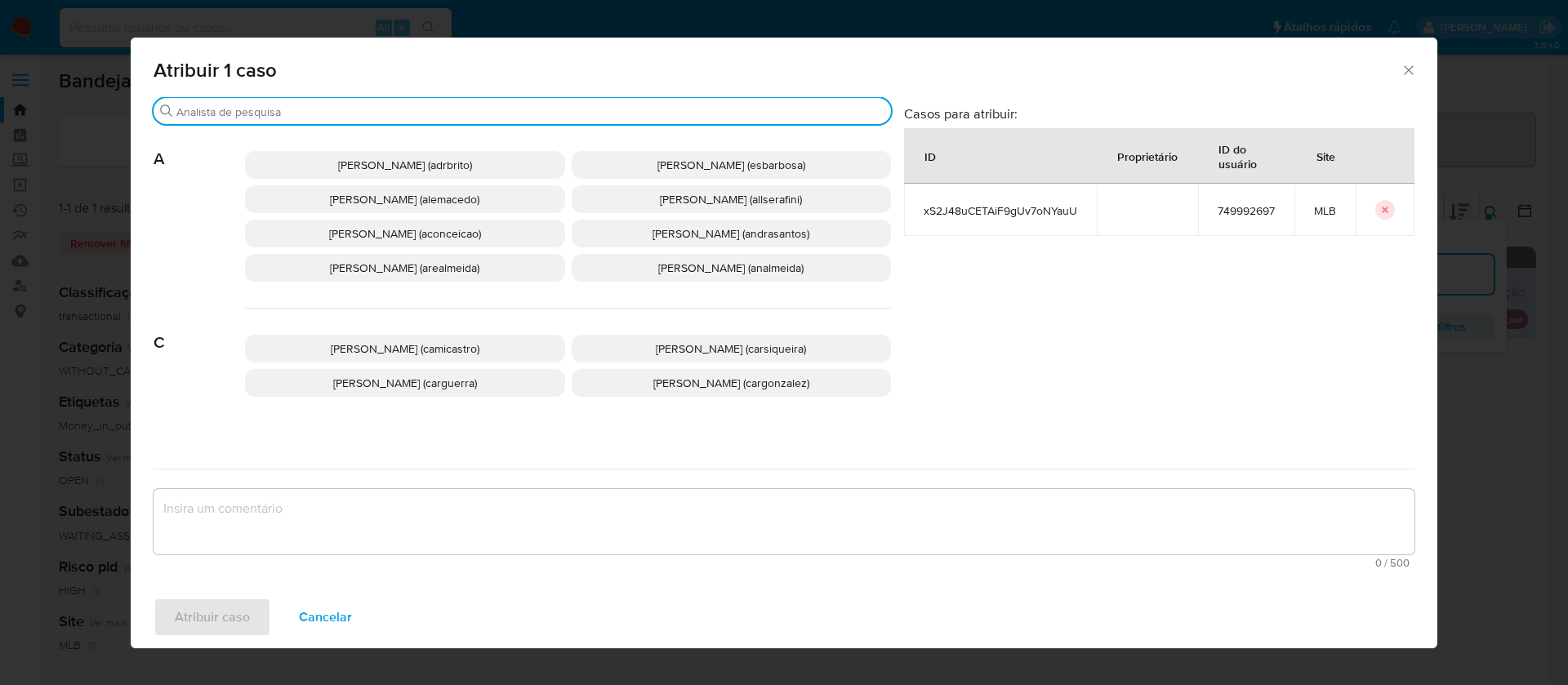
click at [530, 114] on input "Procurar" at bounding box center [530, 111] width 708 height 14
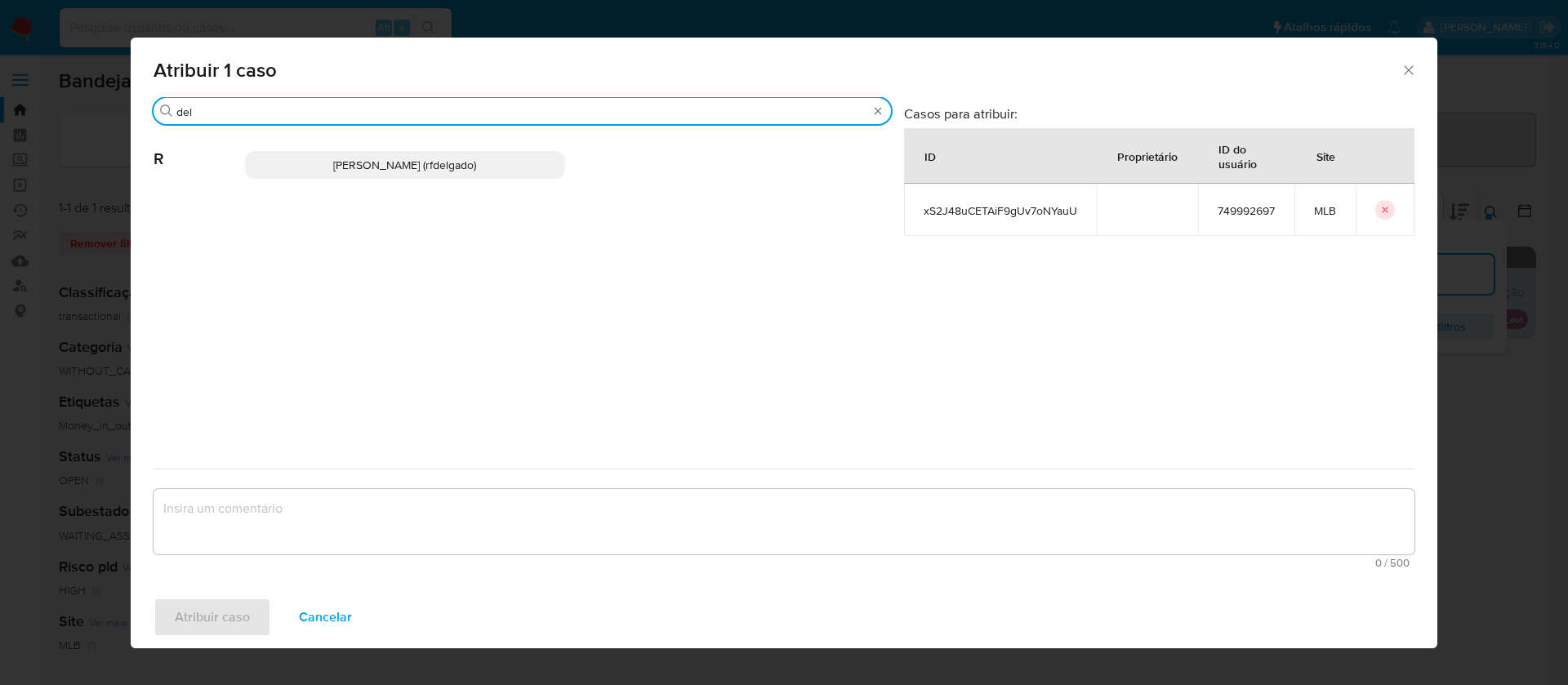
type input "del"
click at [476, 160] on span "Renata De Freitas Delgado (rfdelgado)" at bounding box center [404, 164] width 142 height 16
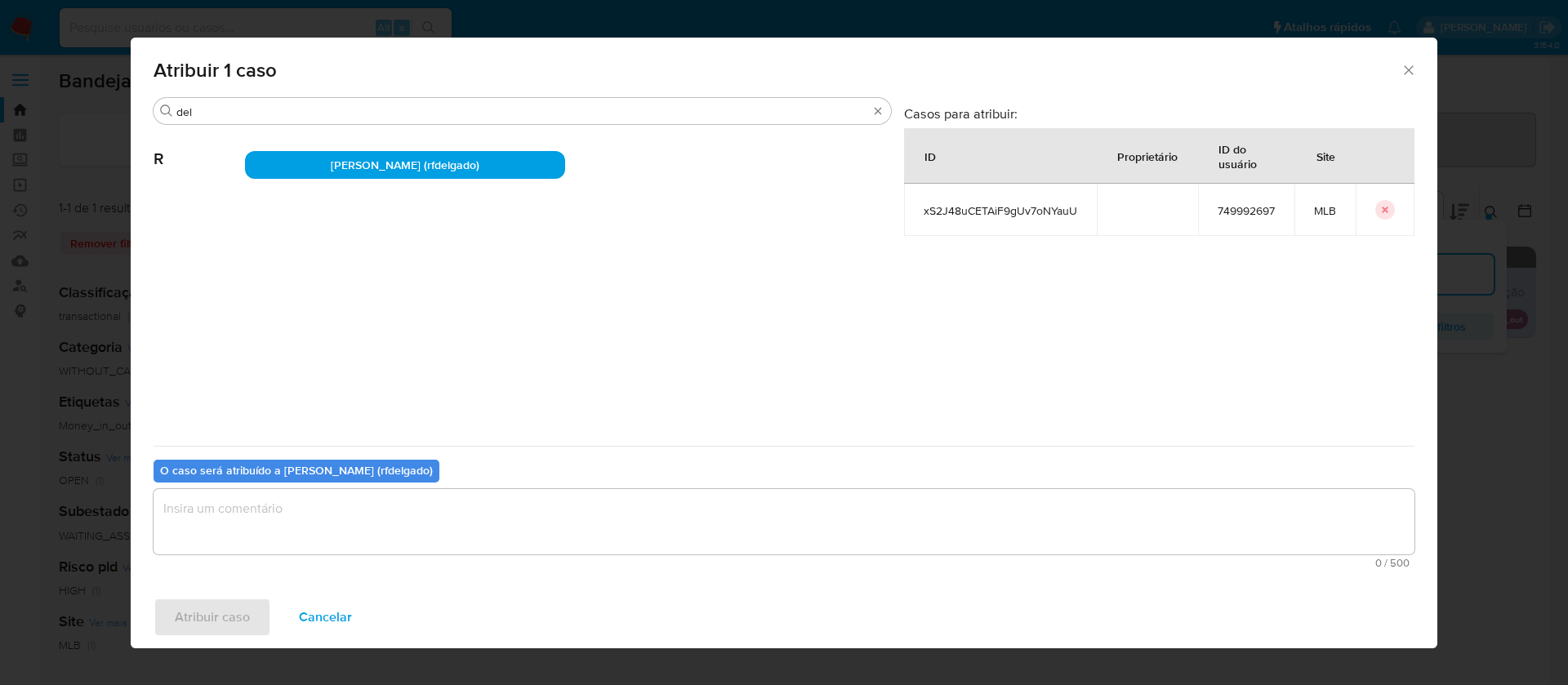
click at [620, 490] on textarea "assign-modal" at bounding box center [783, 521] width 1260 height 65
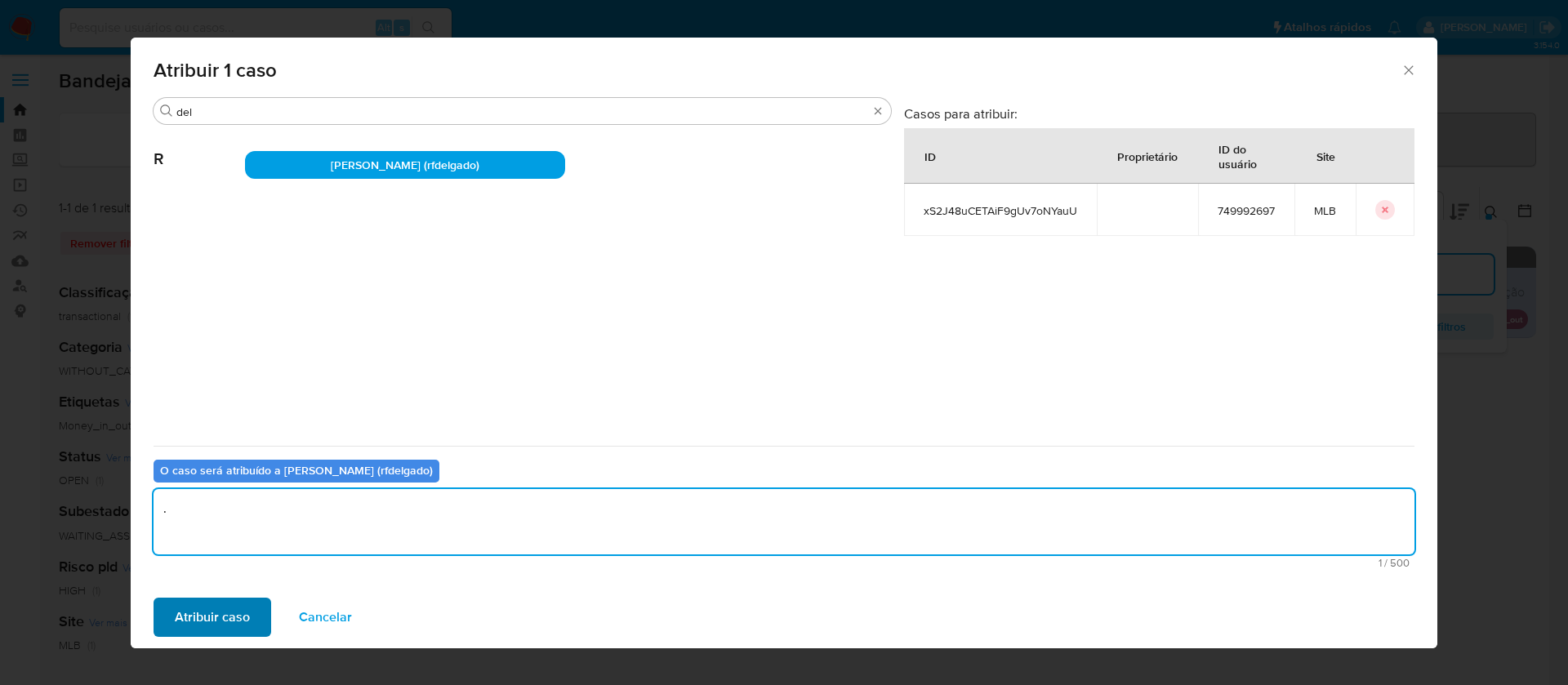
type textarea "."
click at [238, 615] on span "Atribuir caso" at bounding box center [212, 617] width 75 height 36
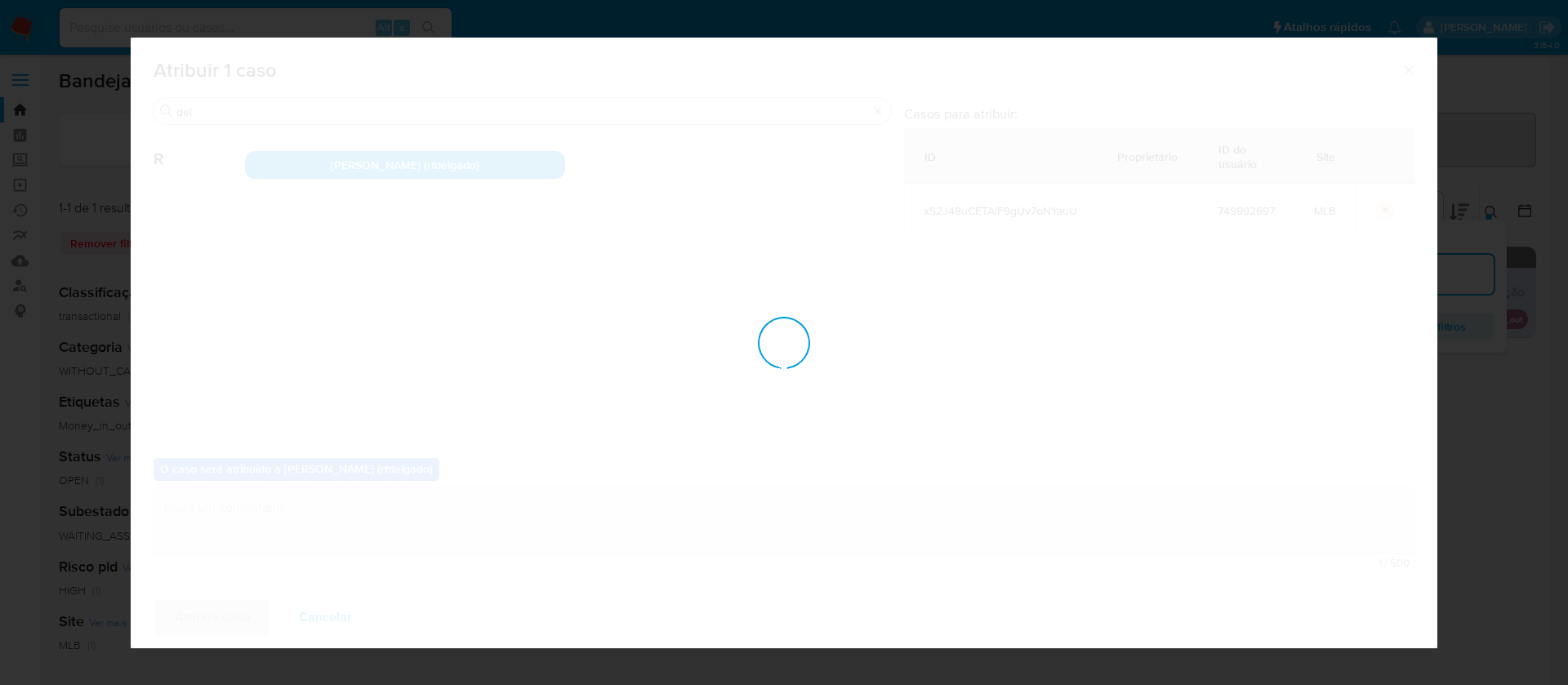
checkbox input "false"
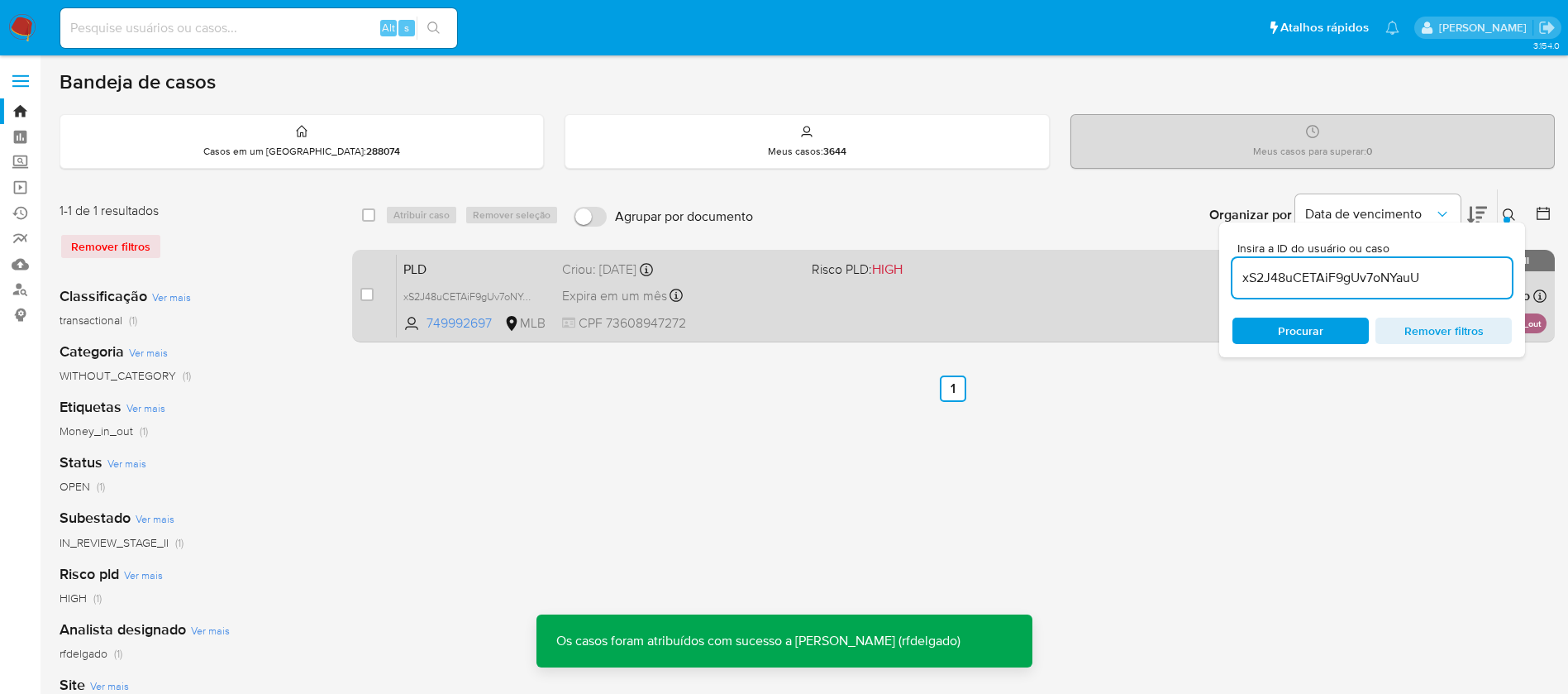
click at [968, 324] on div "PLD xS2J48uCETAiF9gUv7oNYauU 749992697 MLB Risco PLD: HIGH Criou: 12/08/2025 Cr…" at bounding box center [971, 295] width 1150 height 84
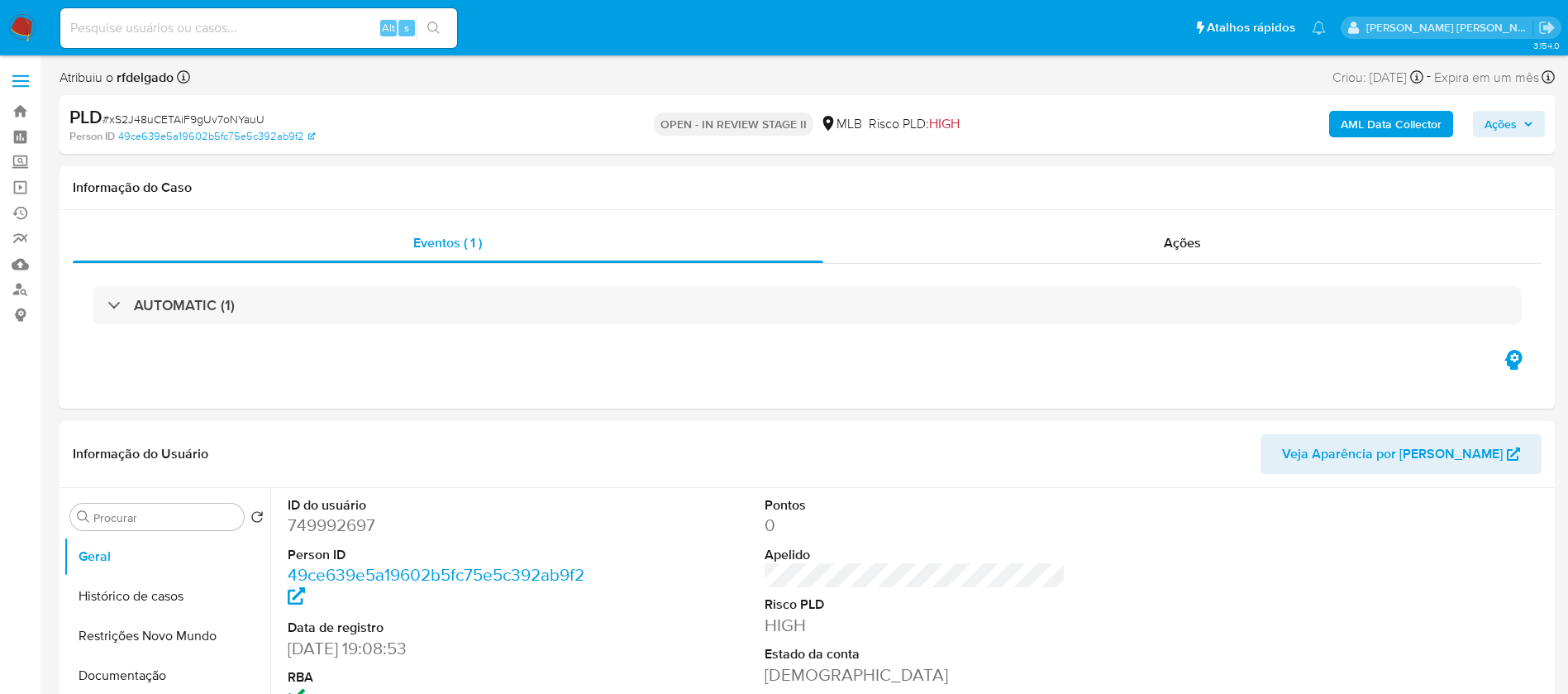
select select "10"
click at [718, 44] on ul "Pausado Ver notificaciones Alt s Atalhos rápidos Presiona las siguientes teclas…" at bounding box center [693, 27] width 1282 height 41
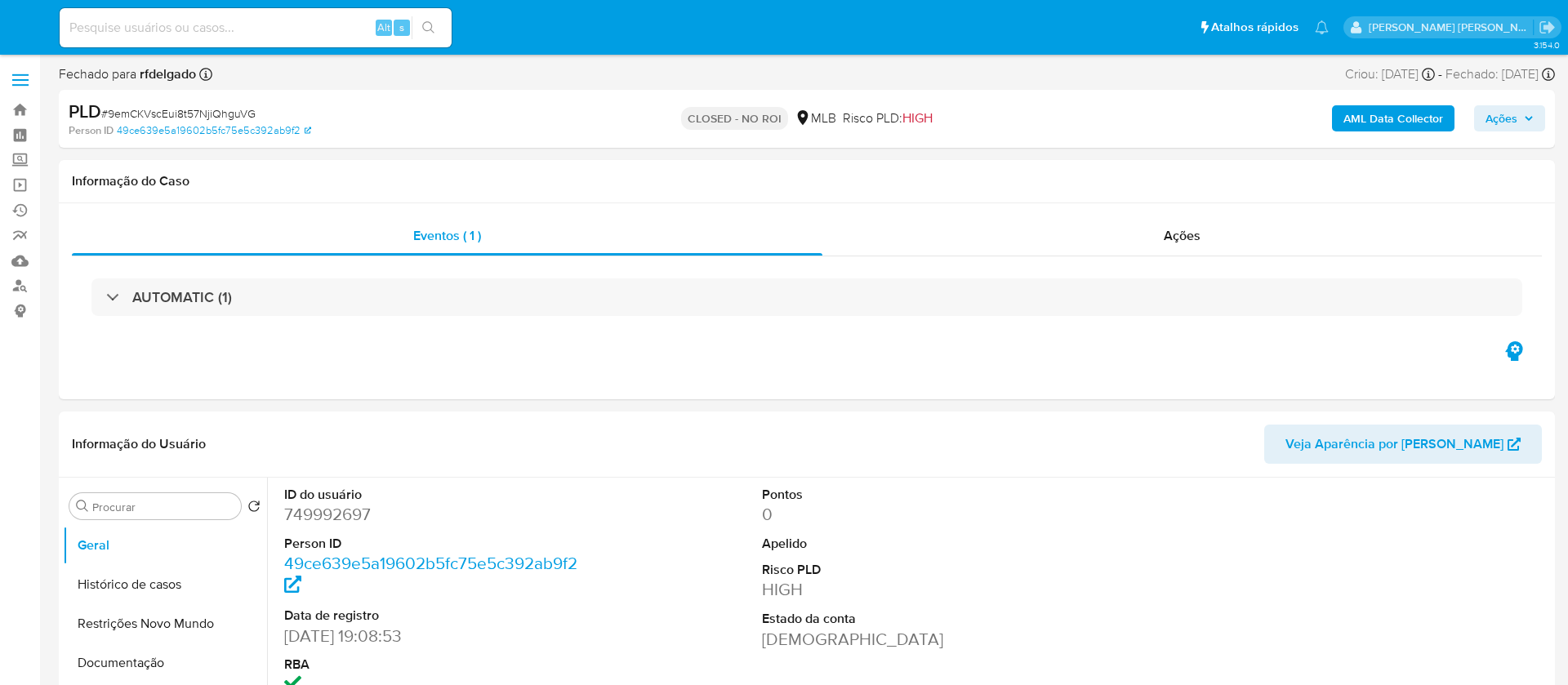
select select "10"
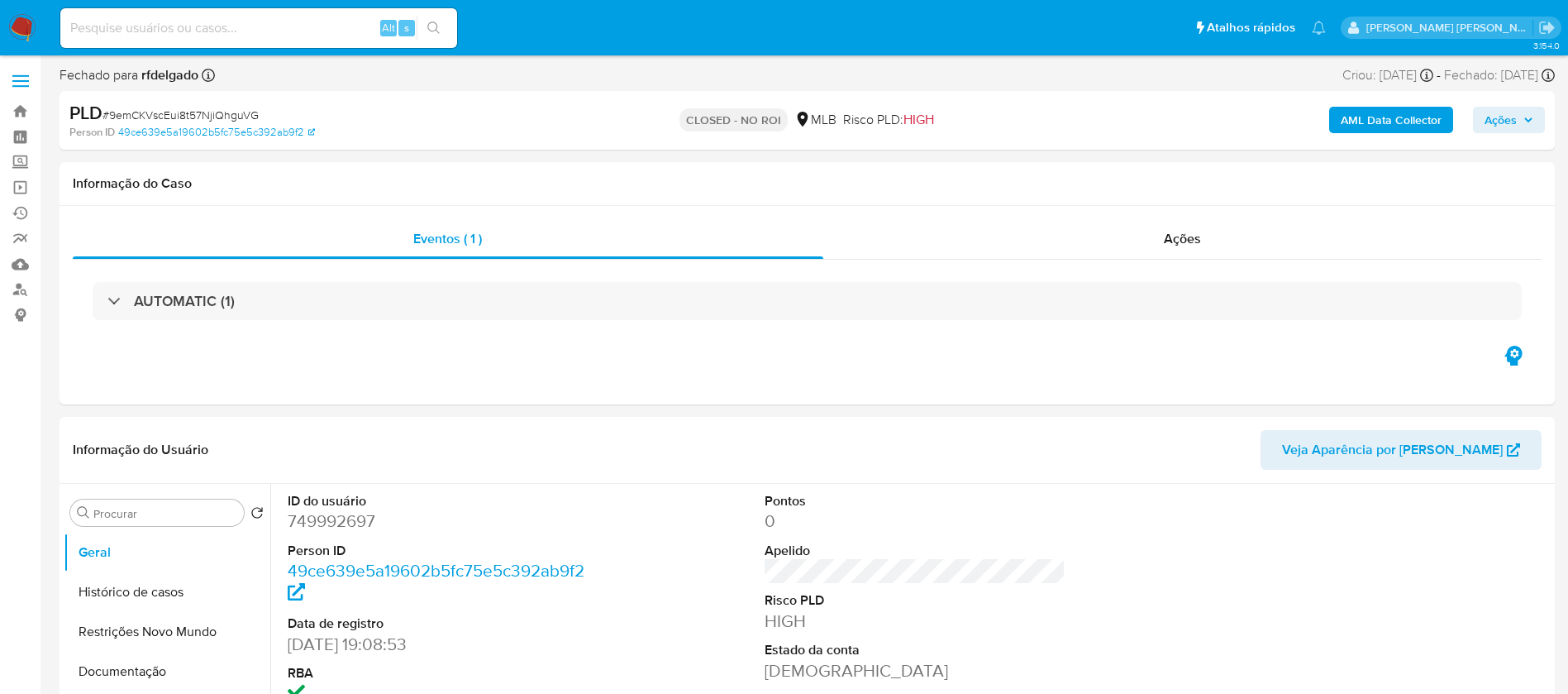
click at [1530, 112] on span "Ações" at bounding box center [1509, 120] width 49 height 23
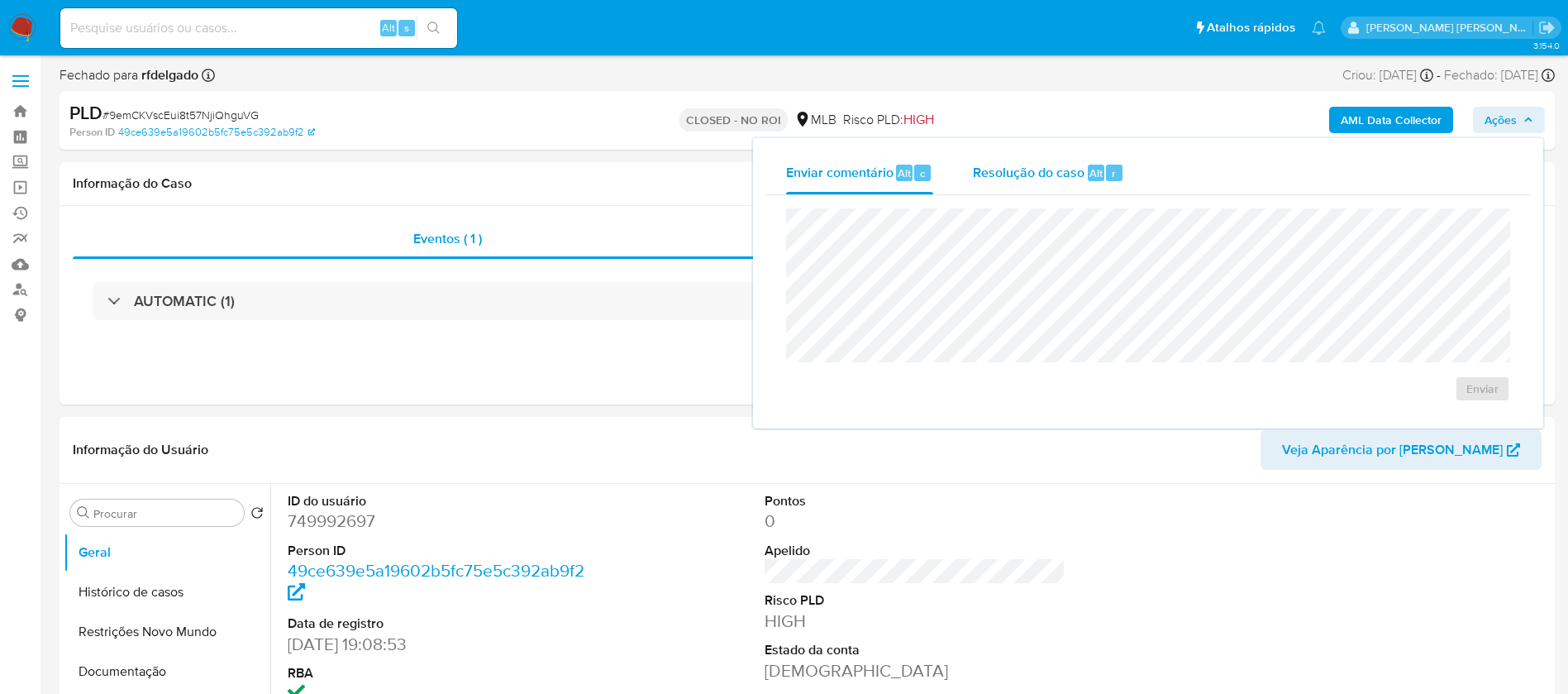
click at [1036, 177] on span "Resolução do caso" at bounding box center [1029, 172] width 112 height 19
click at [877, 166] on span "Enviar comentário" at bounding box center [840, 172] width 108 height 19
click at [1483, 388] on span "Enviar" at bounding box center [1483, 388] width 32 height 23
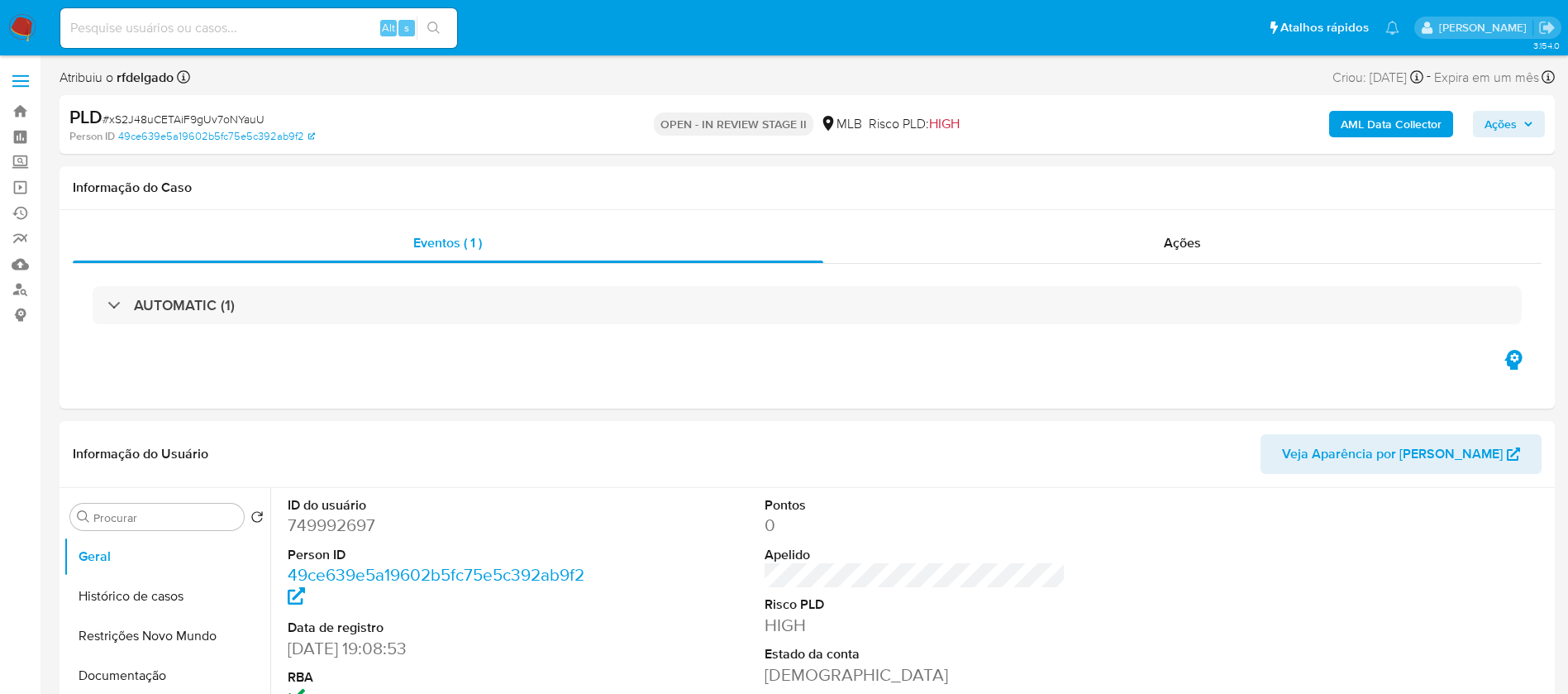
select select "10"
drag, startPoint x: 269, startPoint y: 116, endPoint x: 111, endPoint y: 114, distance: 158.0
click at [111, 114] on div "PLD # xS2J48uCETAiF9gUv7oNYauU" at bounding box center [312, 117] width 487 height 25
copy span "xS2J48uCETAiF9gUv7oNYauU"
click at [705, 448] on header "Informação do Usuário Veja Aparência por [PERSON_NAME]" at bounding box center [807, 453] width 1469 height 39
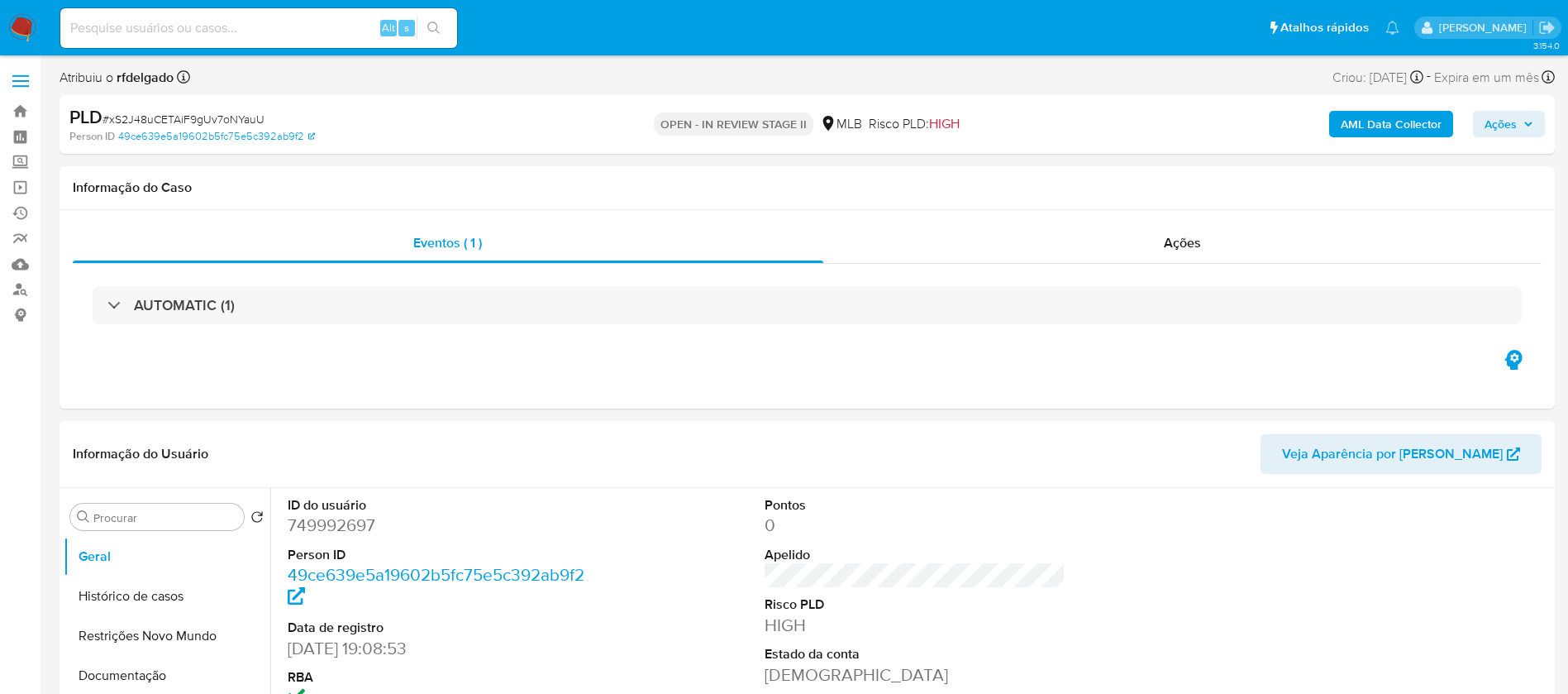
click at [1358, 126] on b "AML Data Collector" at bounding box center [1391, 124] width 101 height 26
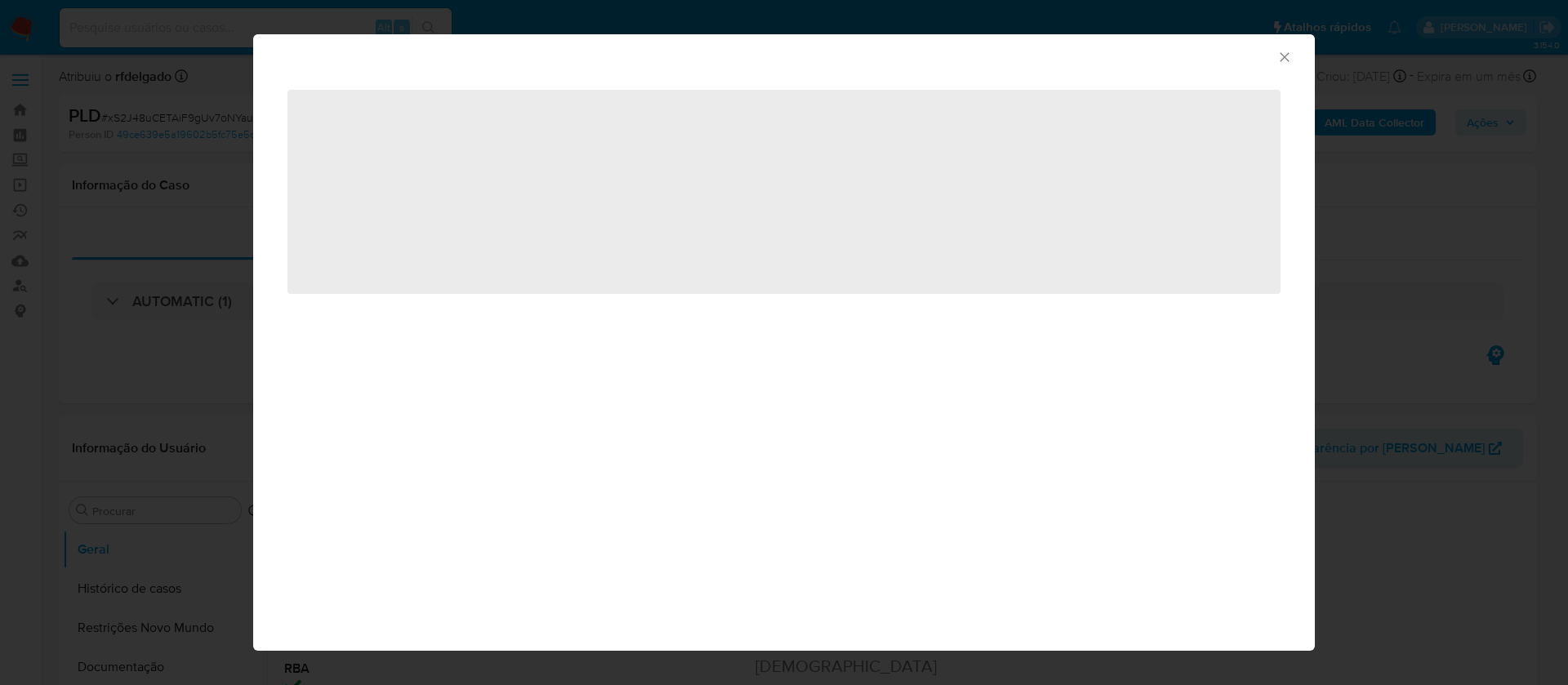
click at [1284, 56] on icon "Fechar a janela" at bounding box center [1284, 56] width 9 height 9
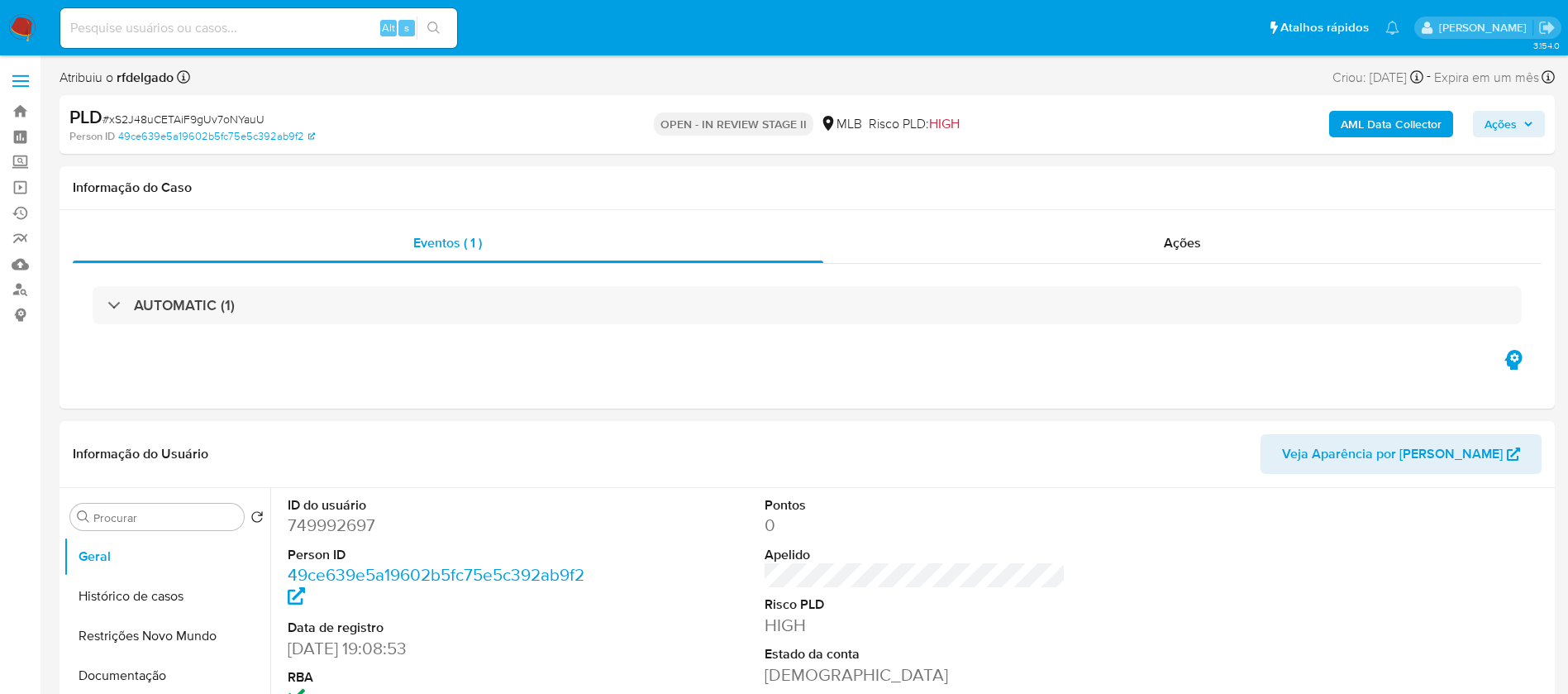
click at [1492, 119] on span "Ações" at bounding box center [1501, 124] width 32 height 26
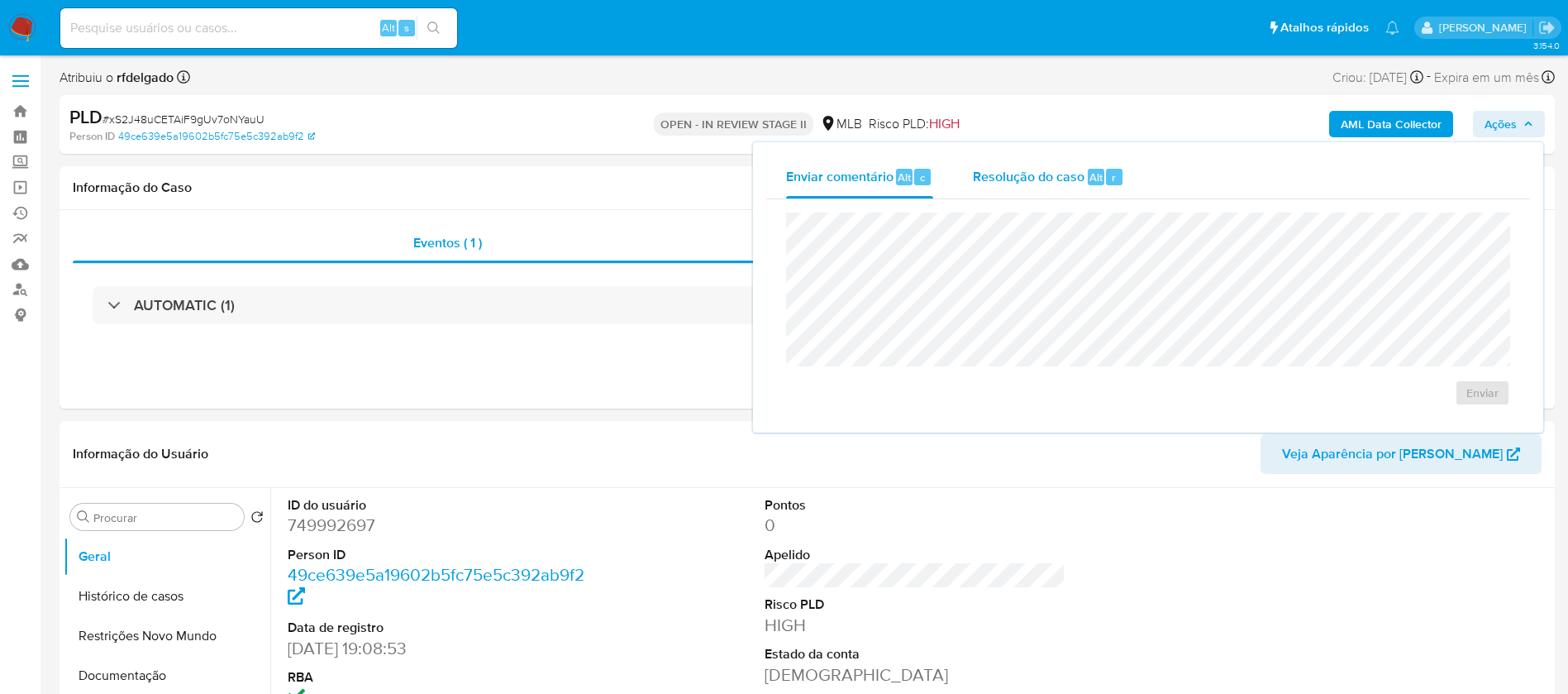
click at [1027, 184] on span "Resolução do caso" at bounding box center [1029, 177] width 112 height 19
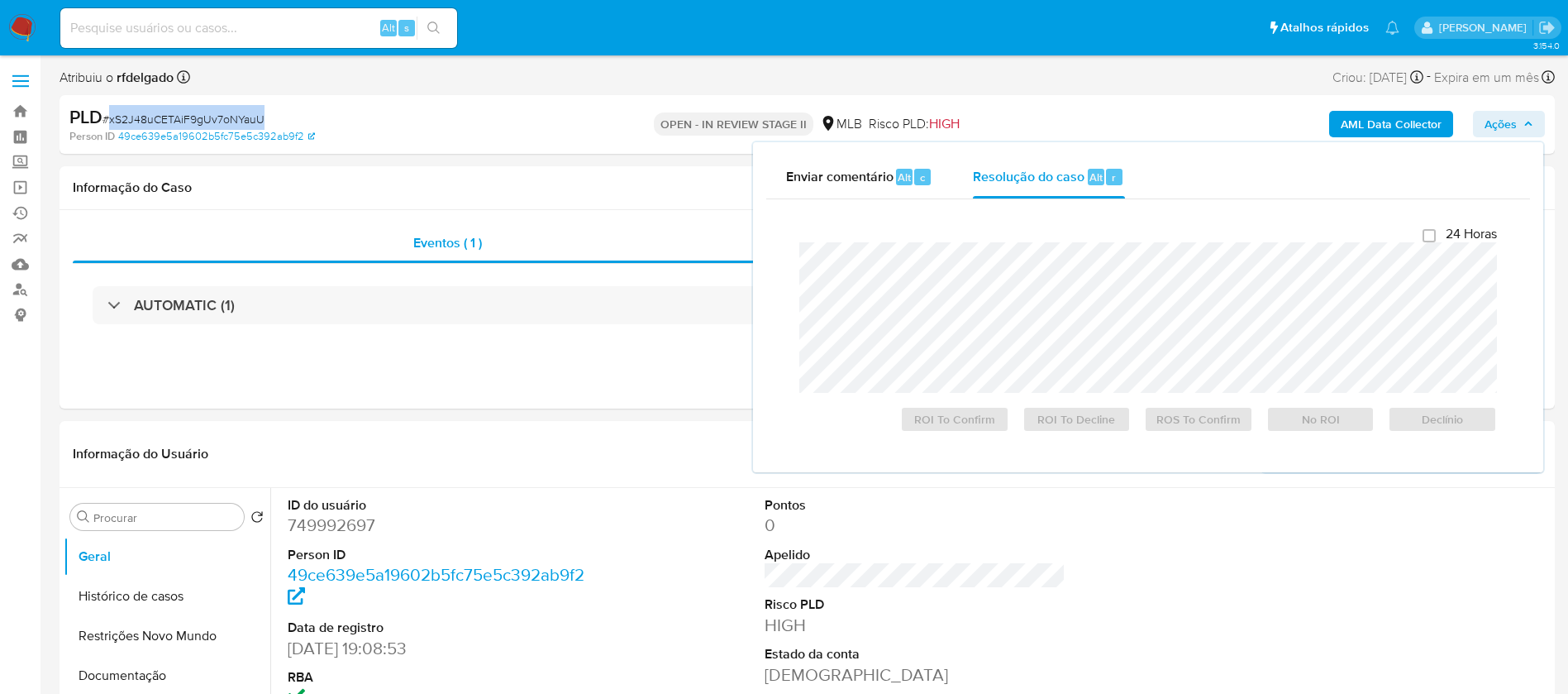
drag, startPoint x: 253, startPoint y: 120, endPoint x: 109, endPoint y: 119, distance: 144.0
click at [109, 119] on div "PLD # xS2J48uCETAiF9gUv7oNYauU" at bounding box center [312, 117] width 487 height 25
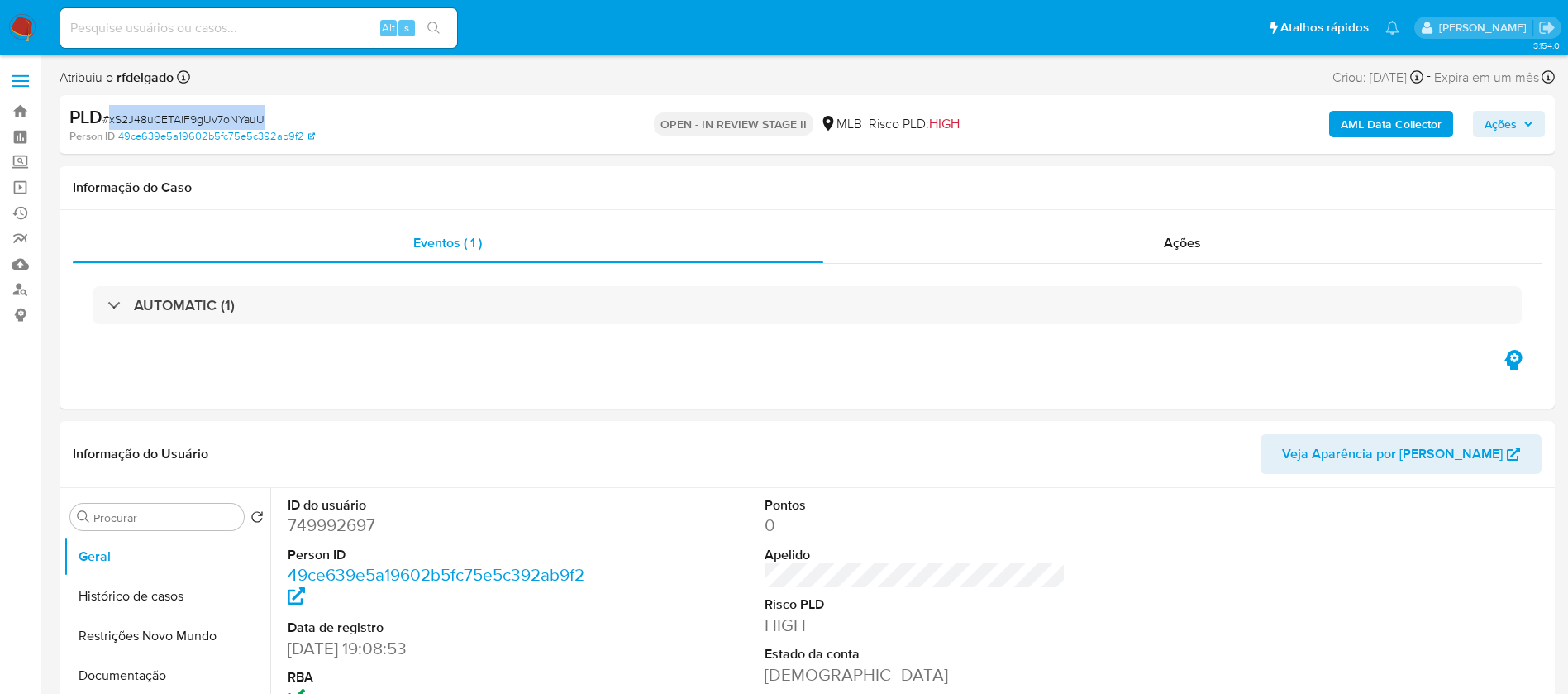
copy span "xS2J48uCETAiF9gUv7oNYauU"
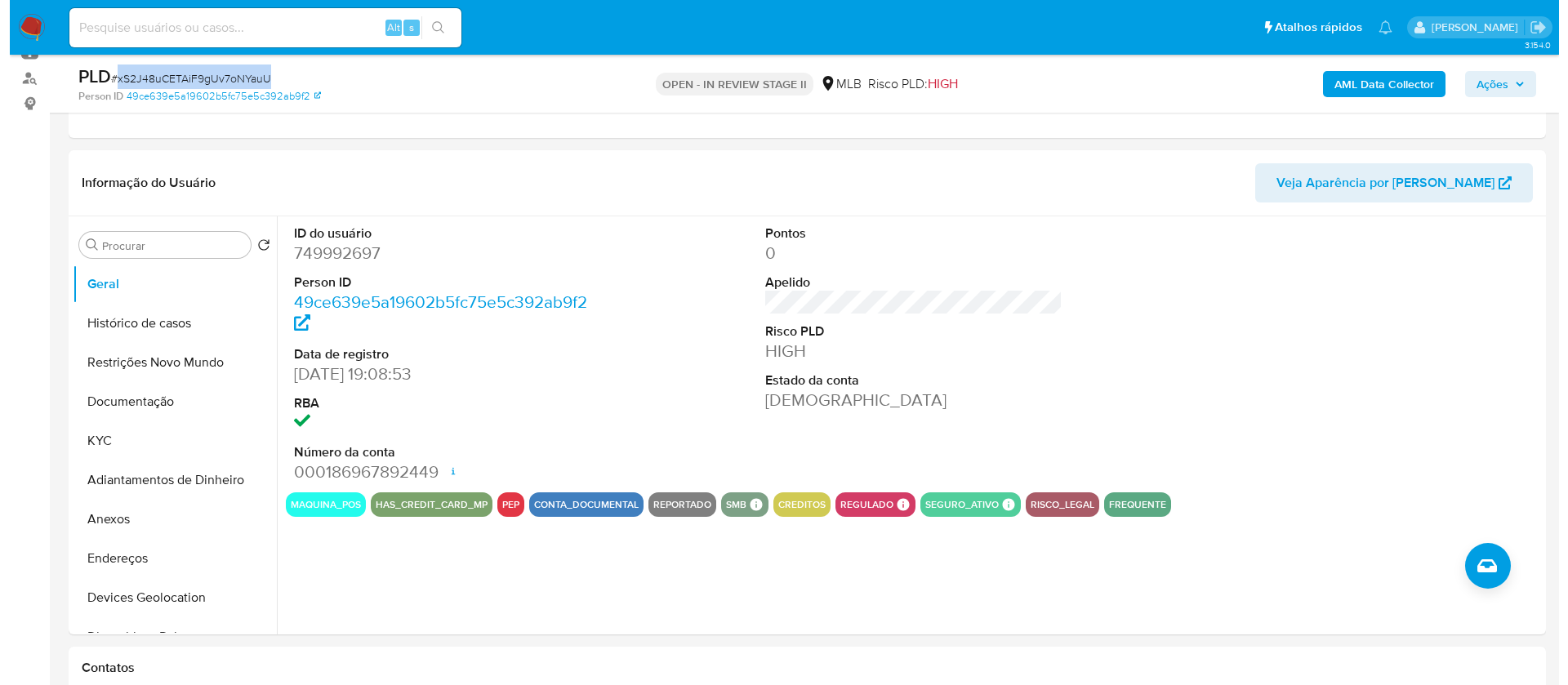
scroll to position [245, 0]
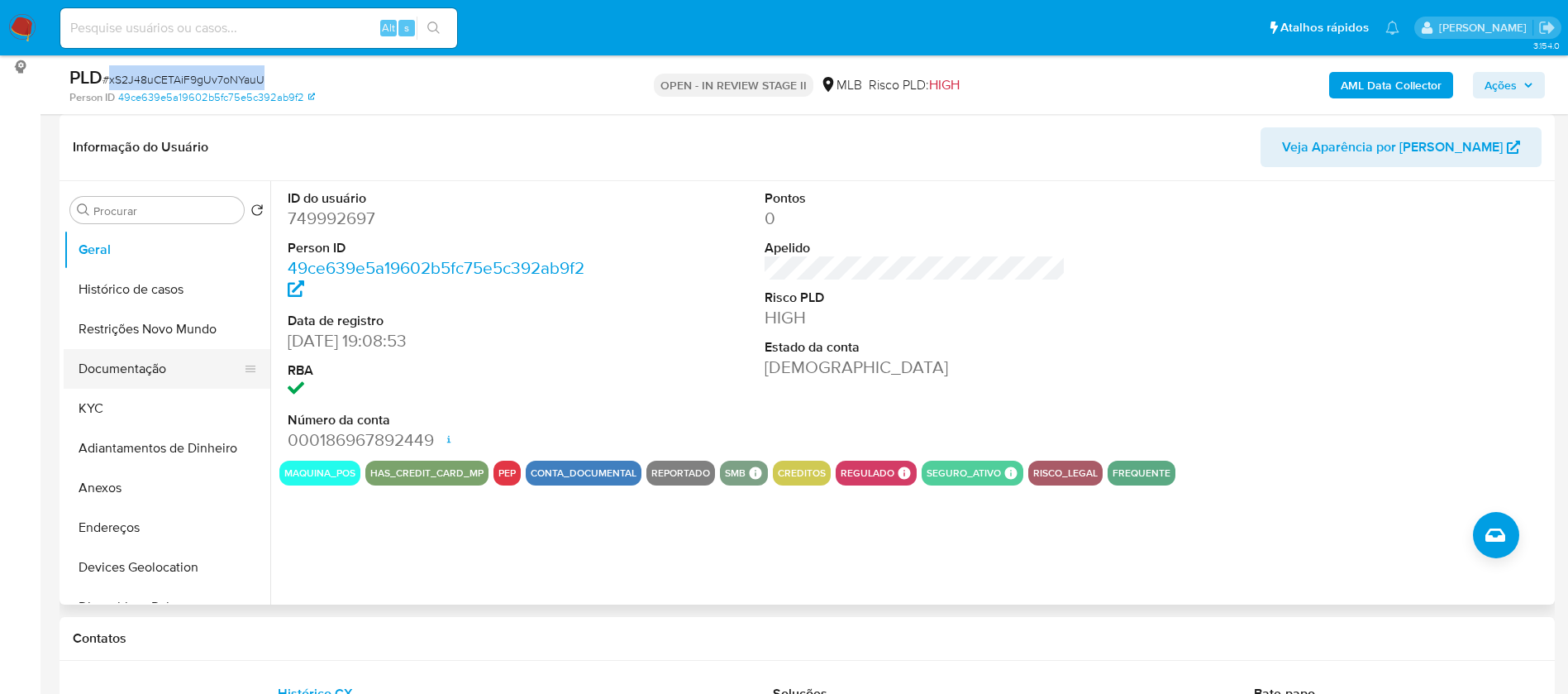
click at [73, 367] on button "Documentação" at bounding box center [160, 369] width 194 height 39
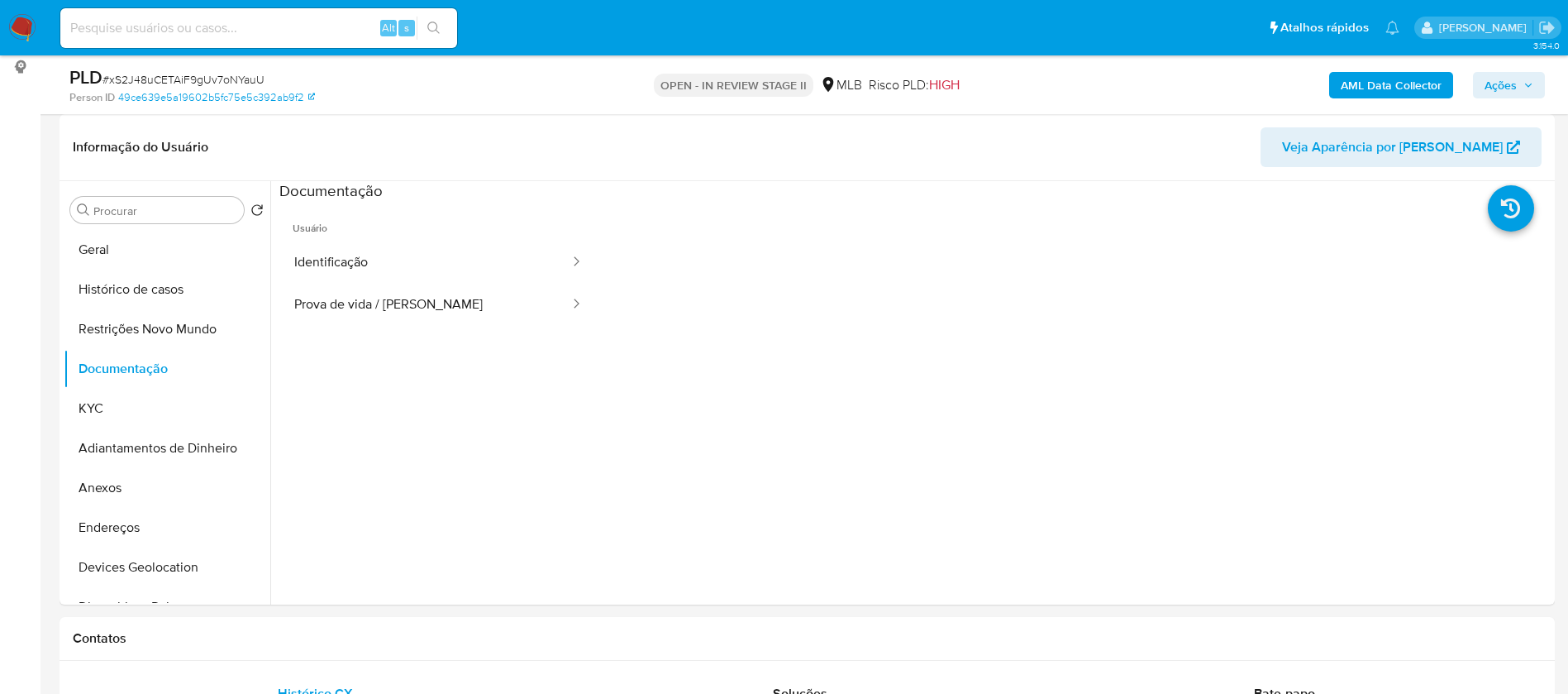
click at [345, 274] on button "Identificação" at bounding box center [425, 262] width 292 height 42
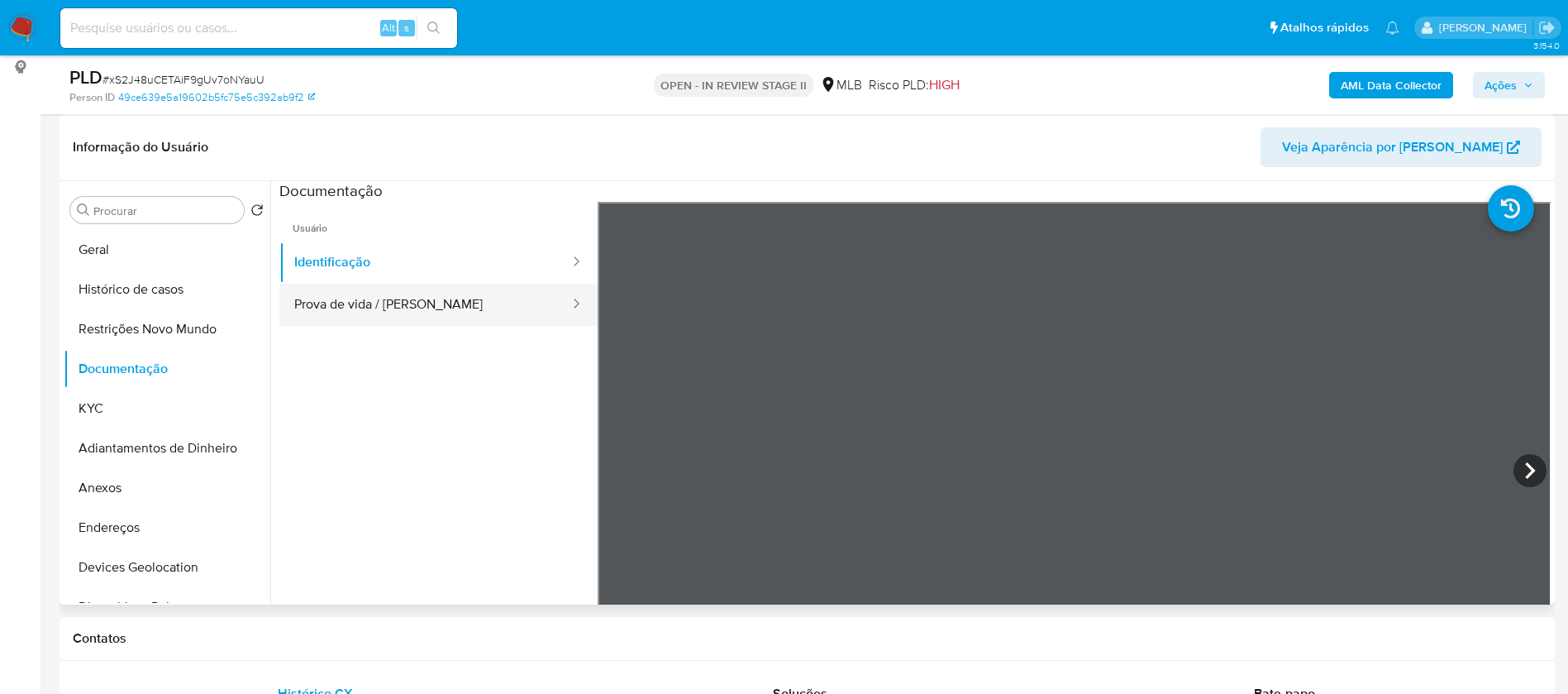
click at [374, 306] on button "Prova de vida / Selfie" at bounding box center [425, 304] width 292 height 42
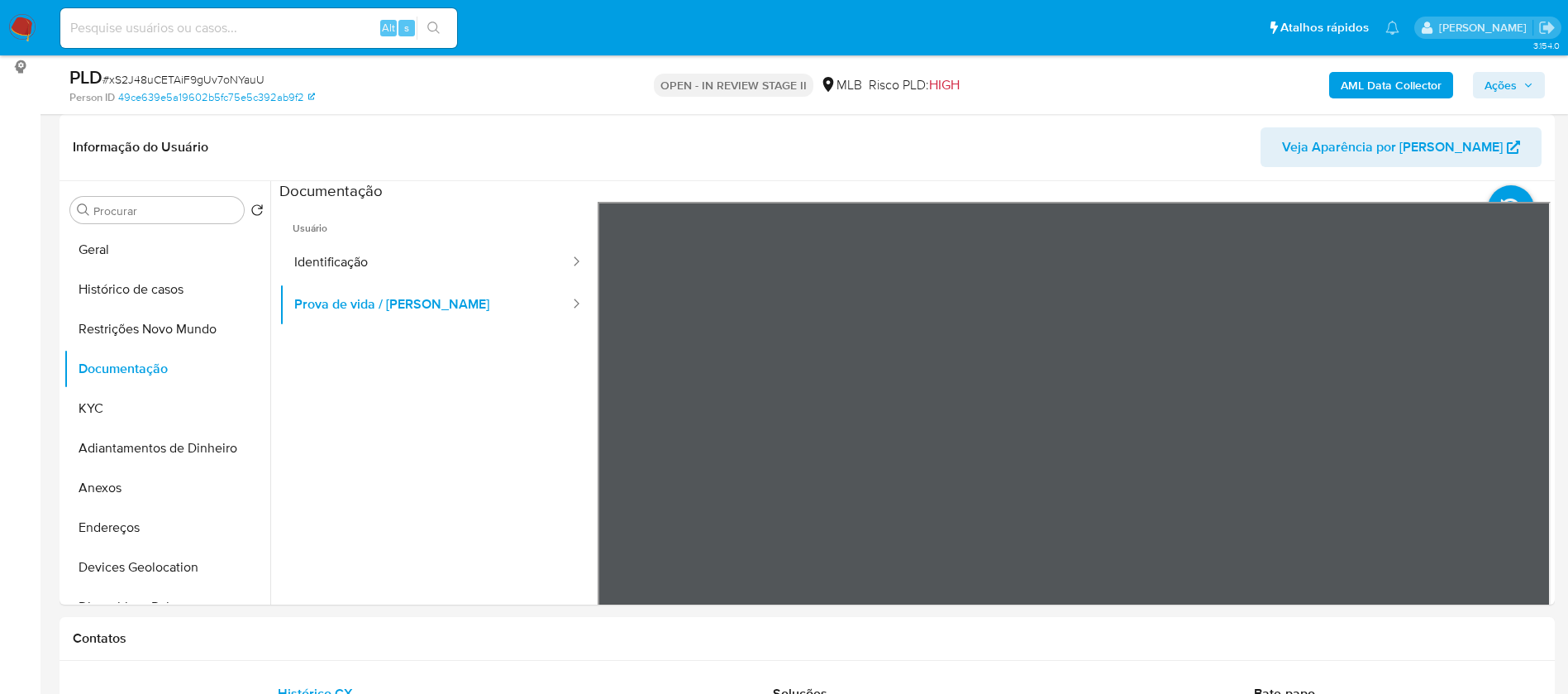
click at [1401, 86] on b "AML Data Collector" at bounding box center [1391, 85] width 101 height 26
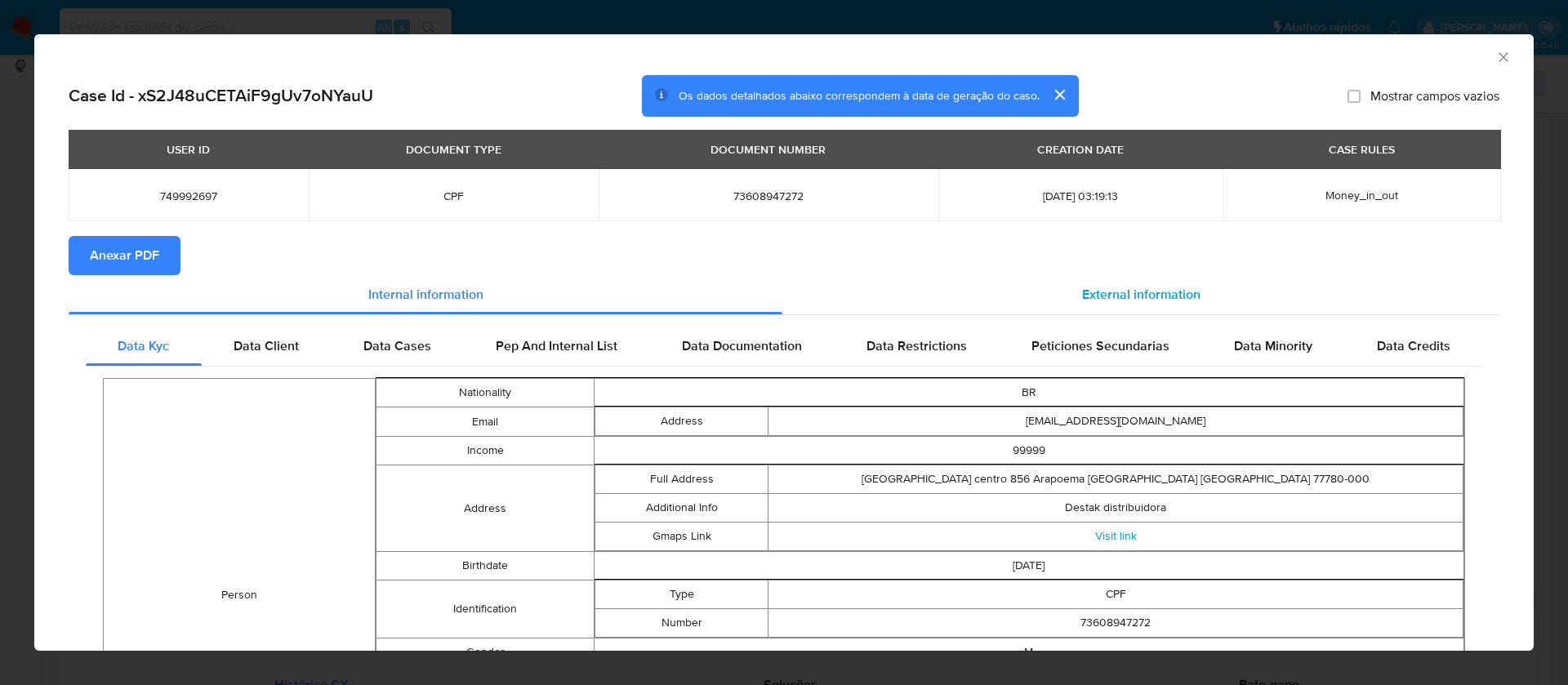
click at [1168, 287] on span "External information" at bounding box center [1141, 294] width 118 height 19
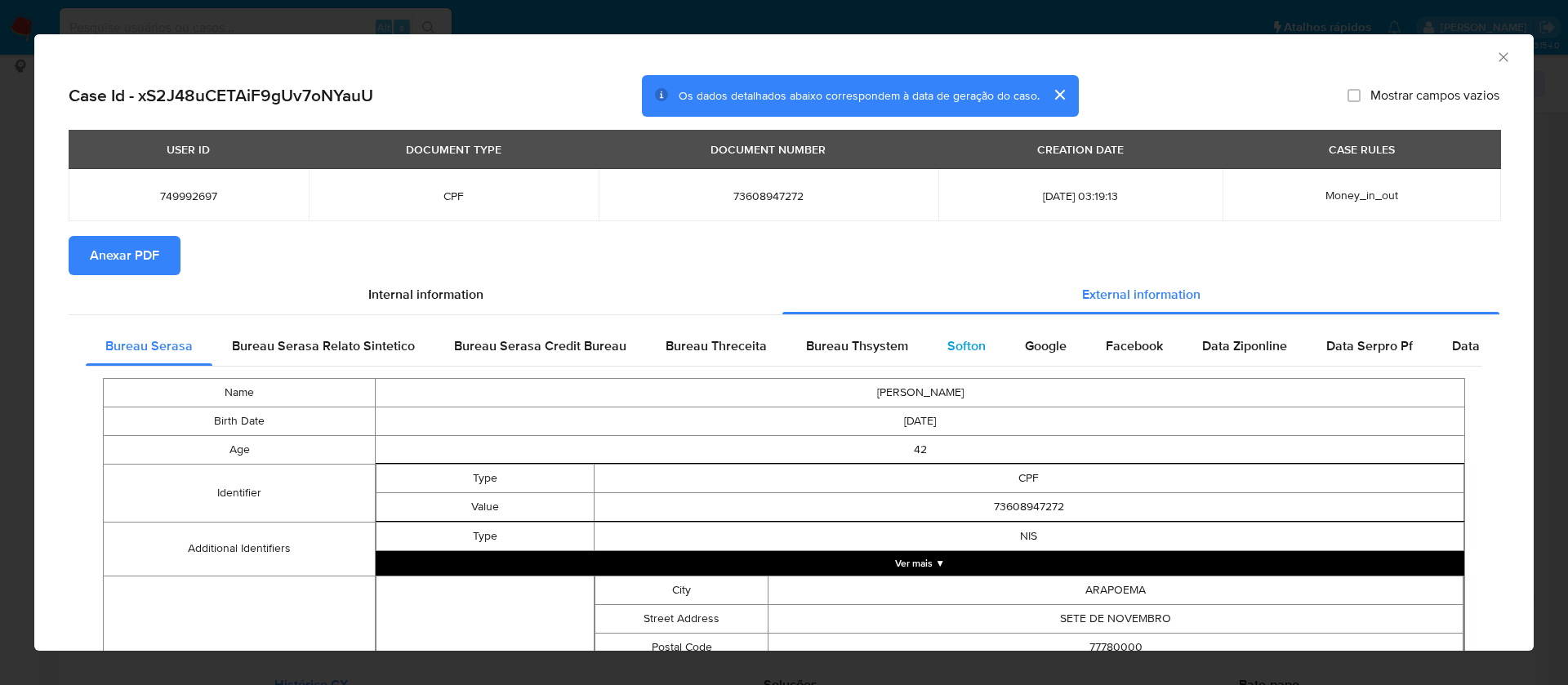
click at [957, 343] on span "Softon" at bounding box center [967, 345] width 39 height 19
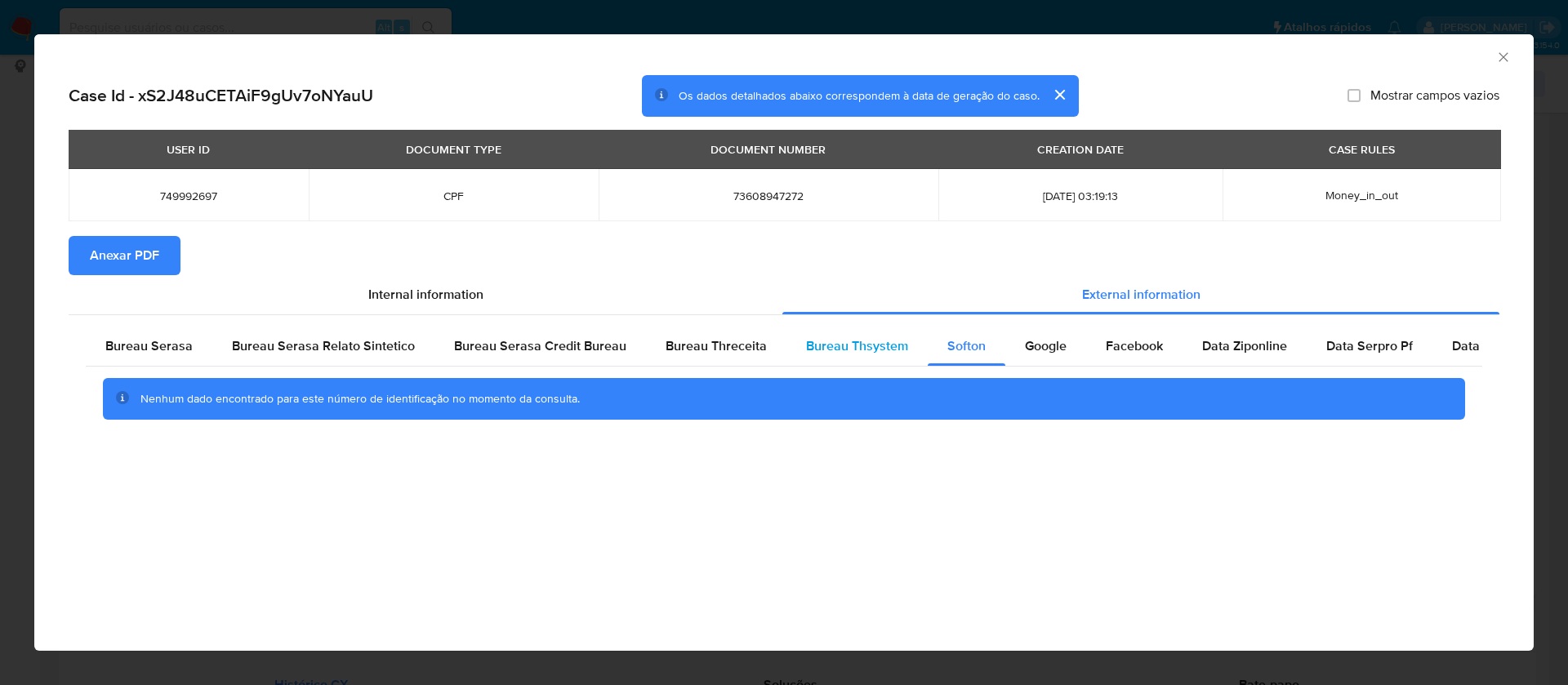
click at [860, 336] on span "Bureau Thsystem" at bounding box center [856, 345] width 102 height 19
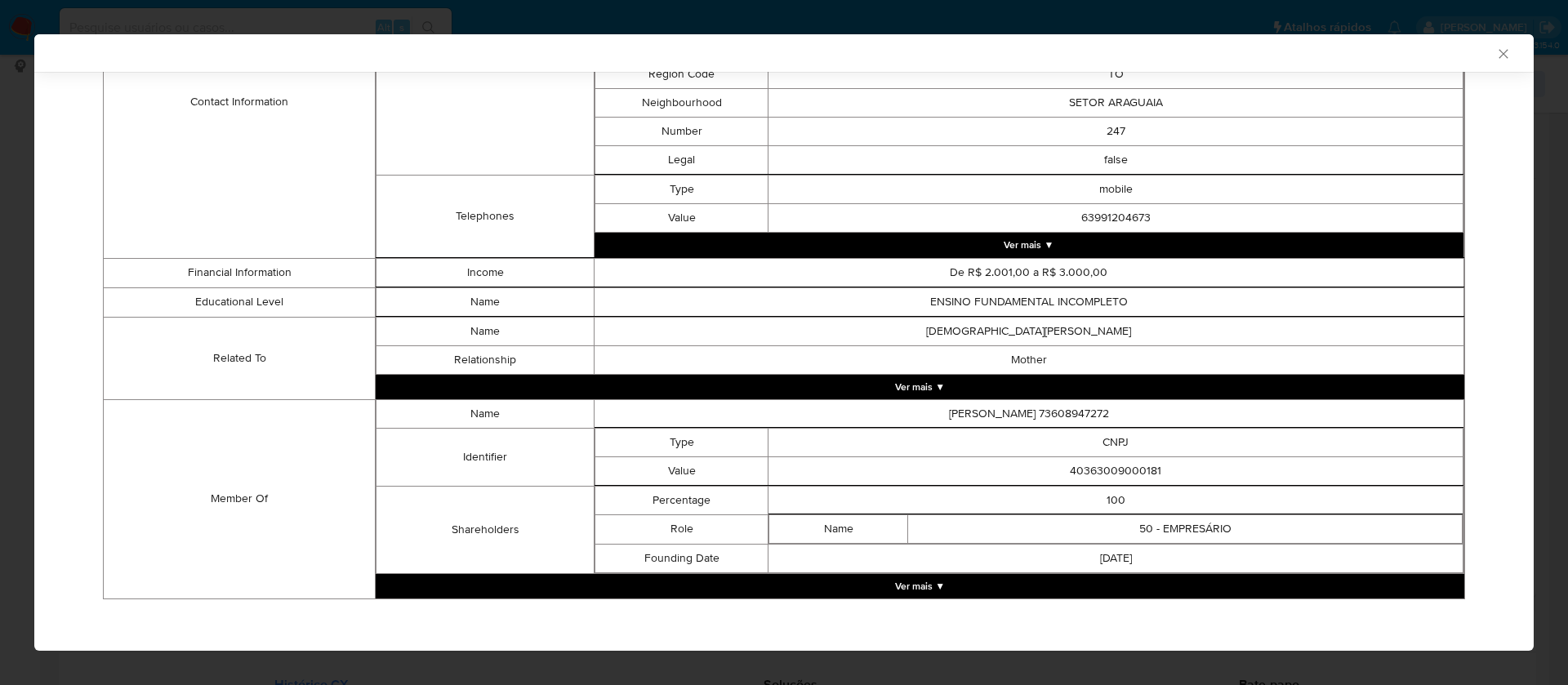
scroll to position [775, 0]
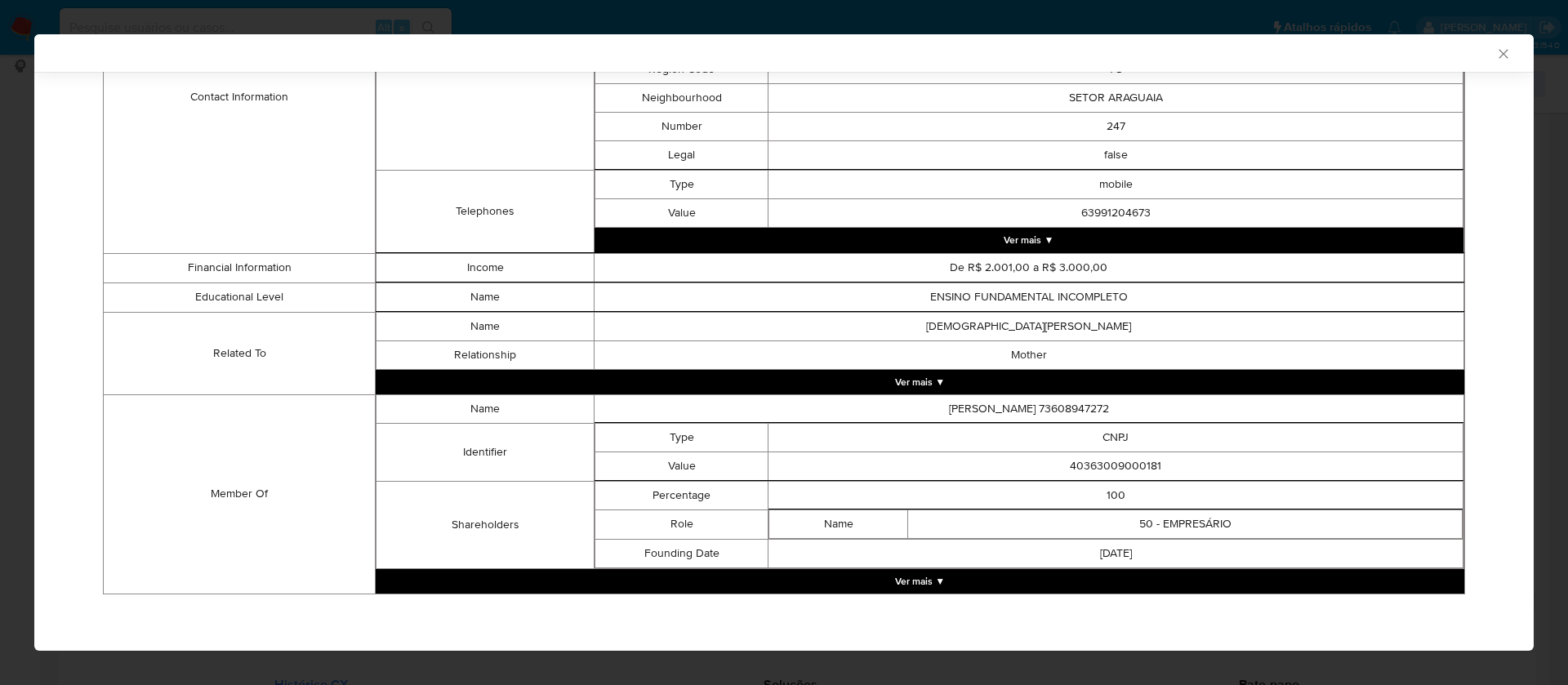
click at [1112, 467] on td "40363009000181" at bounding box center [1115, 466] width 695 height 29
copy td "40363009000181"
click at [925, 580] on button "Ver mais ▼" at bounding box center [920, 581] width 1088 height 24
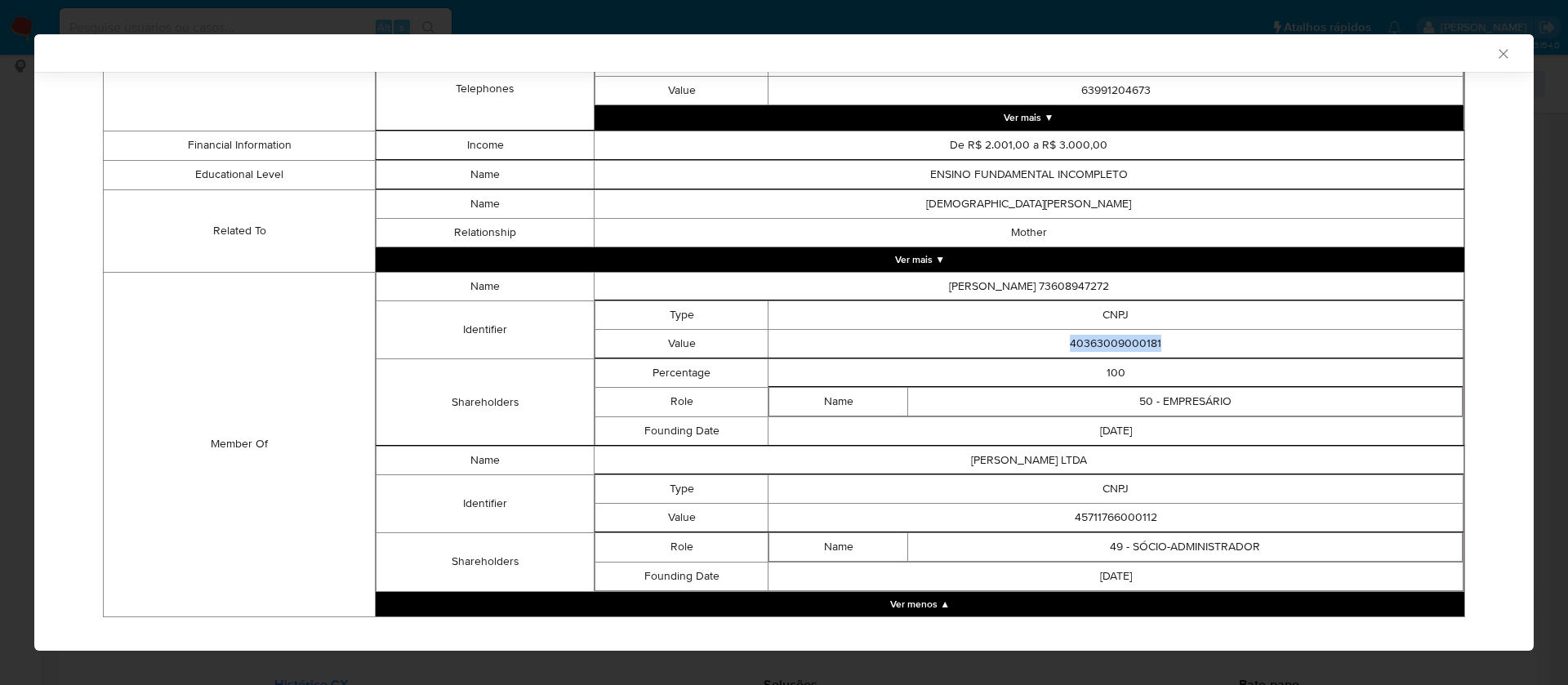
scroll to position [921, 0]
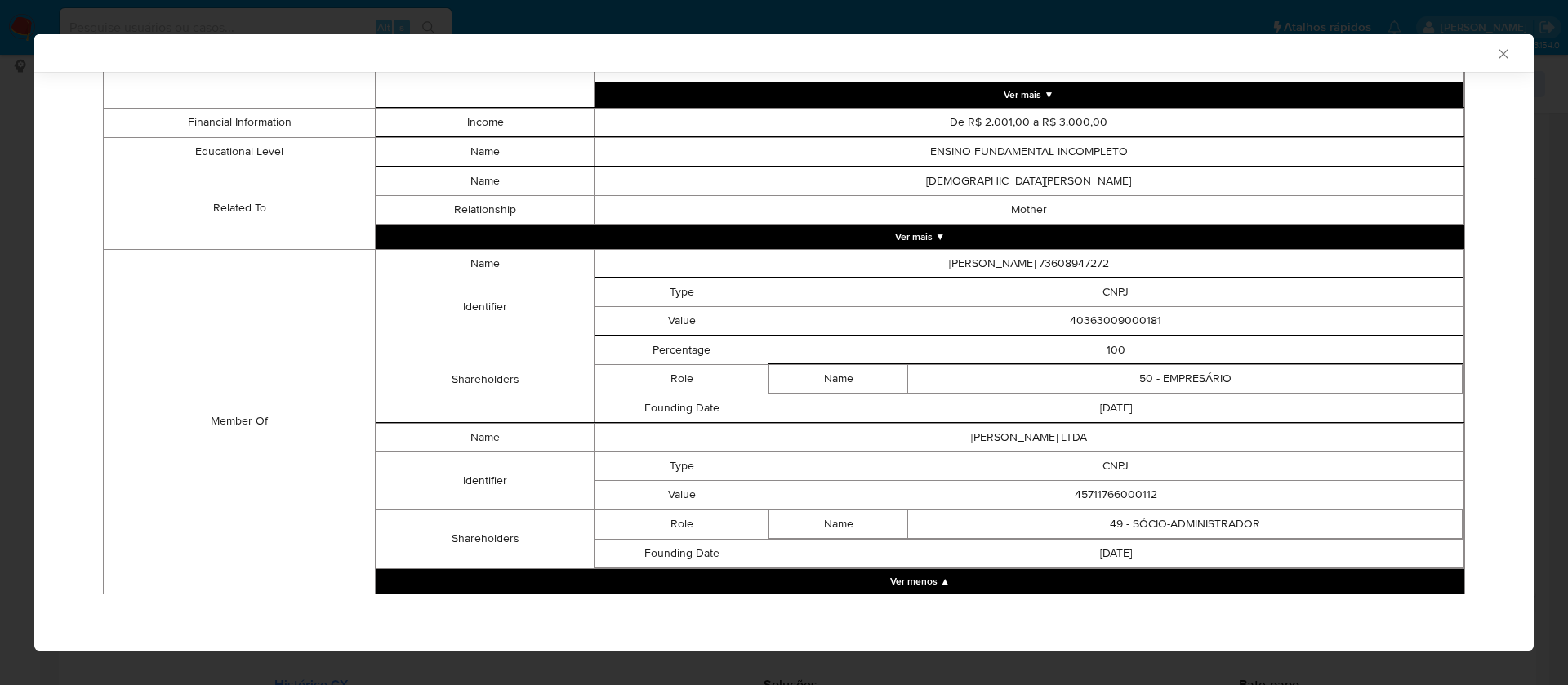
click at [1113, 494] on td "45711766000112" at bounding box center [1115, 495] width 695 height 29
copy td "45711766000112"
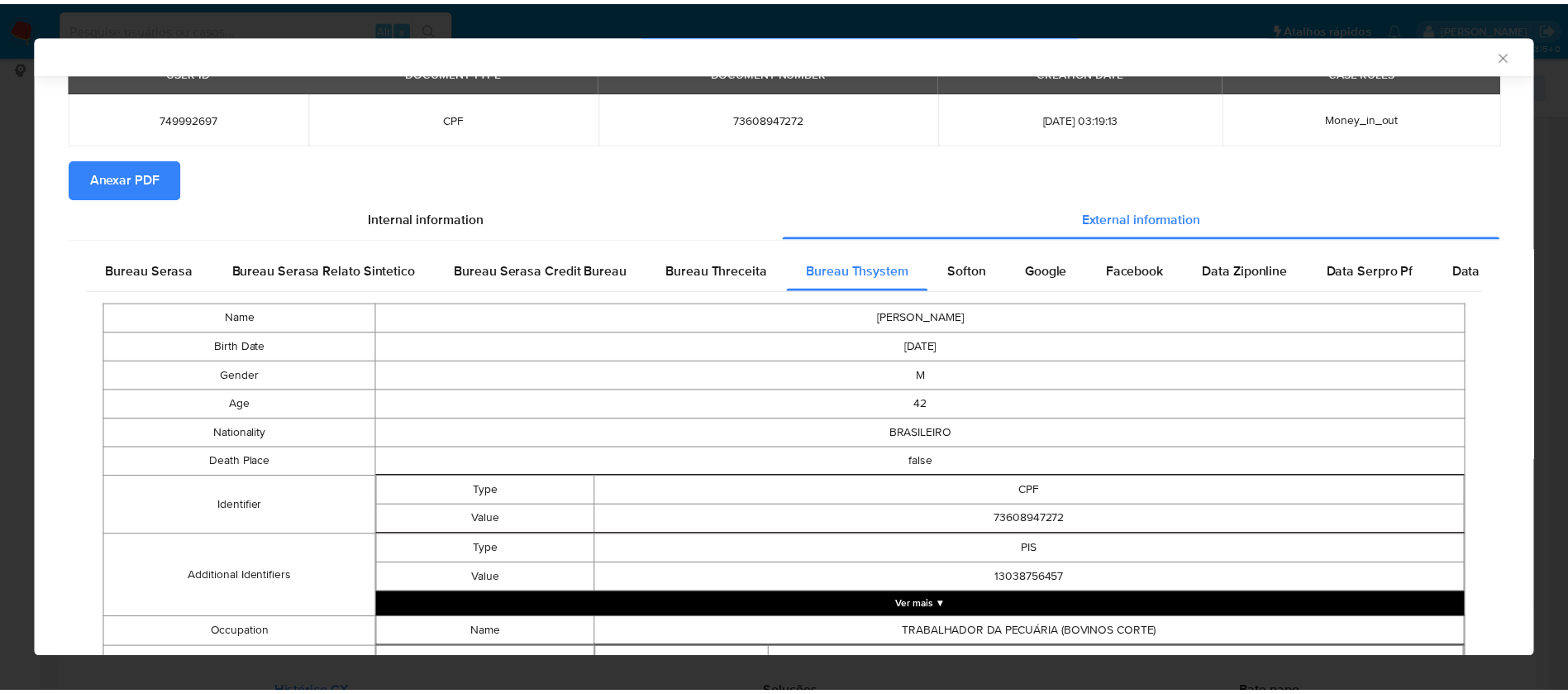
scroll to position [0, 0]
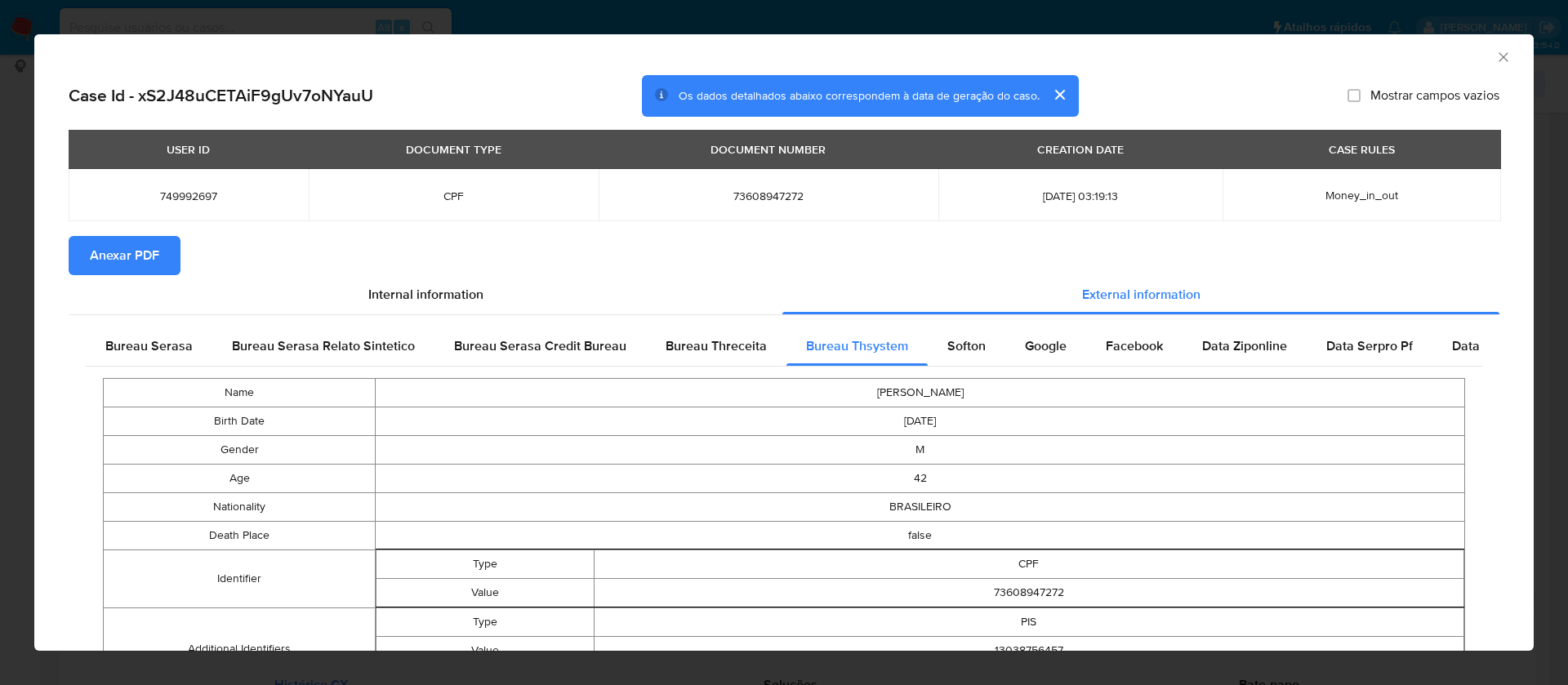
click at [1370, 93] on span "Mostrar campos vazios" at bounding box center [1434, 95] width 129 height 16
click at [1361, 93] on input "Mostrar campos vazios" at bounding box center [1353, 95] width 13 height 13
checkbox input "true"
click at [99, 251] on span "Anexar PDF" at bounding box center [125, 255] width 69 height 36
click at [1495, 54] on icon "Fechar a janela" at bounding box center [1502, 56] width 16 height 16
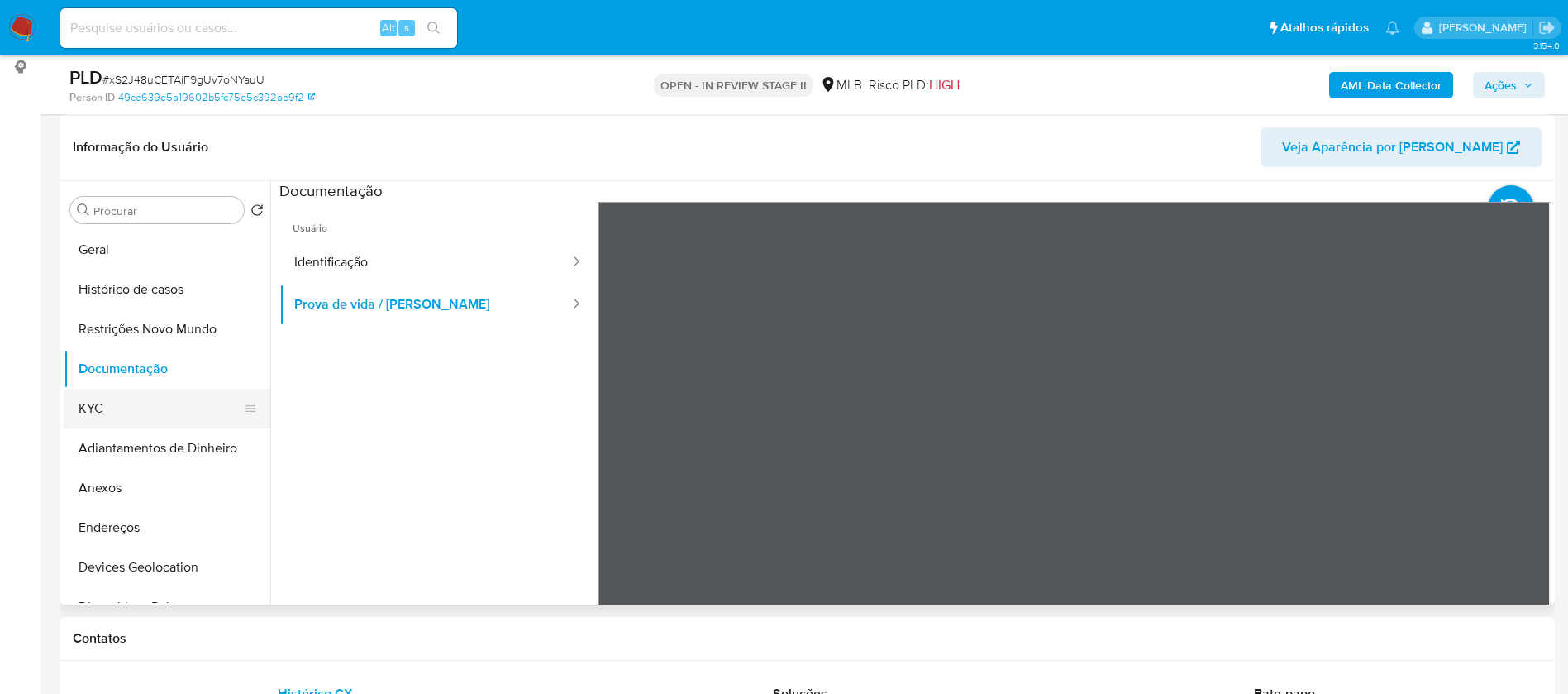
click at [125, 408] on button "KYC" at bounding box center [160, 408] width 194 height 39
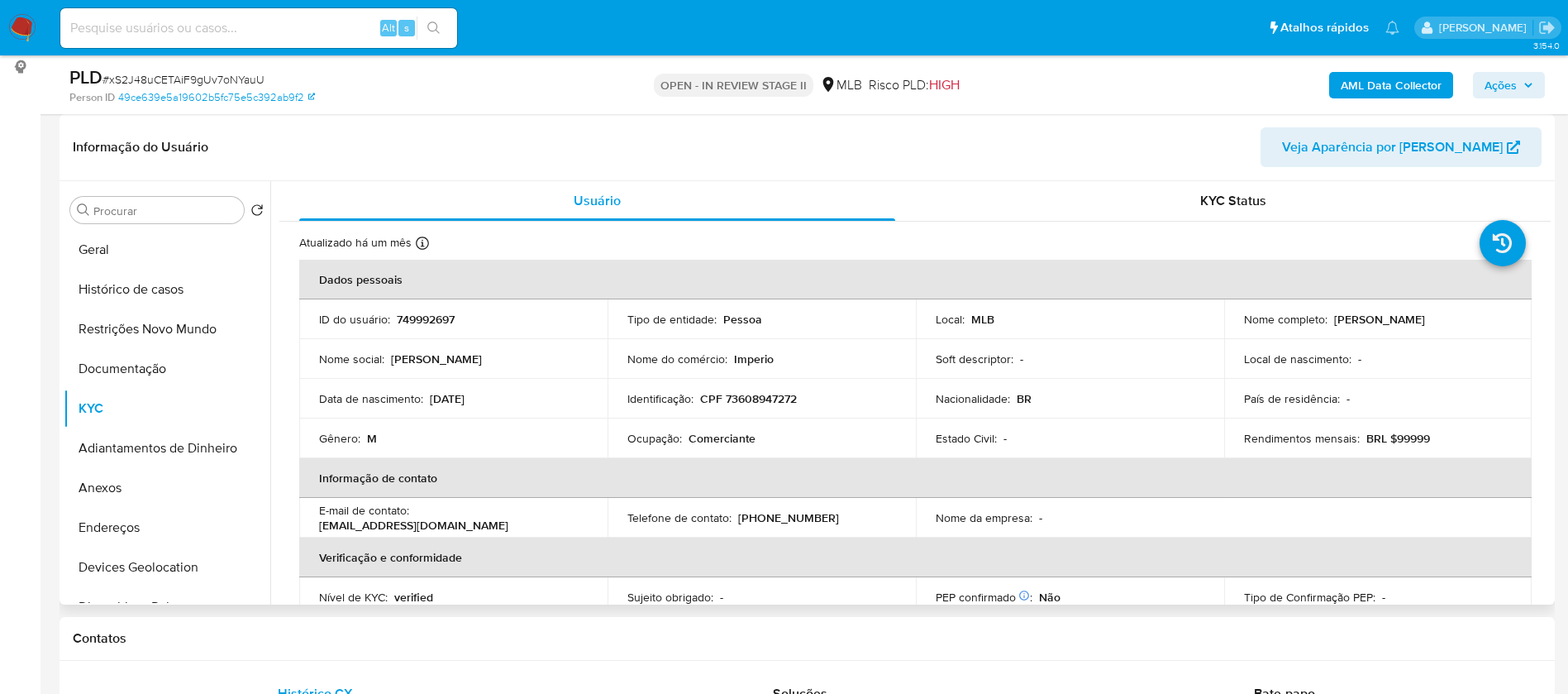
click at [1367, 320] on p "Eduardo Jose da Silva Neto" at bounding box center [1379, 318] width 91 height 15
click at [1367, 320] on p "Eduardo Jose da Silva Neto" at bounding box center [1379, 318] width 91 height 15
drag, startPoint x: 1480, startPoint y: 318, endPoint x: 1327, endPoint y: 320, distance: 153.0
click at [1327, 320] on div "Nome completo : Eduardo Jose da Silva Neto" at bounding box center [1379, 318] width 269 height 15
copy p "Eduardo Jose da Silva Neto"
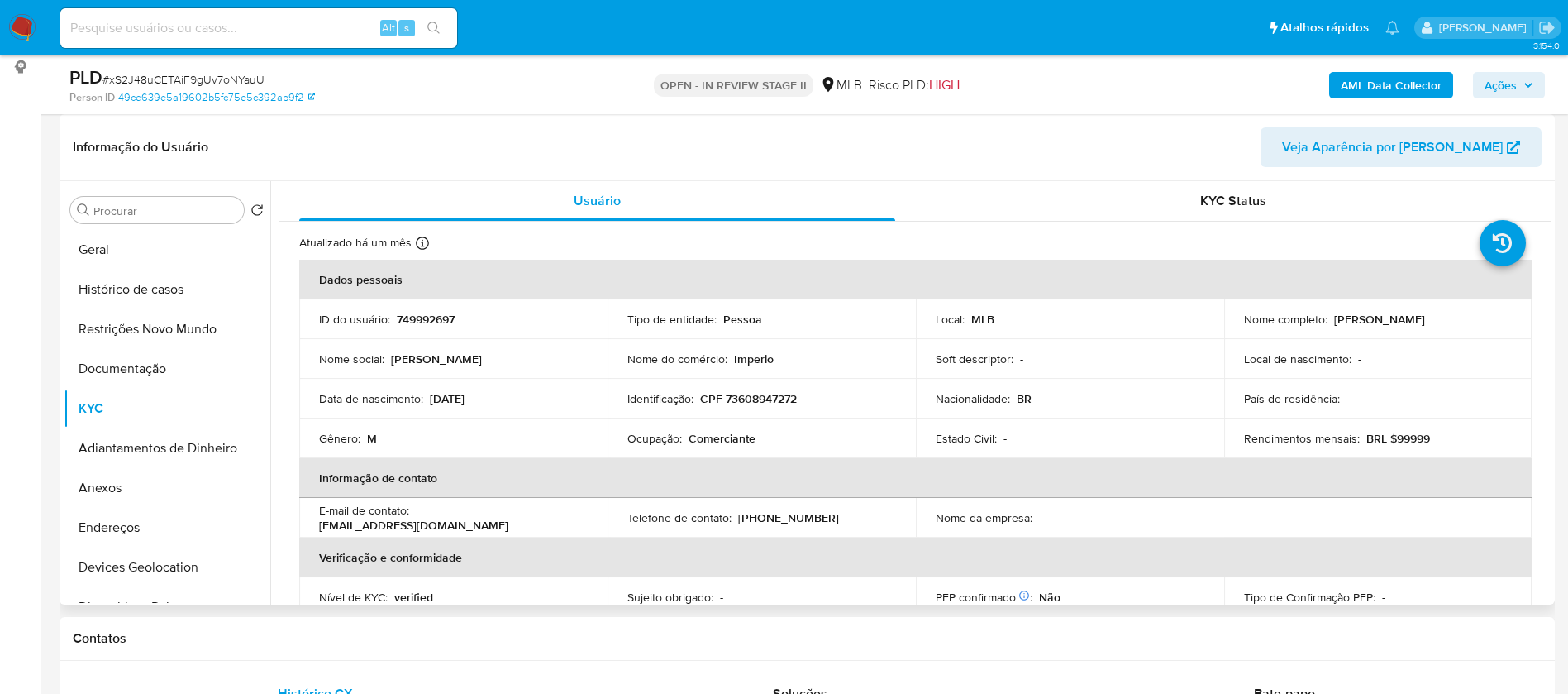
click at [761, 399] on p "CPF 73608947272" at bounding box center [748, 398] width 96 height 15
click at [761, 398] on p "CPF 73608947272" at bounding box center [748, 398] width 96 height 15
copy p "73608947272"
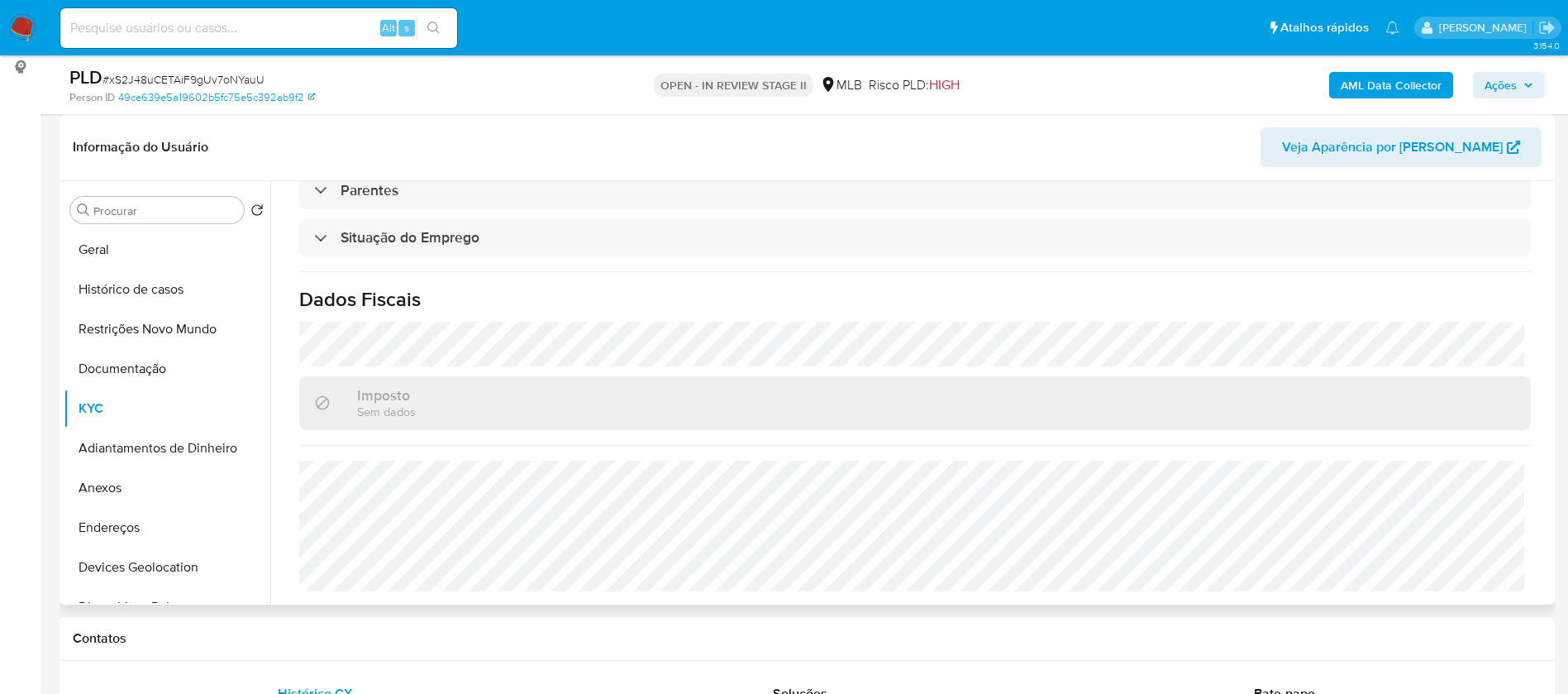
scroll to position [68, 0]
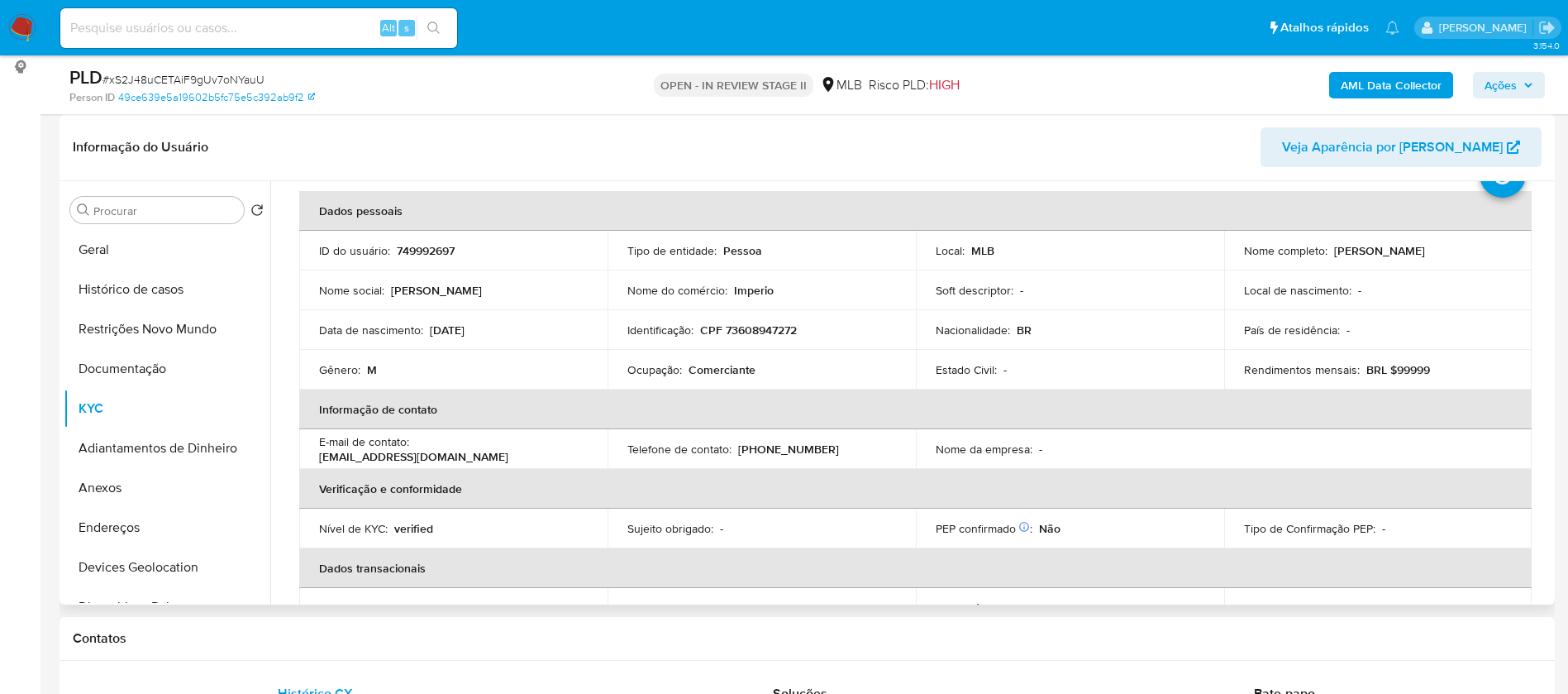
click at [427, 248] on p "749992697" at bounding box center [426, 250] width 58 height 15
click at [428, 248] on p "749992697" at bounding box center [426, 250] width 58 height 15
copy p "749992697"
click at [161, 248] on button "Geral" at bounding box center [160, 249] width 194 height 39
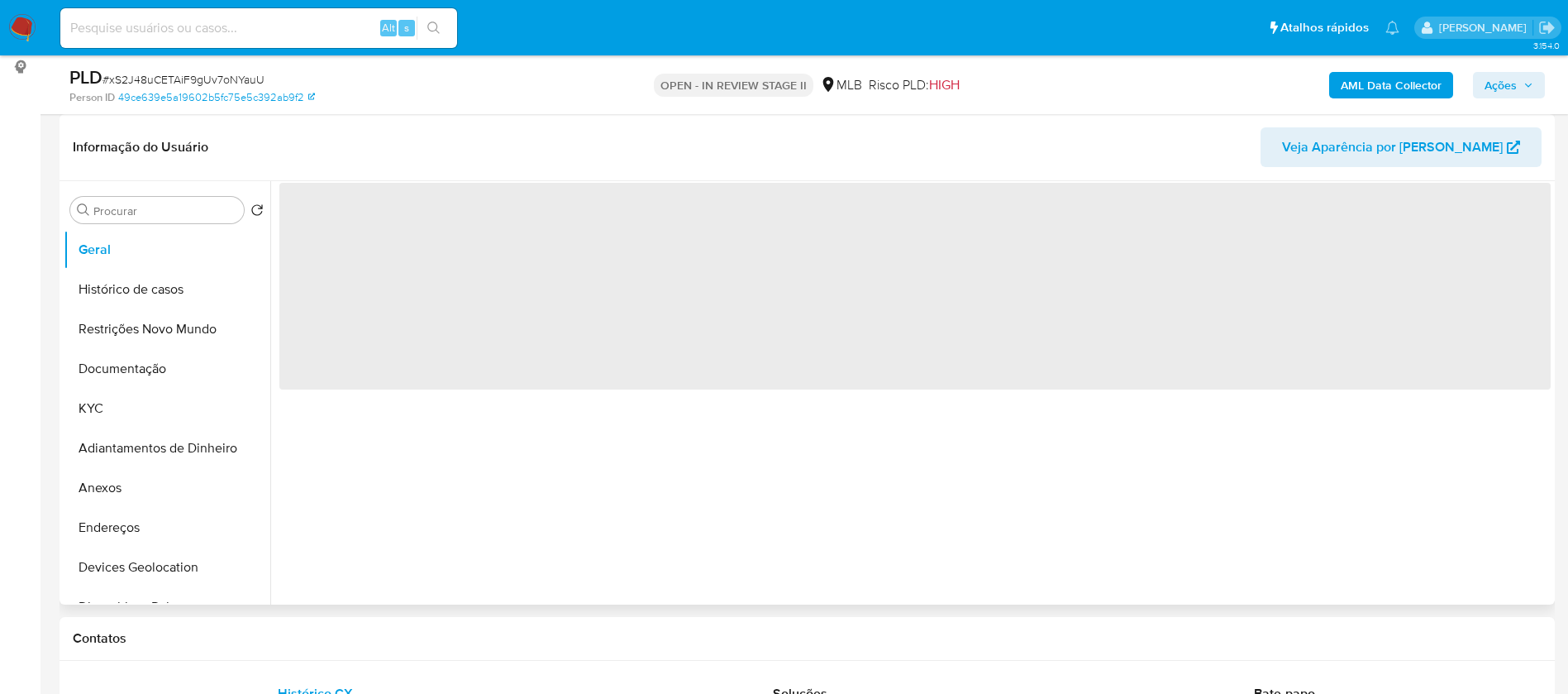
scroll to position [0, 0]
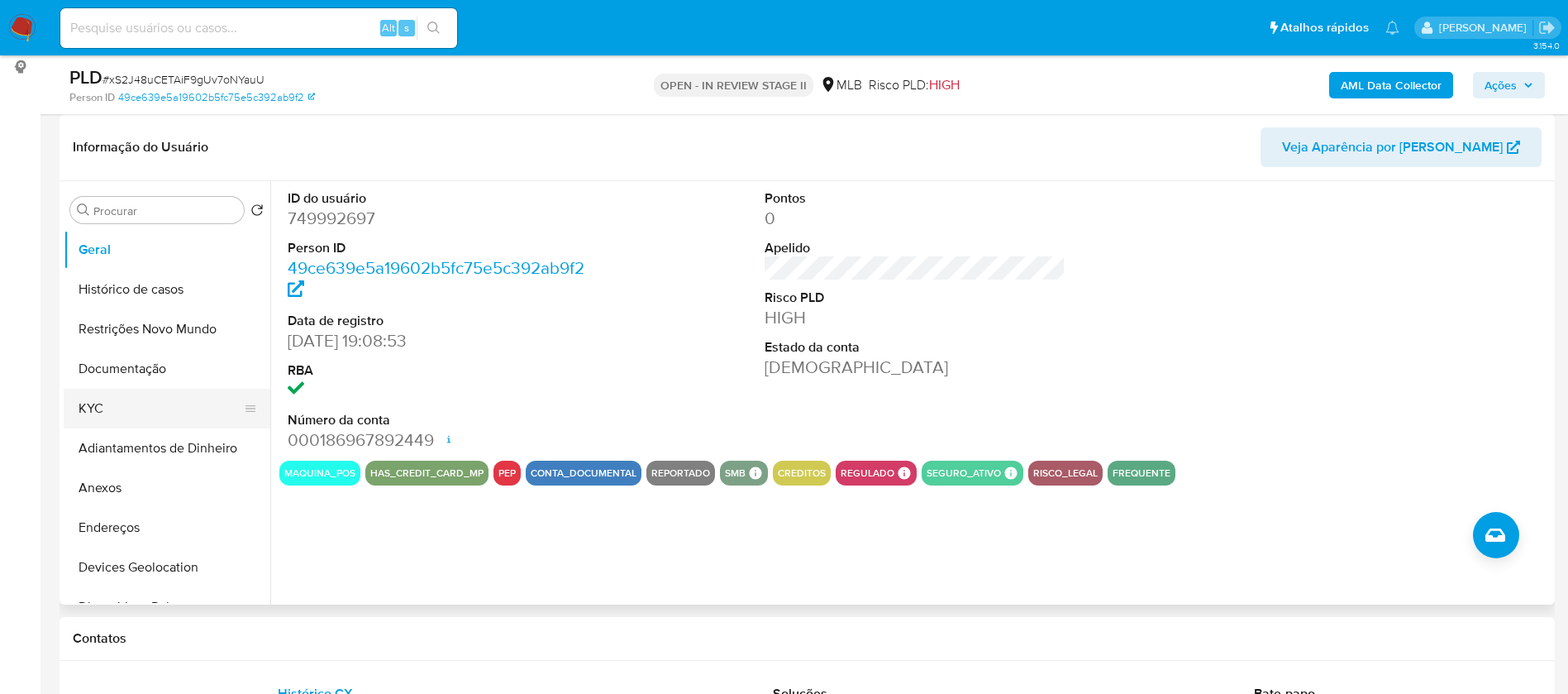
drag, startPoint x: 119, startPoint y: 404, endPoint x: 148, endPoint y: 400, distance: 29.3
click at [119, 402] on button "KYC" at bounding box center [160, 408] width 194 height 39
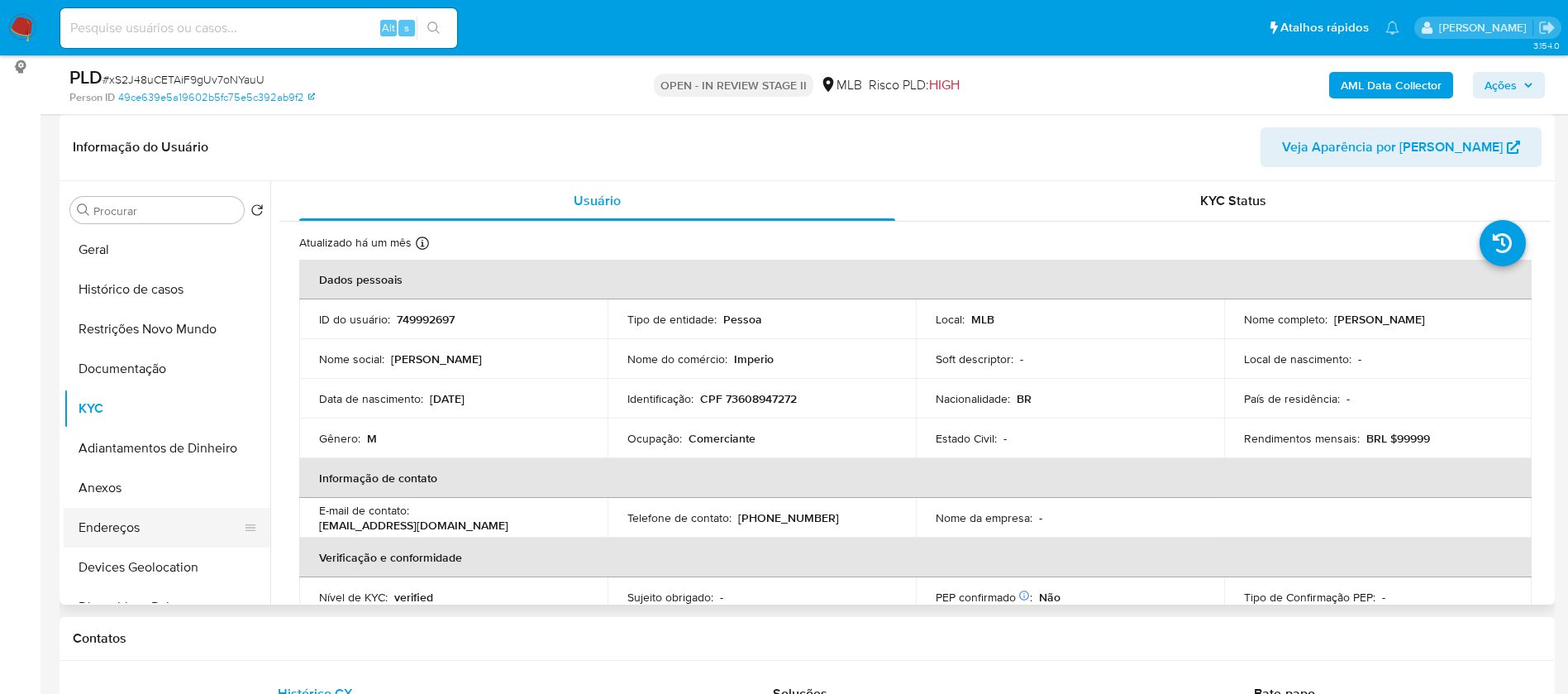
click at [133, 518] on button "Endereços" at bounding box center [160, 528] width 194 height 39
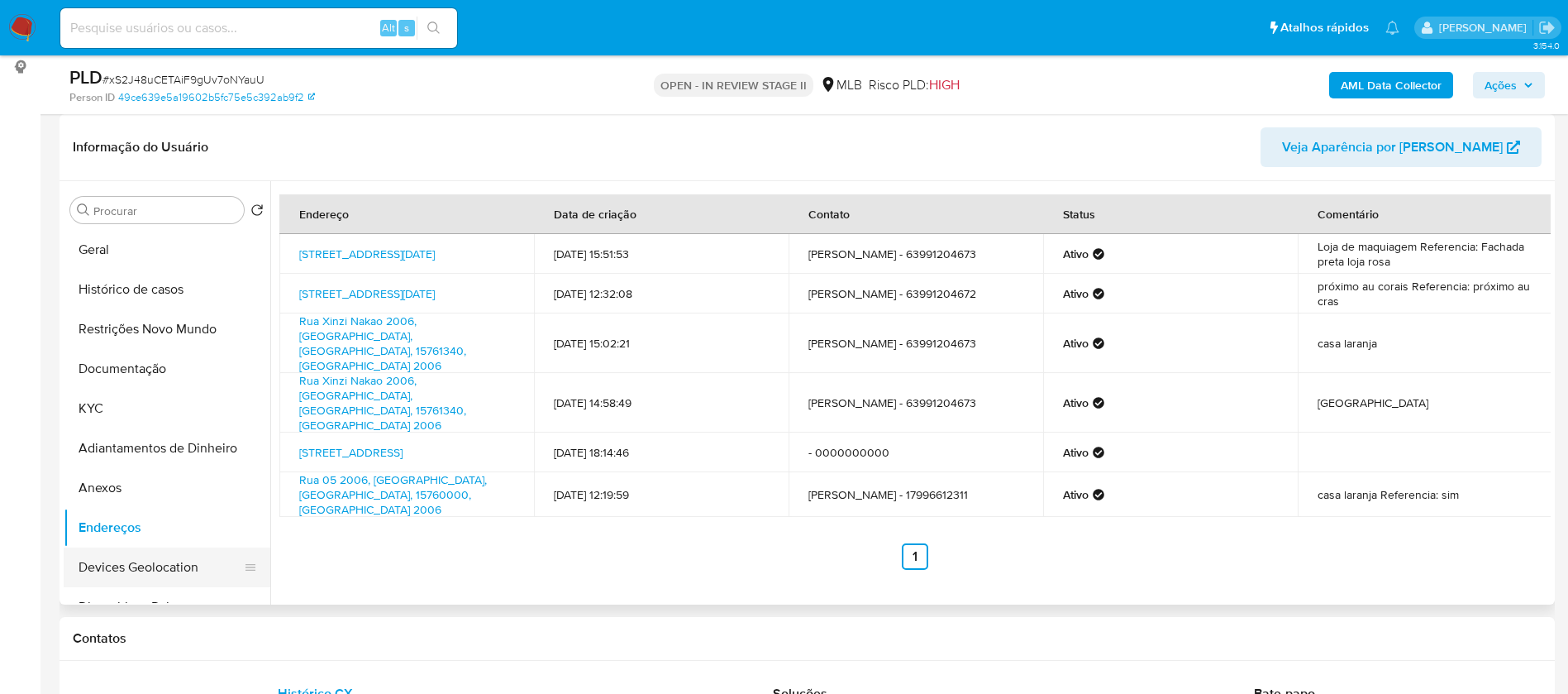
click at [164, 577] on button "Devices Geolocation" at bounding box center [160, 567] width 194 height 39
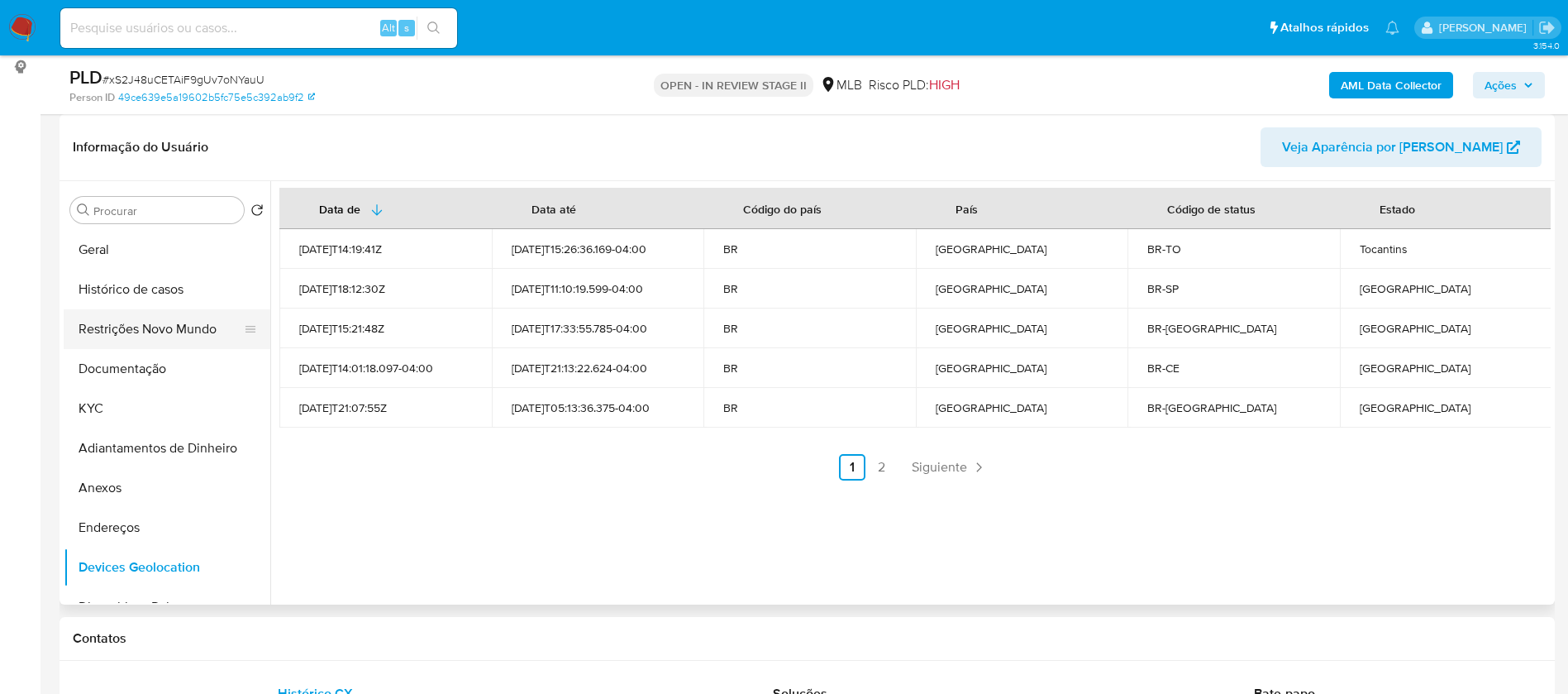
click at [148, 330] on button "Restrições Novo Mundo" at bounding box center [160, 329] width 194 height 39
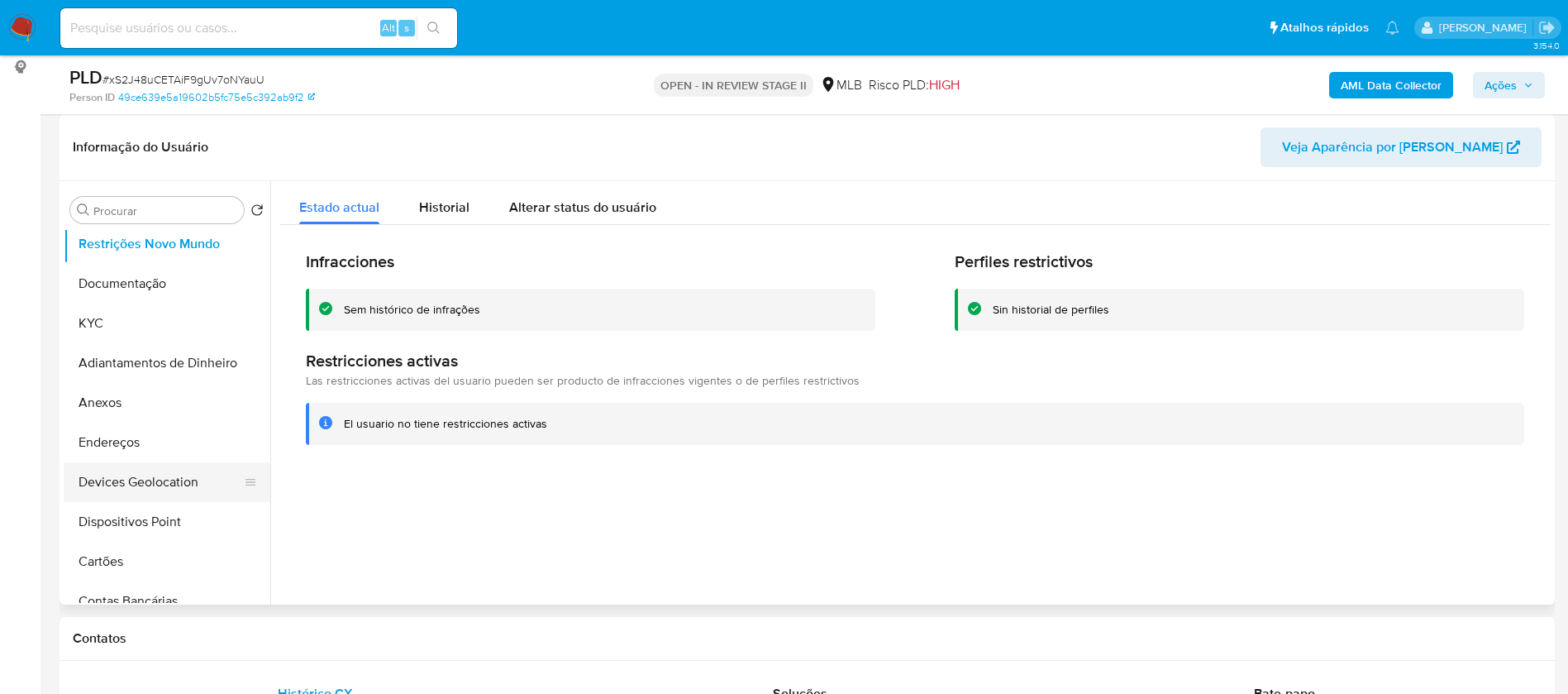
scroll to position [124, 0]
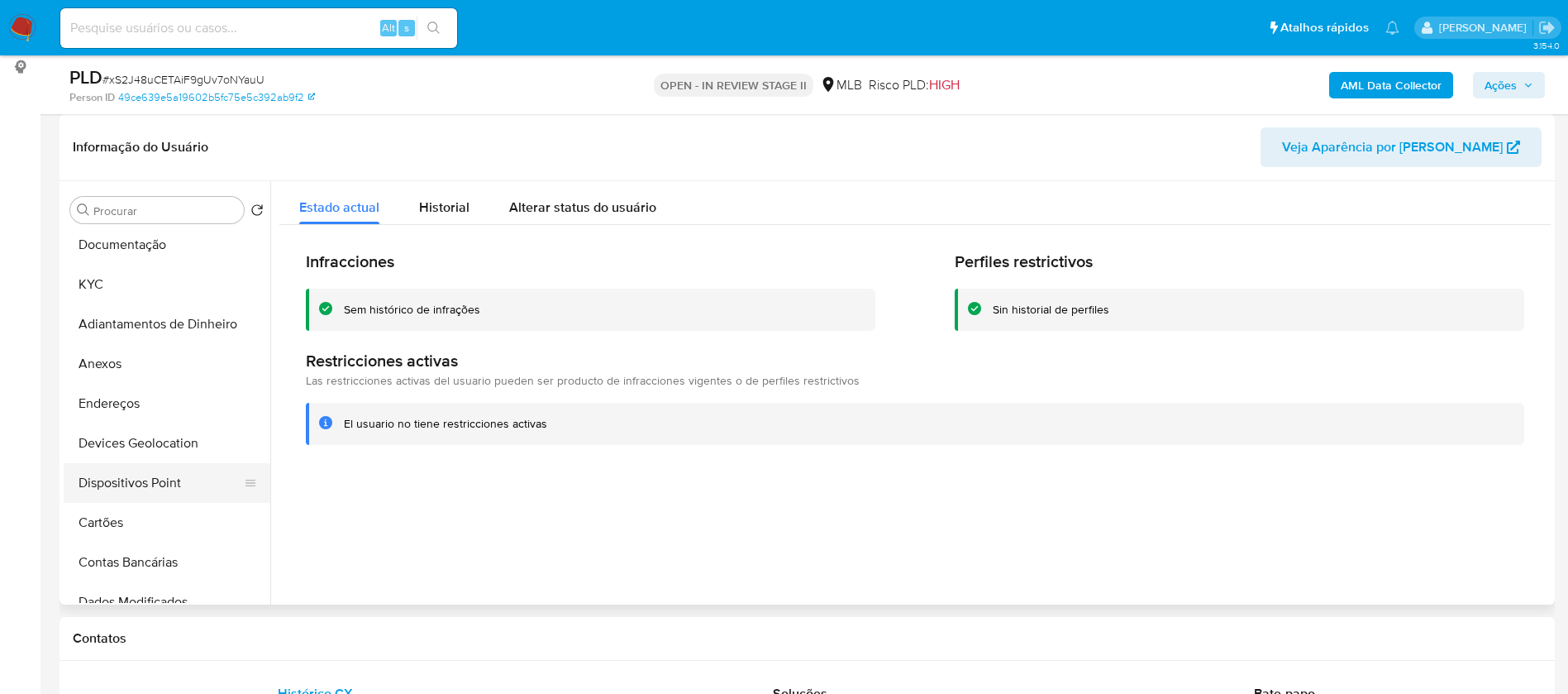
click at [166, 484] on button "Dispositivos Point" at bounding box center [160, 482] width 194 height 39
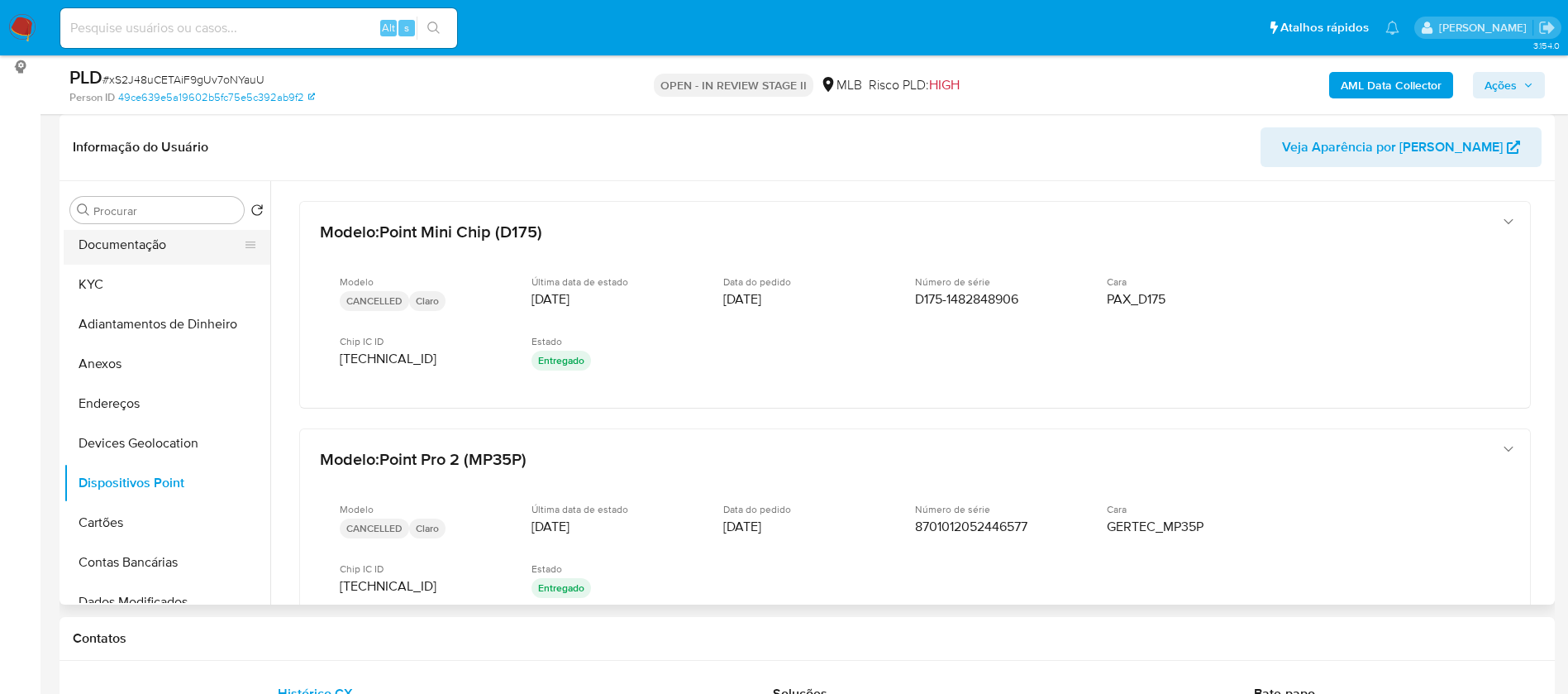
click at [175, 251] on button "Documentação" at bounding box center [160, 244] width 194 height 39
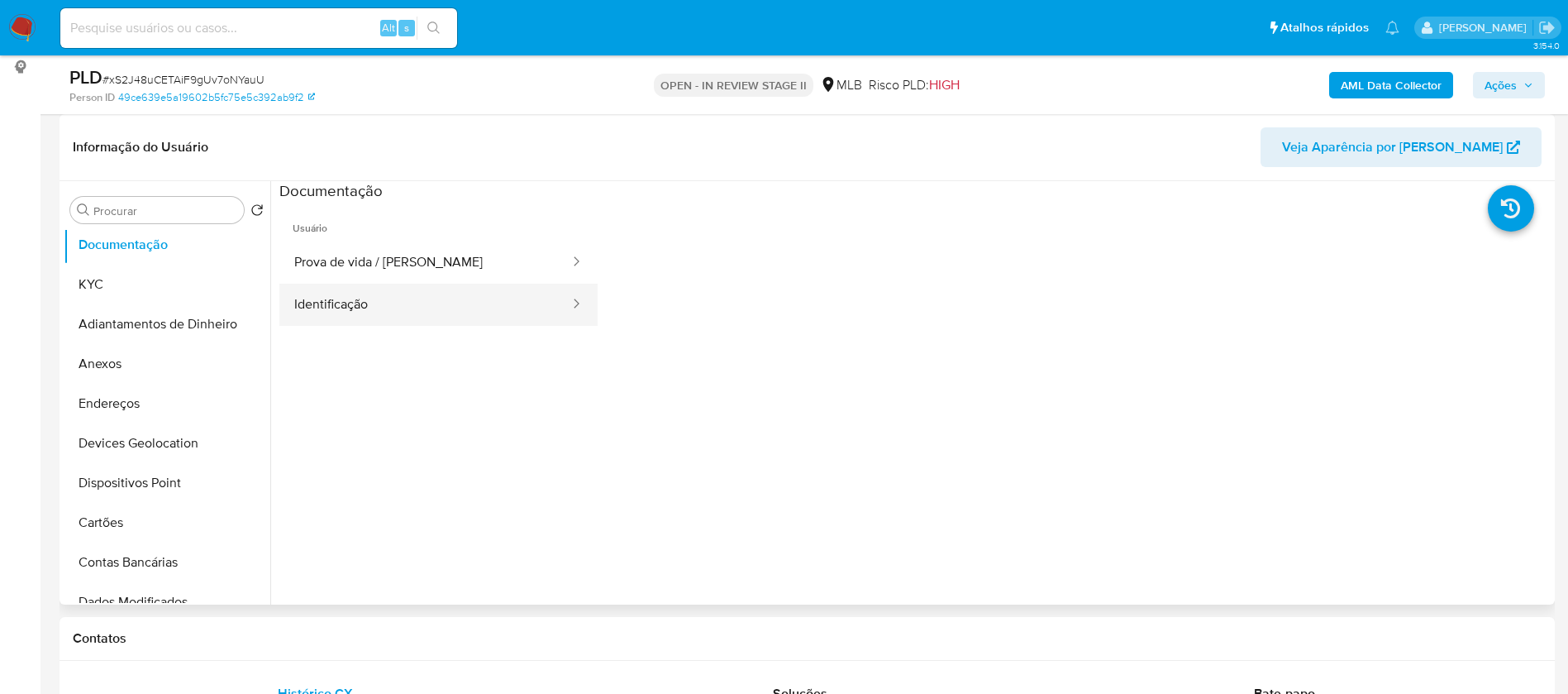
click at [393, 301] on button "Identificação" at bounding box center [425, 304] width 292 height 42
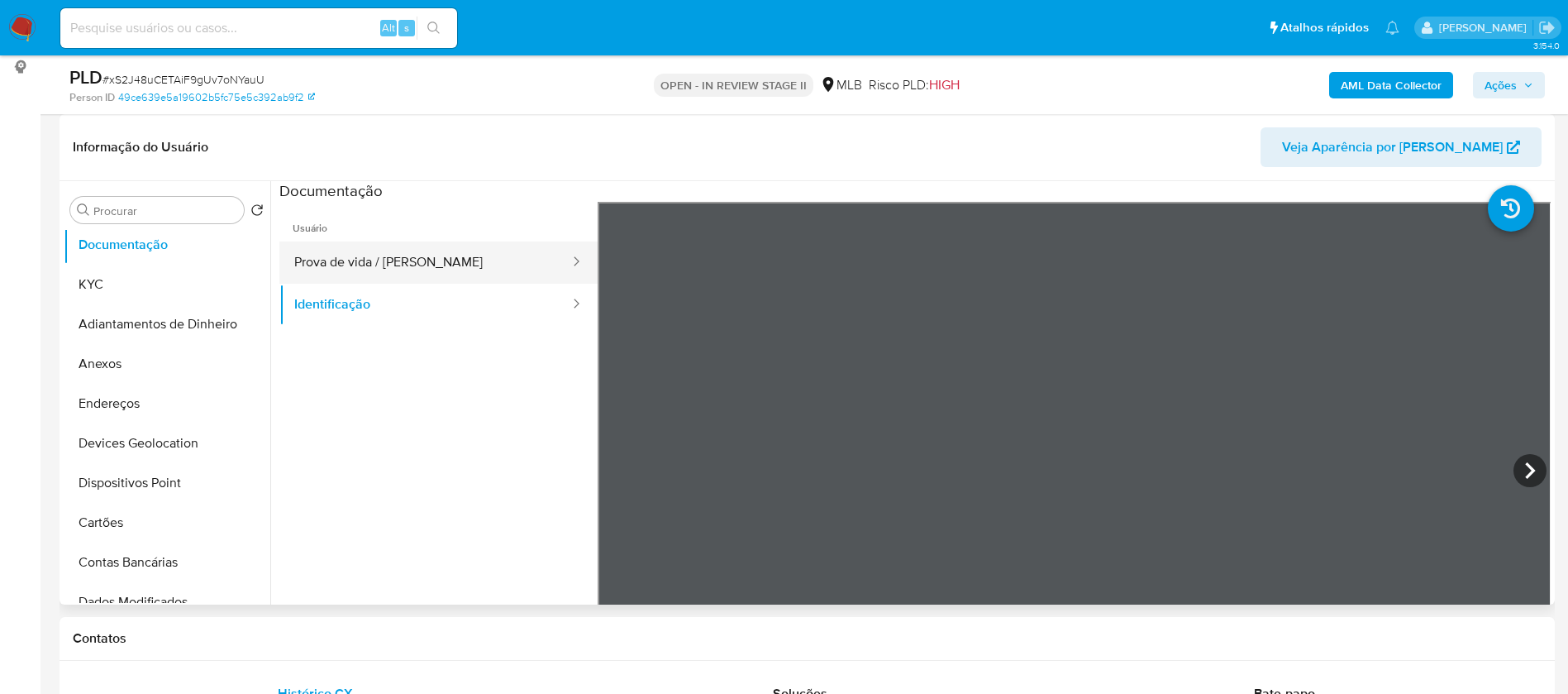
click at [421, 256] on button "Prova de vida / Selfie" at bounding box center [425, 262] width 292 height 42
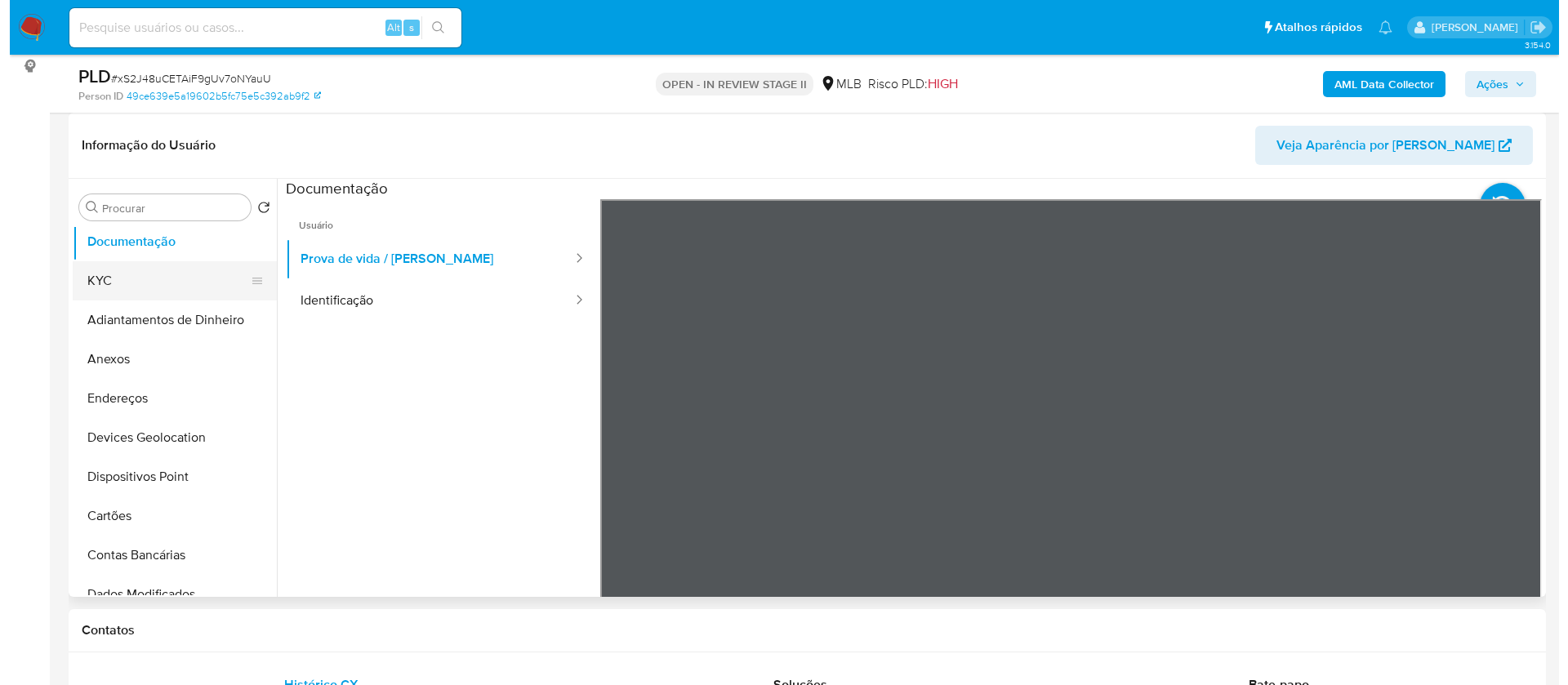
scroll to position [0, 0]
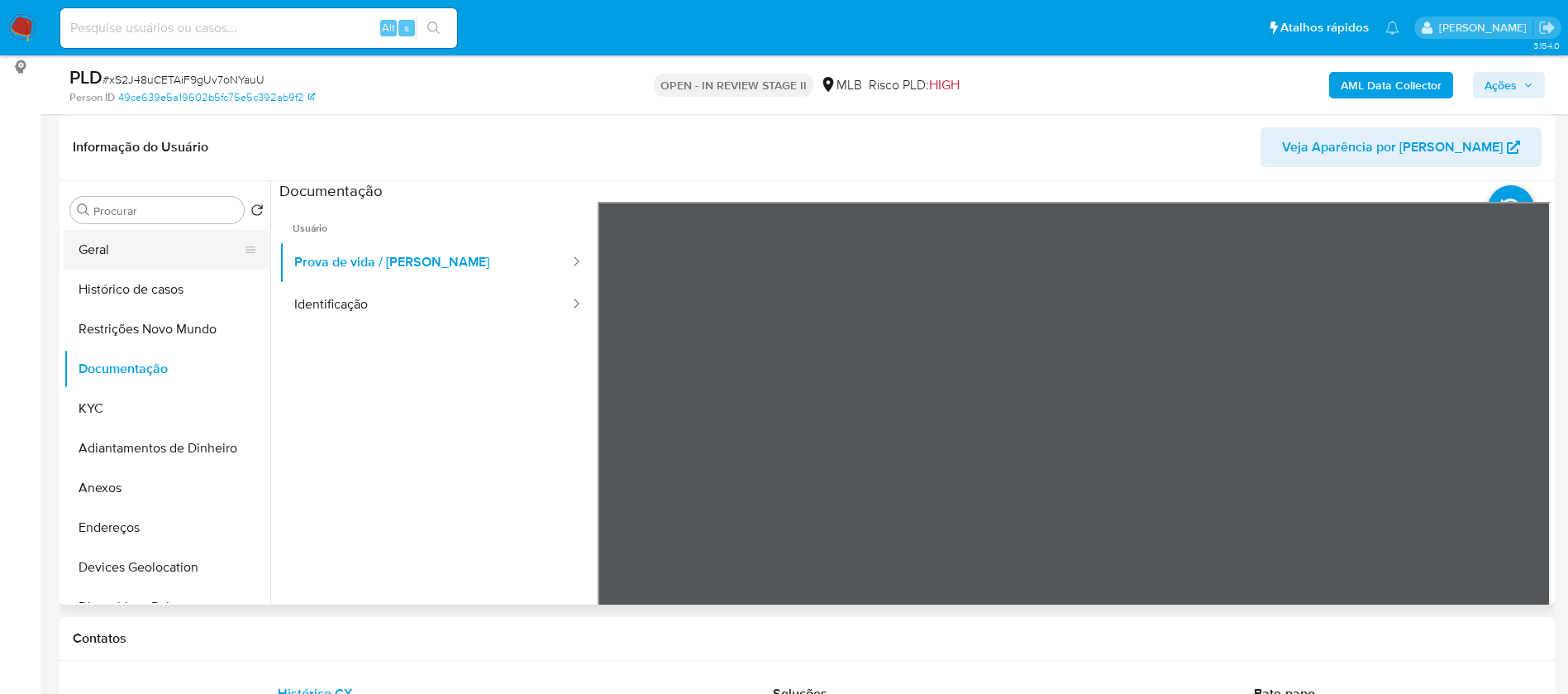
click at [133, 253] on button "Geral" at bounding box center [160, 249] width 194 height 39
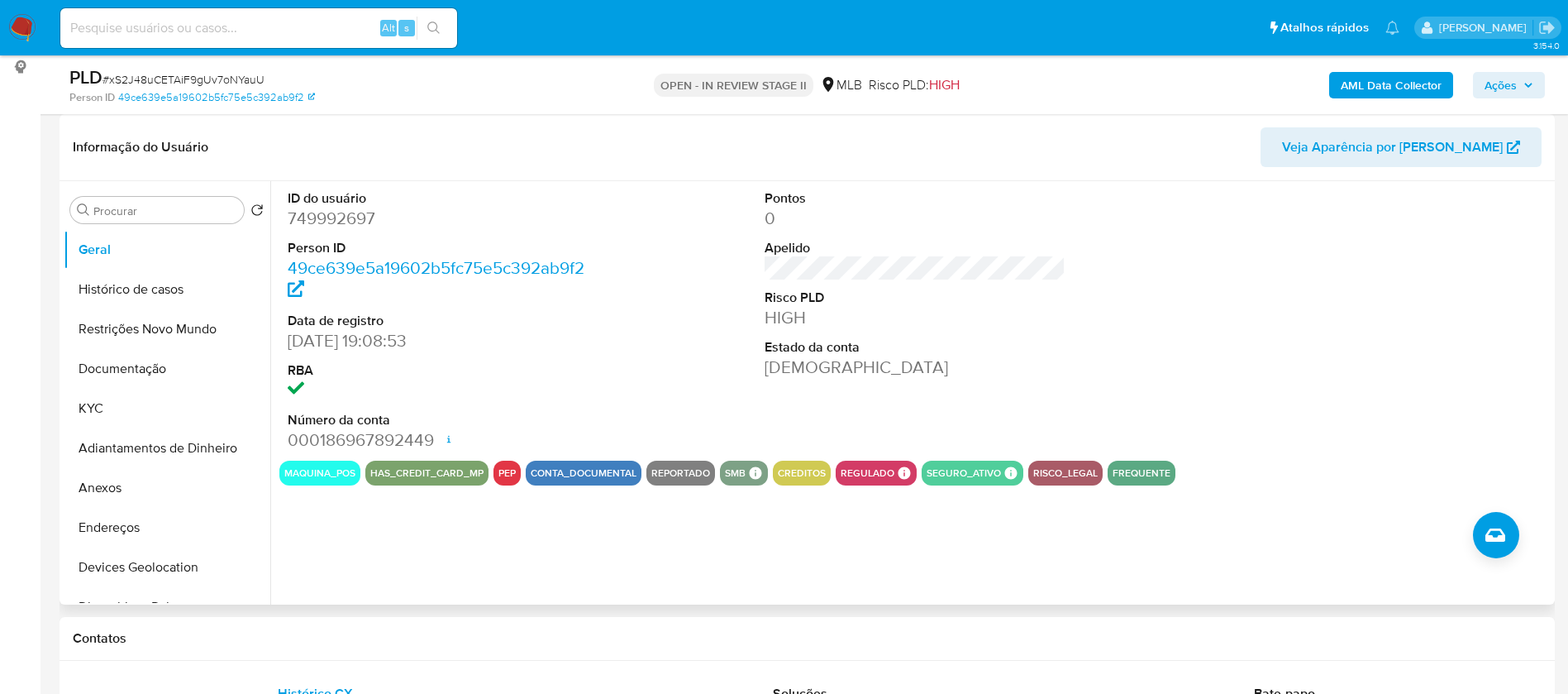
click at [356, 215] on dd "749992697" at bounding box center [439, 218] width 302 height 23
copy dd "749992697"
drag, startPoint x: 116, startPoint y: 497, endPoint x: 399, endPoint y: 510, distance: 283.3
click at [118, 497] on button "Anexos" at bounding box center [167, 487] width 207 height 39
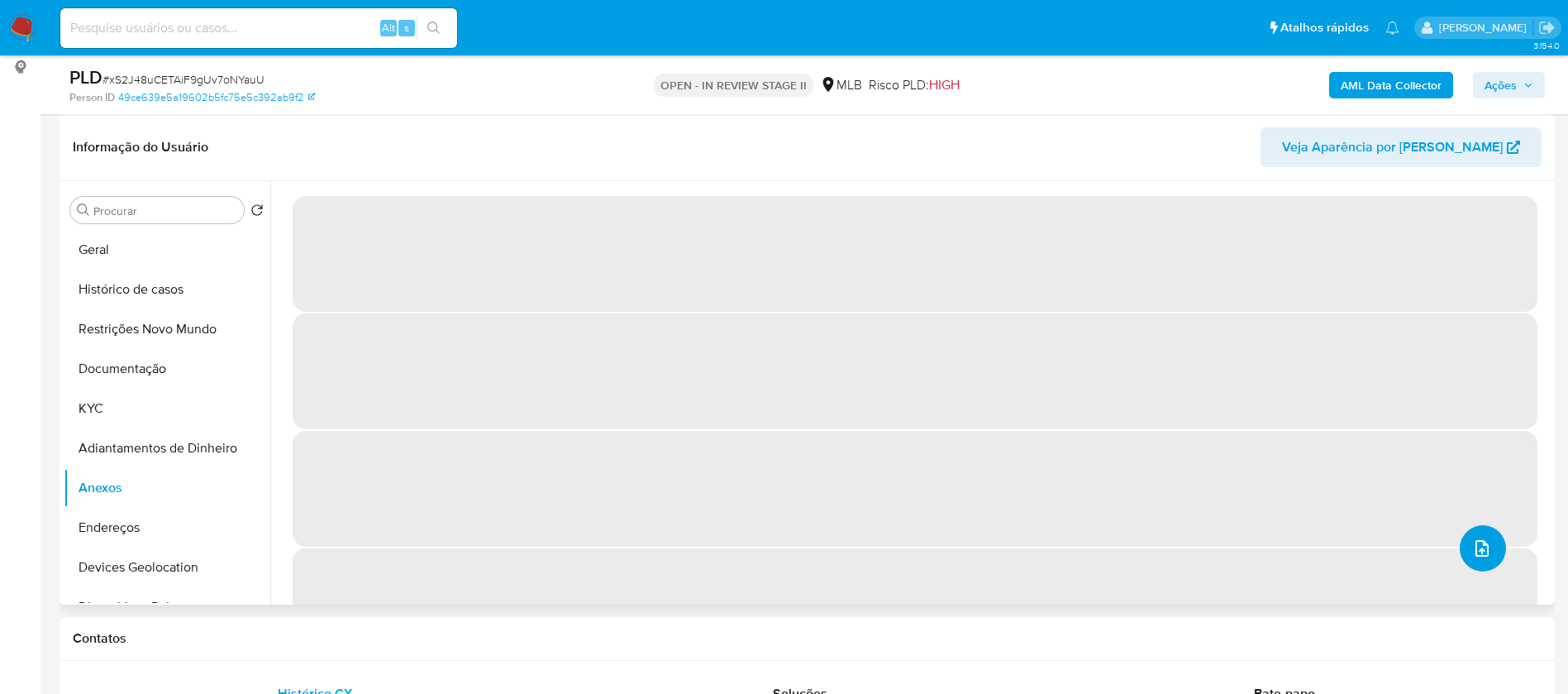
click at [1482, 543] on icon "upload-file" at bounding box center [1482, 548] width 20 height 20
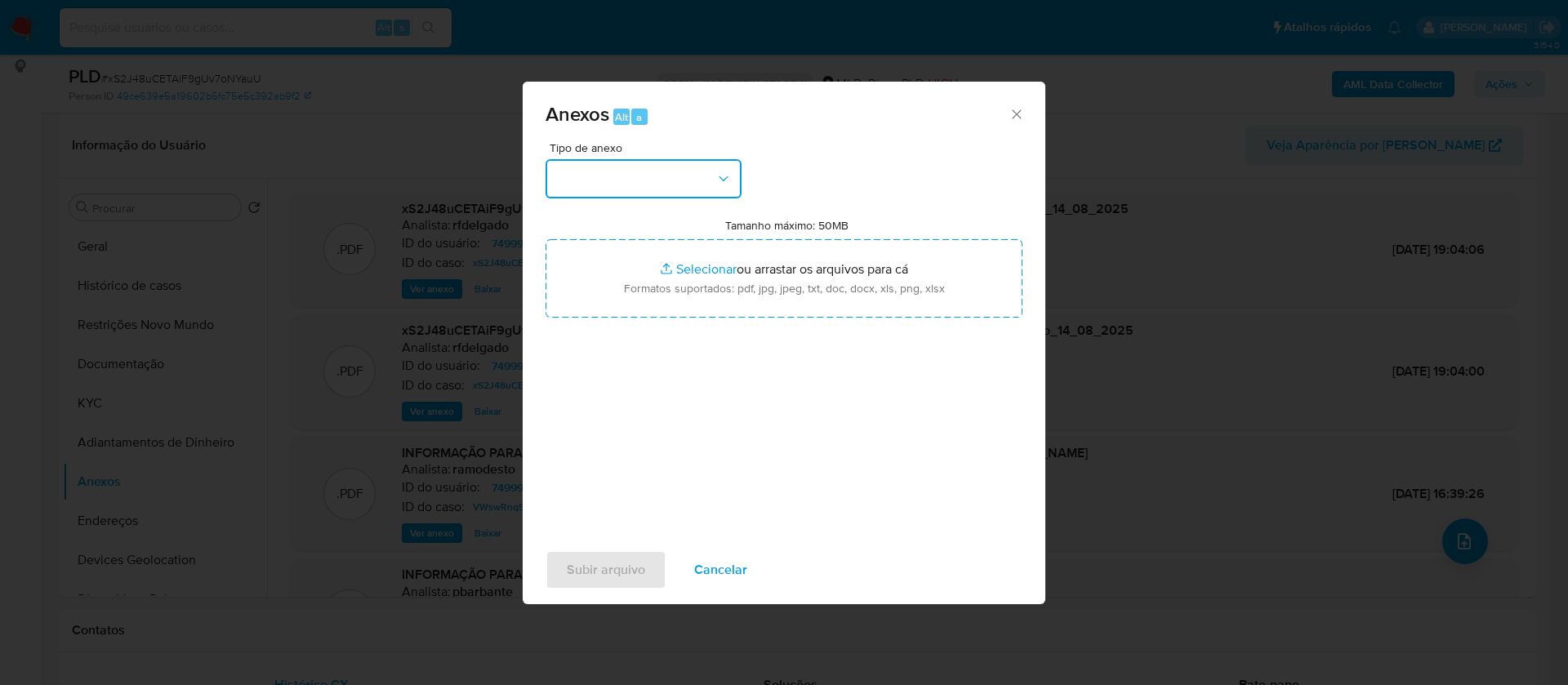
click at [721, 181] on icon "button" at bounding box center [722, 178] width 16 height 16
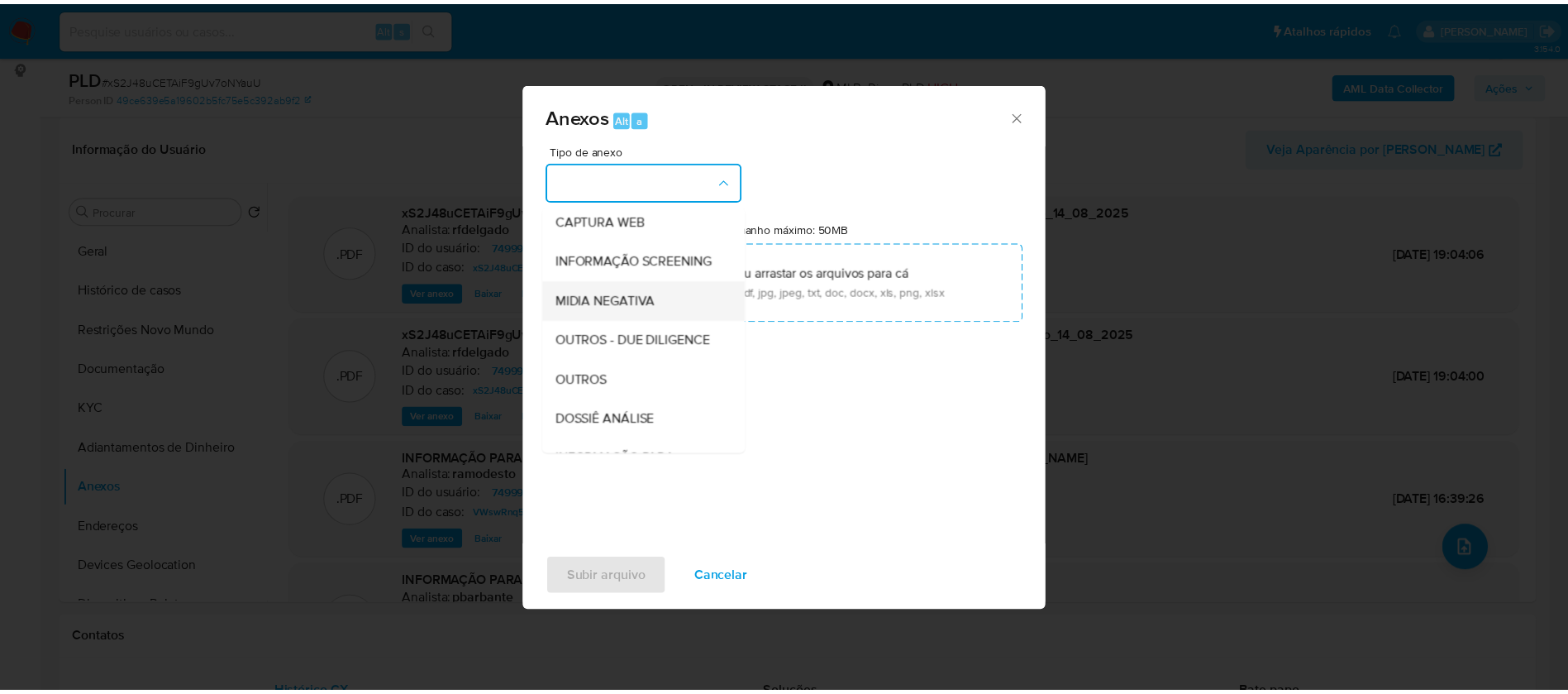
scroll to position [248, 0]
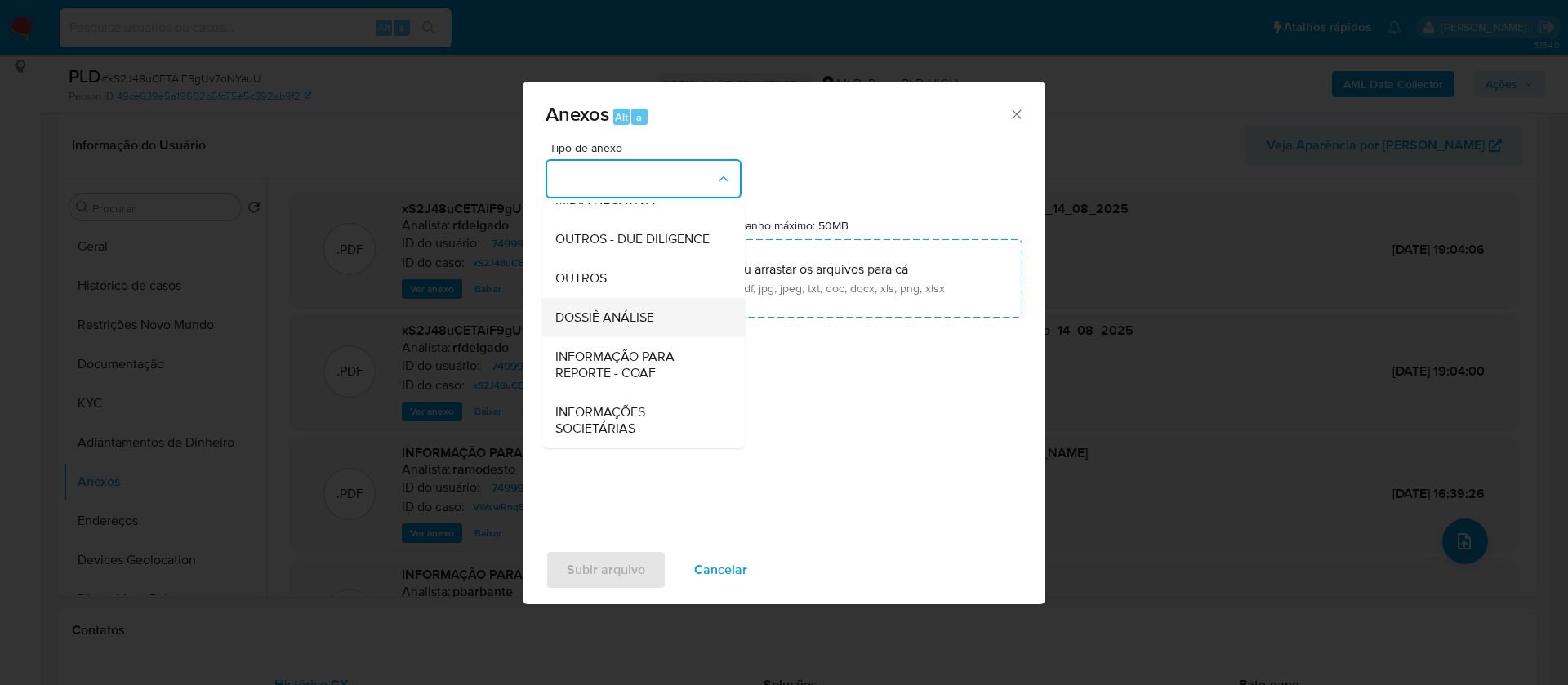
click at [647, 324] on span "DOSSIÊ ANÁLISE" at bounding box center [604, 317] width 99 height 16
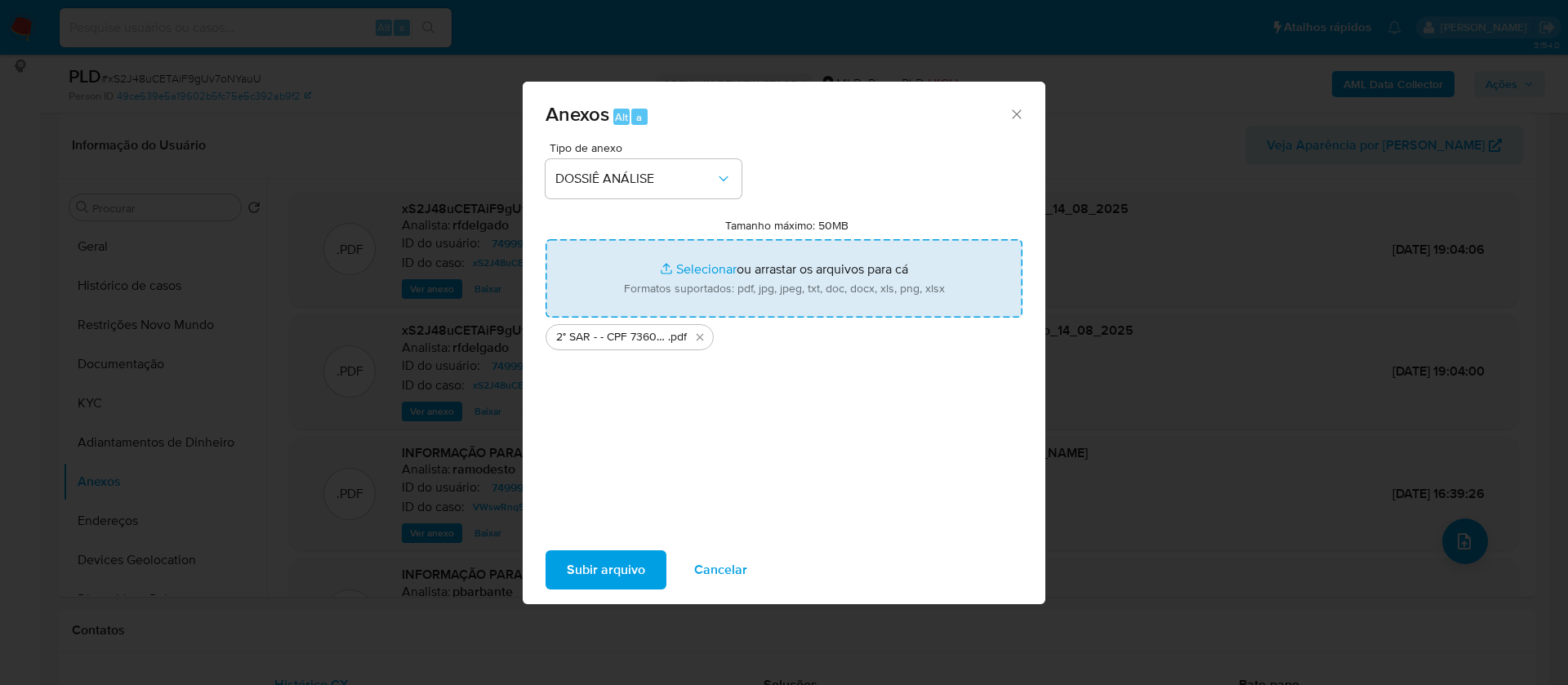
type input "C:\fakepath\Mulan 749992697_2025_08_14_17_21_35.xlsx"
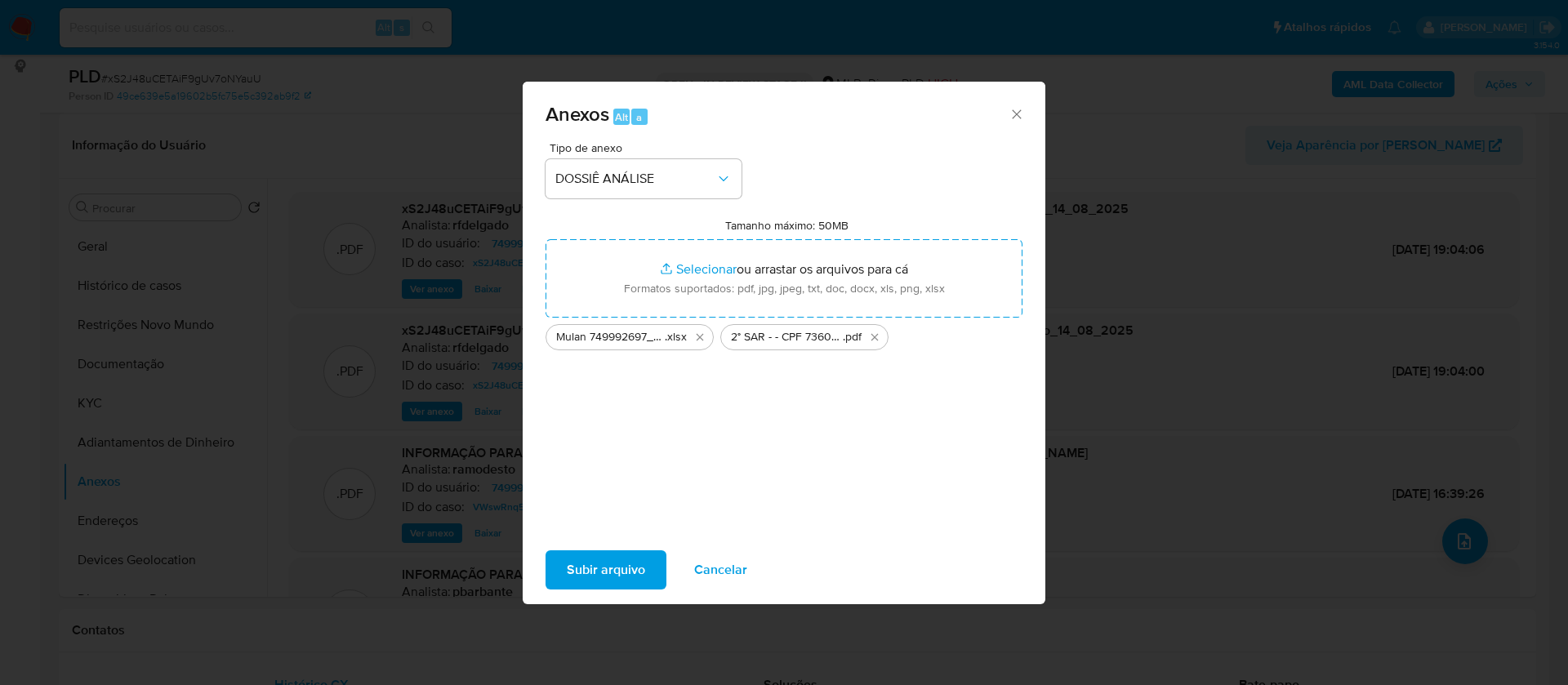
click at [634, 557] on span "Subir arquivo" at bounding box center [605, 570] width 78 height 36
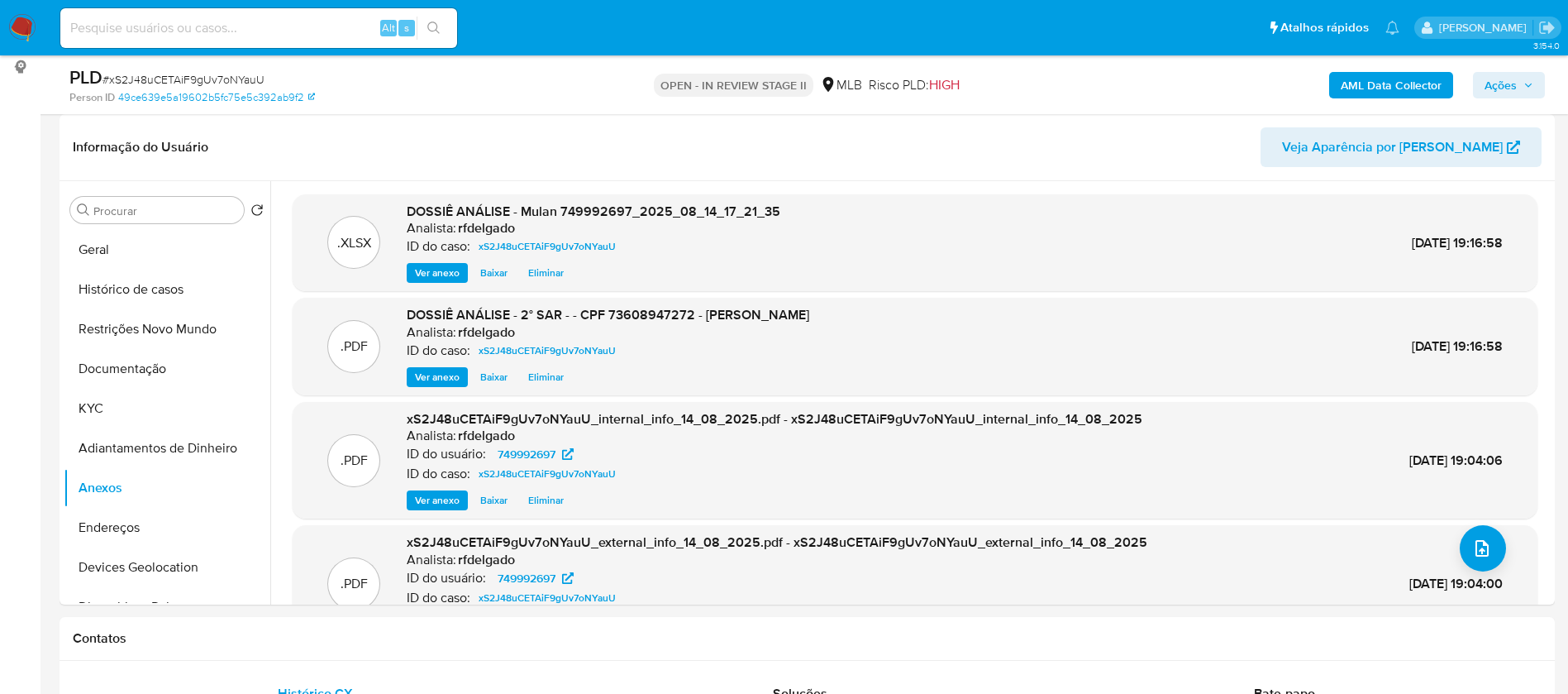
click at [1507, 85] on span "Ações" at bounding box center [1501, 85] width 32 height 26
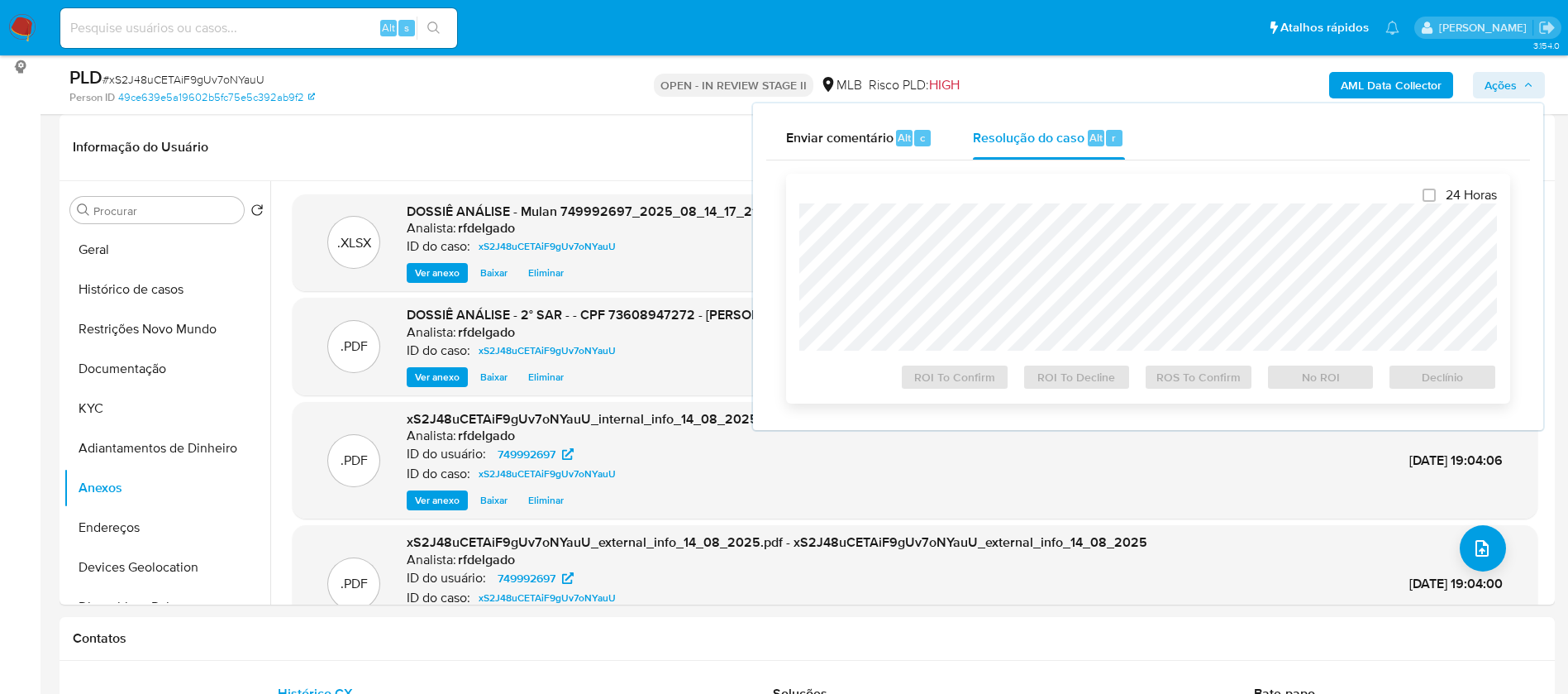
drag, startPoint x: 1015, startPoint y: 138, endPoint x: 1055, endPoint y: 195, distance: 69.6
click at [1016, 137] on span "Resolução do caso" at bounding box center [1029, 137] width 112 height 19
click at [1476, 381] on span "Declínio" at bounding box center [1443, 376] width 86 height 23
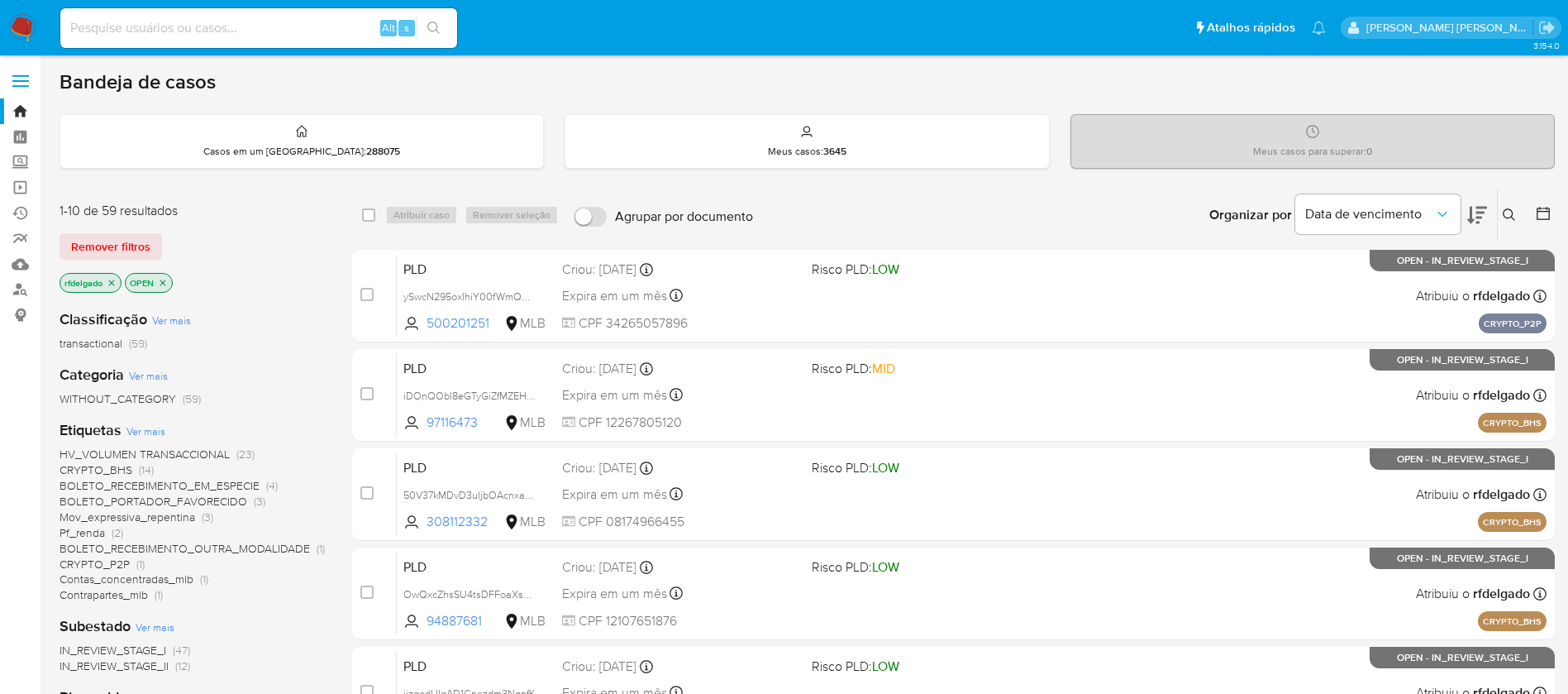
click at [713, 90] on div "Bandeja de casos" at bounding box center [807, 81] width 1495 height 25
click at [263, 28] on input at bounding box center [259, 27] width 397 height 21
paste input "332064818"
type input "332064818"
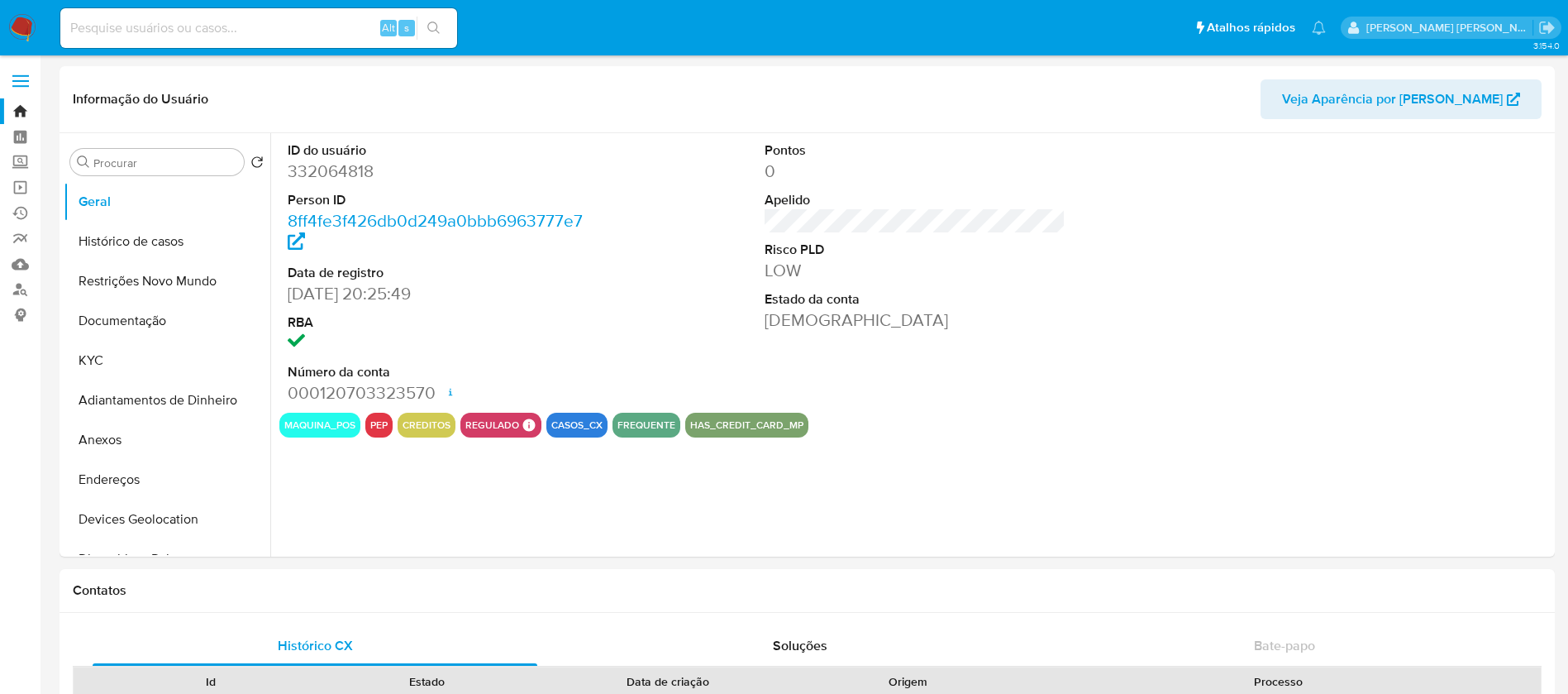
select select "10"
click at [142, 244] on button "Histórico de casos" at bounding box center [160, 242] width 194 height 39
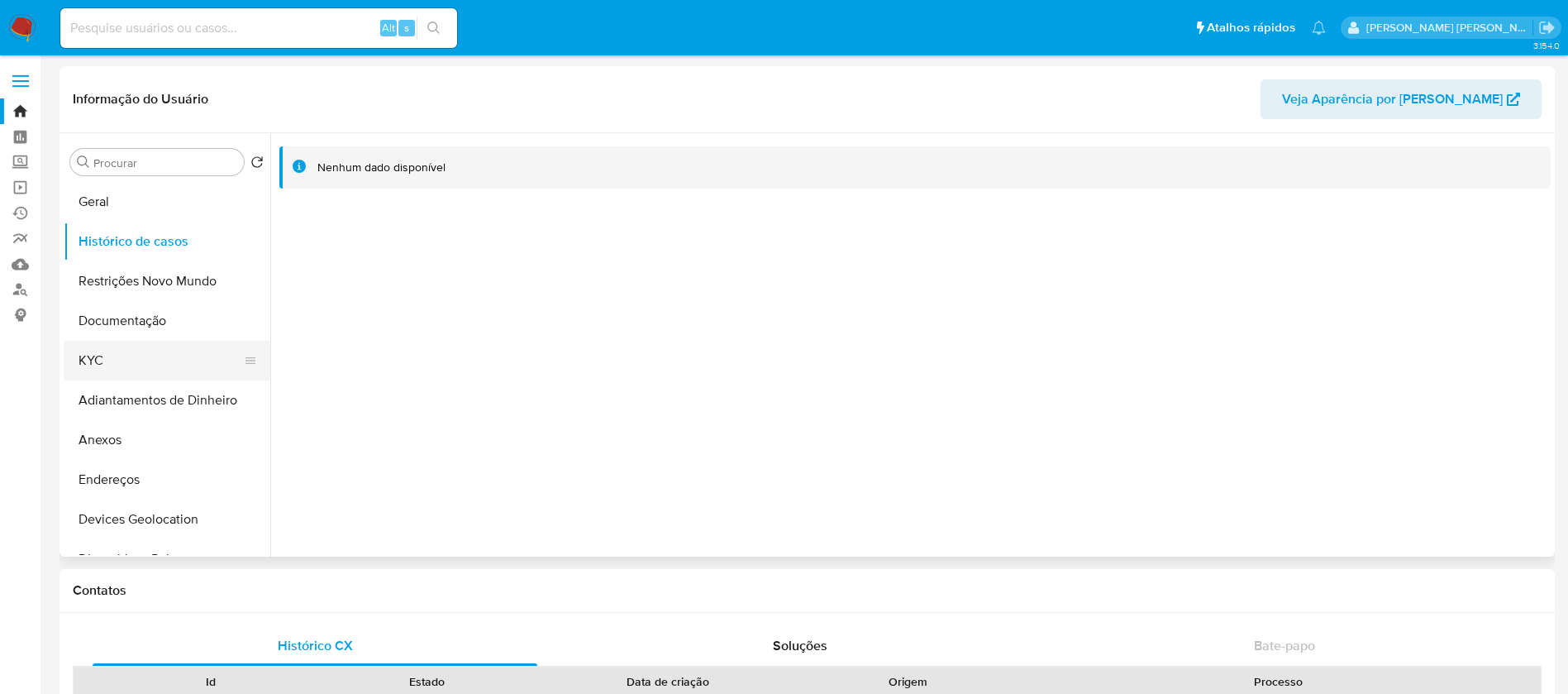
click at [137, 370] on button "KYC" at bounding box center [160, 360] width 194 height 39
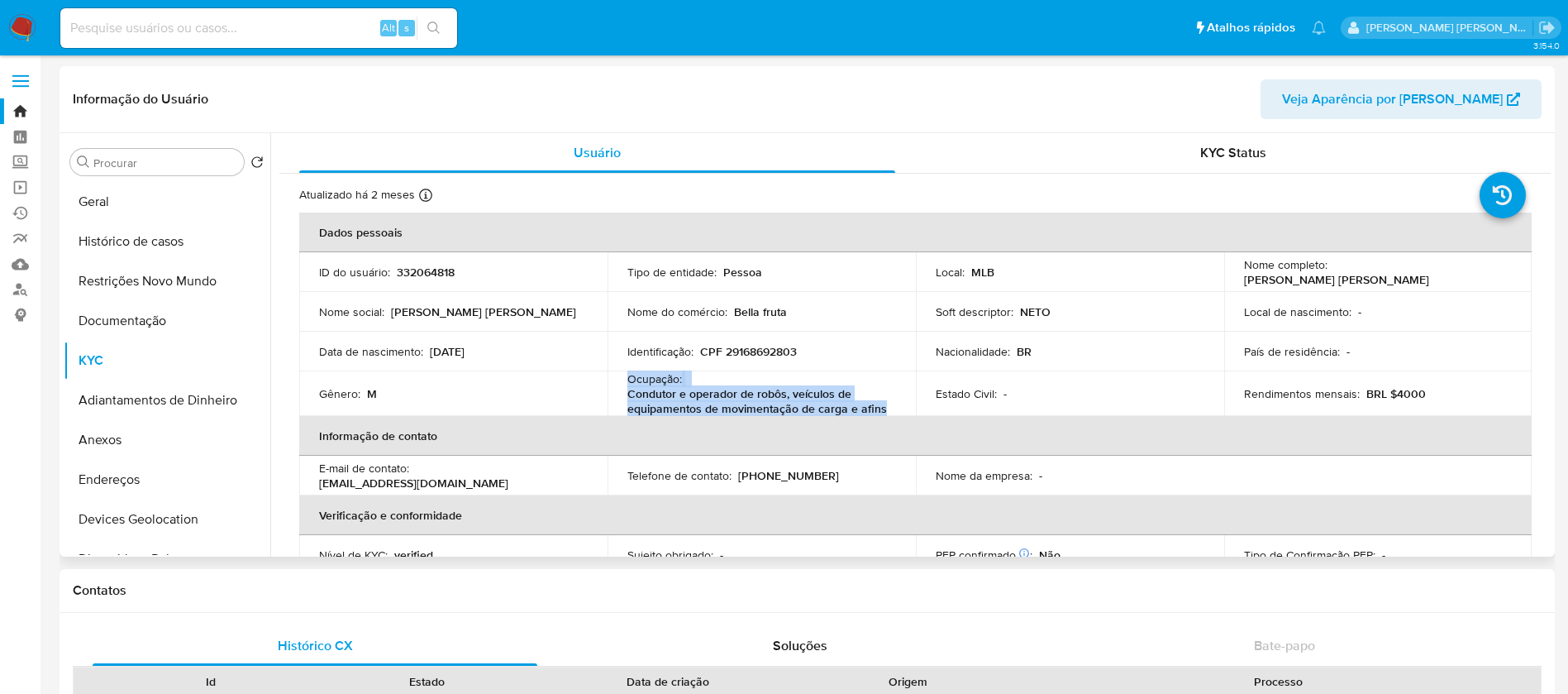
drag, startPoint x: 891, startPoint y: 406, endPoint x: 624, endPoint y: 381, distance: 268.2
click at [624, 381] on td "Ocupação : Condutor e operador de robôs, veículos de equipamentos de movimentaç…" at bounding box center [761, 394] width 308 height 44
copy div "Ocupação : Condutor e operador de robôs, veículos de equipamentos de movimentaç…"
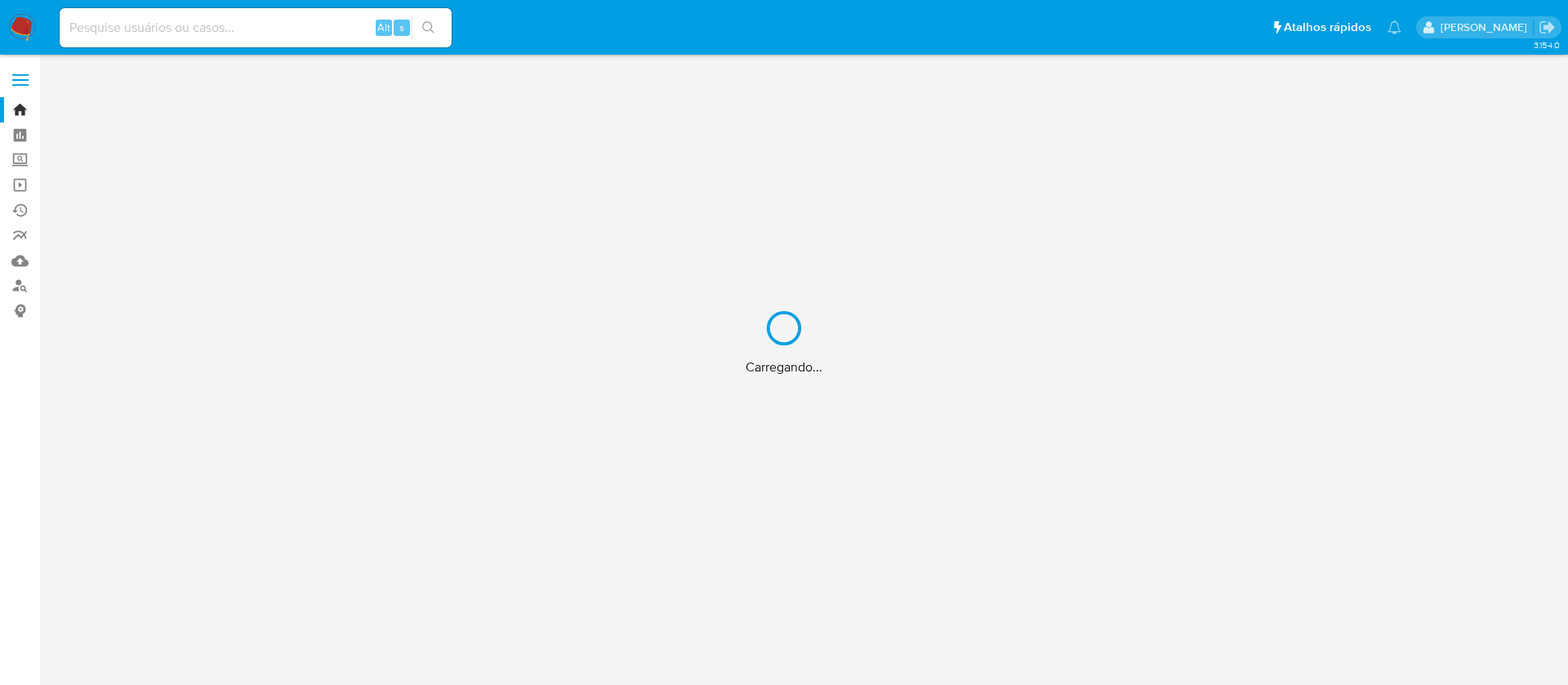
click at [264, 26] on div "Carregando..." at bounding box center [784, 342] width 1568 height 685
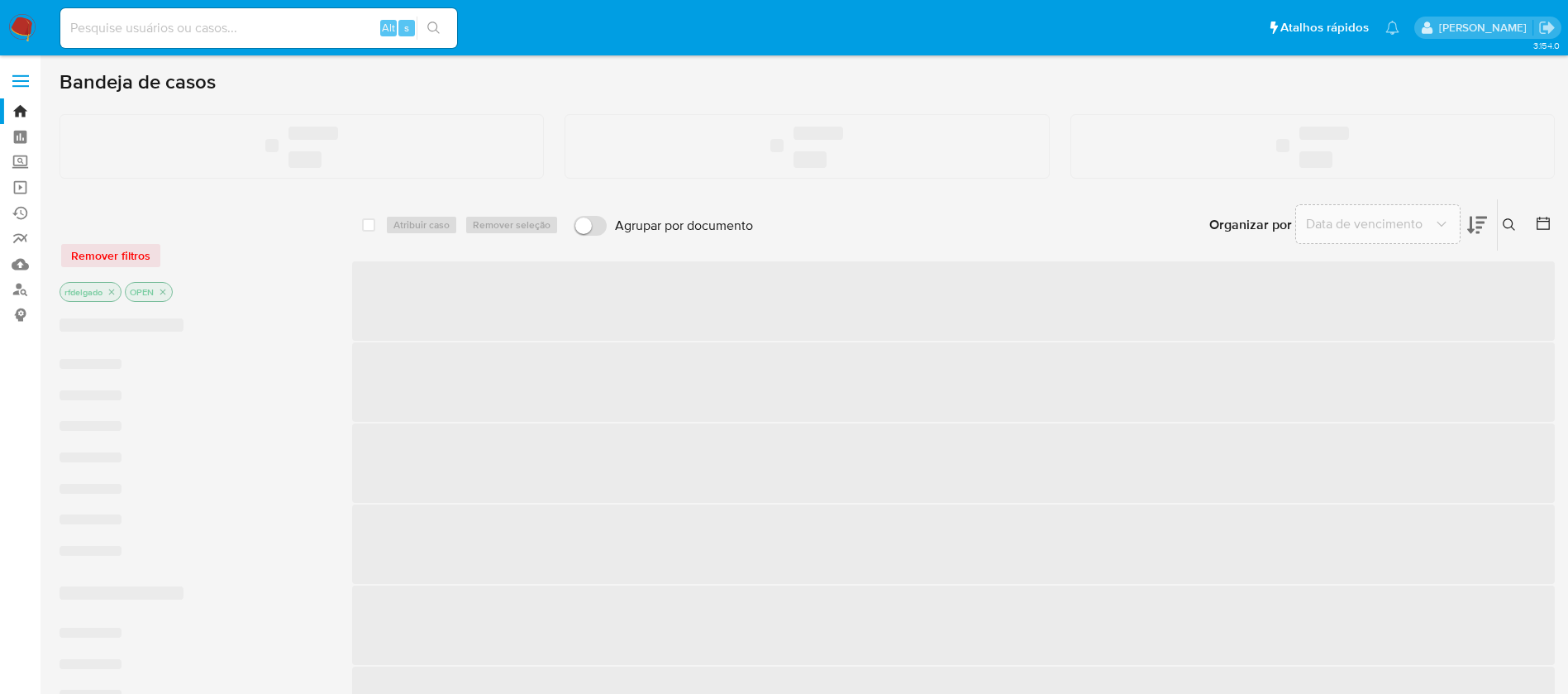
click at [269, 26] on input at bounding box center [259, 27] width 397 height 21
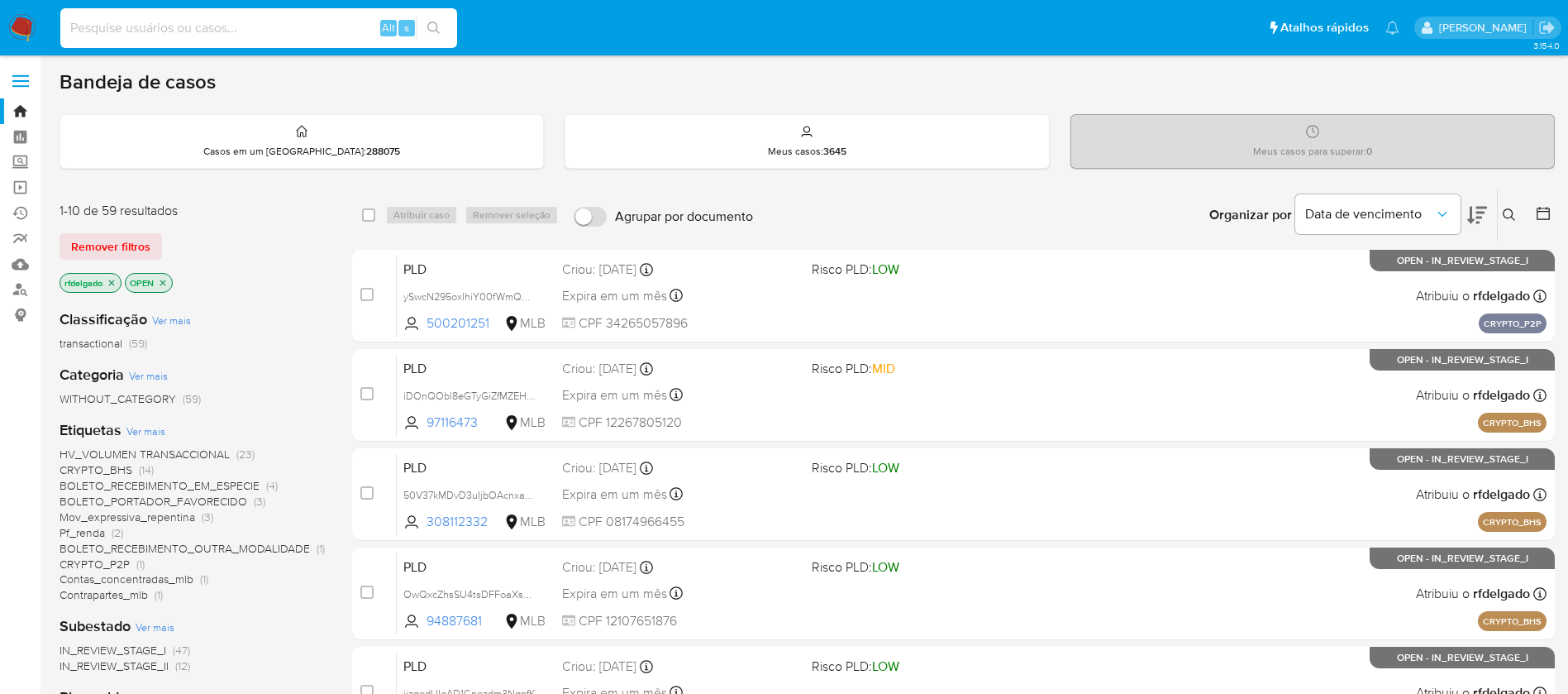
paste input "332064818"
type input "332064818"
click at [423, 27] on button "search-icon" at bounding box center [434, 27] width 34 height 23
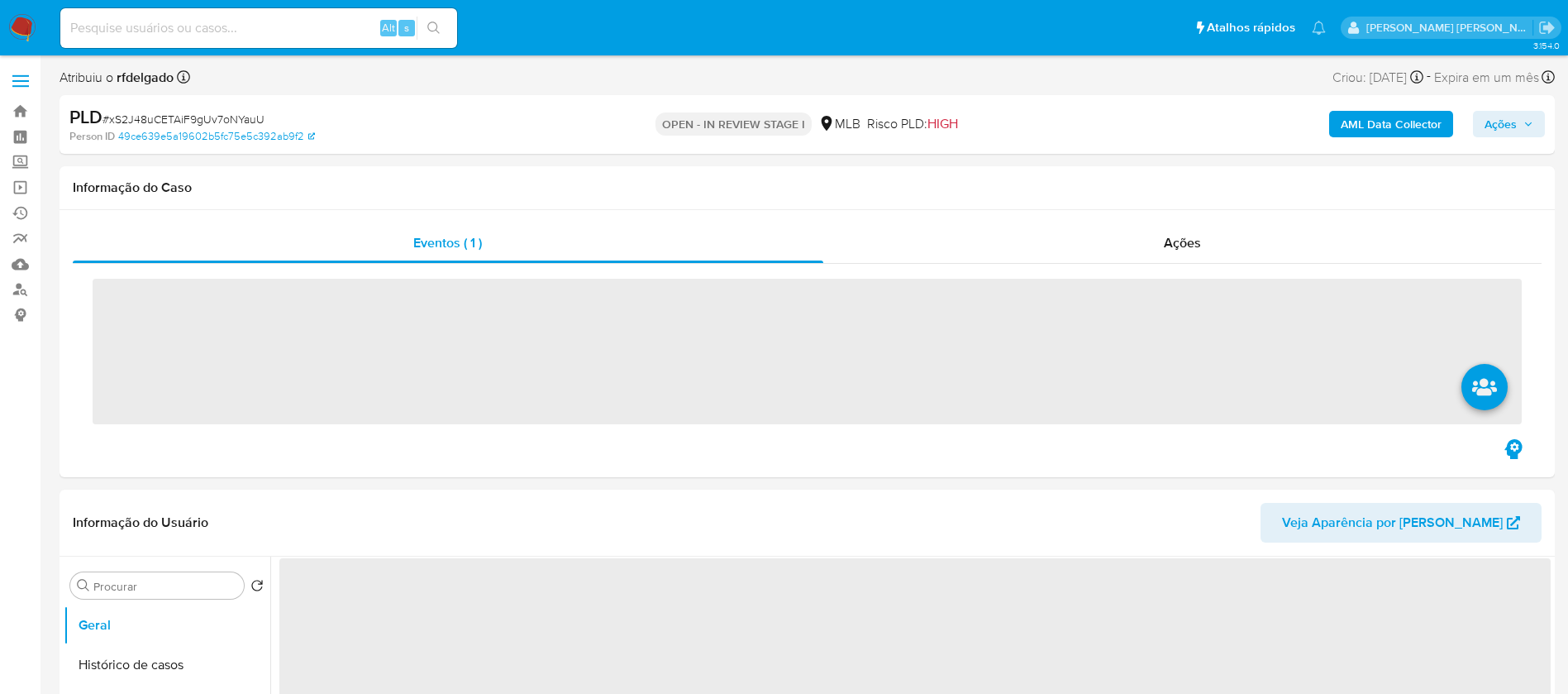
click at [1501, 126] on span "Ações" at bounding box center [1501, 124] width 32 height 26
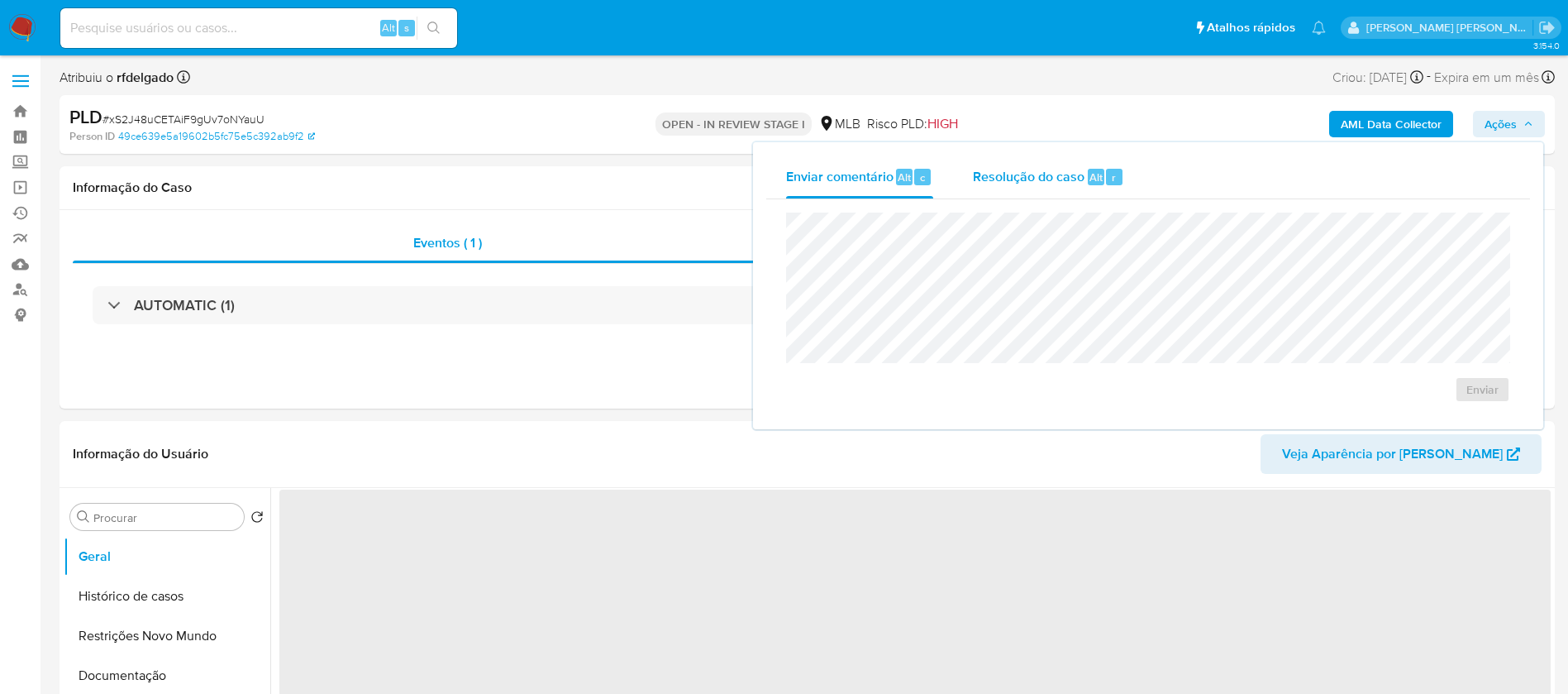
click at [1042, 176] on span "Resolução do caso" at bounding box center [1029, 177] width 112 height 19
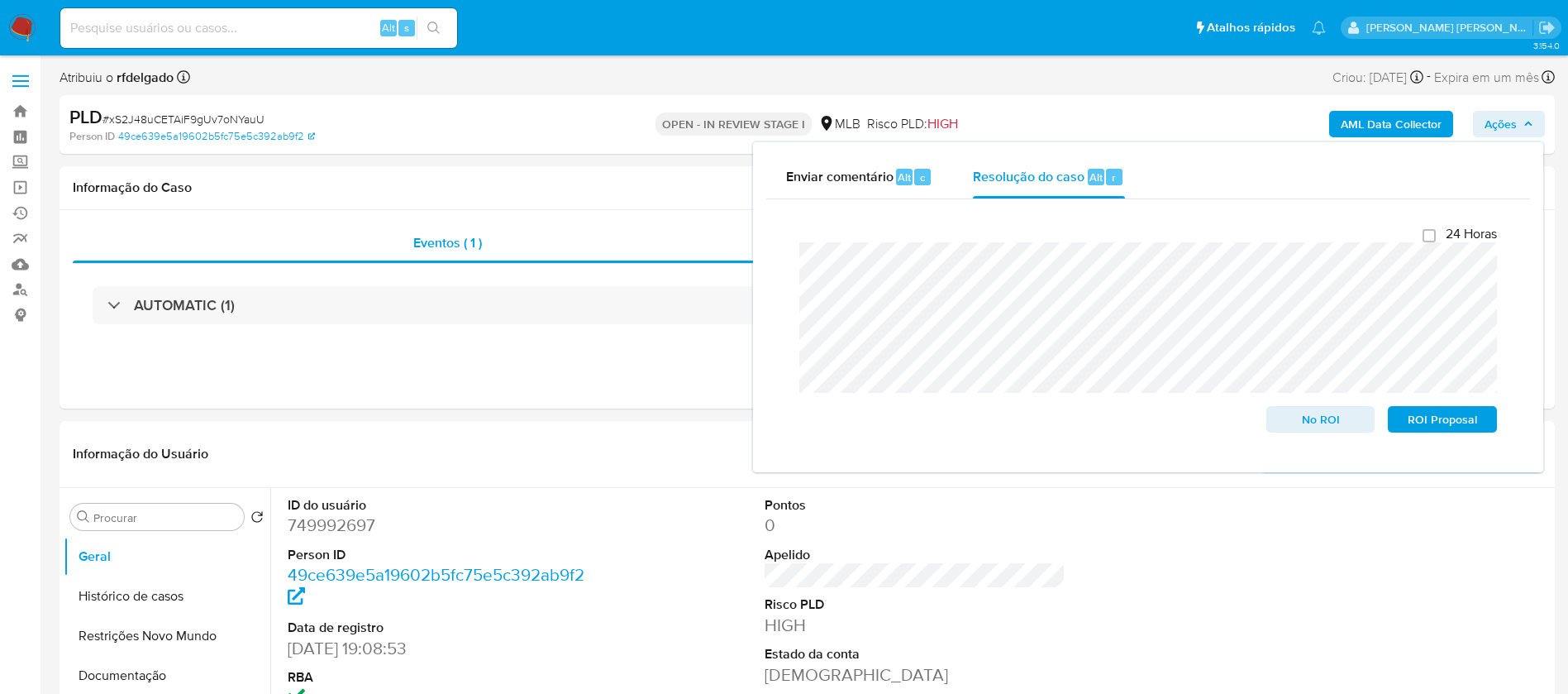
click at [778, 254] on div "Fechamento do caso 24 Horas No ROI ROI Proposal" at bounding box center [1148, 329] width 764 height 260
select select "10"
click at [1432, 426] on span "ROI Proposal" at bounding box center [1443, 418] width 86 height 23
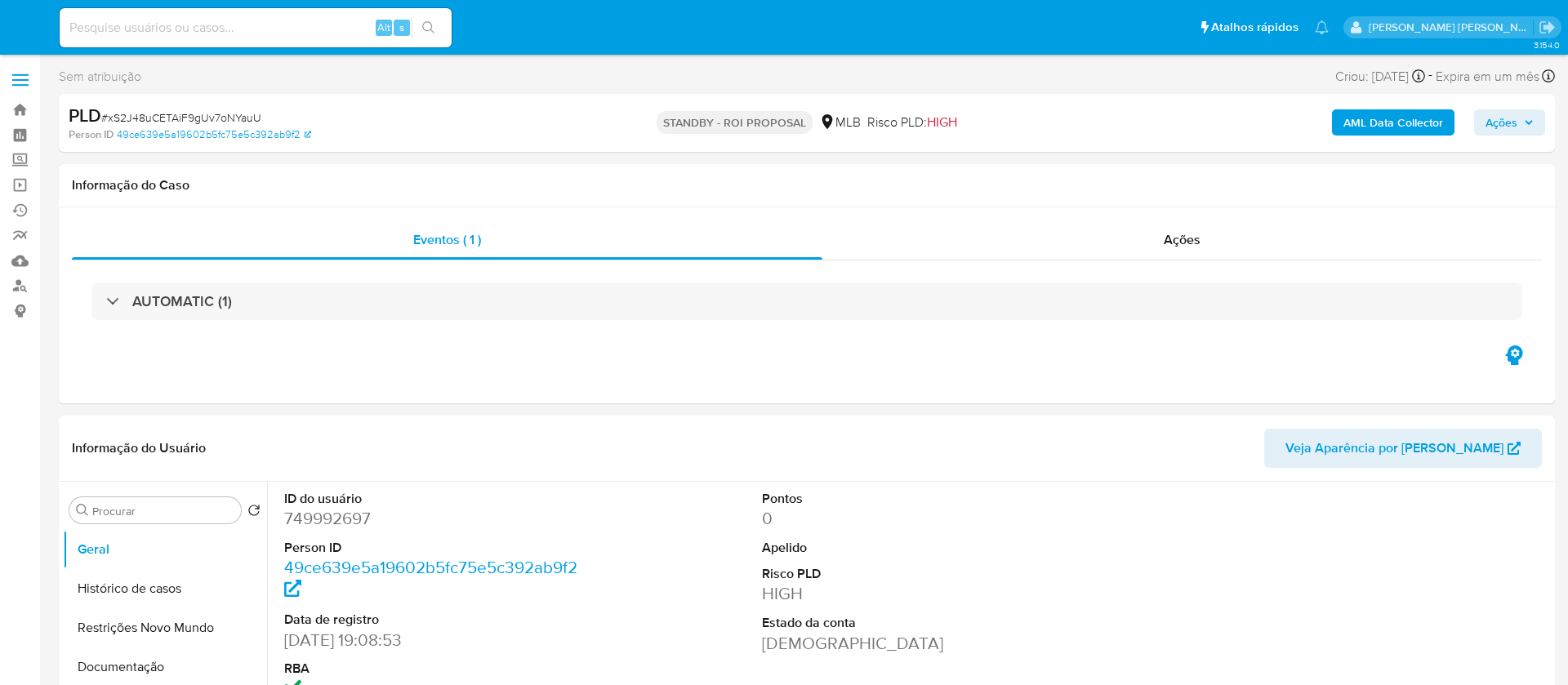
select select "10"
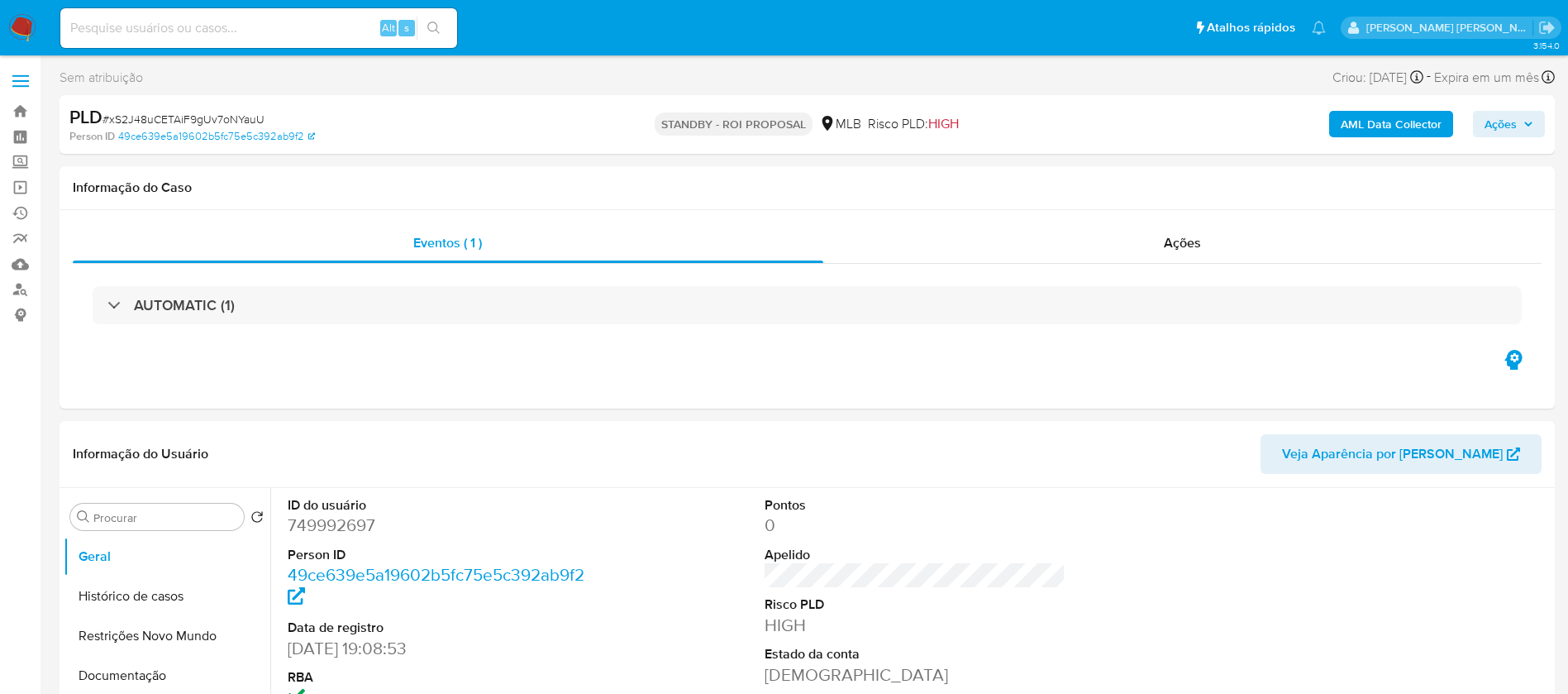
click at [22, 22] on img at bounding box center [22, 27] width 28 height 28
